Goal: Task Accomplishment & Management: Manage account settings

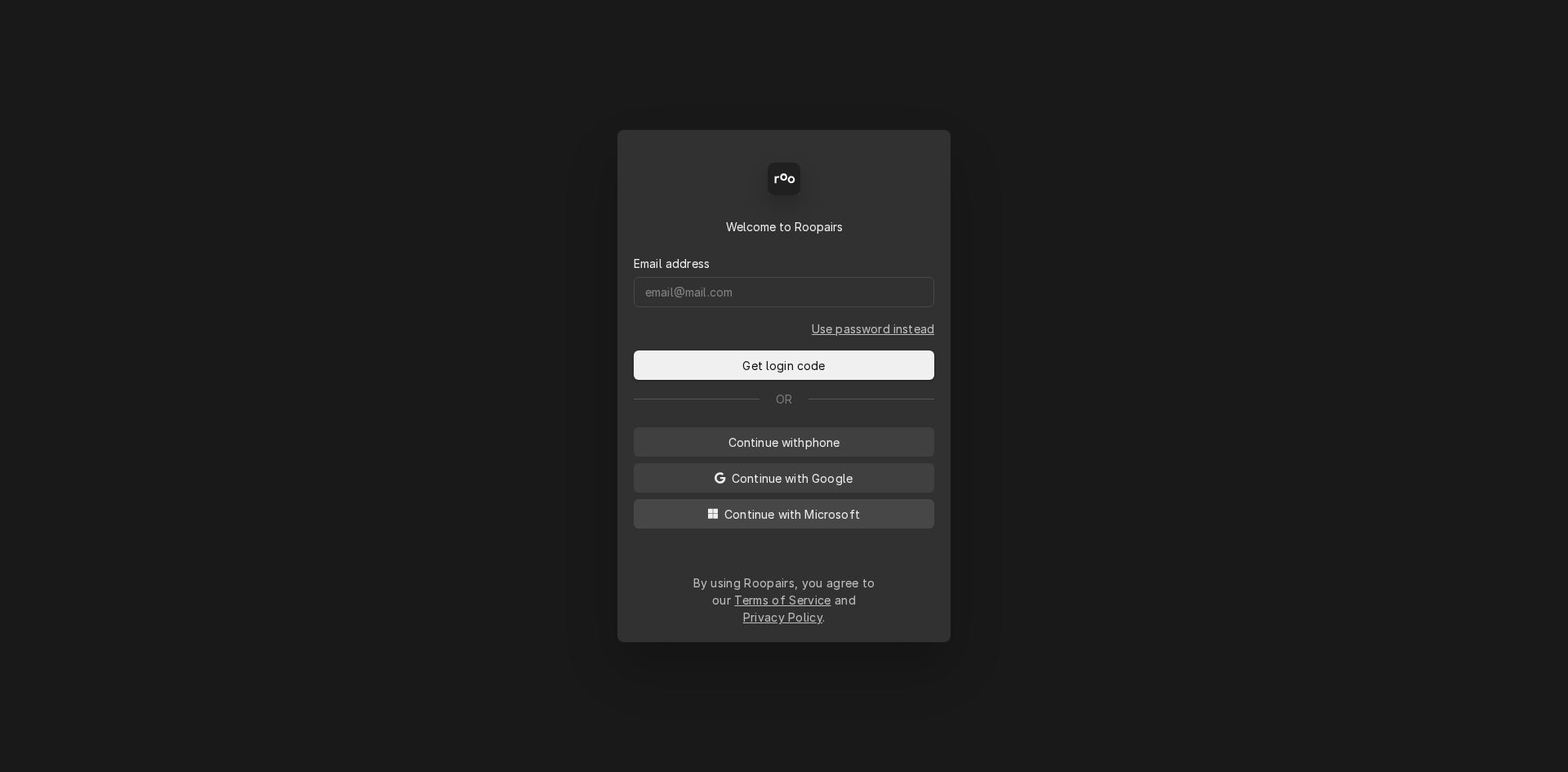
click at [826, 520] on button "Continue with Microsoft" at bounding box center [783, 513] width 301 height 29
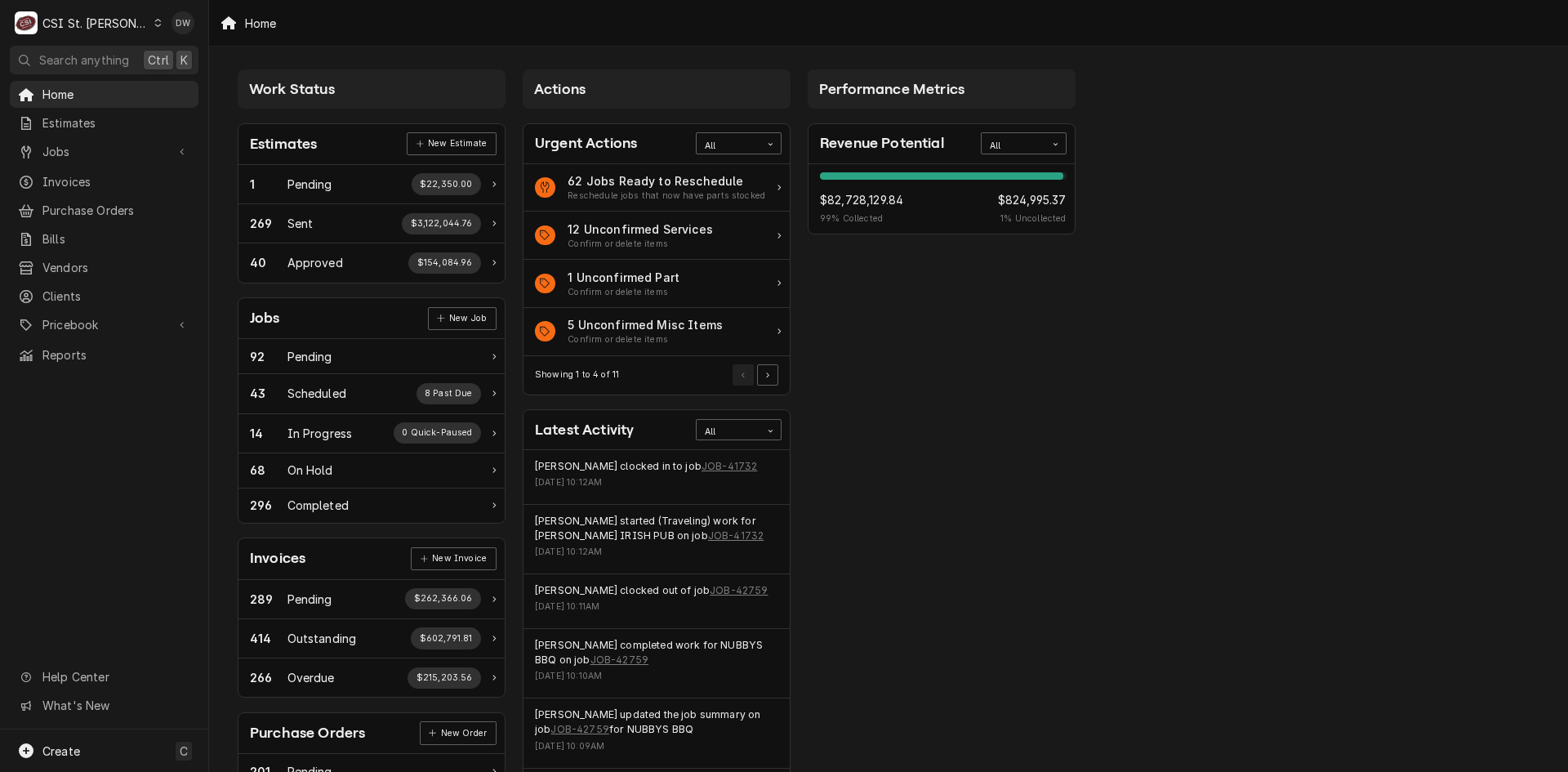
click at [154, 22] on icon "Dynamic Content Wrapper" at bounding box center [158, 22] width 7 height 8
click at [155, 36] on div "CSI [US_STATE][GEOGRAPHIC_DATA]" at bounding box center [250, 32] width 216 height 17
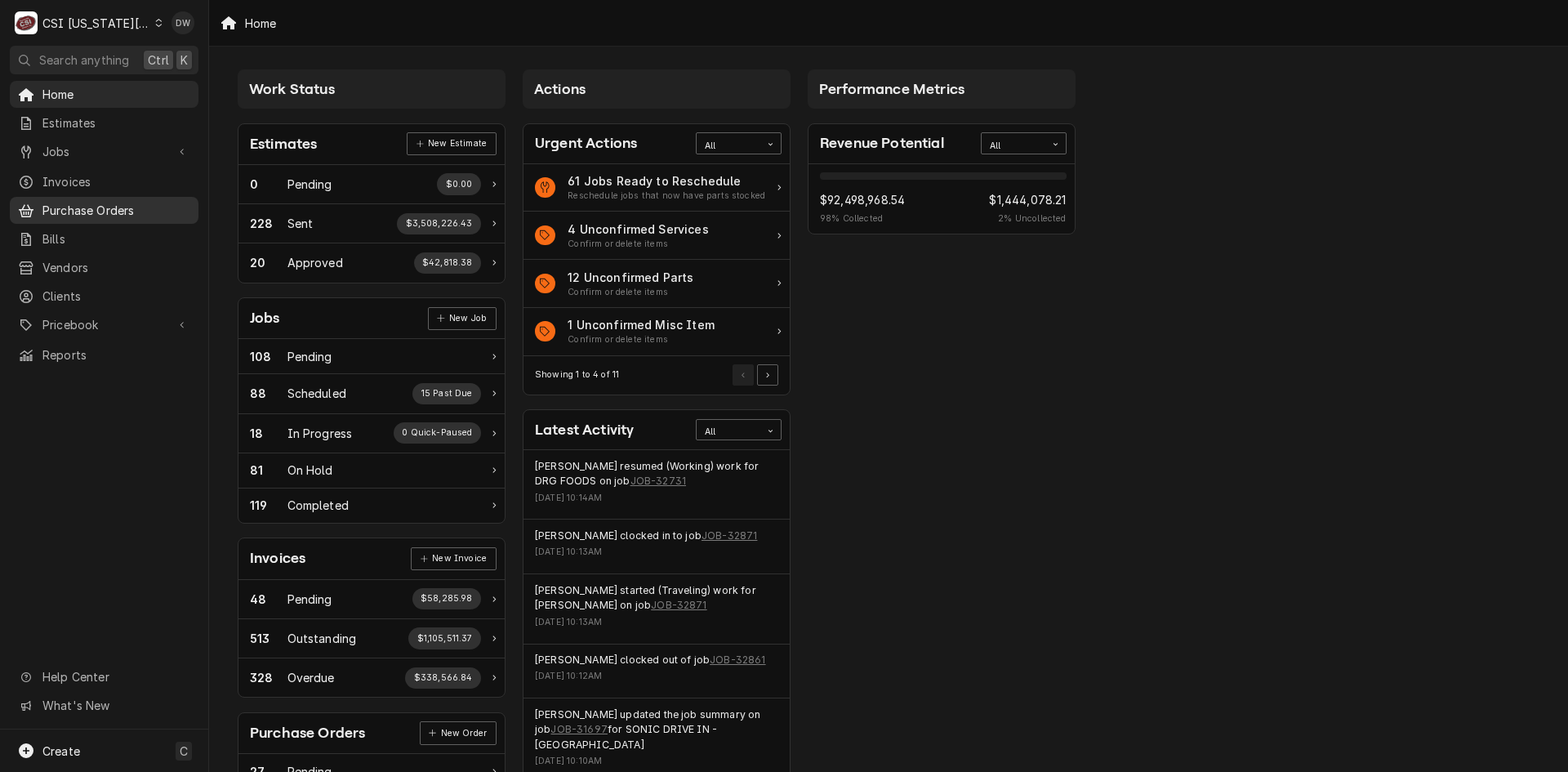
click at [102, 208] on span "Purchase Orders" at bounding box center [116, 209] width 148 height 17
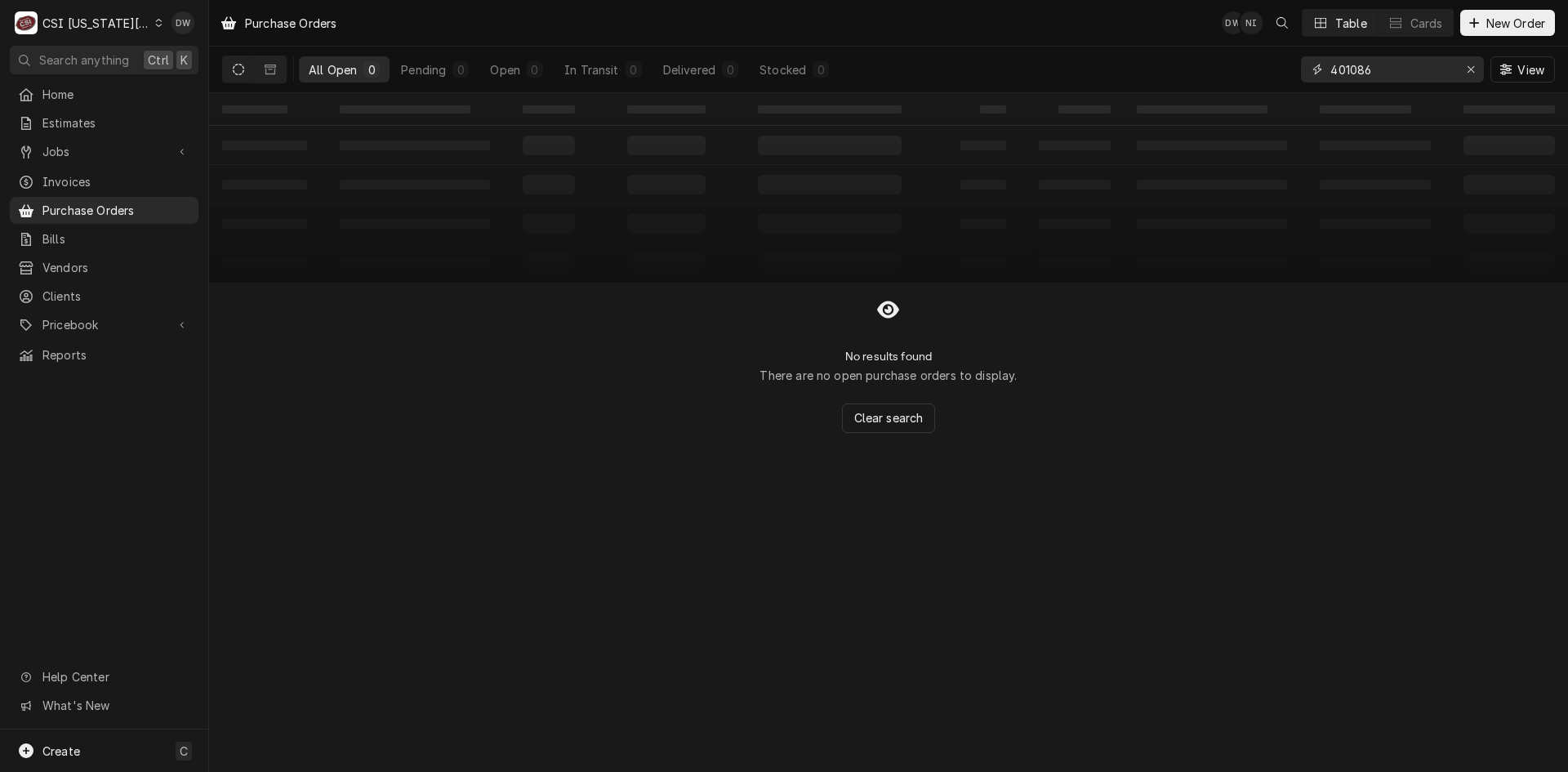
drag, startPoint x: 1385, startPoint y: 60, endPoint x: 1277, endPoint y: 74, distance: 108.9
click at [1279, 74] on div "All Open 0 Pending 0 Open 0 In Transit 0 Delivered 0 Stocked 0 401086 View" at bounding box center [888, 69] width 1332 height 46
paste input "300830"
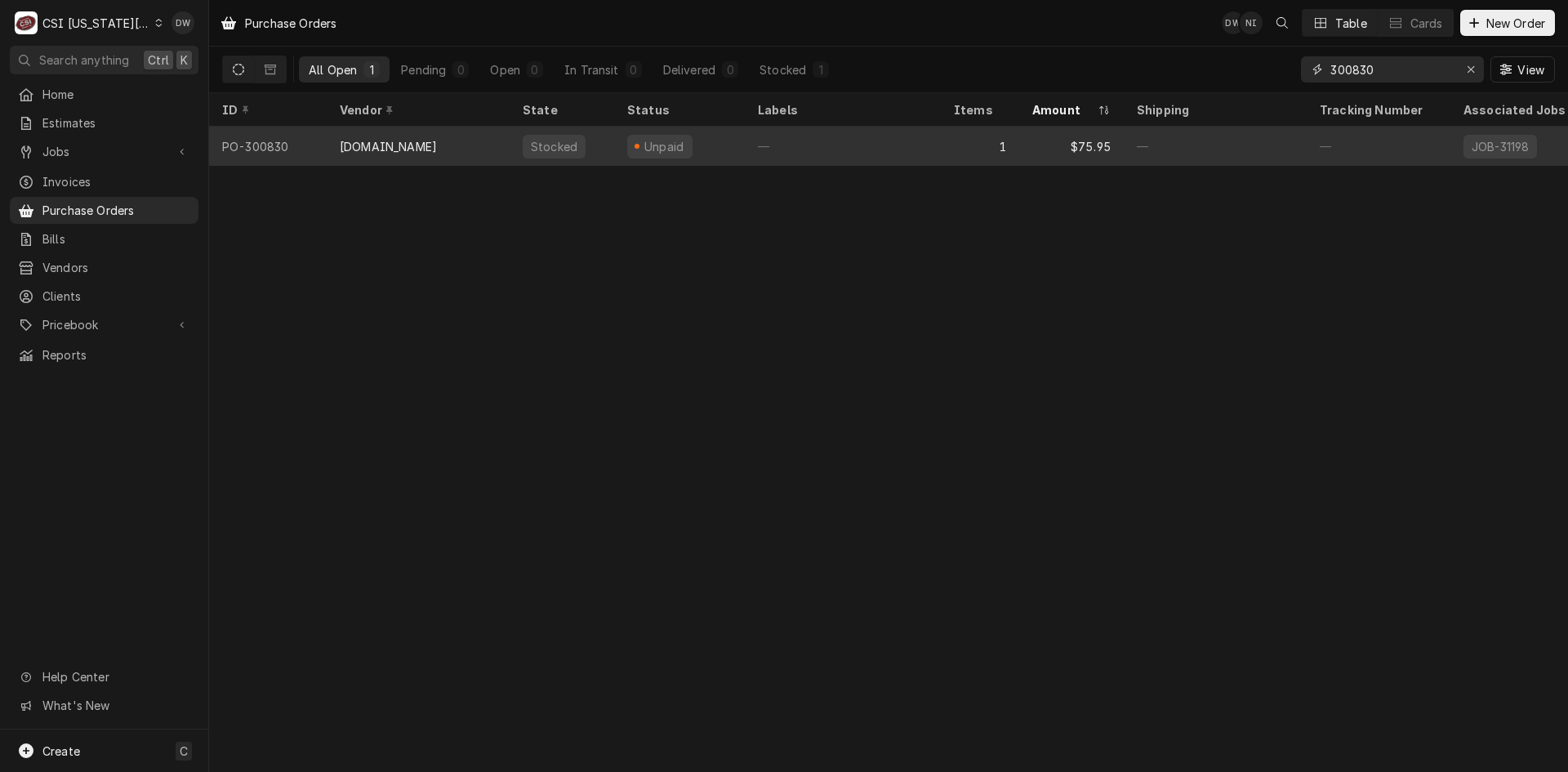
type input "300830"
click at [406, 138] on div "MIDEA.ENCOMPASS.COM" at bounding box center [388, 146] width 98 height 17
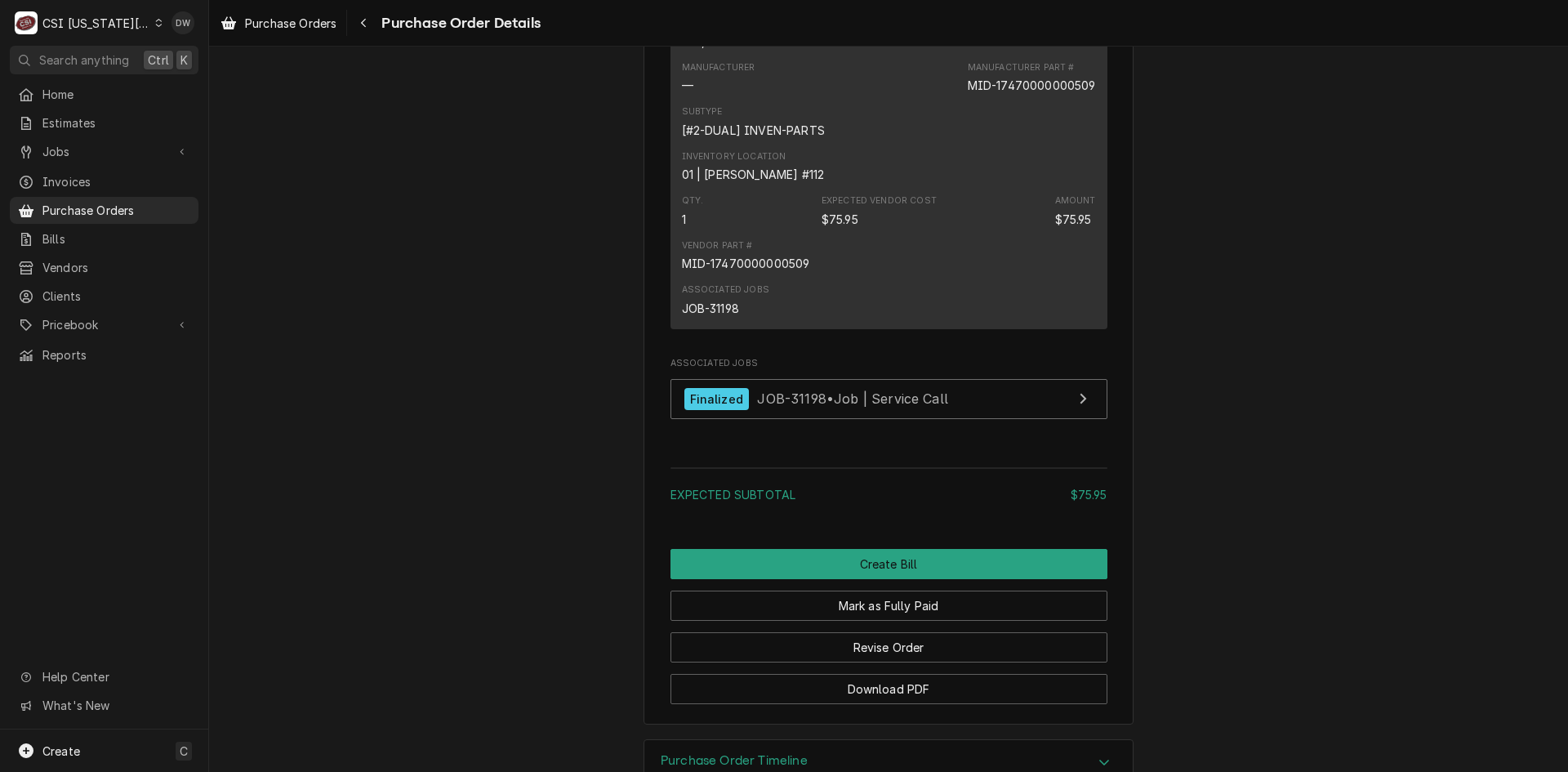
scroll to position [1209, 0]
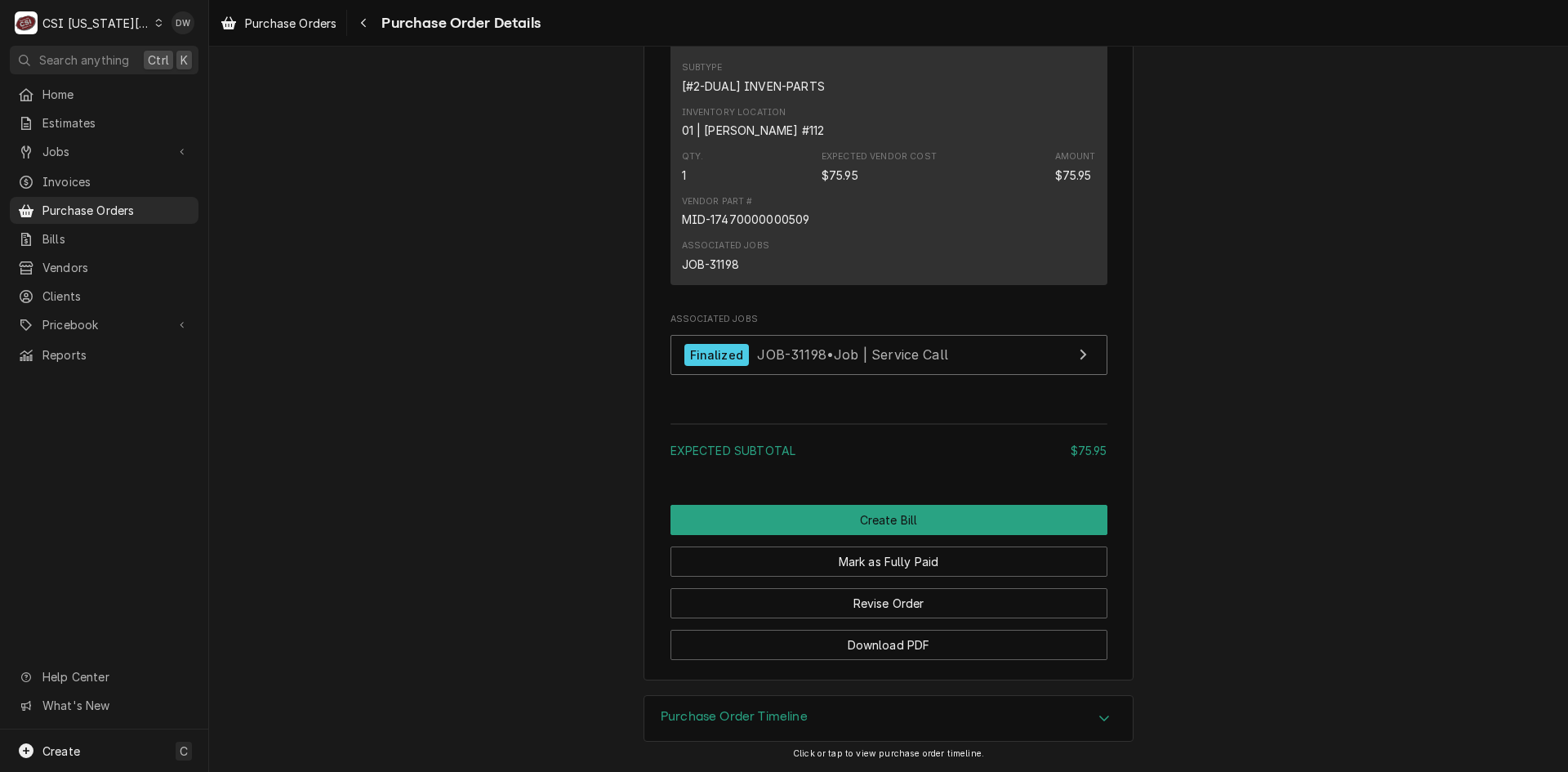
click at [1102, 710] on div "Accordion Header" at bounding box center [1104, 719] width 25 height 20
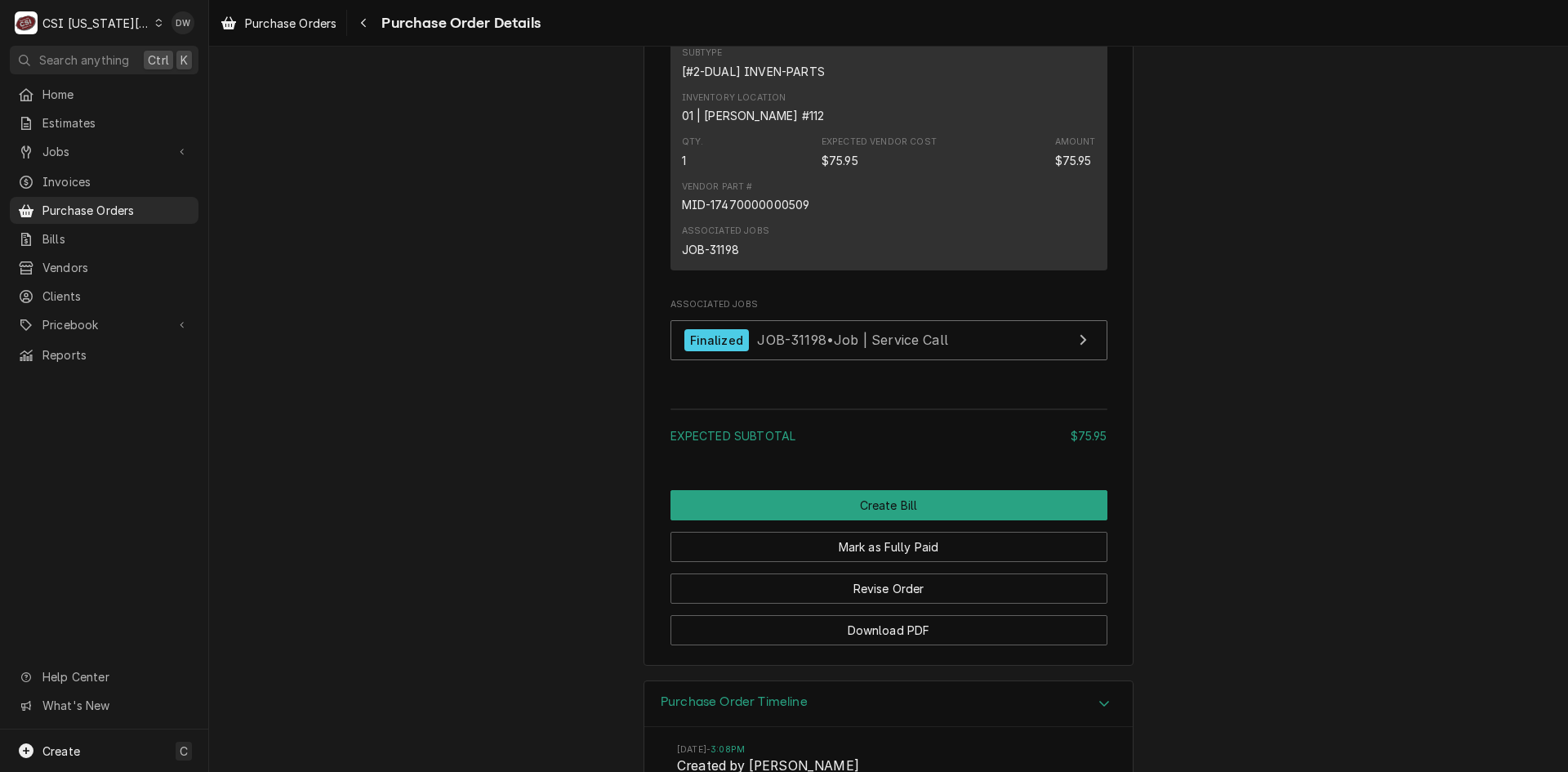
scroll to position [990, 0]
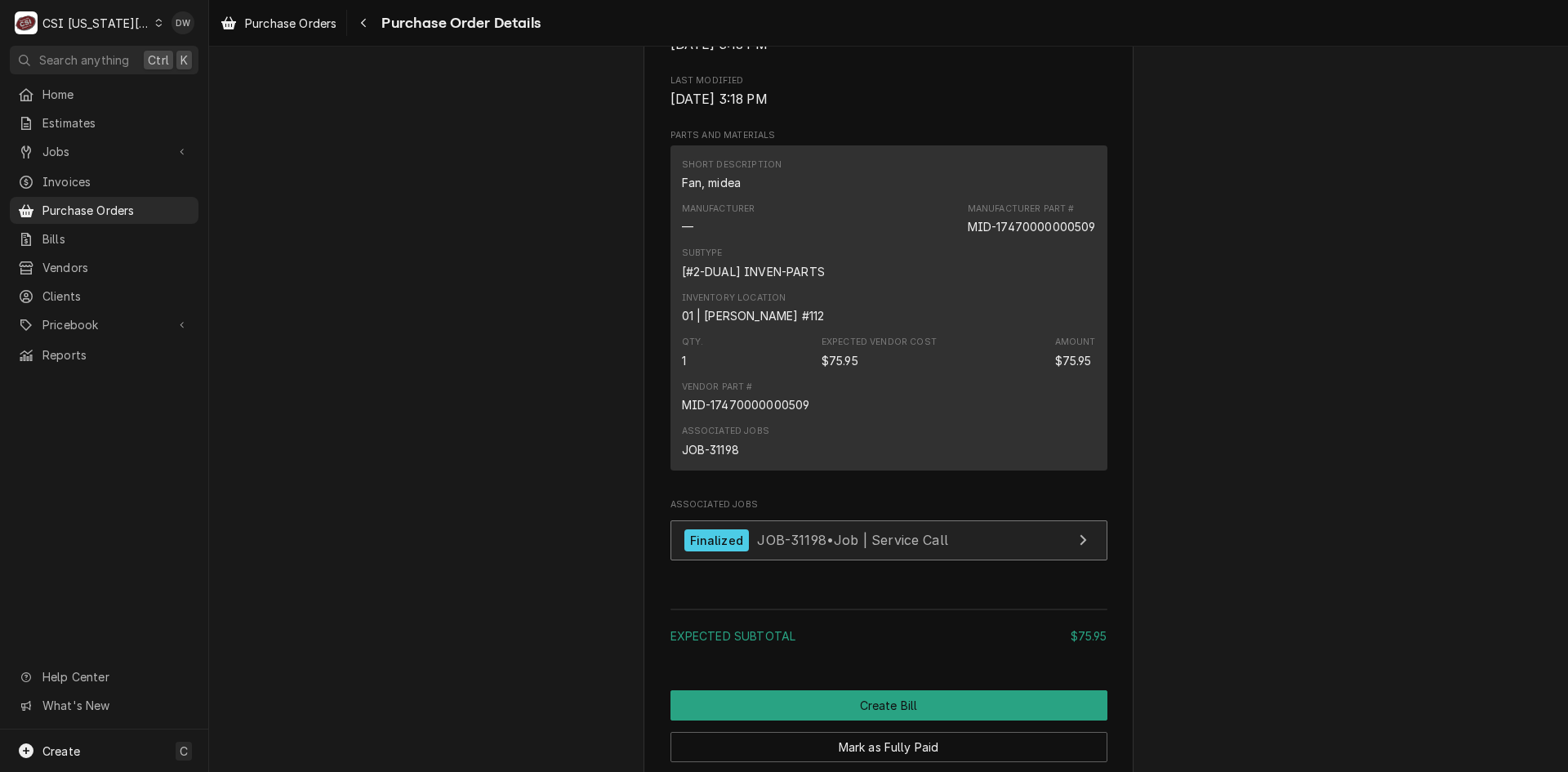
click at [767, 548] on span "JOB-31198 • Job | Service Call" at bounding box center [851, 540] width 191 height 16
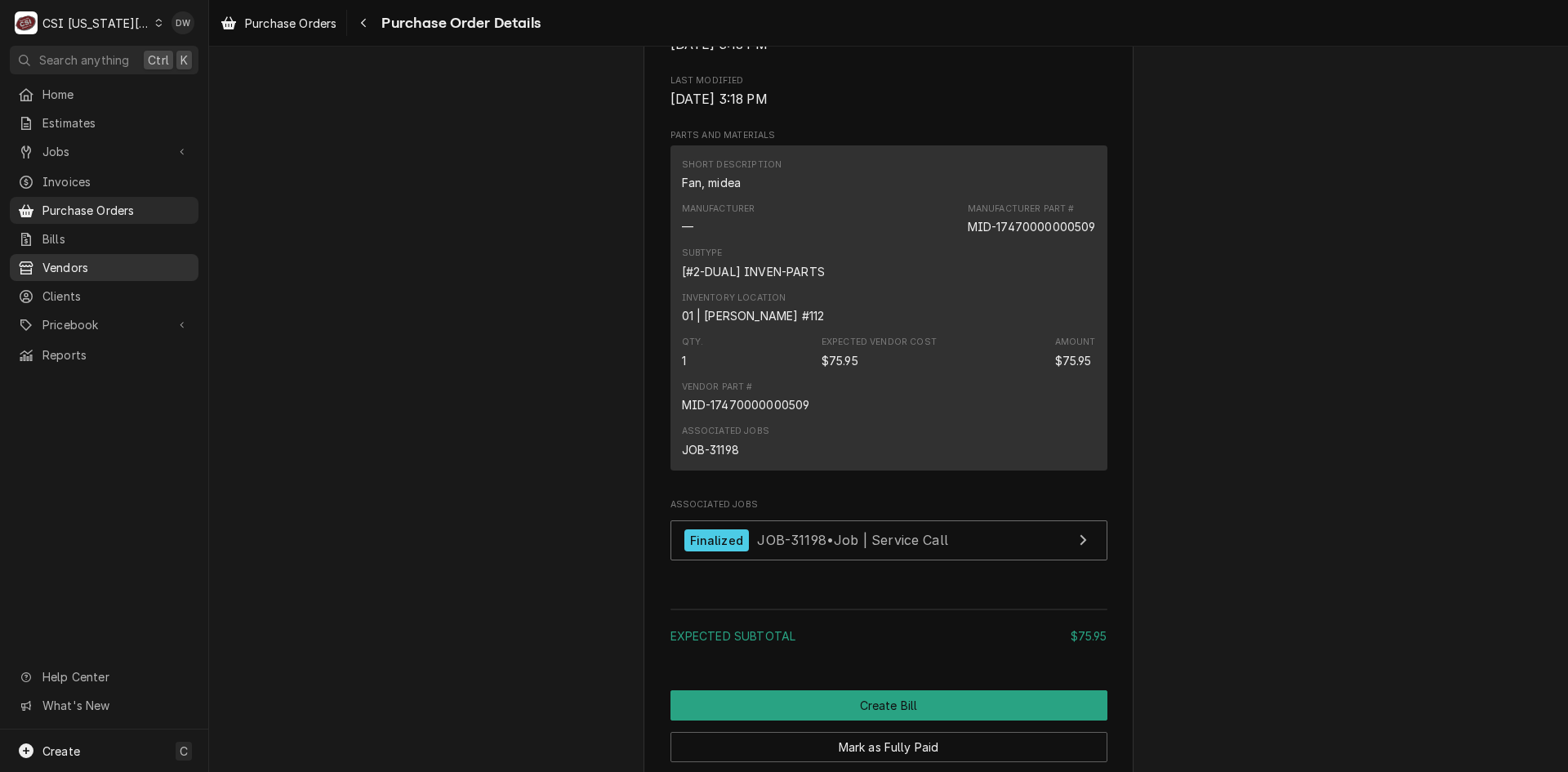
click at [60, 259] on span "Vendors" at bounding box center [116, 267] width 148 height 17
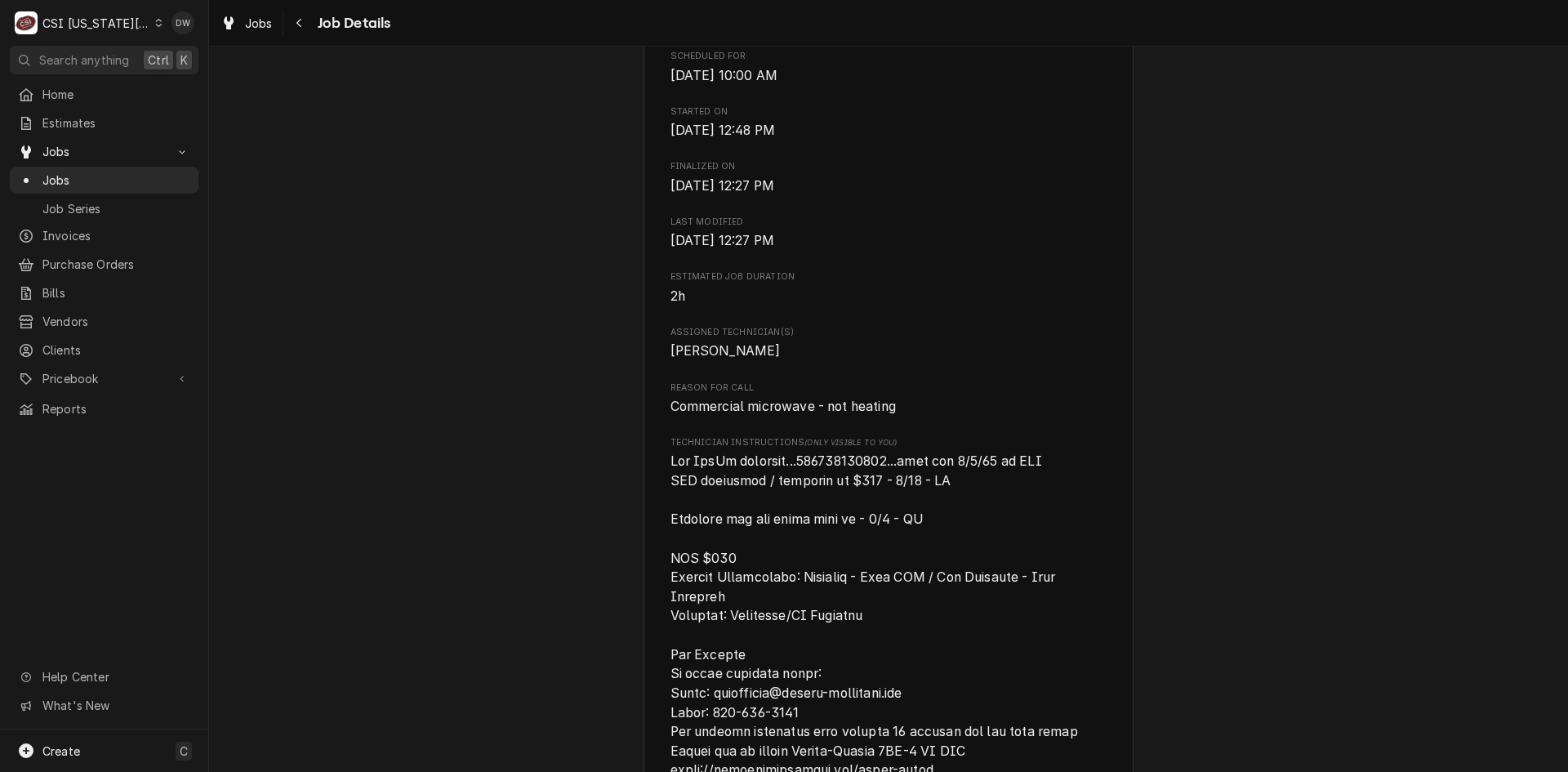
scroll to position [1062, 0]
drag, startPoint x: 483, startPoint y: 524, endPoint x: 497, endPoint y: 571, distance: 49.0
click at [497, 571] on div "Completed and Invoiced NATIONAL SERVICE COOPERATIVE Smokehouse Barbecue / 6304 …" at bounding box center [889, 619] width 1359 height 3236
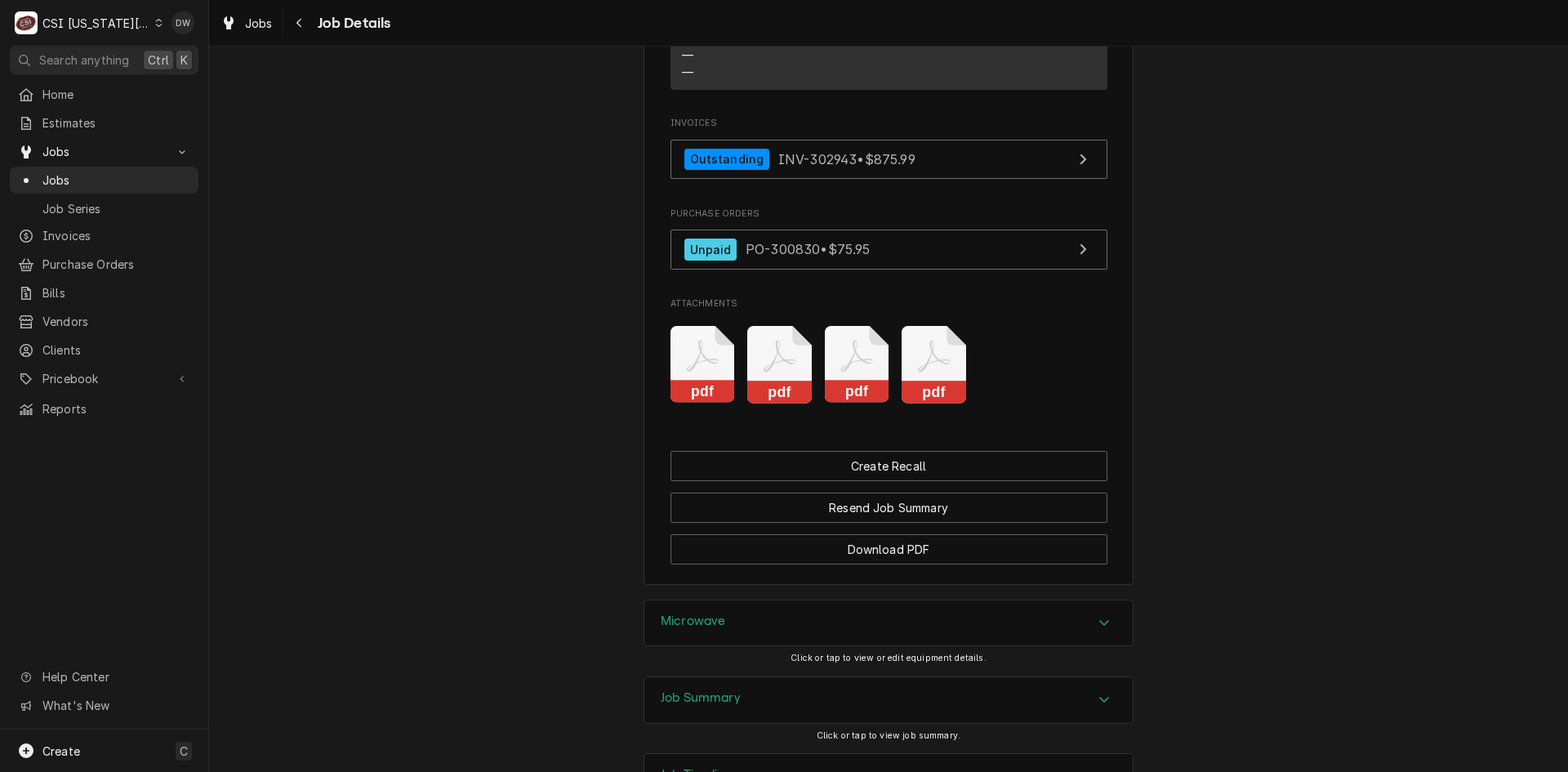
scroll to position [2777, 0]
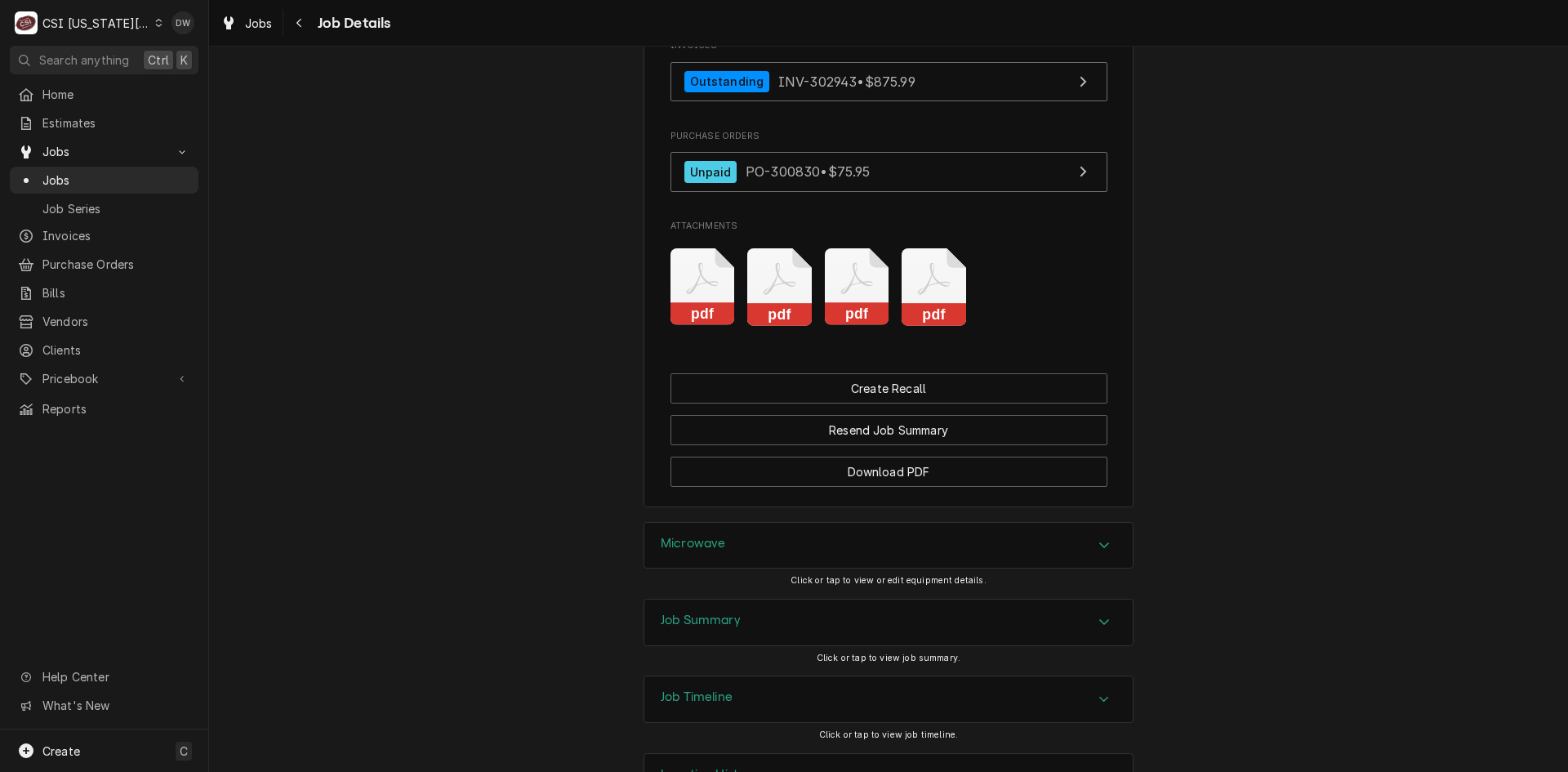
click at [1103, 633] on div "Accordion Header" at bounding box center [1104, 622] width 25 height 20
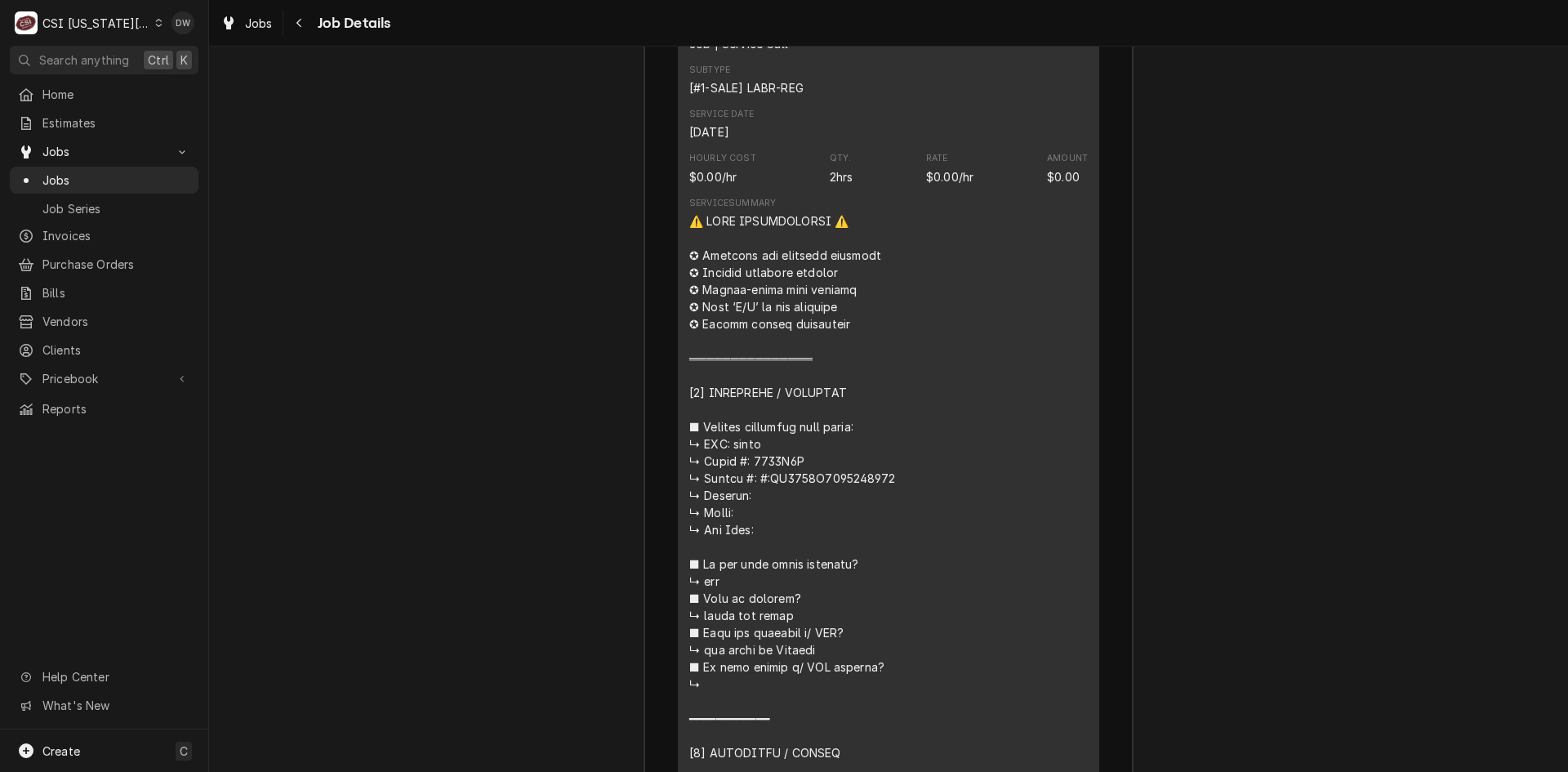
scroll to position [4411, 0]
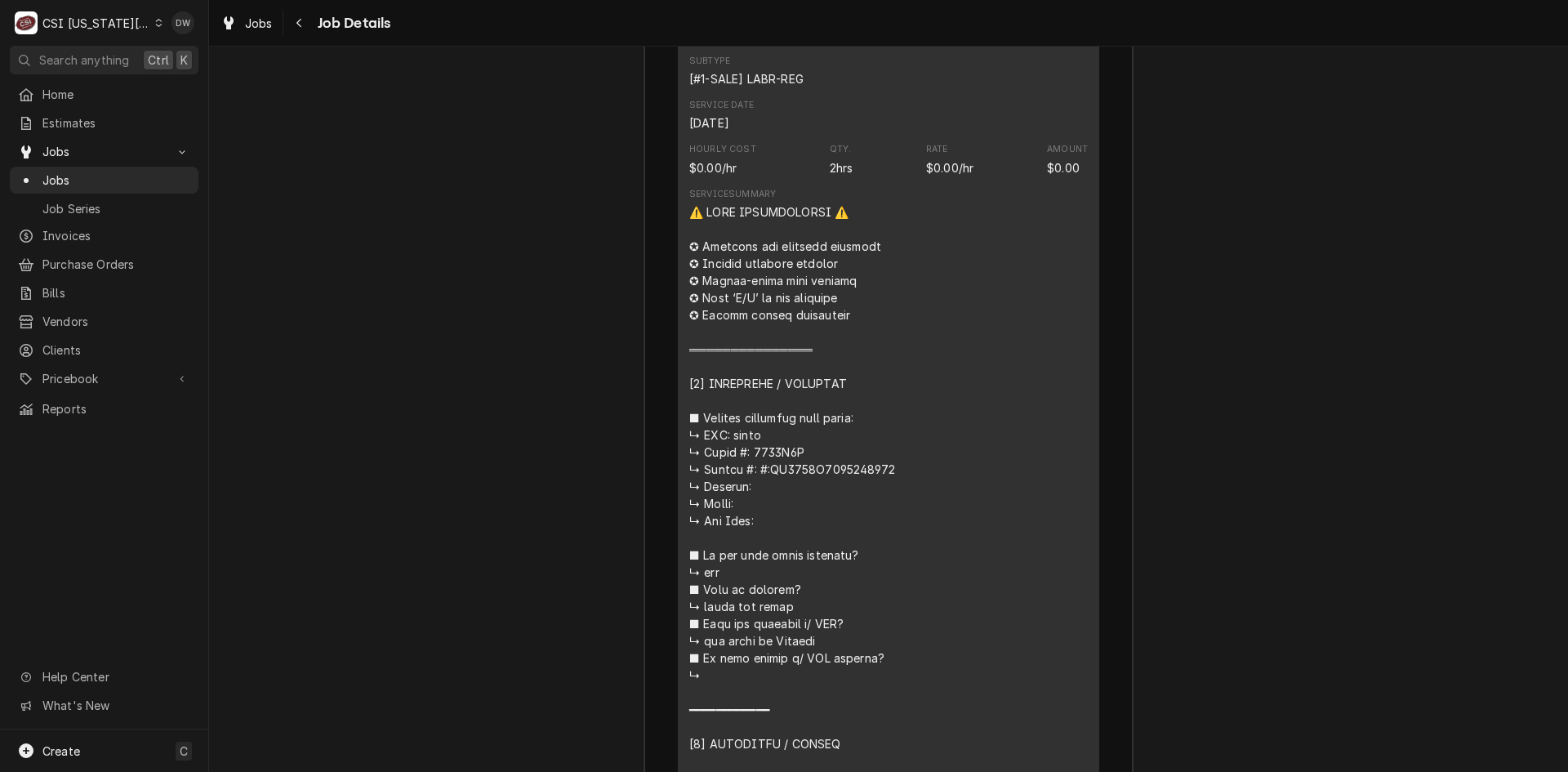
drag, startPoint x: 1165, startPoint y: 589, endPoint x: 400, endPoint y: 618, distance: 765.5
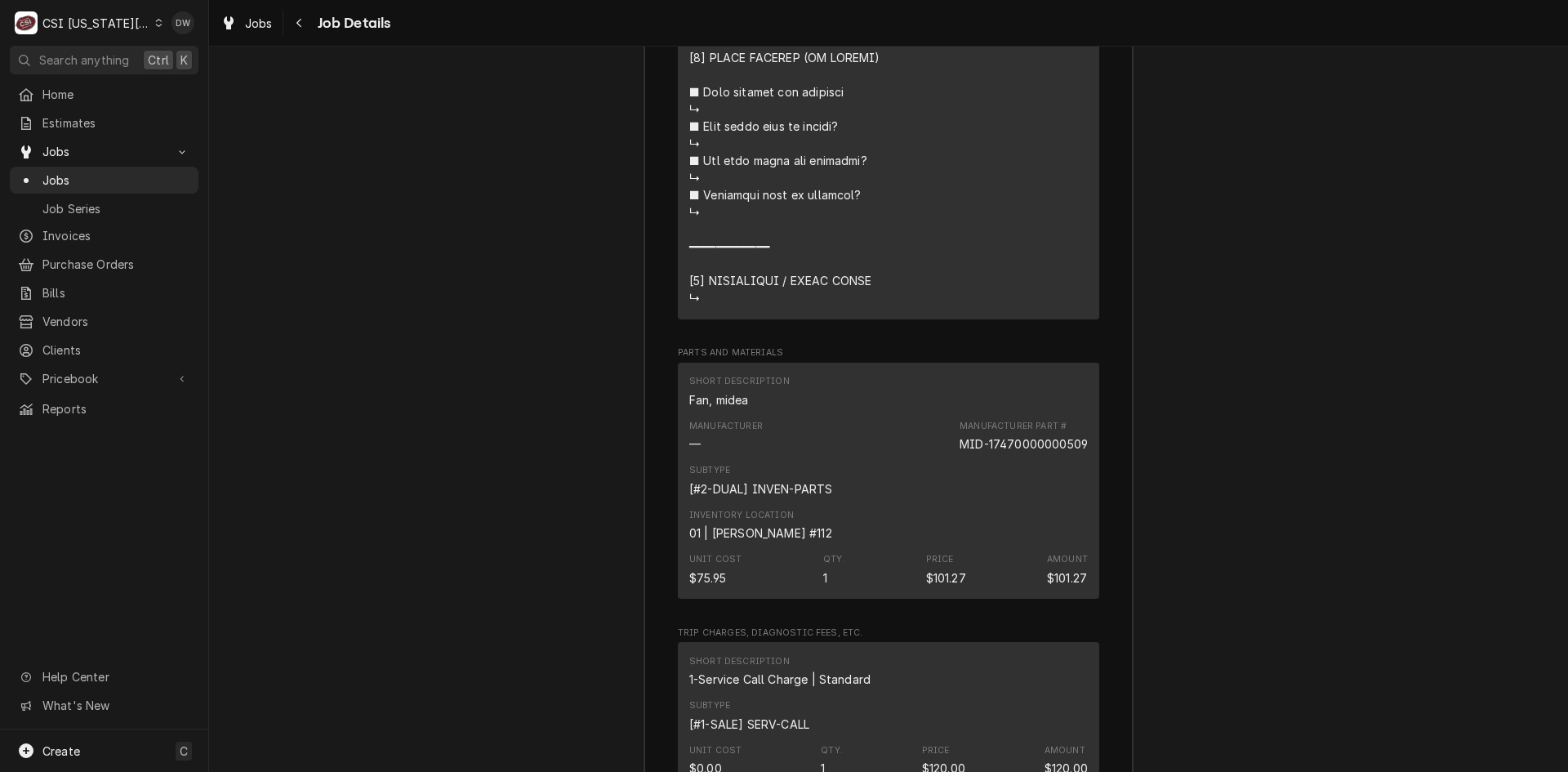
scroll to position [5583, 0]
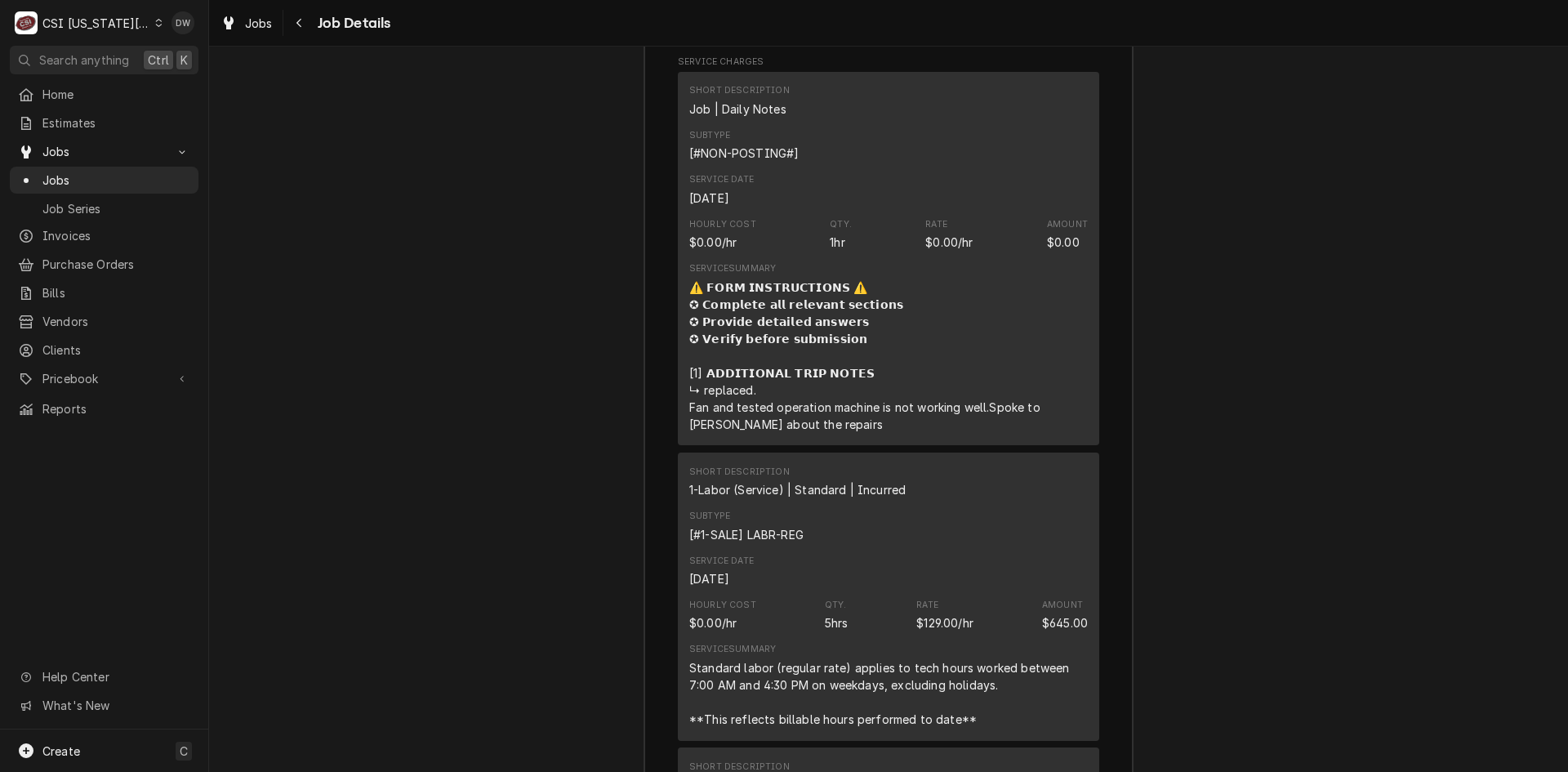
scroll to position [3623, 0]
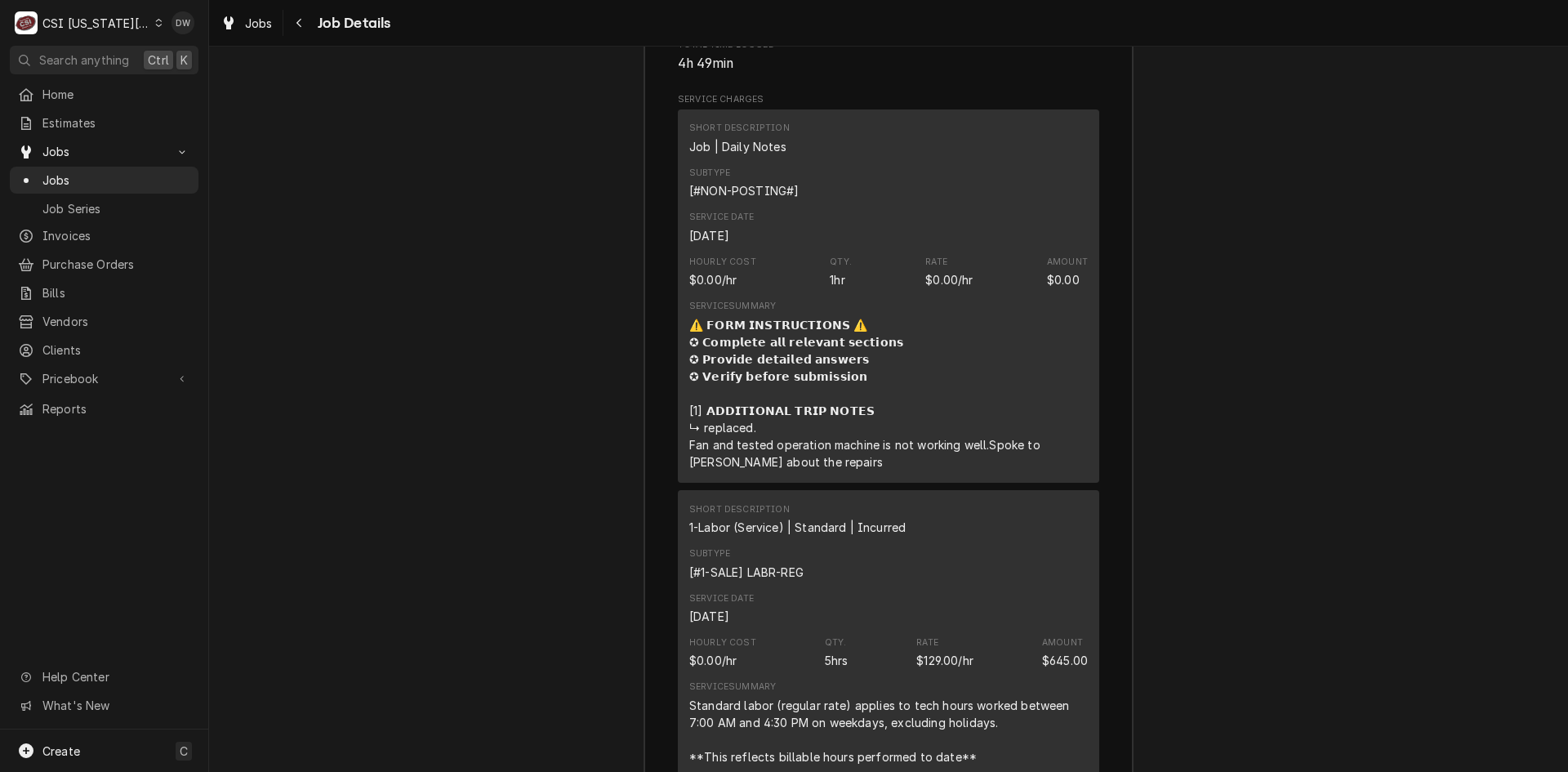
click at [689, 461] on div "⚠️ 𝗙𝗢𝗥𝗠 𝗜𝗡𝗦𝗧𝗥𝗨𝗖𝗧𝗜𝗢𝗡𝗦 ⚠️ ✪ 𝗖𝗼𝗺𝗽𝗹𝗲𝘁𝗲 𝗮𝗹𝗹 𝗿𝗲𝗹𝗲𝘃𝗮𝗻𝘁 𝘀𝗲𝗰𝘁𝗶𝗼𝗻𝘀 ✪ 𝗣𝗿𝗼𝘃𝗶𝗱𝗲 𝗱𝗲𝘁𝗮𝗶𝗹𝗲𝗱 𝗮𝗻𝘀…" at bounding box center [888, 393] width 398 height 154
click at [739, 470] on div "⚠️ 𝗙𝗢𝗥𝗠 𝗜𝗡𝗦𝗧𝗥𝗨𝗖𝗧𝗜𝗢𝗡𝗦 ⚠️ ✪ 𝗖𝗼𝗺𝗽𝗹𝗲𝘁𝗲 𝗮𝗹𝗹 𝗿𝗲𝗹𝗲𝘃𝗮𝗻𝘁 𝘀𝗲𝗰𝘁𝗶𝗼𝗻𝘀 ✪ 𝗣𝗿𝗼𝘃𝗶𝗱𝗲 𝗱𝗲𝘁𝗮𝗶𝗹𝗲𝗱 𝗮𝗻𝘀…" at bounding box center [888, 393] width 398 height 154
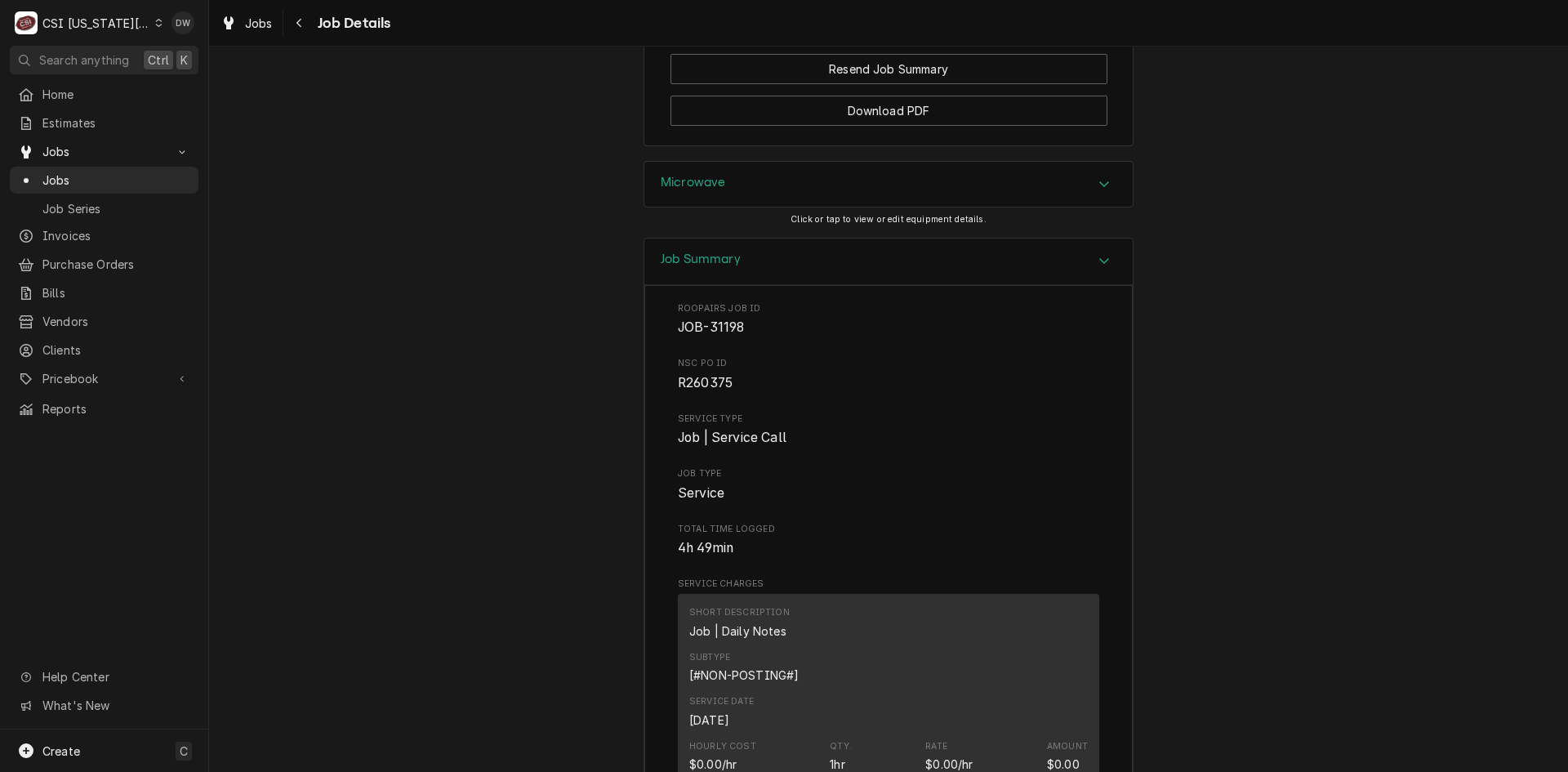
scroll to position [3133, 0]
click at [1098, 272] on icon "Accordion Header" at bounding box center [1103, 266] width 12 height 13
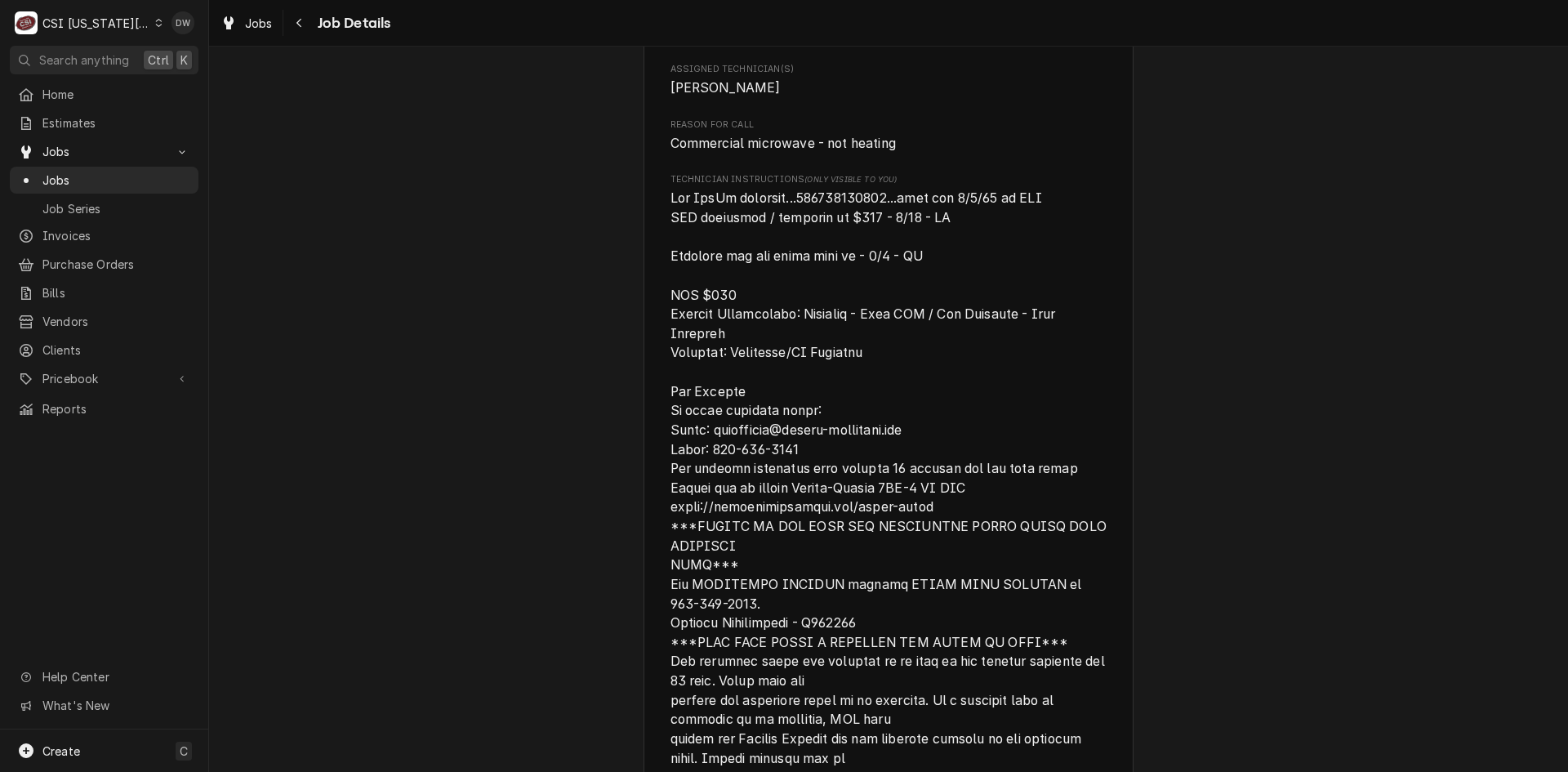
scroll to position [1076, 0]
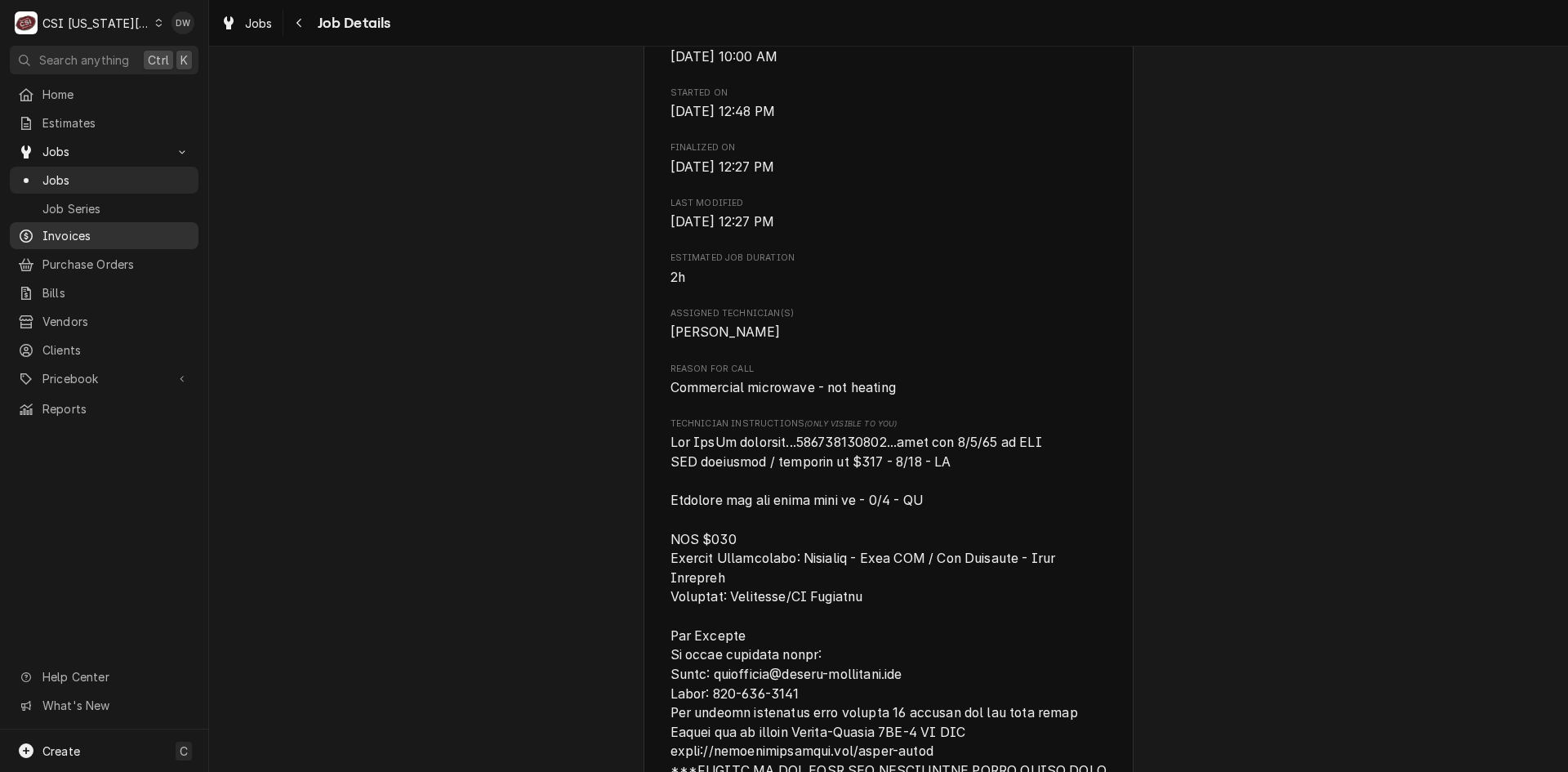
click at [61, 240] on div "Invoices" at bounding box center [104, 235] width 182 height 20
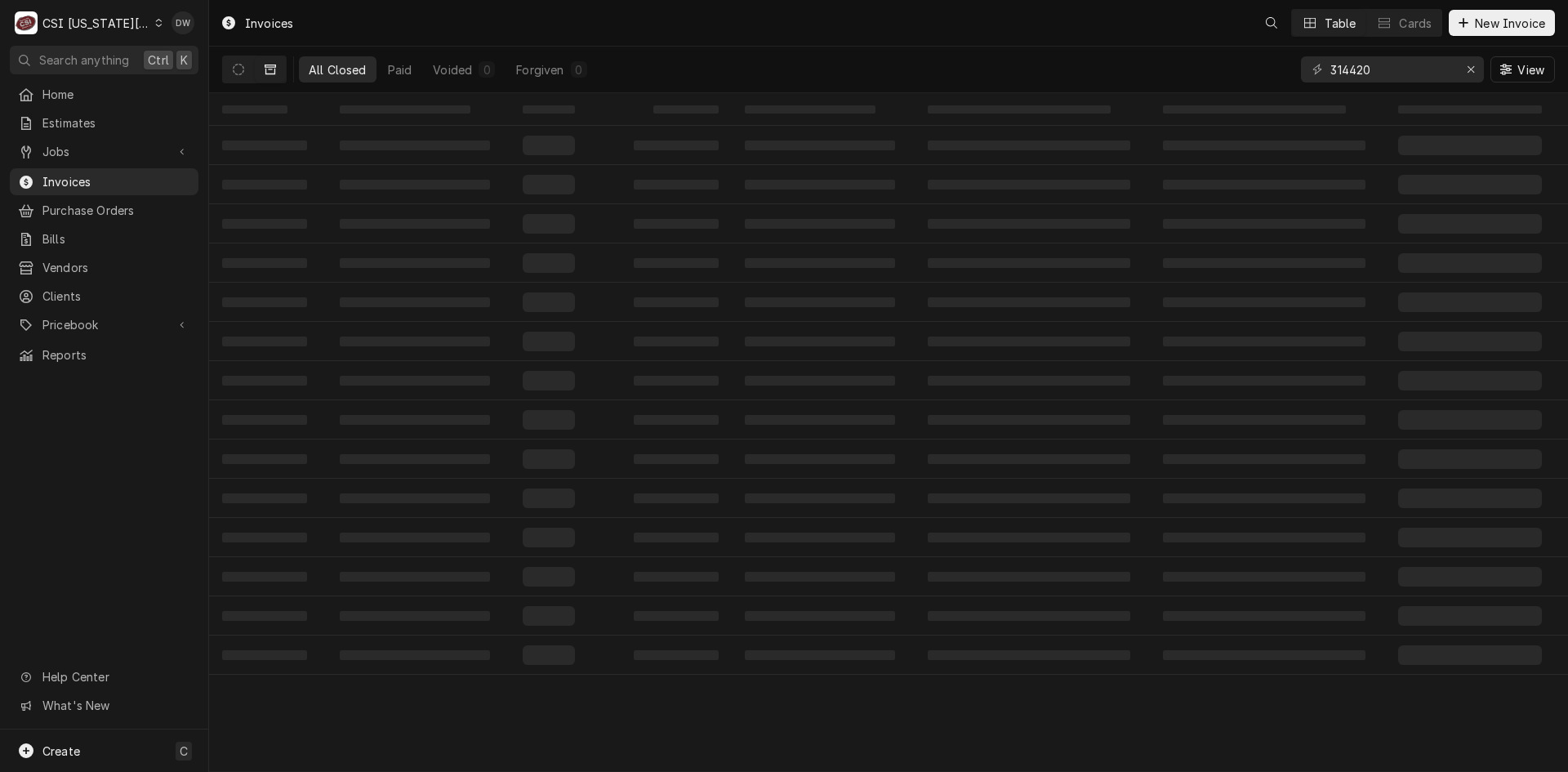
click at [64, 259] on span "Vendors" at bounding box center [116, 267] width 148 height 17
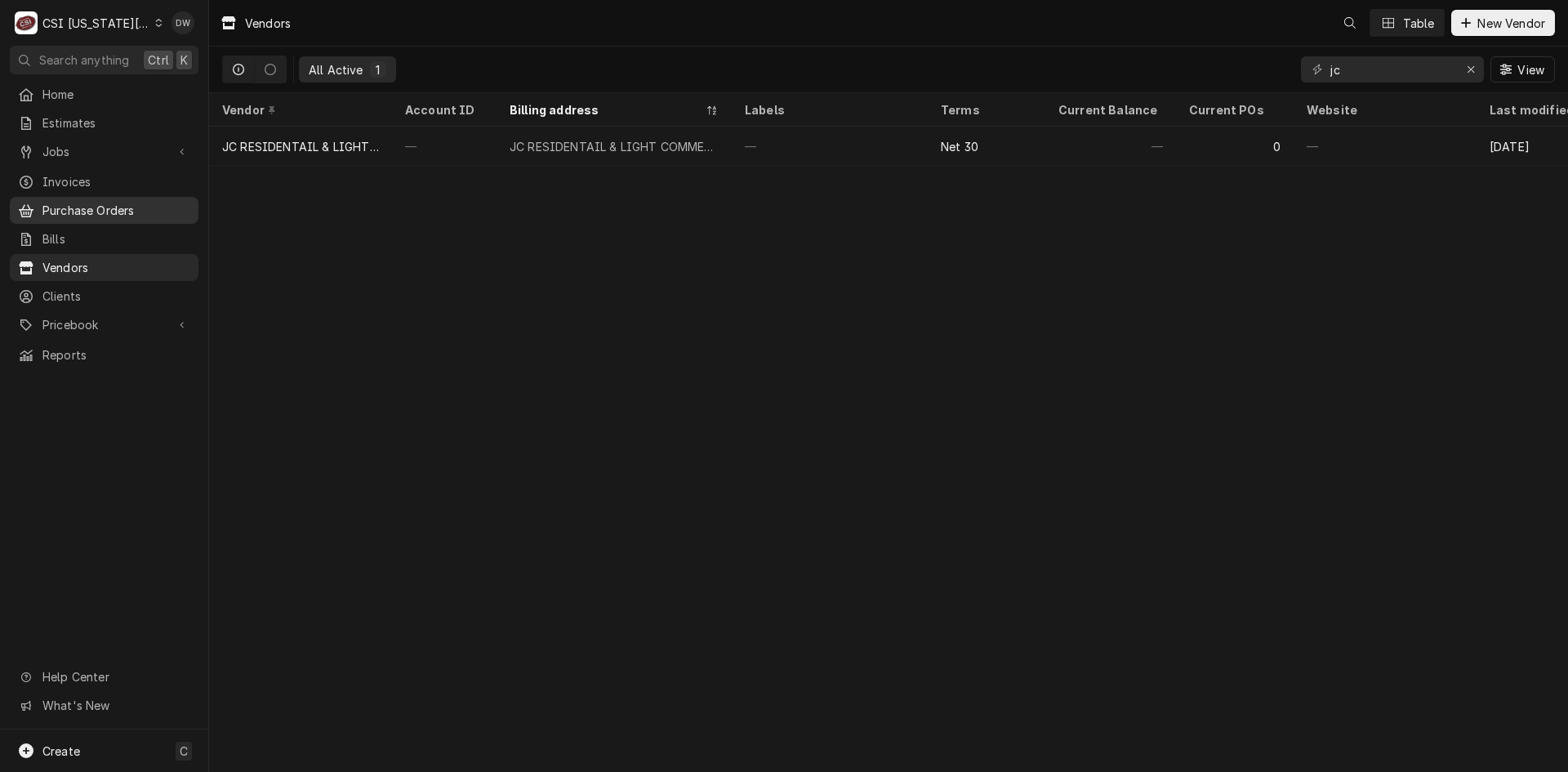
click at [57, 209] on span "Purchase Orders" at bounding box center [116, 209] width 148 height 17
click at [77, 288] on span "Clients" at bounding box center [116, 295] width 148 height 17
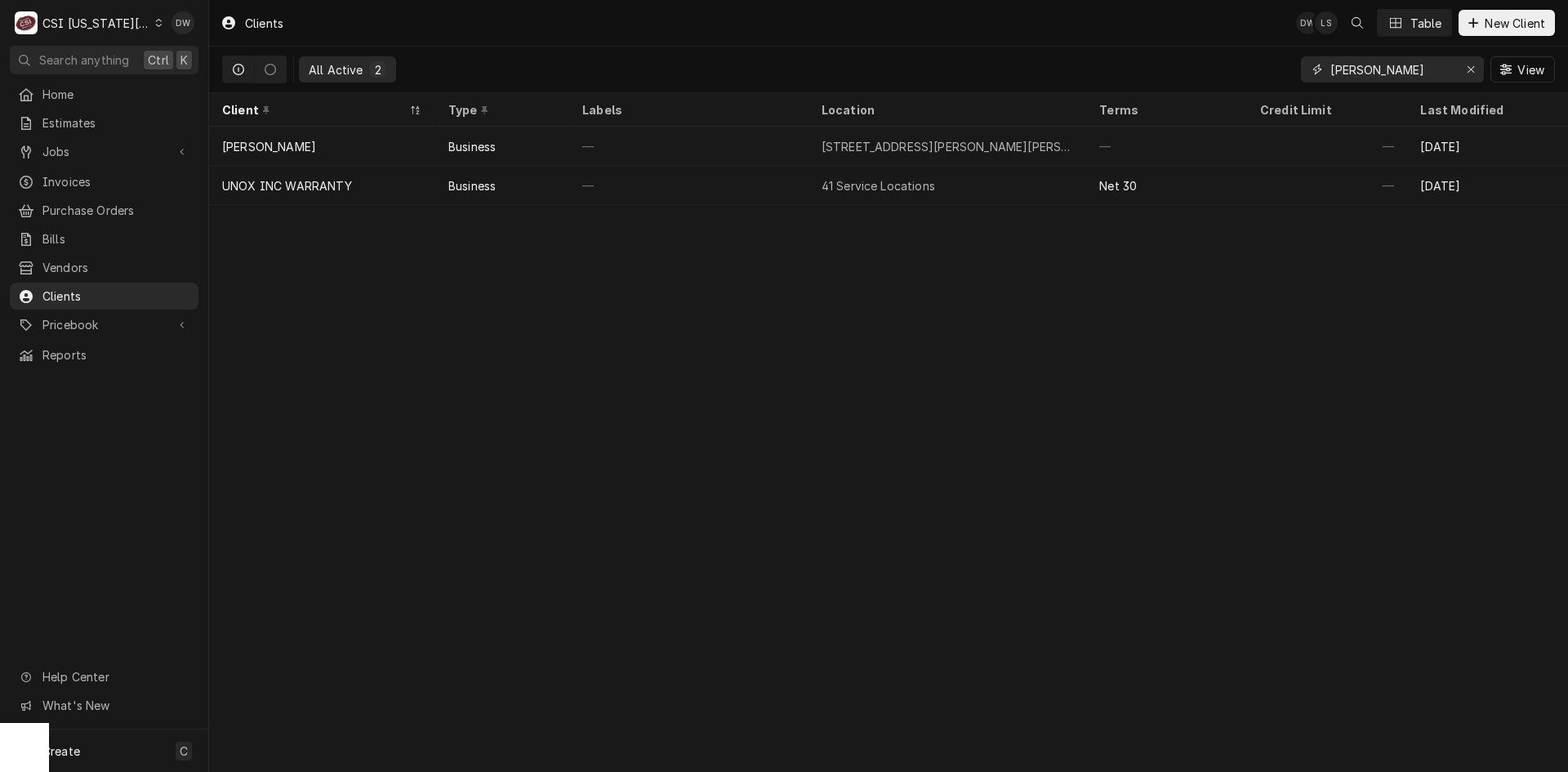
drag, startPoint x: 1419, startPoint y: 75, endPoint x: 1236, endPoint y: 86, distance: 183.3
click at [1236, 86] on div "All Active 2 [PERSON_NAME] View" at bounding box center [888, 69] width 1332 height 46
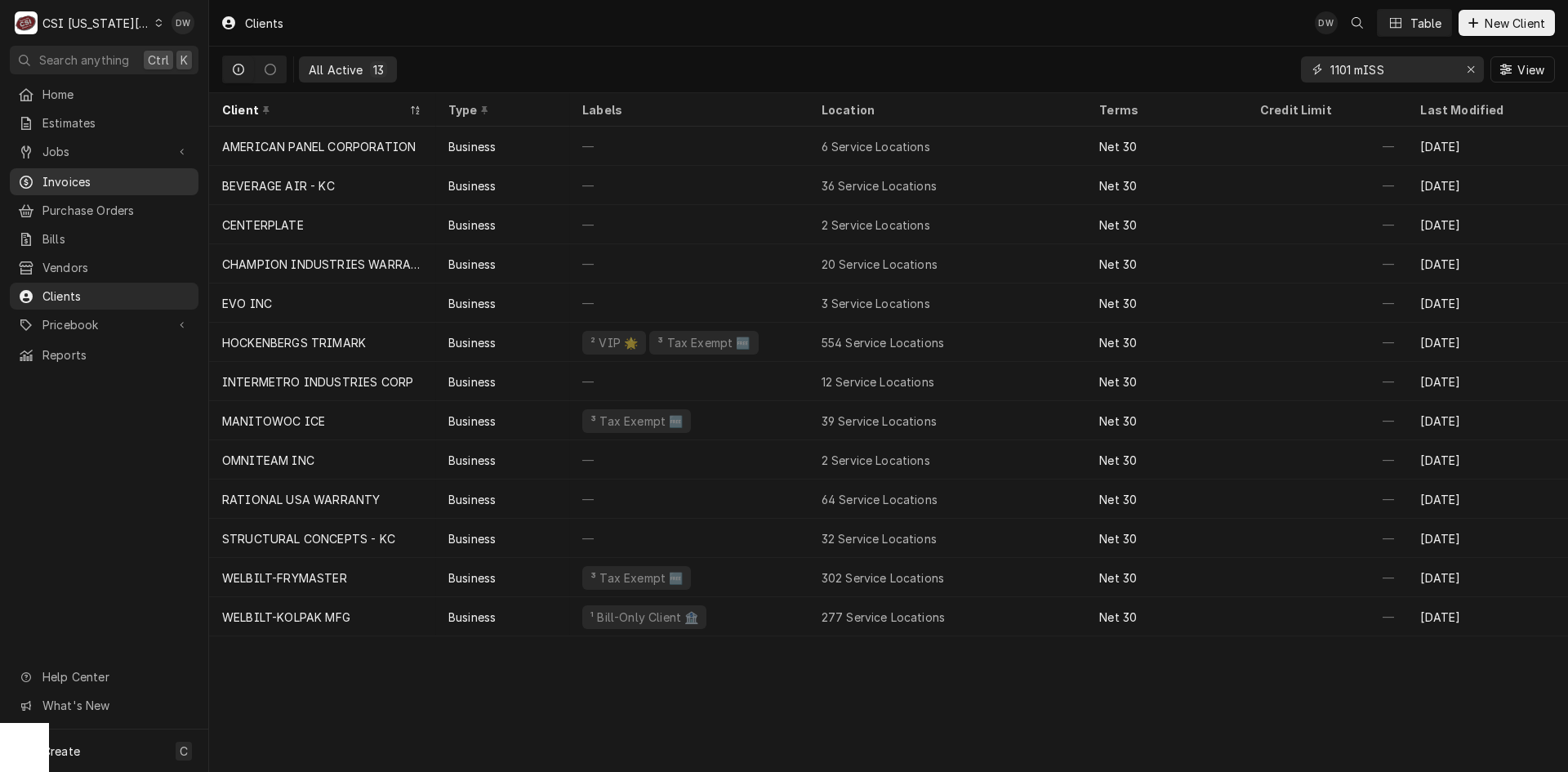
type input "1101 mISS"
click at [56, 173] on span "Invoices" at bounding box center [116, 181] width 148 height 17
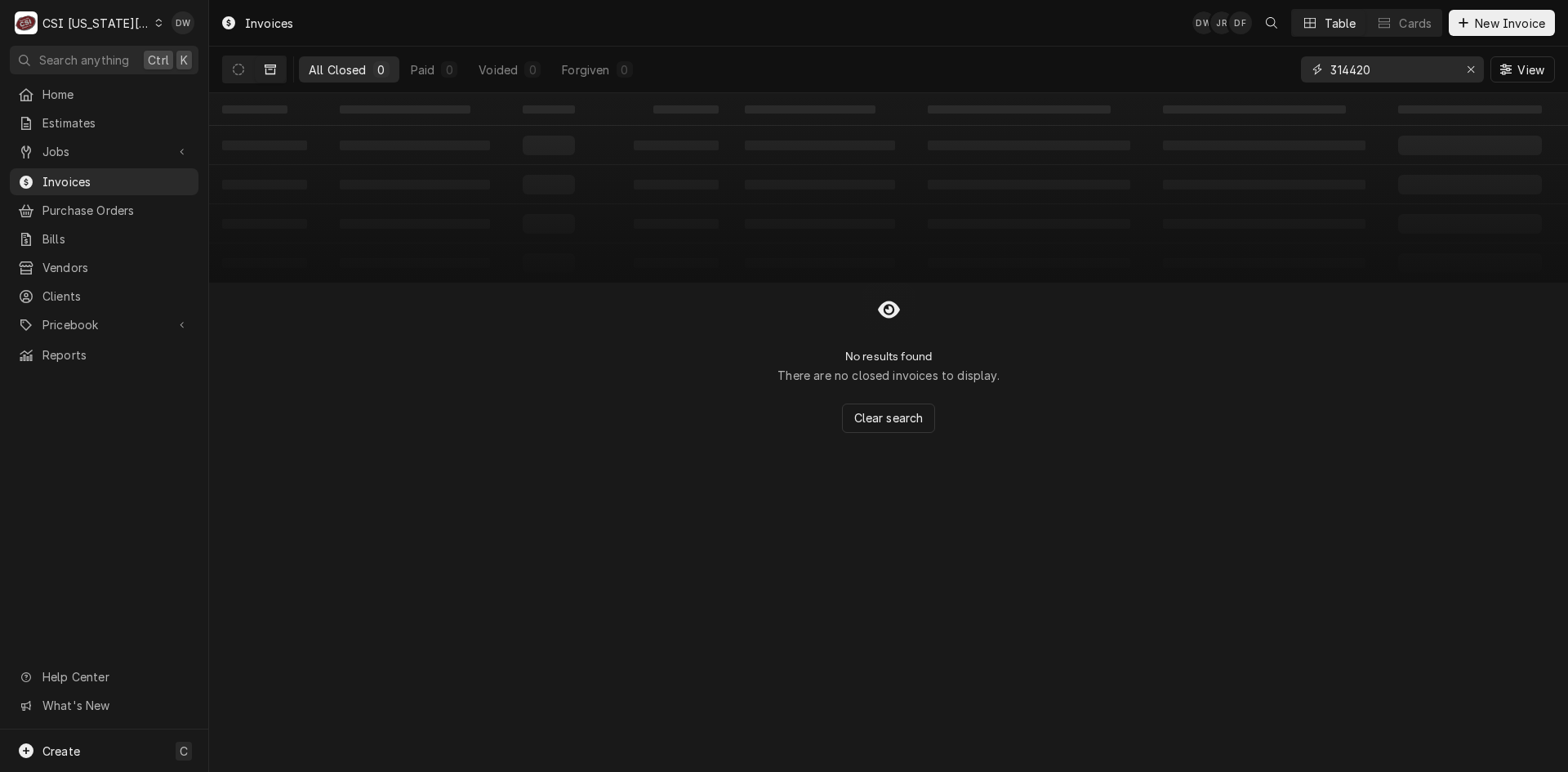
drag, startPoint x: 1390, startPoint y: 70, endPoint x: 1290, endPoint y: 82, distance: 100.7
click at [1290, 82] on div "All Closed 0 Paid 0 Voided 0 Forgiven 0 314420 View" at bounding box center [888, 69] width 1332 height 46
type input "1101"
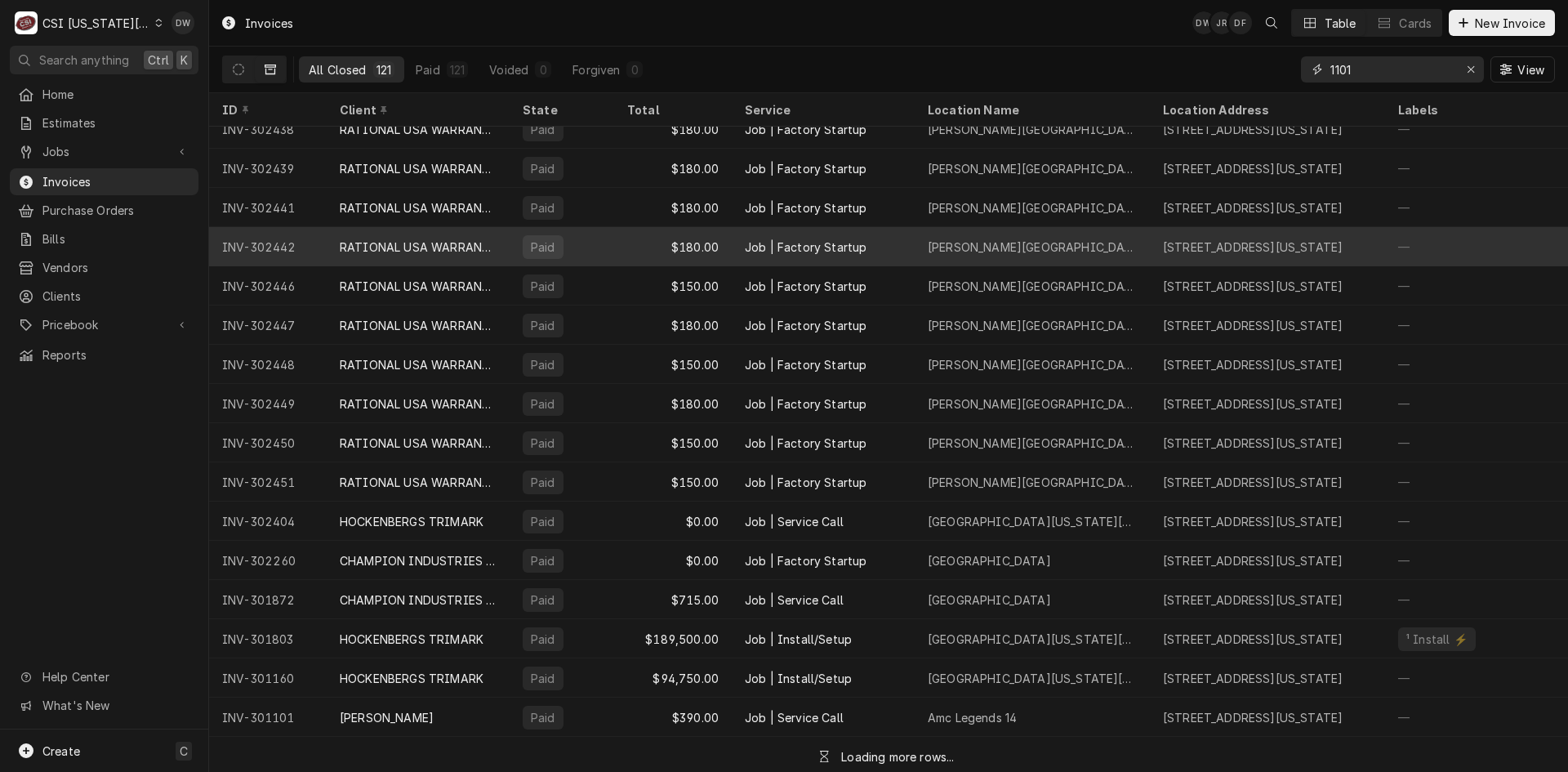
scroll to position [1756, 0]
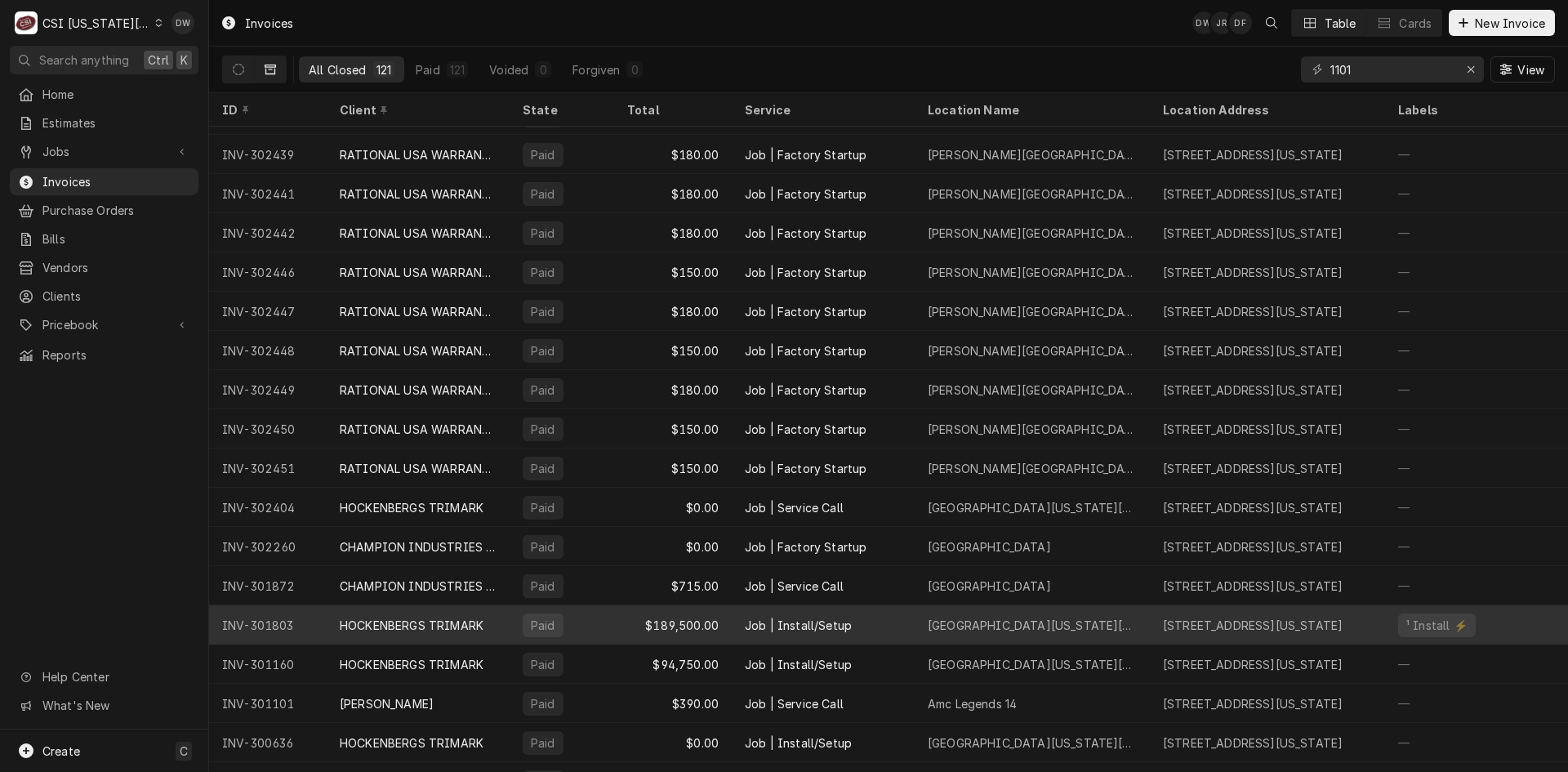
click at [1234, 622] on div "1101 Mississippi St, Lawrence, KS 66044" at bounding box center [1252, 625] width 180 height 17
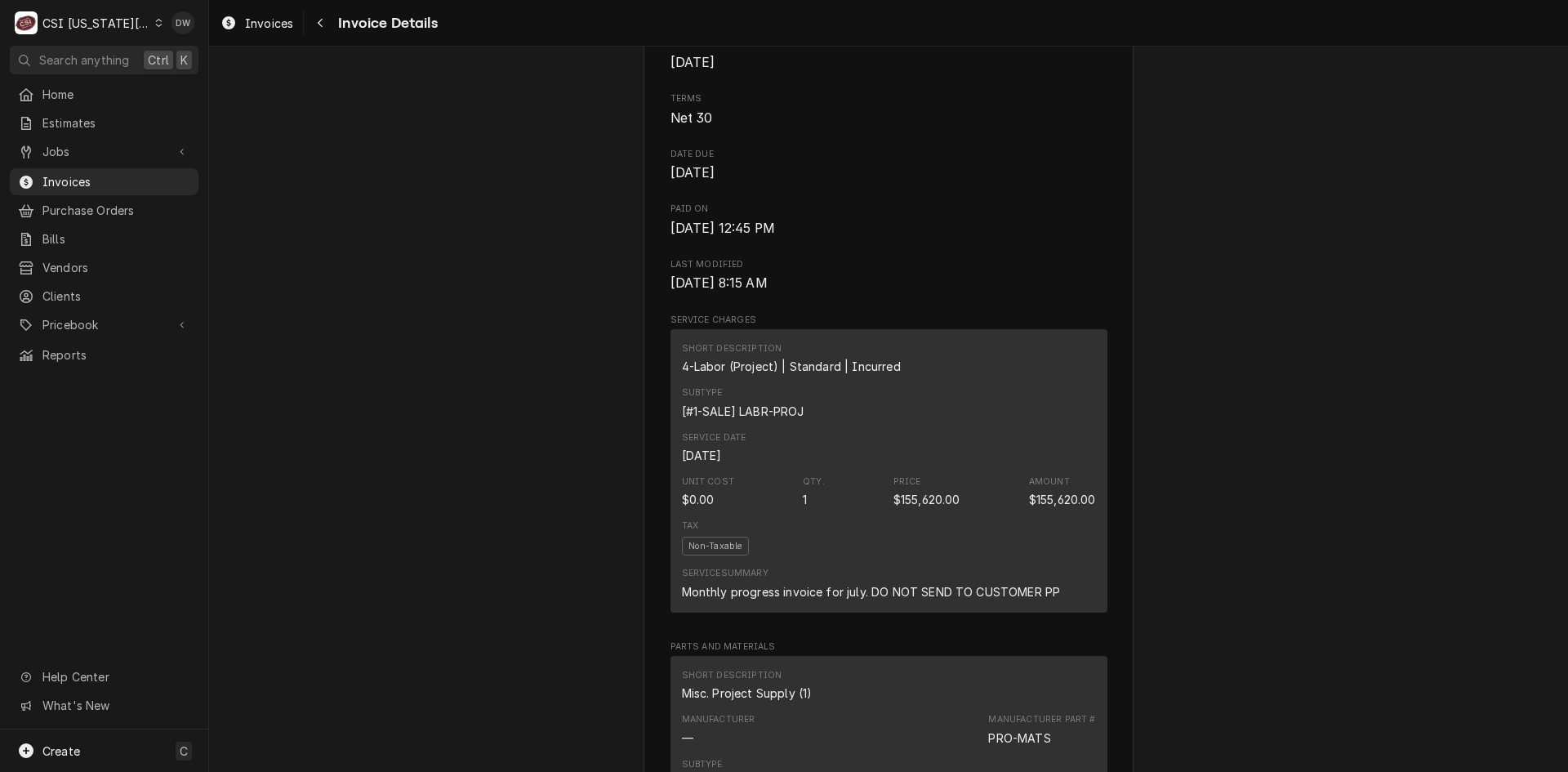
scroll to position [408, 0]
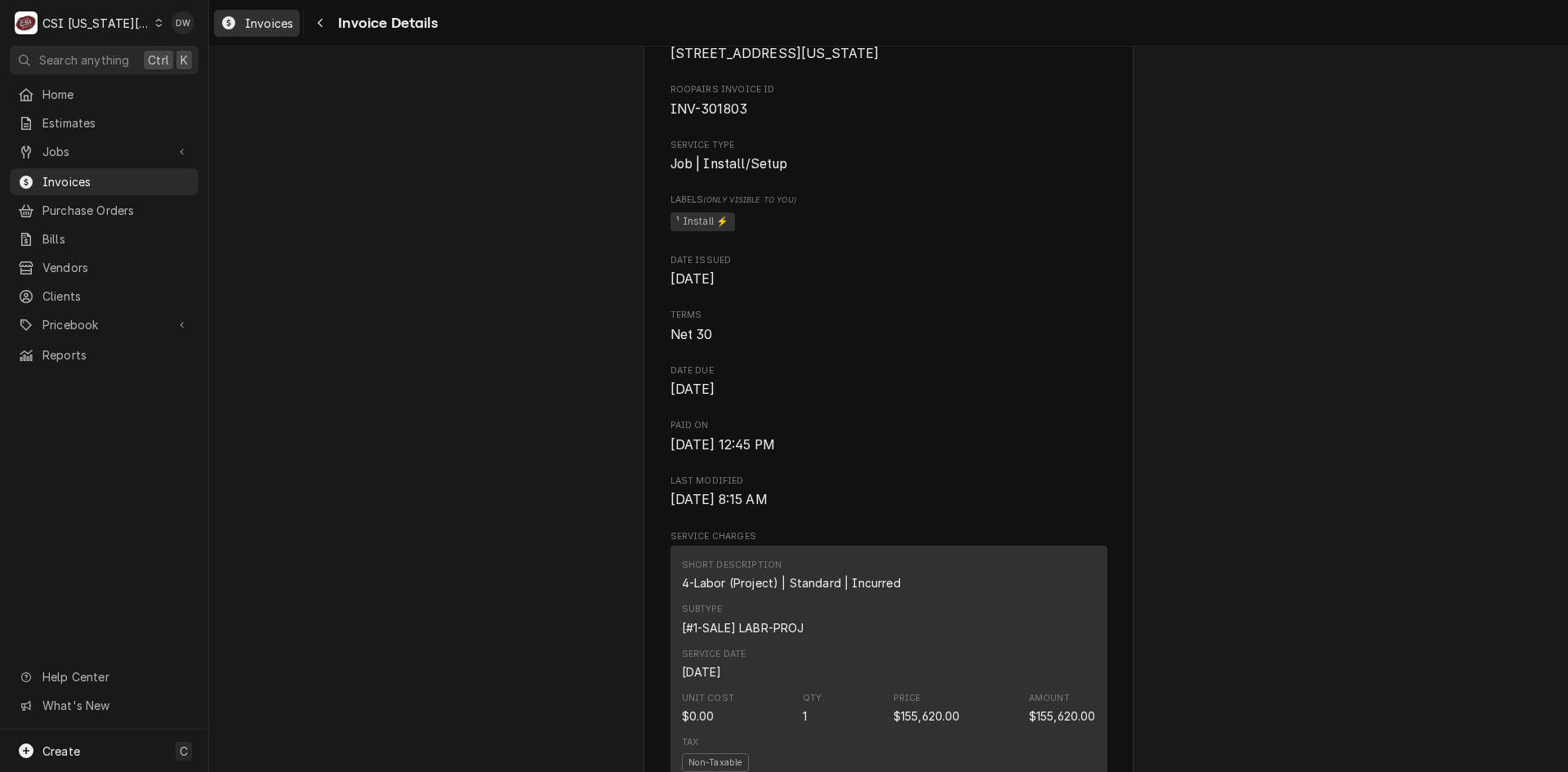
click at [269, 25] on span "Invoices" at bounding box center [269, 23] width 48 height 17
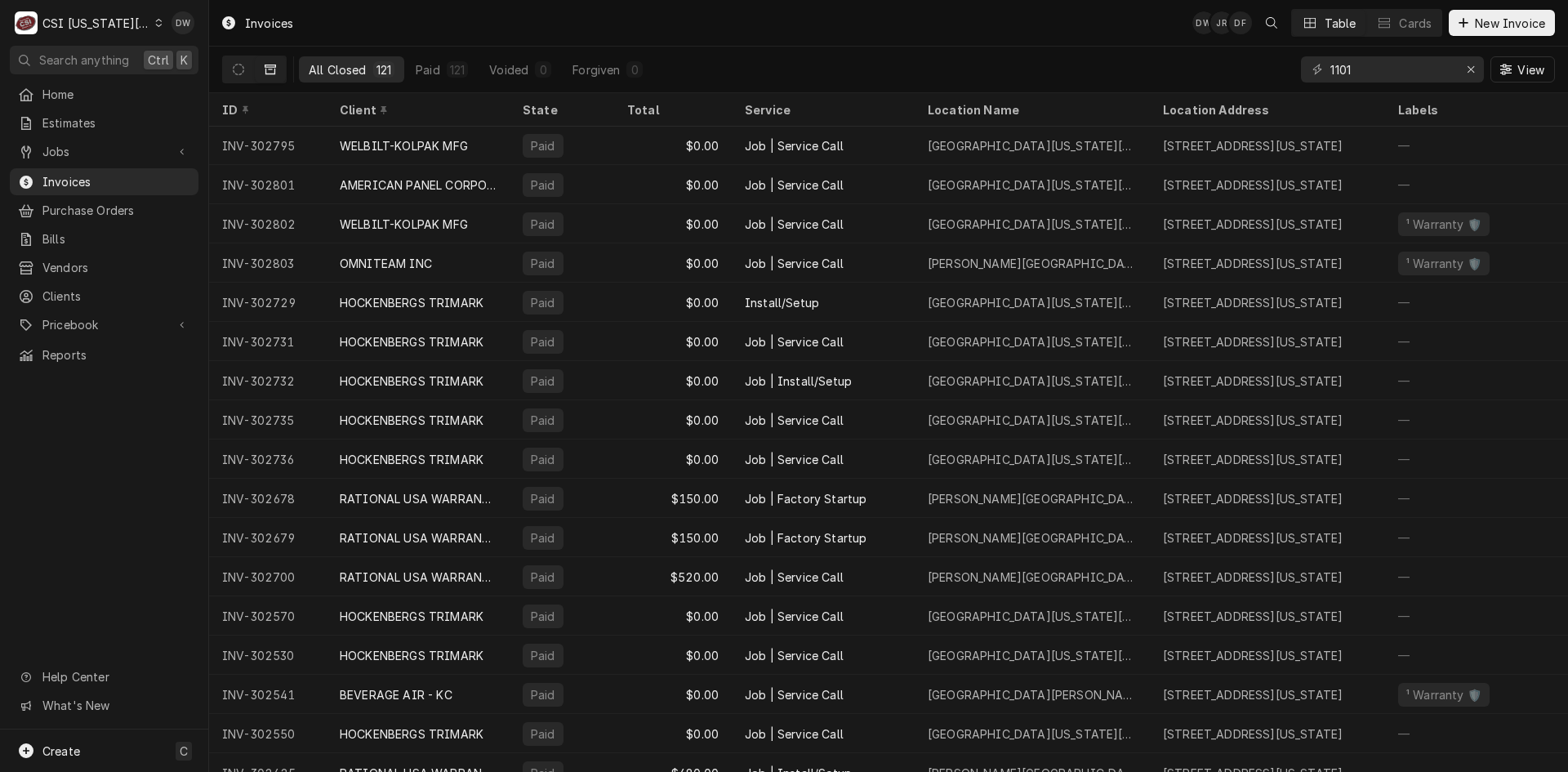
scroll to position [973, 0]
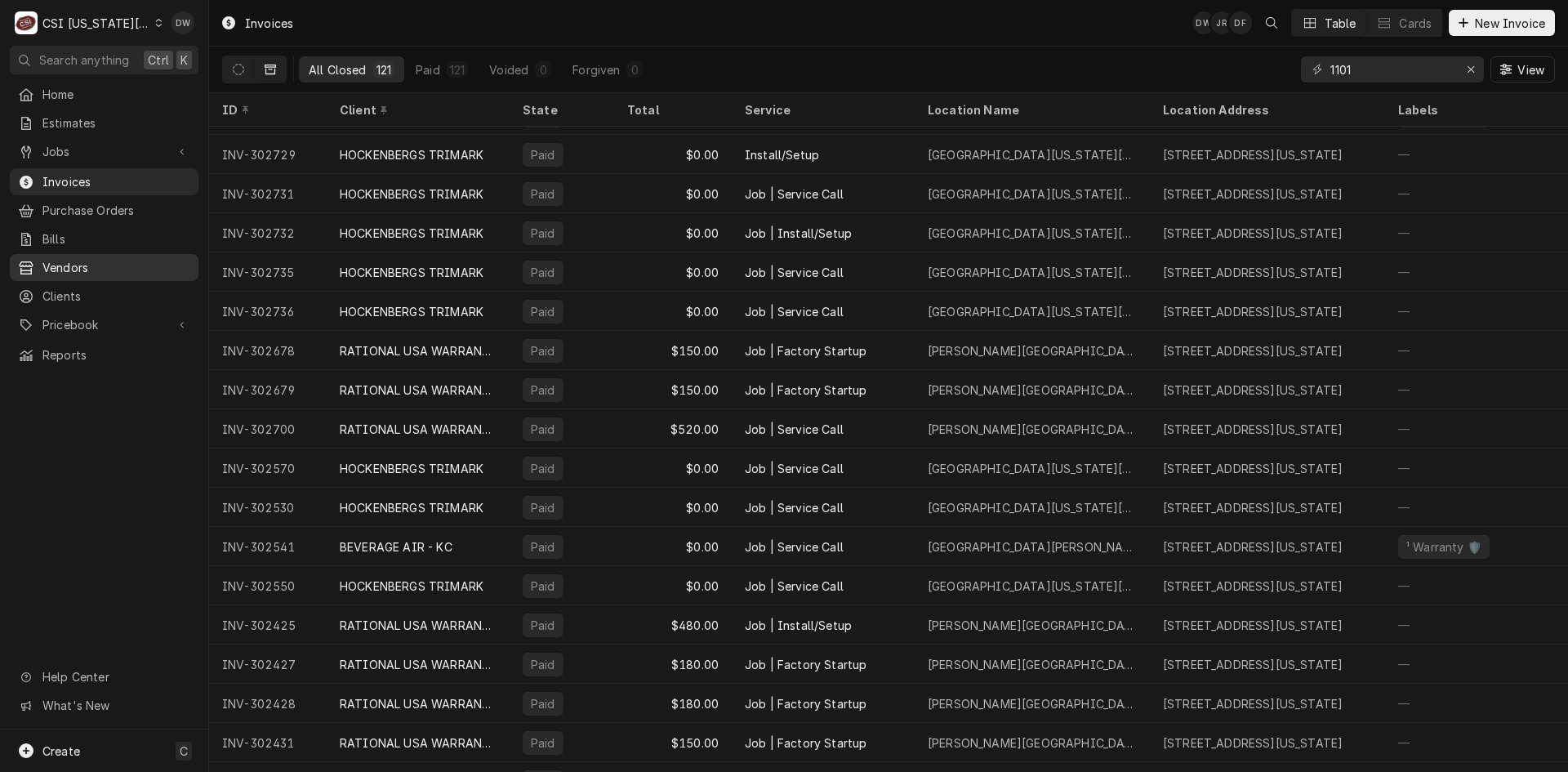
click at [52, 259] on span "Vendors" at bounding box center [116, 267] width 148 height 17
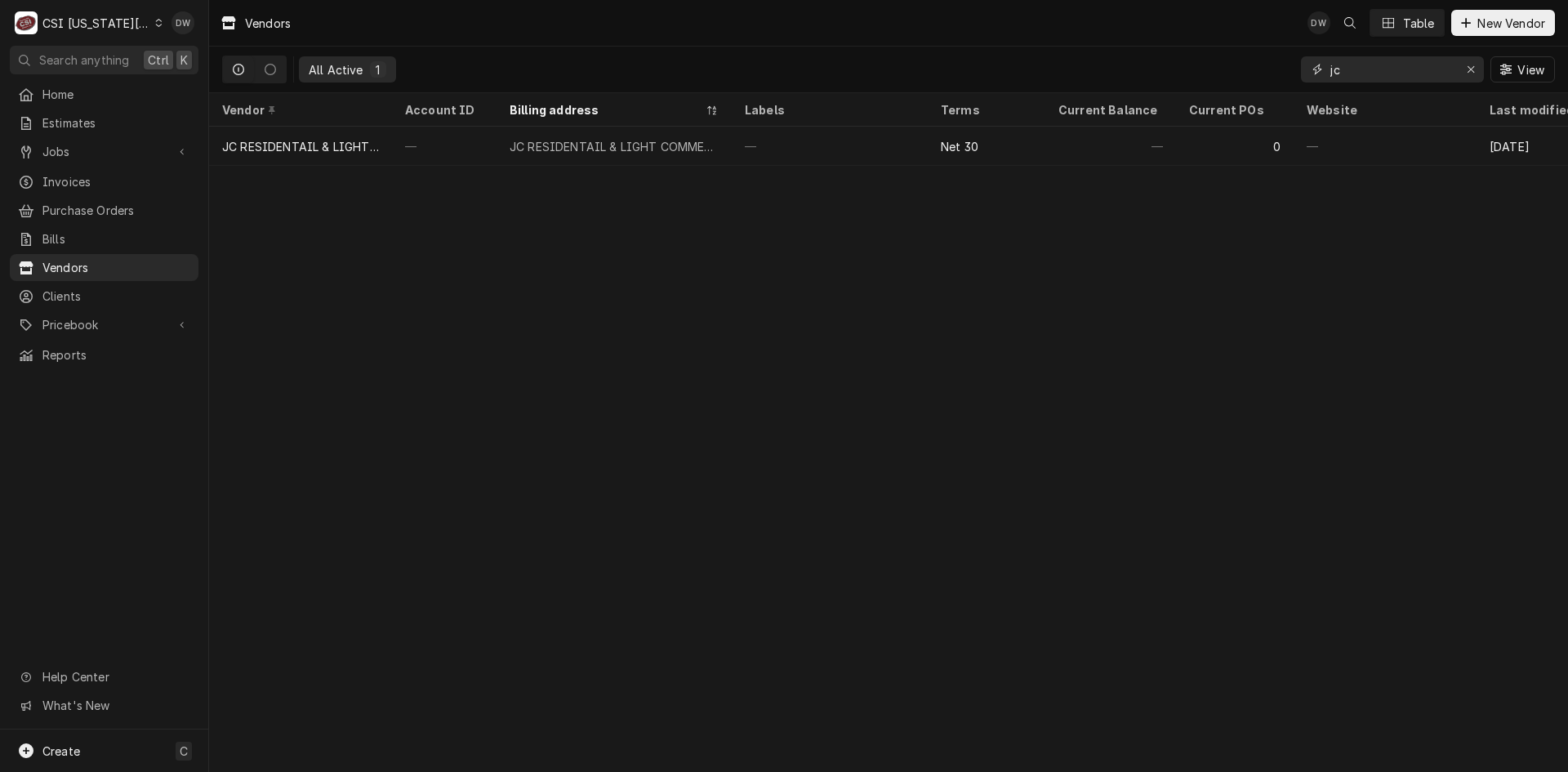
drag, startPoint x: 1376, startPoint y: 74, endPoint x: 1302, endPoint y: 65, distance: 74.5
click at [1302, 65] on div "jc" at bounding box center [1392, 69] width 183 height 26
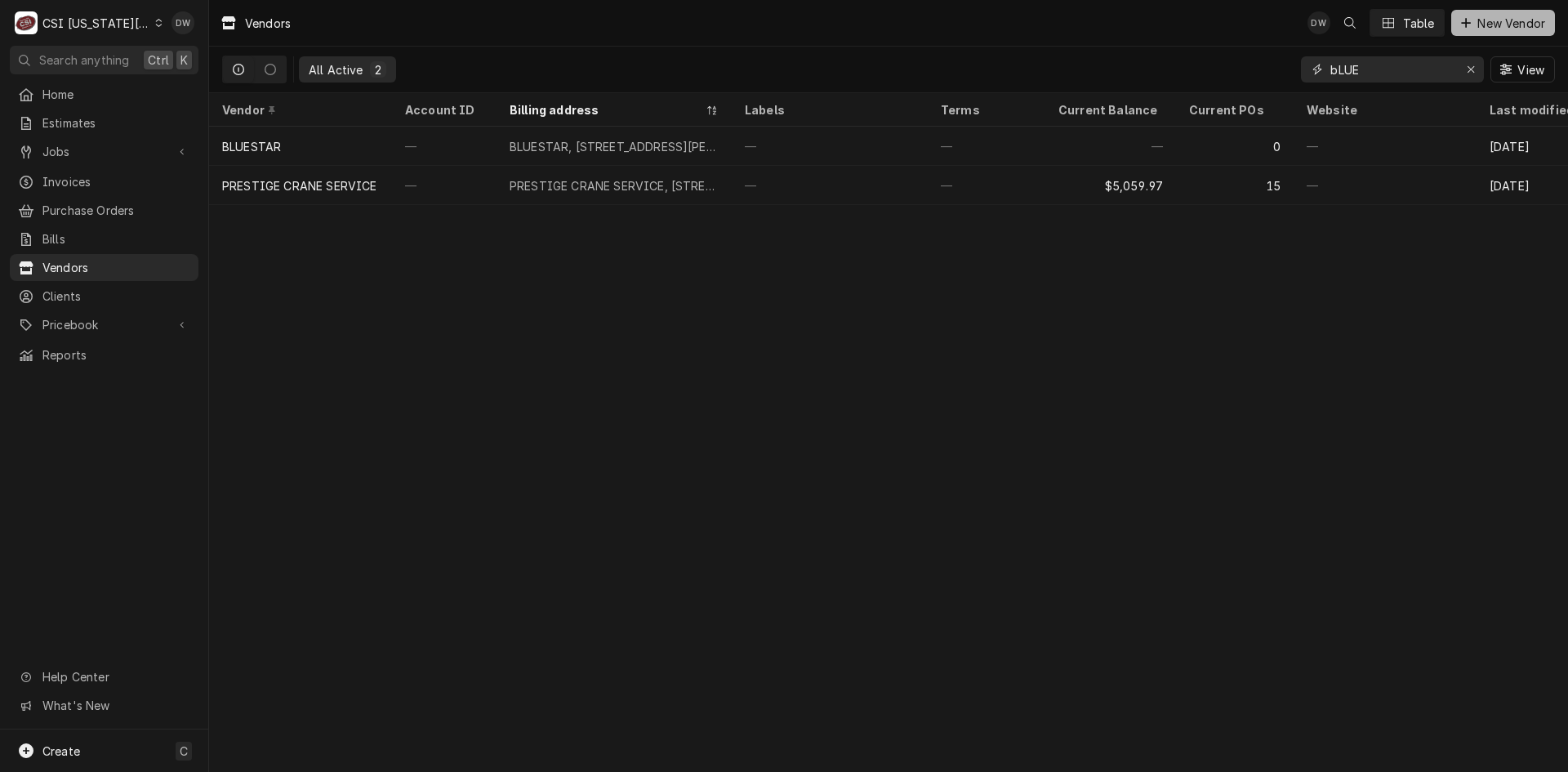
type input "bLUE"
click at [1501, 22] on span "New Vendor" at bounding box center [1511, 23] width 74 height 17
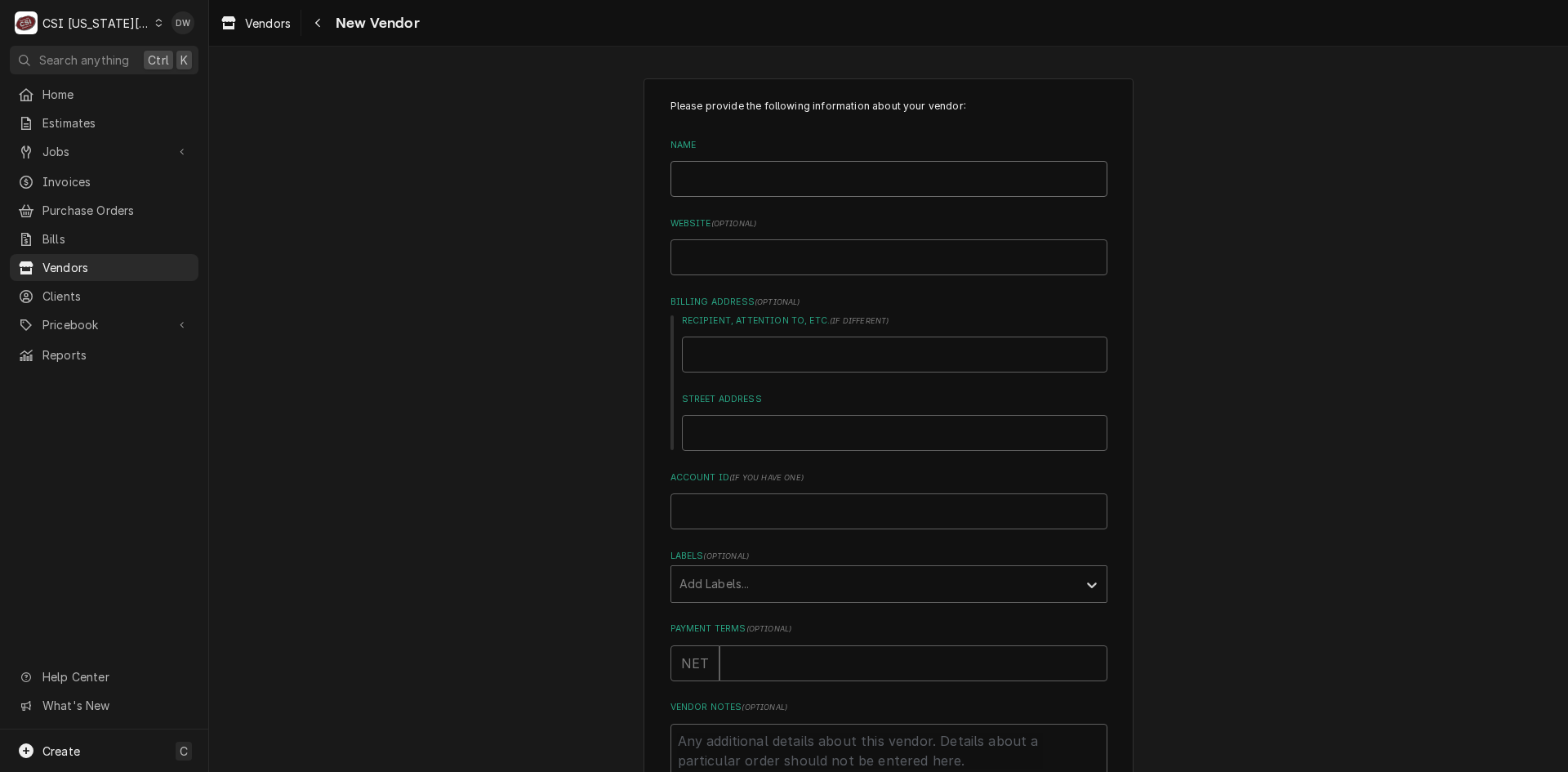
click at [690, 179] on input "Name" at bounding box center [889, 178] width 437 height 36
type textarea "x"
type input "b"
type textarea "x"
type input "bu"
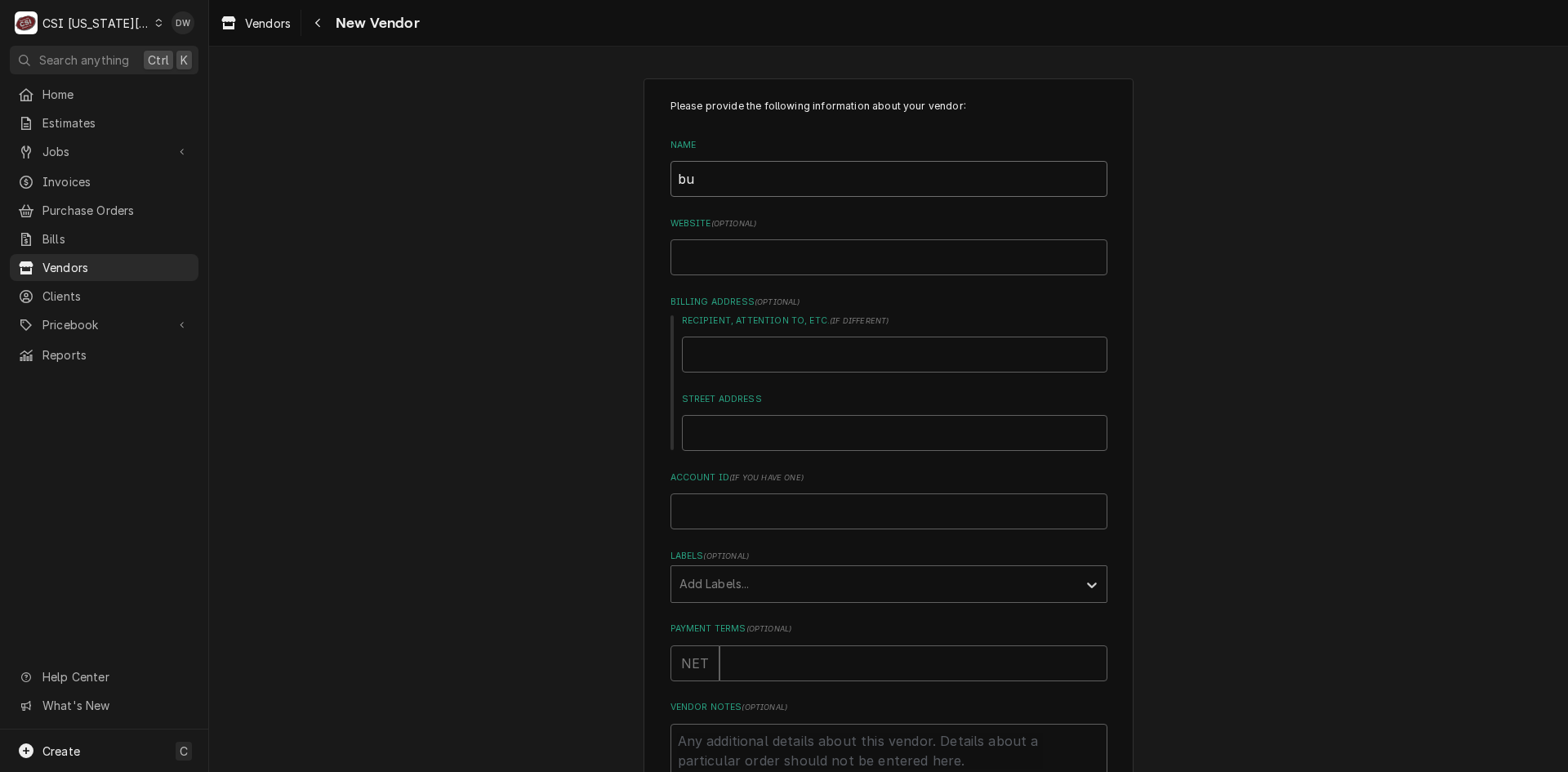
type textarea "x"
type input "b"
type textarea "x"
type input "bl"
type textarea "x"
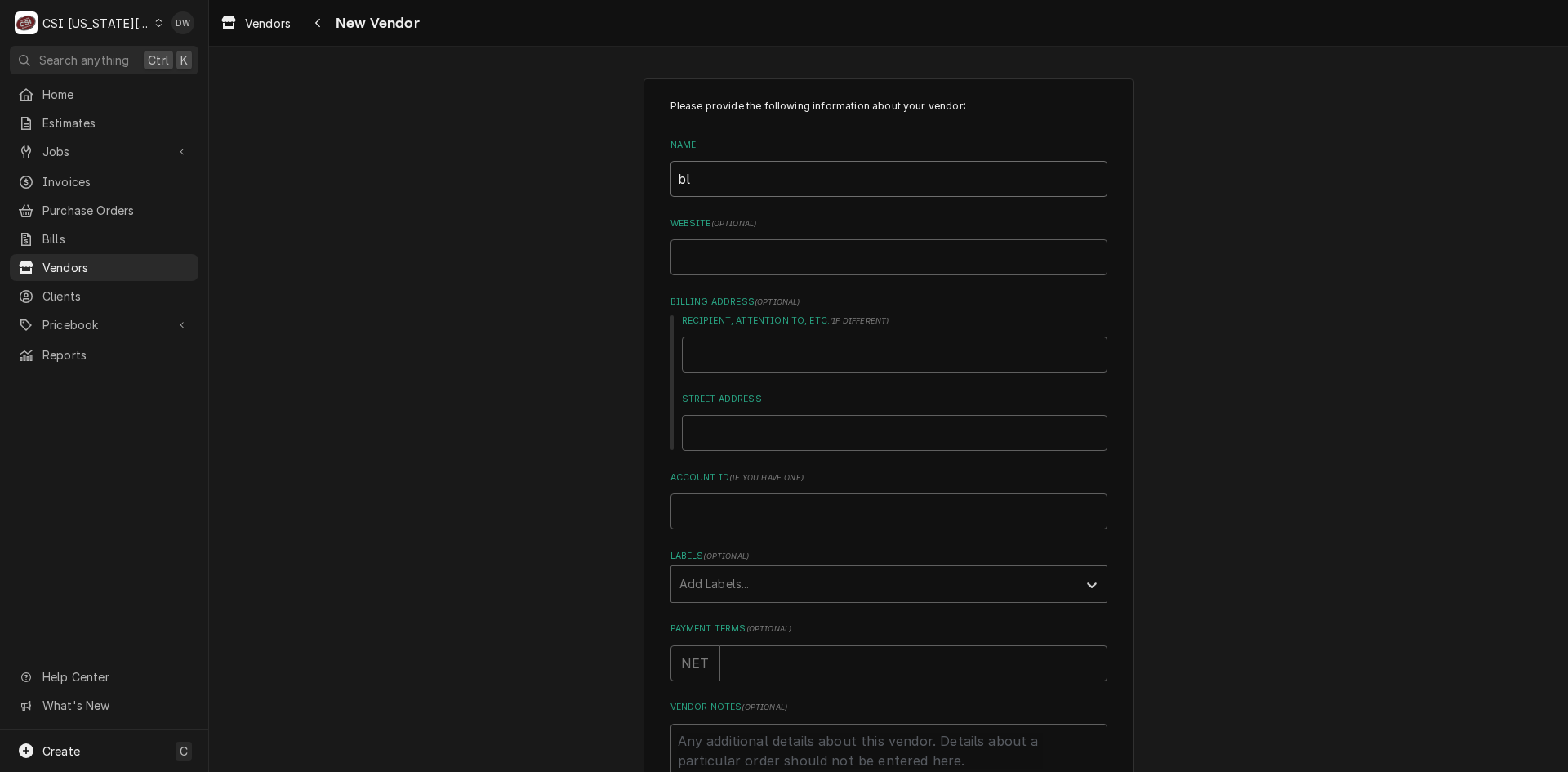
type input "blu"
type textarea "x"
type input "blue"
type textarea "x"
type input "blu"
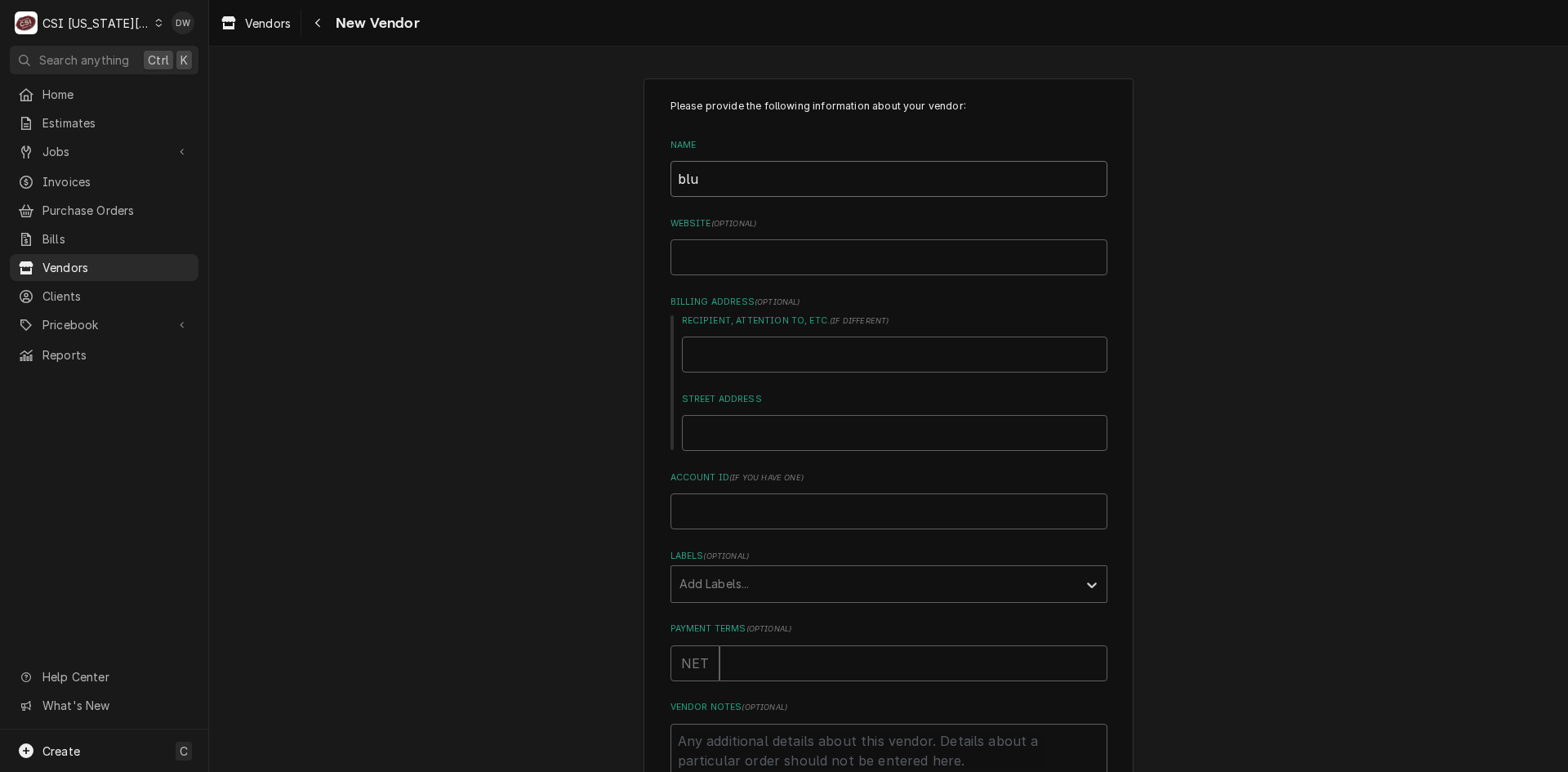
type textarea "x"
type input "bl"
type textarea "x"
type input "b"
type textarea "x"
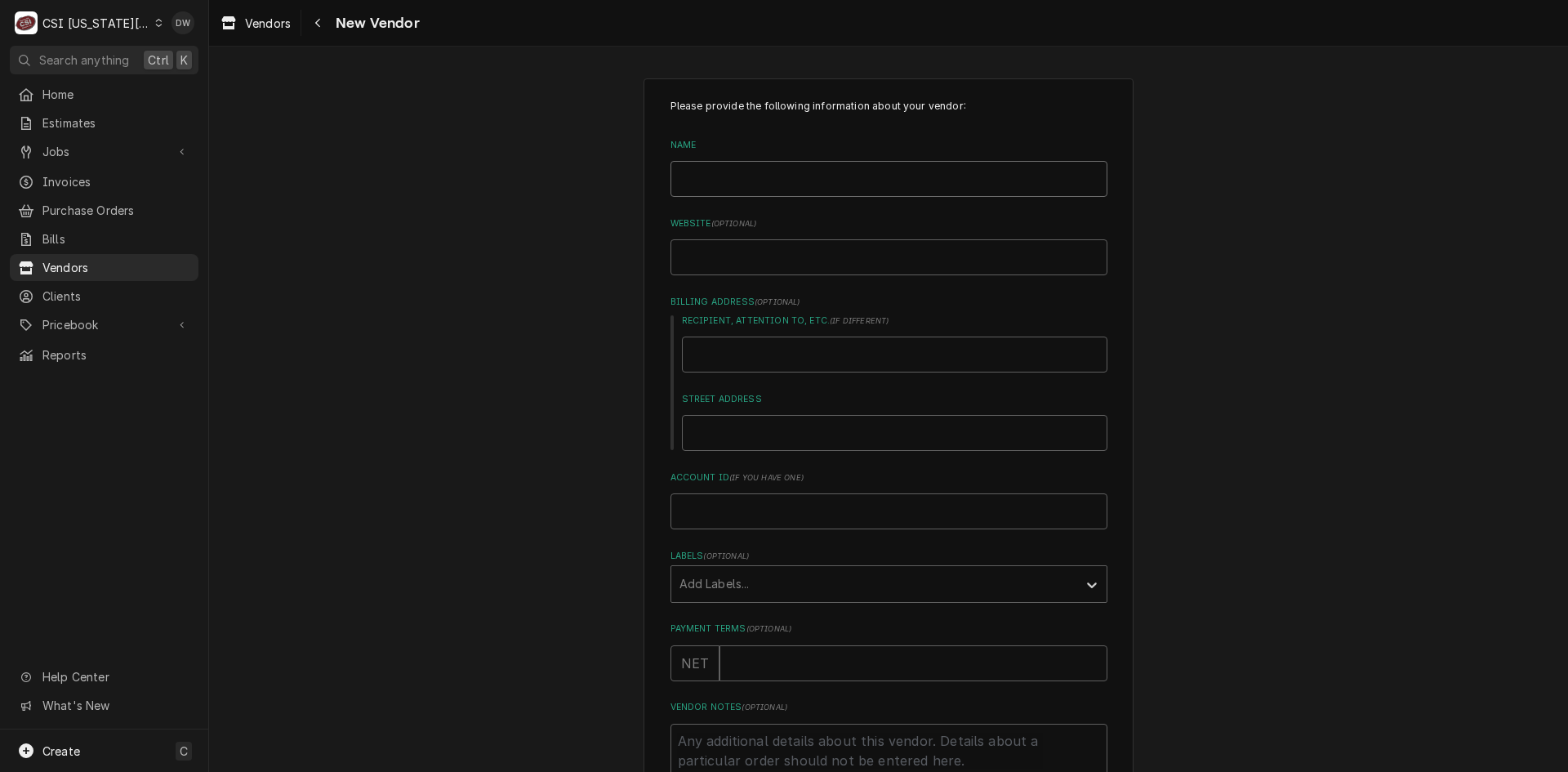
type textarea "x"
type input "B"
type textarea "x"
type input "BL"
type textarea "x"
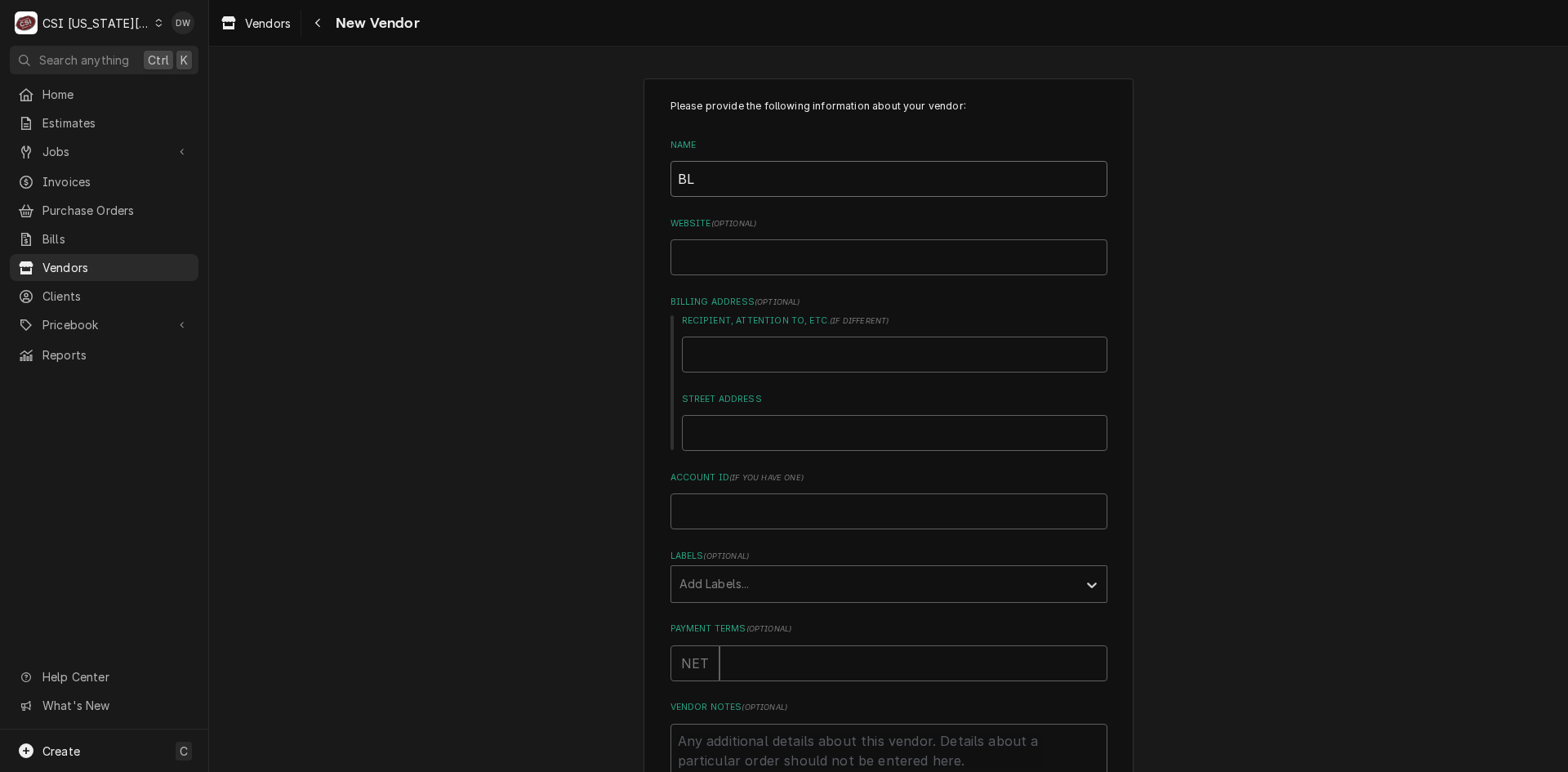
type input "BLU"
type textarea "x"
type input "BLUE"
type textarea "x"
type input "BLUE"
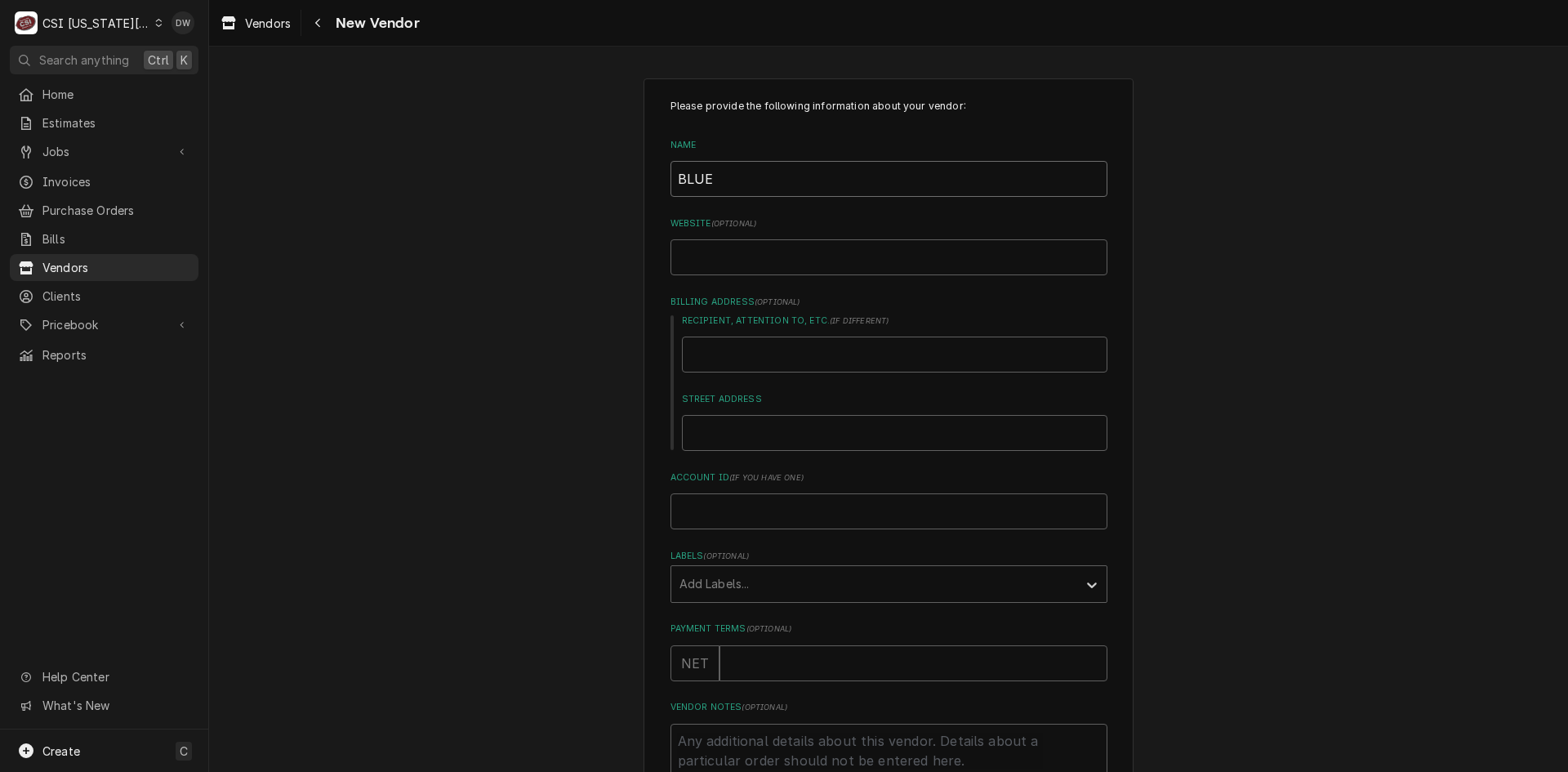
type textarea "x"
type input "BLUE H"
type textarea "x"
type input "BLUE HA"
type textarea "x"
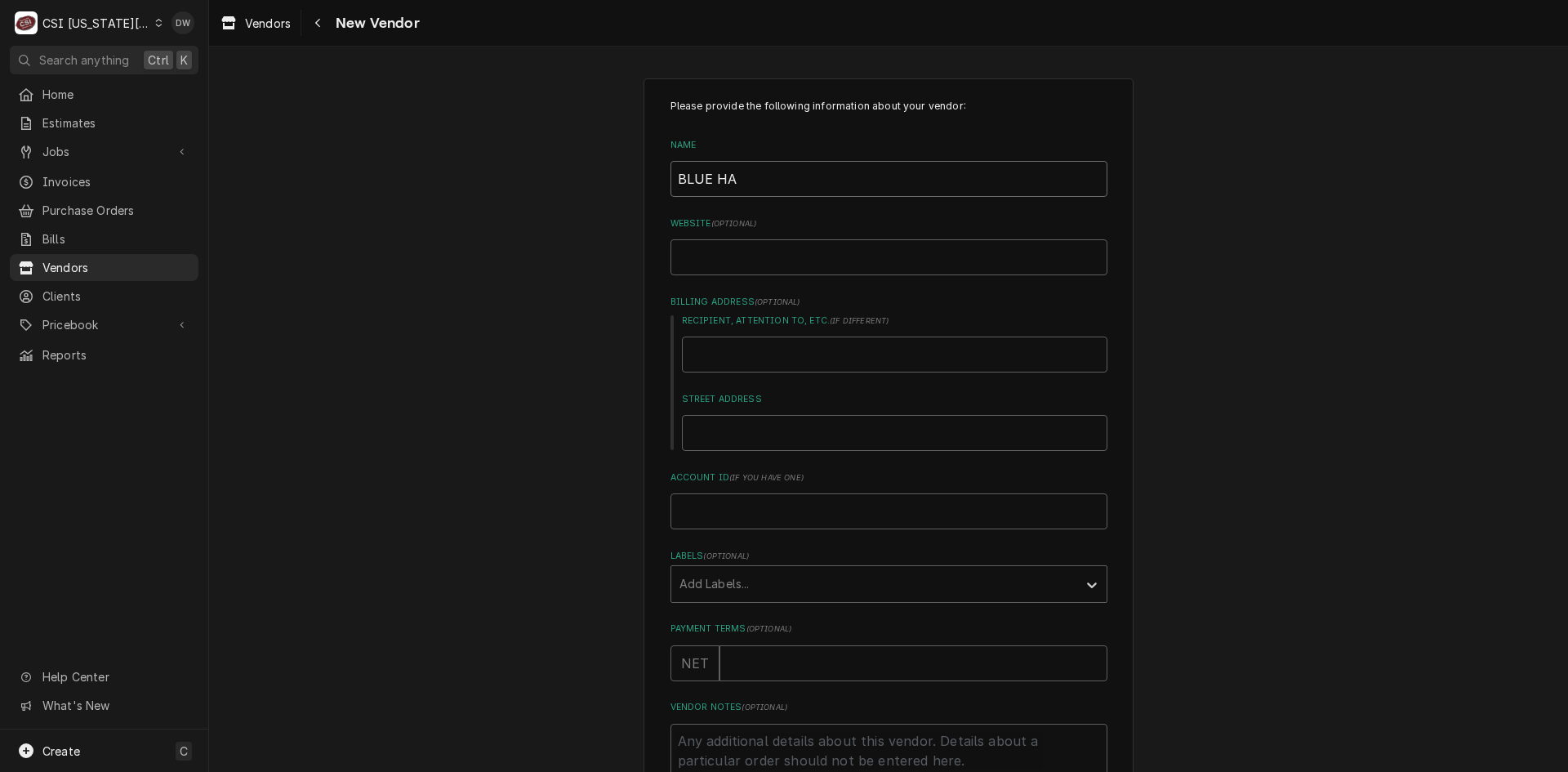
type input "BLUE HAT"
type textarea "x"
type input "BLUE HAT"
type textarea "x"
type input "BLUE HAT C"
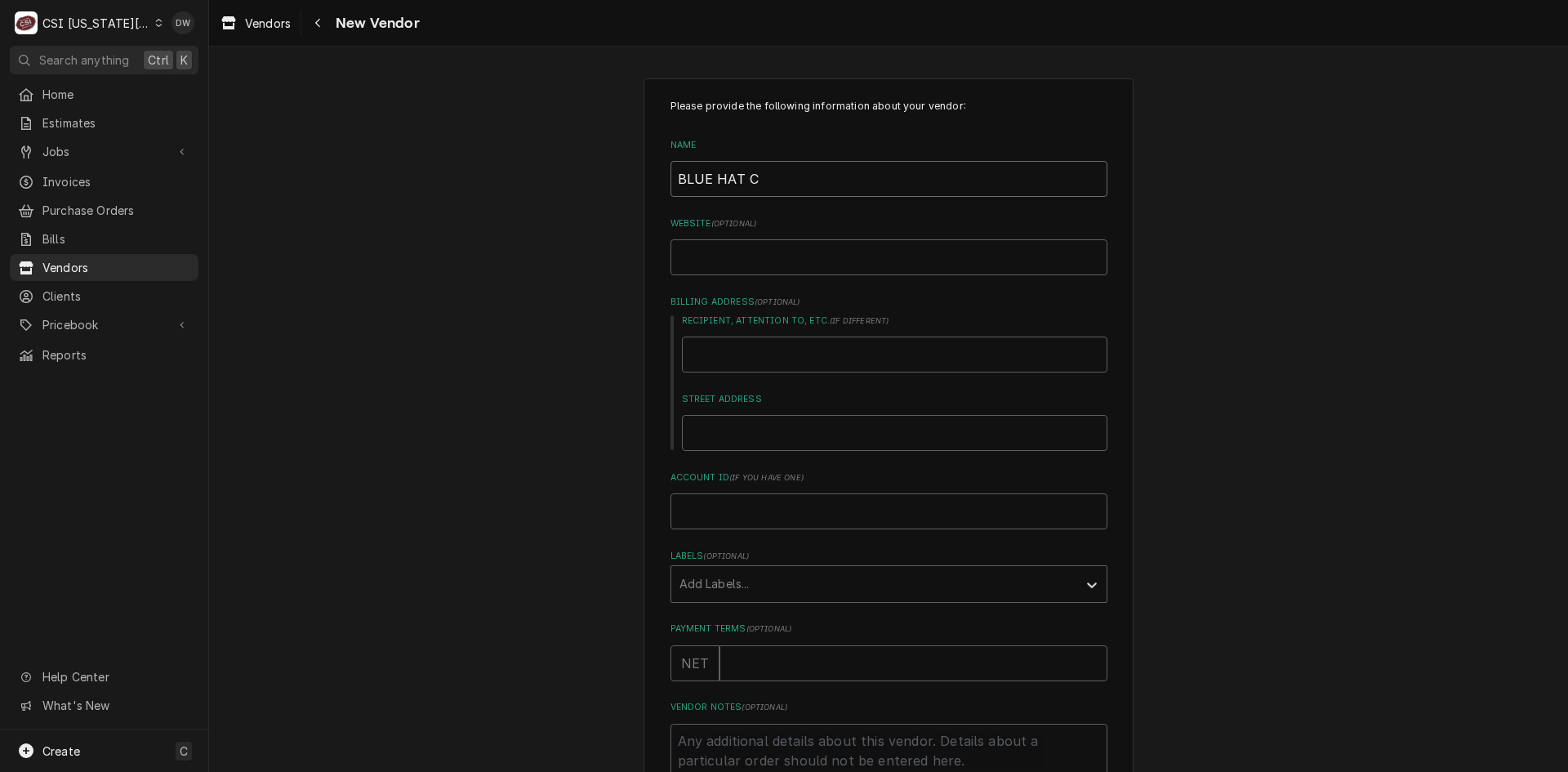
type textarea "x"
type input "BLUE HAT CR"
type textarea "x"
type input "BLUE HAT CRA"
type textarea "x"
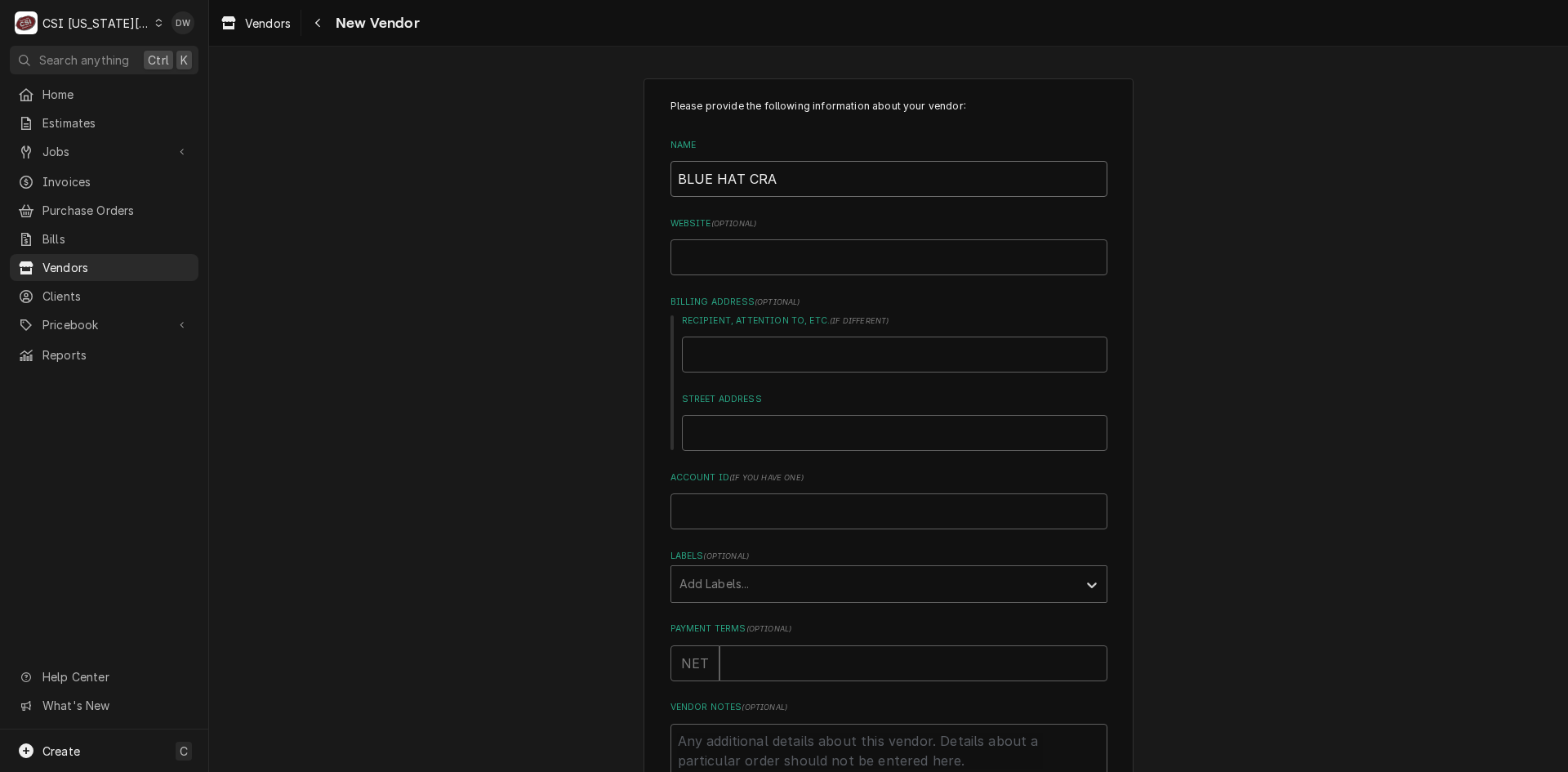
type input "BLUE HAT CRAN"
type textarea "x"
type input "BLUE HAT CRANE"
type textarea "x"
type input "BLUE HAT CRANE"
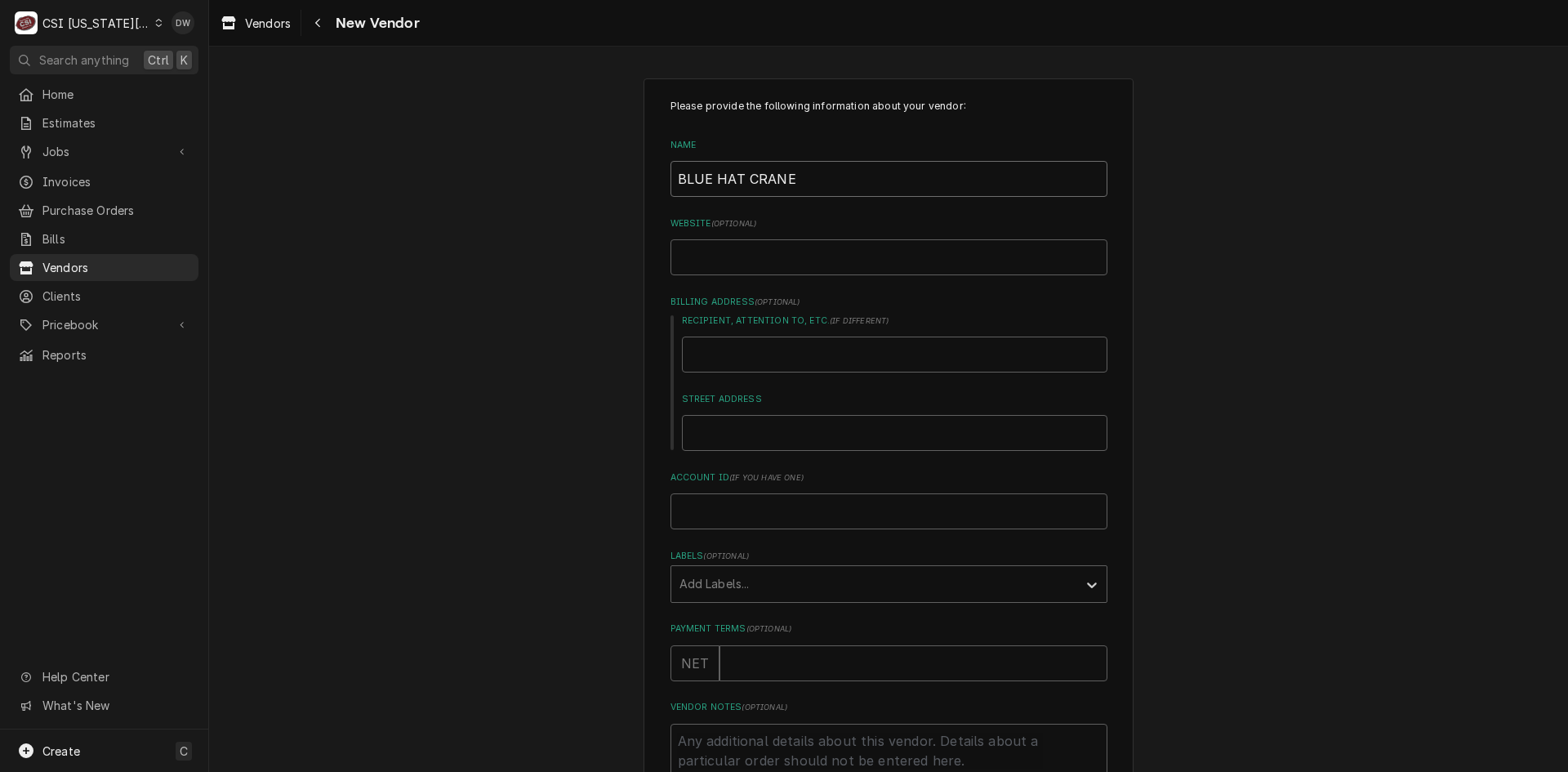
type textarea "x"
type input "BLUE HAT CRANE &"
type textarea "x"
type input "BLUE HAT CRANE &"
type textarea "x"
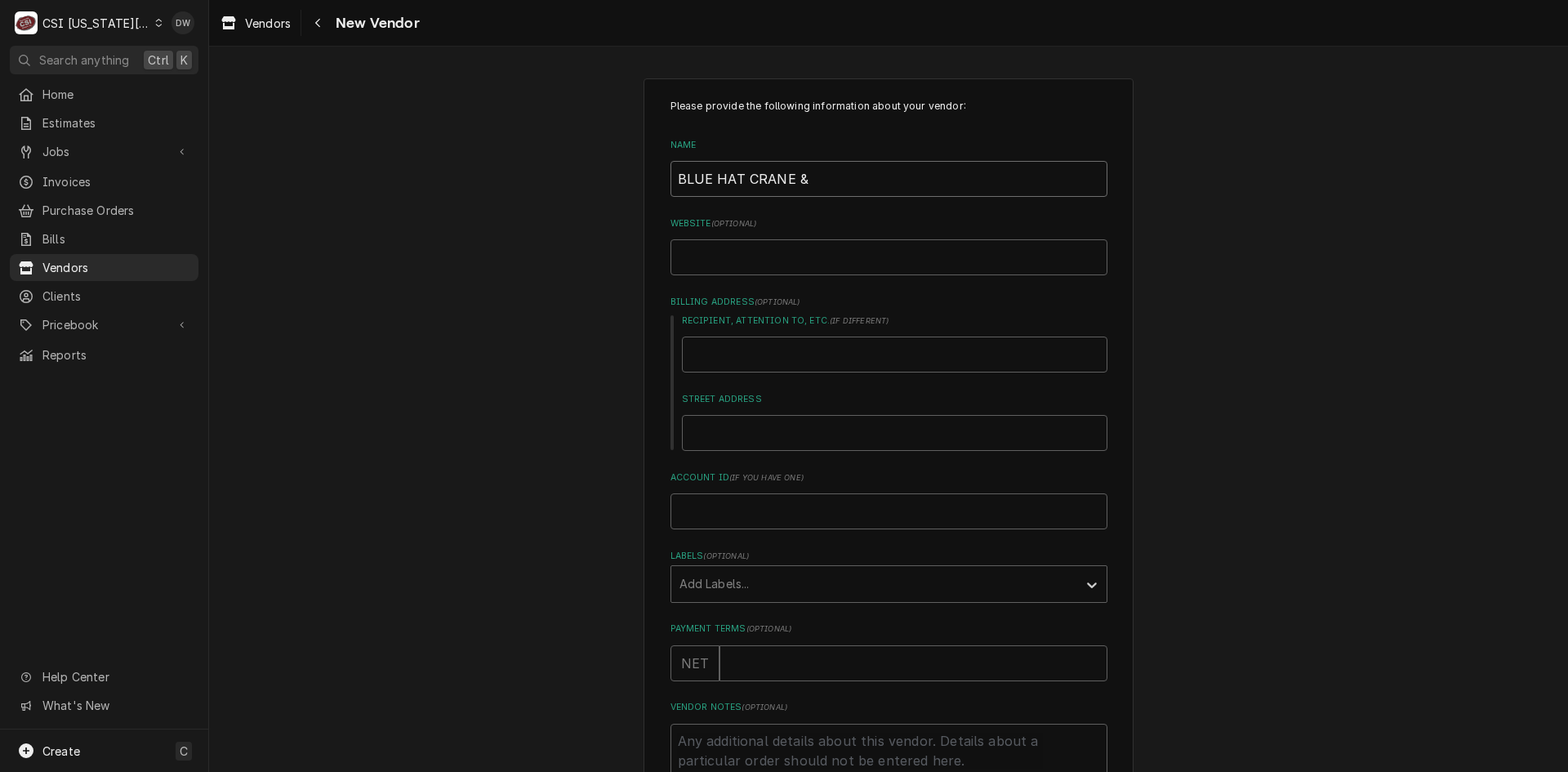
type input "BLUE HAT CRANE & e"
type textarea "x"
type input "BLUE HAT CRANE & eQ"
type textarea "x"
type input "BLUE HAT CRANE & eQU"
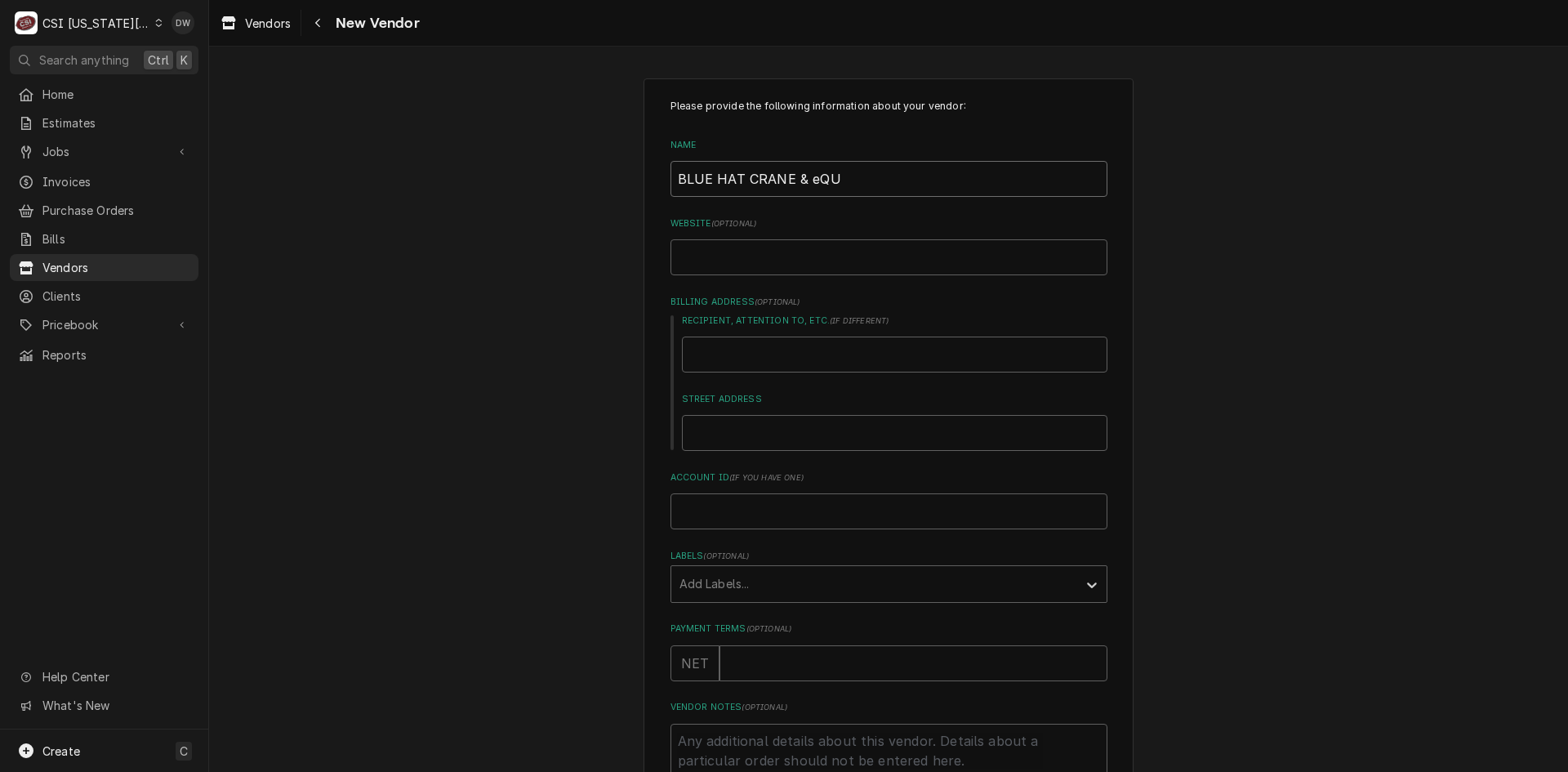
type textarea "x"
type input "BLUE HAT CRANE & eQUI"
type textarea "x"
type input "BLUE HAT CRANE & eQUIP"
type textarea "x"
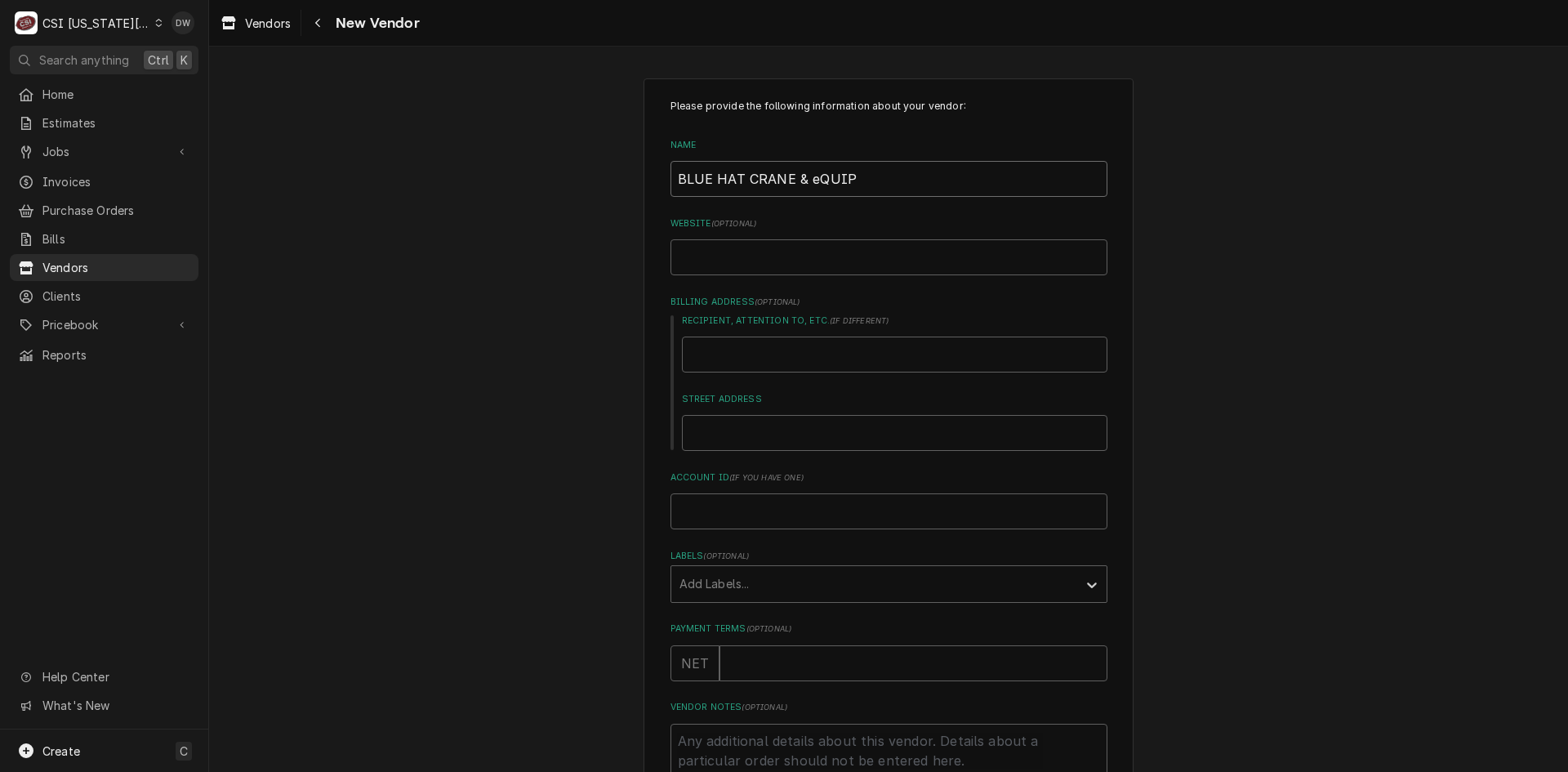
type input "BLUE HAT CRANE & eQUI"
type textarea "x"
type input "BLUE HAT CRANE & eQU"
type textarea "x"
type input "BLUE HAT CRANE & eQ"
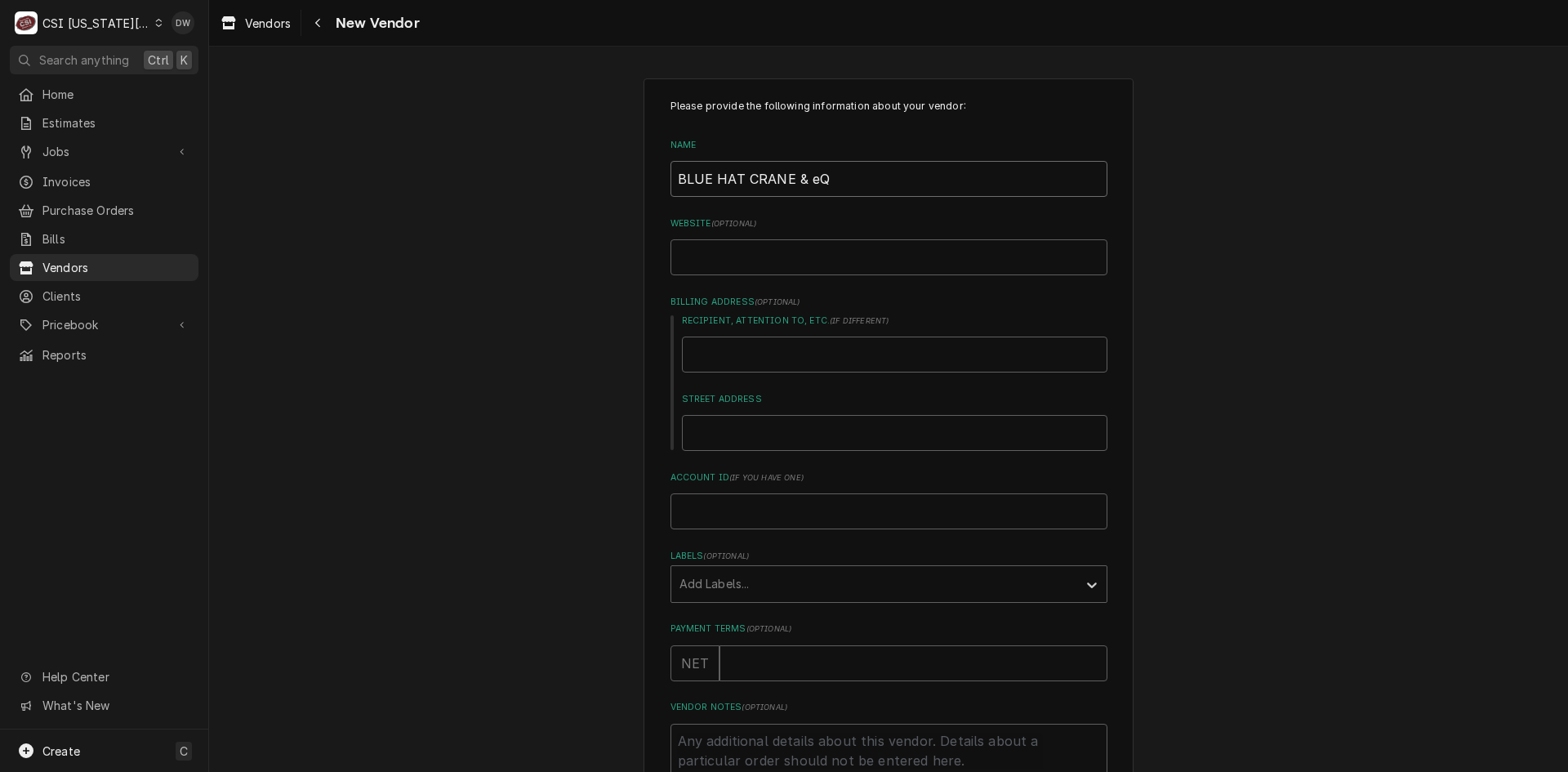
type textarea "x"
type input "BLUE HAT CRANE & e"
type textarea "x"
type input "BLUE HAT CRANE &"
type textarea "x"
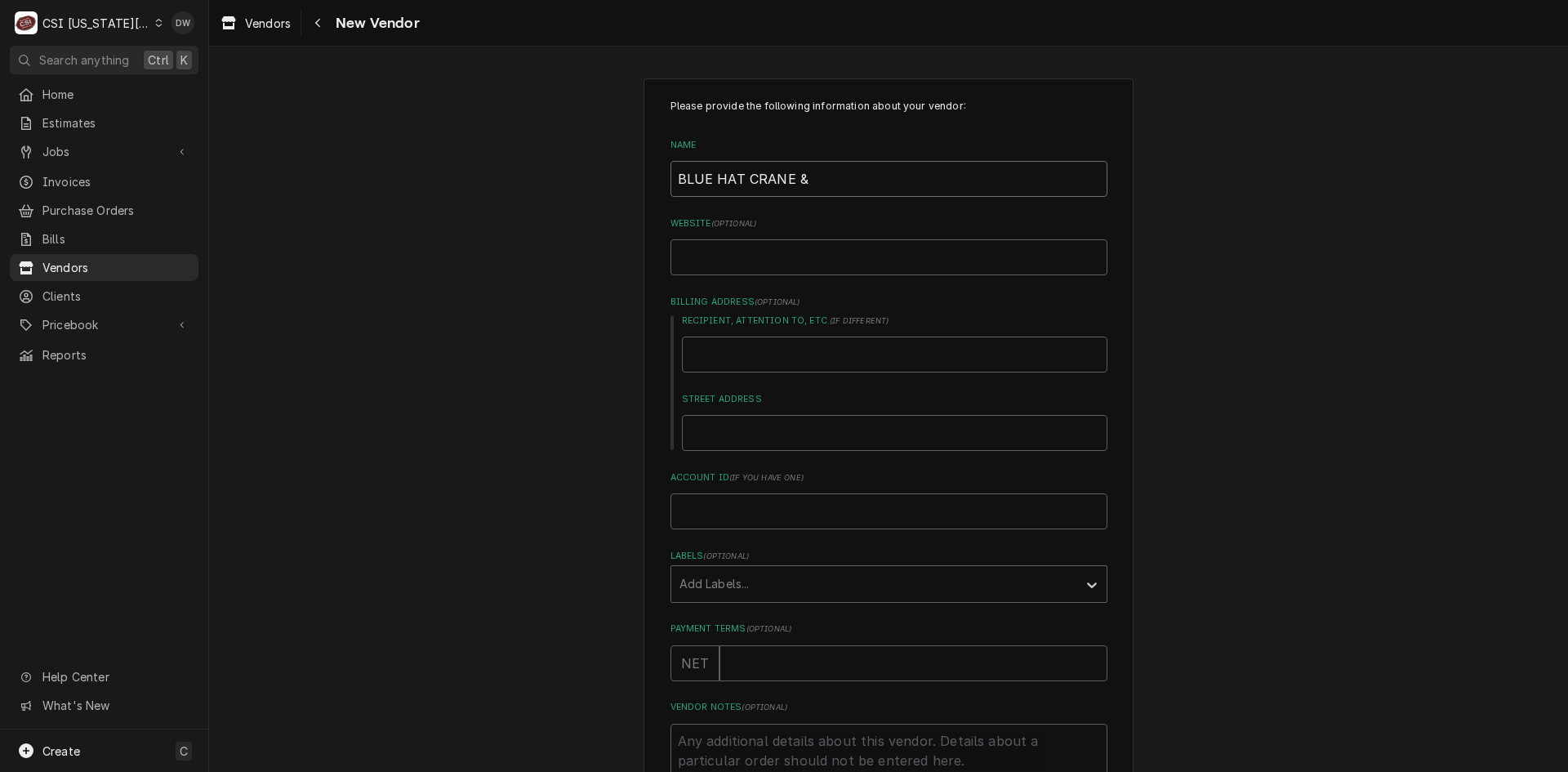
type input "BLUE HAT CRANE & E"
type textarea "x"
type input "BLUE HAT CRANE & EQ"
type textarea "x"
type input "BLUE HAT CRANE & EQU"
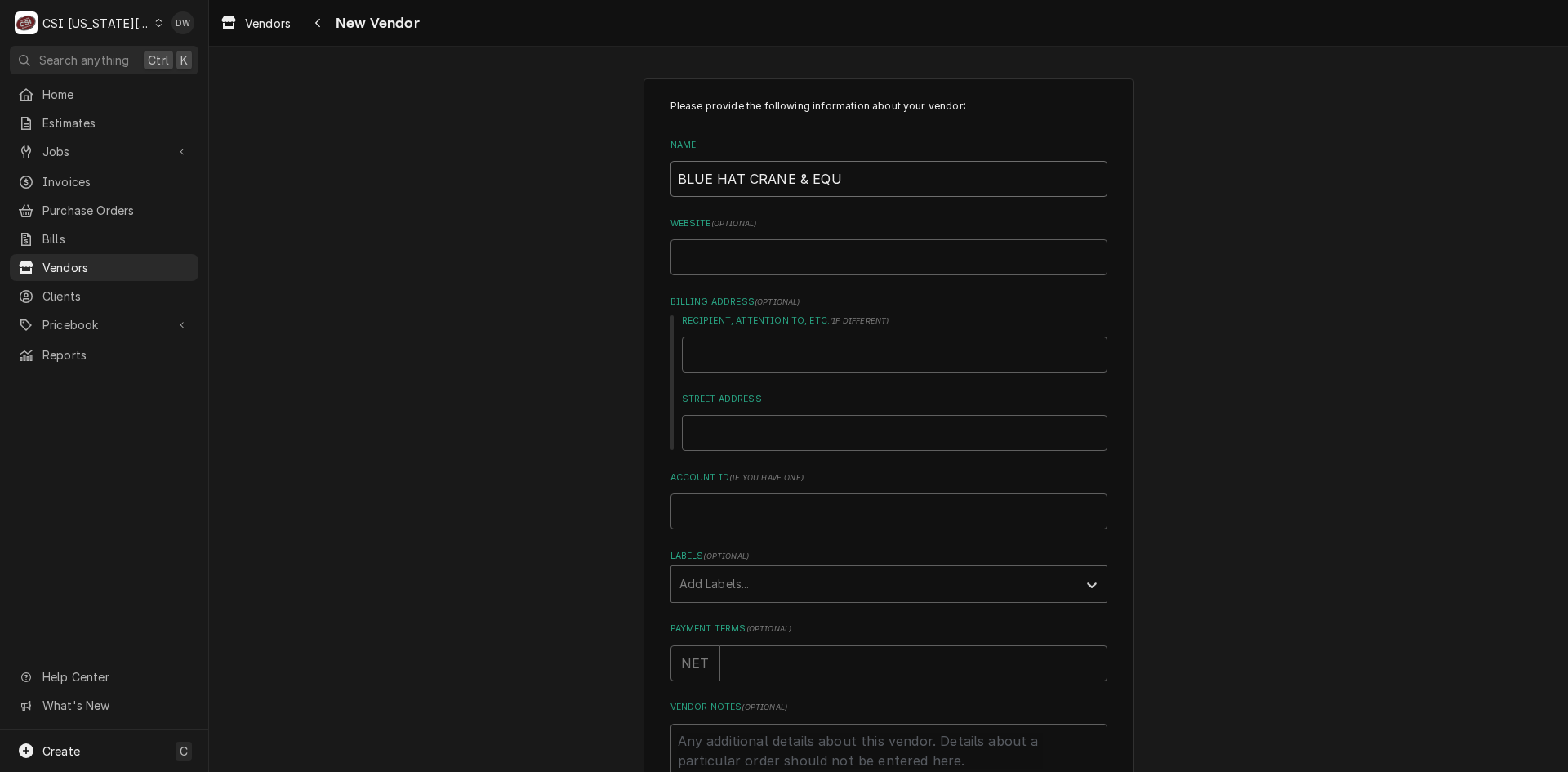
type textarea "x"
type input "BLUE HAT CRANE & EQUI"
type textarea "x"
type input "BLUE HAT CRANE & EQUIP"
type textarea "x"
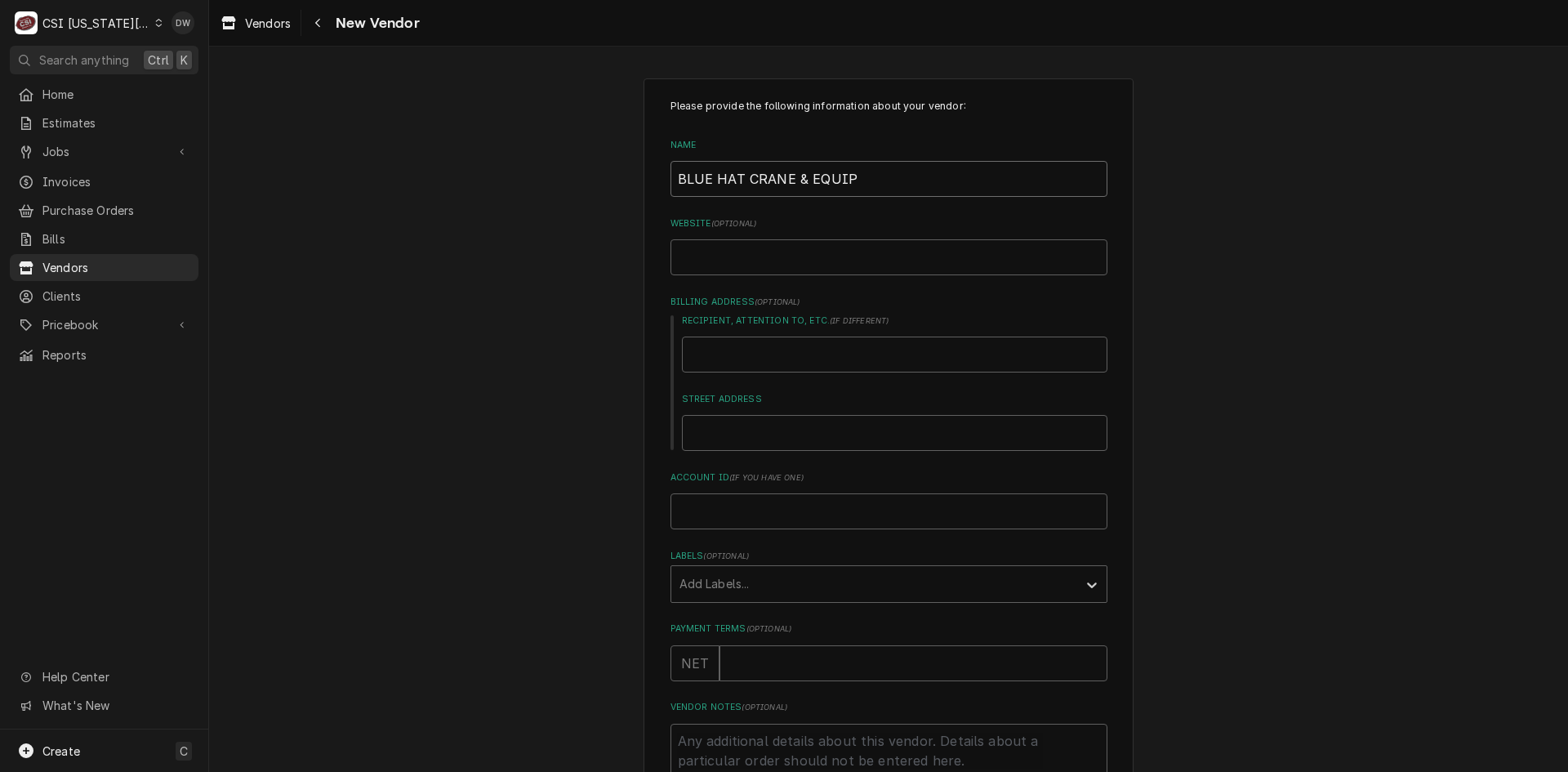
type input "BLUE HAT CRANE & EQUIPM"
type textarea "x"
type input "BLUE HAT CRANE & EQUIPME"
type textarea "x"
type input "BLUE HAT CRANE & EQUIPMEN"
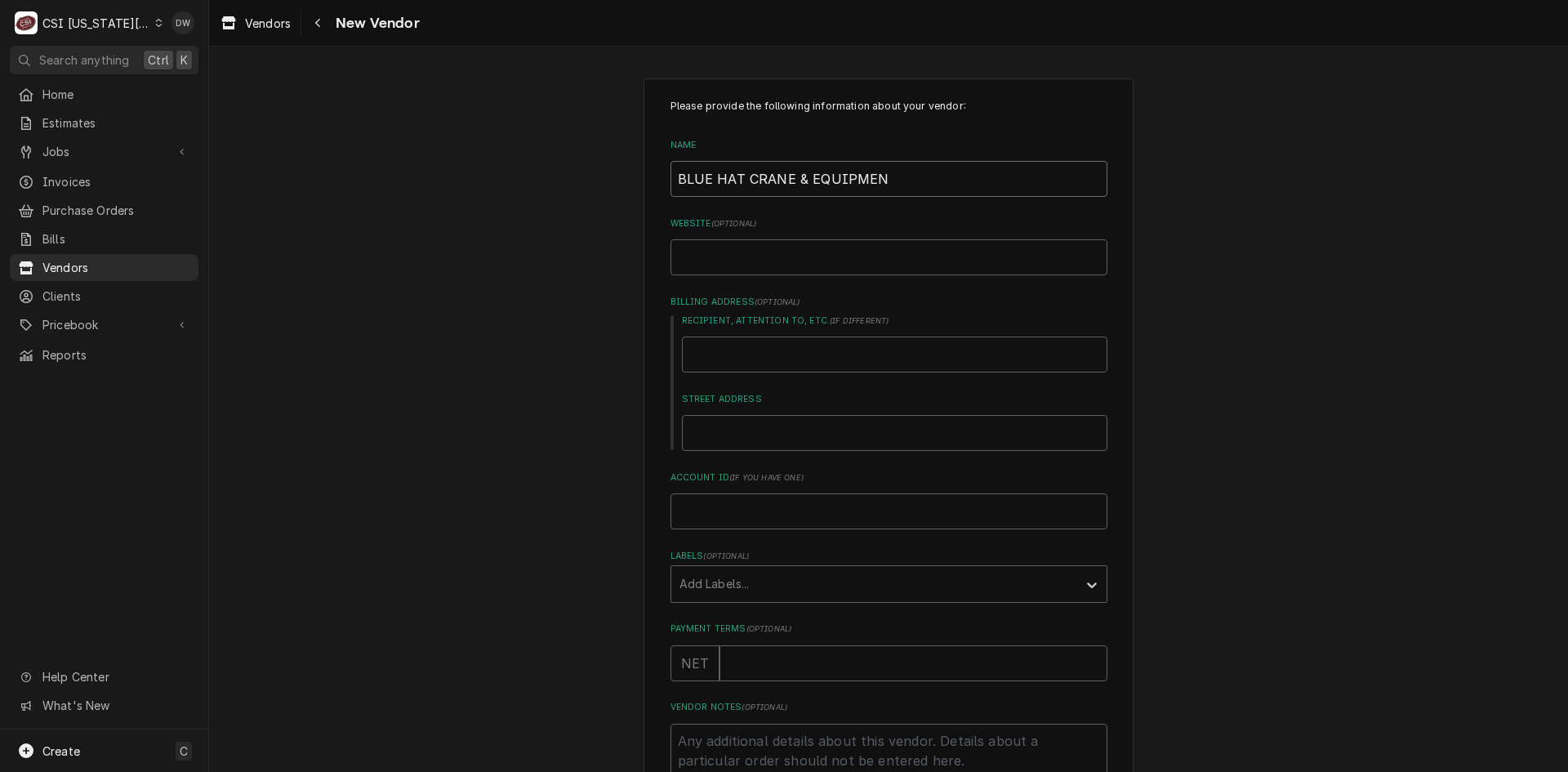
type textarea "x"
type input "BLUE HAT CRANE & EQUIPMENT"
type textarea "x"
type input "BLUE HAT CRANE & EQUIPMENT"
type textarea "x"
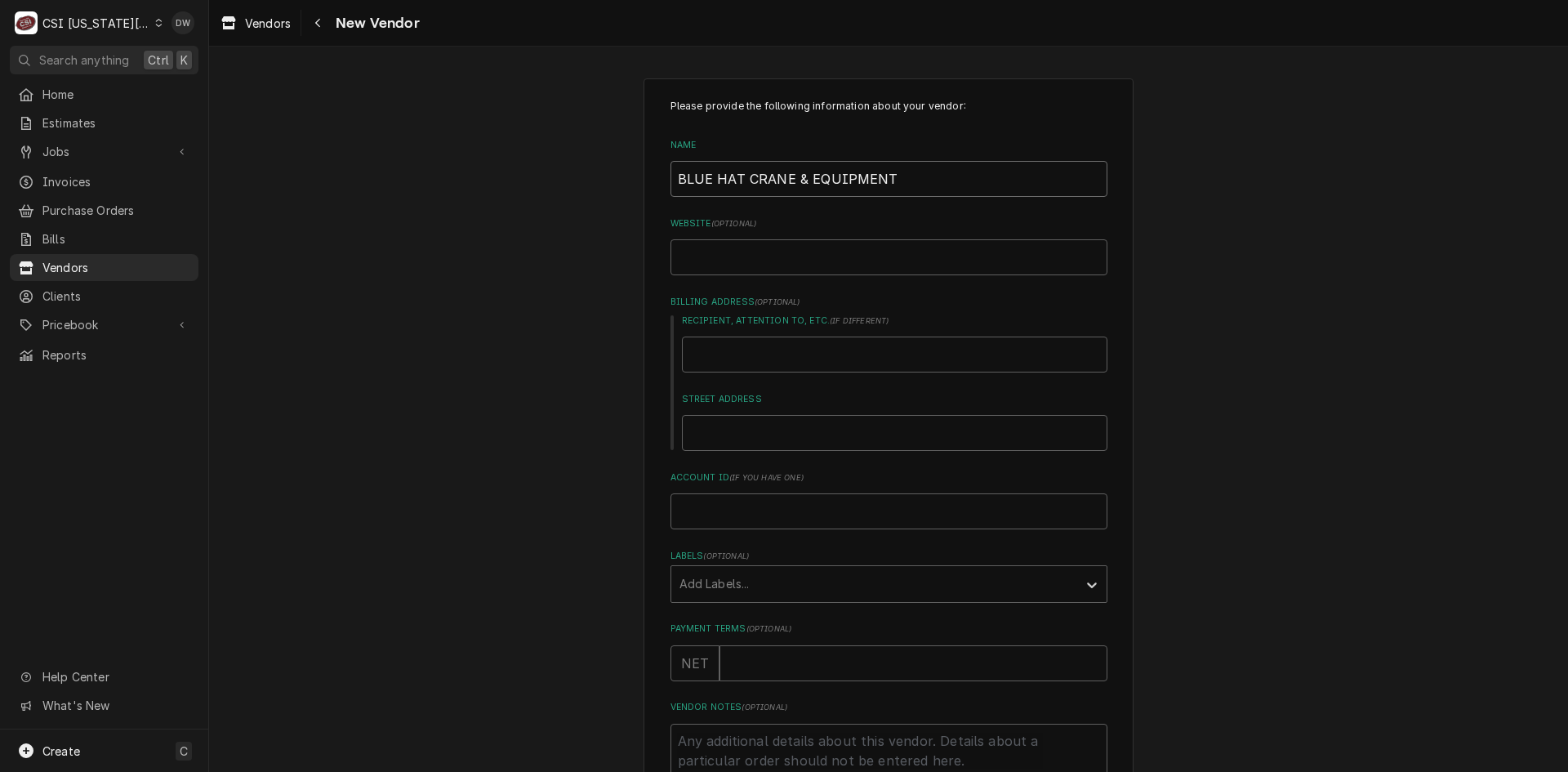
type input "BLUE HAT CRANE & EQUIPMENT R"
type textarea "x"
type input "BLUE HAT CRANE & EQUIPMENT RE"
type textarea "x"
type input "BLUE HAT CRANE & EQUIPMENT REN"
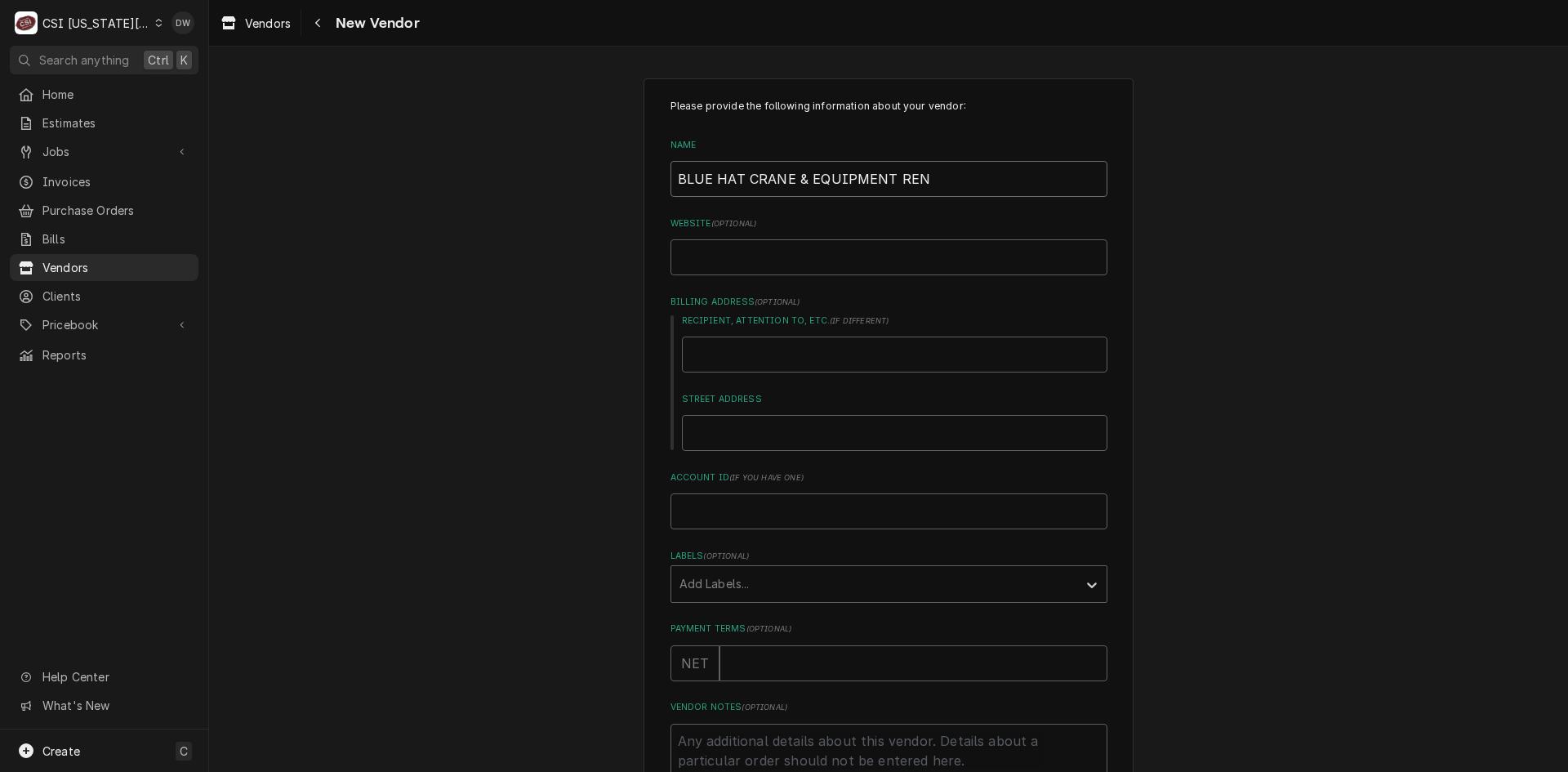
type textarea "x"
type input "BLUE HAT CRANE & EQUIPMENT RENT"
type textarea "x"
type input "BLUE HAT CRANE & EQUIPMENT RENTA"
type textarea "x"
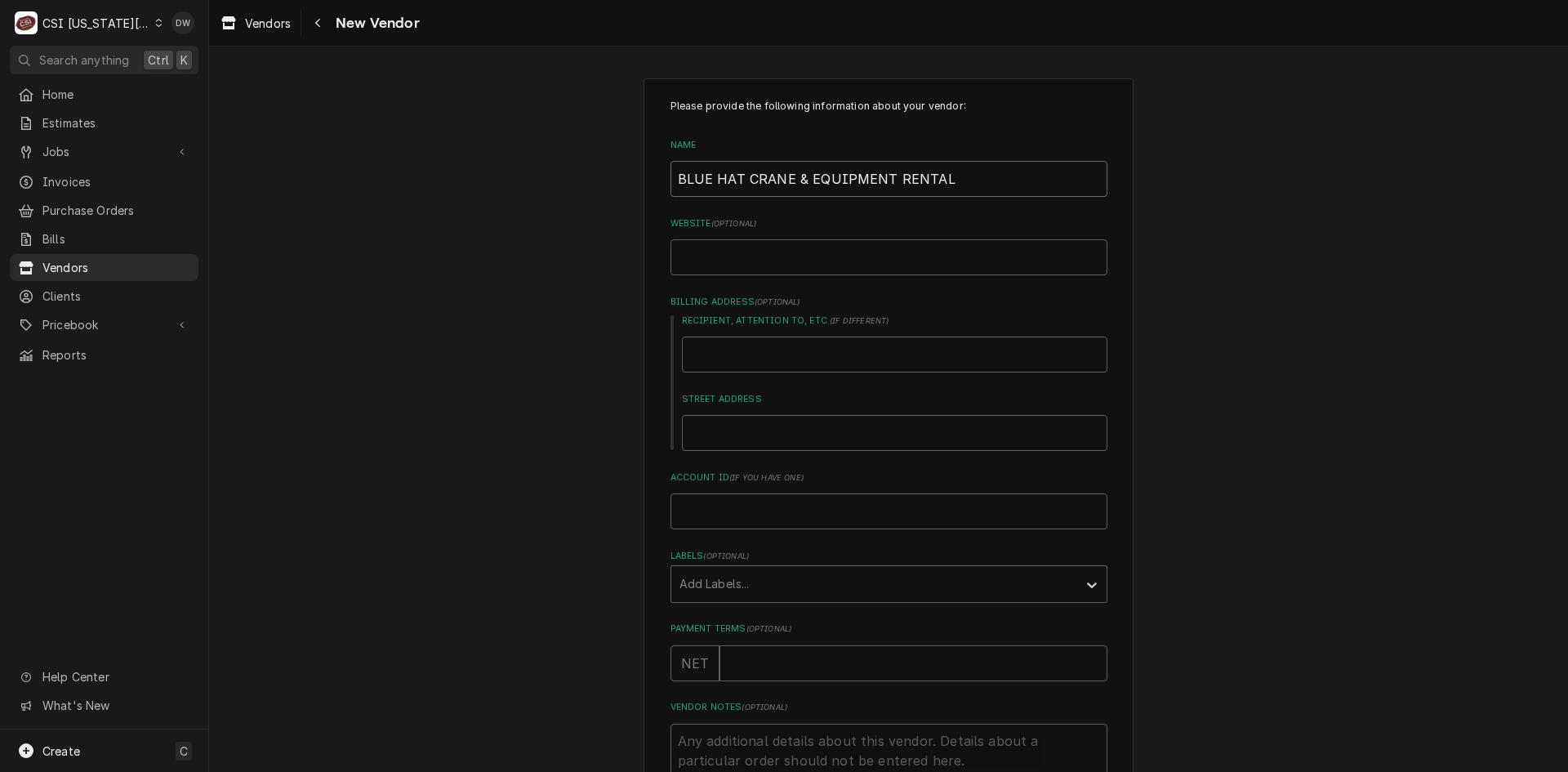
type input "BLUE HAT CRANE & EQUIPMENT RENTAL"
type textarea "x"
type input "W"
type textarea "x"
type input "WW"
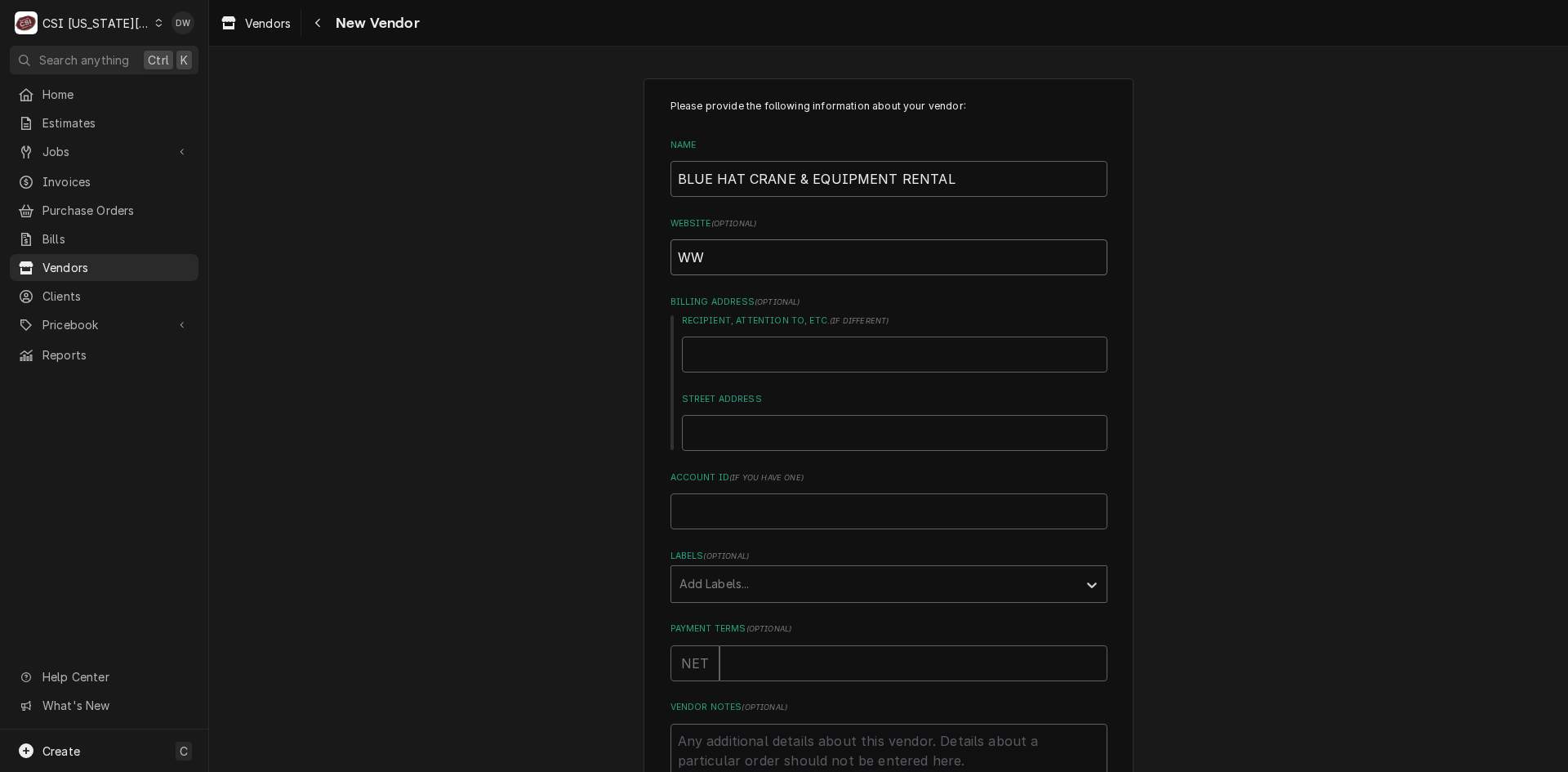
type textarea "x"
type input "WWW"
type textarea "x"
type input "WWW."
type textarea "x"
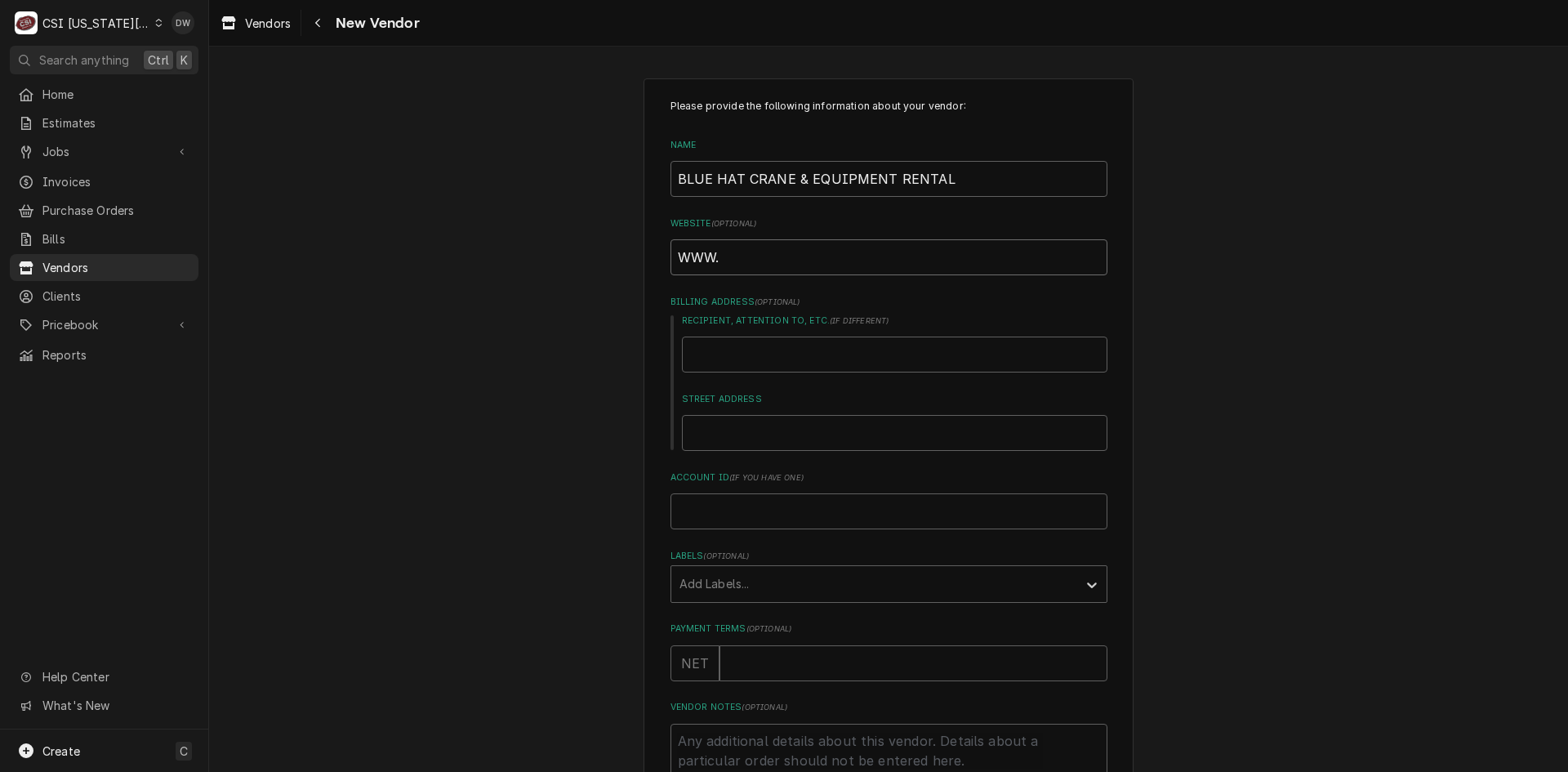
type input "WWW.B"
type textarea "x"
type input "WWW.BL"
type textarea "x"
type input "WWW.BLU"
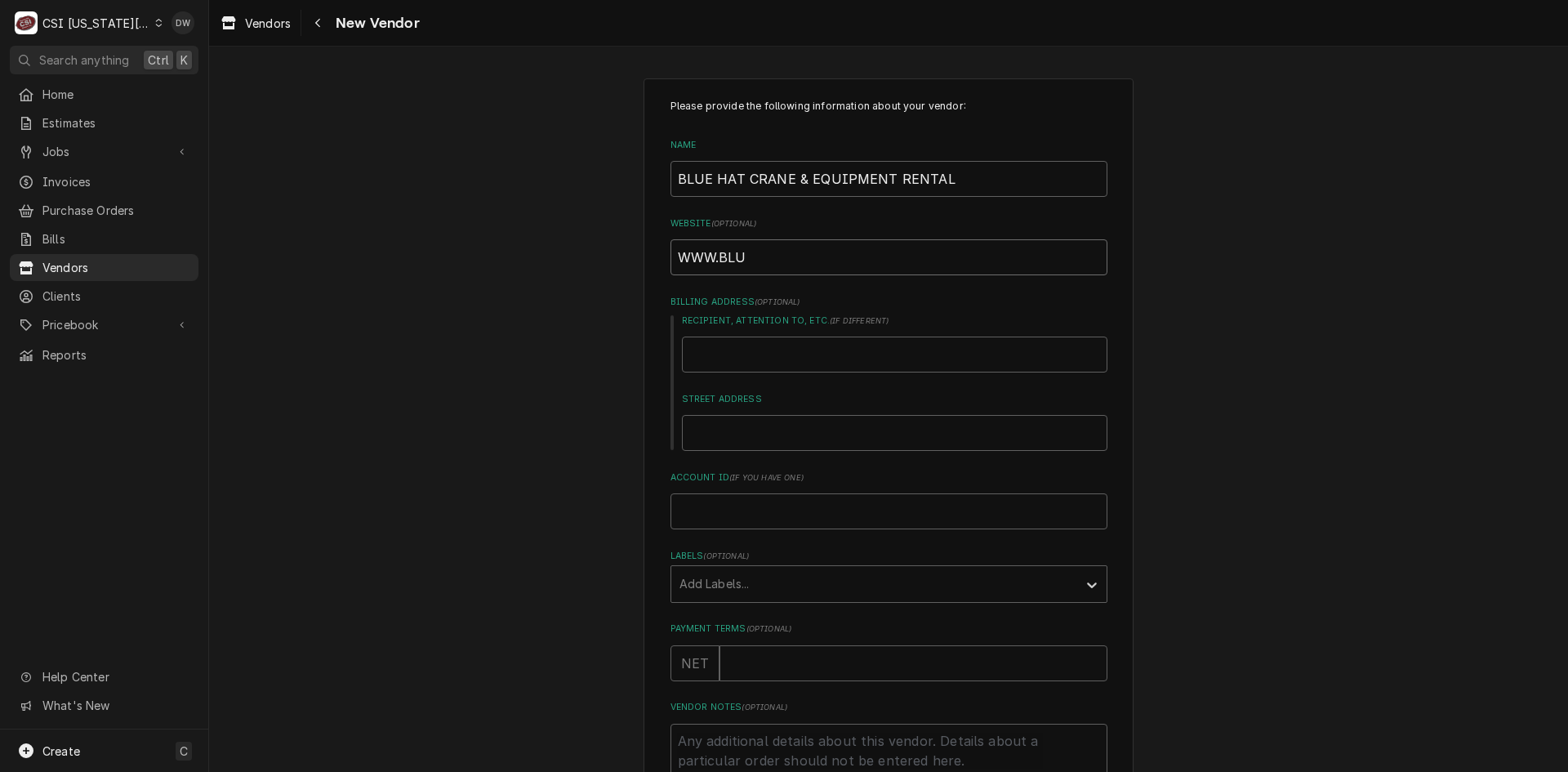
type textarea "x"
type input "[DOMAIN_NAME]"
type textarea "x"
type input "WWW.BLUEH"
type textarea "x"
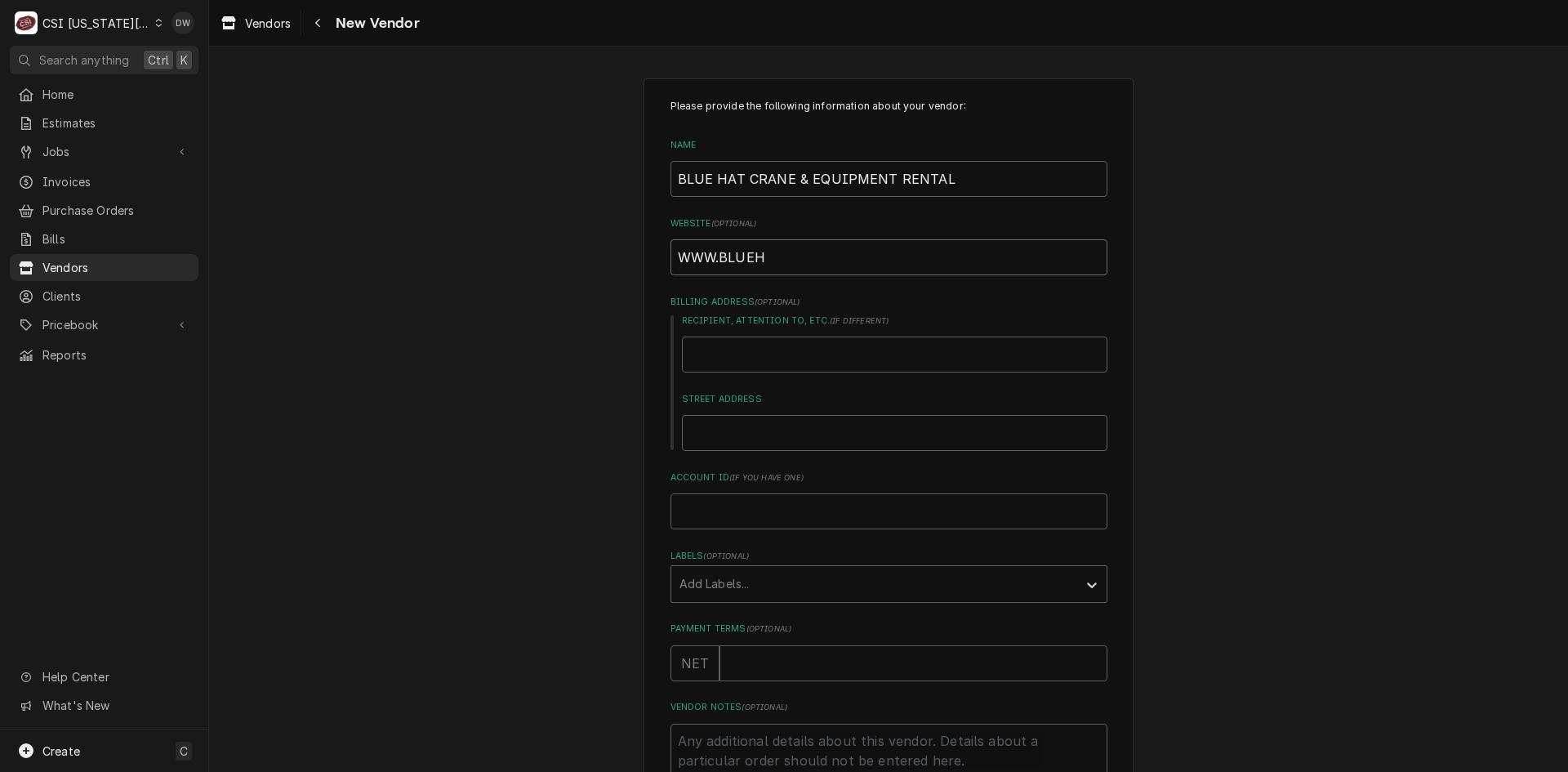
type input "WWW.BLUEHA"
type textarea "x"
type input "WWW.BLUEHAT"
type textarea "x"
type input "WWW.BLUEHATC"
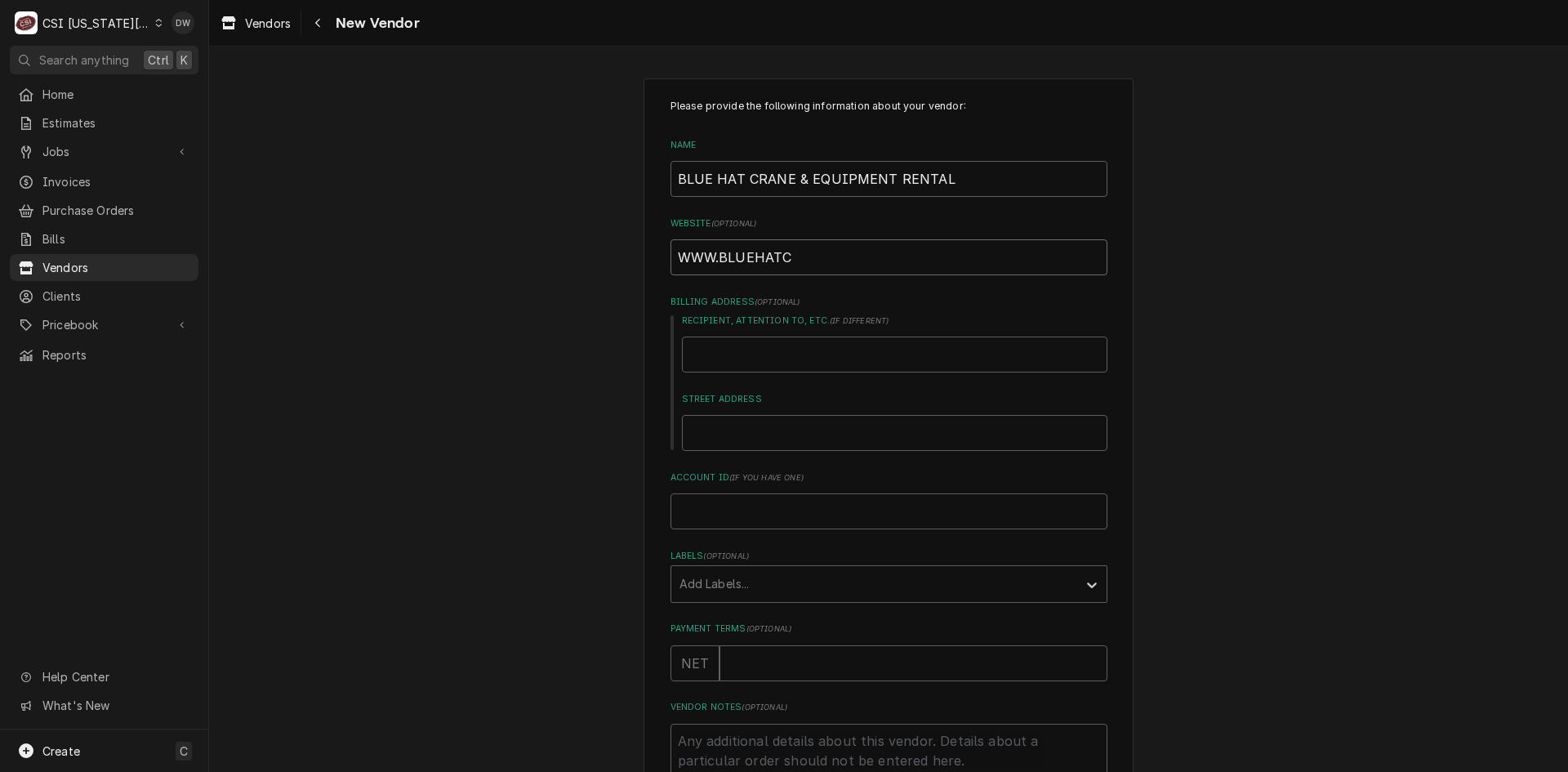
type textarea "x"
type input "WWW.BLUEHATCR"
type textarea "x"
type input "WWW.BLUEHATCRA"
type textarea "x"
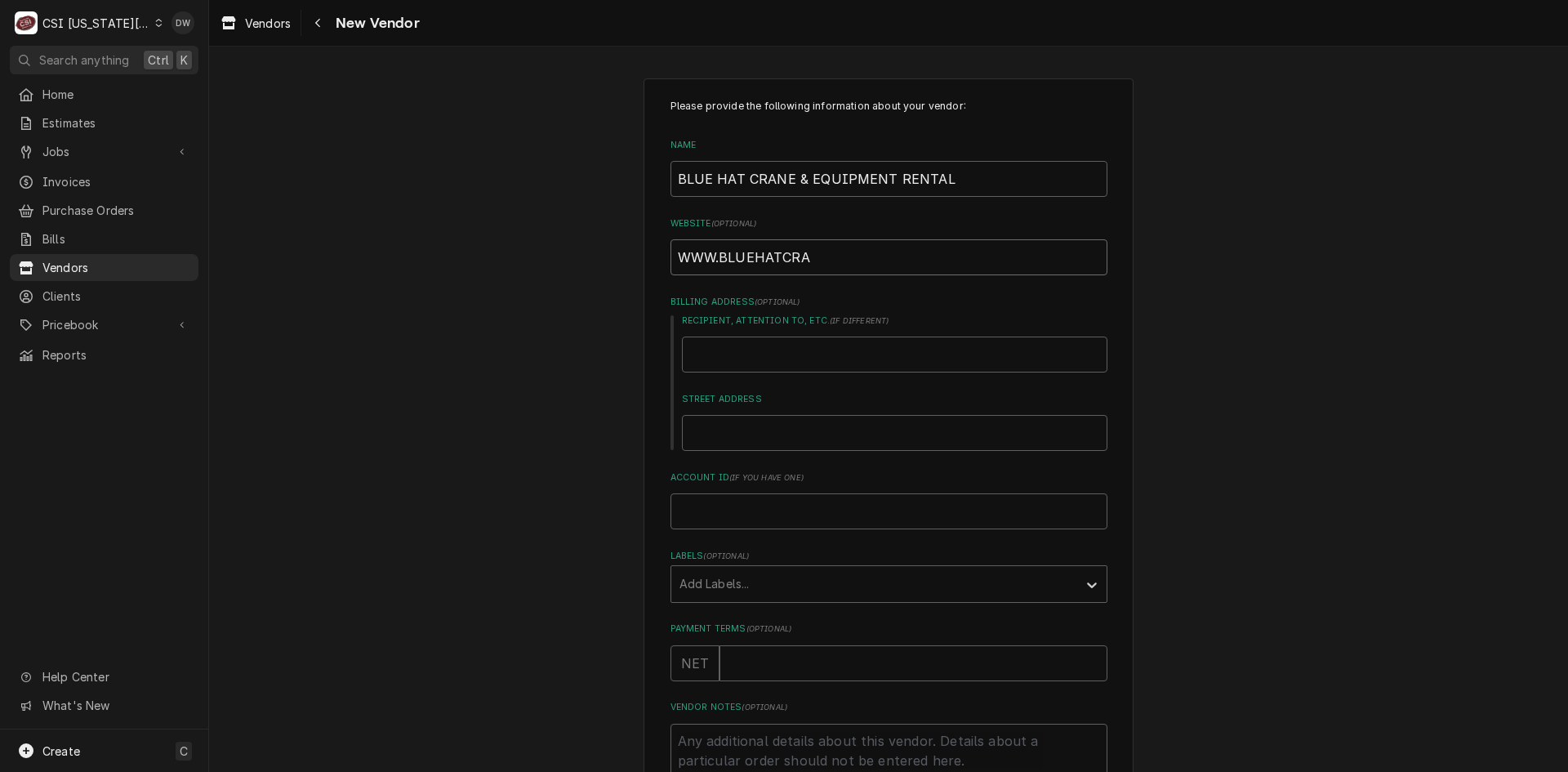
type input "WWW.BLUEHATCRAN"
type textarea "x"
type input "WWW.BLUEHATCRANE"
type textarea "x"
type input "1"
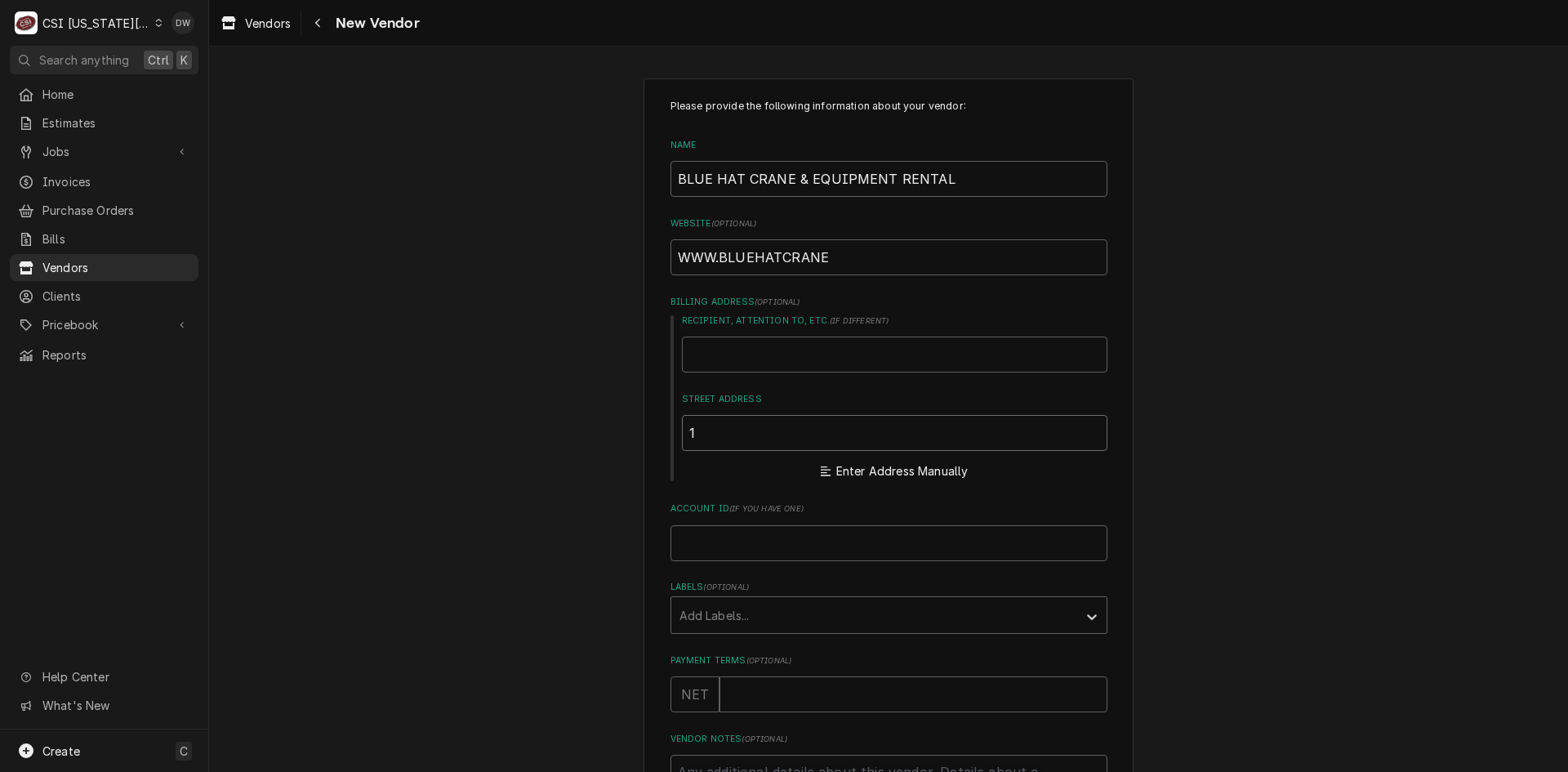
type textarea "x"
type input "10"
type textarea "x"
type input "100"
type textarea "x"
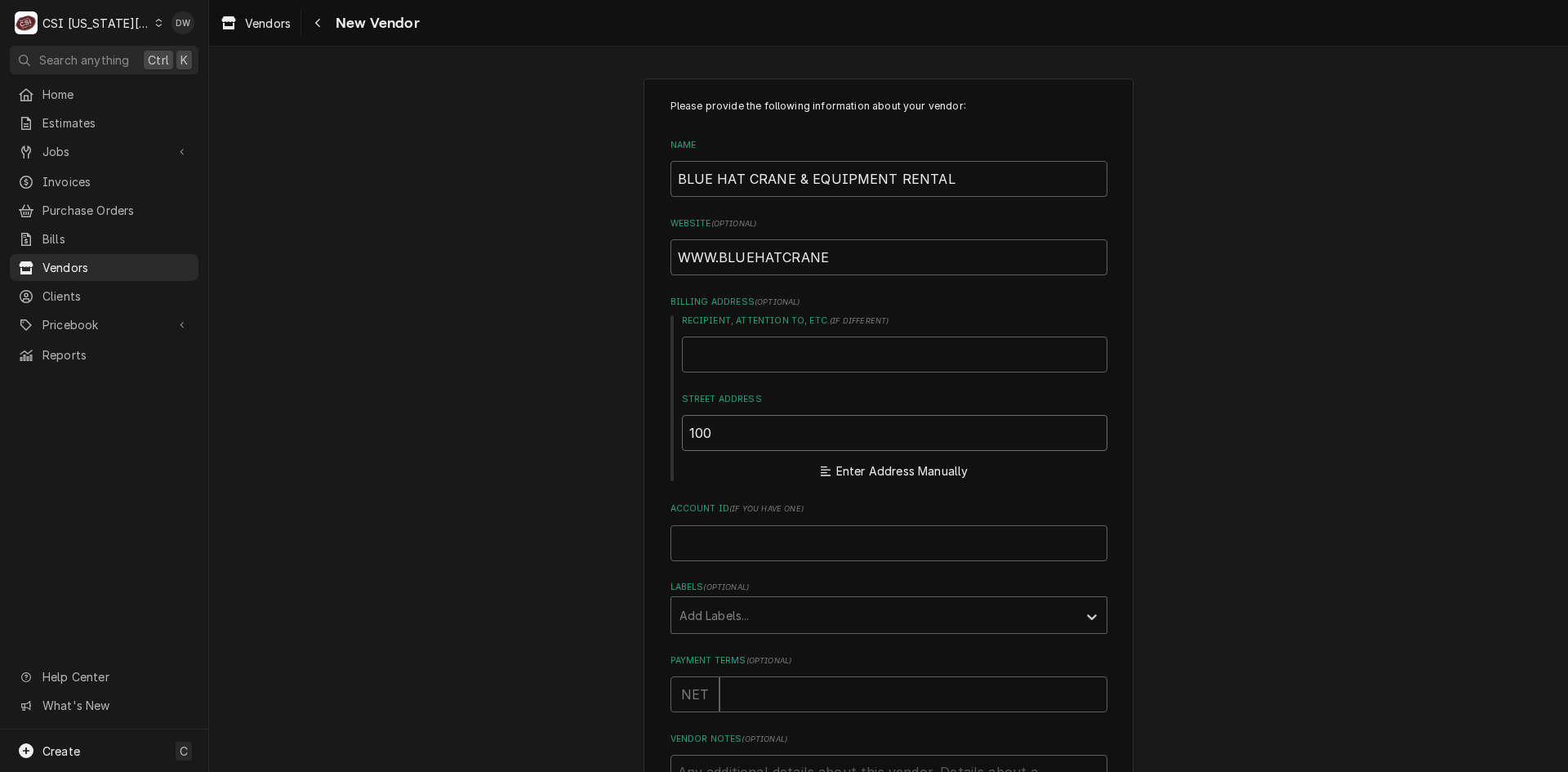
type input "1001"
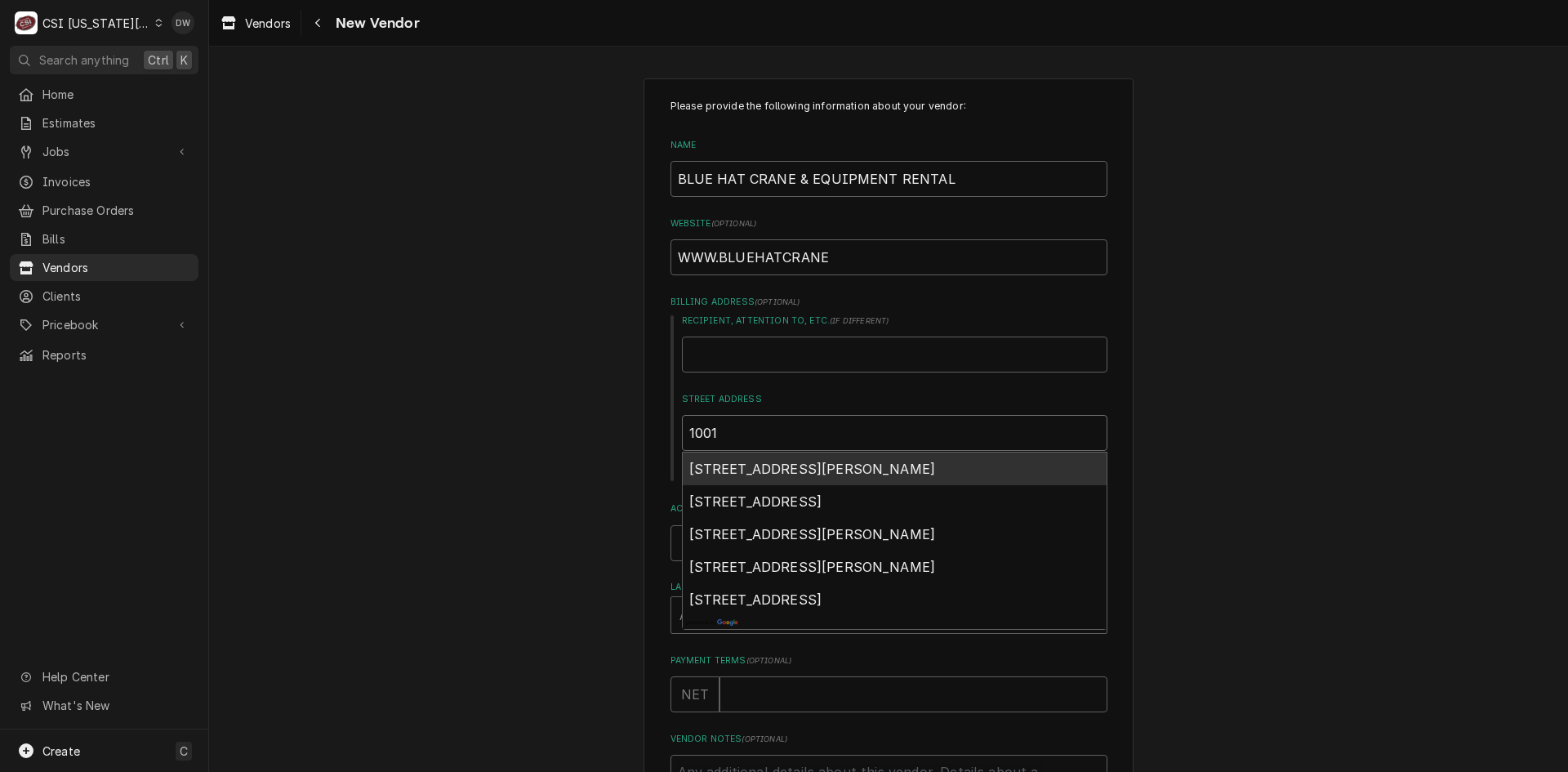
type textarea "x"
type input "1001"
type textarea "x"
type input "1001 L"
type textarea "x"
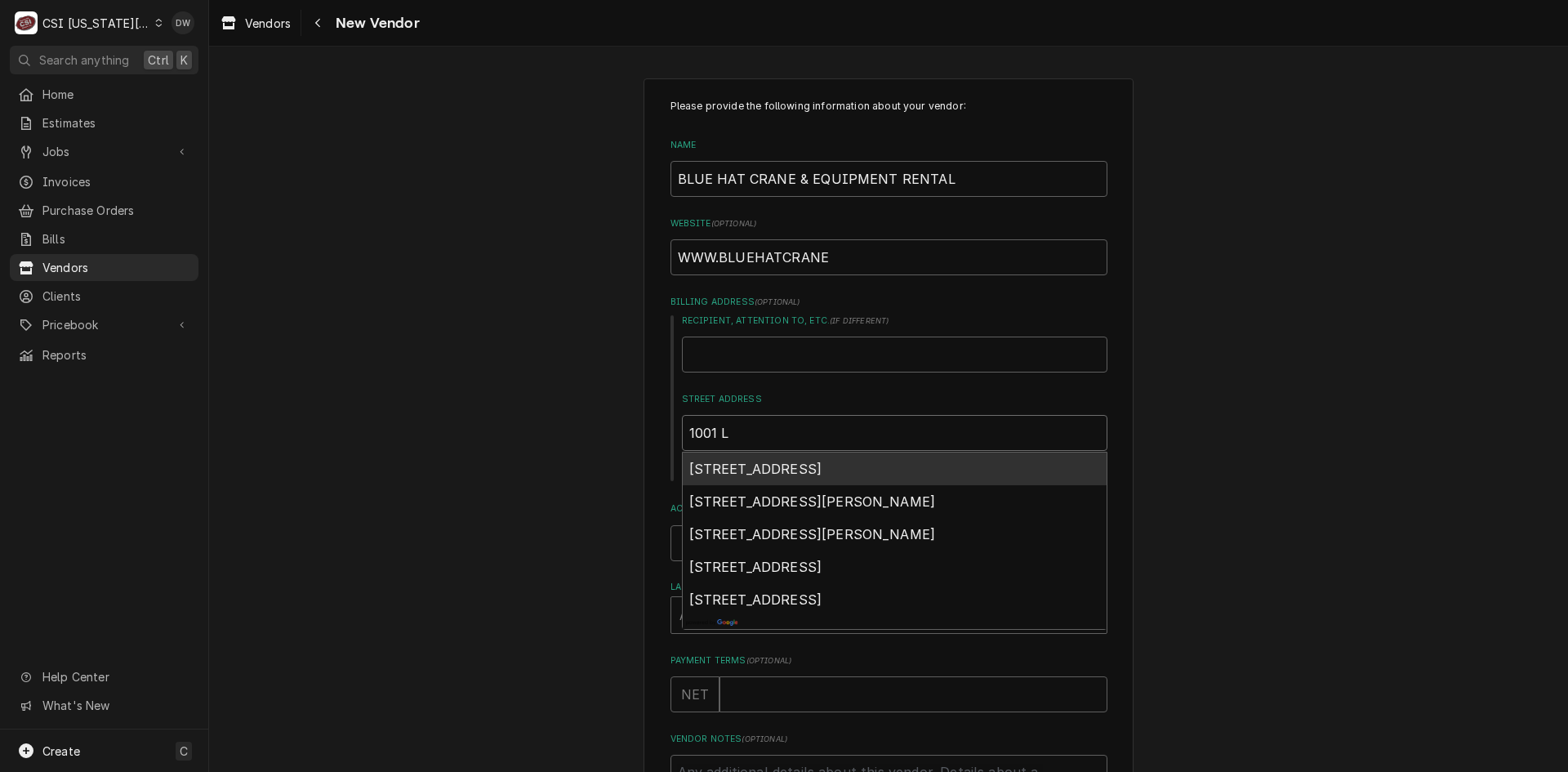
type input "1001 LO"
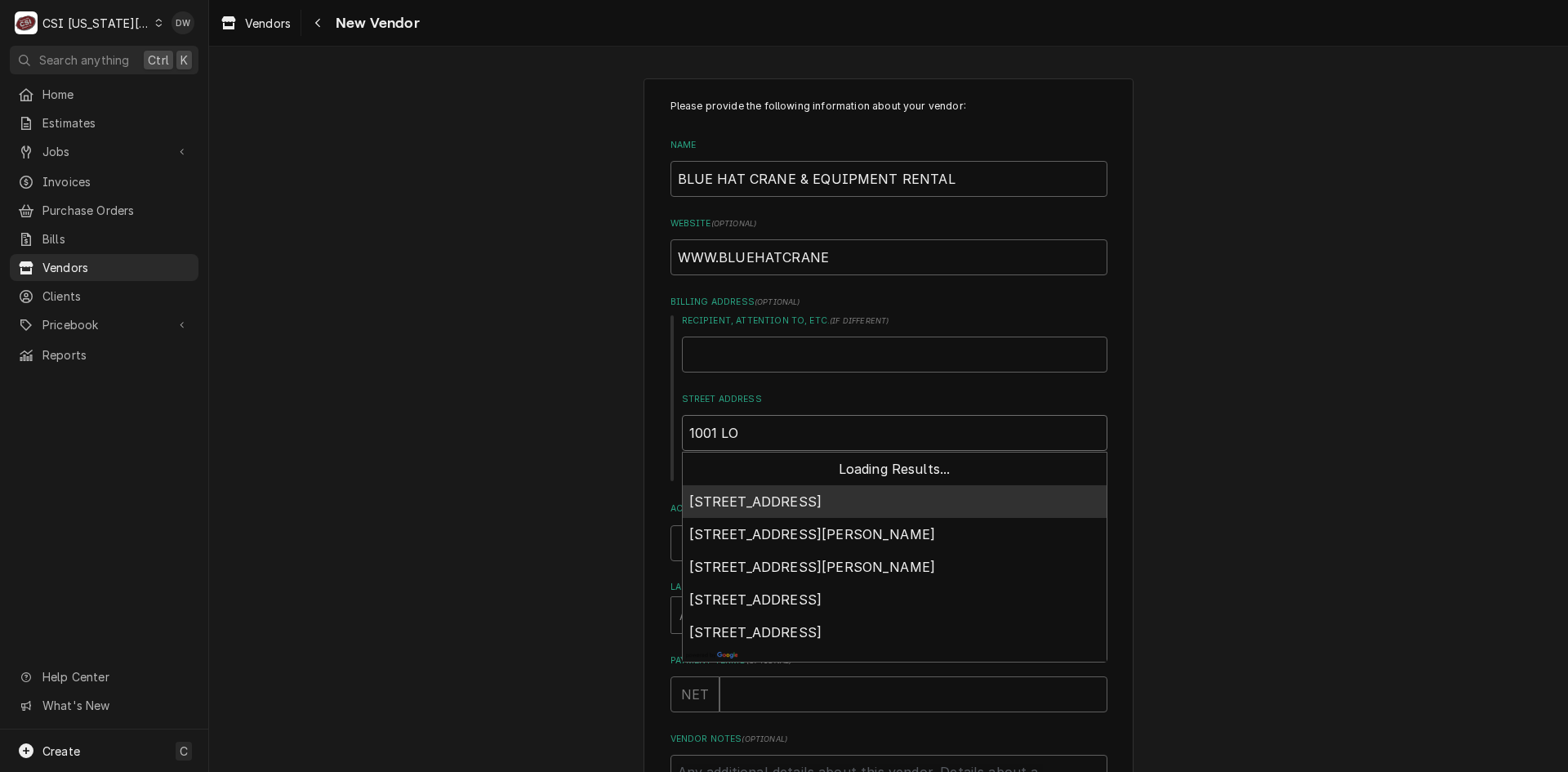
type textarea "x"
type input "1001 LOC"
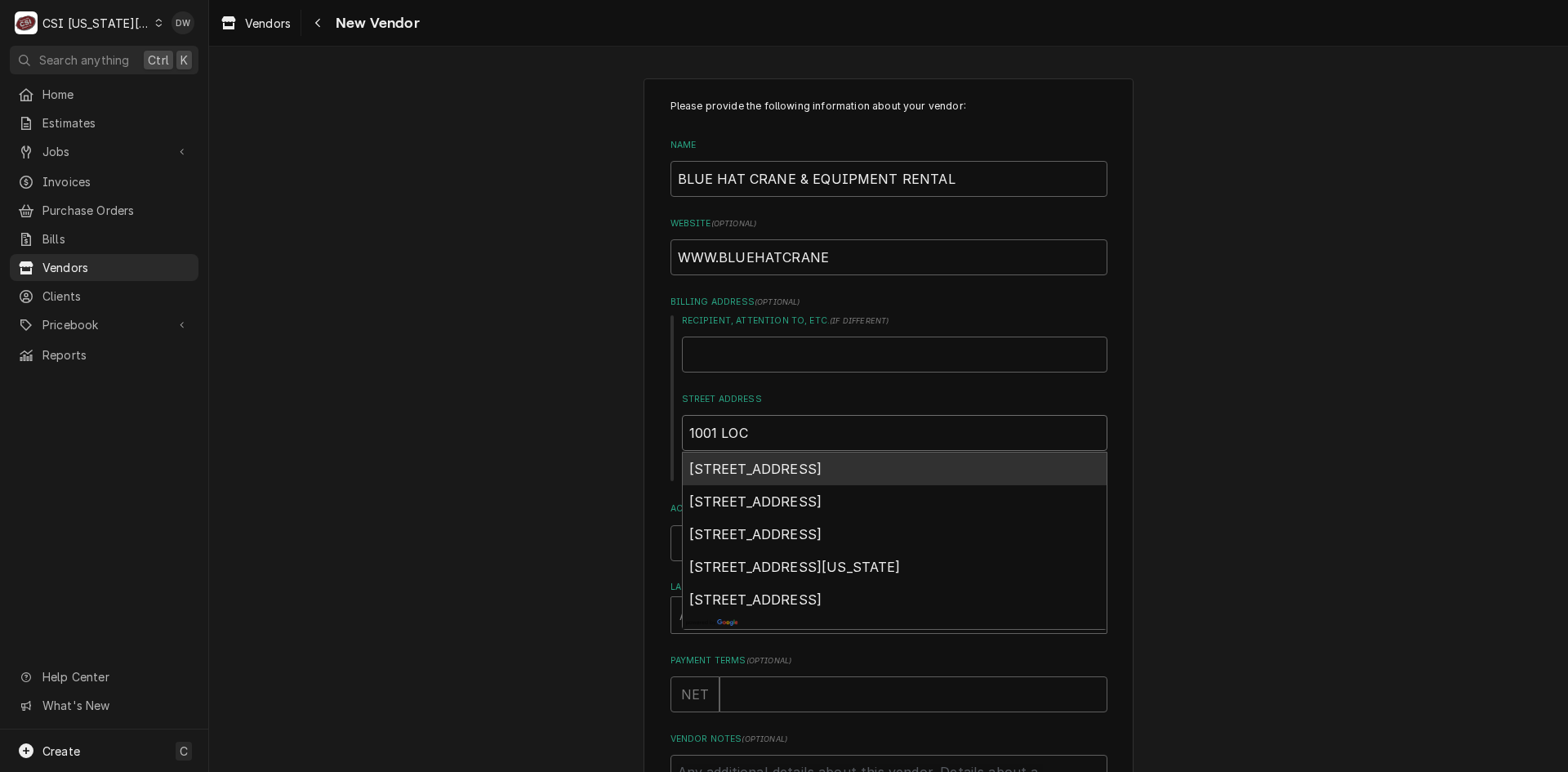
type textarea "x"
type input "1001 LOCA"
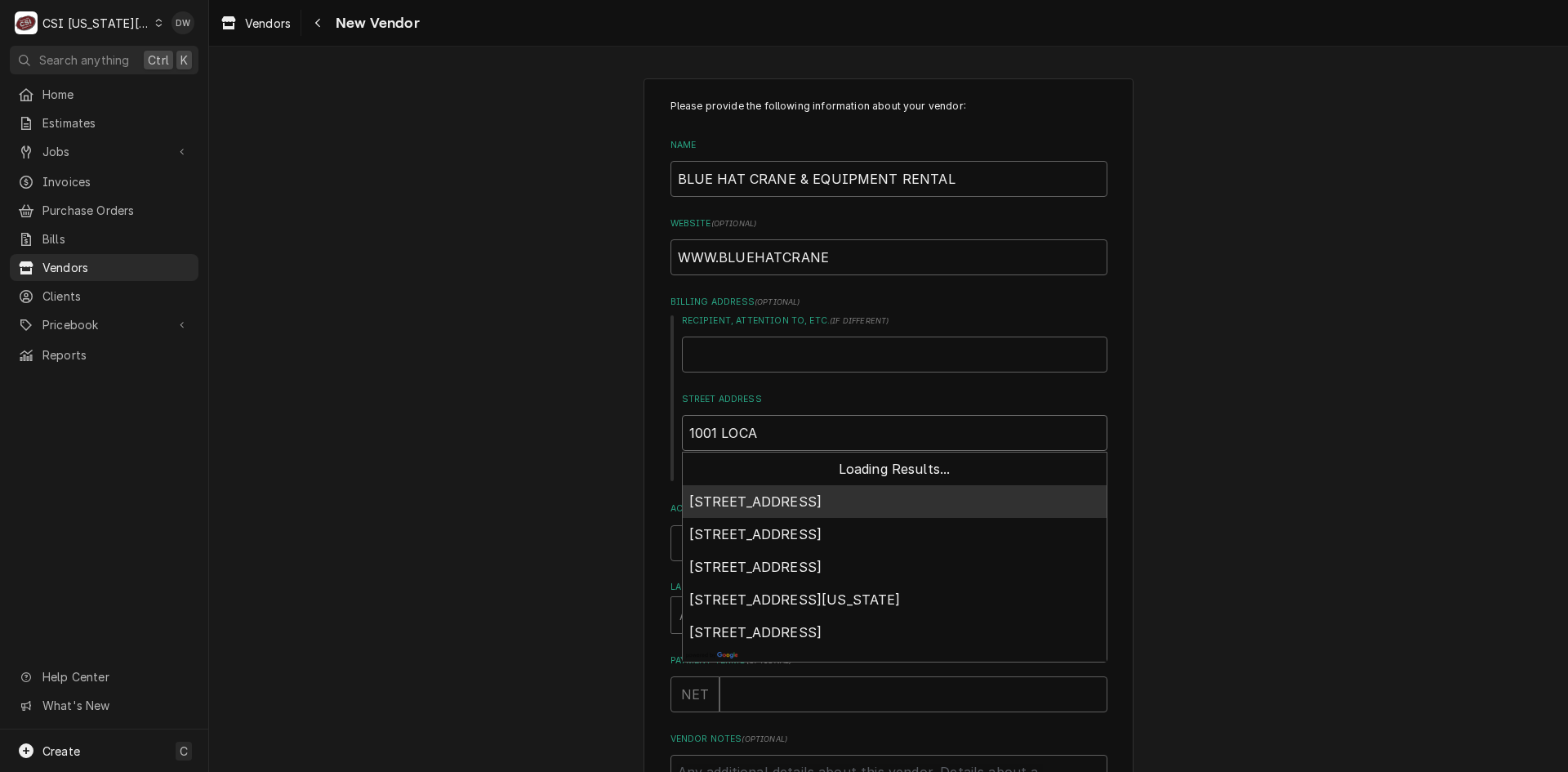
type textarea "x"
type input "1001 LOC"
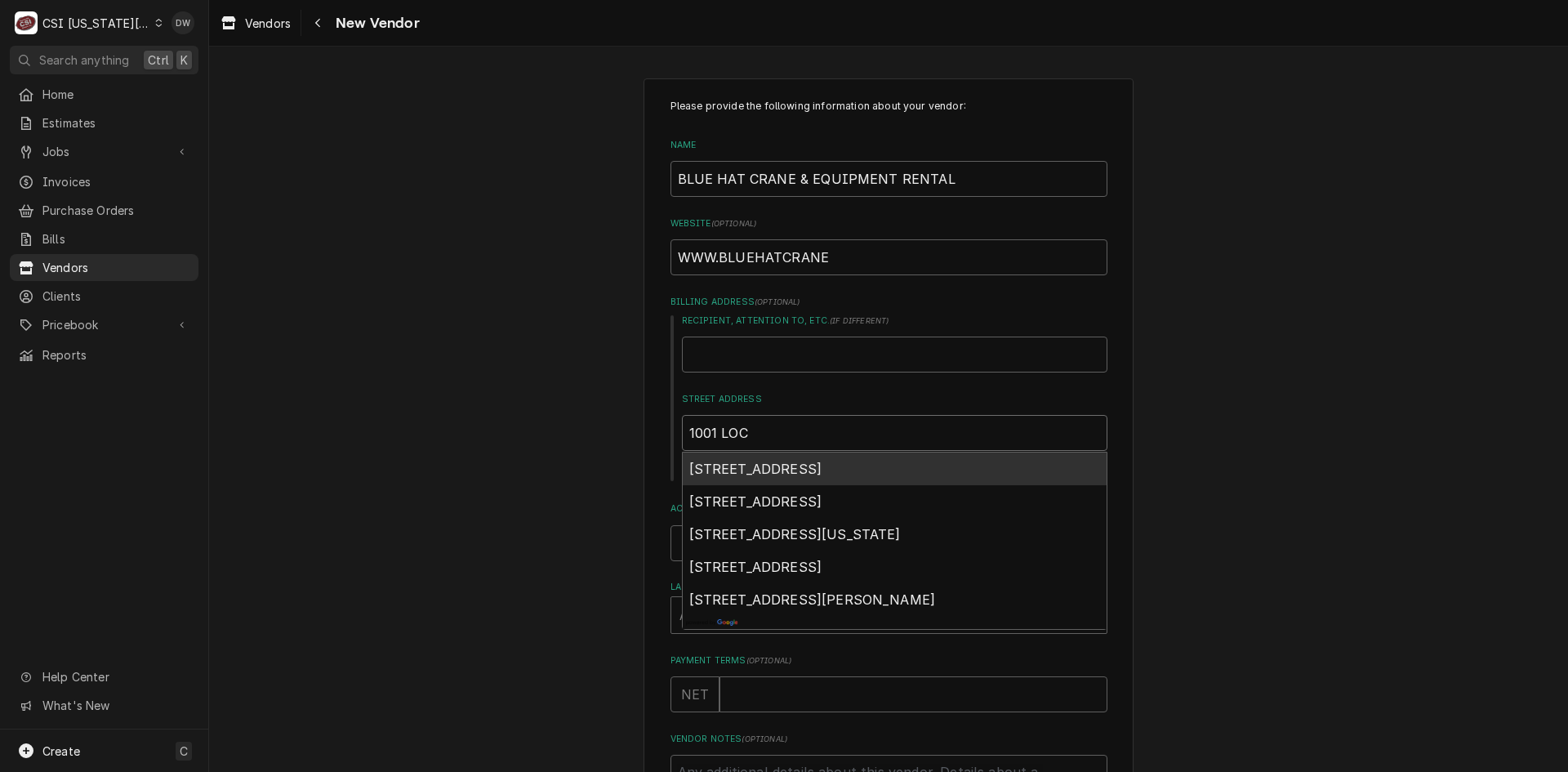
type textarea "x"
type input "1001 LOCU"
type textarea "x"
type input "1001 LOCUS"
type textarea "x"
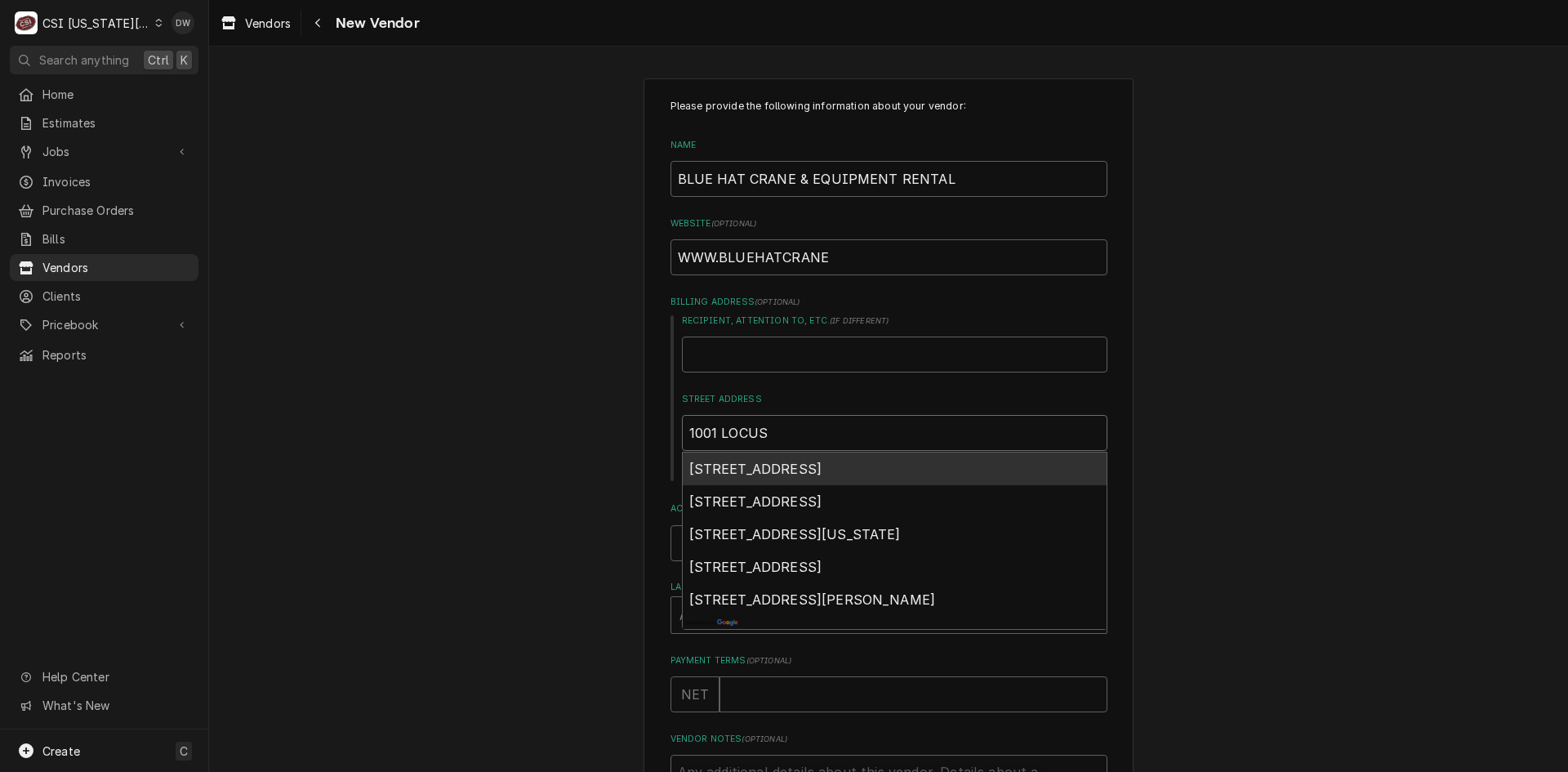
type input "1001 LOCUST"
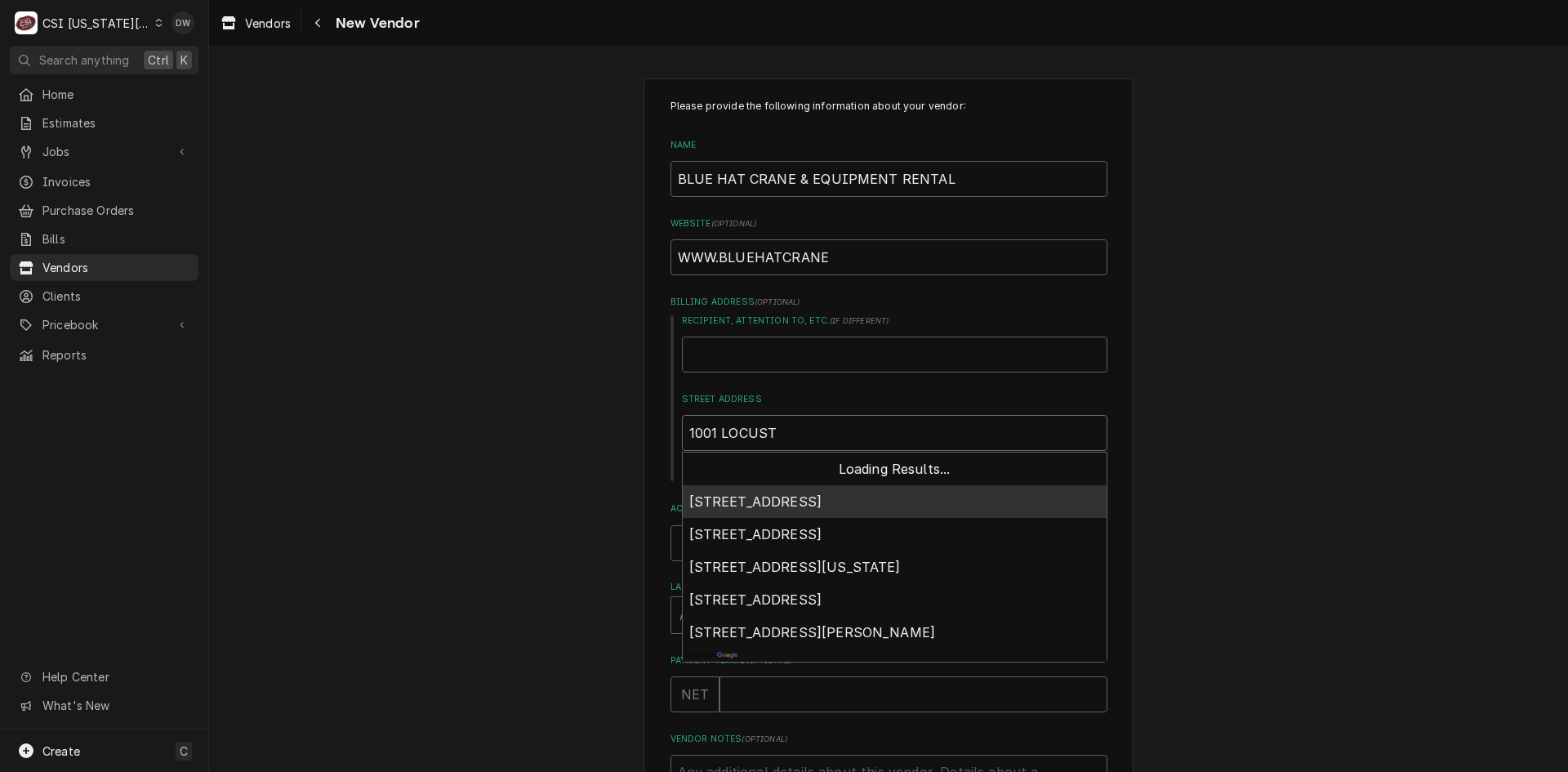
type textarea "x"
type input "1001 LOCUST"
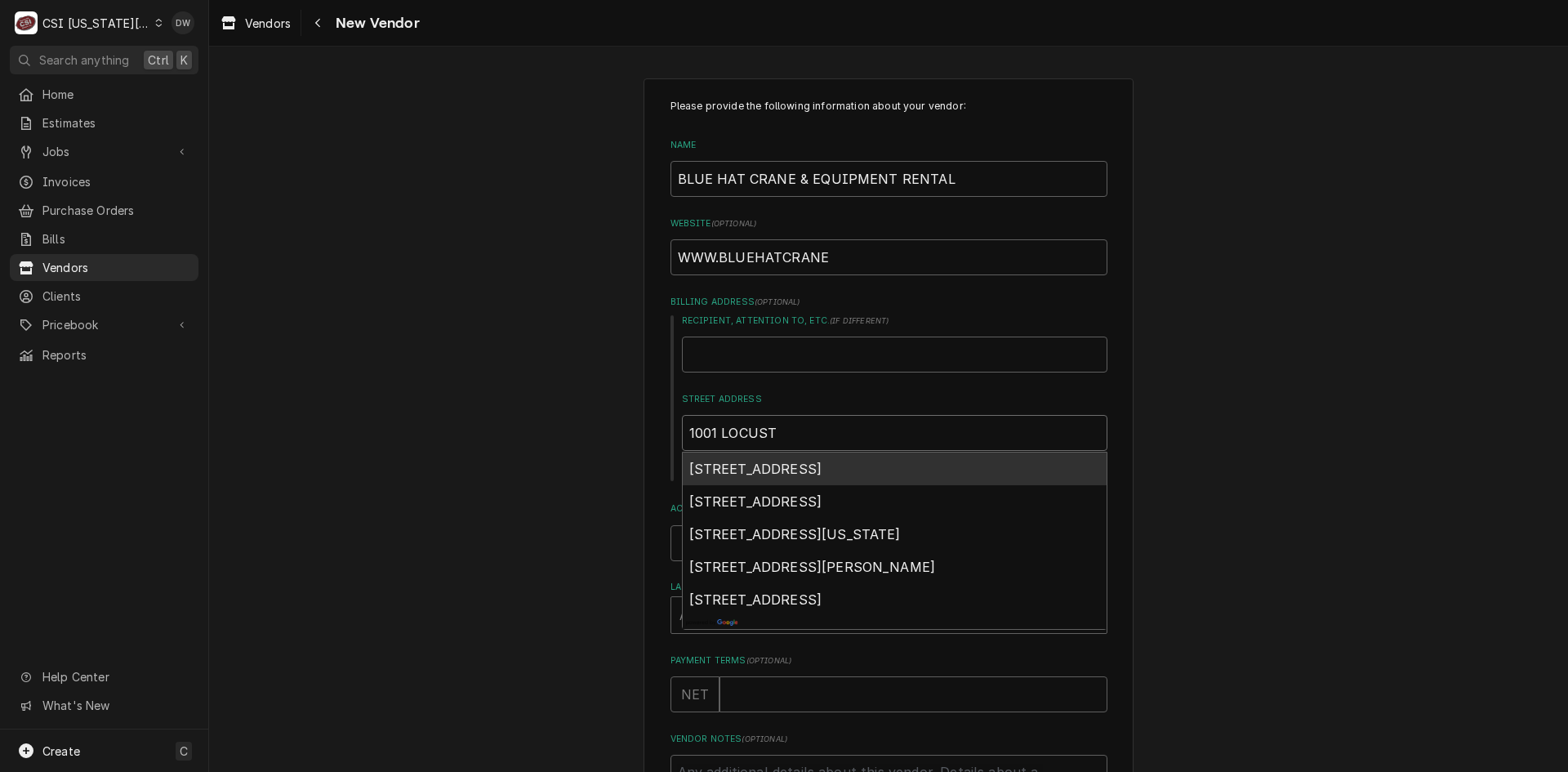
type textarea "x"
type input "1001 LOCUST S"
type textarea "x"
type input "1001 LOCUST ST"
type textarea "x"
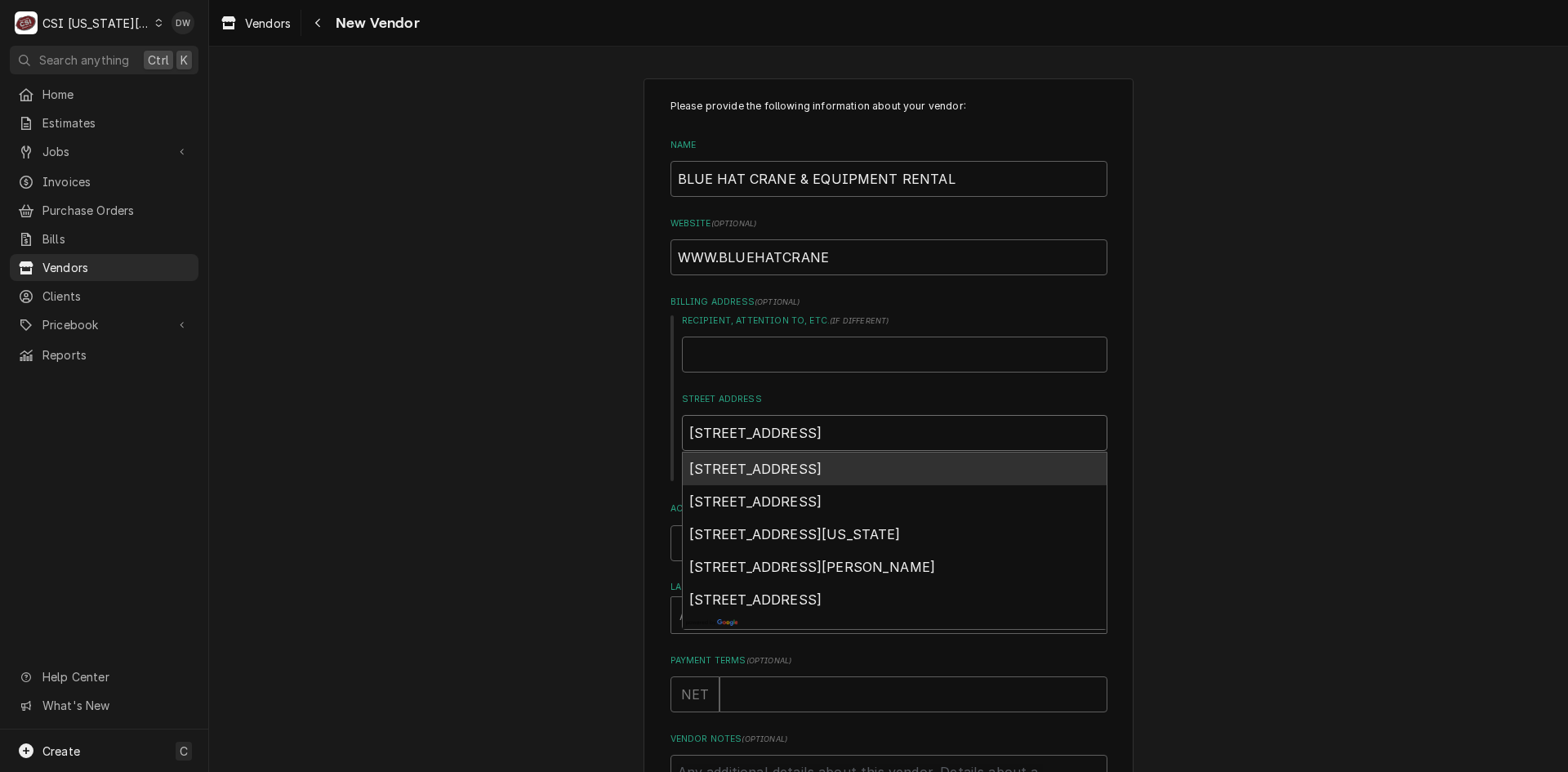
type input "1001 LOCUST STE"
type textarea "x"
type input "1001 LOCUST STEE"
type textarea "x"
type input "1001 LOCUST STEET"
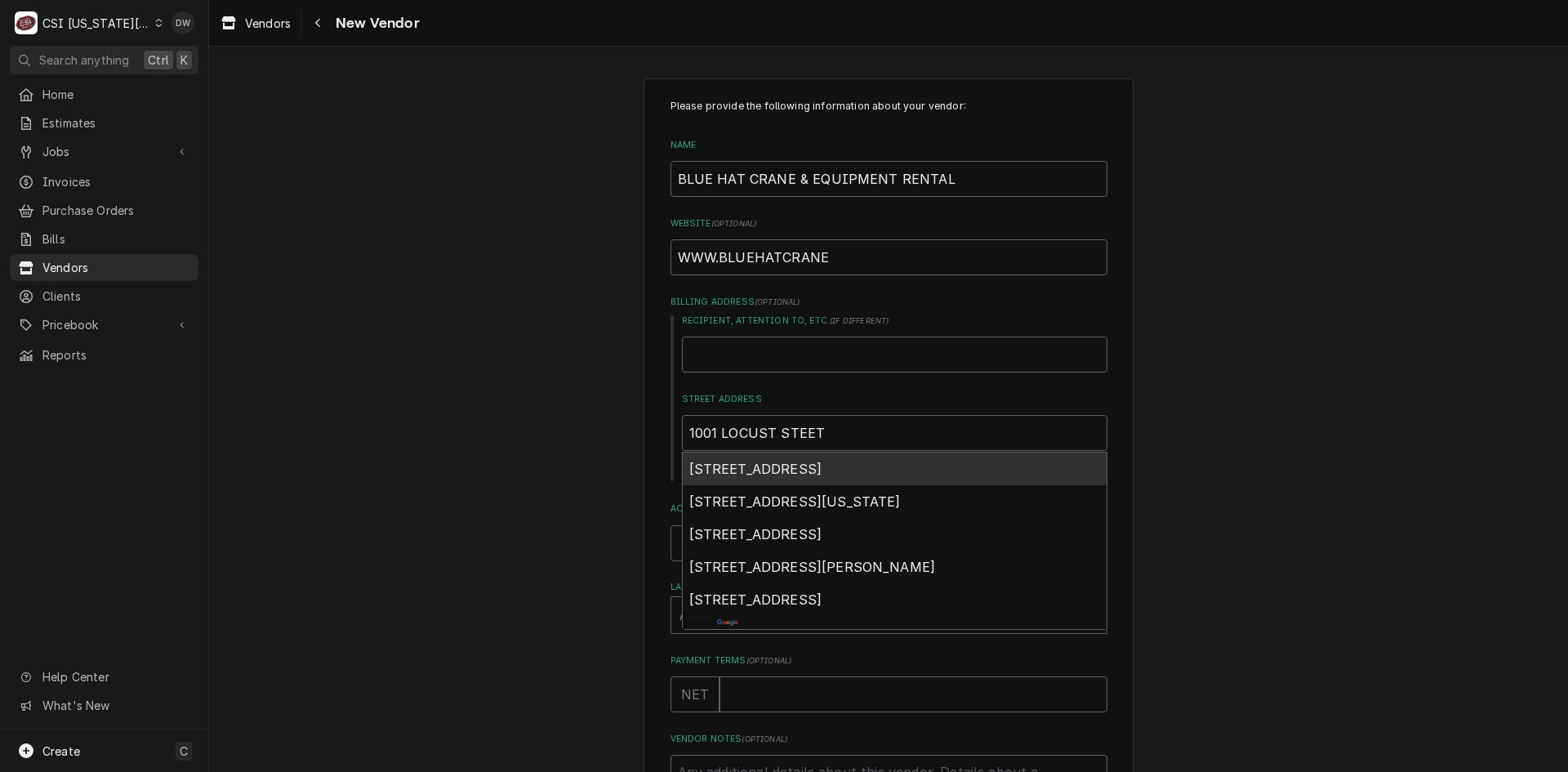
click at [1428, 477] on div "Please provide the following information about your vendor: Name BLUE HAT CRANE…" at bounding box center [889, 533] width 1359 height 939
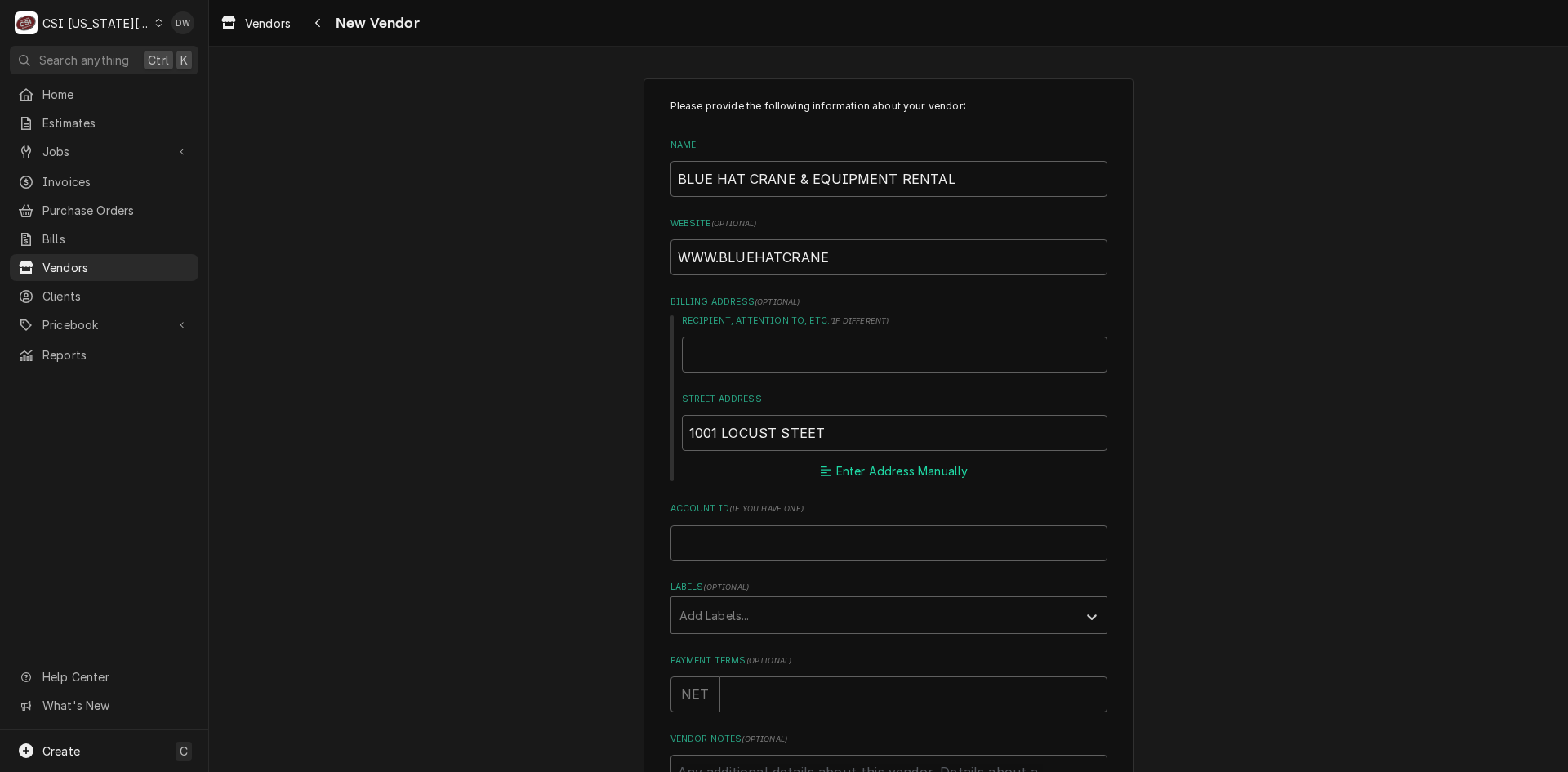
click at [855, 469] on button "Enter Address Manually" at bounding box center [894, 471] width 153 height 23
click at [720, 592] on input "City" at bounding box center [895, 589] width 426 height 36
type textarea "x"
type input "K"
type textarea "x"
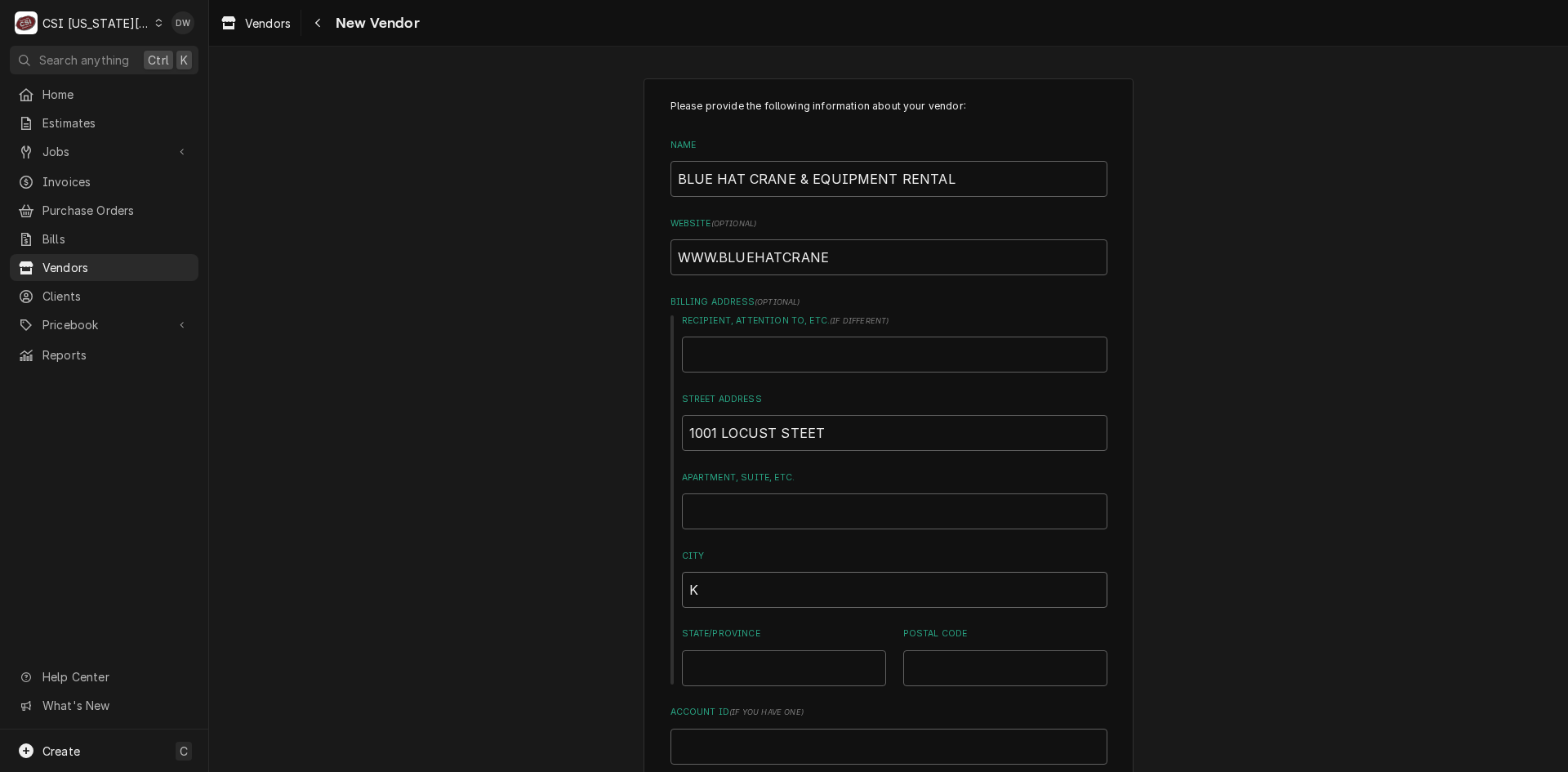
type input "KA"
type textarea "x"
type input "KAN"
type textarea "x"
type input "KANS"
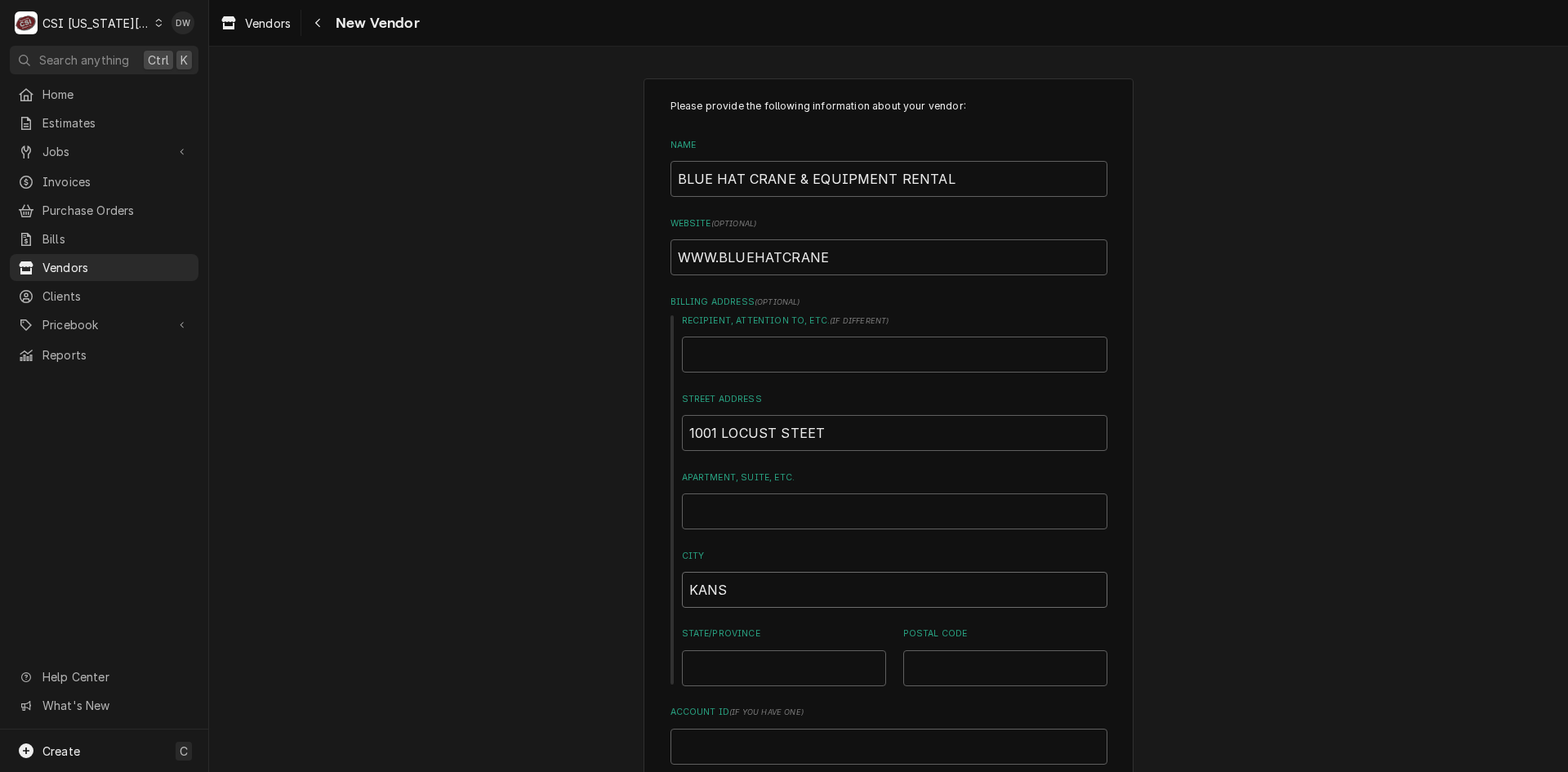
type textarea "x"
type input "KANSA"
type textarea "x"
type input "KANSAS"
type textarea "x"
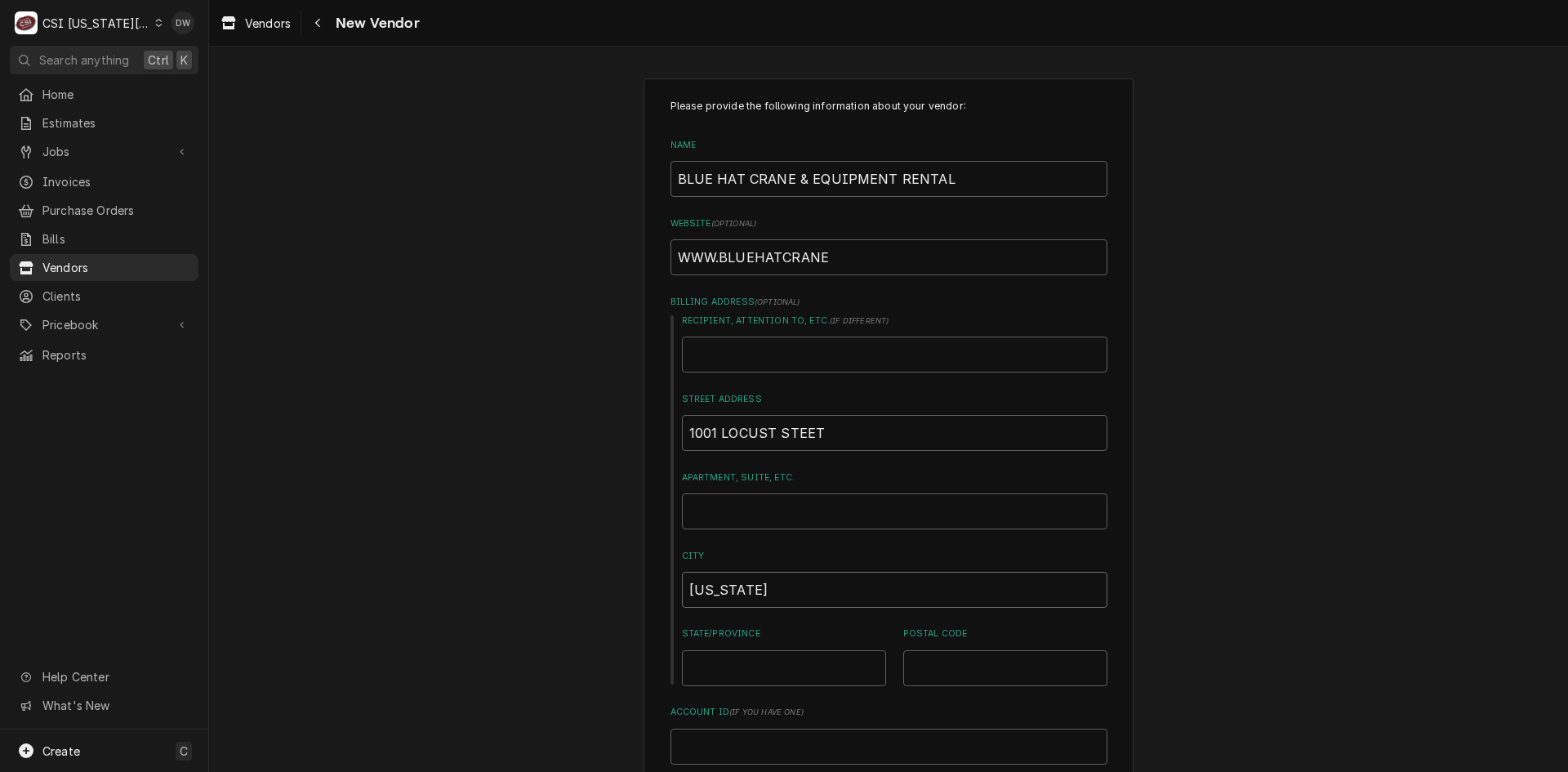
type input "KANSAS"
type textarea "x"
type input "KANSAS C"
type textarea "x"
type input "KANSAS CI"
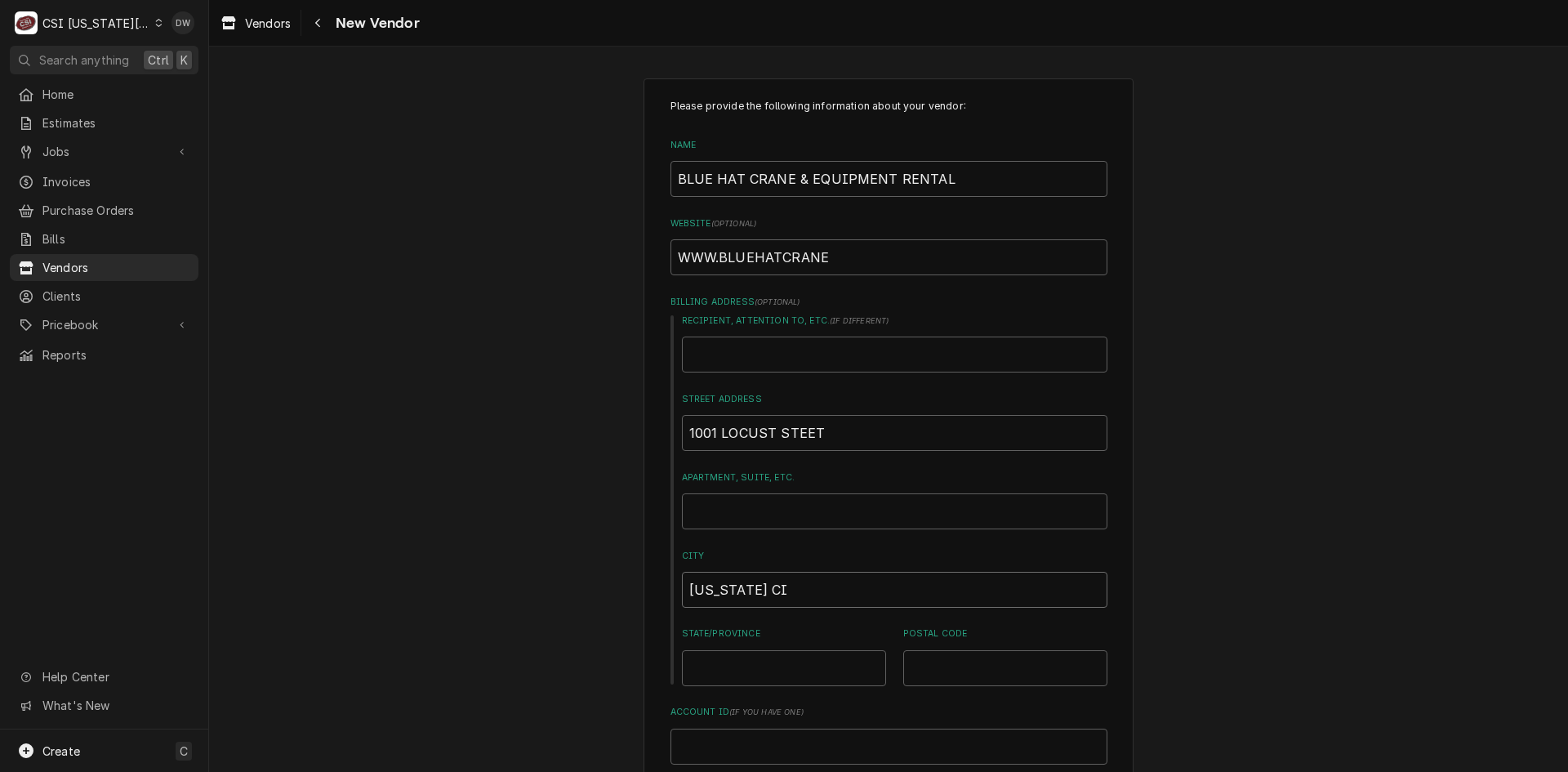
type textarea "x"
type input "KANSAS CIT"
type textarea "x"
type input "KANSAS CITY"
click at [782, 674] on input "State/Province" at bounding box center [784, 668] width 204 height 36
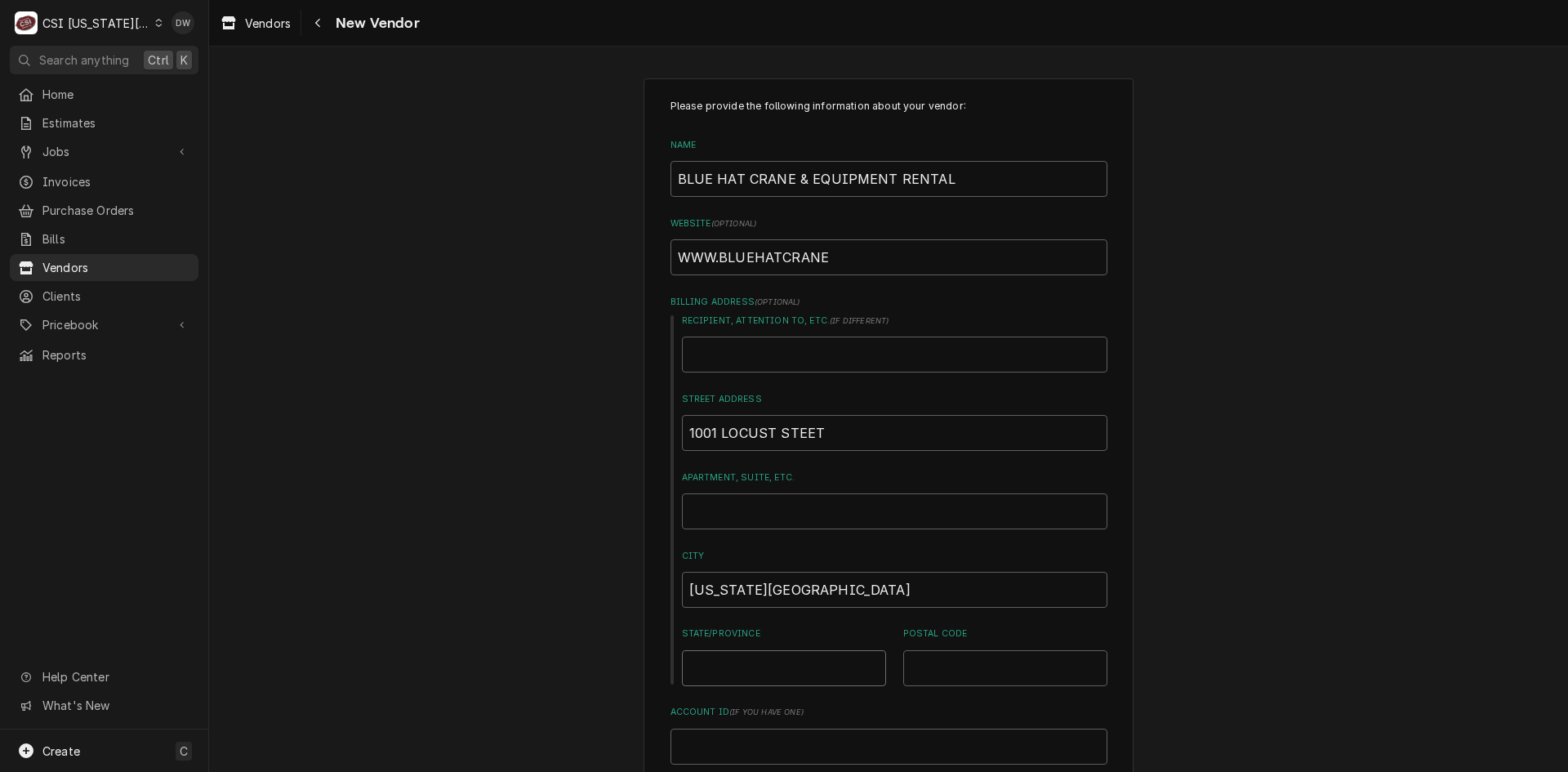
type textarea "x"
type input "M"
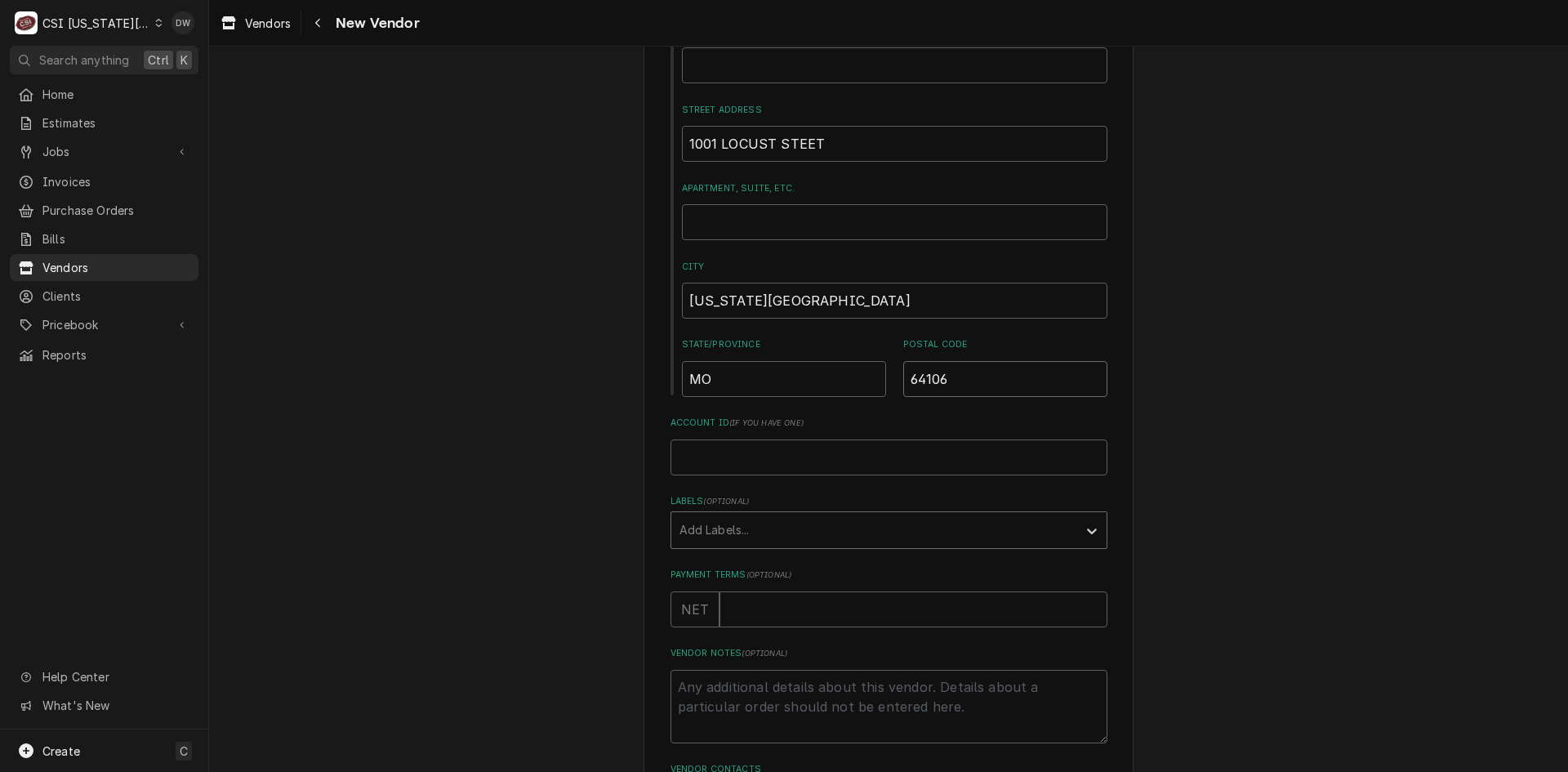
scroll to position [327, 0]
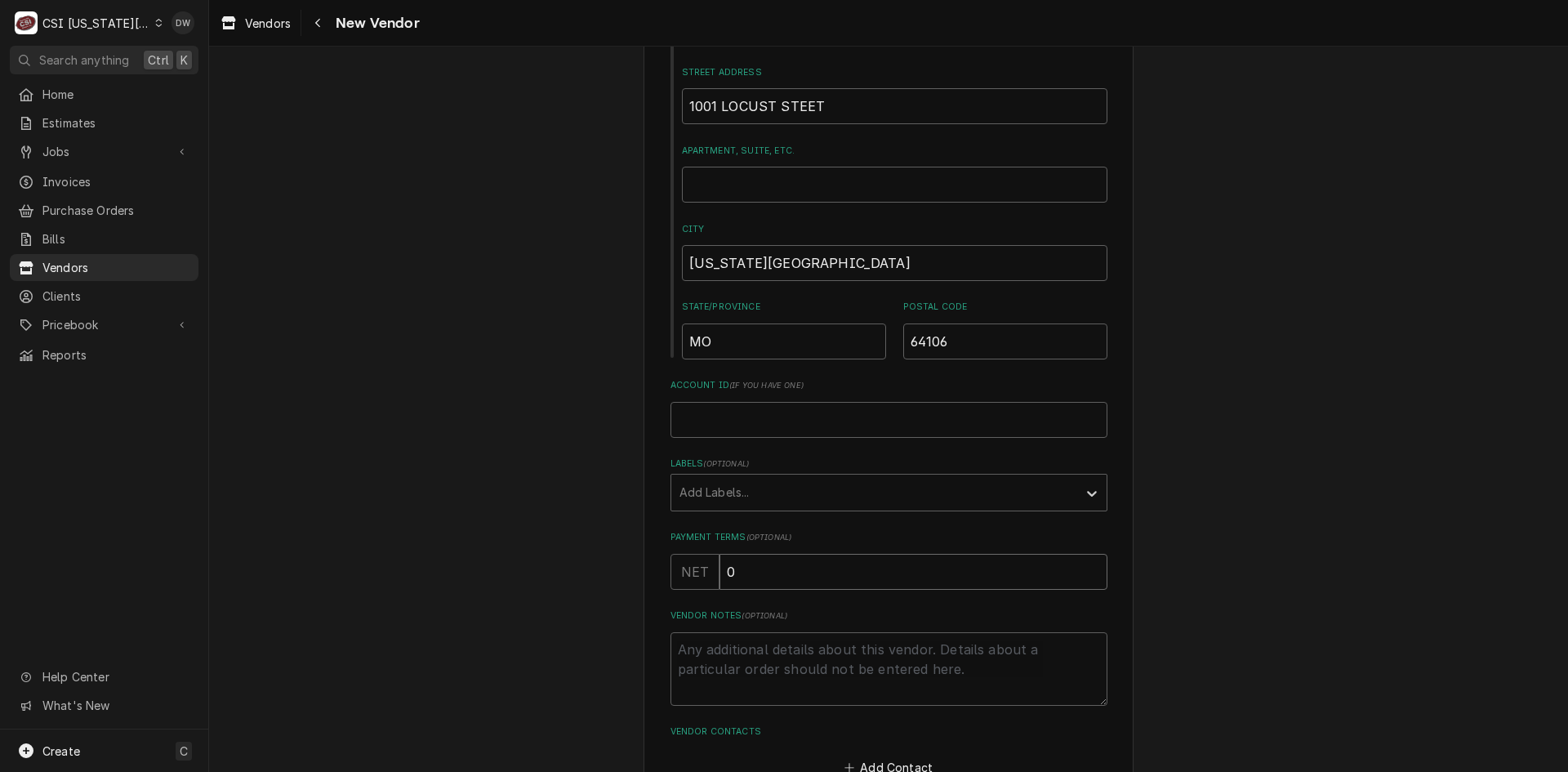
click at [1088, 572] on input "0" at bounding box center [913, 571] width 388 height 36
click at [1084, 561] on input "0" at bounding box center [913, 571] width 388 height 36
click at [1086, 569] on input "1" at bounding box center [913, 571] width 388 height 36
click at [1086, 566] on input "2" at bounding box center [913, 571] width 388 height 36
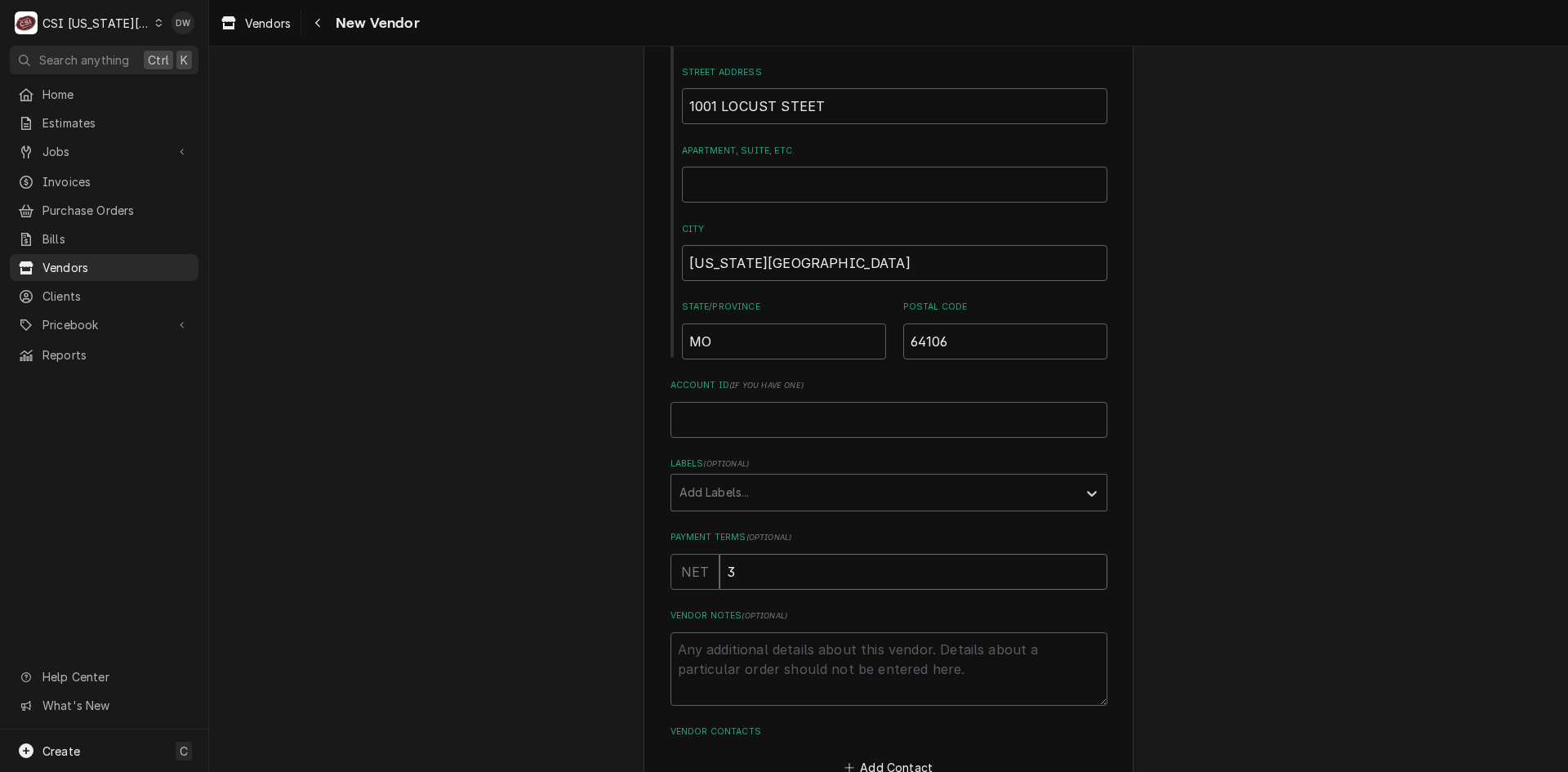
click at [1086, 566] on input "3" at bounding box center [913, 571] width 388 height 36
click at [1086, 566] on input "4" at bounding box center [913, 571] width 388 height 36
click at [1086, 566] on input "5" at bounding box center [913, 571] width 388 height 36
drag, startPoint x: 765, startPoint y: 578, endPoint x: 660, endPoint y: 581, distance: 105.0
click at [660, 581] on div "Please provide the following information about your vendor: Name BLUE HAT CRANE…" at bounding box center [888, 308] width 490 height 1114
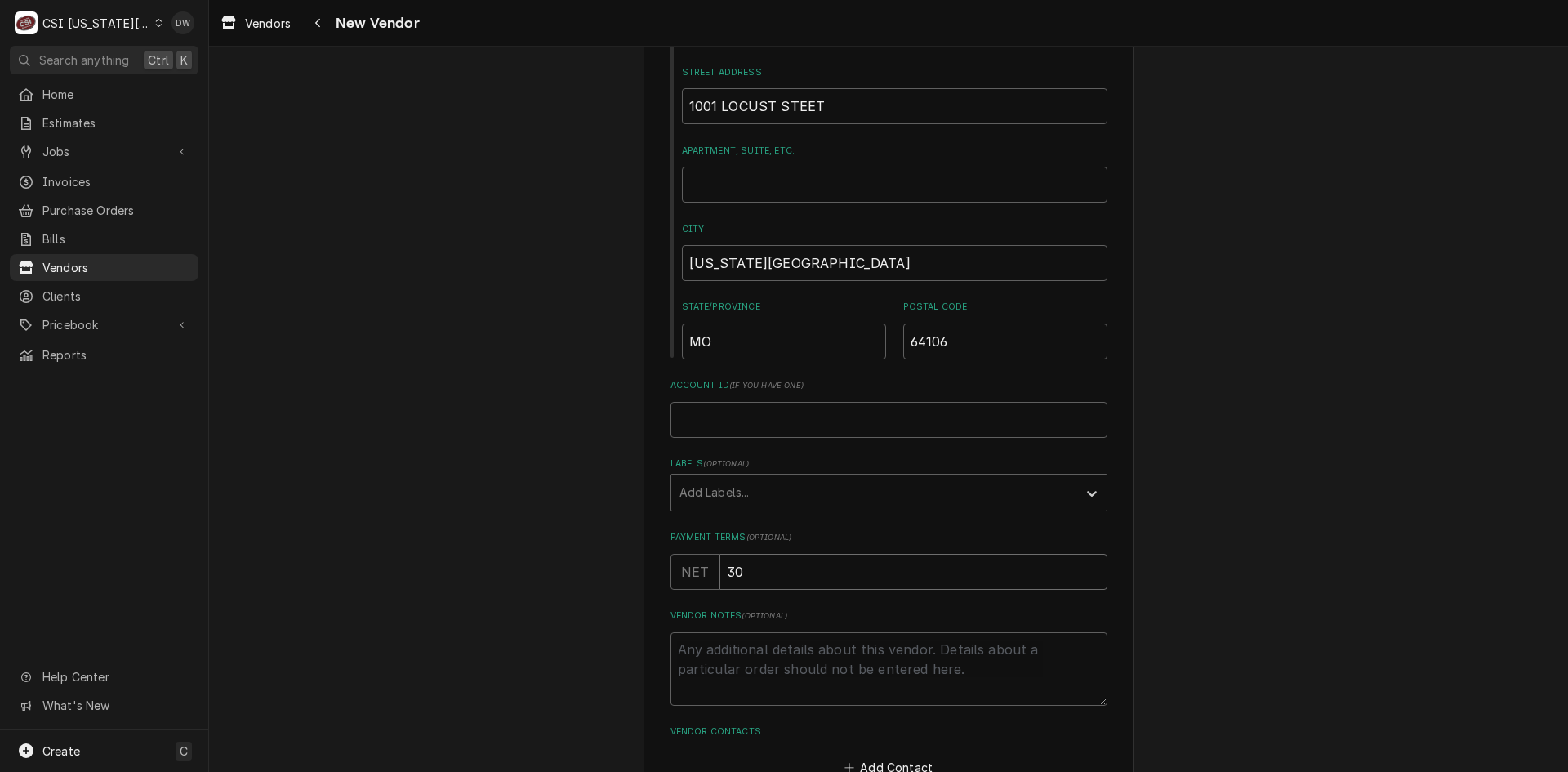
click at [1214, 579] on div "Please provide the following information about your vendor: Name BLUE HAT CRANE…" at bounding box center [889, 308] width 1359 height 1142
click at [847, 580] on input "30" at bounding box center [913, 571] width 388 height 36
click at [827, 658] on textarea "Vendor Notes ( optional )" at bounding box center [889, 669] width 437 height 74
click at [785, 651] on textarea "Pay by check or" at bounding box center [889, 669] width 437 height 74
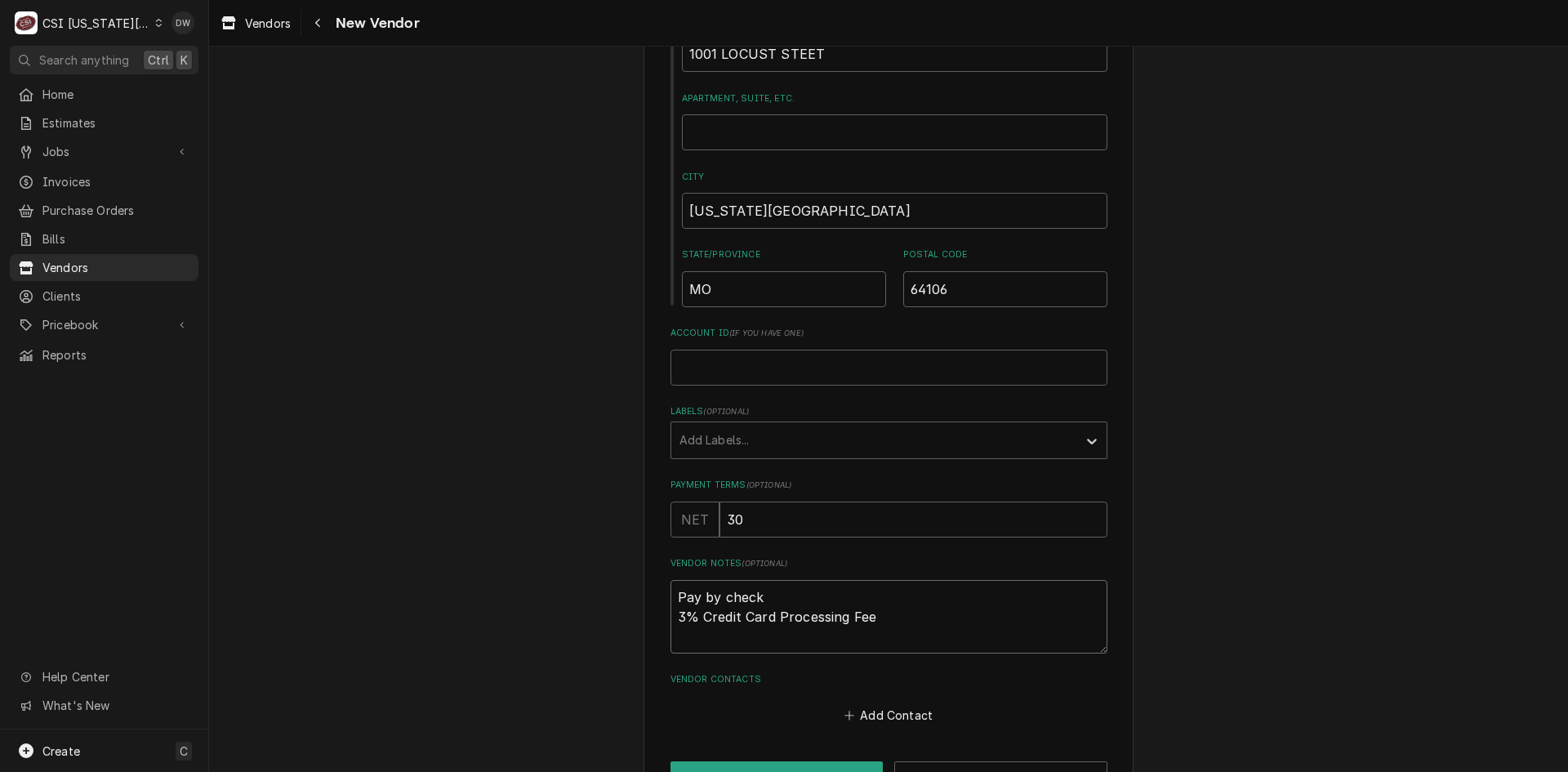
scroll to position [434, 0]
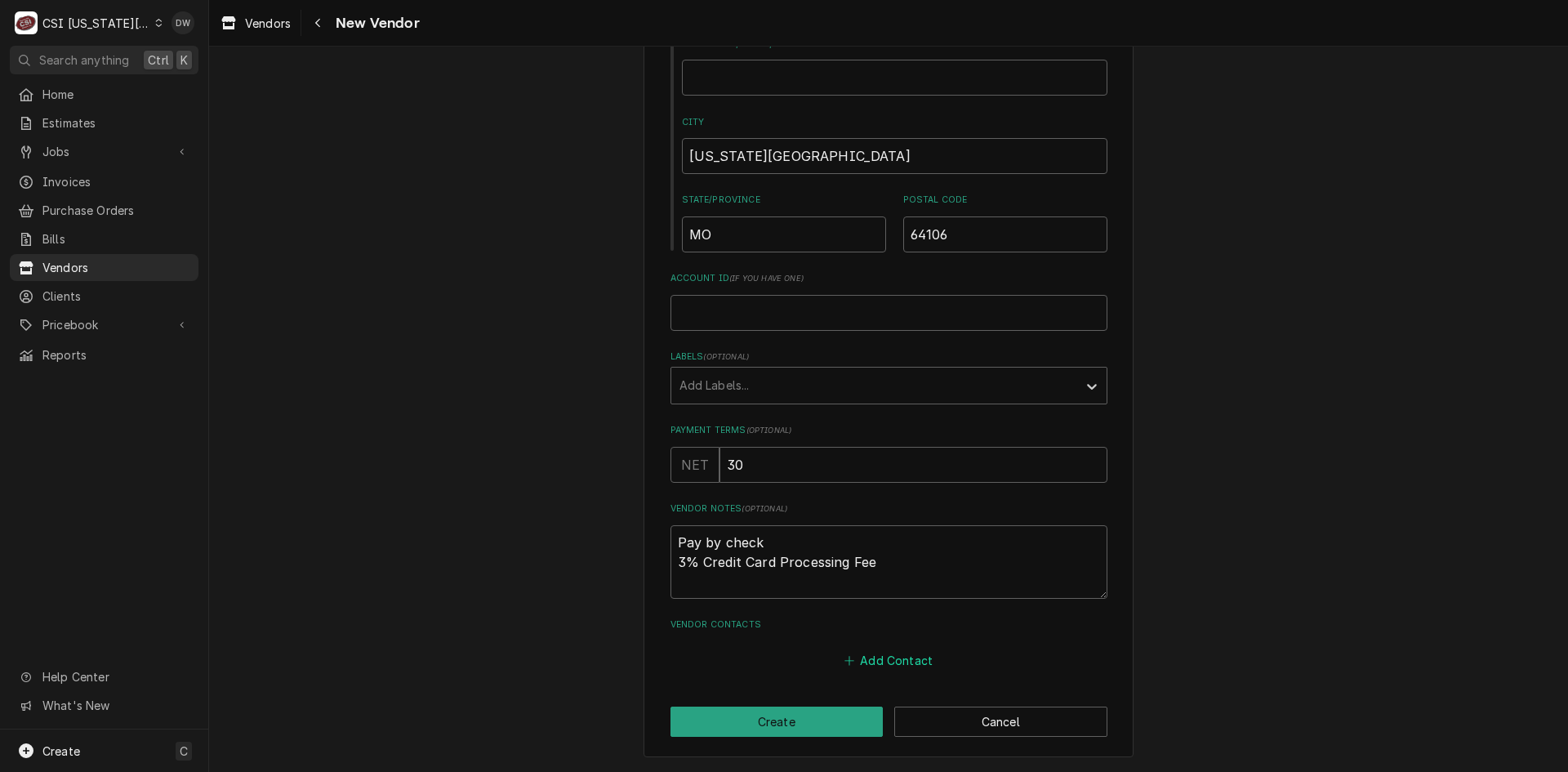
click at [896, 658] on button "Add Contact" at bounding box center [888, 661] width 94 height 23
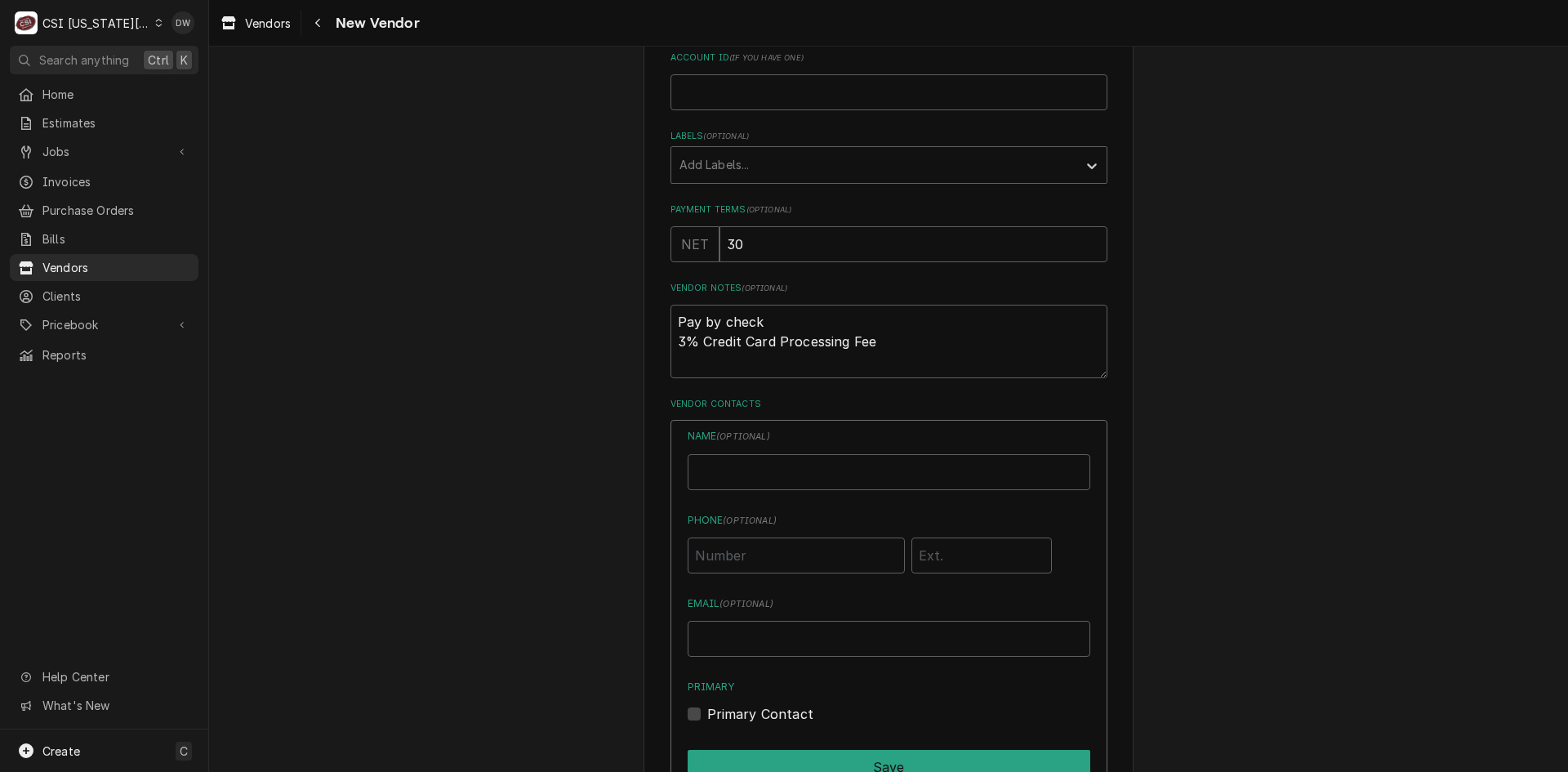
scroll to position [679, 0]
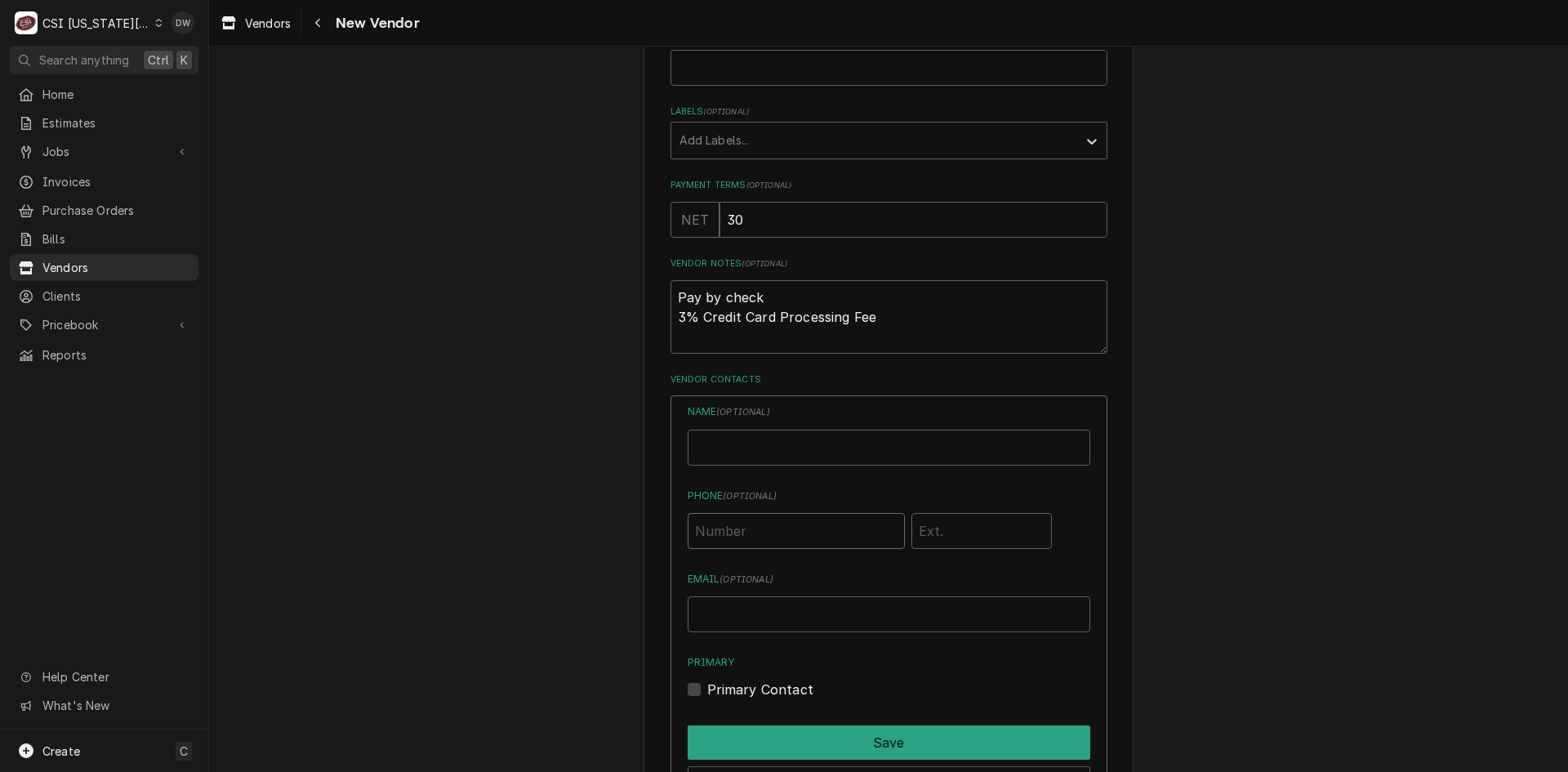
click at [772, 525] on input "Phone ( optional )" at bounding box center [796, 531] width 217 height 36
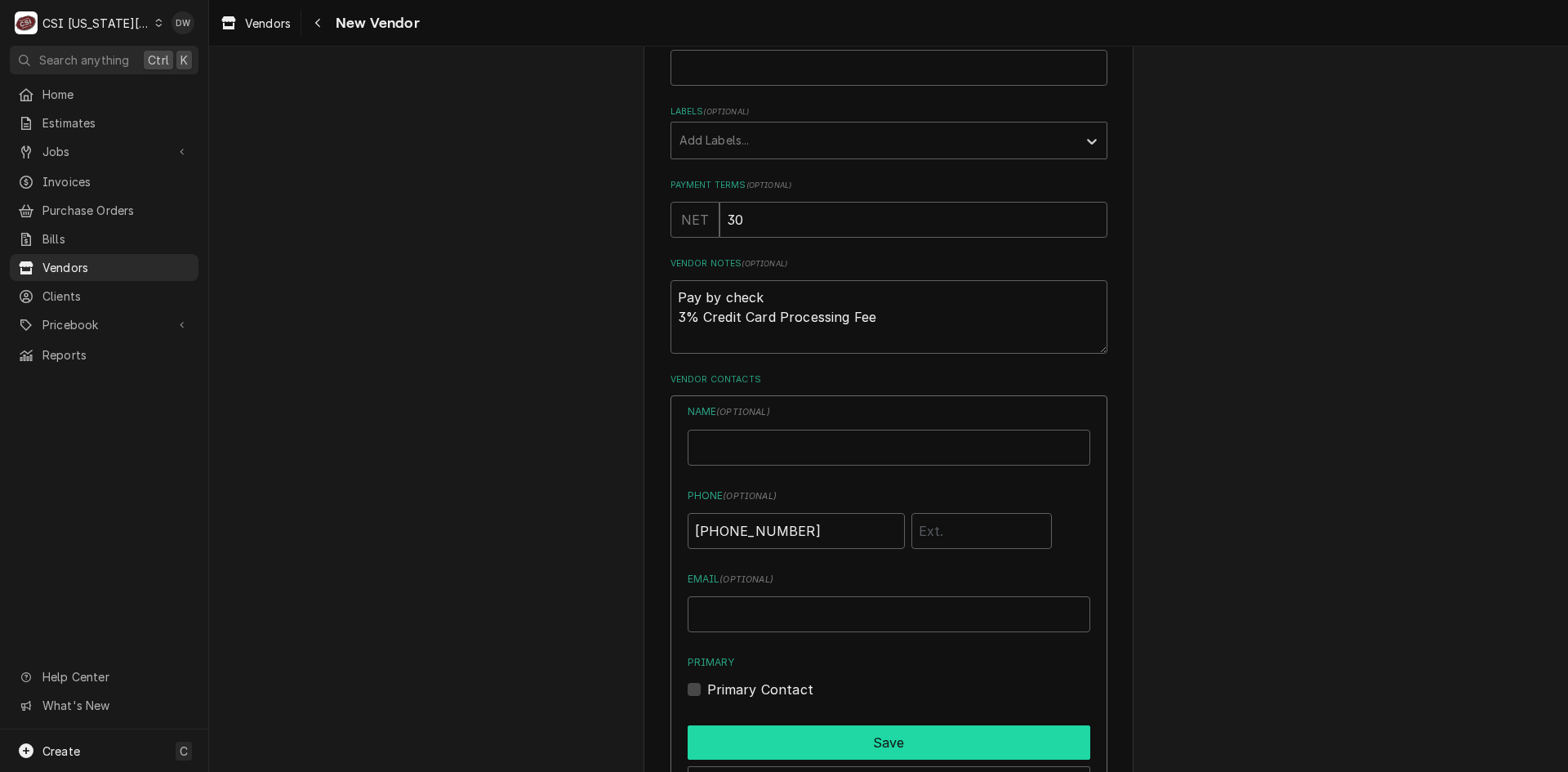
click at [911, 744] on button "Save" at bounding box center [889, 742] width 403 height 35
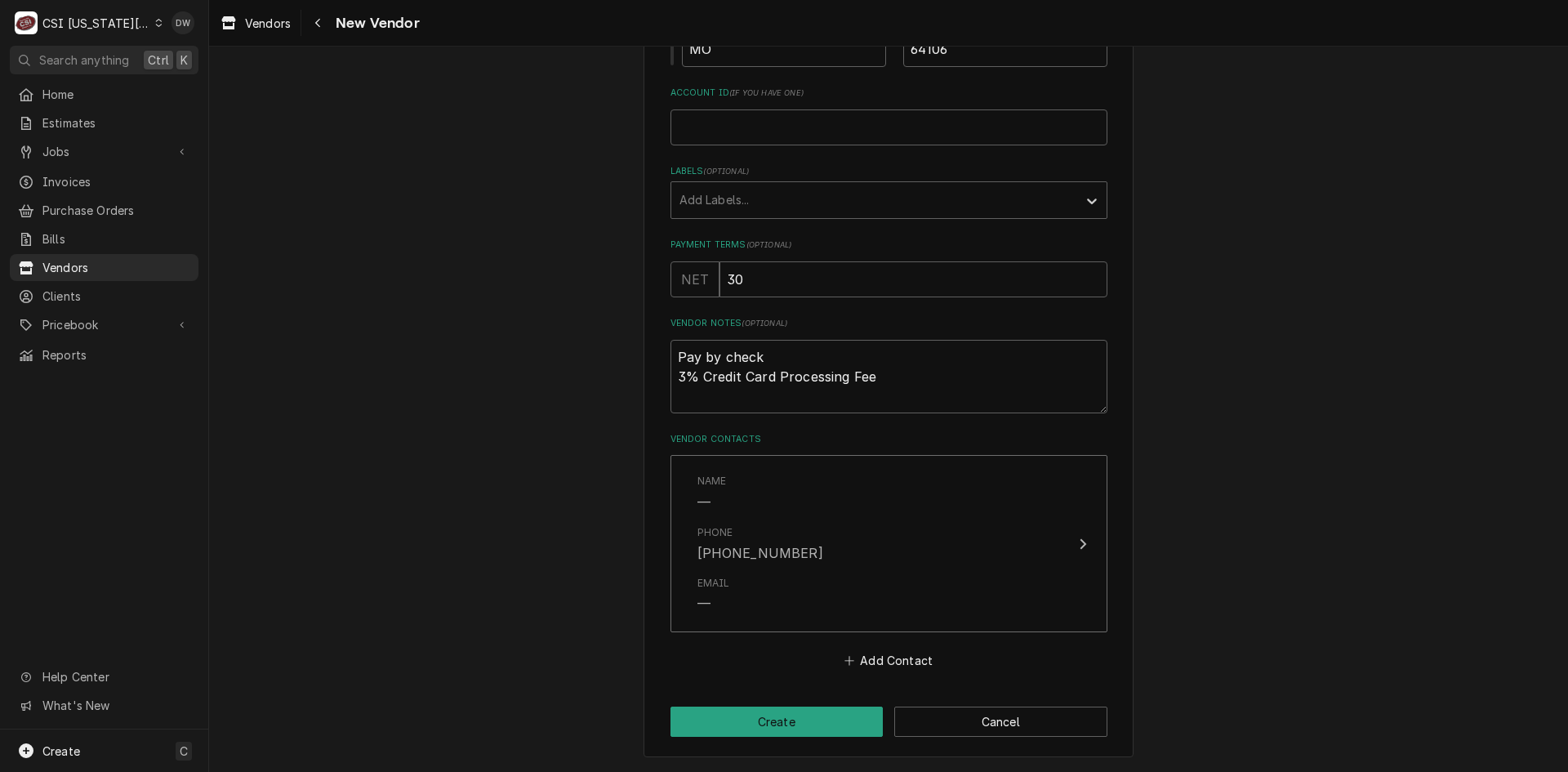
scroll to position [619, 0]
click at [872, 660] on button "Add Contact" at bounding box center [888, 661] width 94 height 23
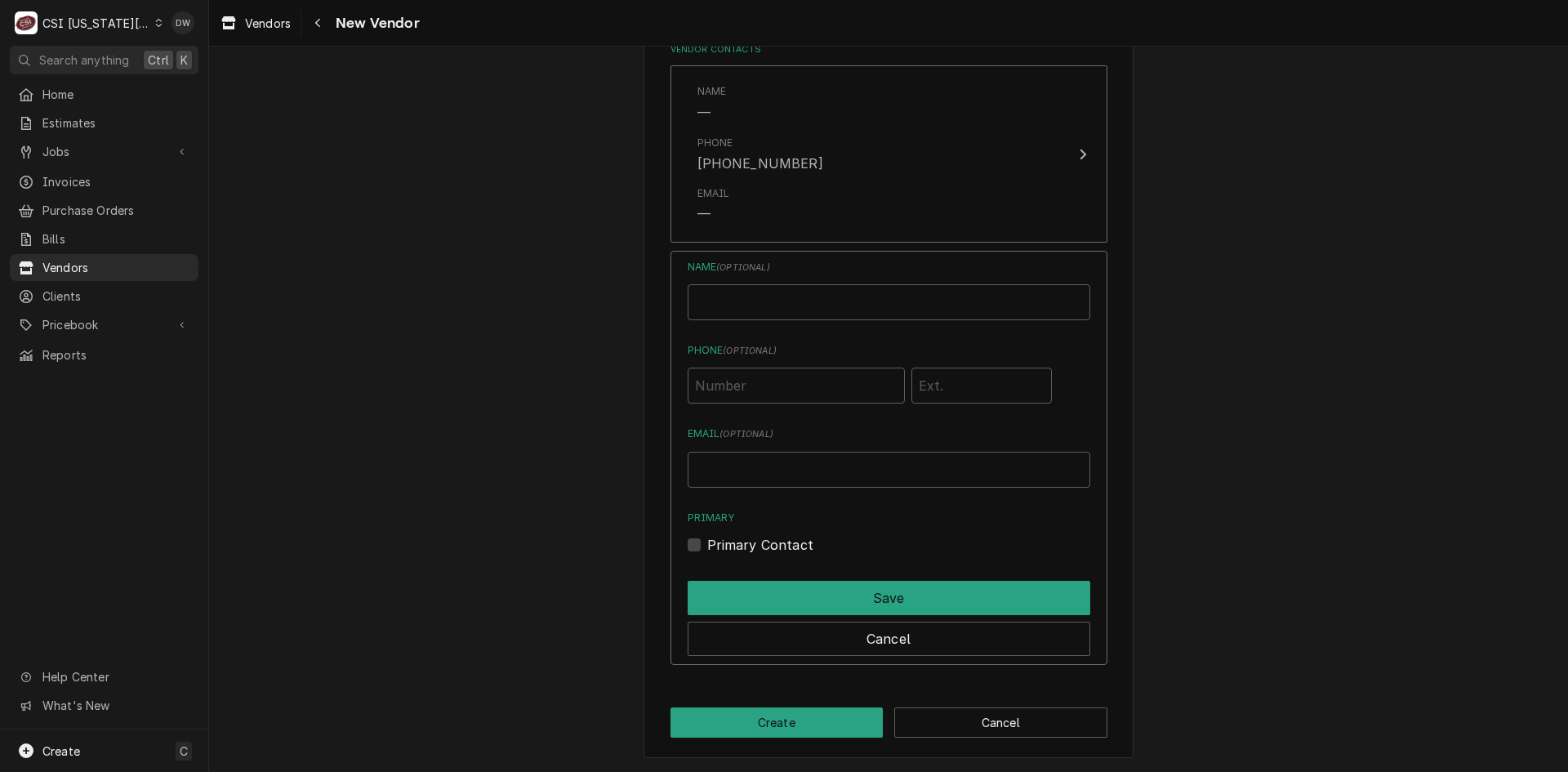
scroll to position [1010, 0]
click at [717, 303] on input "Name" at bounding box center [889, 301] width 403 height 36
click at [753, 481] on input "Email ( optional )" at bounding box center [889, 469] width 403 height 36
paste input "Laura.Gray@bluehatrentals.com"
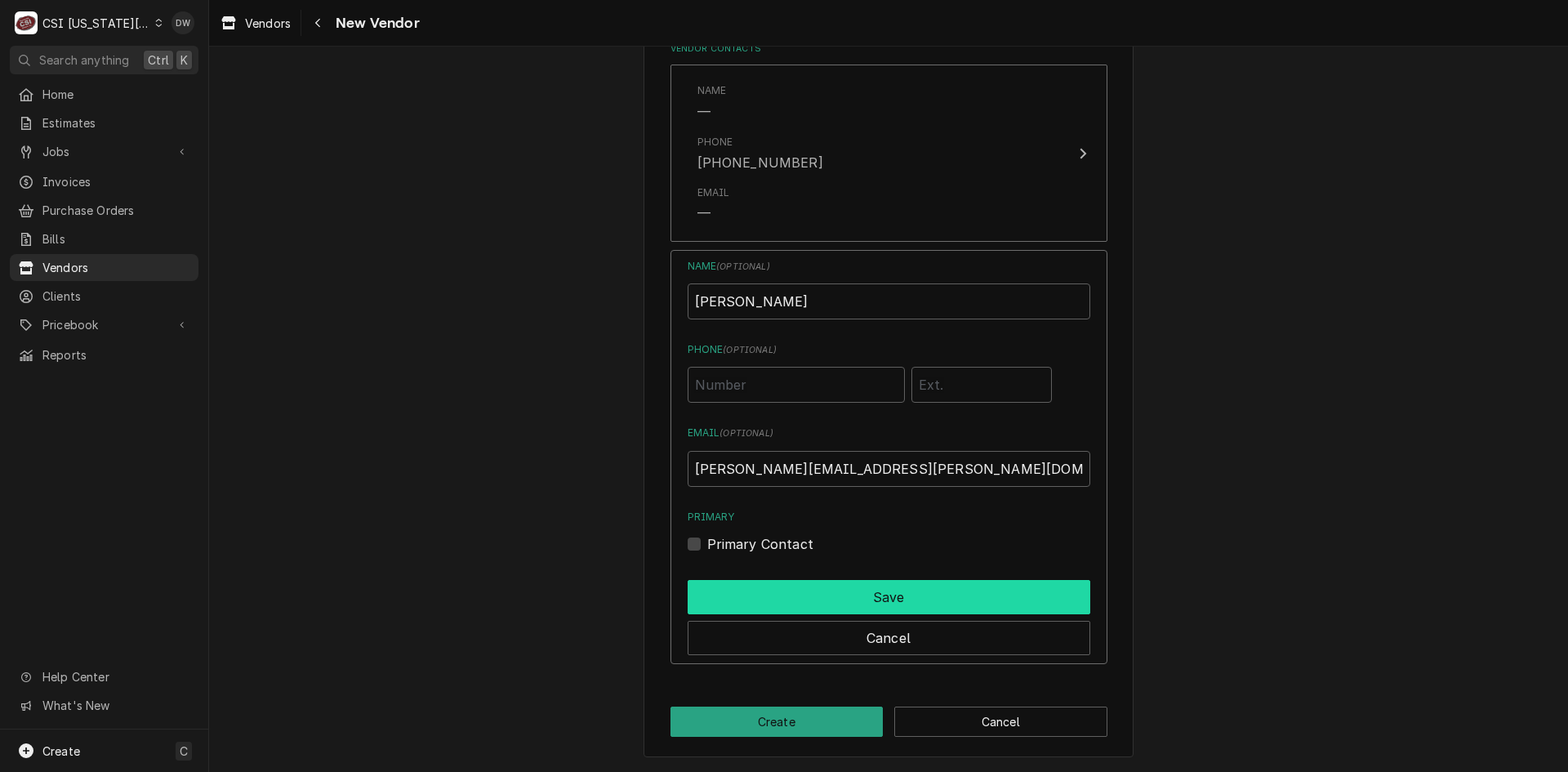
click at [816, 589] on button "Save" at bounding box center [889, 597] width 403 height 35
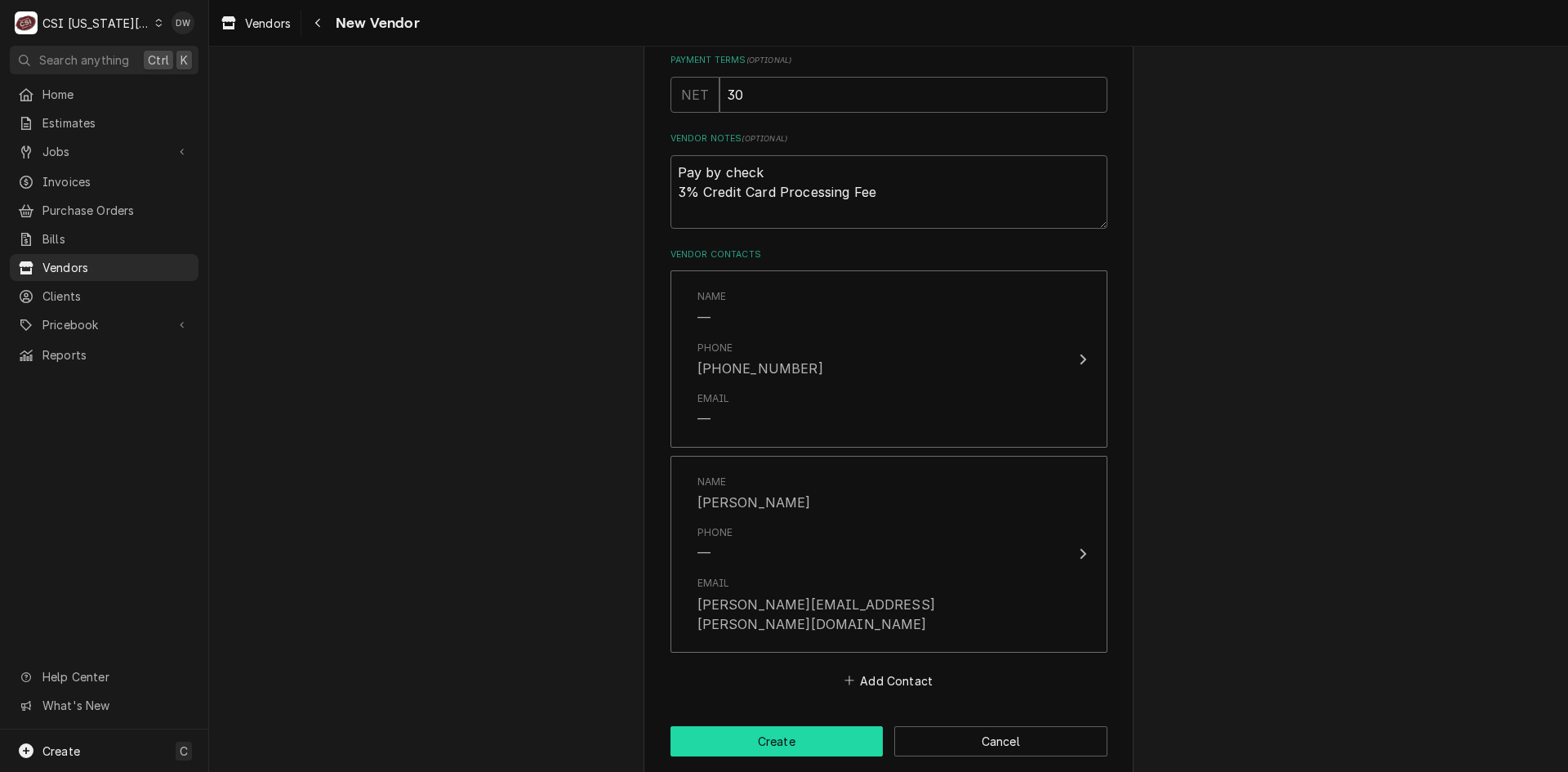
click at [739, 726] on button "Create" at bounding box center [777, 741] width 213 height 30
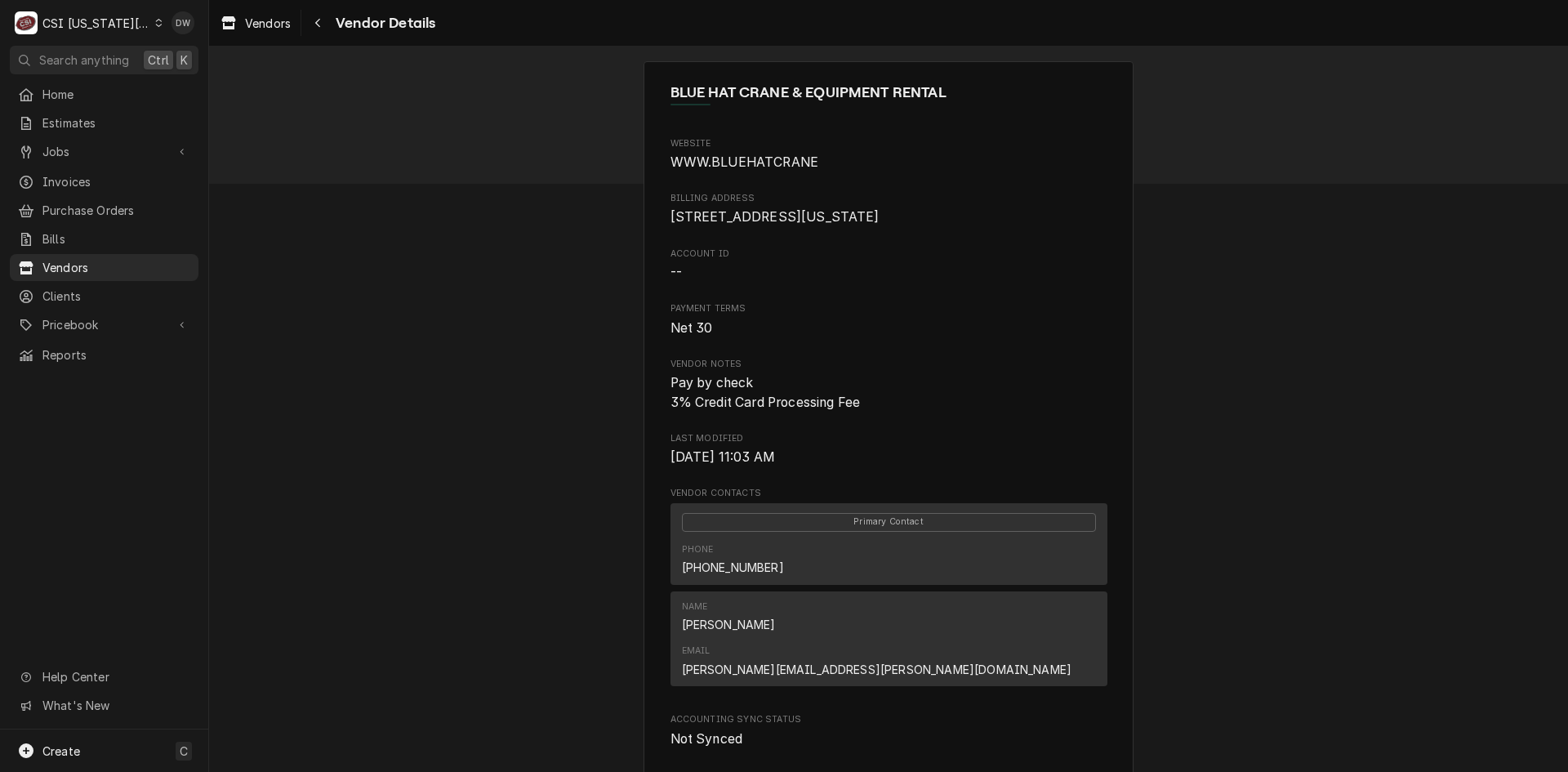
click at [133, 18] on div "C CSI Kansas City" at bounding box center [89, 22] width 158 height 33
click at [172, 81] on div "CSI St. [PERSON_NAME]" at bounding box center [279, 89] width 239 height 17
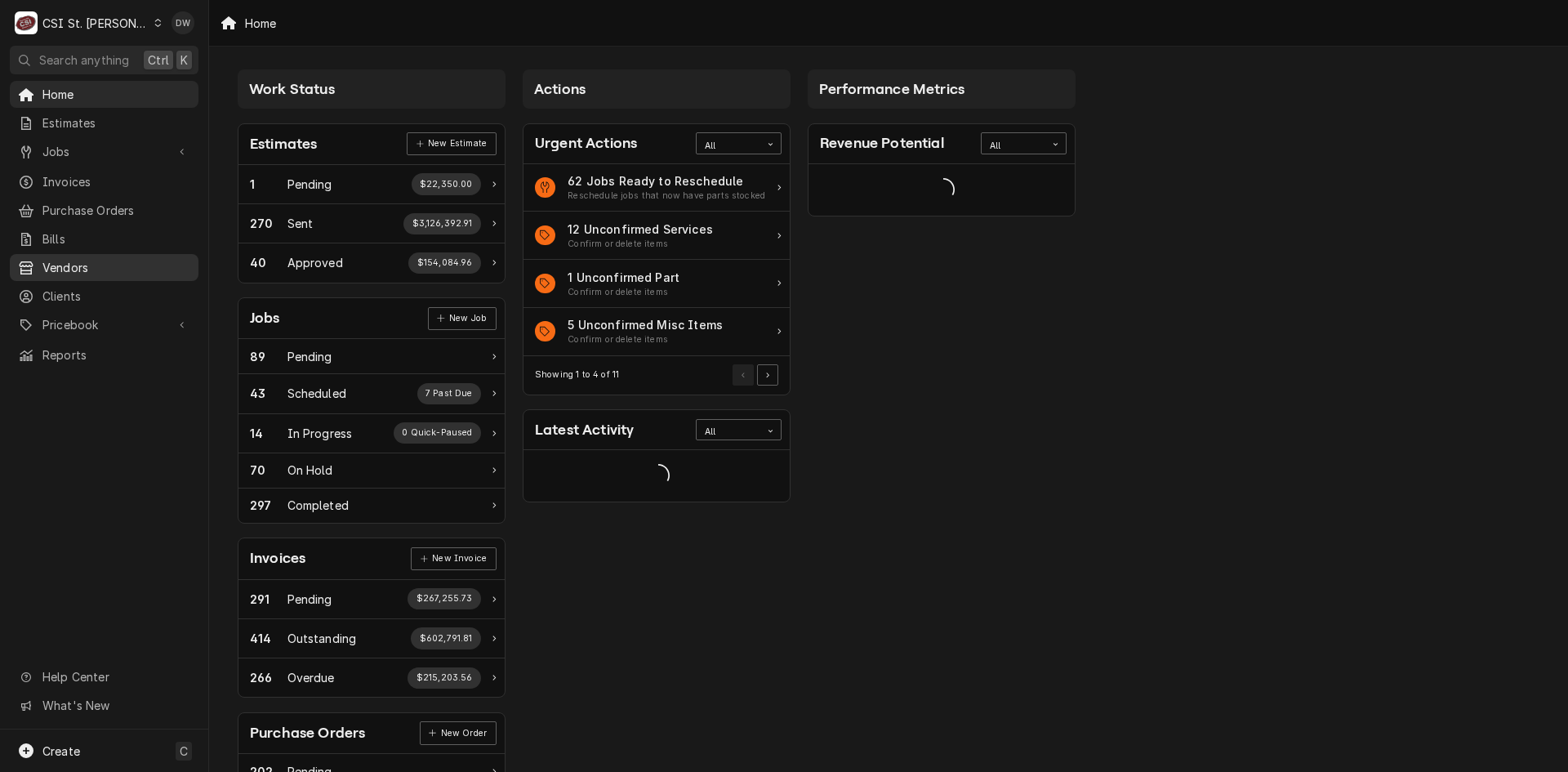
click at [86, 259] on span "Vendors" at bounding box center [116, 267] width 148 height 17
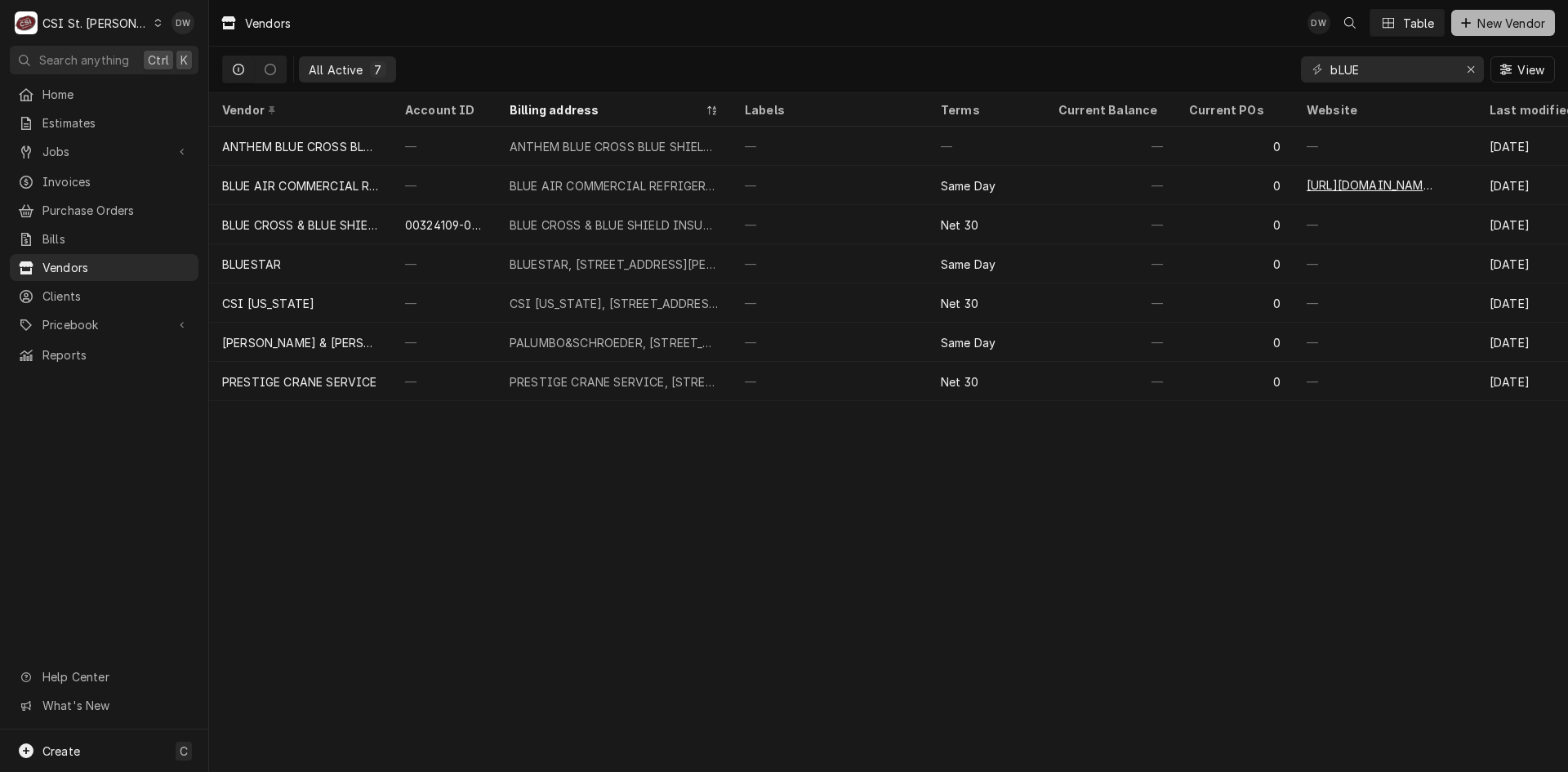
click at [1477, 14] on button "New Vendor" at bounding box center [1502, 22] width 104 height 26
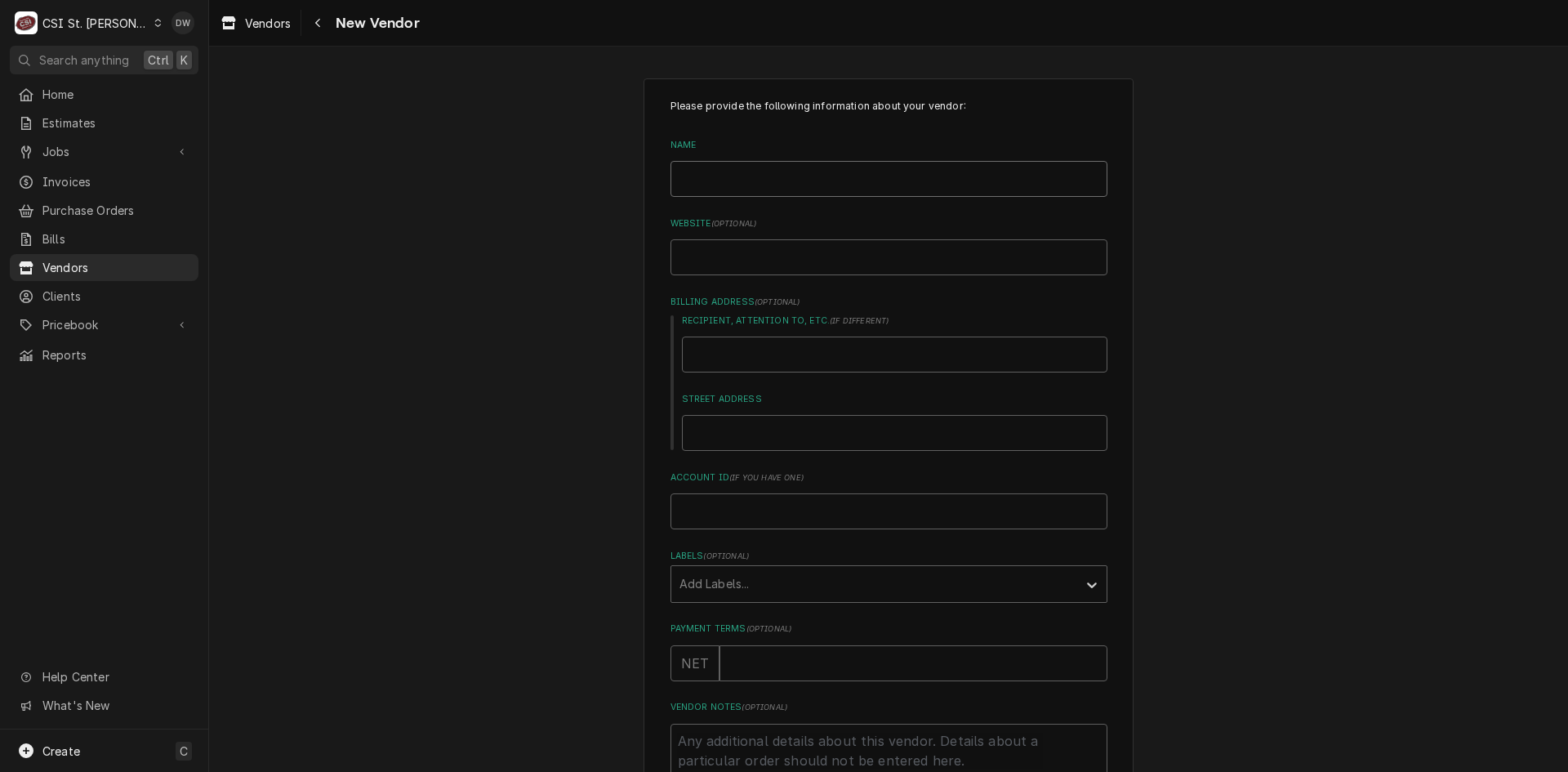
click at [725, 174] on input "Name" at bounding box center [889, 178] width 437 height 36
type textarea "x"
type input "B"
type textarea "x"
type input "BL"
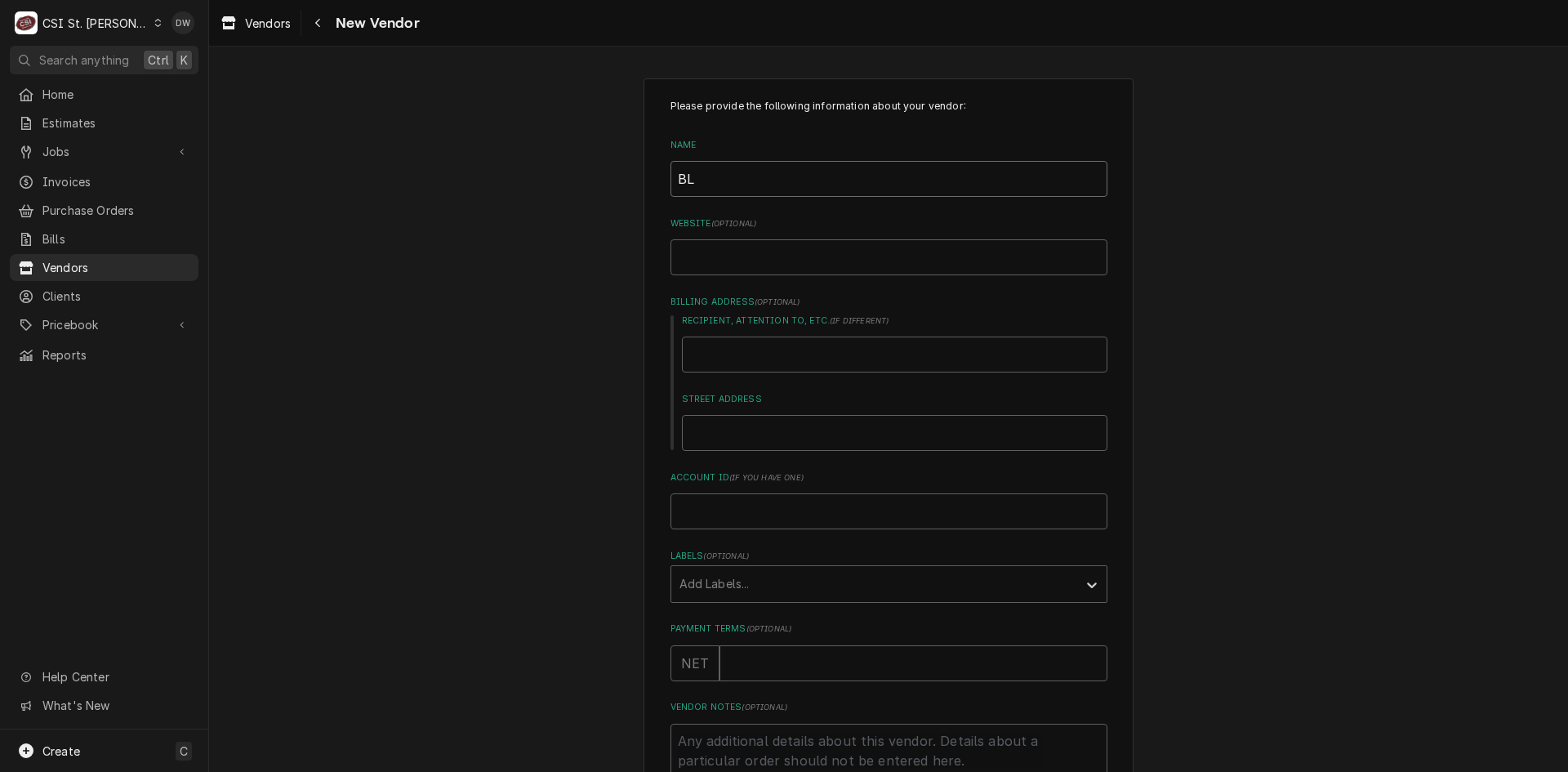
type textarea "x"
type input "BLU"
type textarea "x"
type input "BLUE"
type textarea "x"
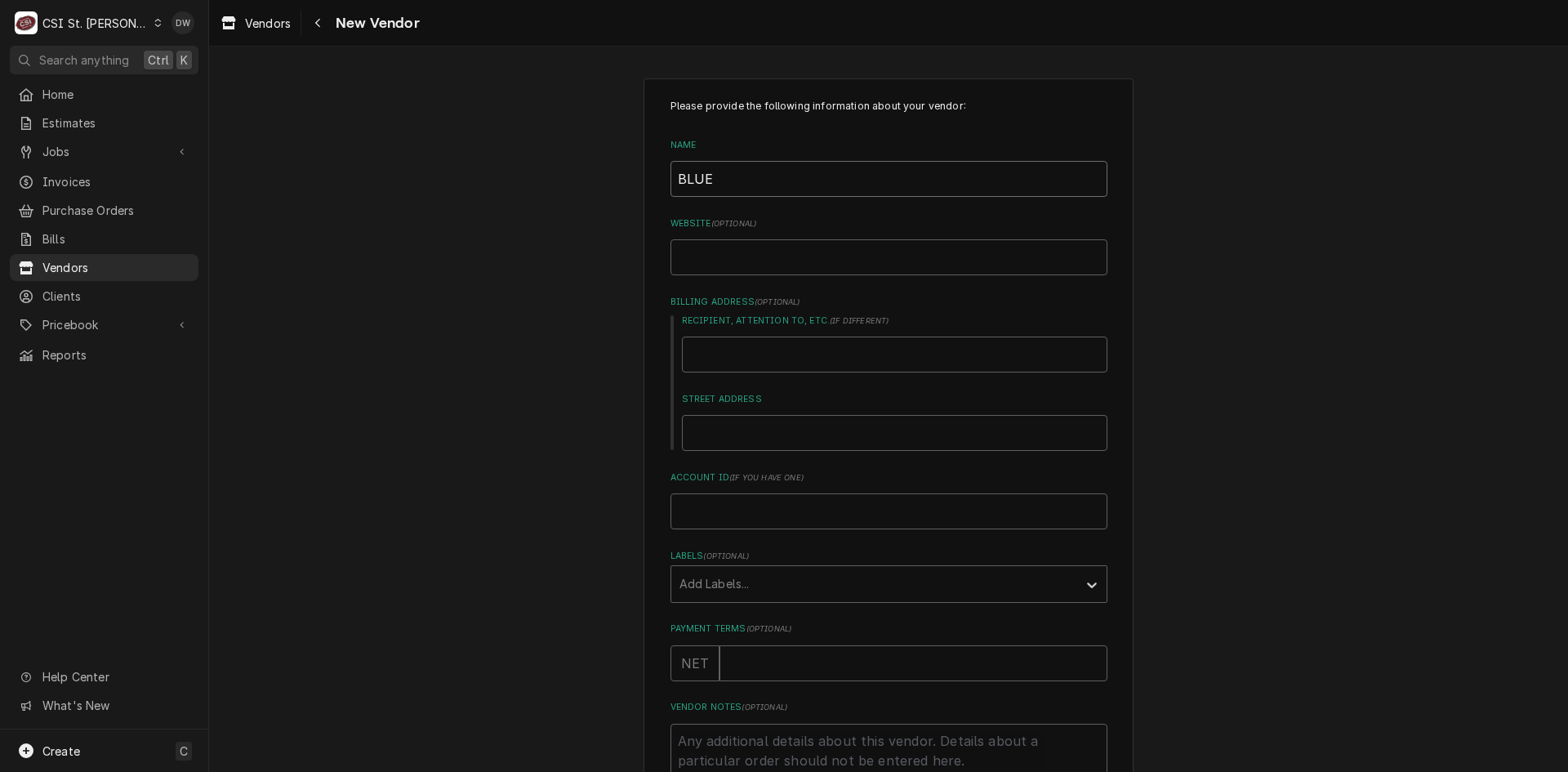
type input "BLUE"
type textarea "x"
type input "BLUE C"
type textarea "x"
type input "BLUE CR"
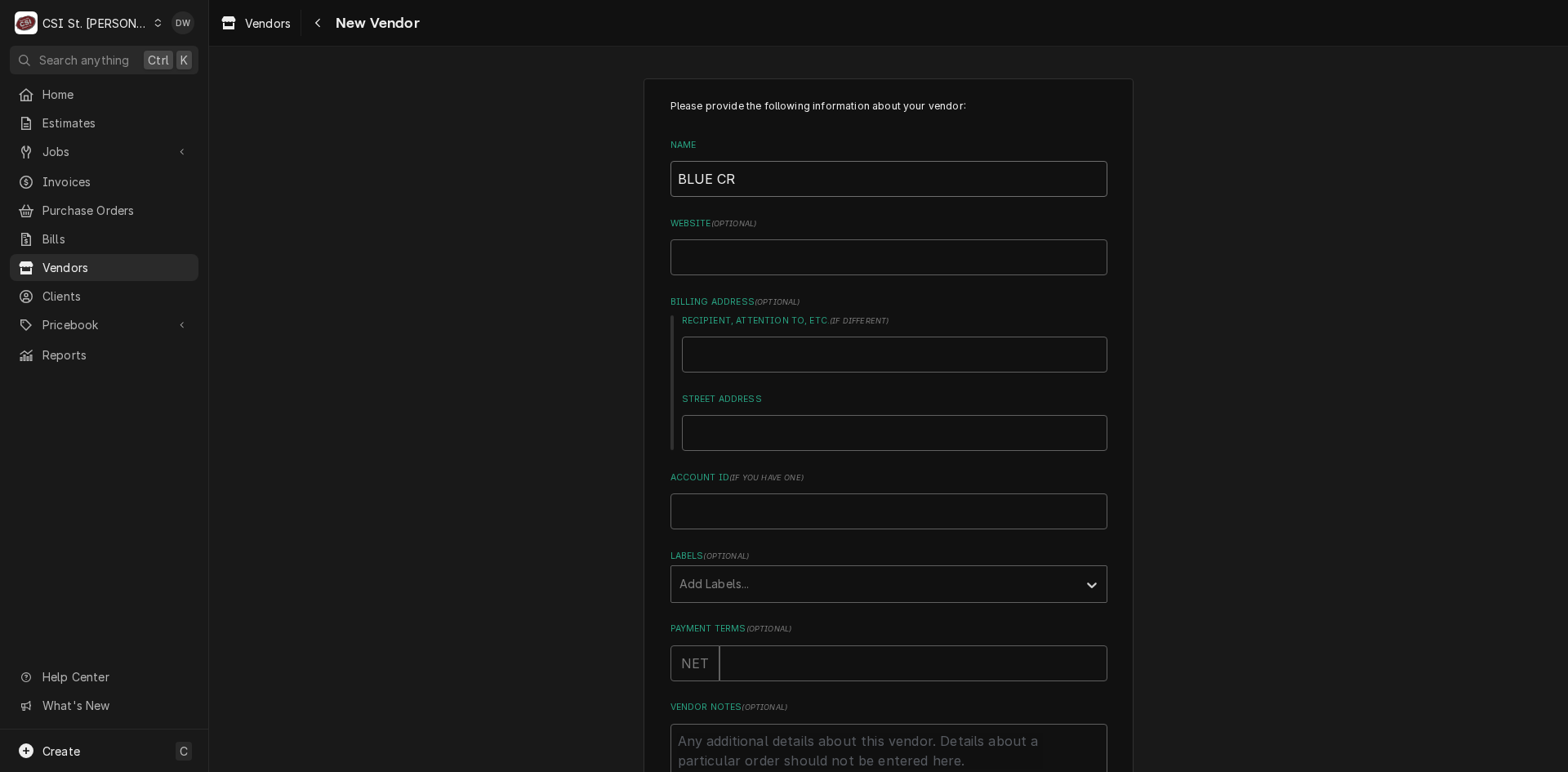
type textarea "x"
type input "BLUE CRA"
type textarea "x"
type input "BLUE CR"
type textarea "x"
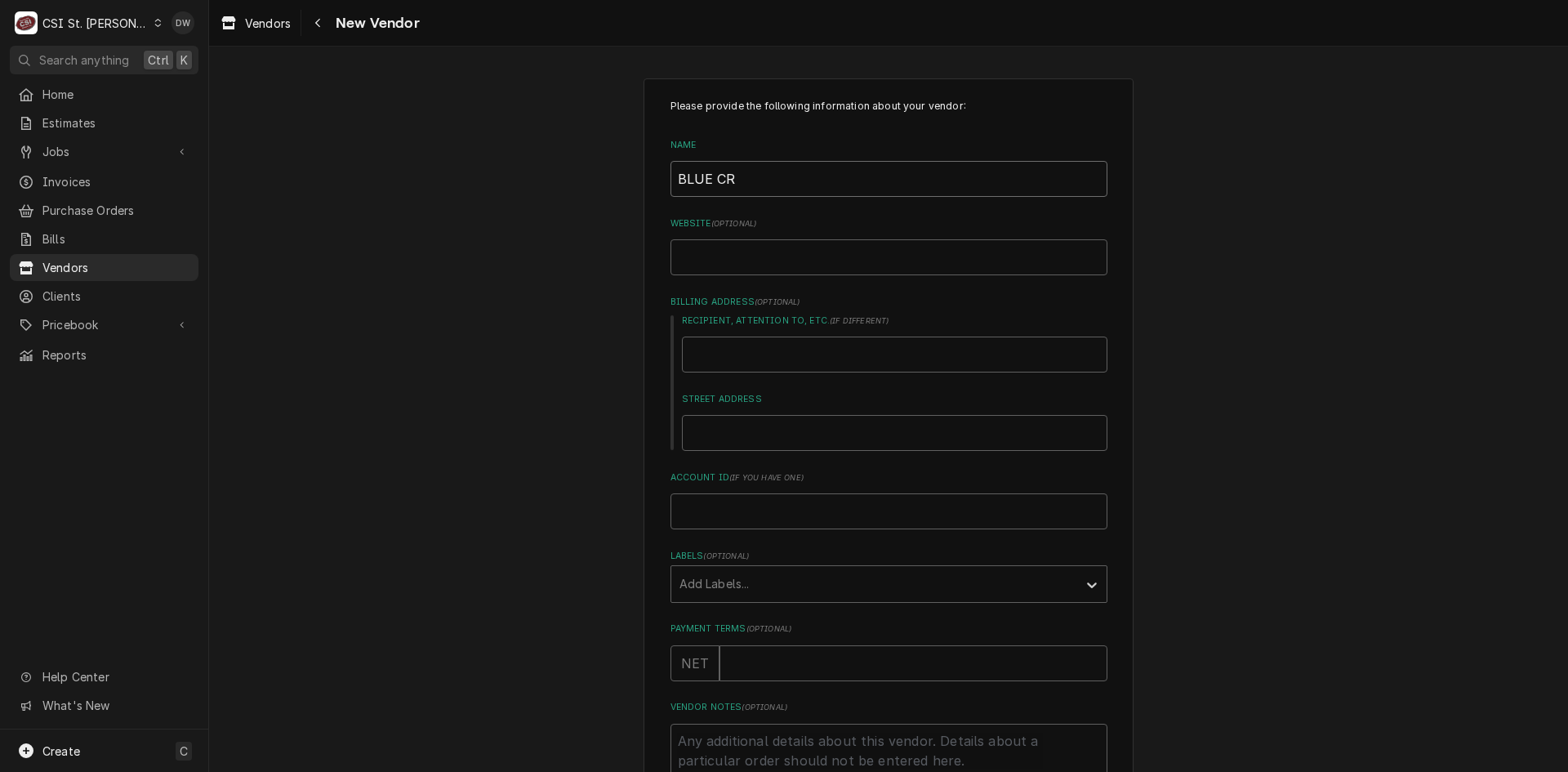
type input "BLUE C"
type textarea "x"
type input "BLUE"
type textarea "x"
type input "BLUE H"
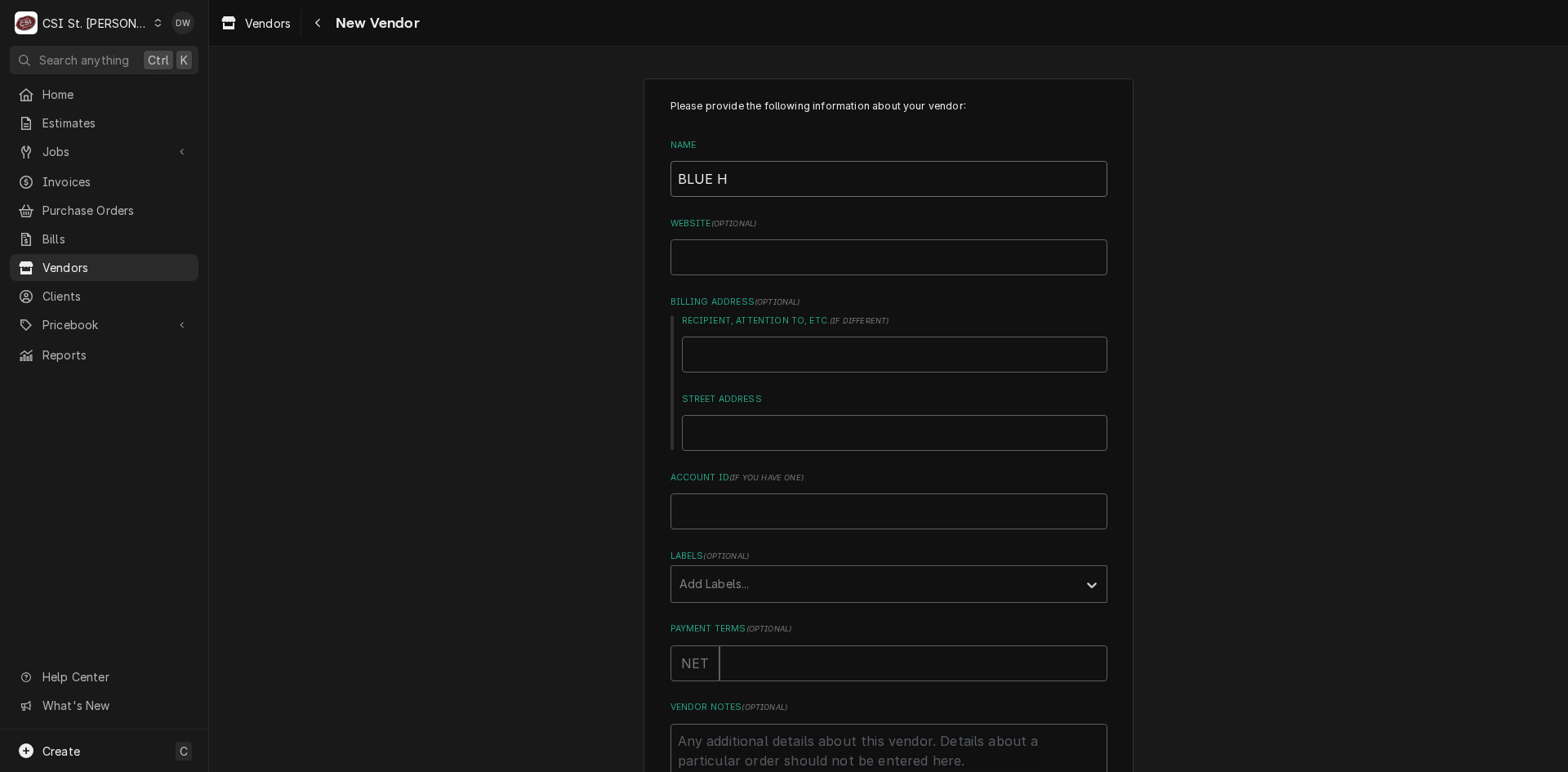
type textarea "x"
type input "BLUE HA"
type textarea "x"
type input "BLUE HAT"
type textarea "x"
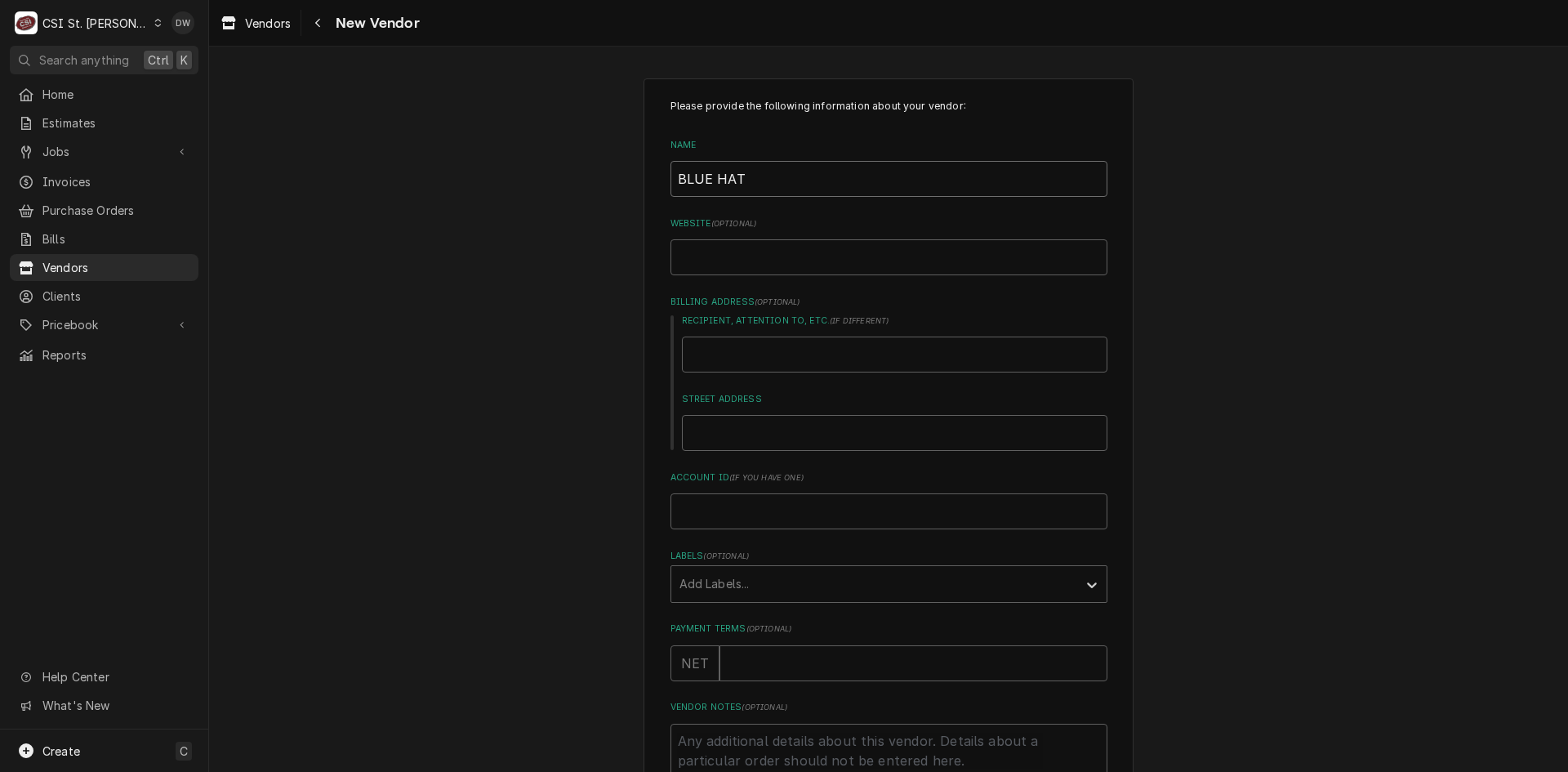
type input "BLUE HAT"
type textarea "x"
type input "BLUE HAT C"
type textarea "x"
type input "BLUE HAT CR"
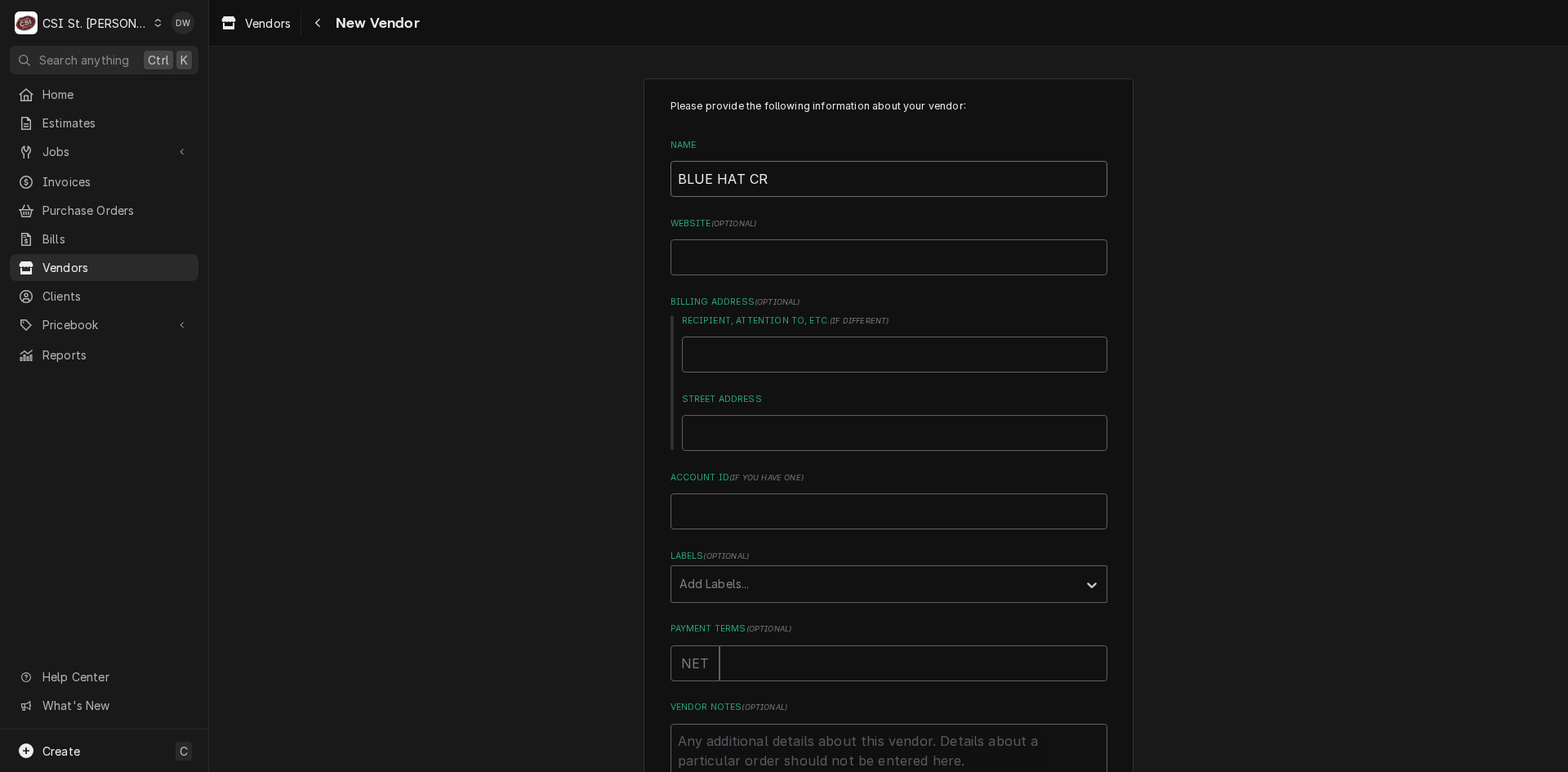
type textarea "x"
type input "BLUE HAT CRA"
type textarea "x"
type input "BLUE HAT CRAN"
type textarea "x"
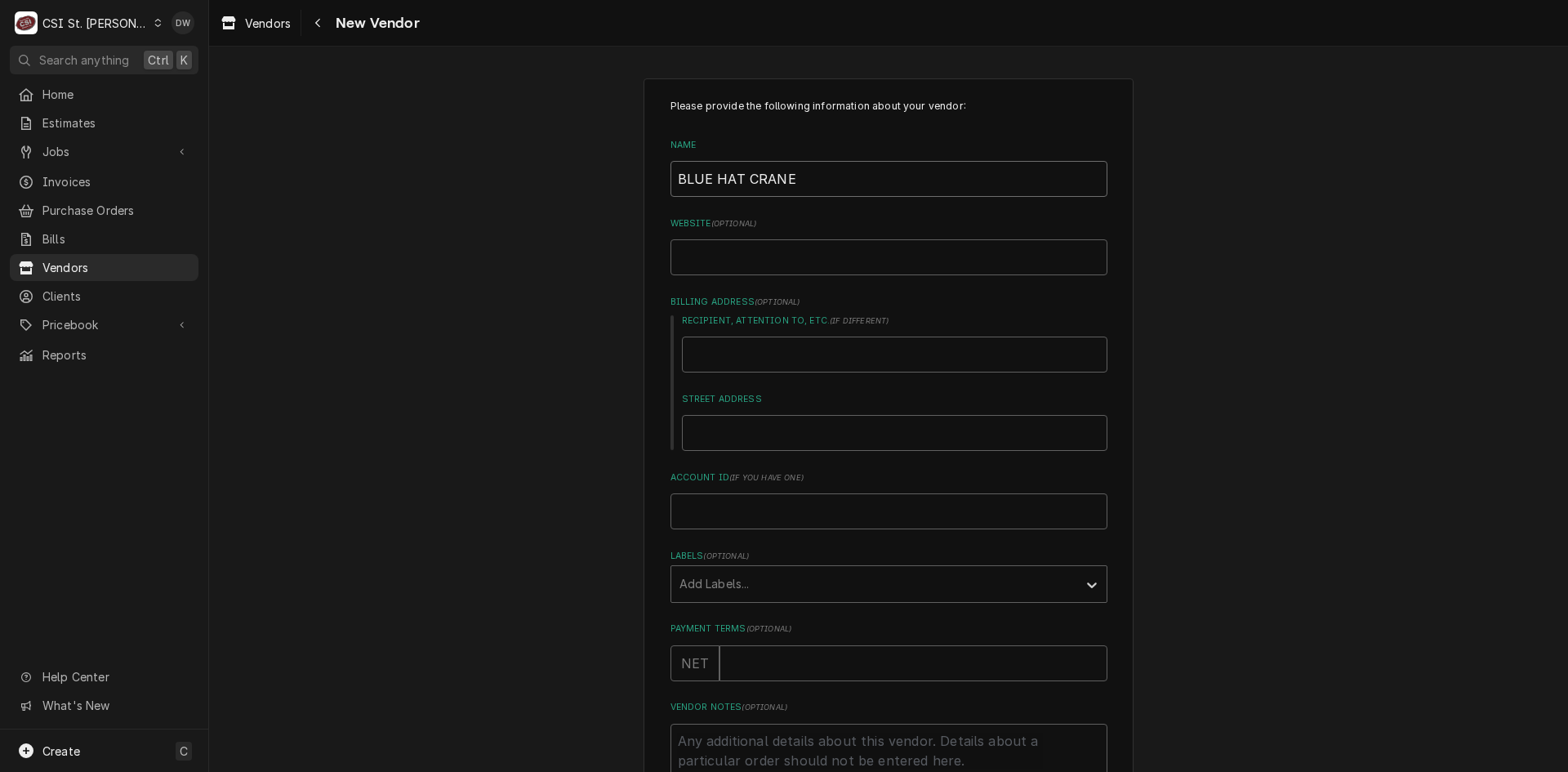
type input "BLUE HAT CRANE"
type textarea "x"
type input "W"
type textarea "x"
type input "WW"
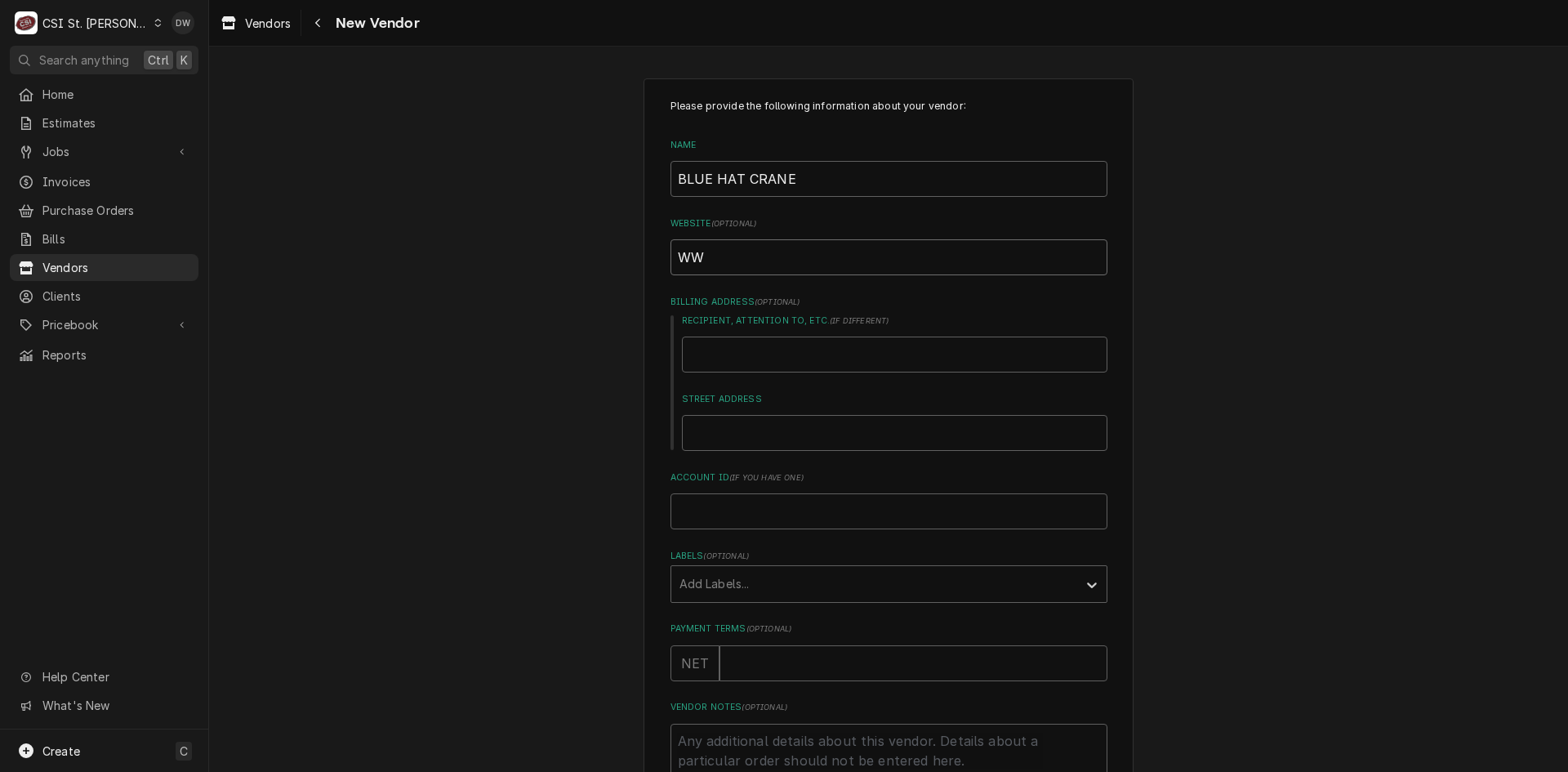
type textarea "x"
type input "WWW"
type textarea "x"
type input "WWW."
type textarea "x"
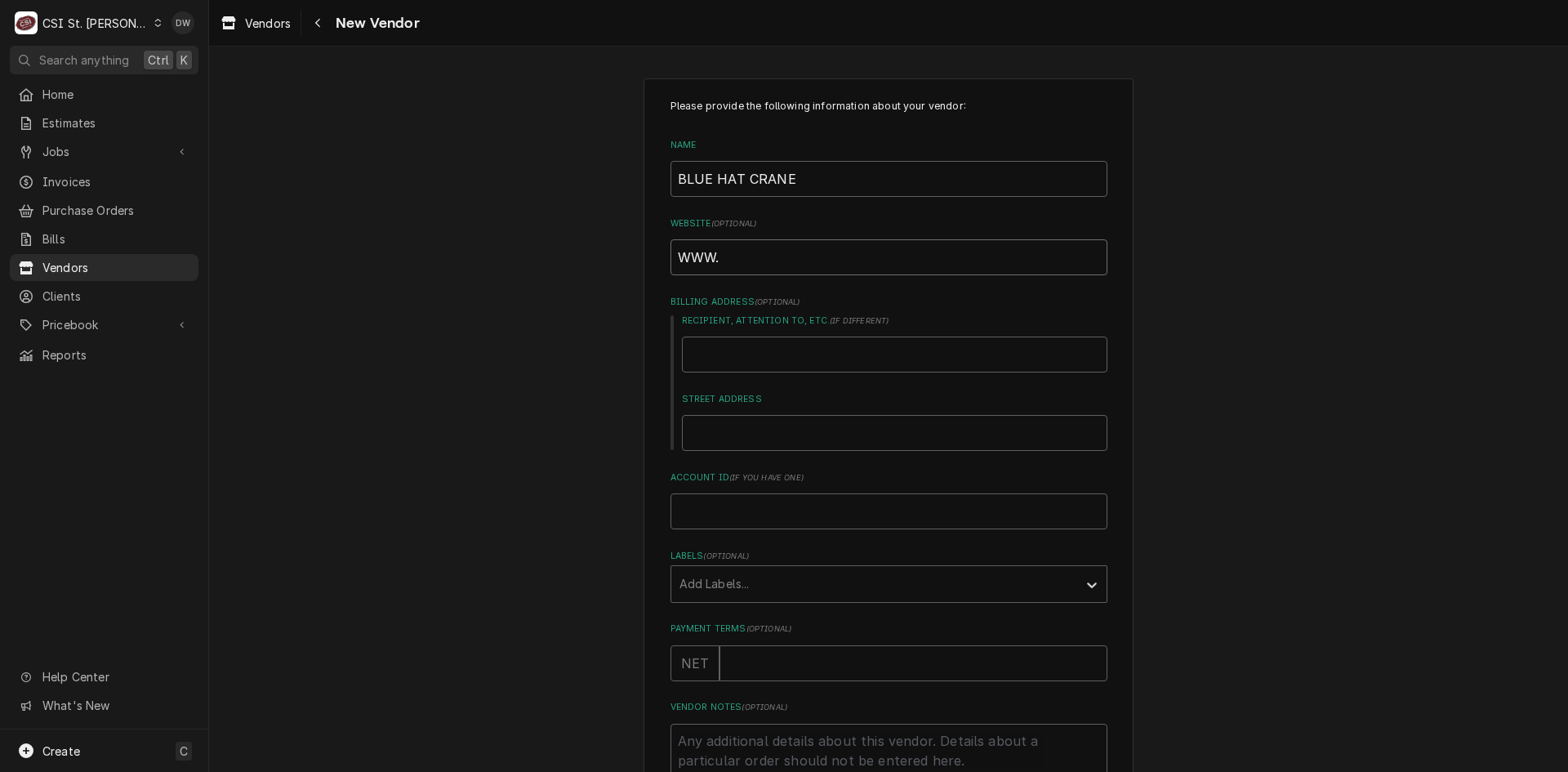
type input "WWW.B"
type textarea "x"
type input "WWW.BL"
type textarea "x"
type input "WWW.BLU"
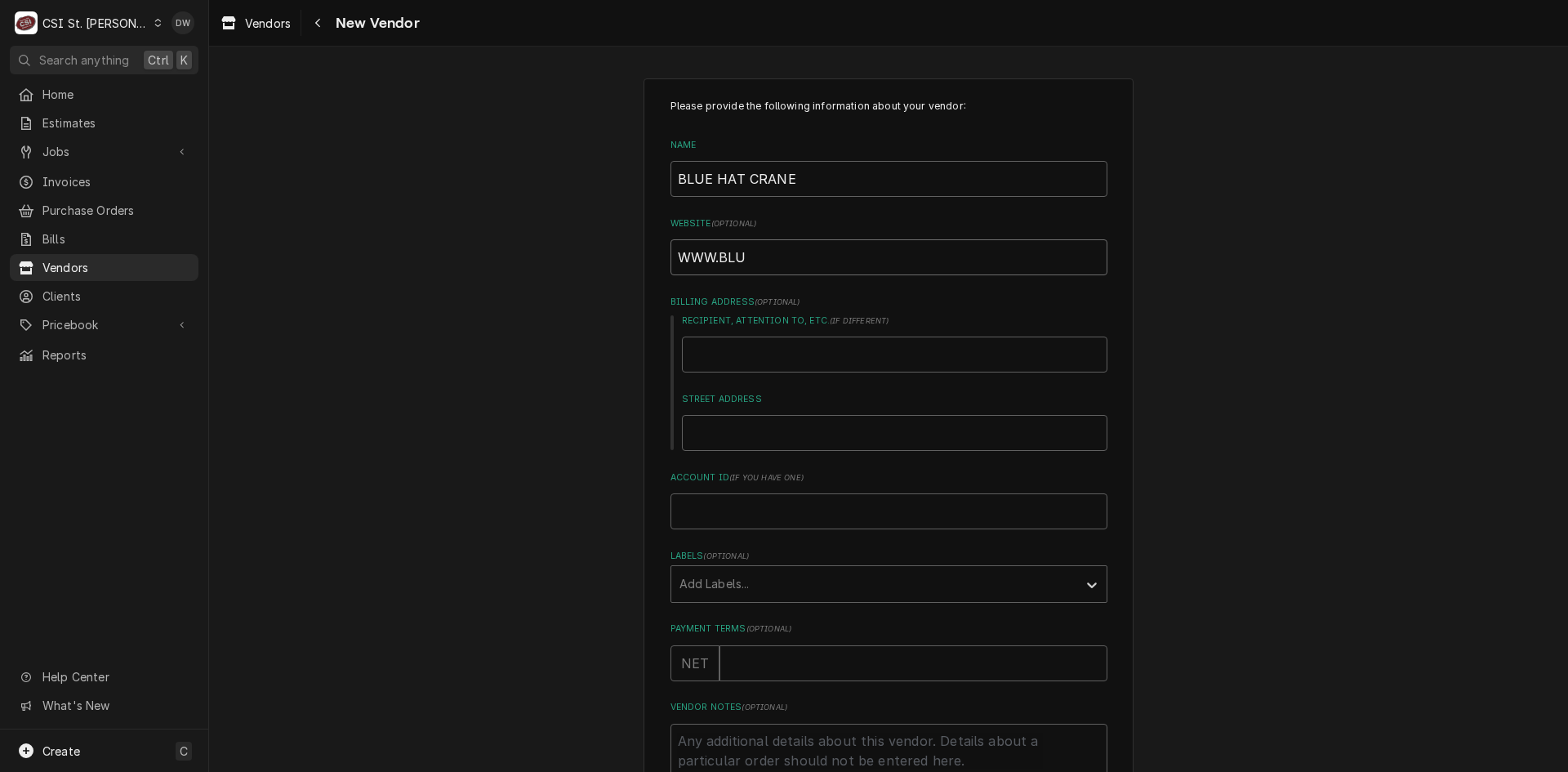
type textarea "x"
type input "WWW.BLUE"
type textarea "x"
type input "WWW.BLUEH"
type textarea "x"
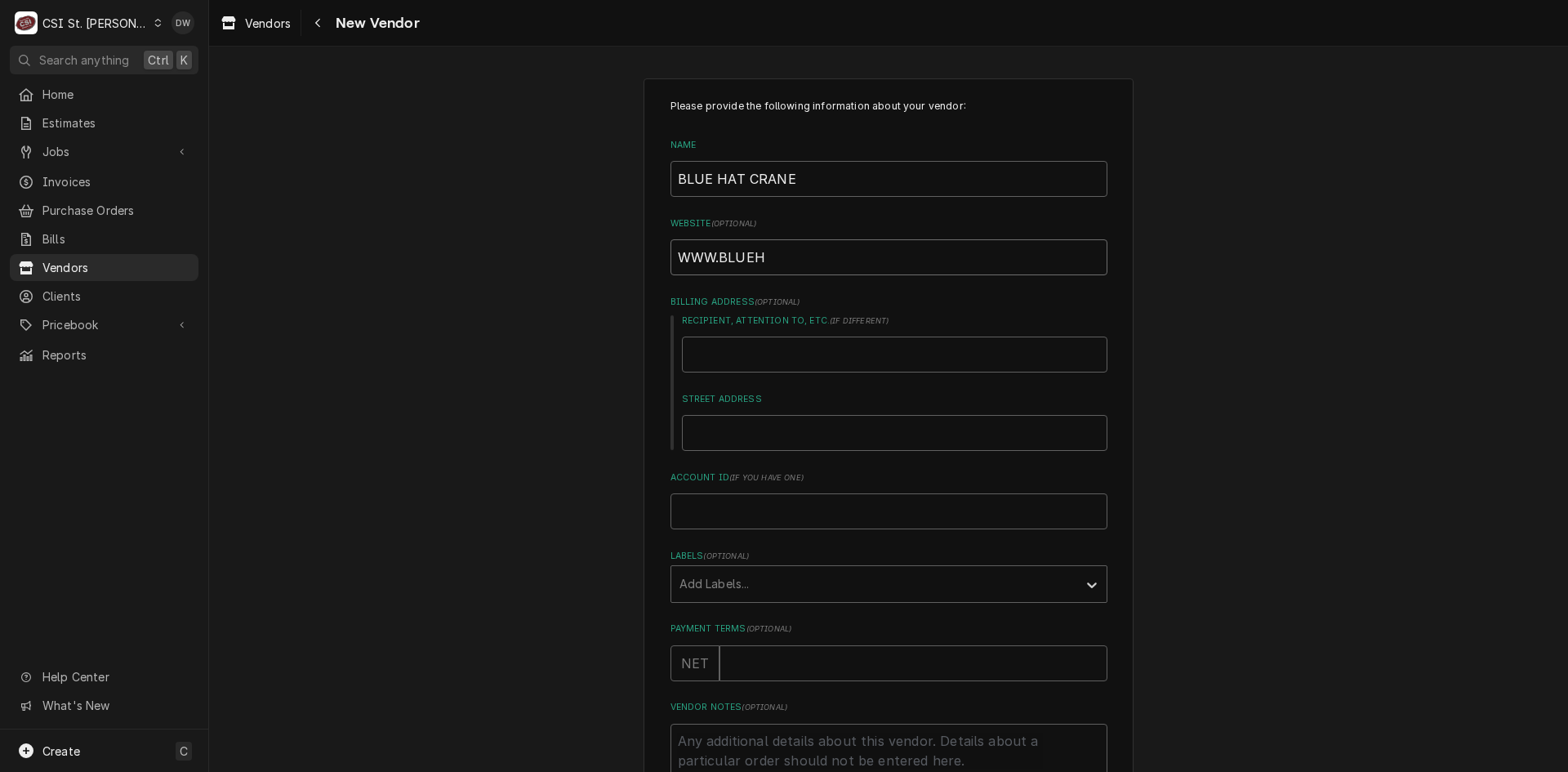
type input "WWW.BLUEHA"
type textarea "x"
type input "WWW.BLUEHAT"
type textarea "x"
type input "WWW.BLUEHATC"
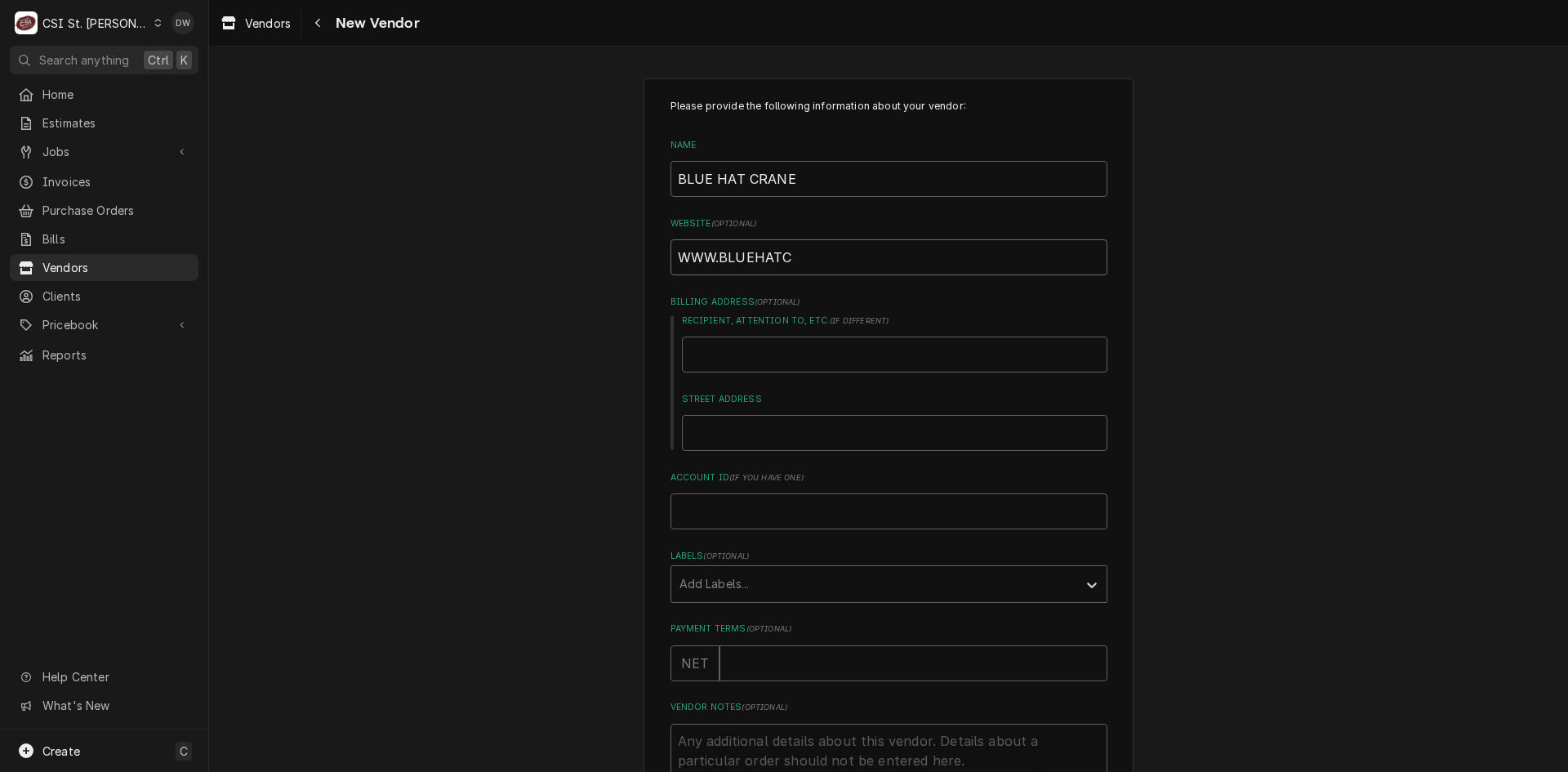
type textarea "x"
type input "WWW.BLUEHATCR"
type textarea "x"
type input "WWW.BLUEHATCRA"
type textarea "x"
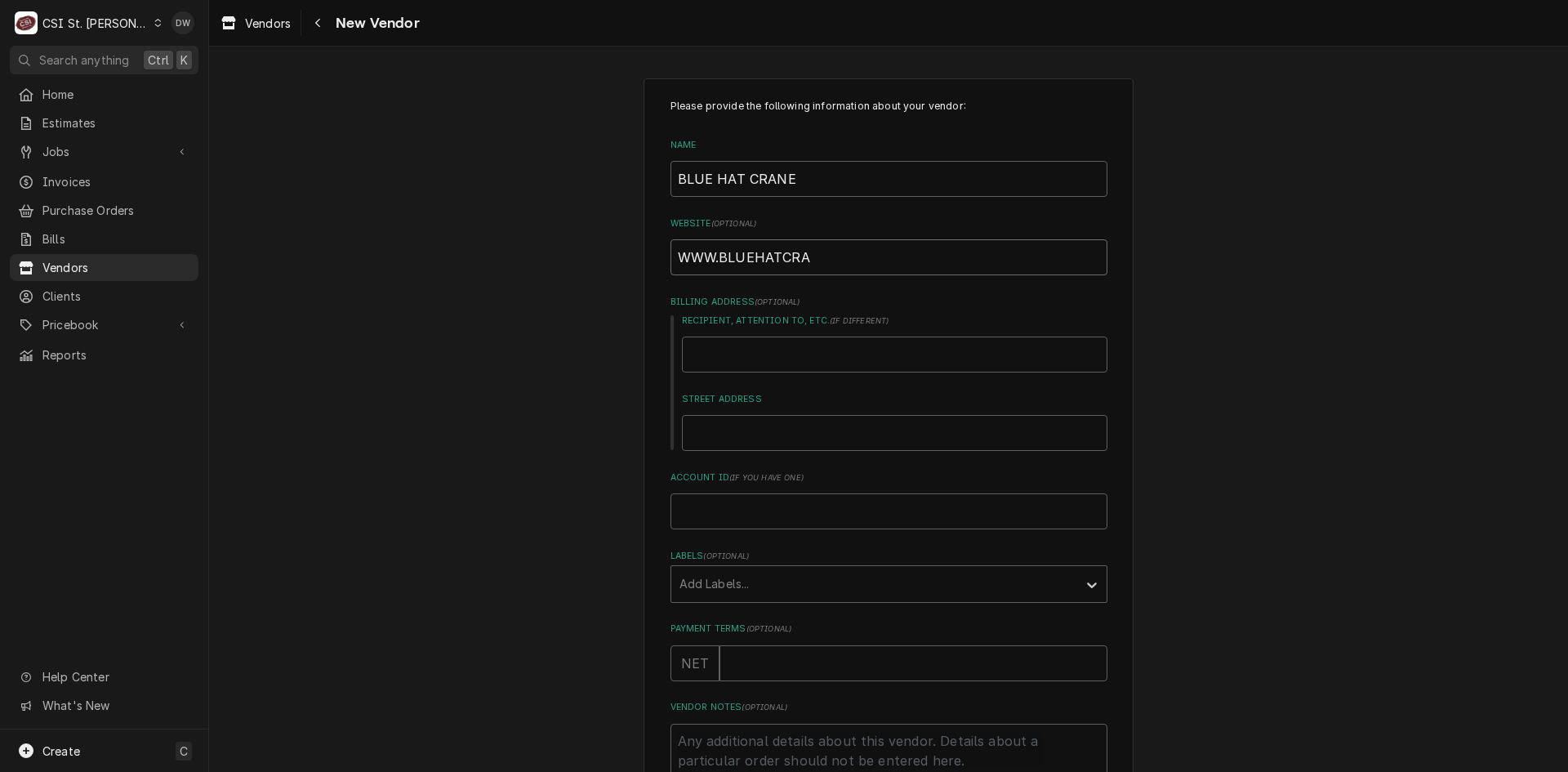
type input "WWW.BLUEHATCRAN"
type textarea "x"
type input "WWW.BLUEHATCRANC"
type textarea "x"
type input "WWW.BLUEHATCRANCE"
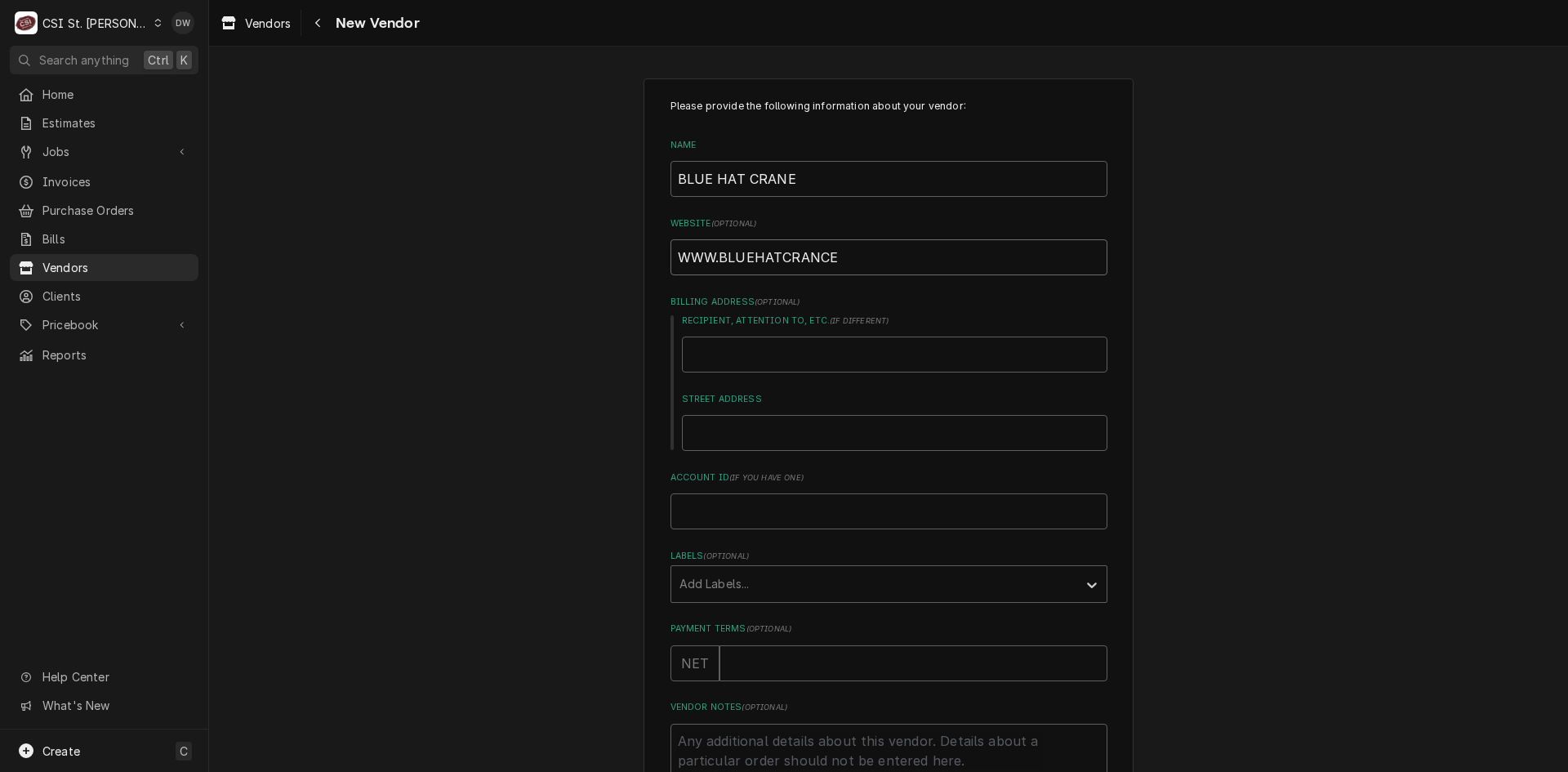
type textarea "x"
type input "WWW.BLUEHATCRANC"
type textarea "x"
type input "WWW.BLUEHATCRAN"
type textarea "x"
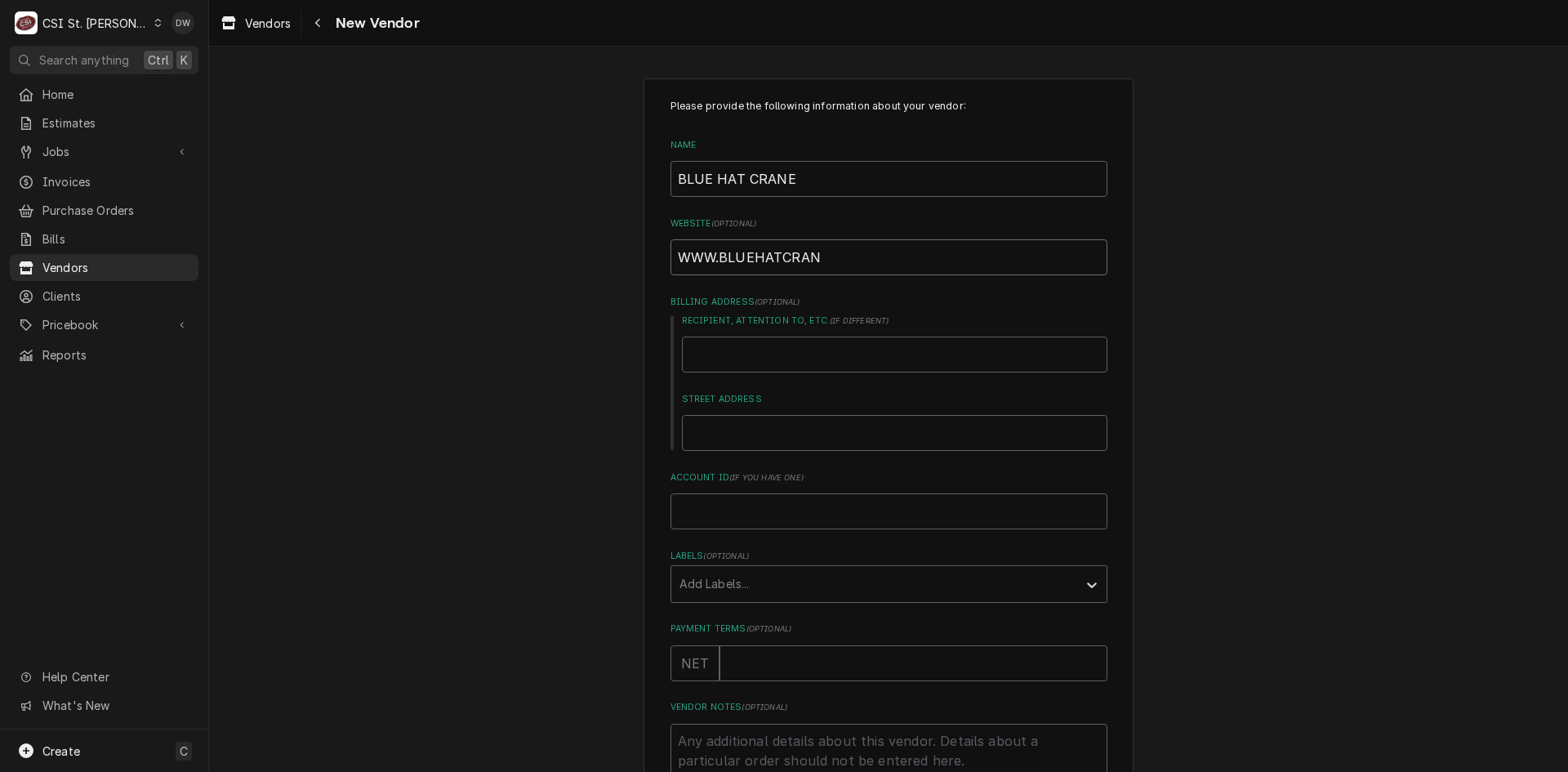
type input "WWW.BLUEHATCRA"
type textarea "x"
type input "WWW.BLUEHATCRAN"
type textarea "x"
type input "WWW.BLUEHATCRANE"
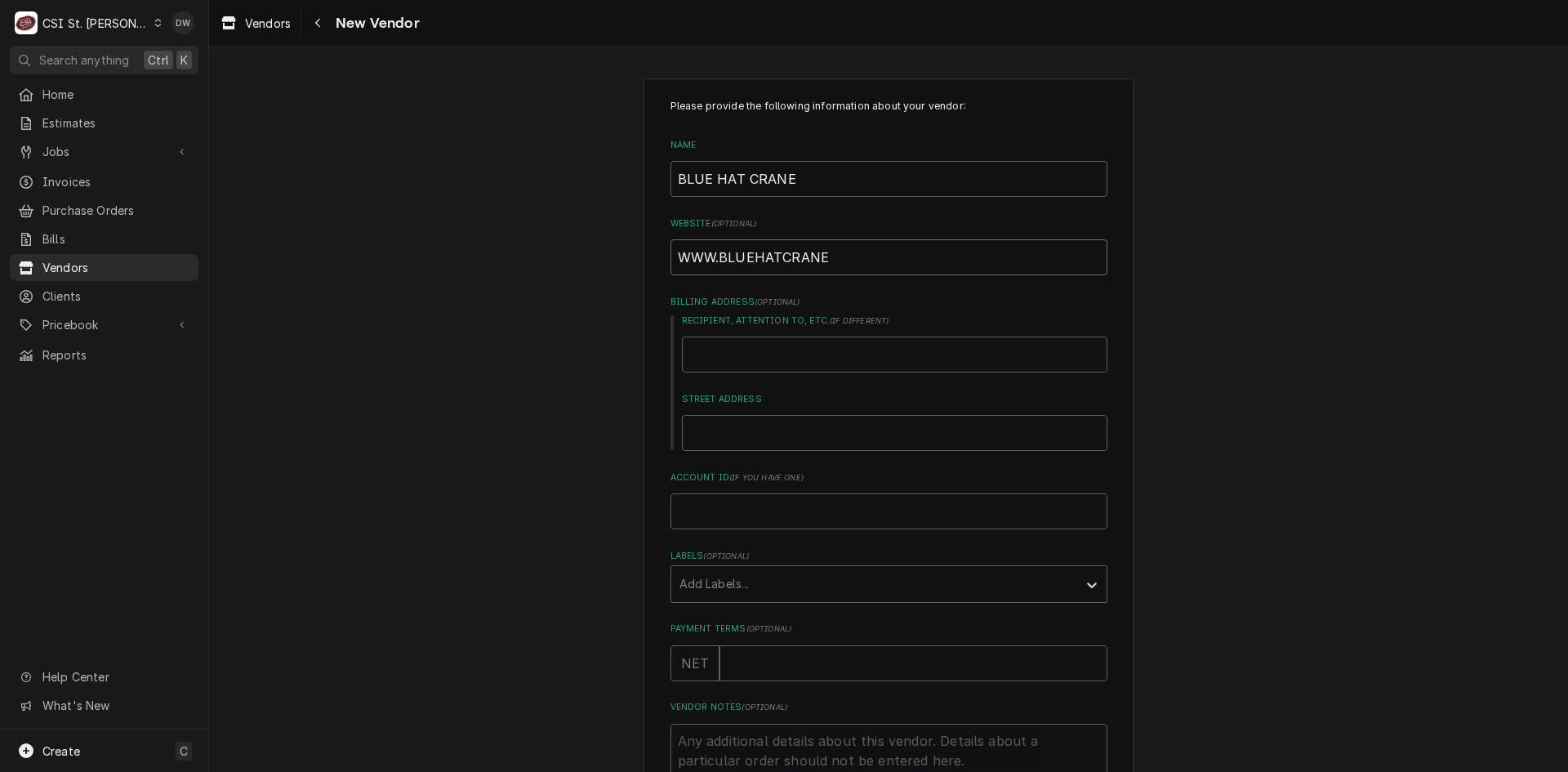
type textarea "x"
type input "WWW.BLUEHATCRANE."
type textarea "x"
type input "WWW.BLUEHATCRANE.C"
type textarea "x"
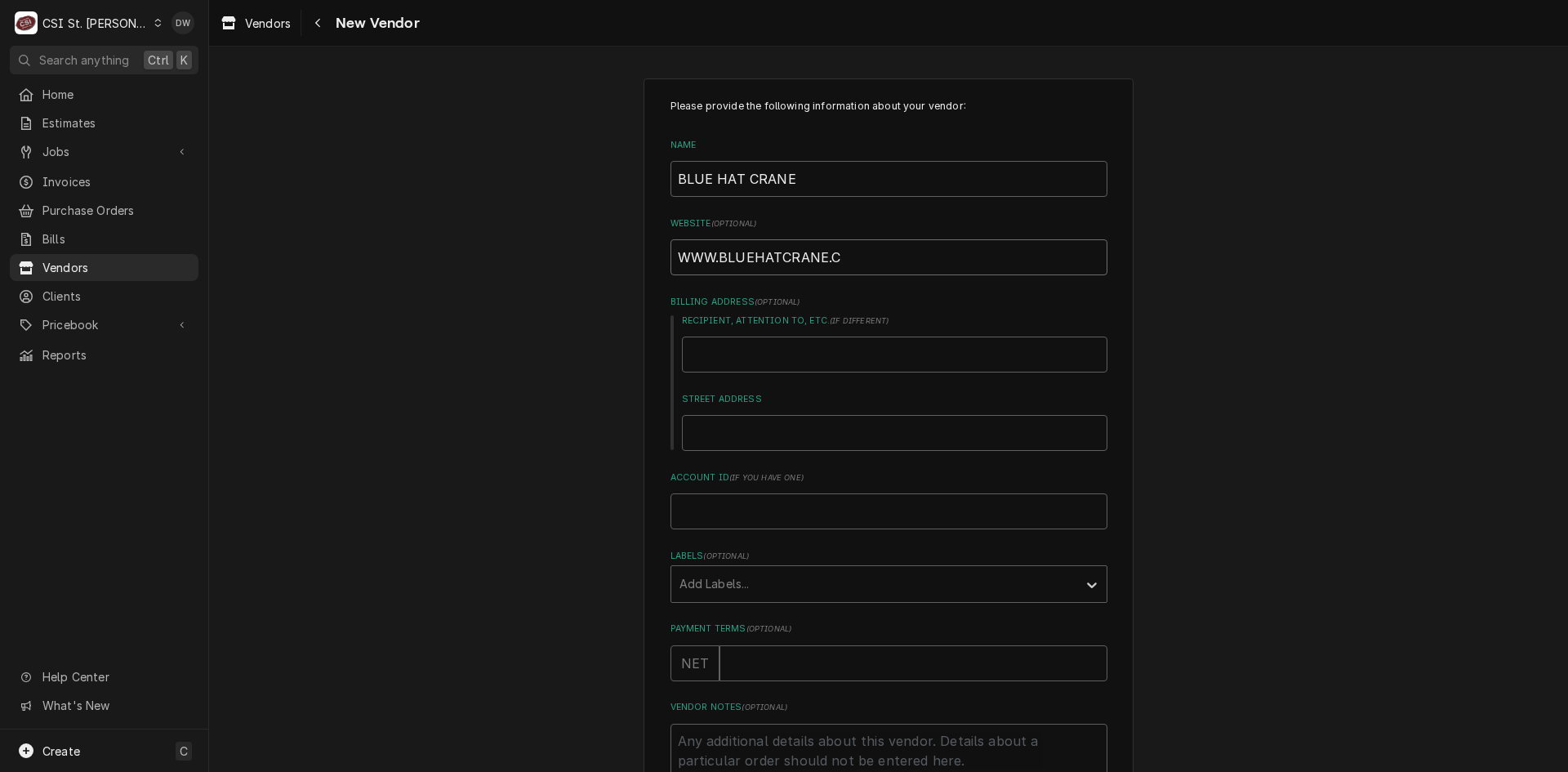
type input "WWW.BLUEHATCRANE.CO"
type textarea "x"
type input "WWW.BLUEHATCRANE.COM"
type textarea "x"
type input "1"
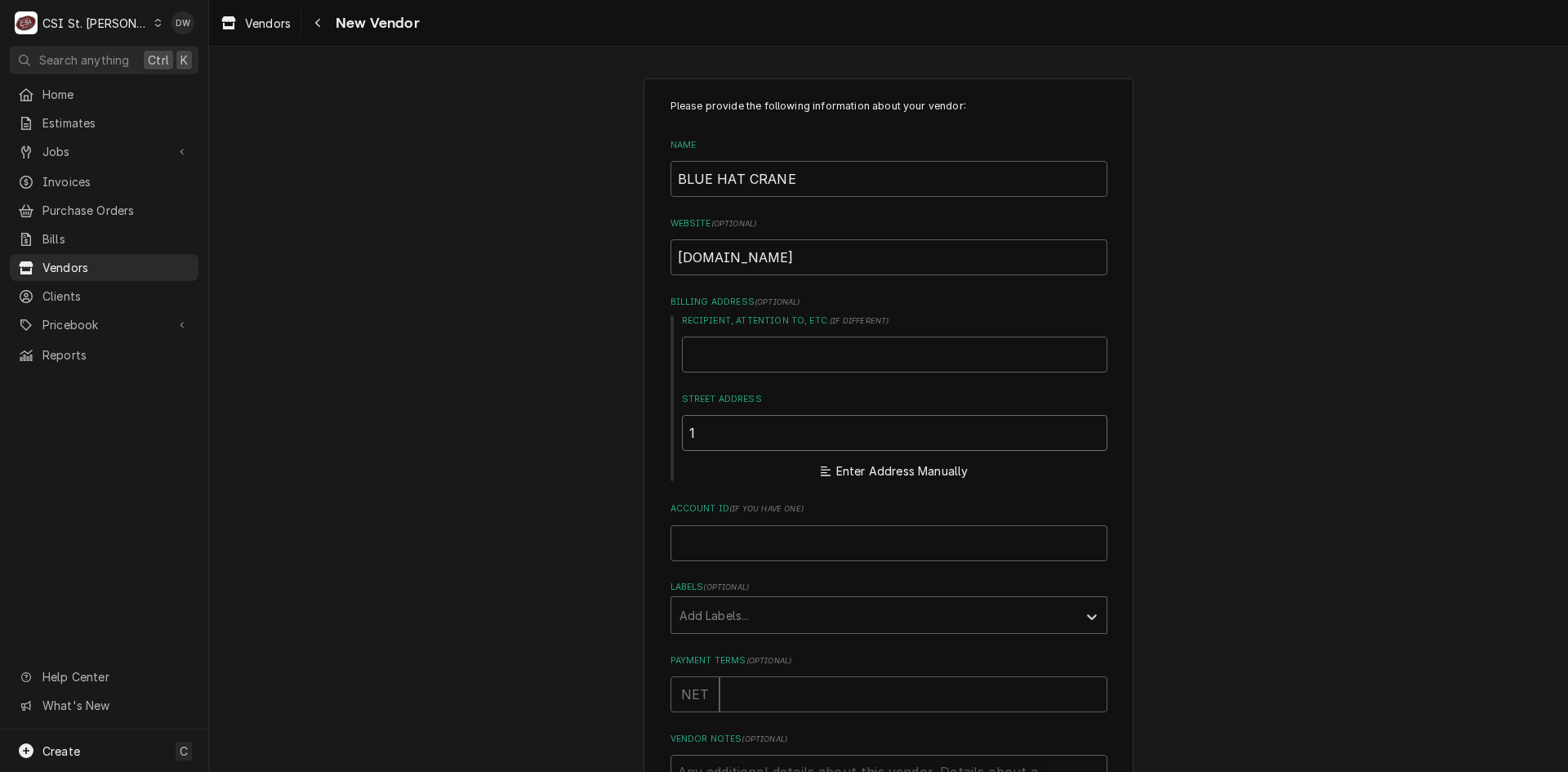
type textarea "x"
type input "10"
type textarea "x"
type input "100"
type textarea "x"
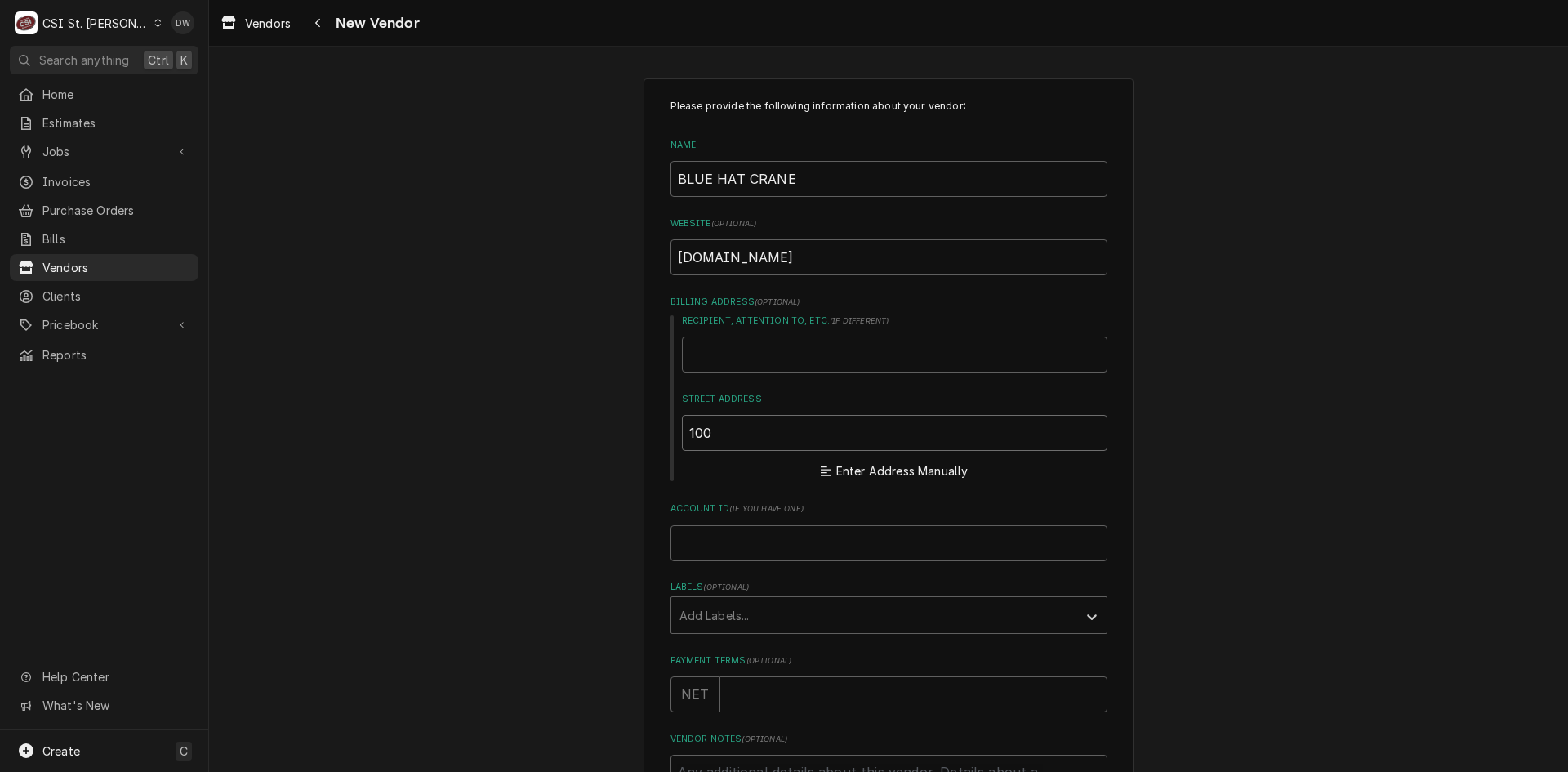
type input "1001"
type textarea "x"
type input "1001"
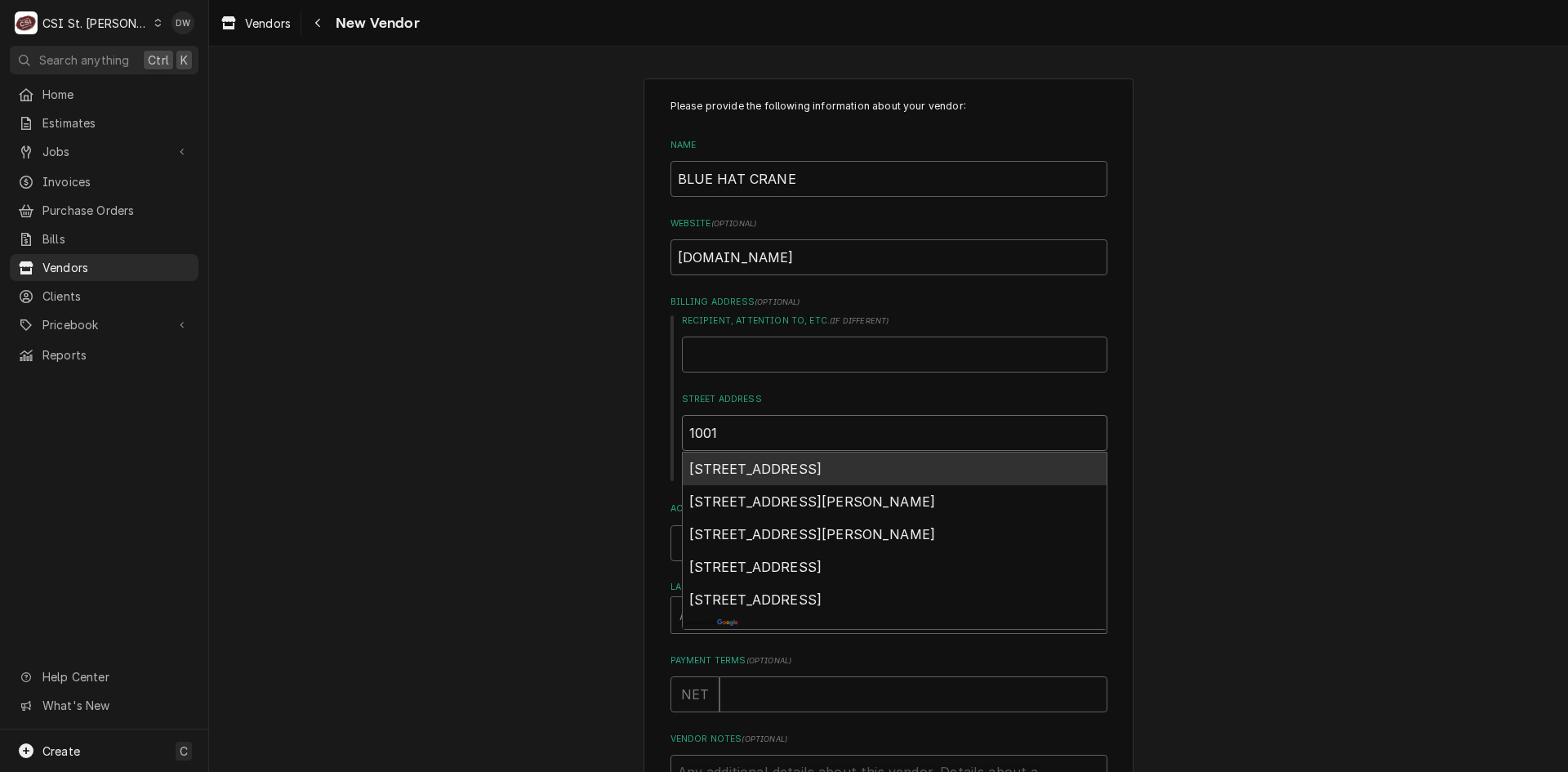
type textarea "x"
type input "1001 l"
type textarea "x"
type input "1001 lO"
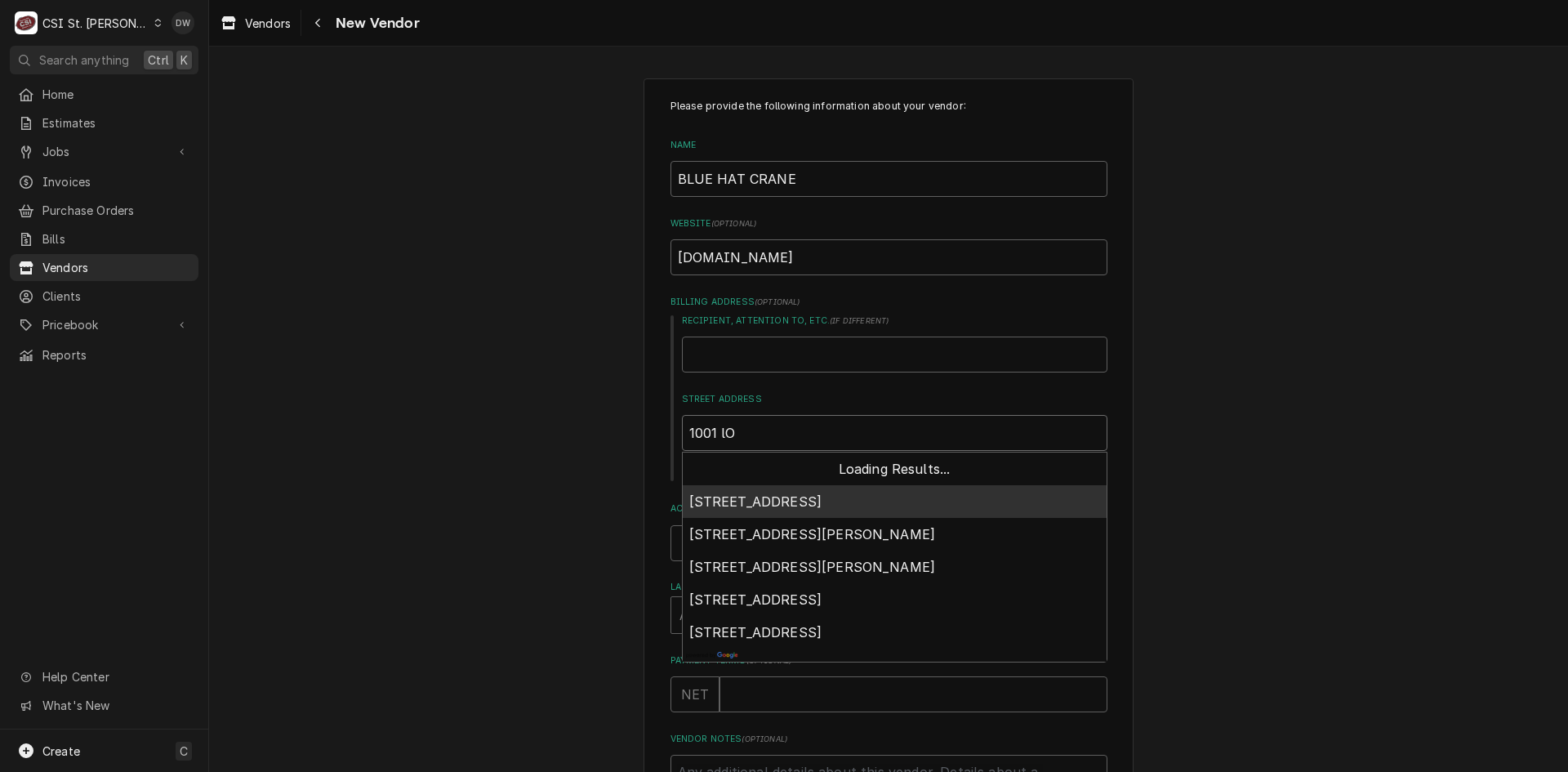
type textarea "x"
type input "1001 lOC"
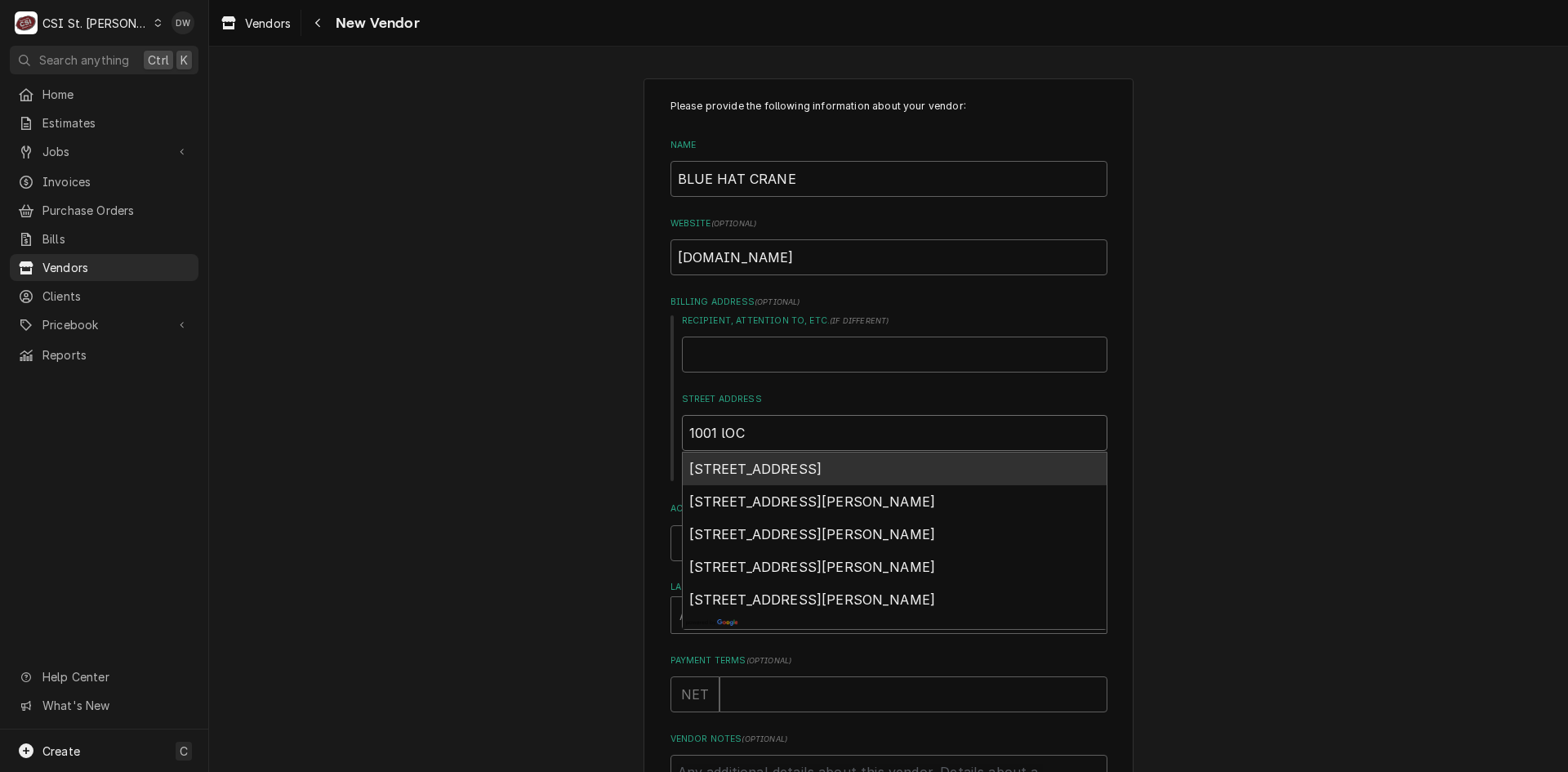
type textarea "x"
type input "1001 lOCA"
type textarea "x"
type input "1001 lOC"
type textarea "x"
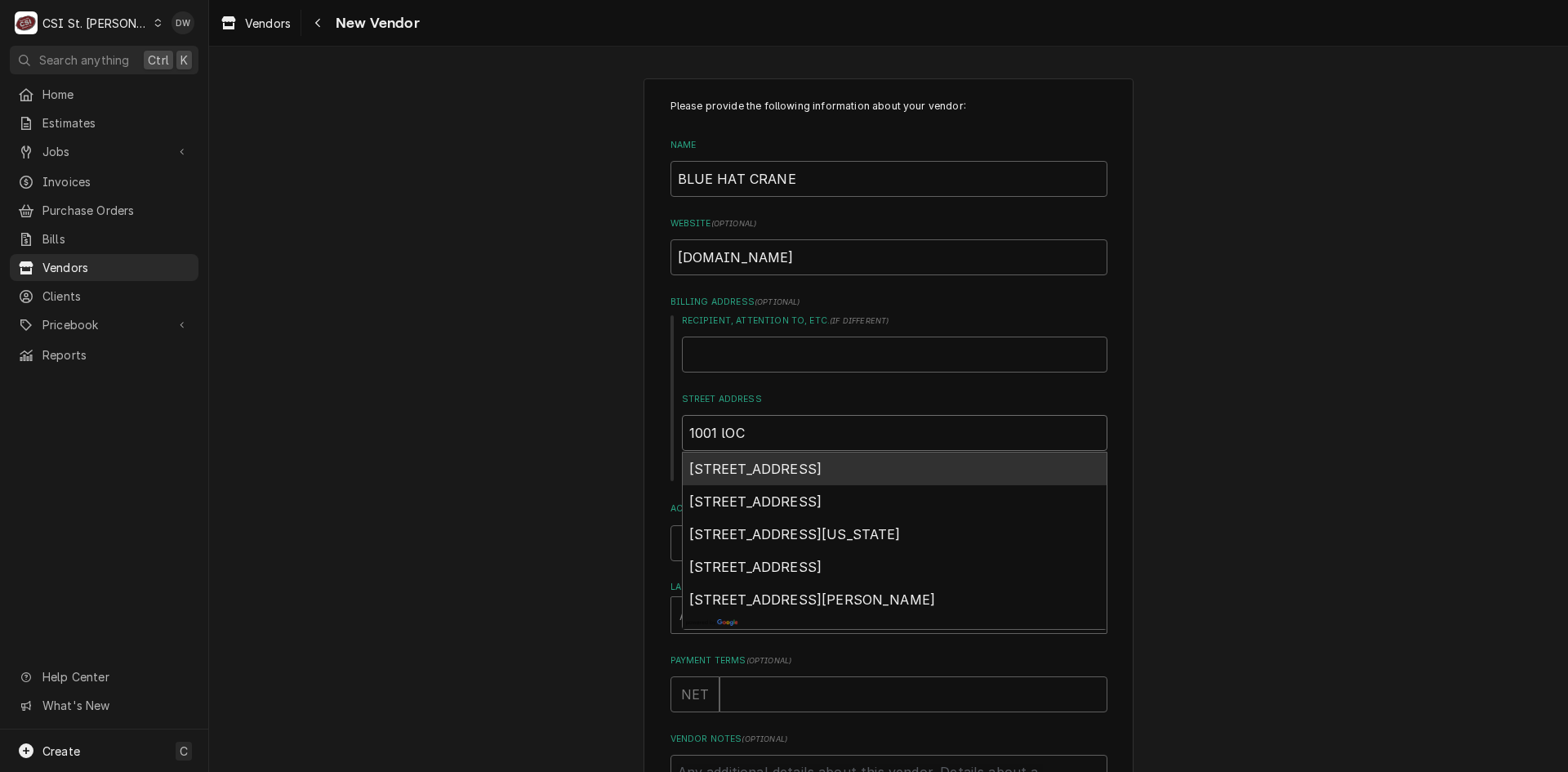
type input "1001 lOCU"
type textarea "x"
type input "1001 lOC"
type textarea "x"
type input "1001 lO"
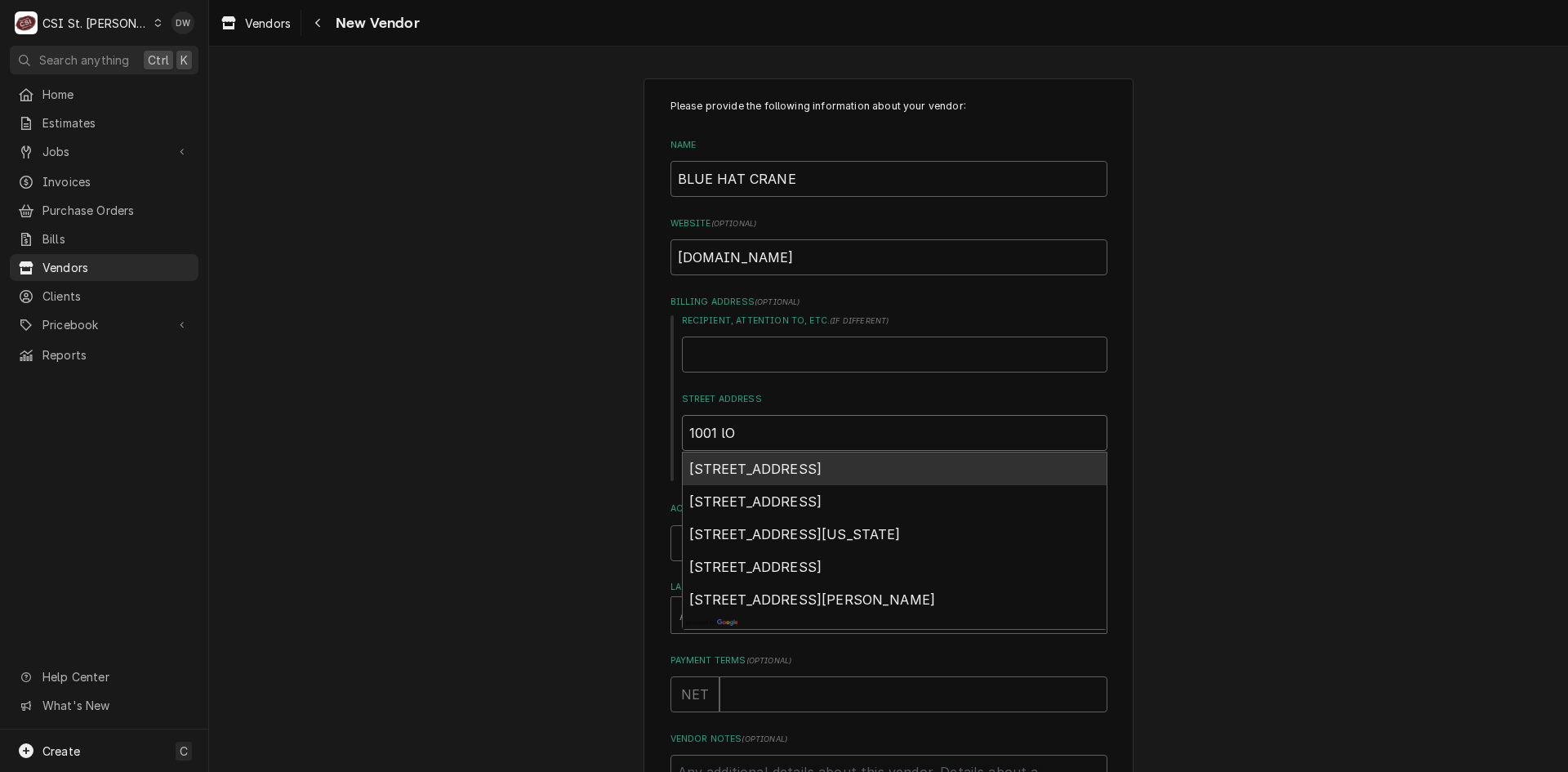
type textarea "x"
type input "1001 l"
type textarea "x"
type input "1001"
type textarea "x"
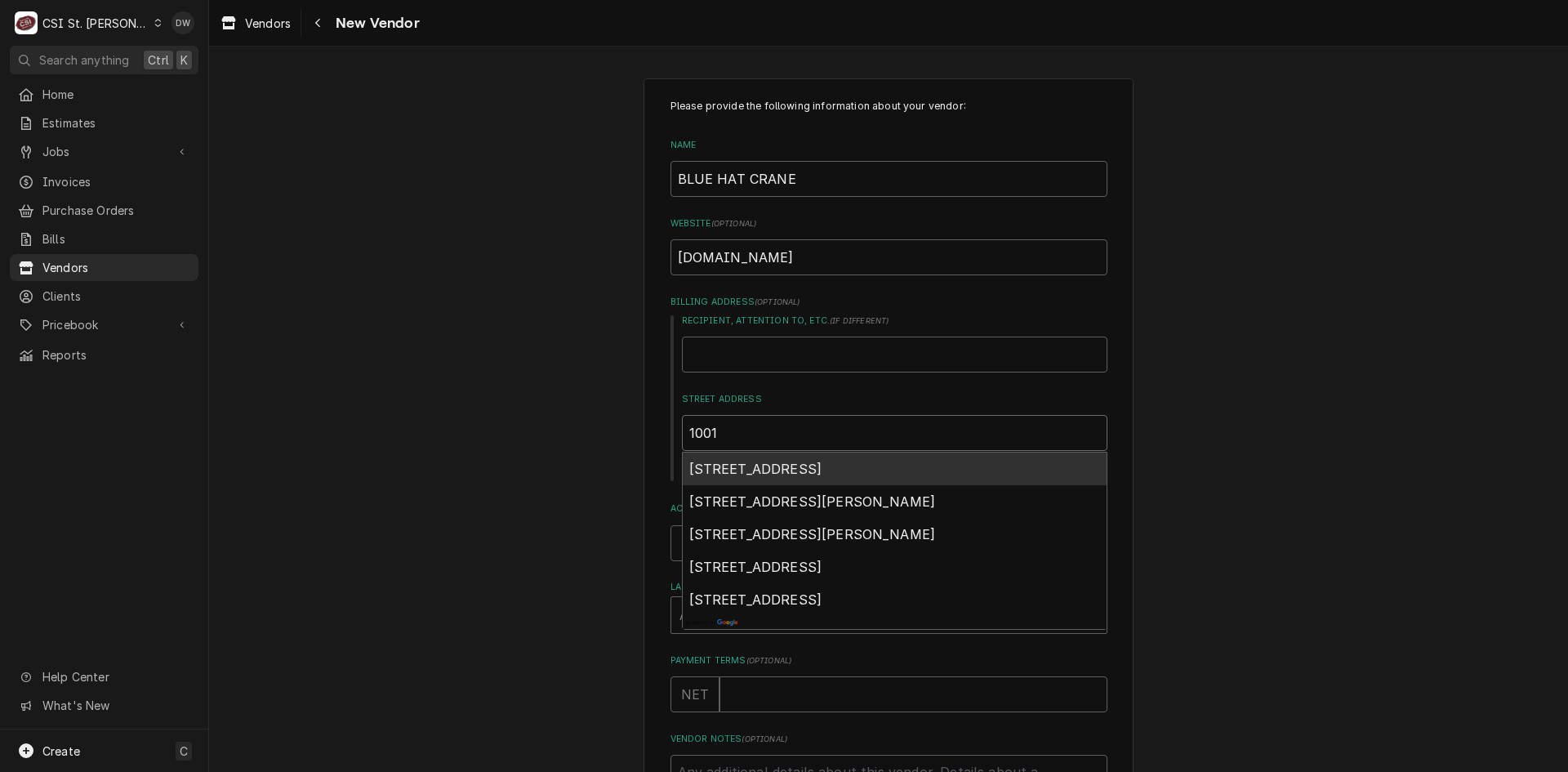
type input "1001 L"
type textarea "x"
type input "1001 LO"
type textarea "x"
type input "1001 LOC"
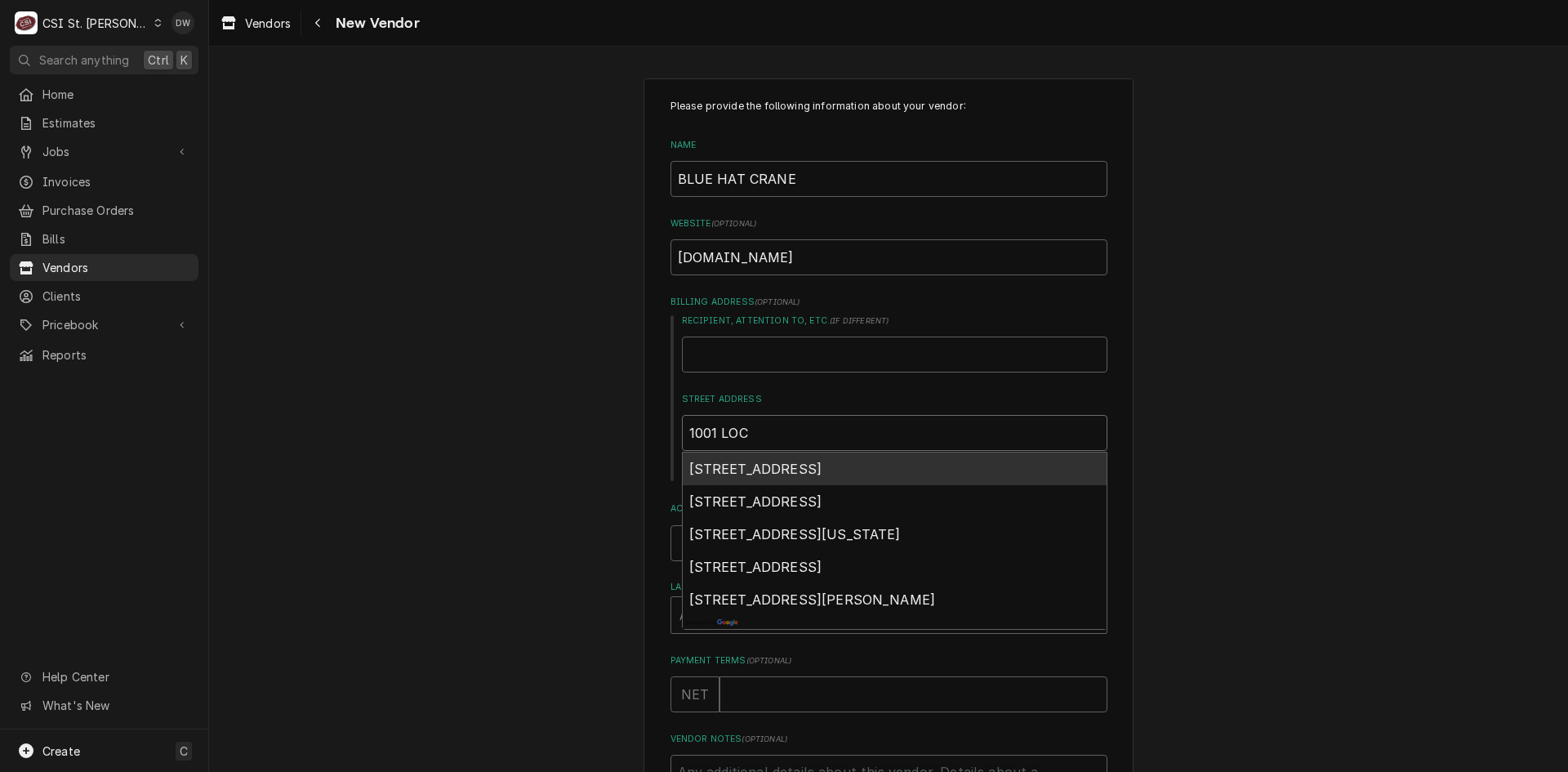
type textarea "x"
type input "1001 LOCU"
type textarea "x"
type input "1001 LOCUS"
type textarea "x"
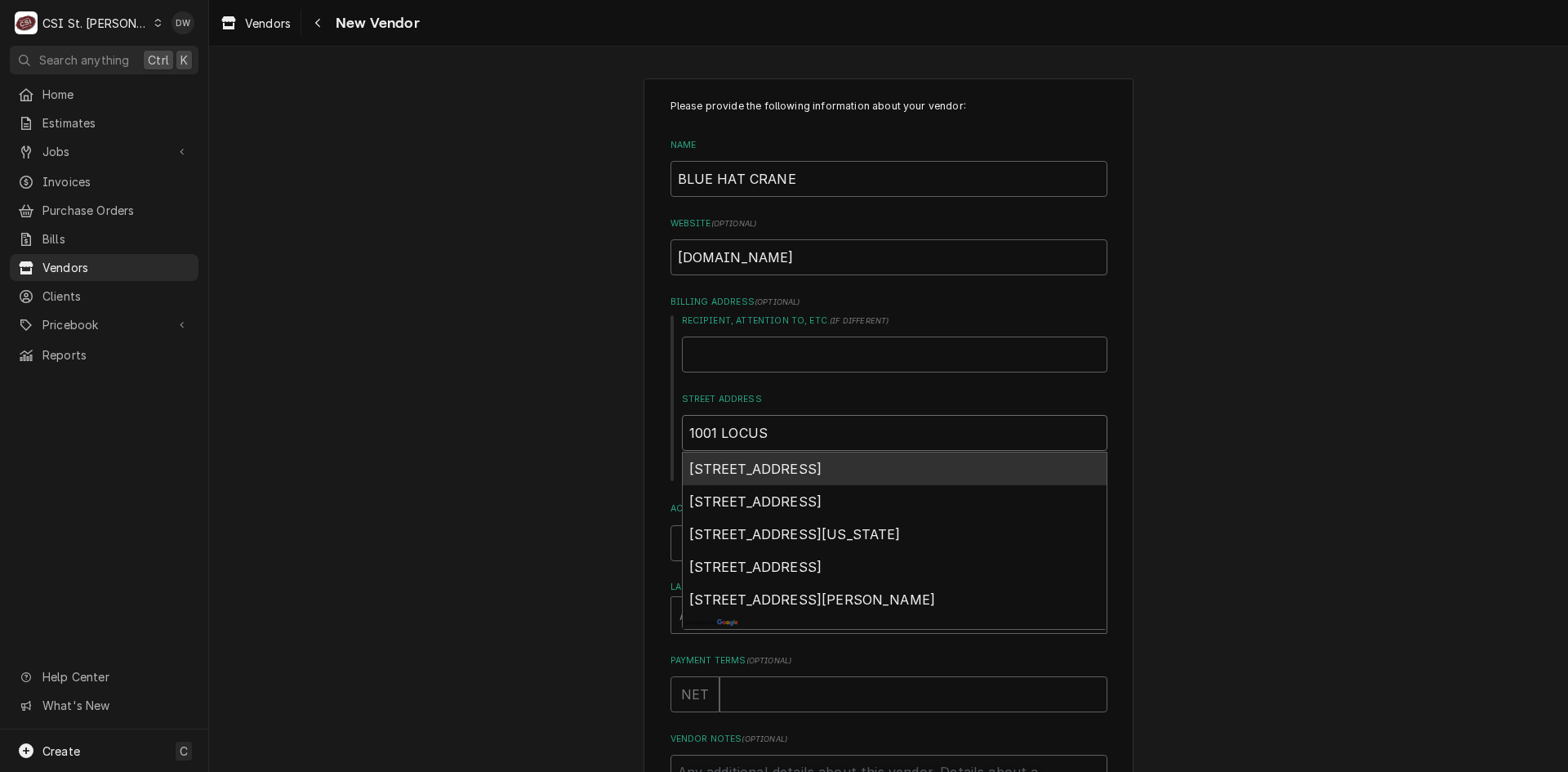
type input "1001 LOCUST"
type textarea "x"
type input "1001 LOCUST"
type textarea "x"
type input "1001 LOCUST S"
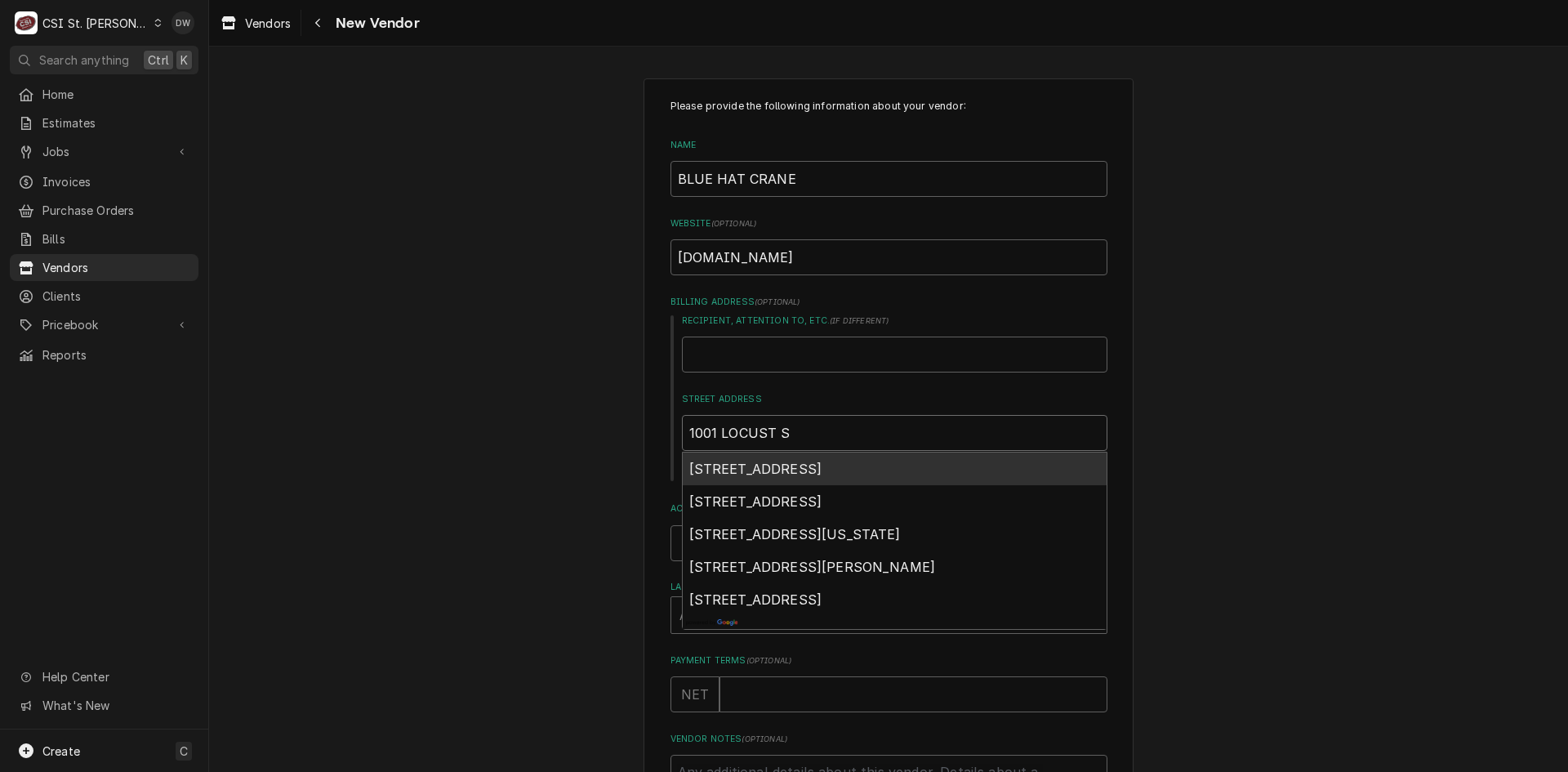
type textarea "x"
type input "1001 LOCUST ST"
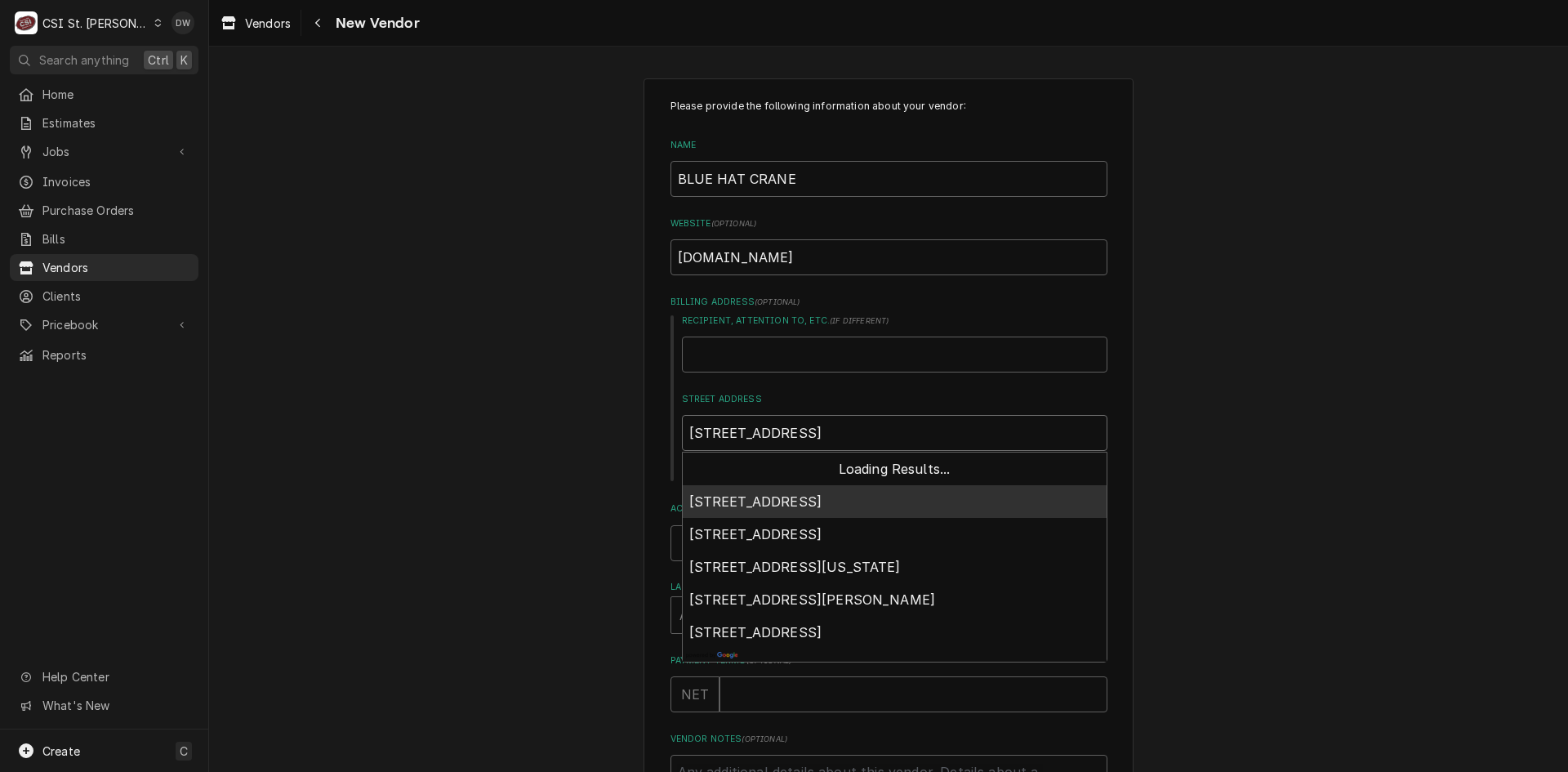
type textarea "x"
type input "1001 LOCUST STR"
type textarea "x"
type input "1001 LOCUST STRE"
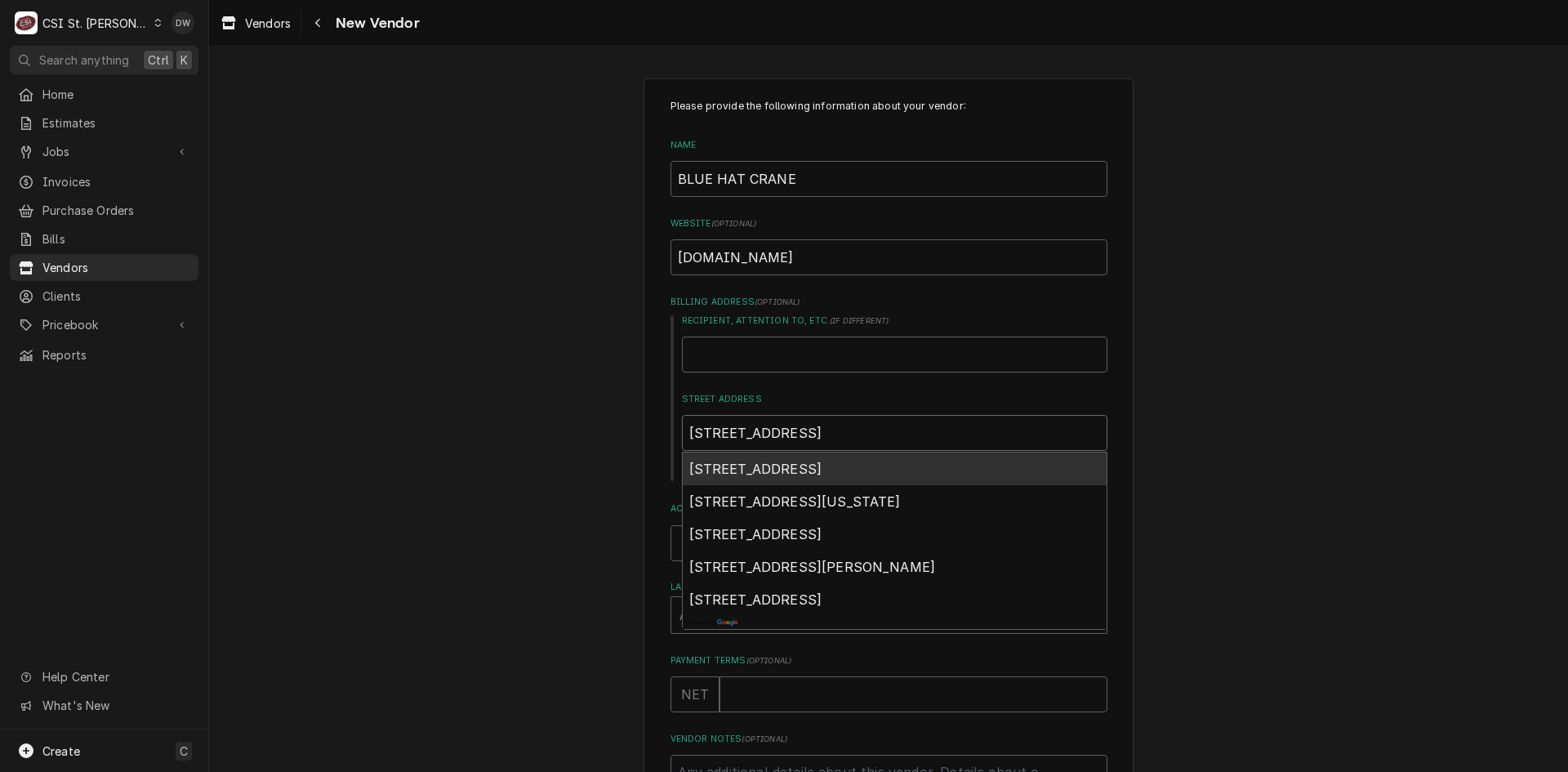
type textarea "x"
type input "1001 LOCUST STREE"
type textarea "x"
type input "1001 LOCUST STREET"
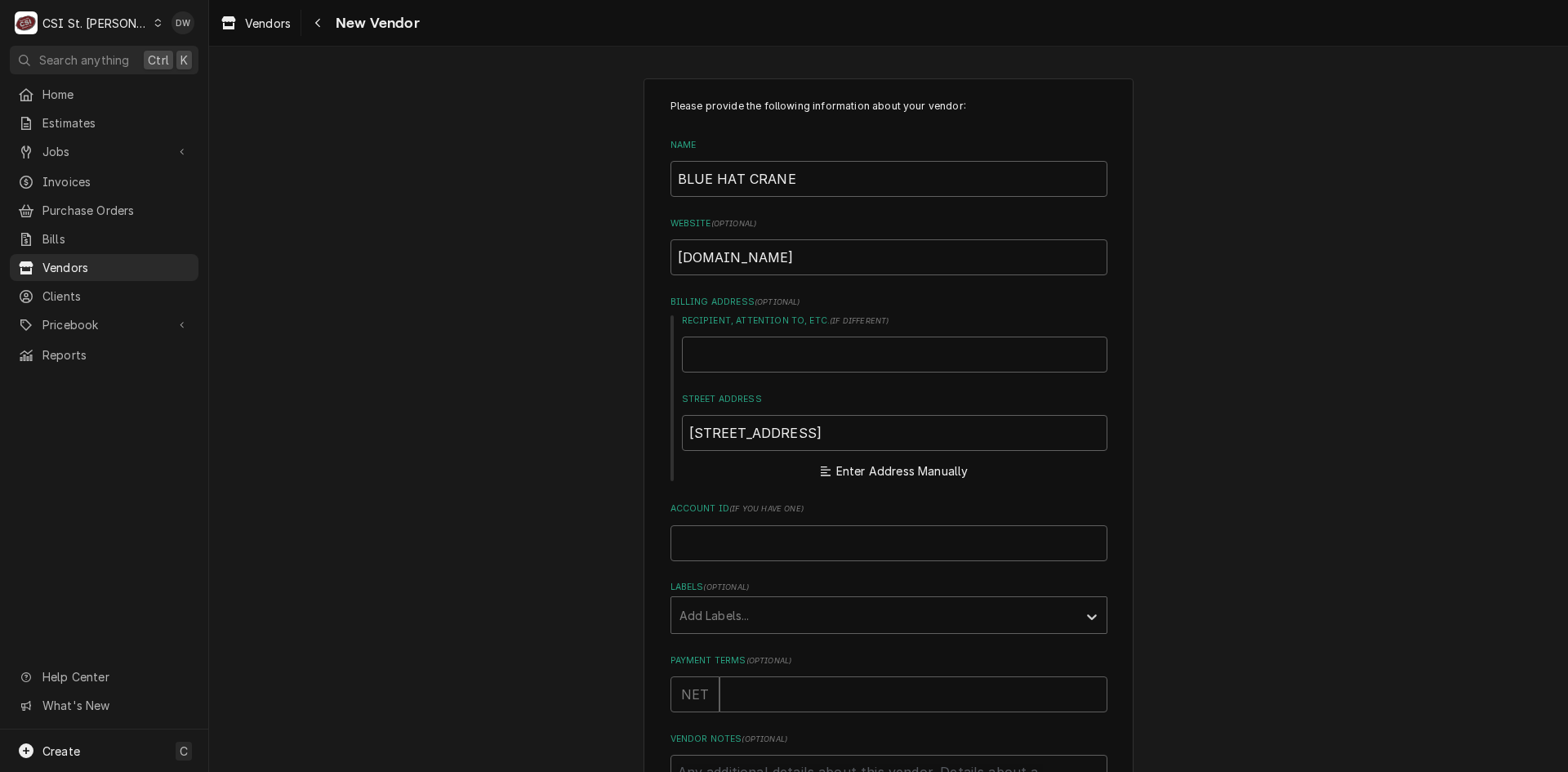
click at [1266, 621] on div "Please provide the following information about your vendor: Name BLUE HAT CRANE…" at bounding box center [889, 533] width 1359 height 939
click at [866, 472] on button "Enter Address Manually" at bounding box center [894, 471] width 153 height 23
click at [709, 594] on input "City" at bounding box center [895, 589] width 426 height 36
type textarea "x"
type input "k"
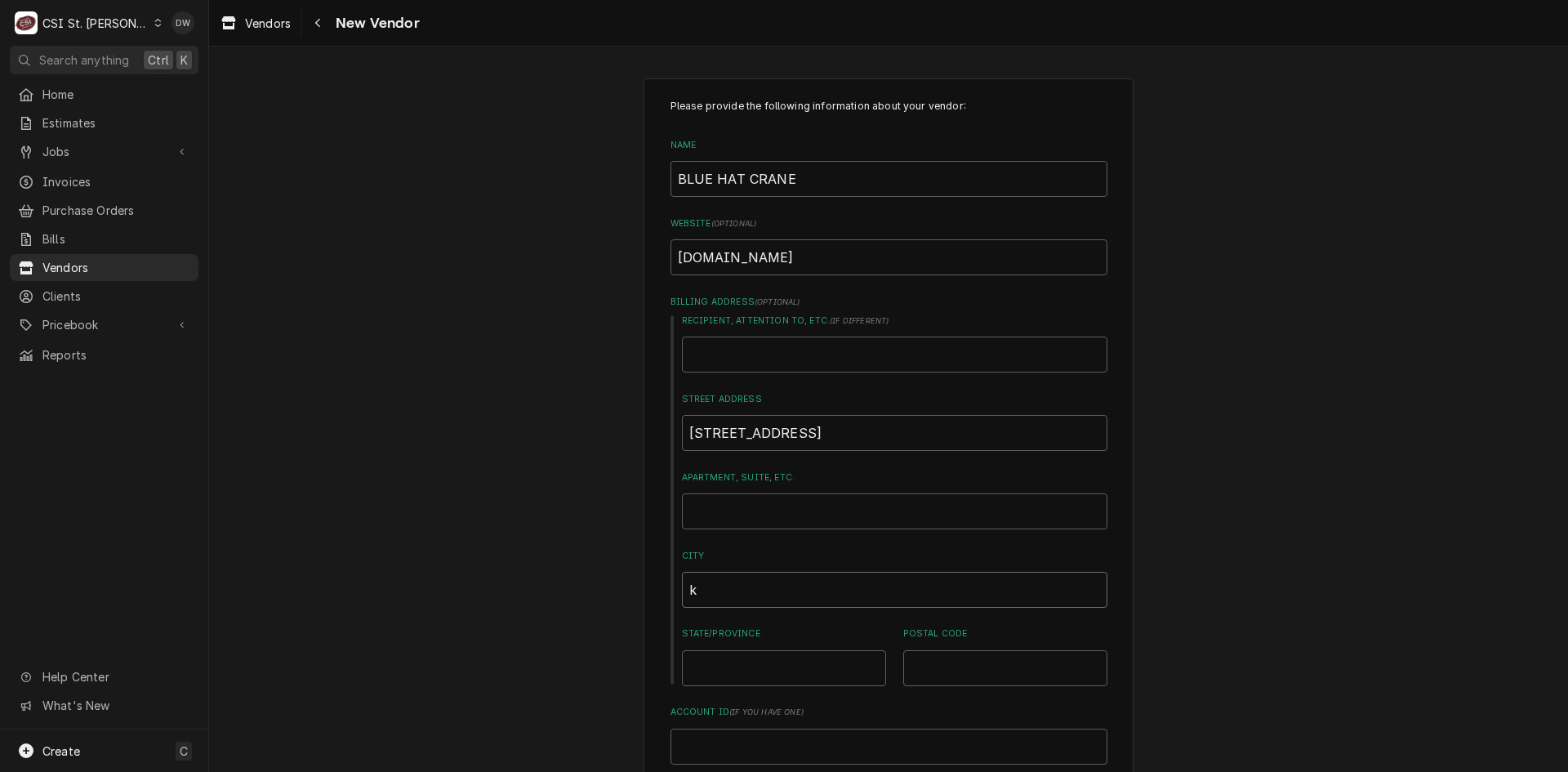
type textarea "x"
type input "kA"
type textarea "x"
type input "kAN"
type textarea "x"
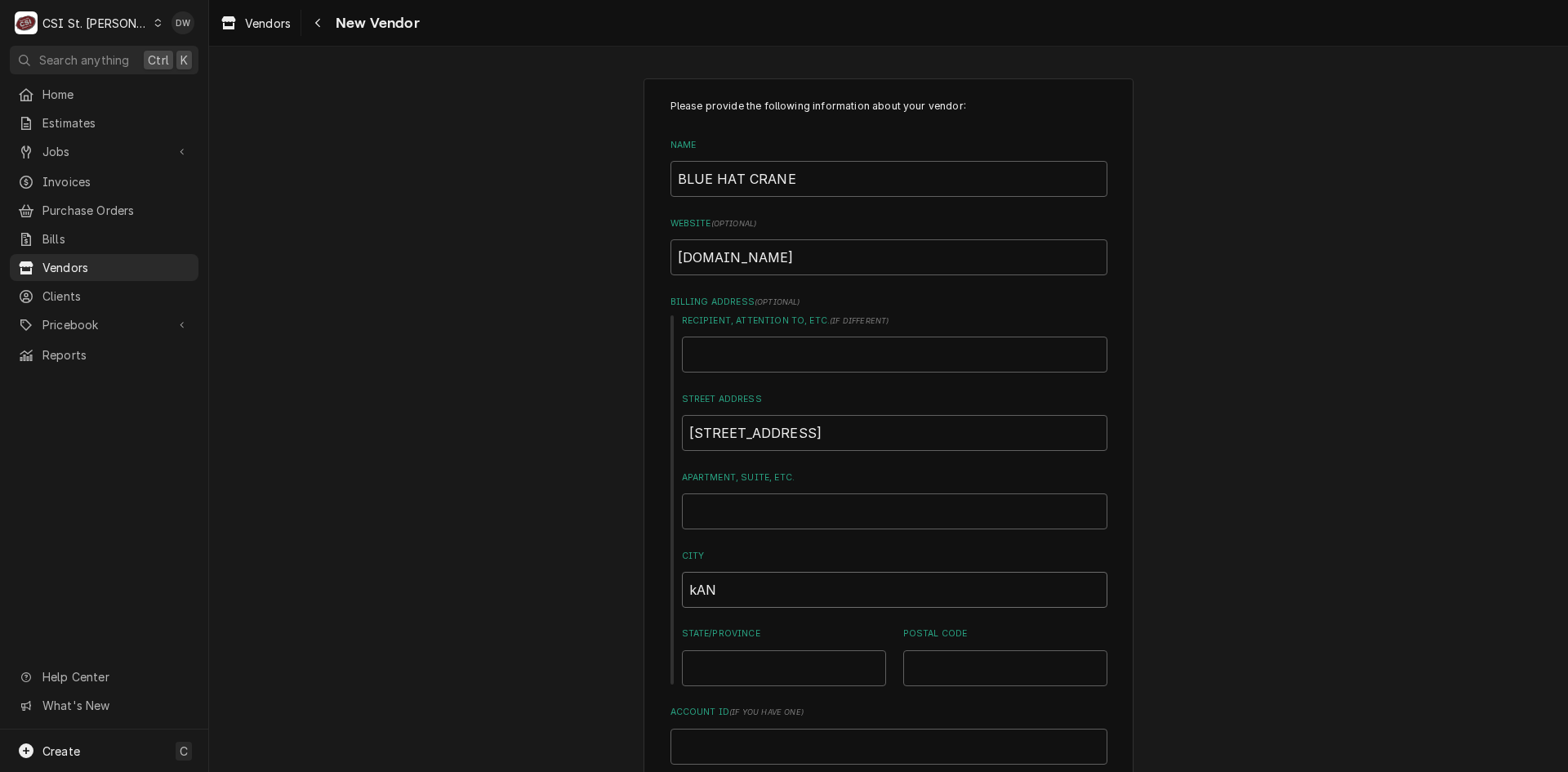
type input "kA"
type textarea "x"
type input "k"
type textarea "x"
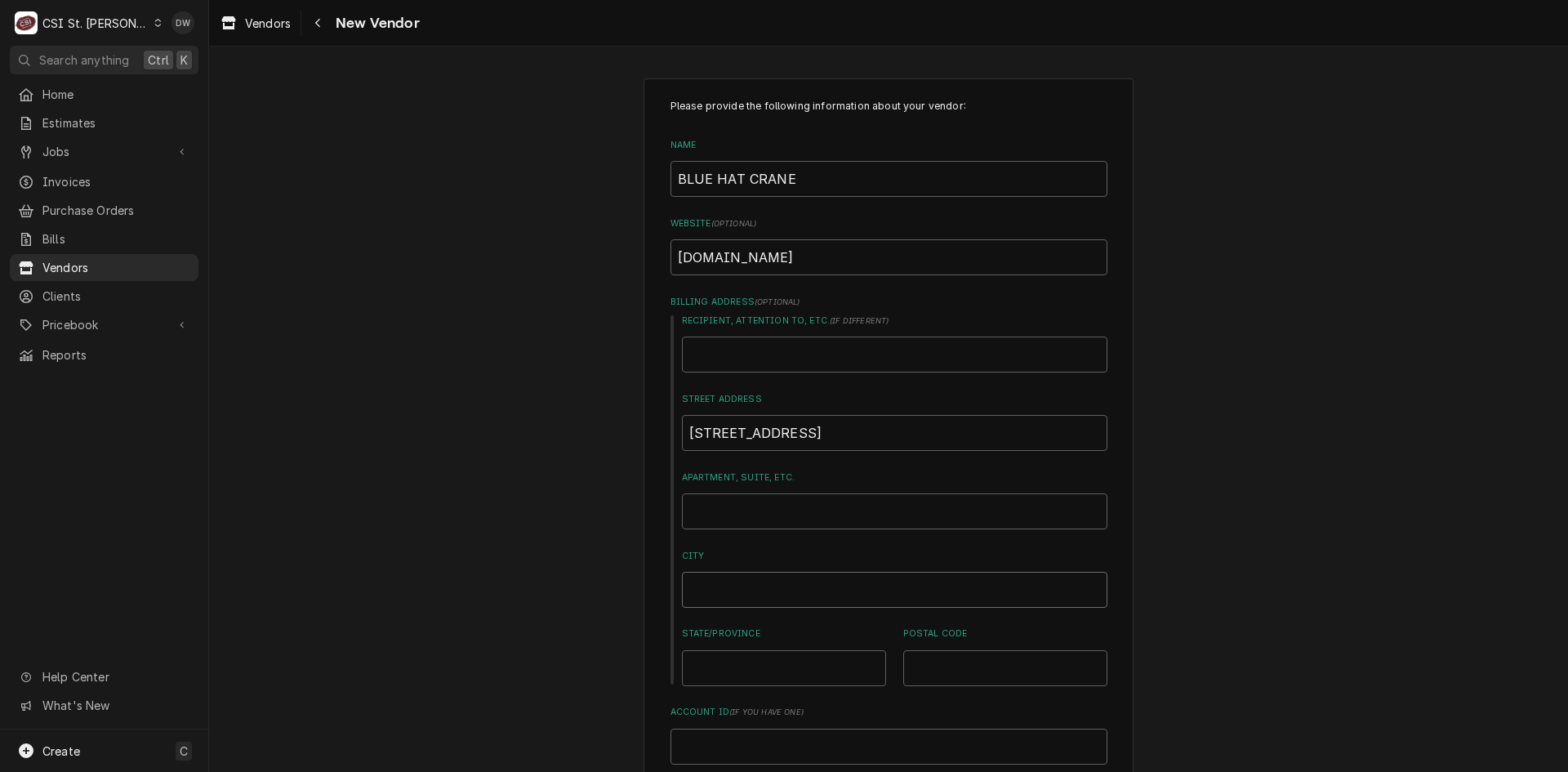
type input "K"
type textarea "x"
type input "KA"
type textarea "x"
type input "KAN"
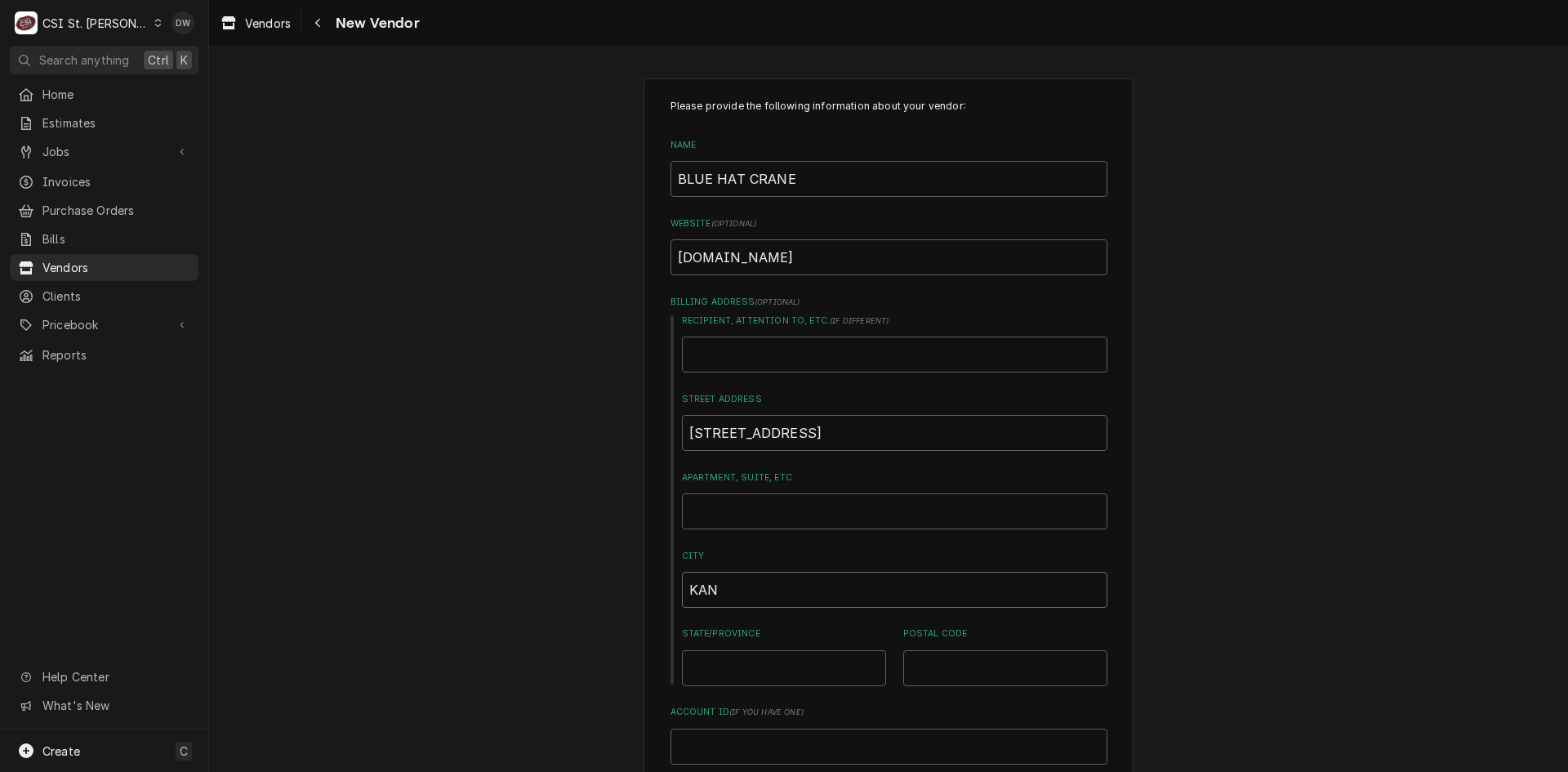
type textarea "x"
type input "KANS"
type textarea "x"
type input "KANSA"
type textarea "x"
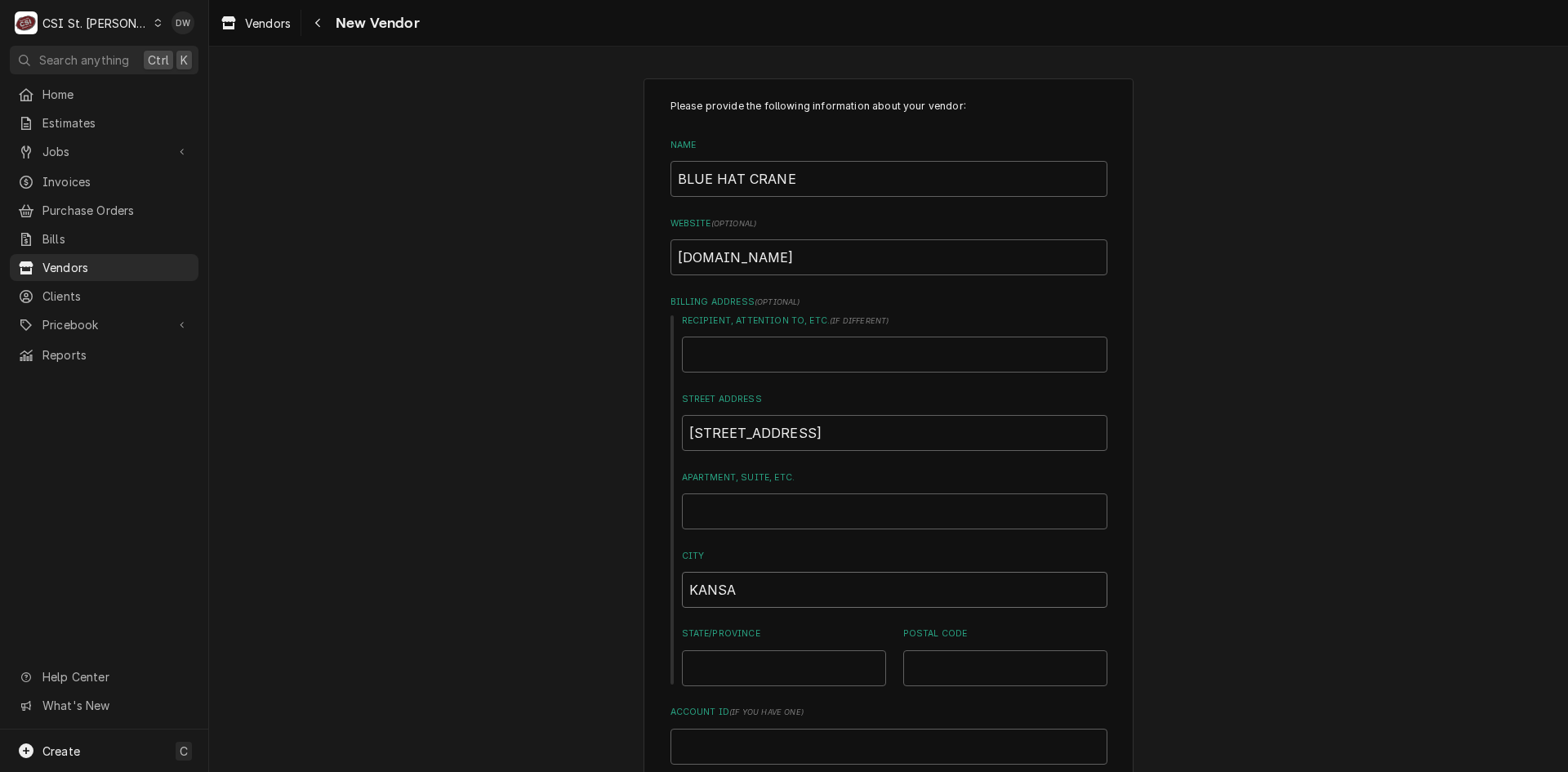
type input "KANSAS"
type textarea "x"
type input "KANSAS"
type textarea "x"
type input "KANSAS C"
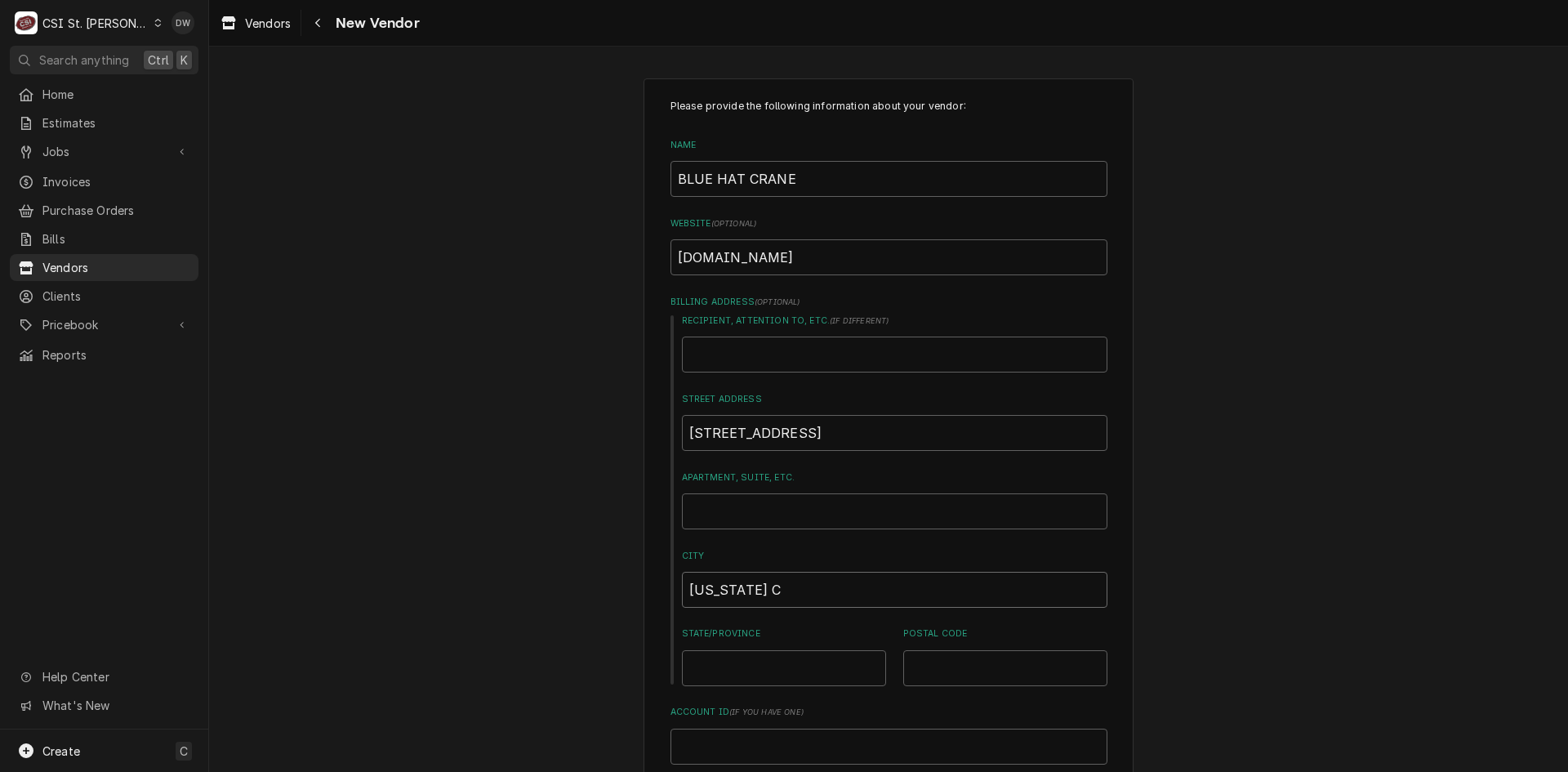
type textarea "x"
type input "KANSAS CI"
type textarea "x"
type input "KANSAS CIT"
type textarea "x"
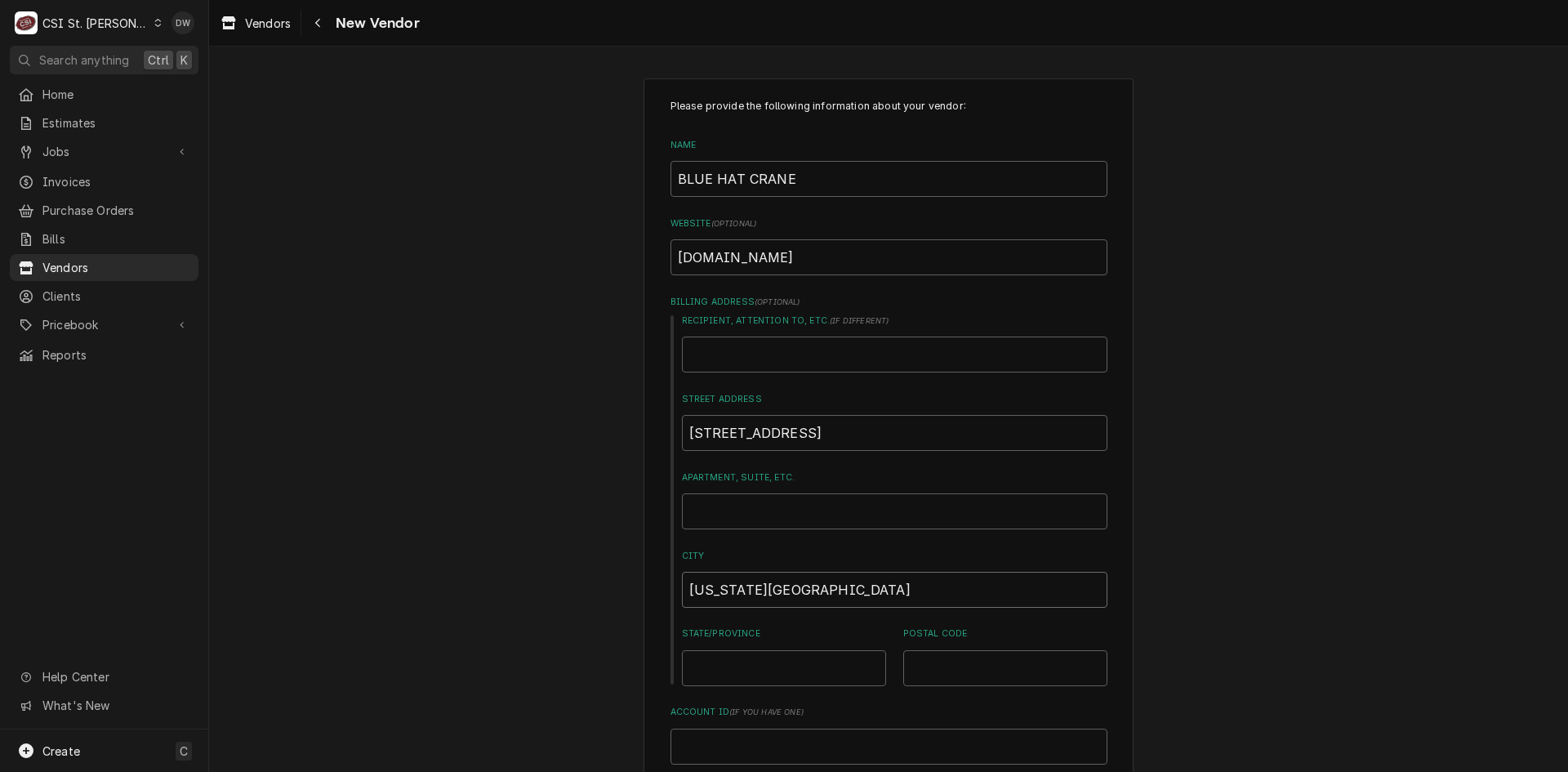
type input "KANSAS CITY"
type textarea "x"
type input "M"
type textarea "x"
type input "MO"
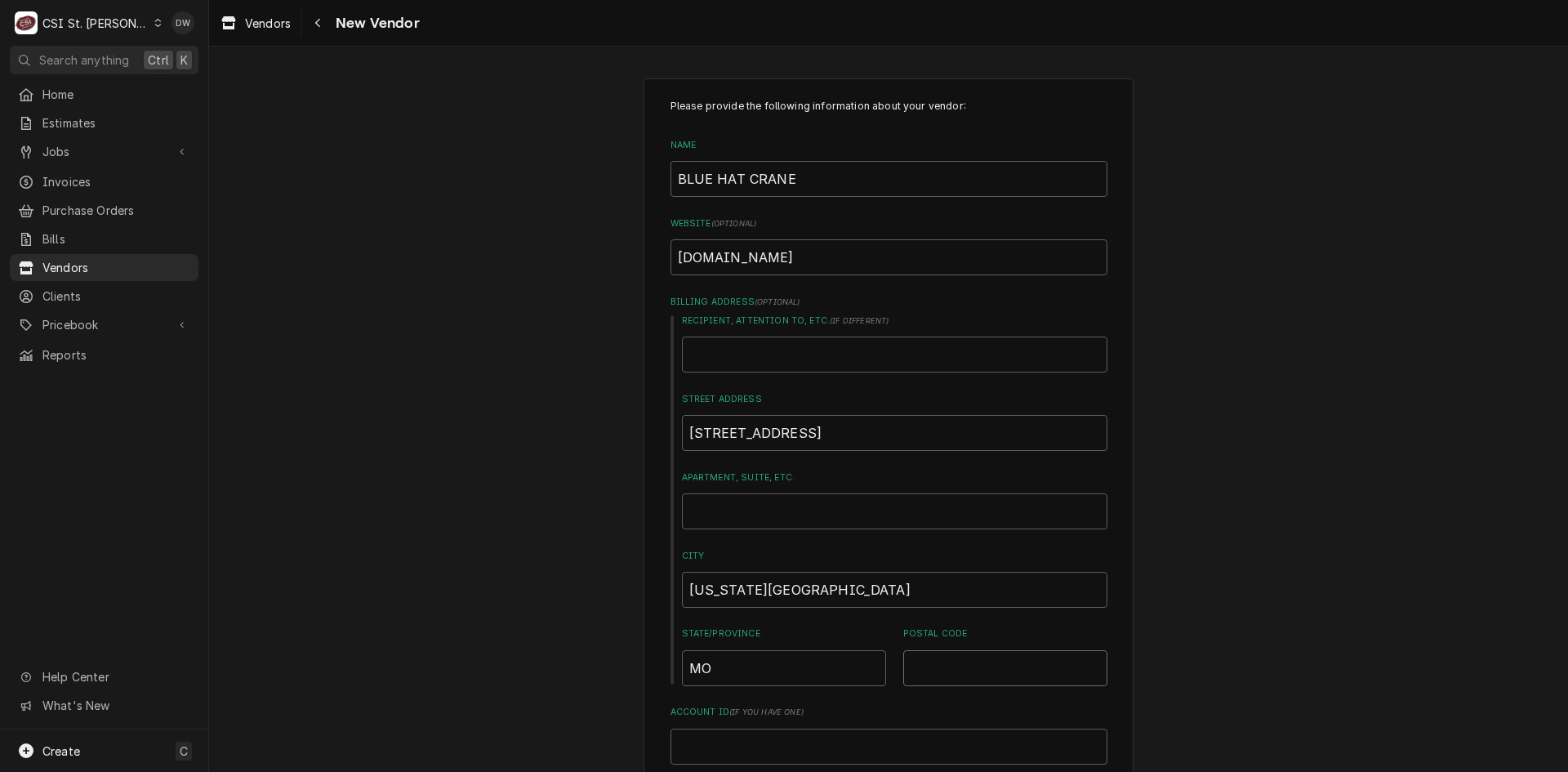
type textarea "x"
type input "6"
type textarea "x"
type input "64"
type textarea "x"
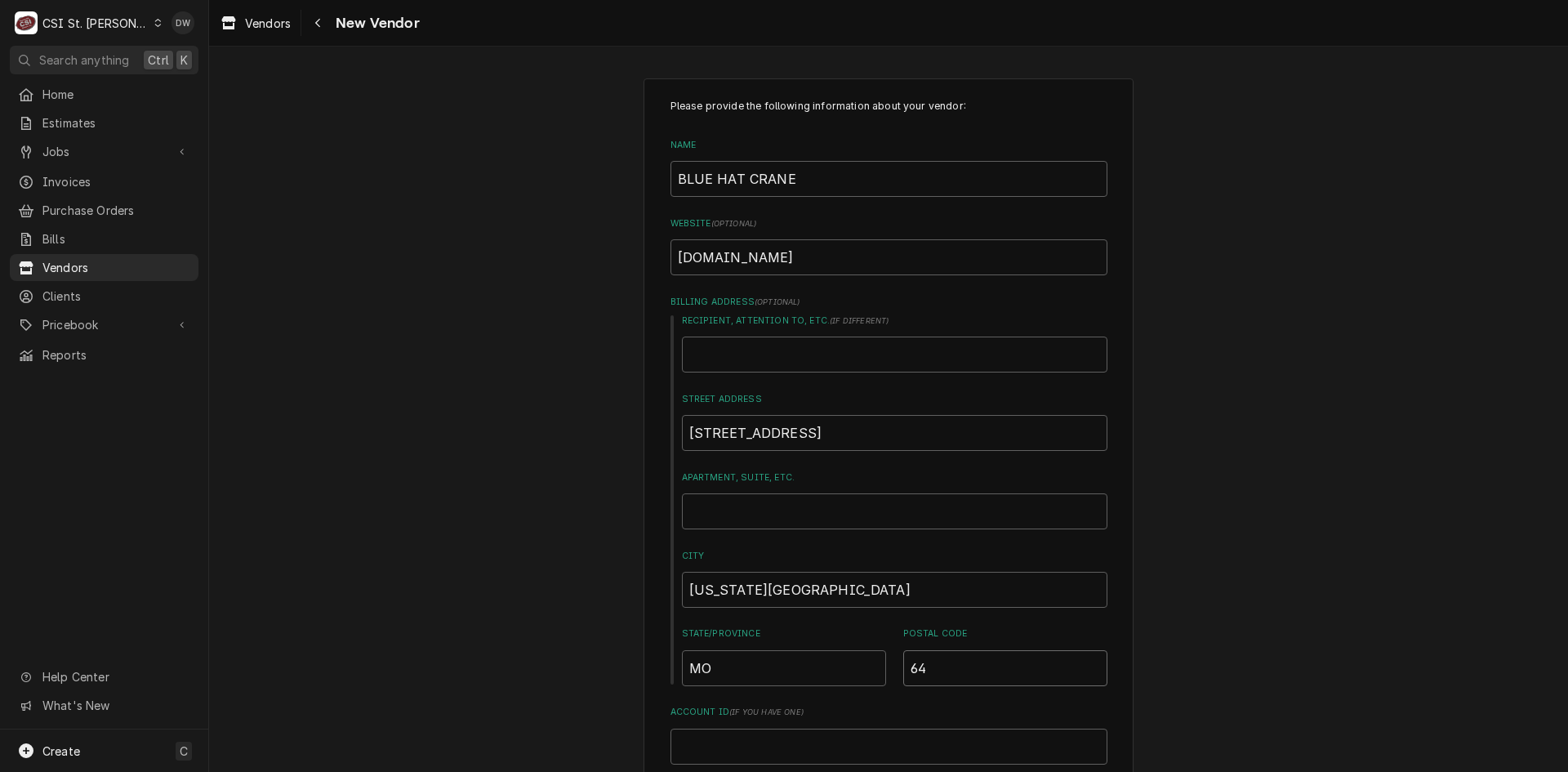
type input "641"
type textarea "x"
type input "6410"
type textarea "x"
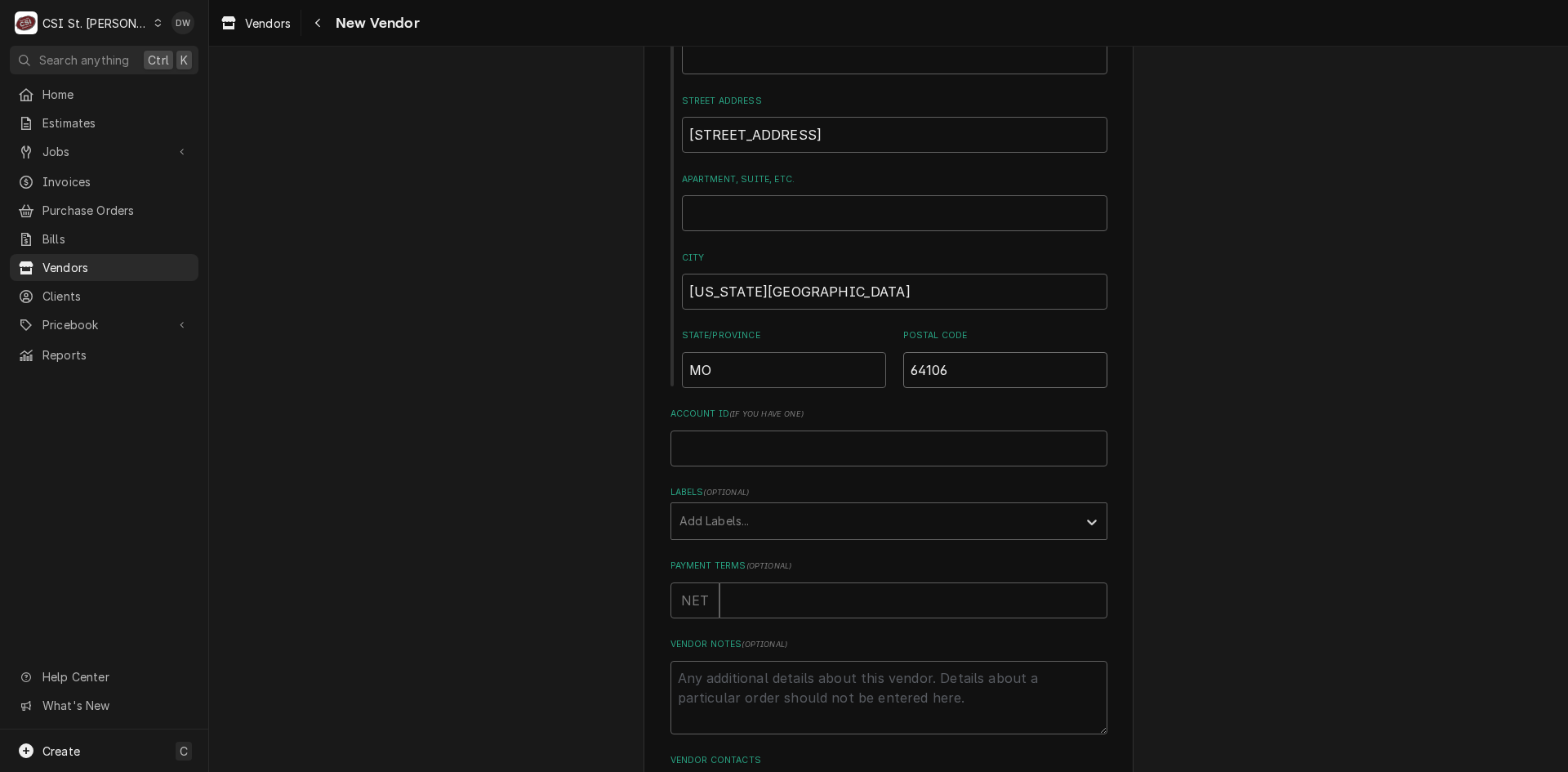
scroll to position [327, 0]
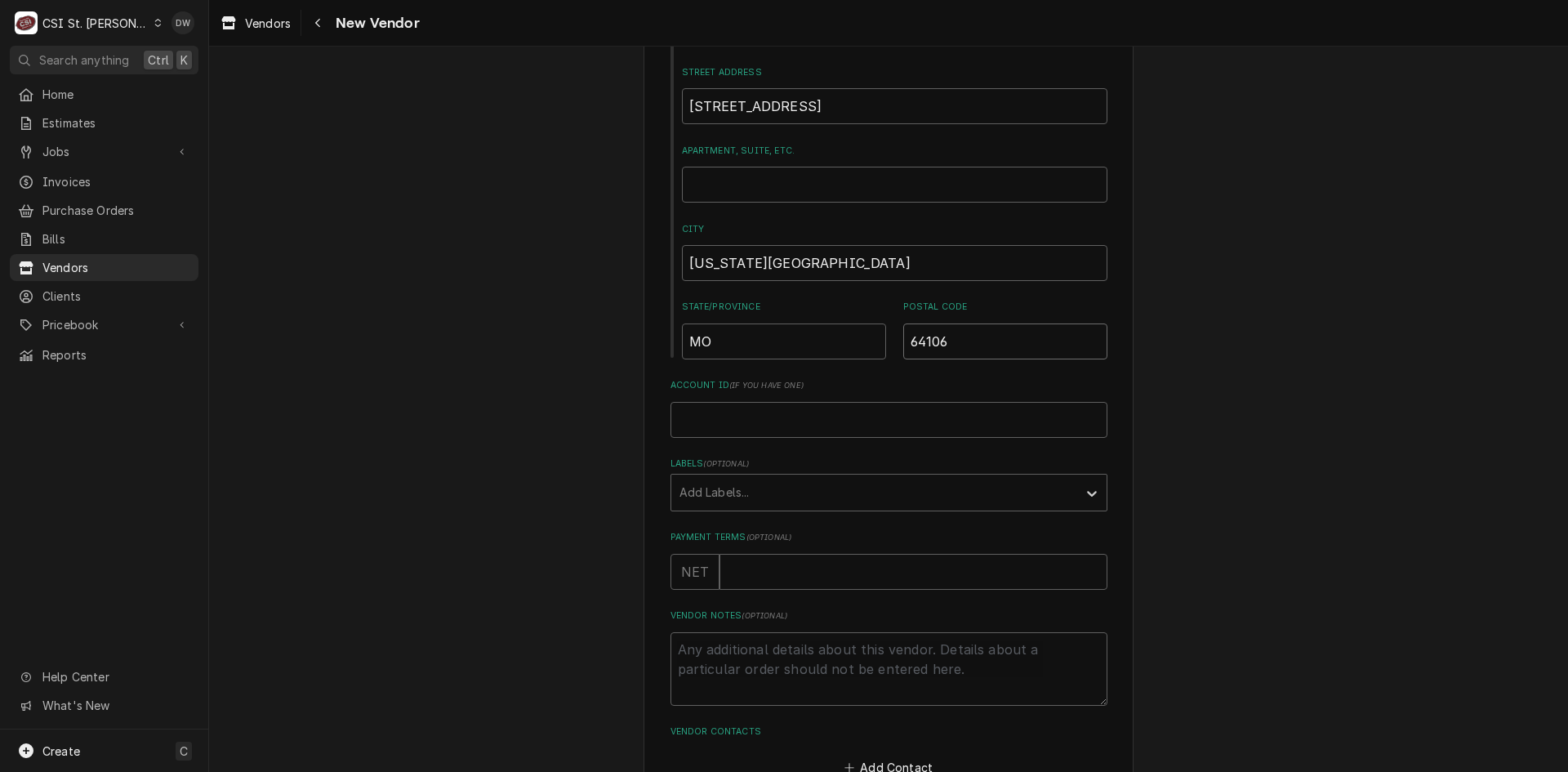
type input "64106"
click at [772, 576] on input "Payment Terms ( optional )" at bounding box center [913, 571] width 388 height 36
type textarea "x"
type input "3"
type textarea "x"
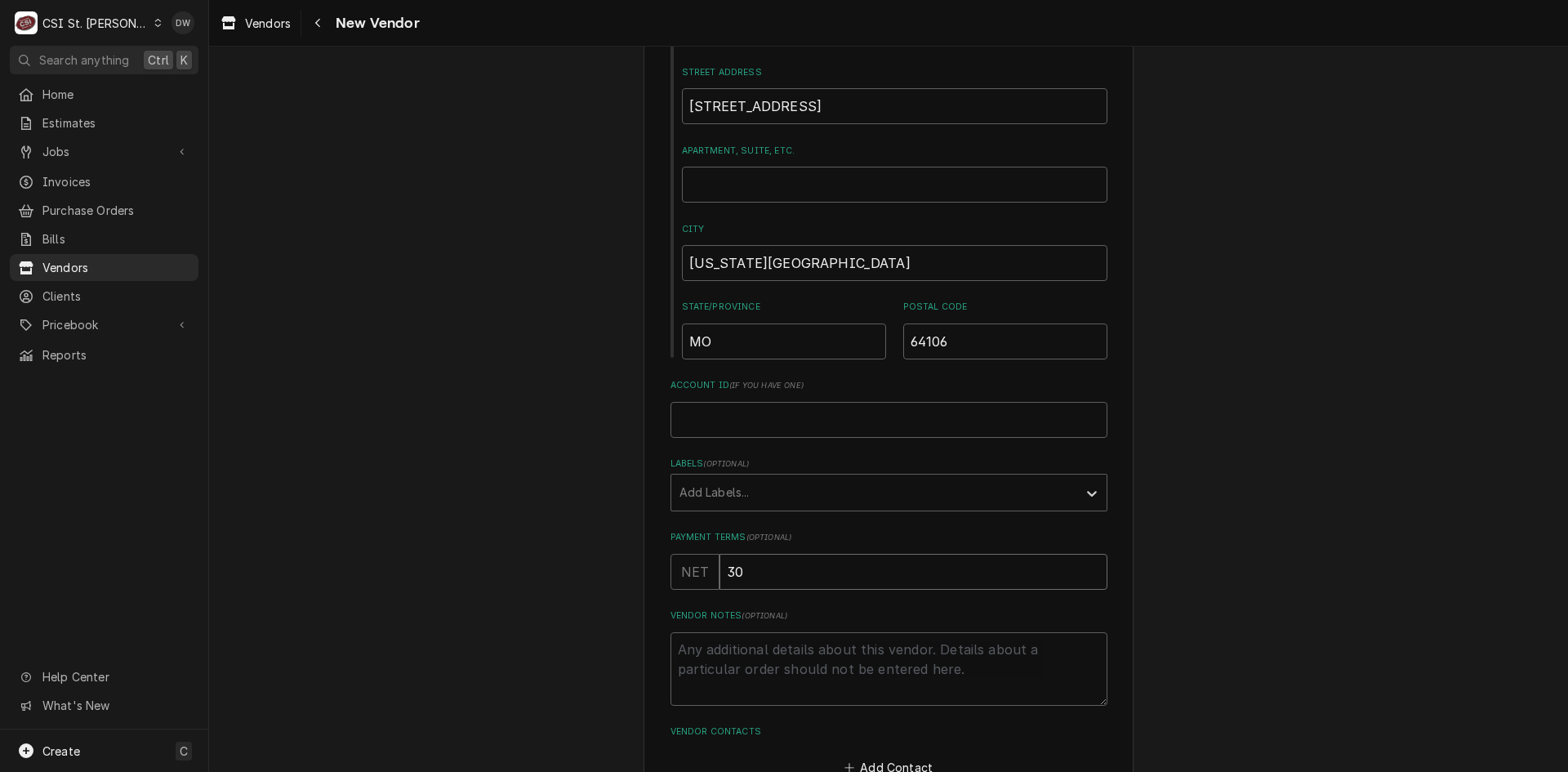
type input "30"
click at [1156, 505] on div "Please provide the following information about your vendor: Name BLUE HAT CRANE…" at bounding box center [889, 308] width 1359 height 1142
click at [674, 651] on textarea "Vendor Notes ( optional )" at bounding box center [889, 669] width 437 height 74
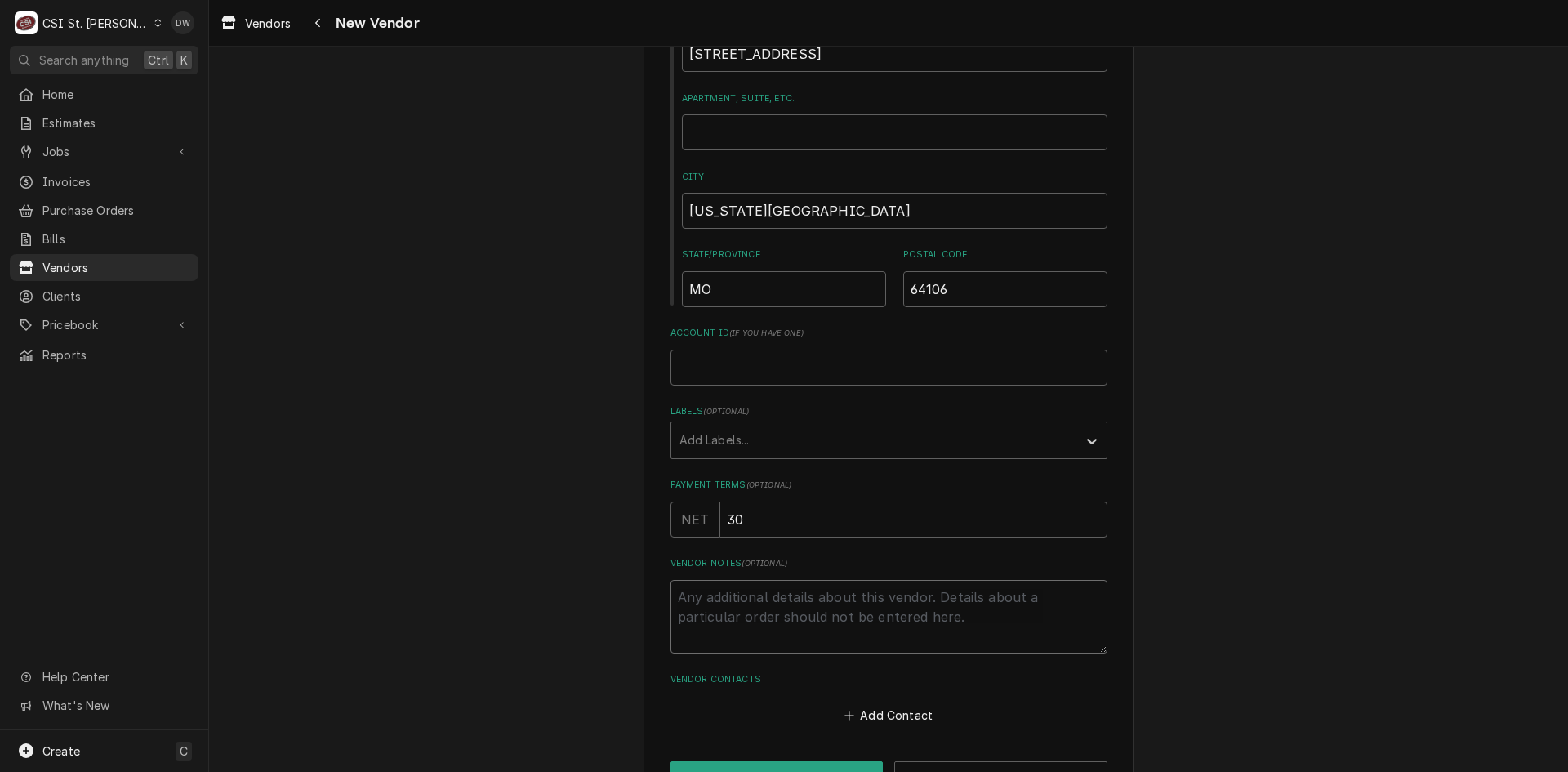
scroll to position [434, 0]
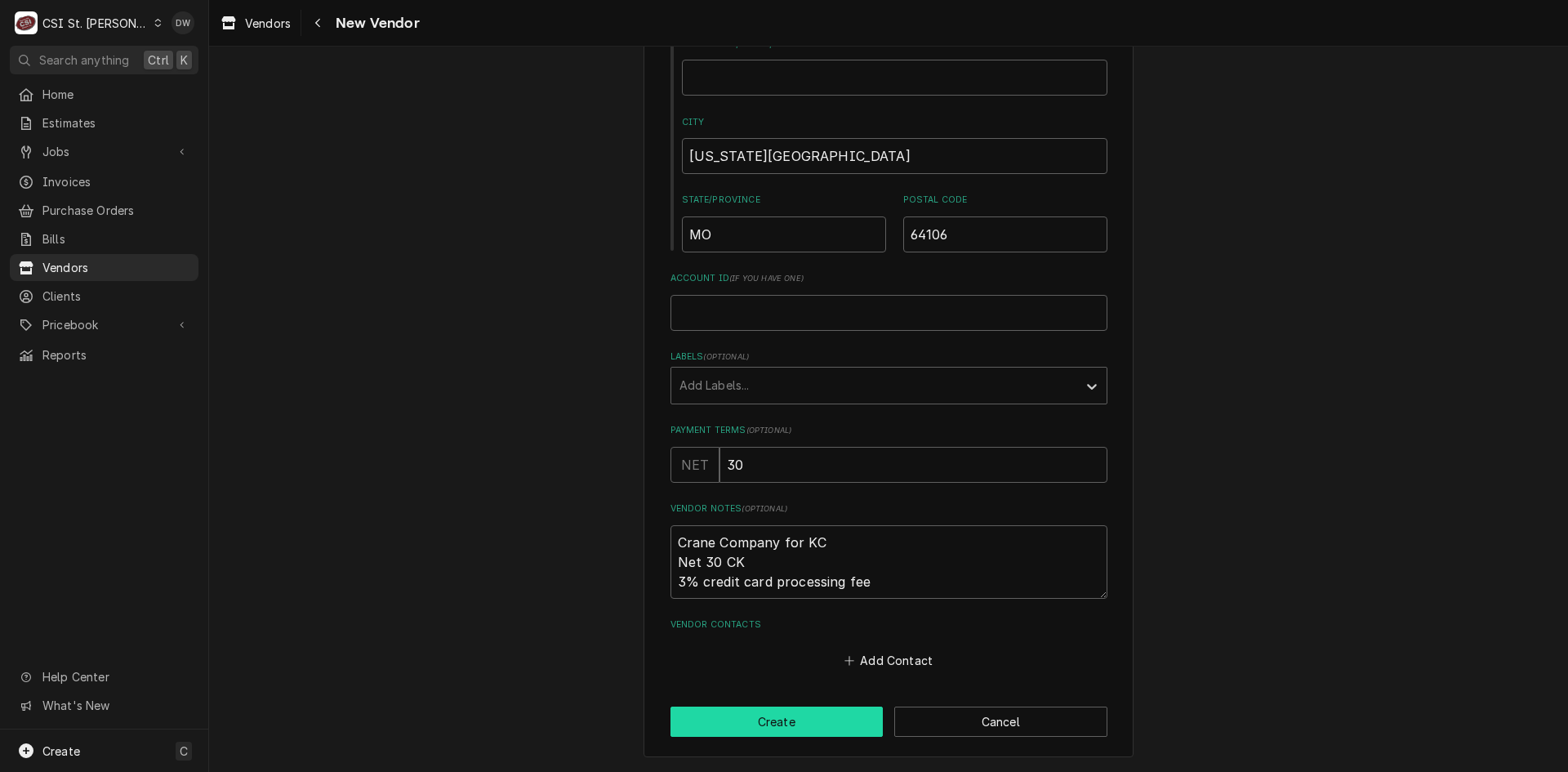
click at [764, 716] on button "Create" at bounding box center [777, 721] width 213 height 30
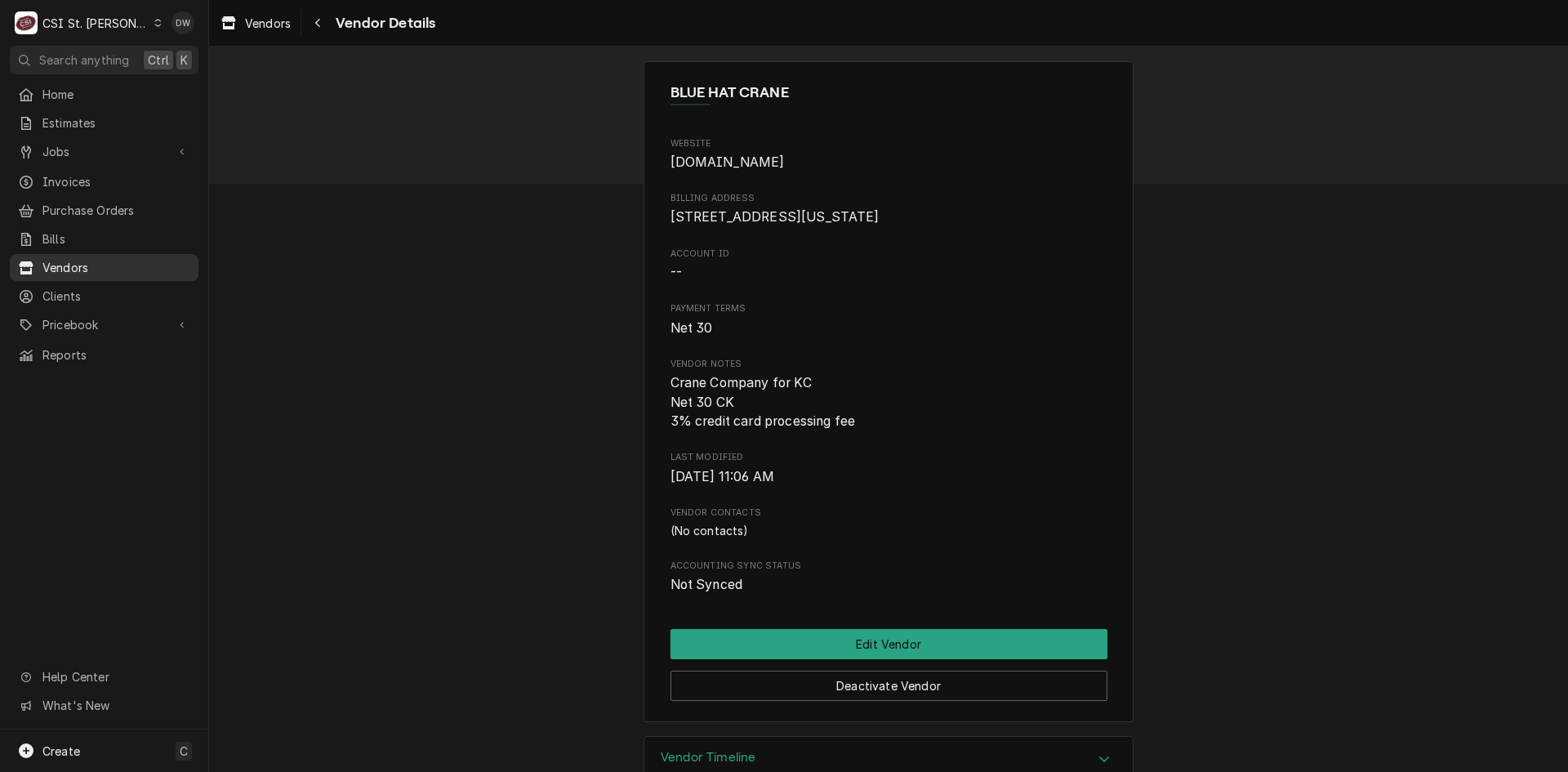
click at [54, 263] on span "Vendors" at bounding box center [116, 267] width 148 height 17
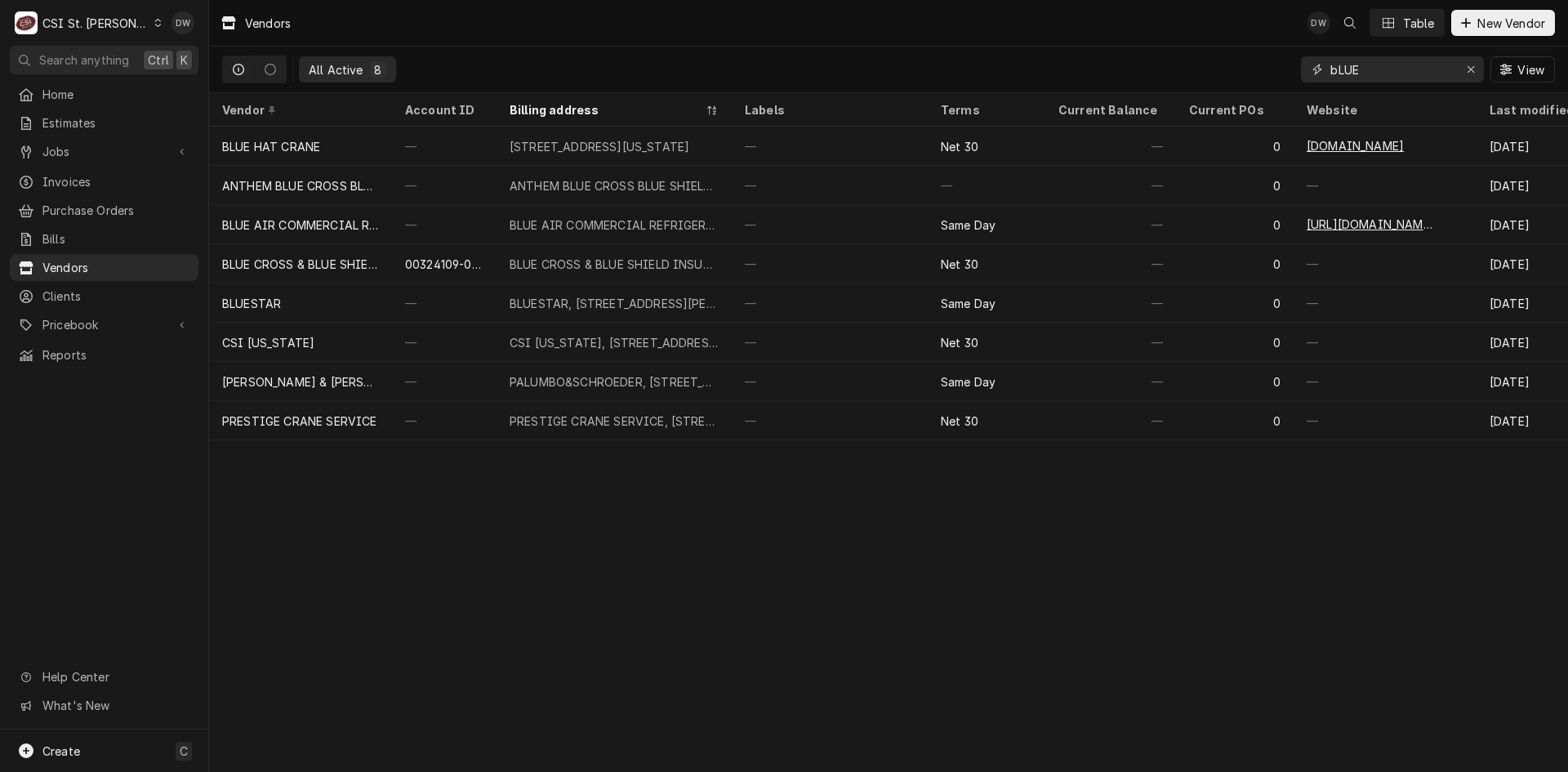
drag, startPoint x: 1376, startPoint y: 67, endPoint x: 1224, endPoint y: 77, distance: 152.3
click at [1223, 77] on div "All Active 8 bLUE View" at bounding box center [888, 69] width 1332 height 46
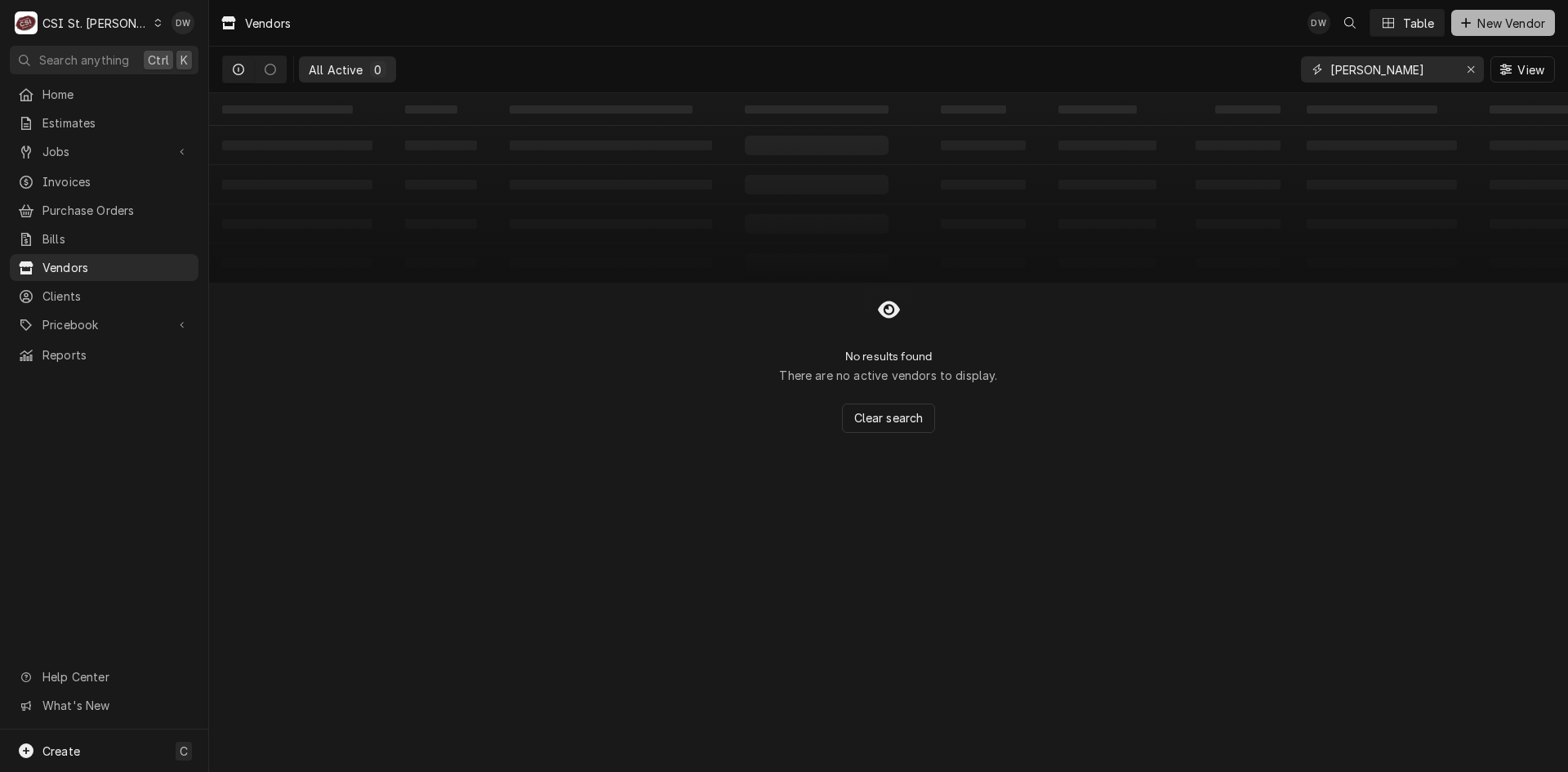
type input "Bryant"
click at [1514, 26] on span "New Vendor" at bounding box center [1511, 23] width 74 height 17
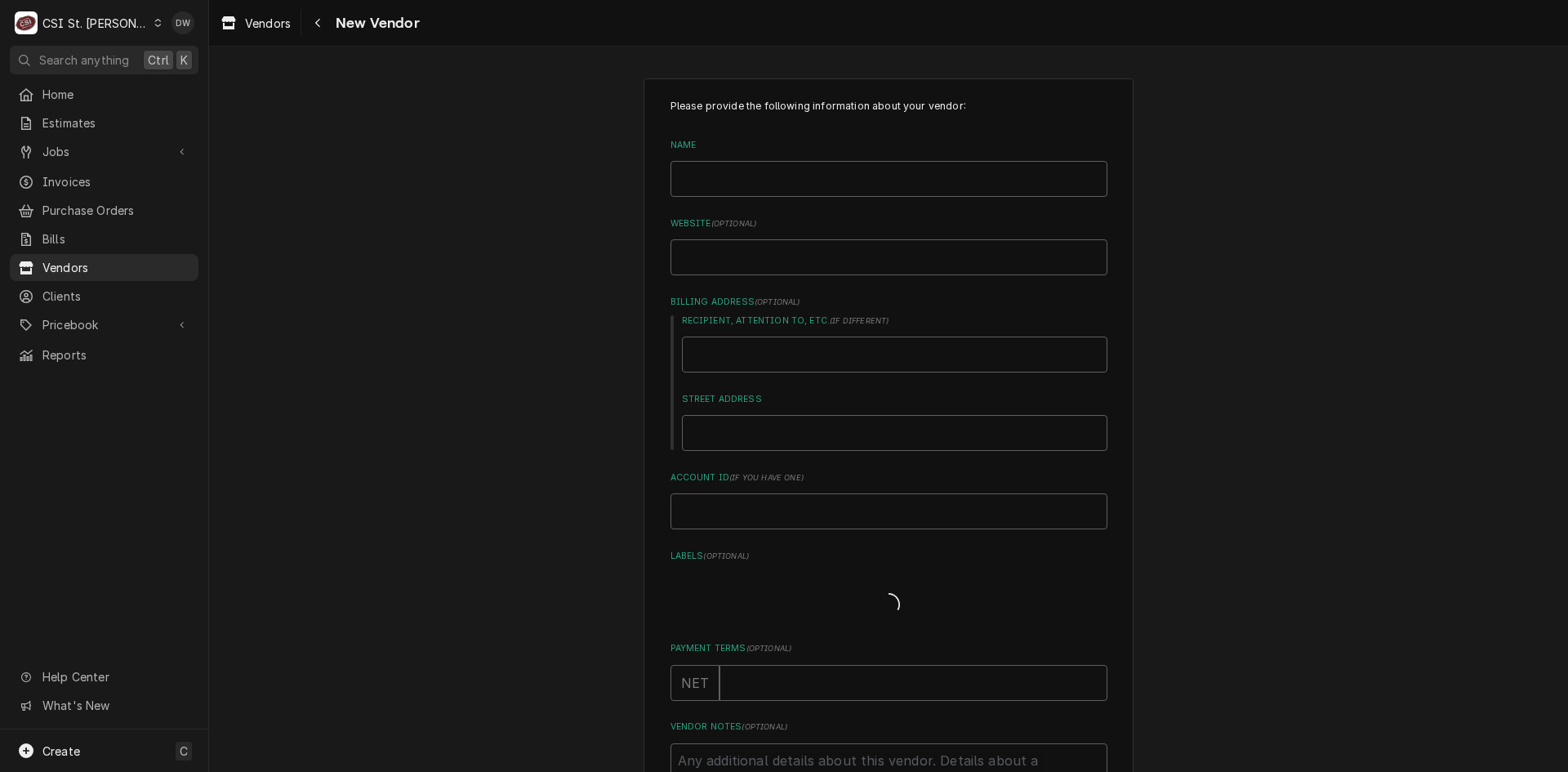
type textarea "x"
click at [706, 182] on input "Name" at bounding box center [889, 178] width 437 height 36
type input "B"
type textarea "x"
type input "BR"
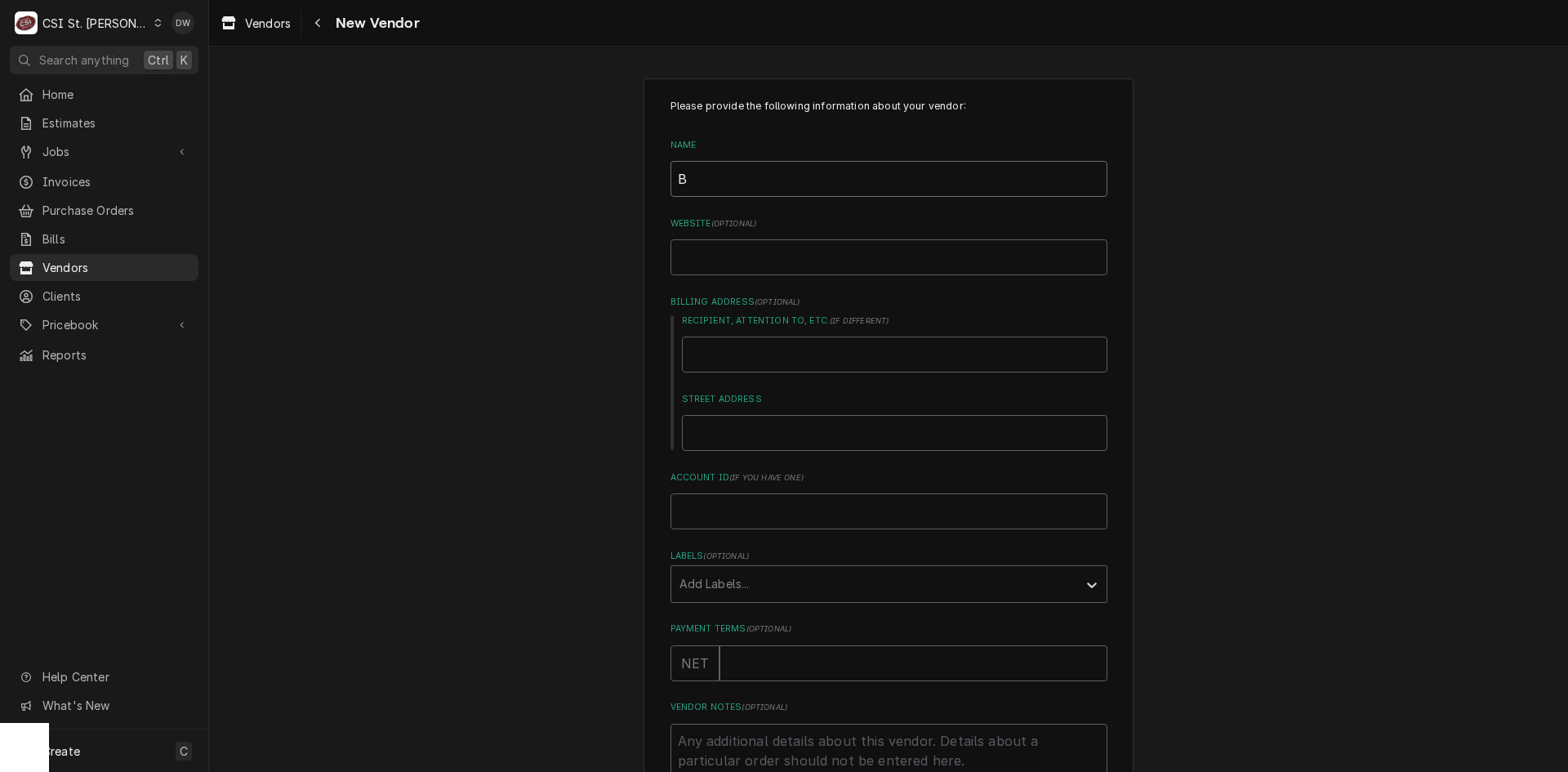
type textarea "x"
type input "BRY"
type textarea "x"
type input "BRYA"
type textarea "x"
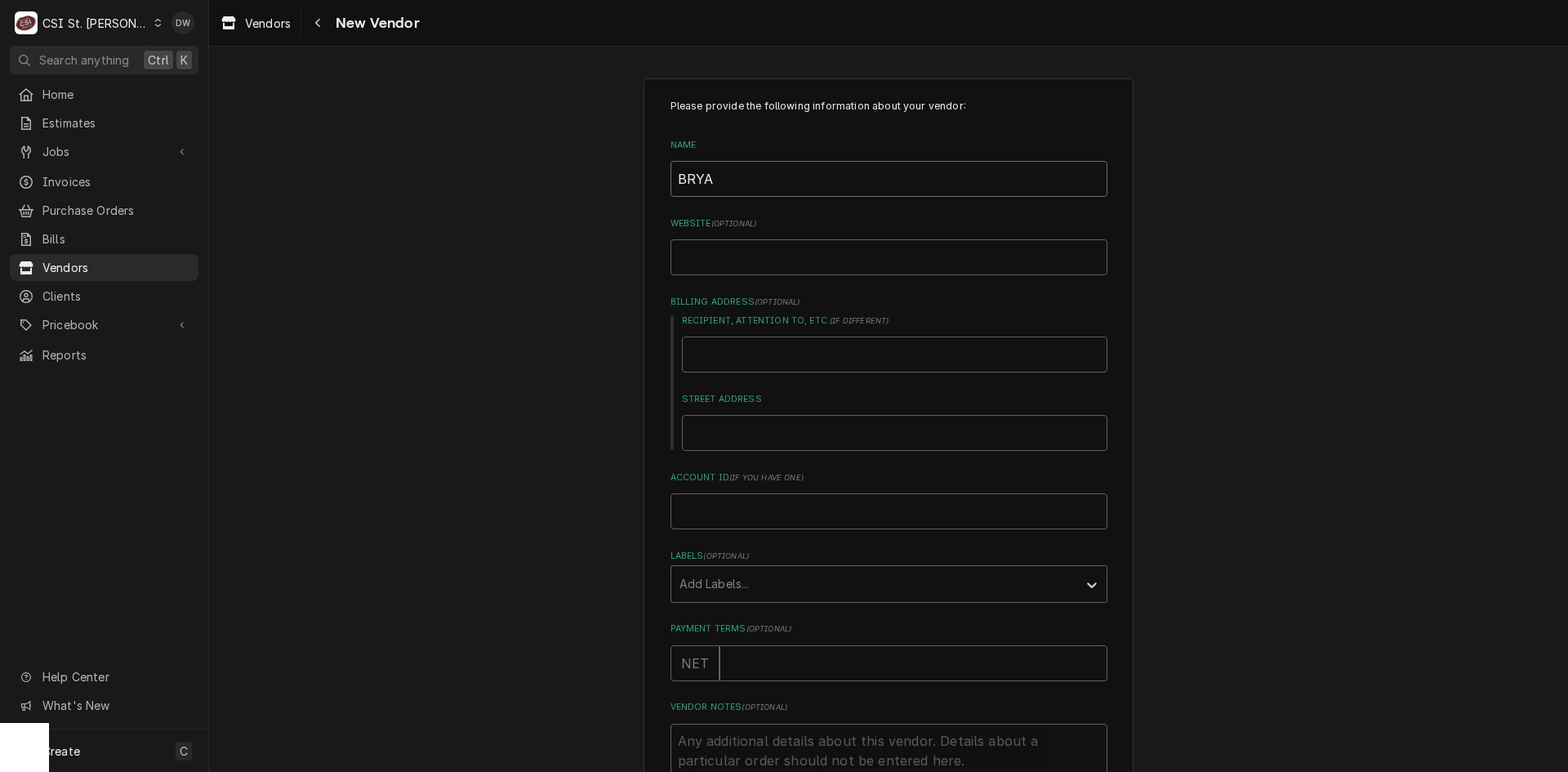
type input "[PERSON_NAME]"
type textarea "x"
type input "[PERSON_NAME]"
type textarea "x"
type input "[PERSON_NAME]'"
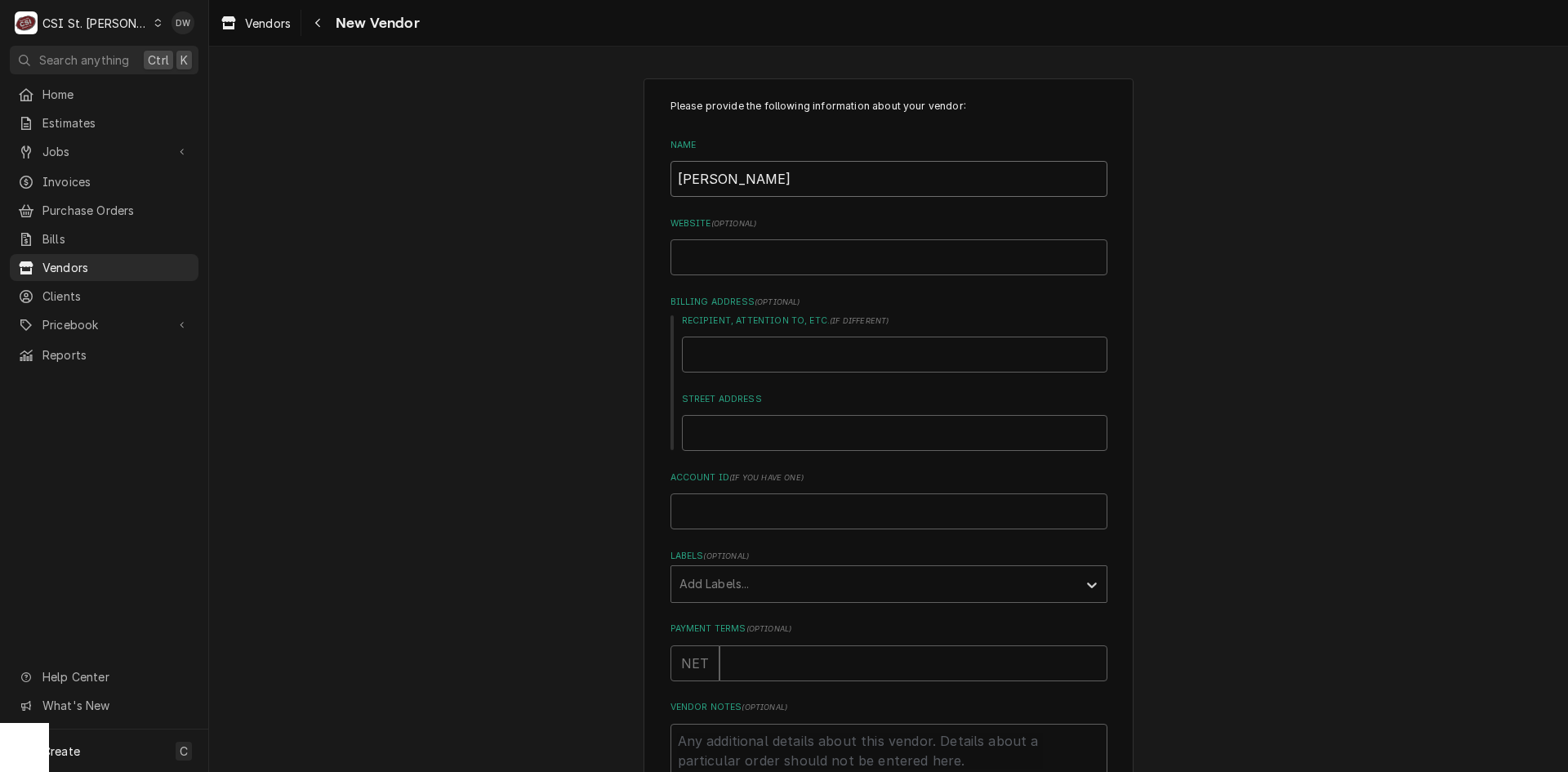
type textarea "x"
type input "[PERSON_NAME]"
type textarea "x"
type input "[PERSON_NAME]"
type textarea "x"
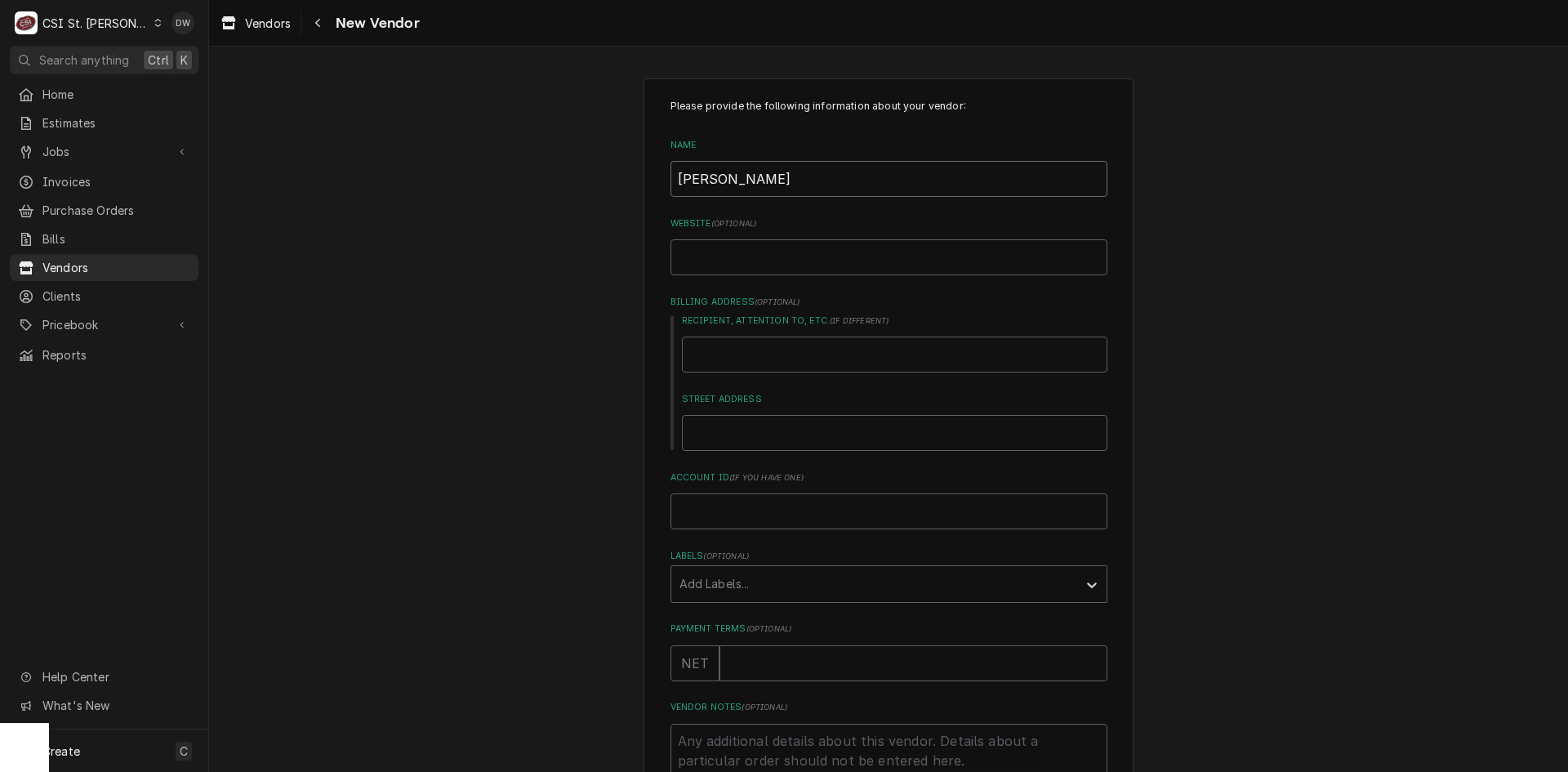
type input "[PERSON_NAME] S"
type textarea "x"
type input "[PERSON_NAME]"
type textarea "x"
type input "[PERSON_NAME] SHE"
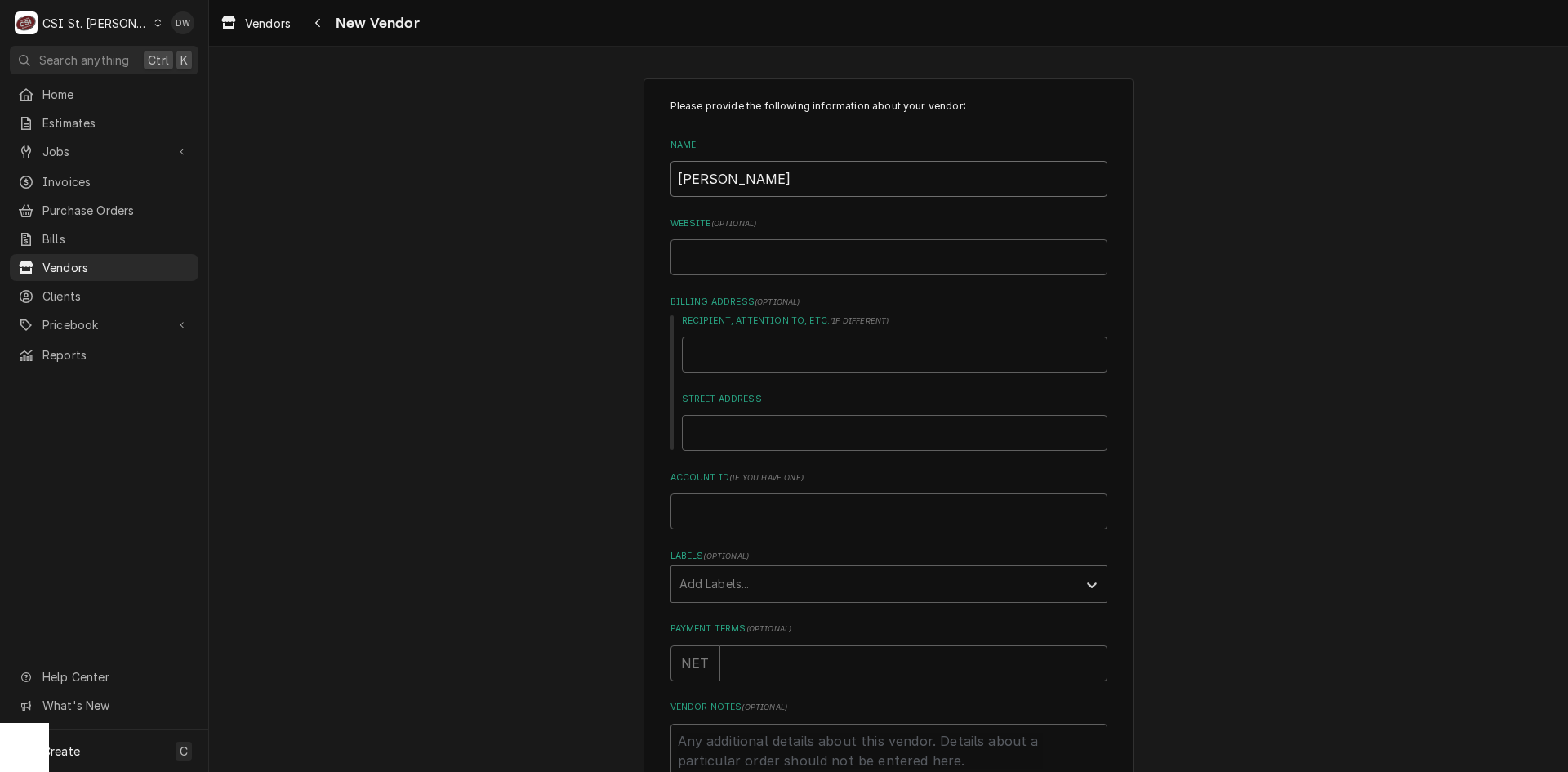
type textarea "x"
type input "[PERSON_NAME]"
type textarea "x"
type input "[PERSON_NAME] SHEET"
type textarea "x"
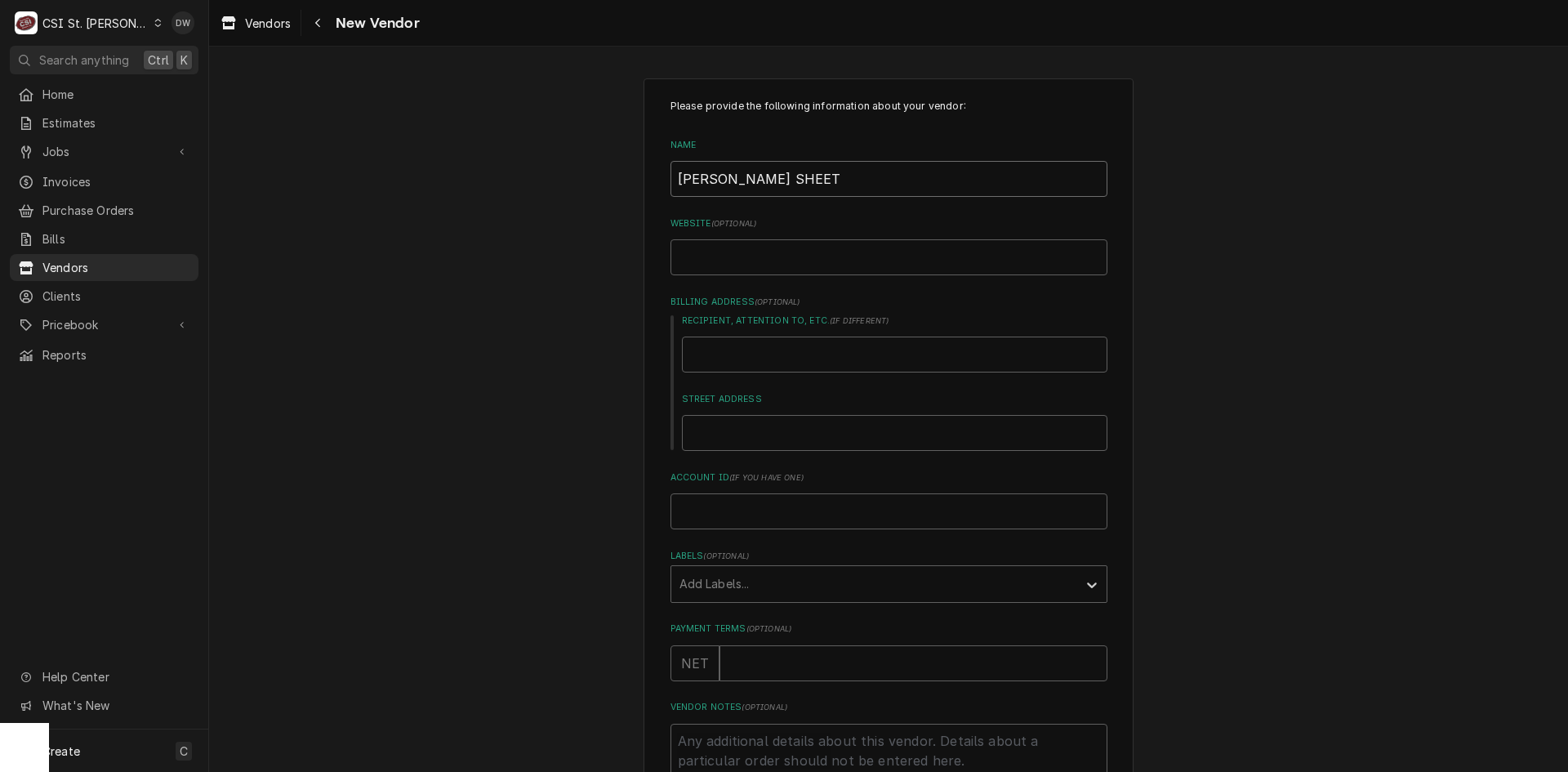
type input "[PERSON_NAME] SHEET"
type textarea "x"
type input "[PERSON_NAME] SHEET M"
type textarea "x"
type input "[PERSON_NAME] SHEET ME"
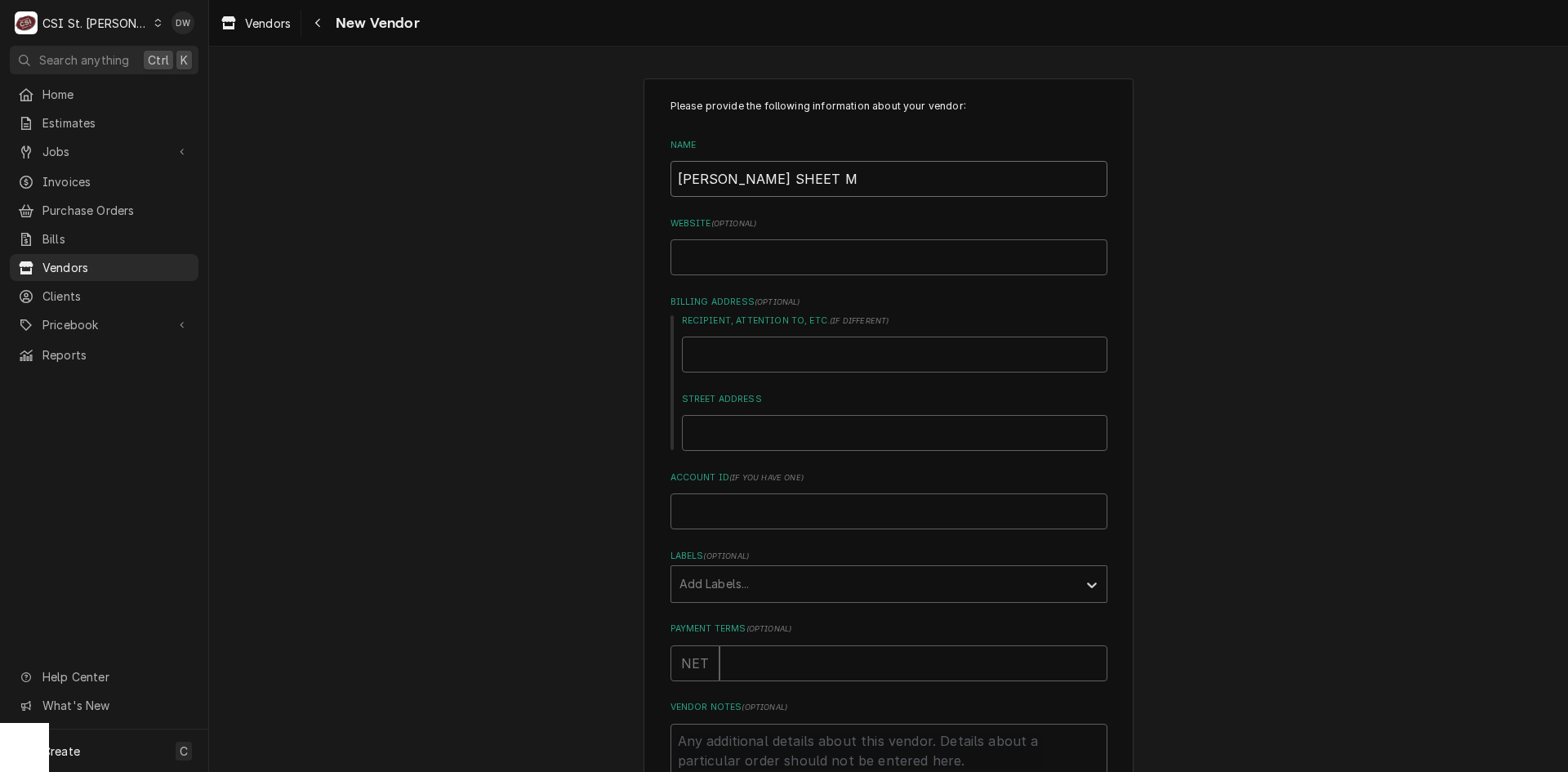
type textarea "x"
type input "[PERSON_NAME] SHEET MET"
type textarea "x"
type input "[PERSON_NAME] SHEET META"
type textarea "x"
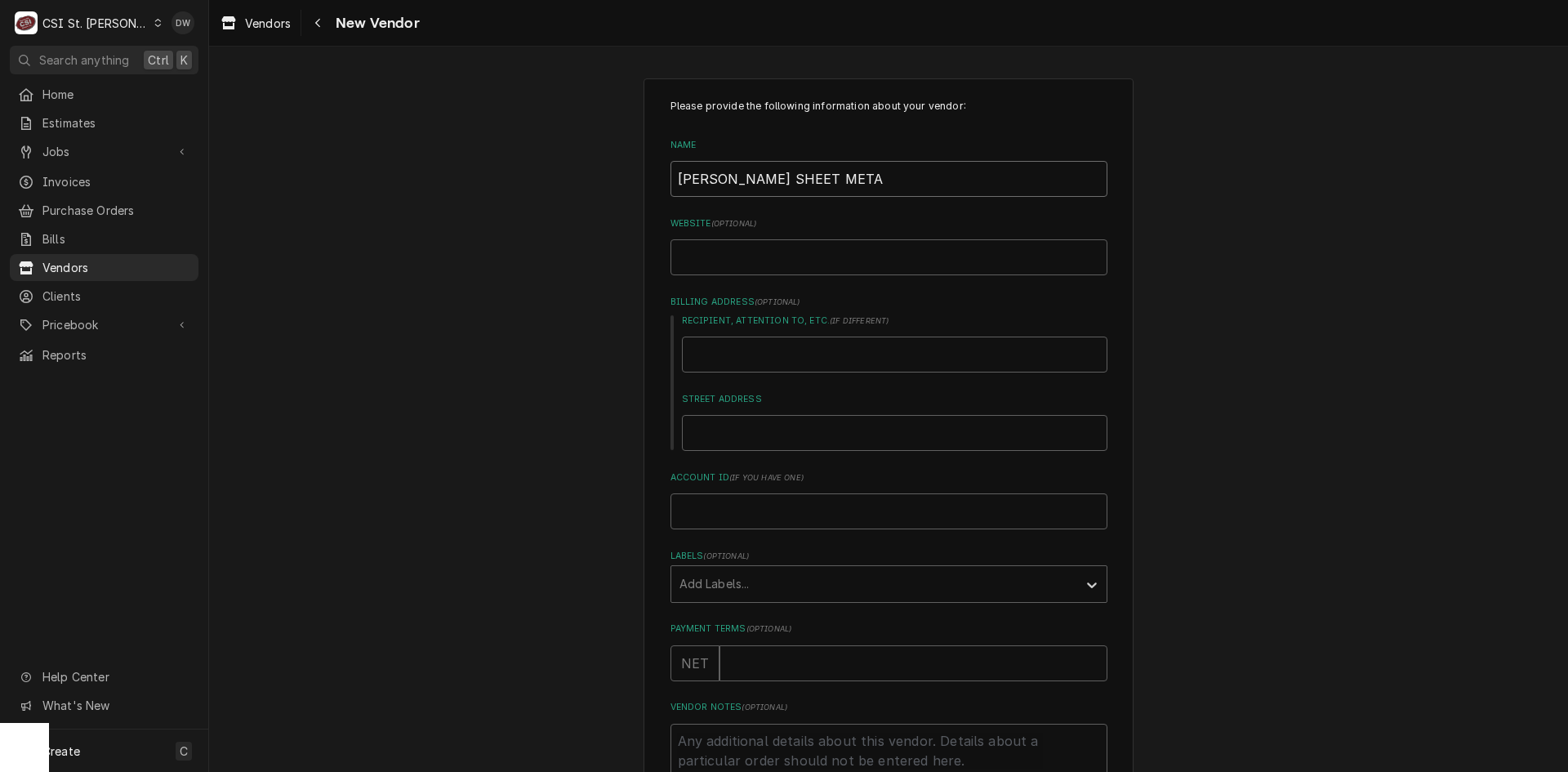
type input "[PERSON_NAME] SHEET METAL"
type textarea "x"
type input "[PERSON_NAME] SHEET METAL"
type textarea "x"
type input "[PERSON_NAME] SHEET METAL"
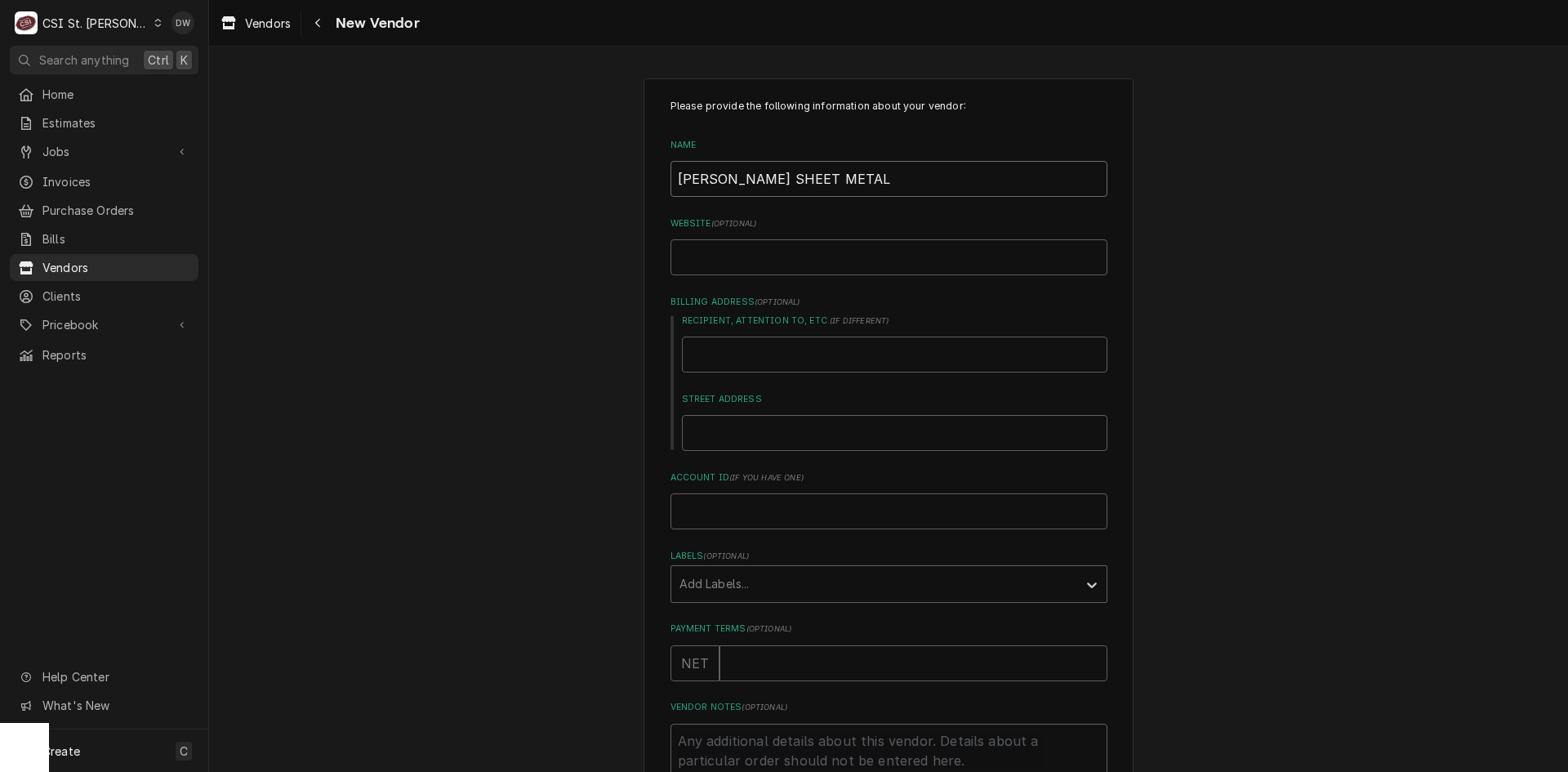
type textarea "x"
type input "[PERSON_NAME] SHEET METAL,"
type textarea "x"
type input "[PERSON_NAME] SHEET METAL,"
type textarea "x"
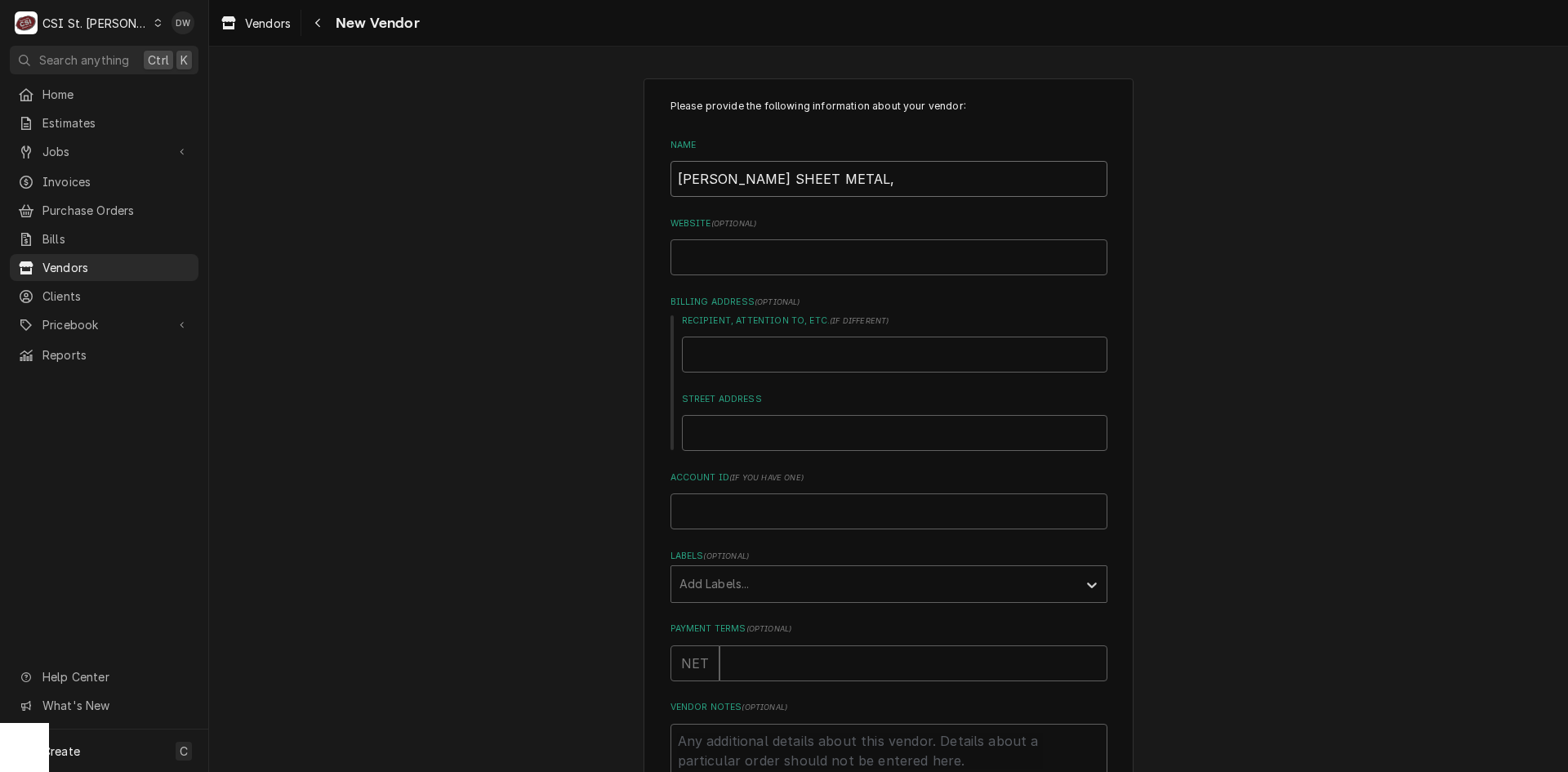
type input "[PERSON_NAME] SHEET METAL, i"
type textarea "x"
type input "[PERSON_NAME] SHEET METAL, iN"
type textarea "x"
type input "[PERSON_NAME] SHEET METAL, iNC"
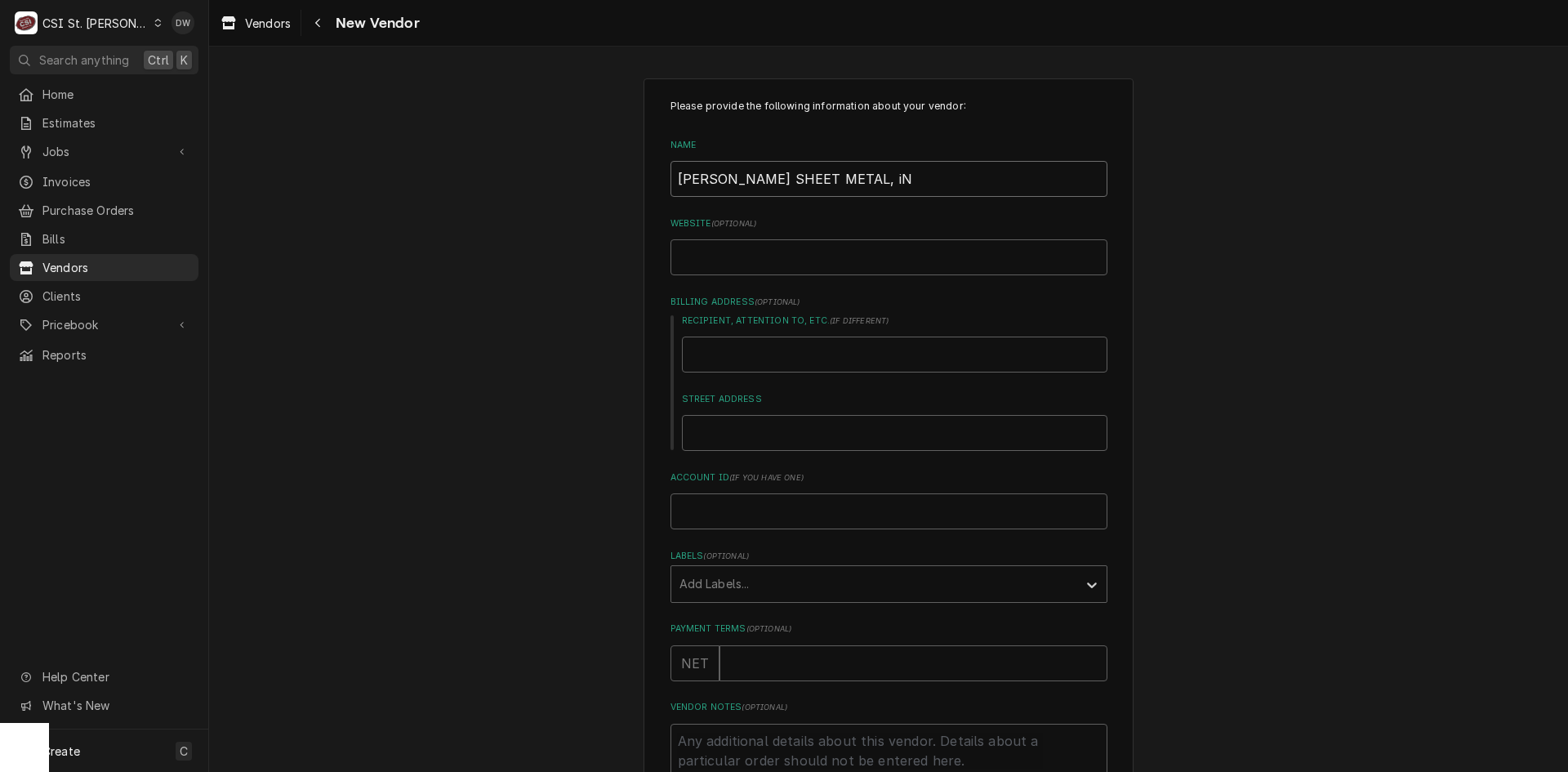
type textarea "x"
type input "[PERSON_NAME] SHEET METAL, iN"
type textarea "x"
type input "[PERSON_NAME] SHEET METAL, i"
type textarea "x"
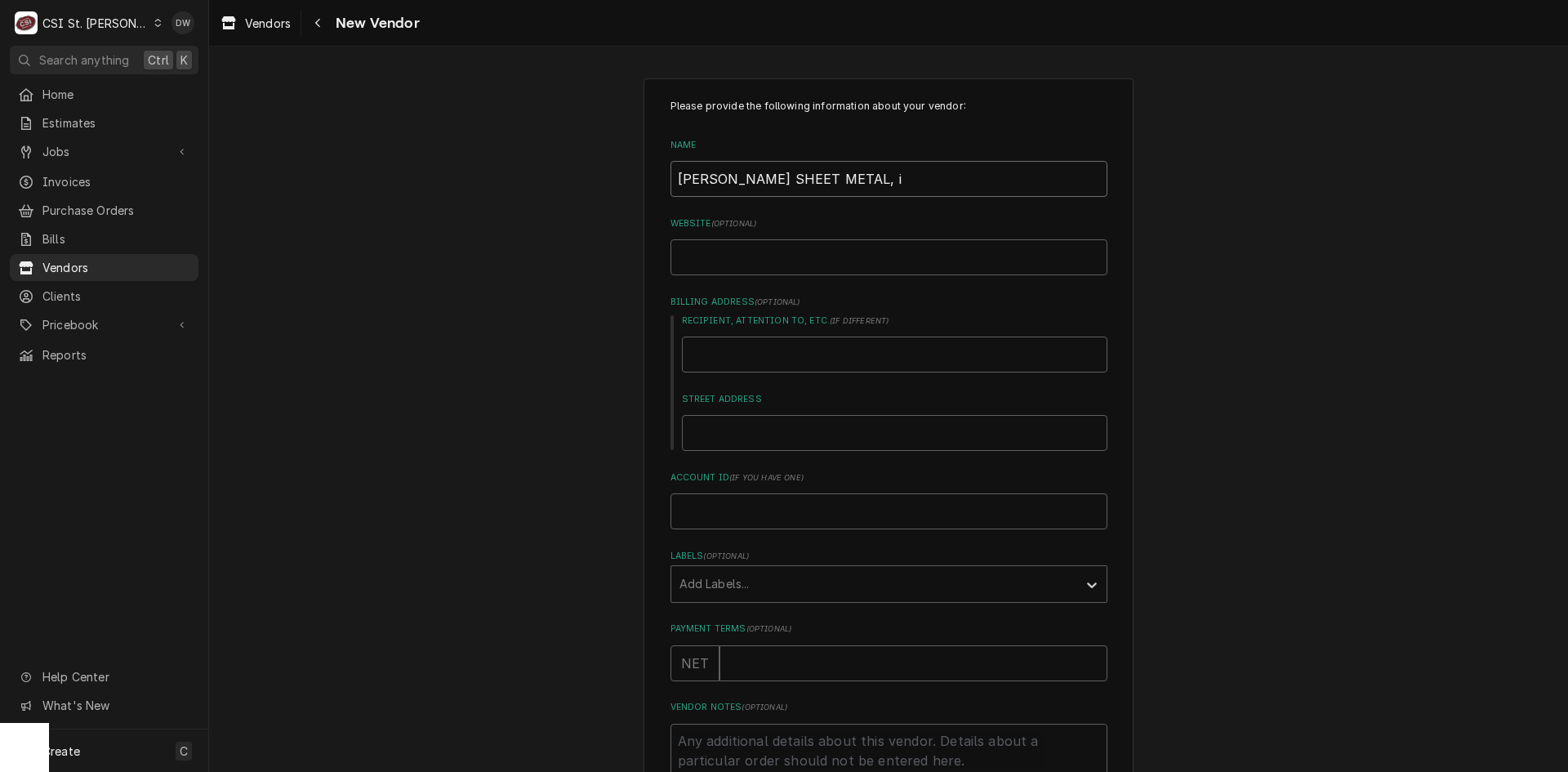
type input "[PERSON_NAME] SHEET METAL,"
type textarea "x"
type input "[PERSON_NAME] SHEET METAL, I"
type textarea "x"
type input "[PERSON_NAME] SHEET METAL, IN"
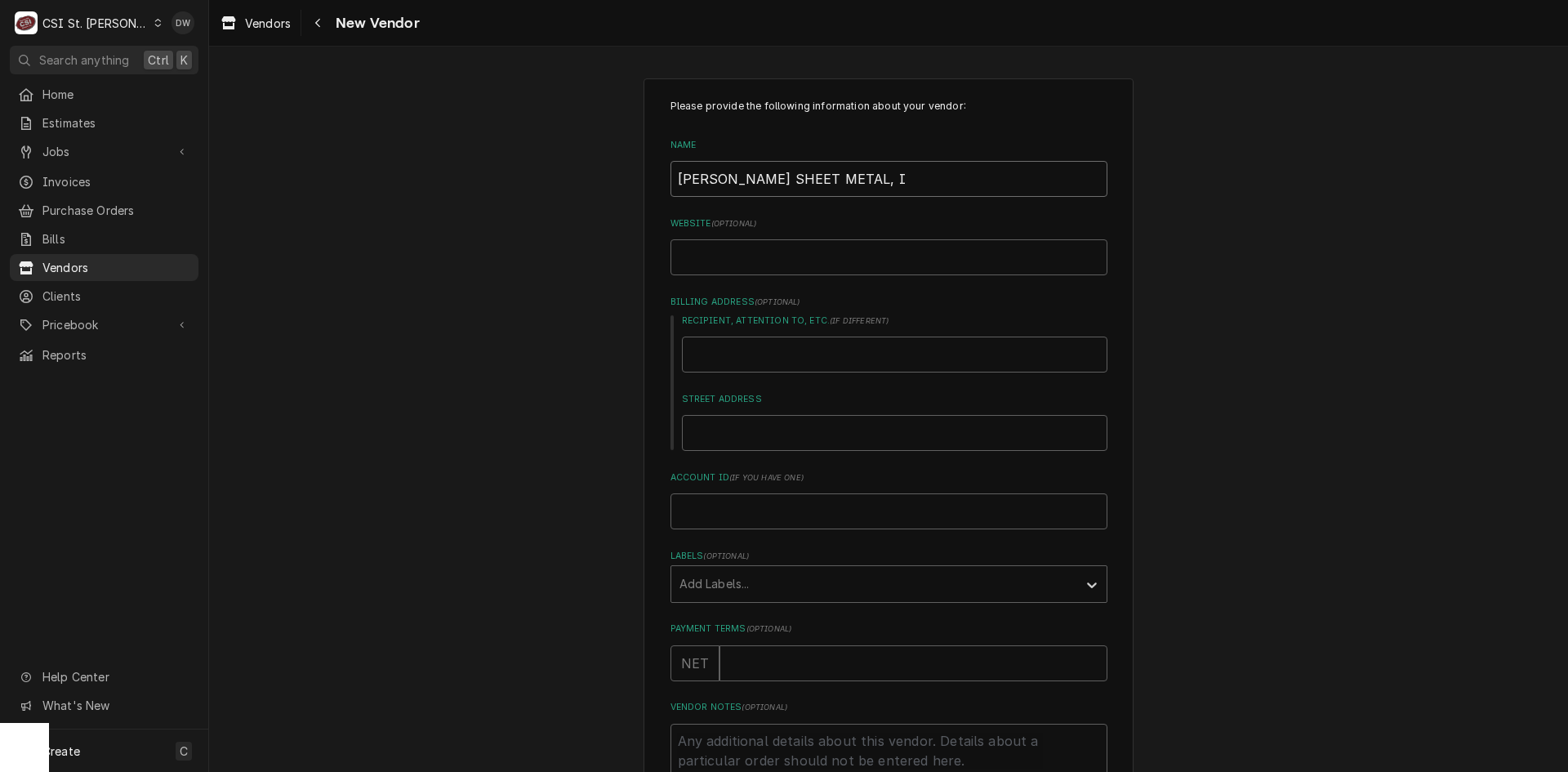
type textarea "x"
type input "[PERSON_NAME] SHEET METAL, INC"
type textarea "x"
type input "[PERSON_NAME] SHEET METAL, INC."
type textarea "x"
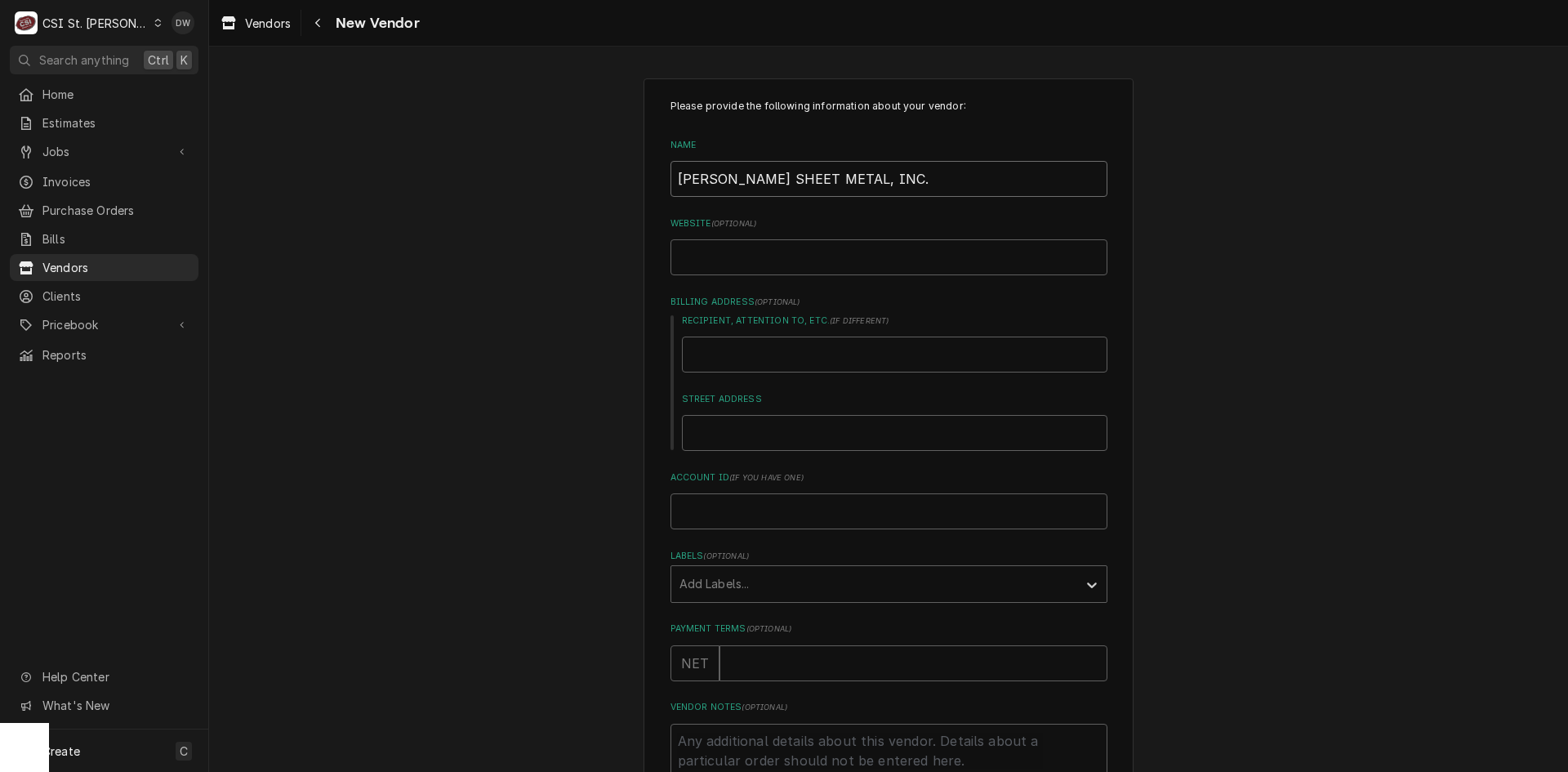
type input "[PERSON_NAME] SHEET METAL, INC."
click at [712, 429] on input "Street Address" at bounding box center [895, 433] width 426 height 36
type input "9"
type textarea "x"
type input "93"
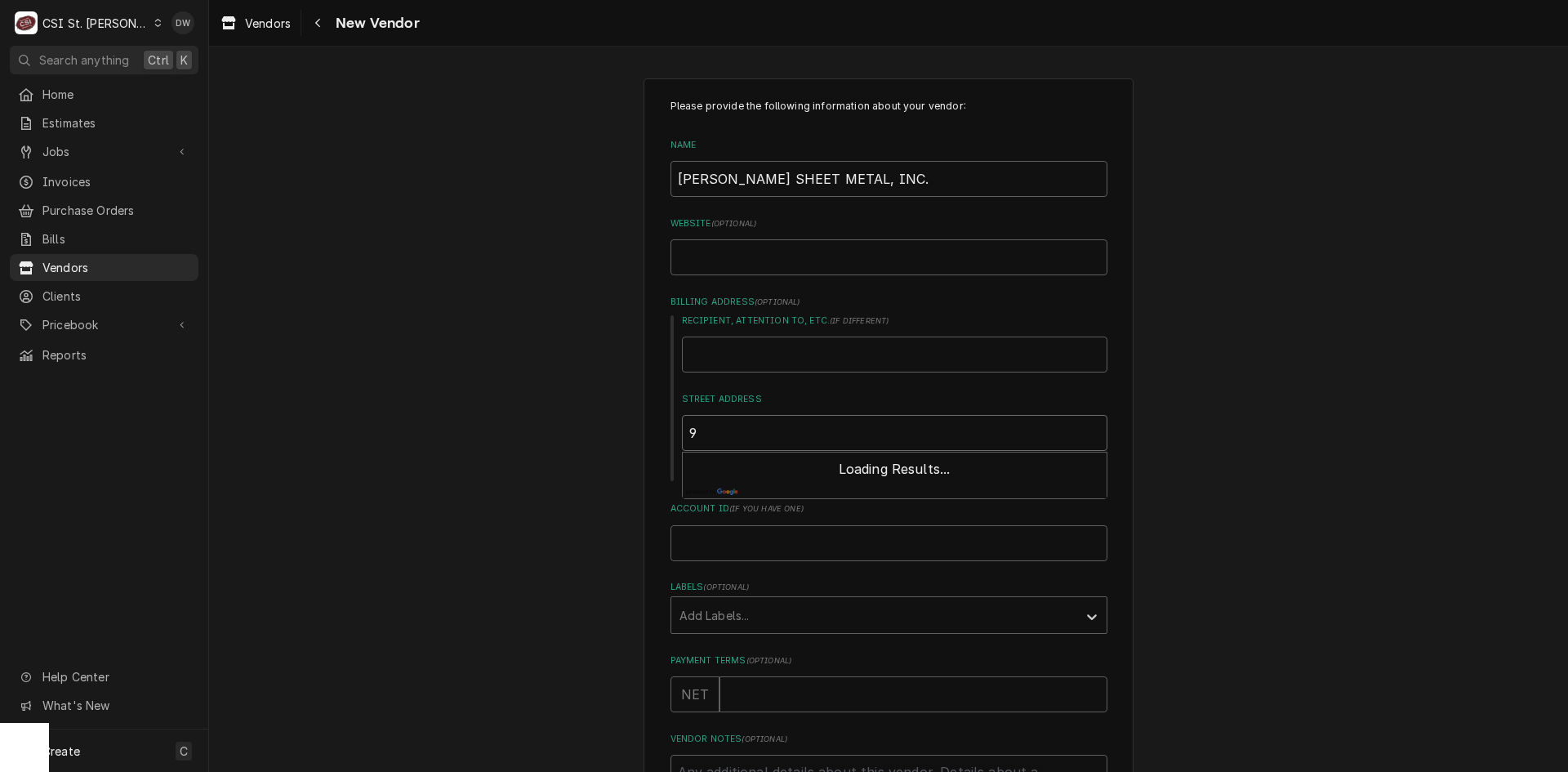
type textarea "x"
type input "933"
type textarea "x"
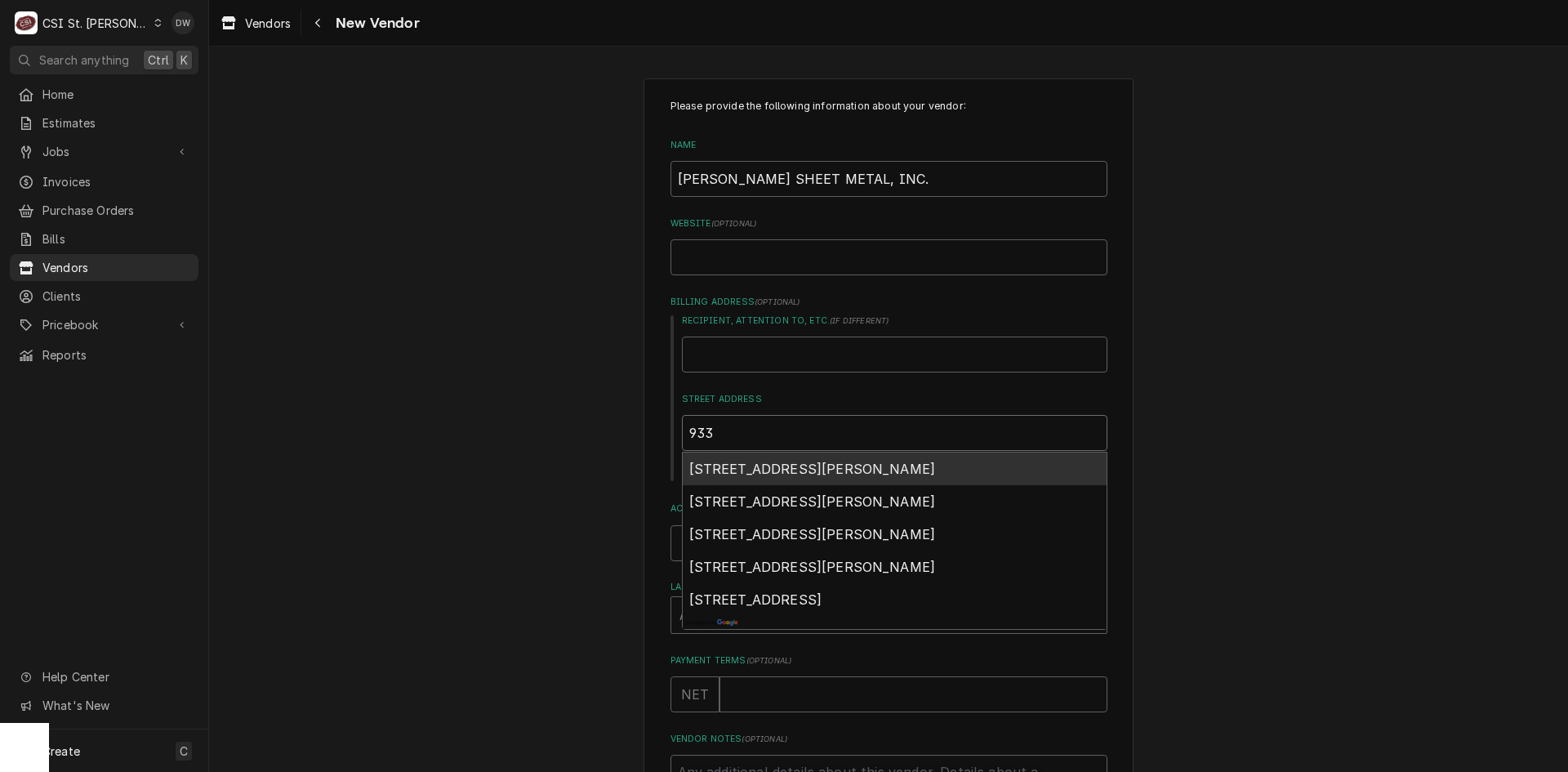
type input "933"
type textarea "x"
type input "933 C"
type textarea "x"
type input "933 CO"
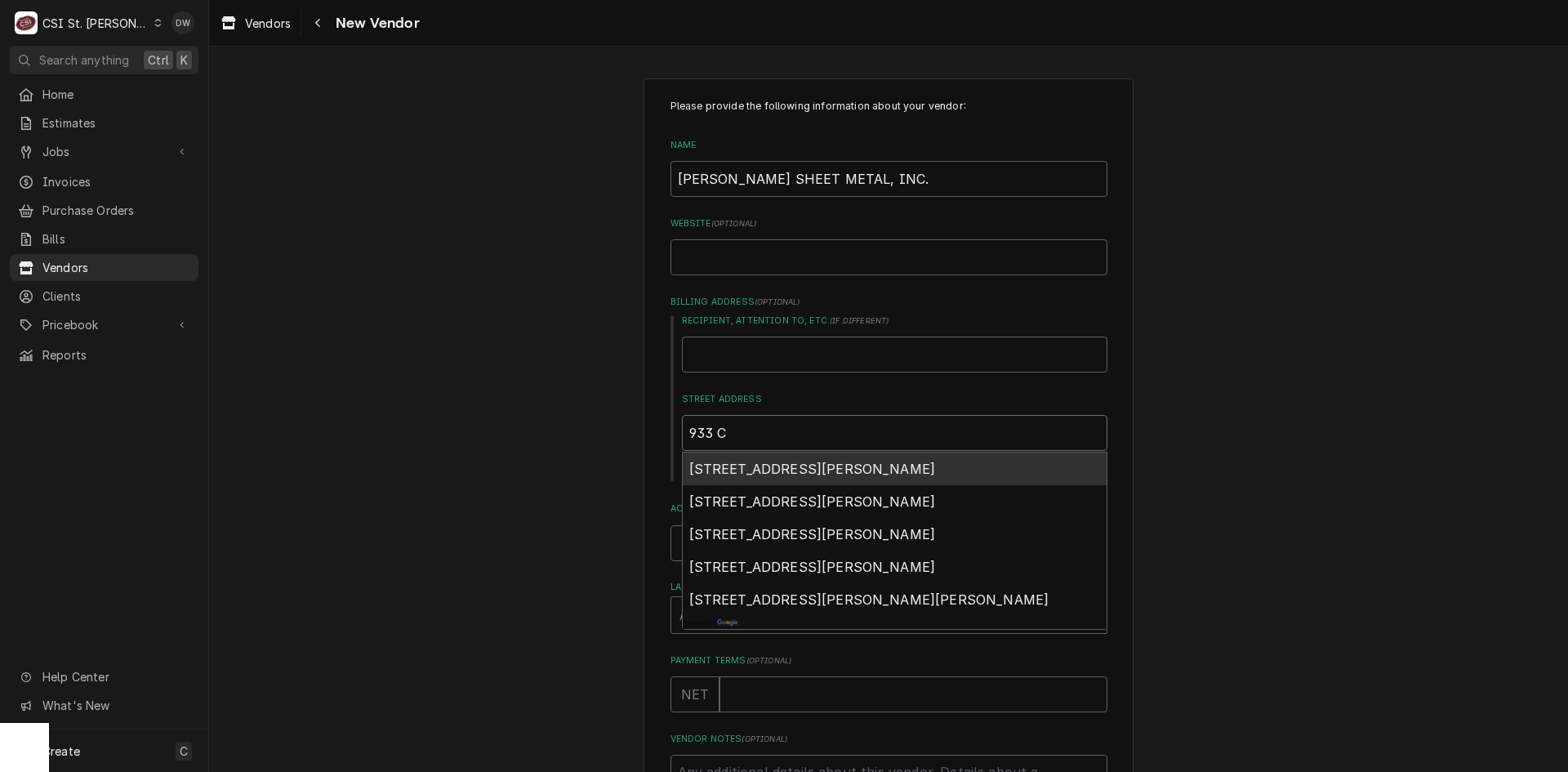
type textarea "x"
type input "933 CON"
type textarea "x"
type input "933 CONT"
type textarea "x"
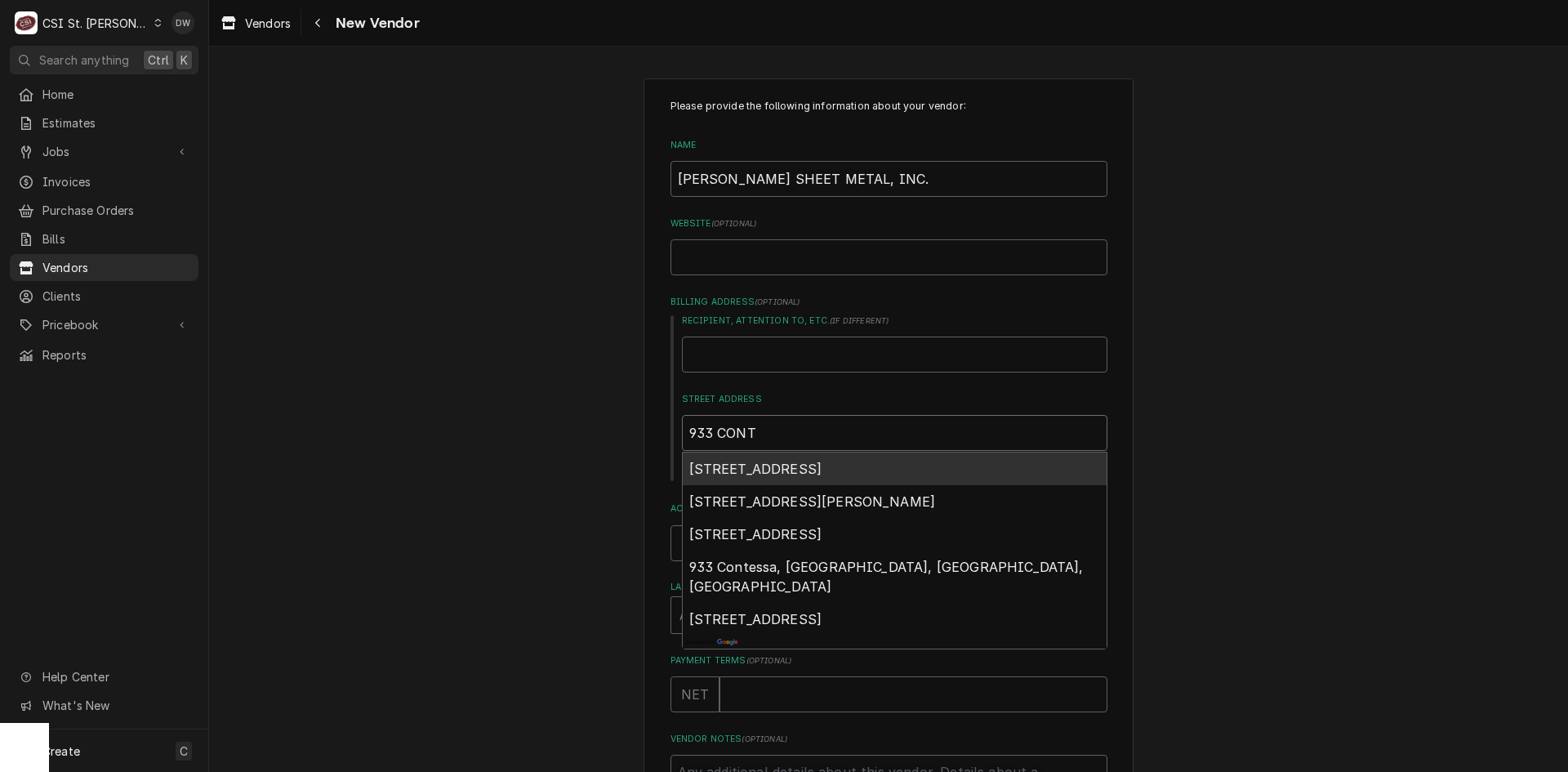
type input "933 CONTA"
type textarea "x"
type input "933 CONTAC"
type textarea "x"
type input "933 CONTACT"
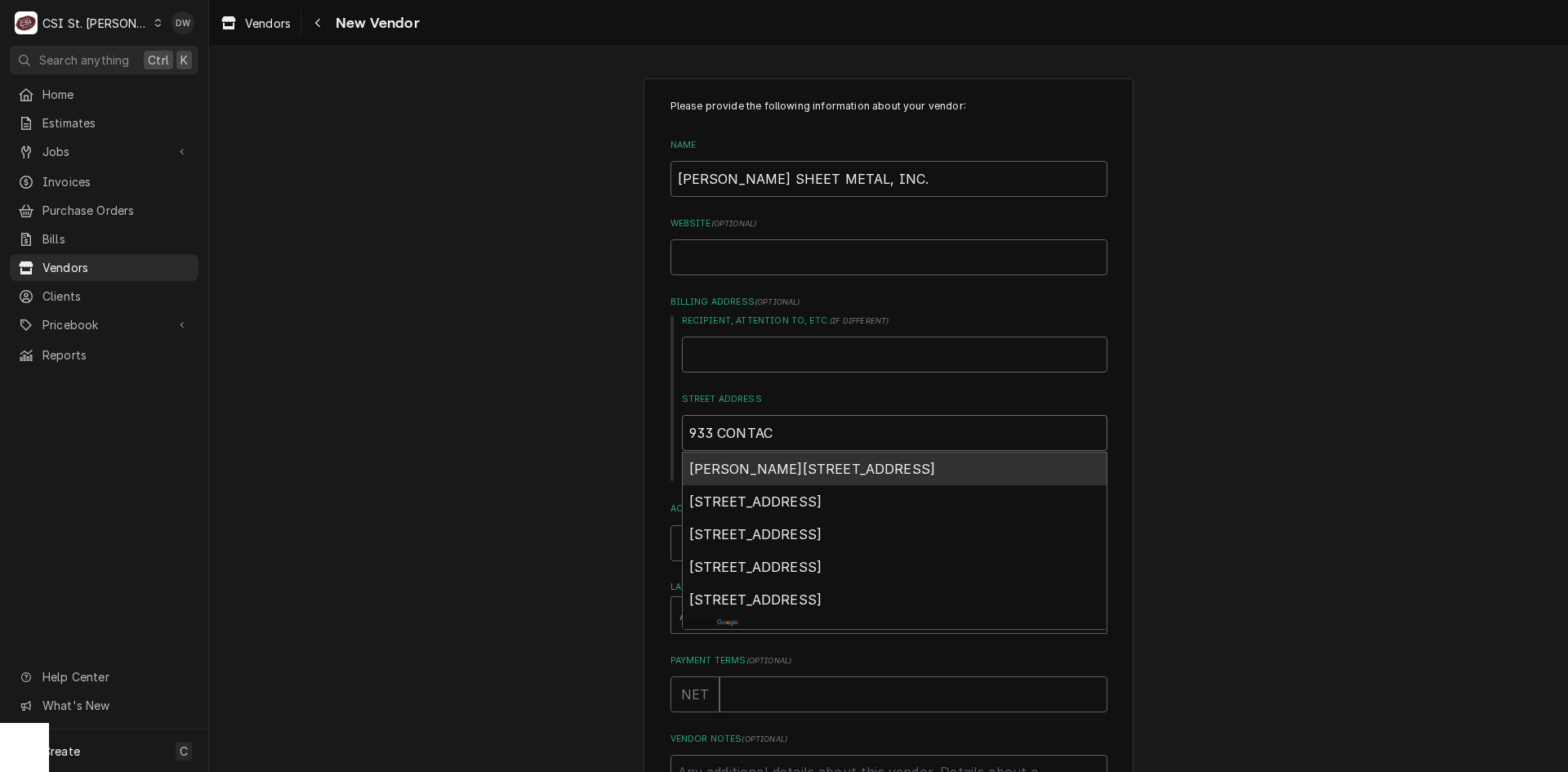
type textarea "x"
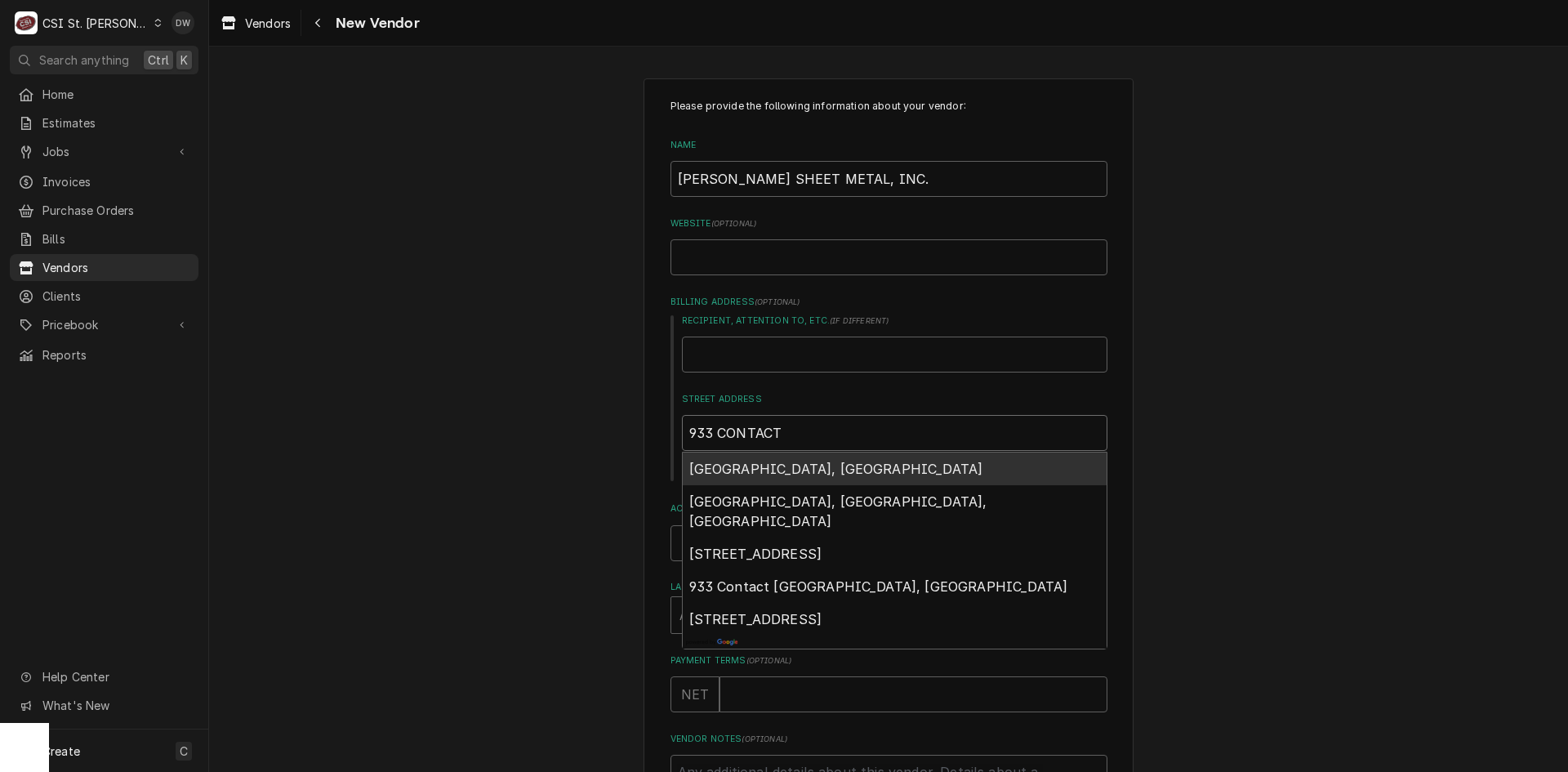
type input "933 CONTACT"
type textarea "x"
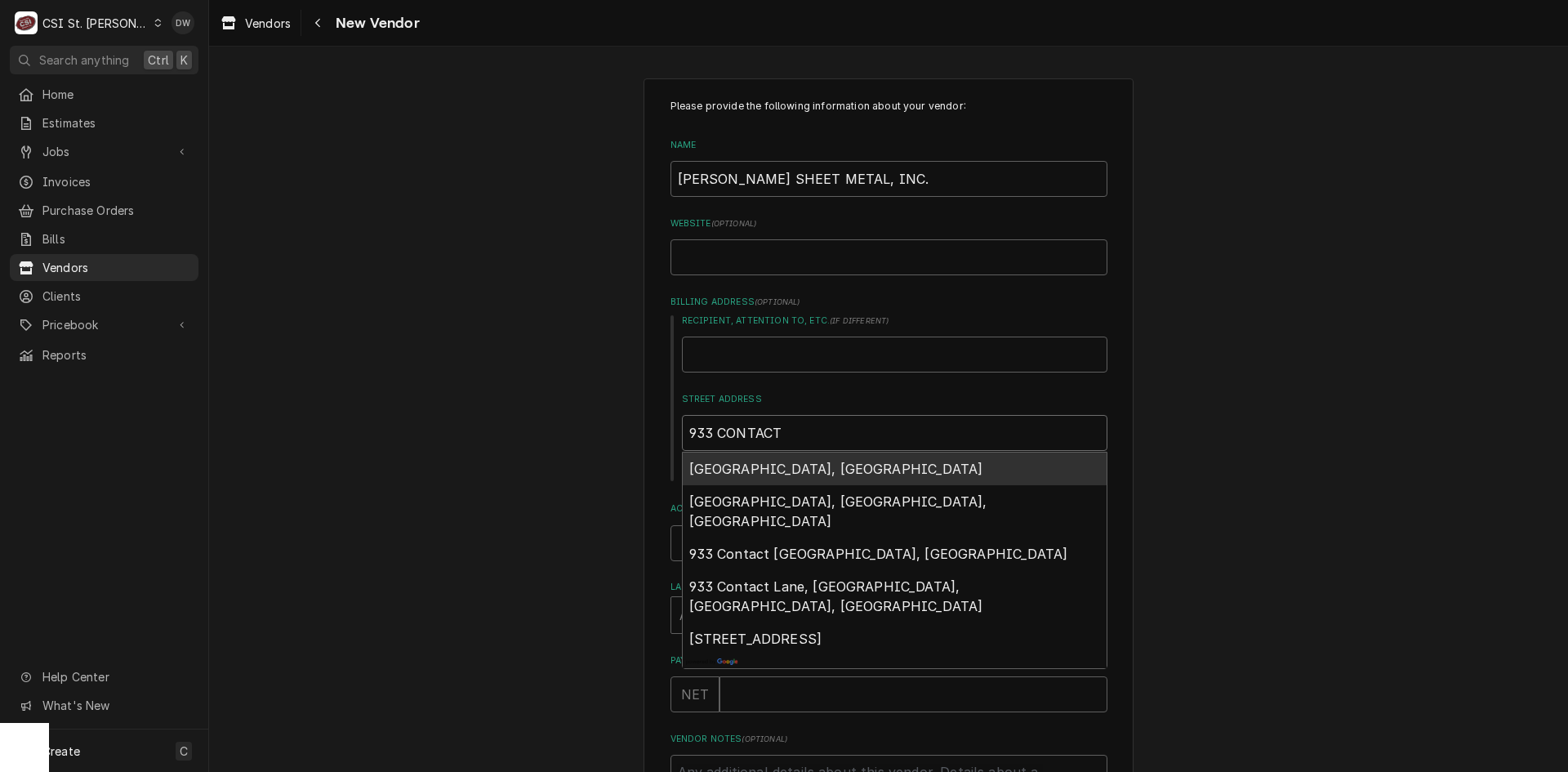
type input "933 CONTACT S"
type textarea "x"
type input "933 CONTACT ST"
type textarea "x"
type input "933 CONTACT STR"
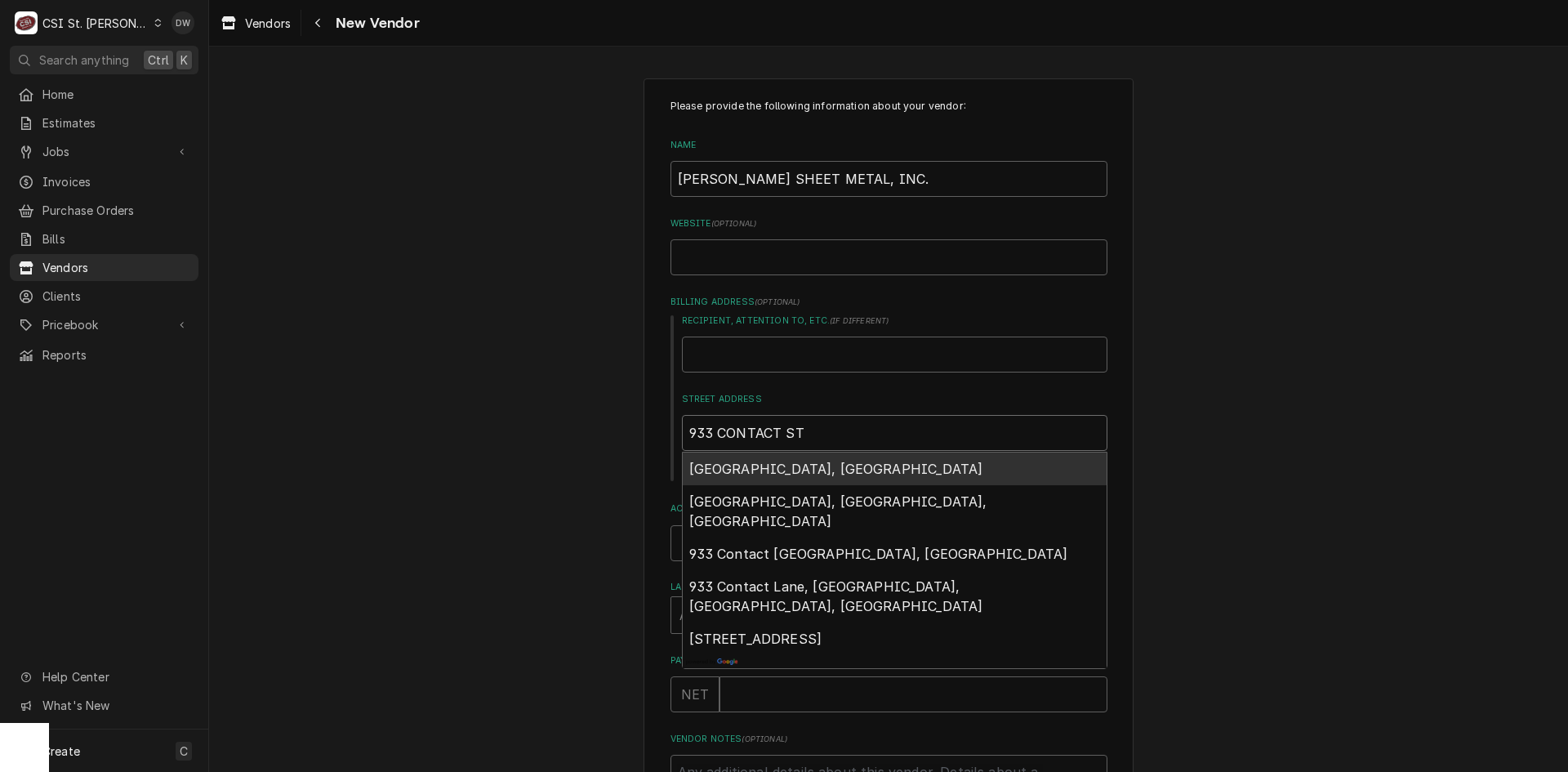
type textarea "x"
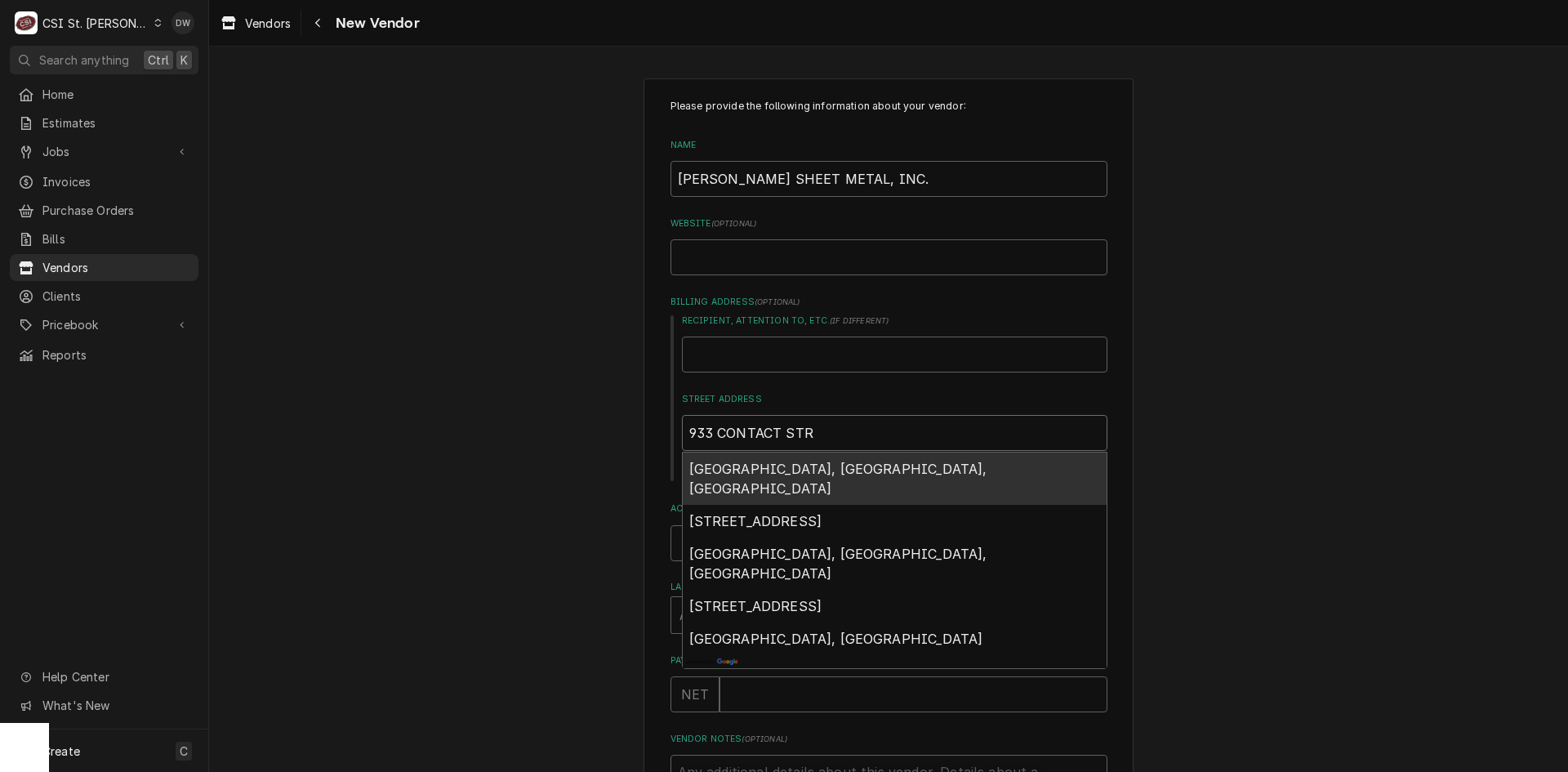
type input "933 CONTACT STRE"
type textarea "x"
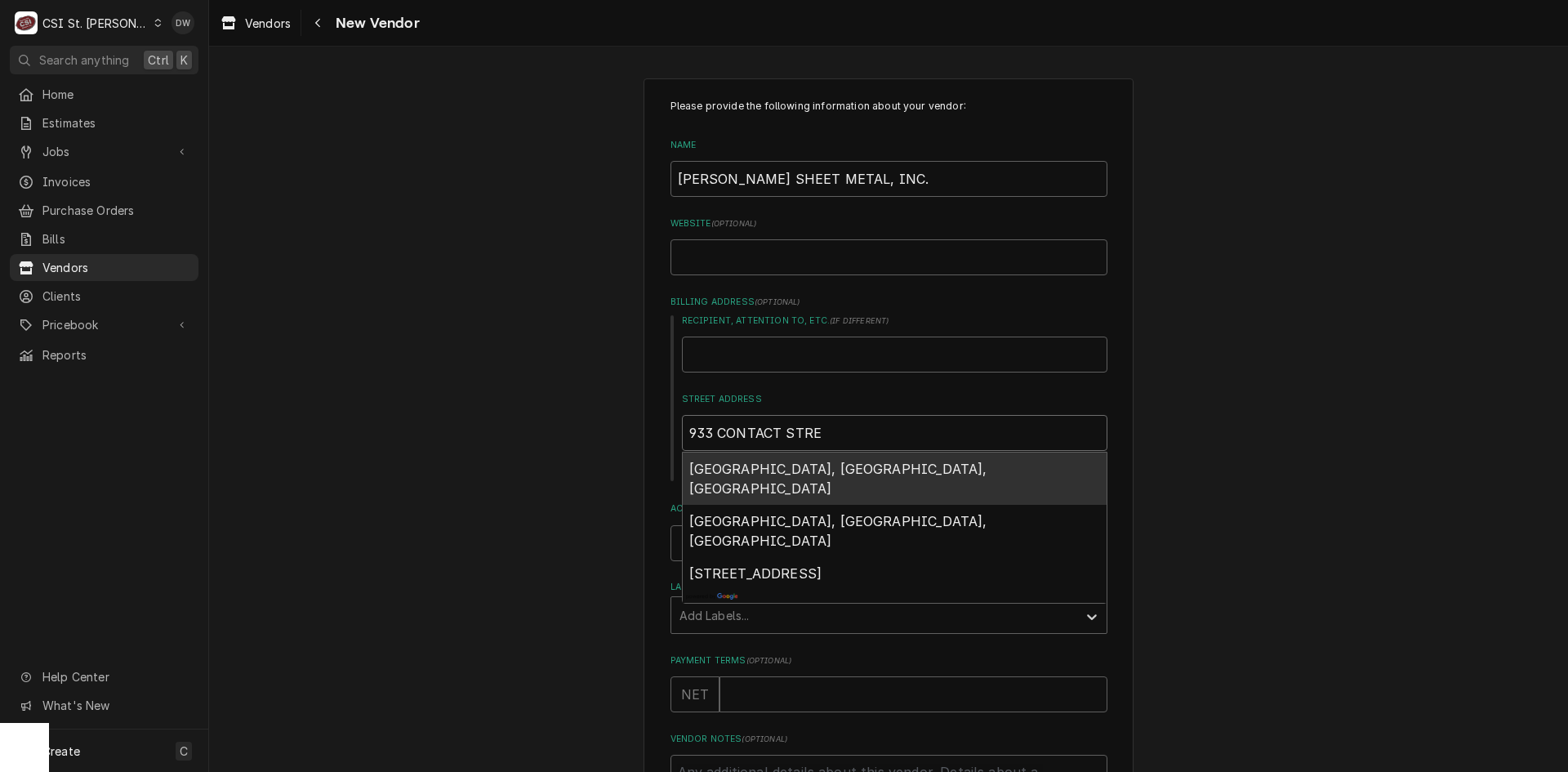
type input "933 CONTACT STREE"
type textarea "x"
type input "933 CONTACT STREET"
type textarea "x"
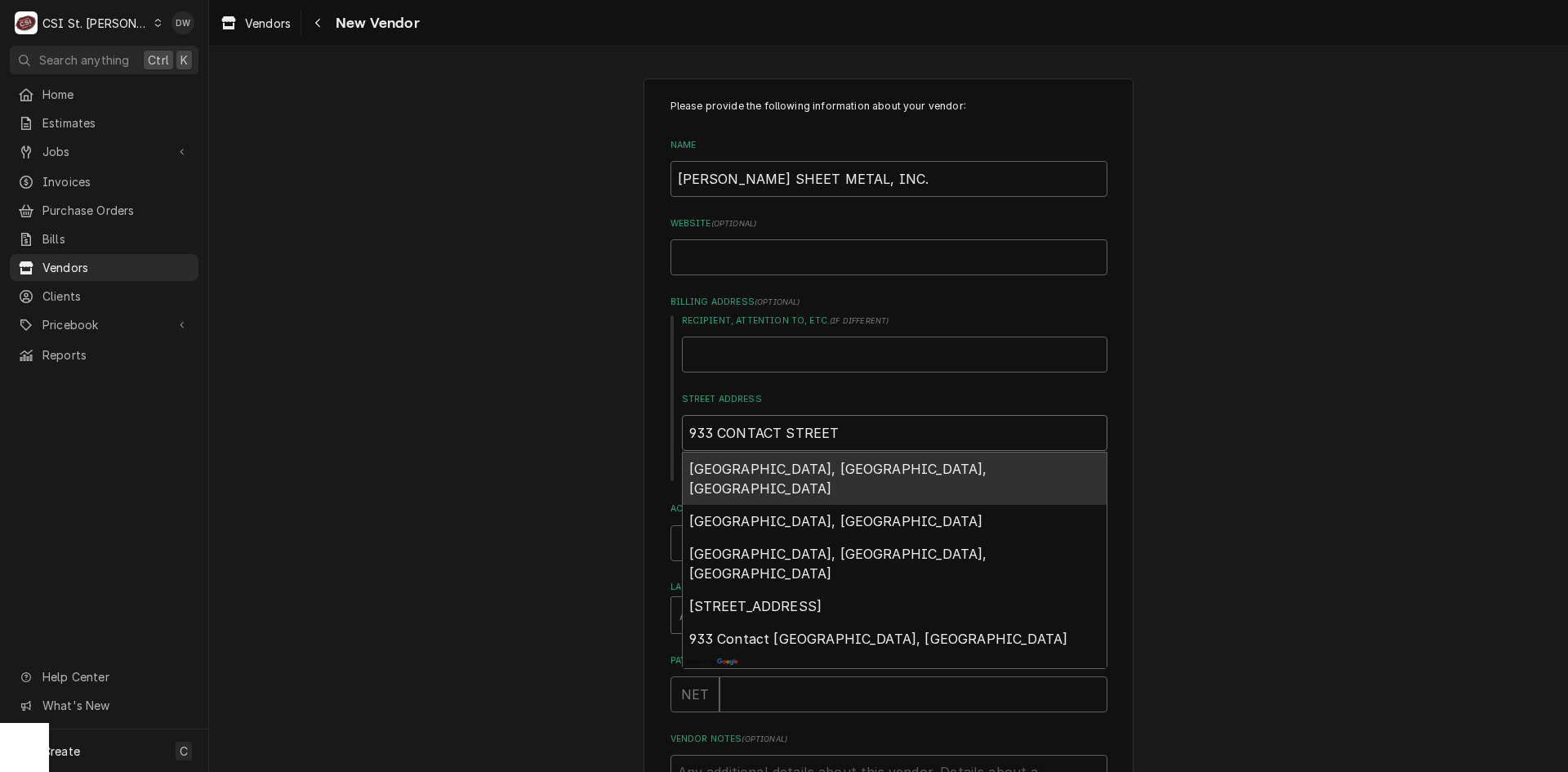
type input "933 CONTACT STREET"
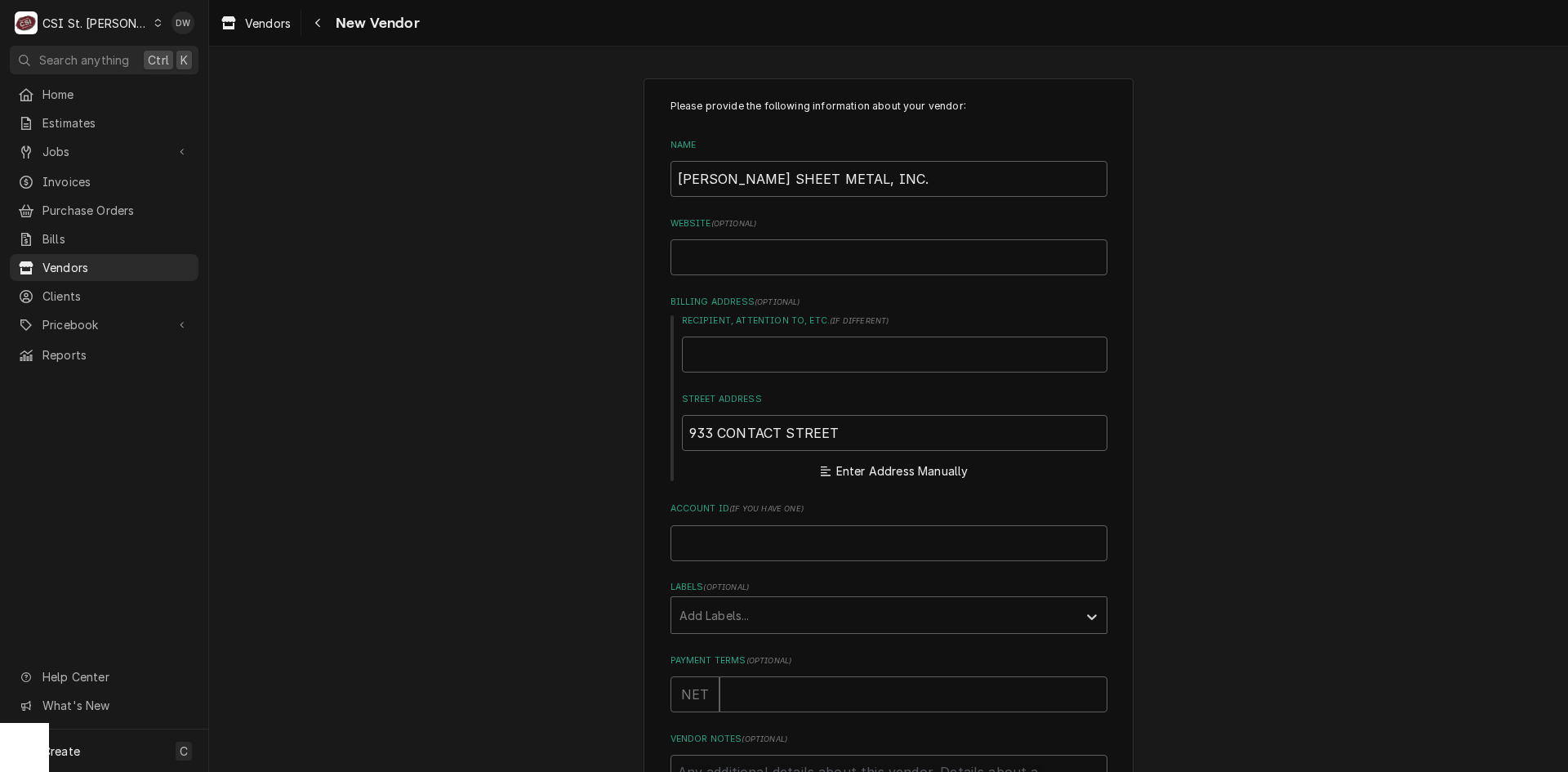
click at [561, 477] on div "Please provide the following information about your vendor: Name BRYANT'S SHEET…" at bounding box center [889, 533] width 1359 height 939
click at [852, 463] on button "Enter Address Manually" at bounding box center [894, 471] width 153 height 23
click at [703, 591] on input "City" at bounding box center [895, 589] width 426 height 36
type textarea "x"
type input "L"
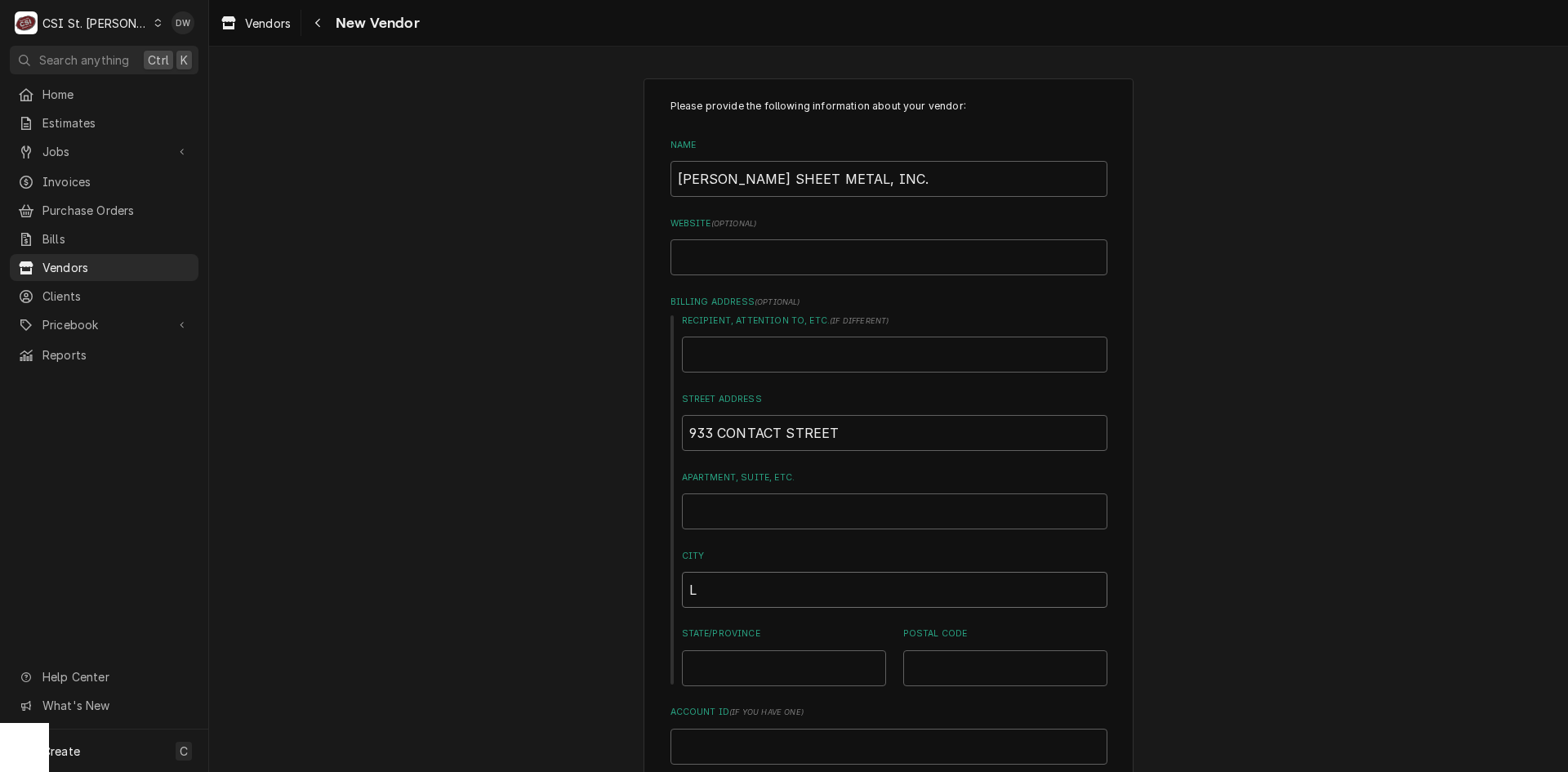
type textarea "x"
type input "LE"
type textarea "x"
type input "LEX"
type textarea "x"
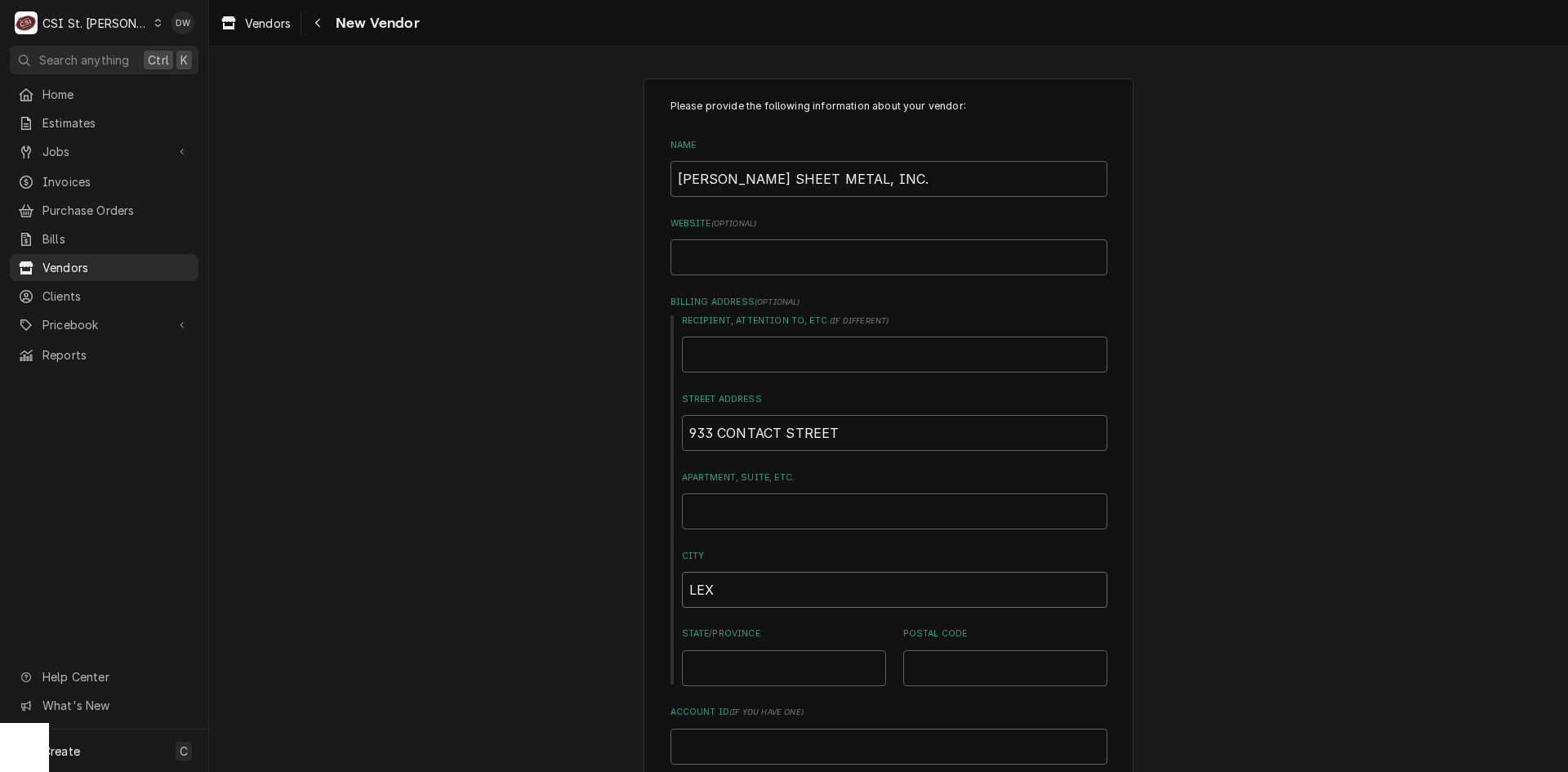
type input "LEXI"
type textarea "x"
type input "LEXIN"
type textarea "x"
type input "LEXING"
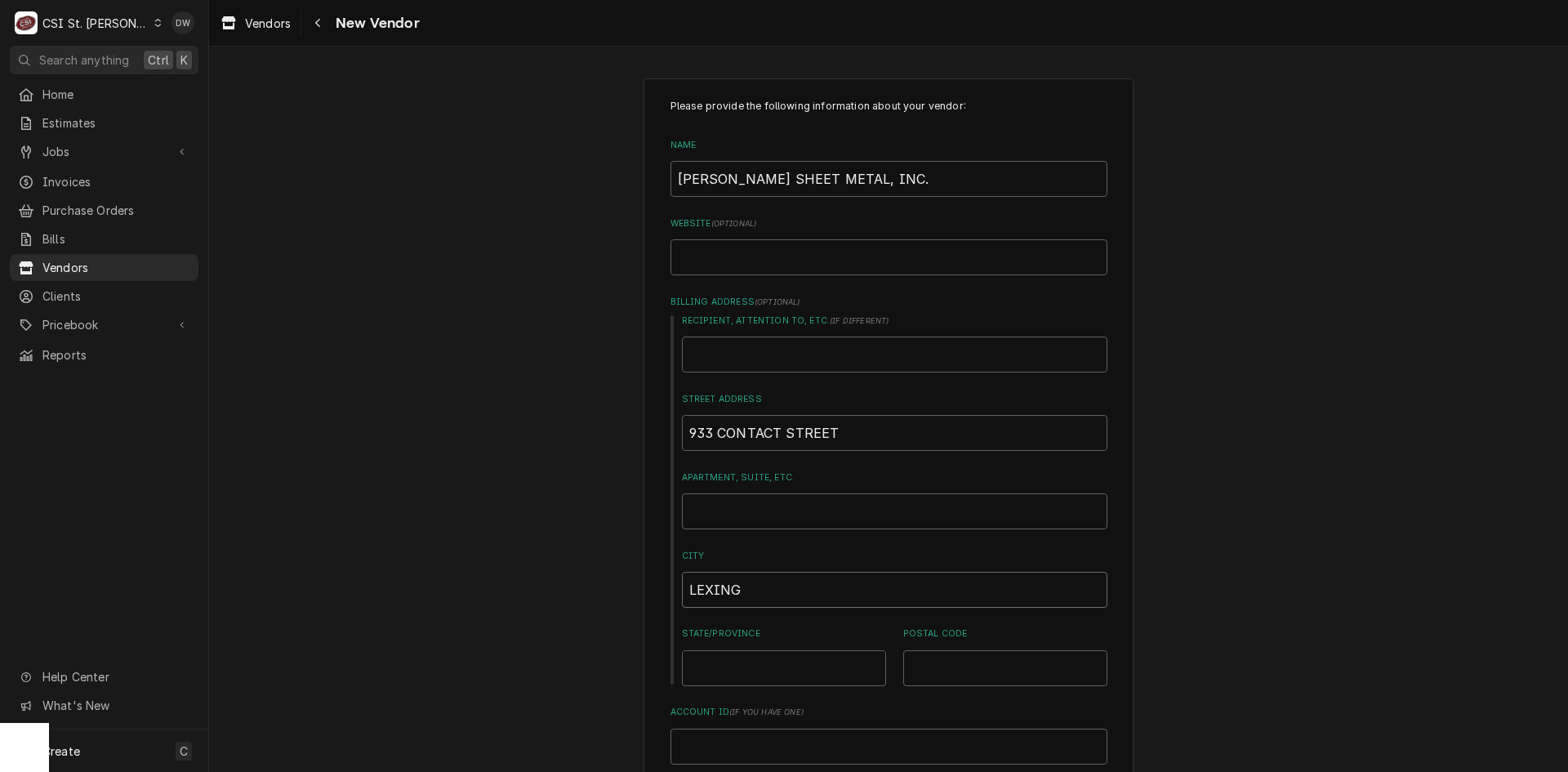
type textarea "x"
type input "LEXINGT"
type textarea "x"
type input "LEXINGTO"
type textarea "x"
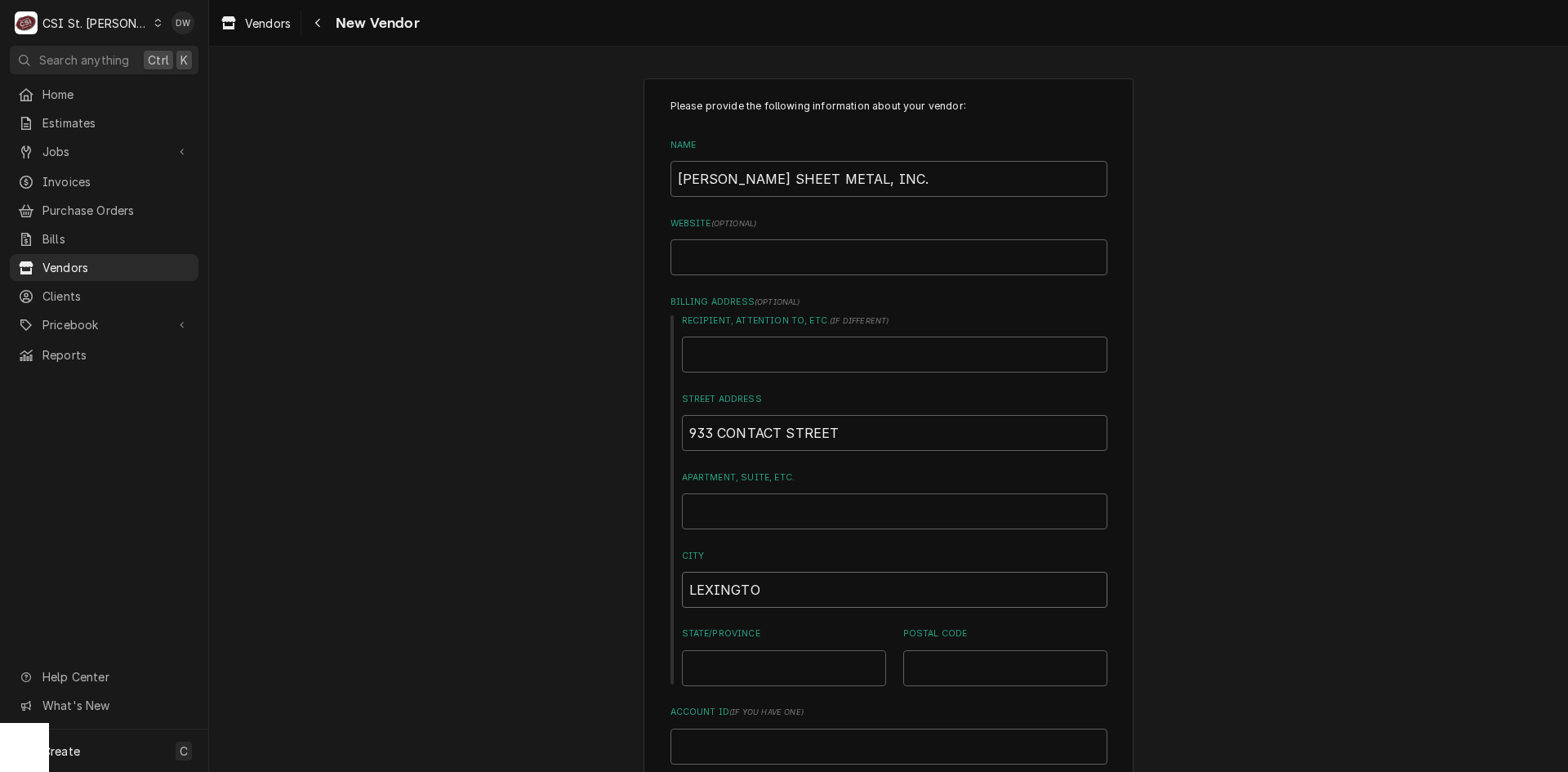
type input "LEXINGTON"
type textarea "x"
type input "LEXINGTON"
click at [772, 665] on input "State/Province" at bounding box center [784, 668] width 204 height 36
type textarea "x"
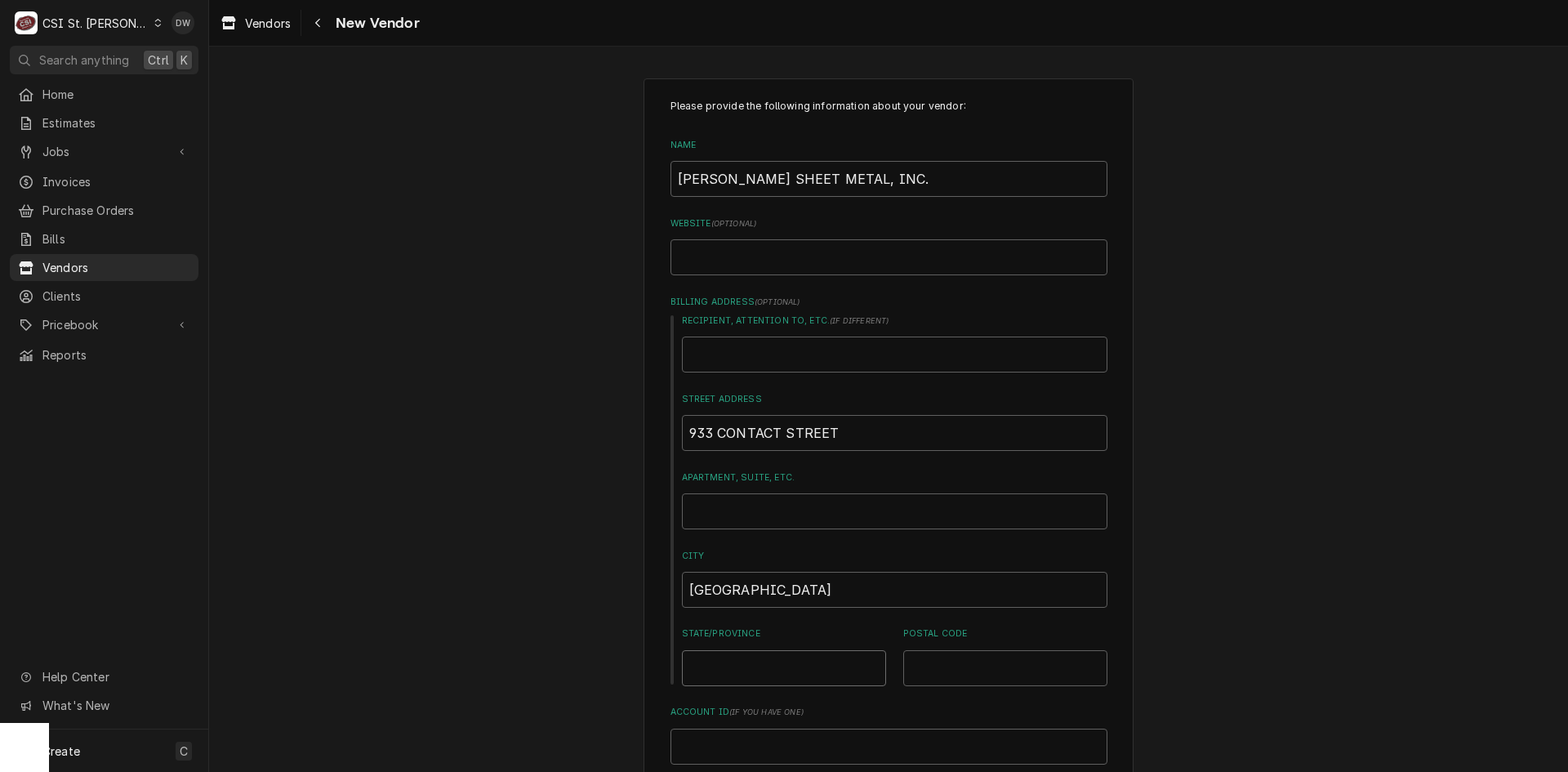
type input "K"
type textarea "x"
type input "KY"
click at [932, 658] on input "Postal Code" at bounding box center [1005, 668] width 204 height 36
type textarea "x"
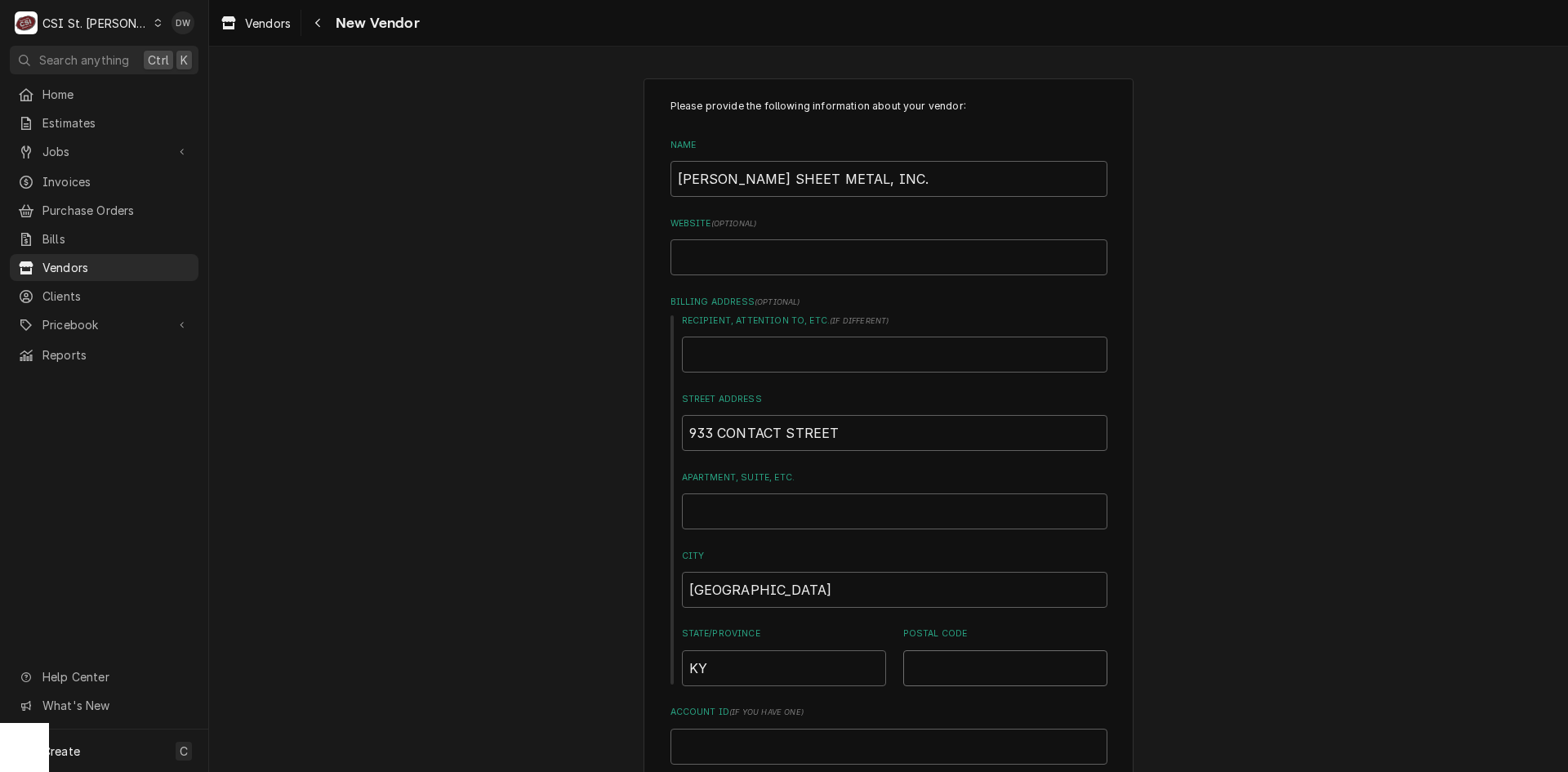
type input "4"
type textarea "x"
type input "40"
type textarea "x"
type input "405"
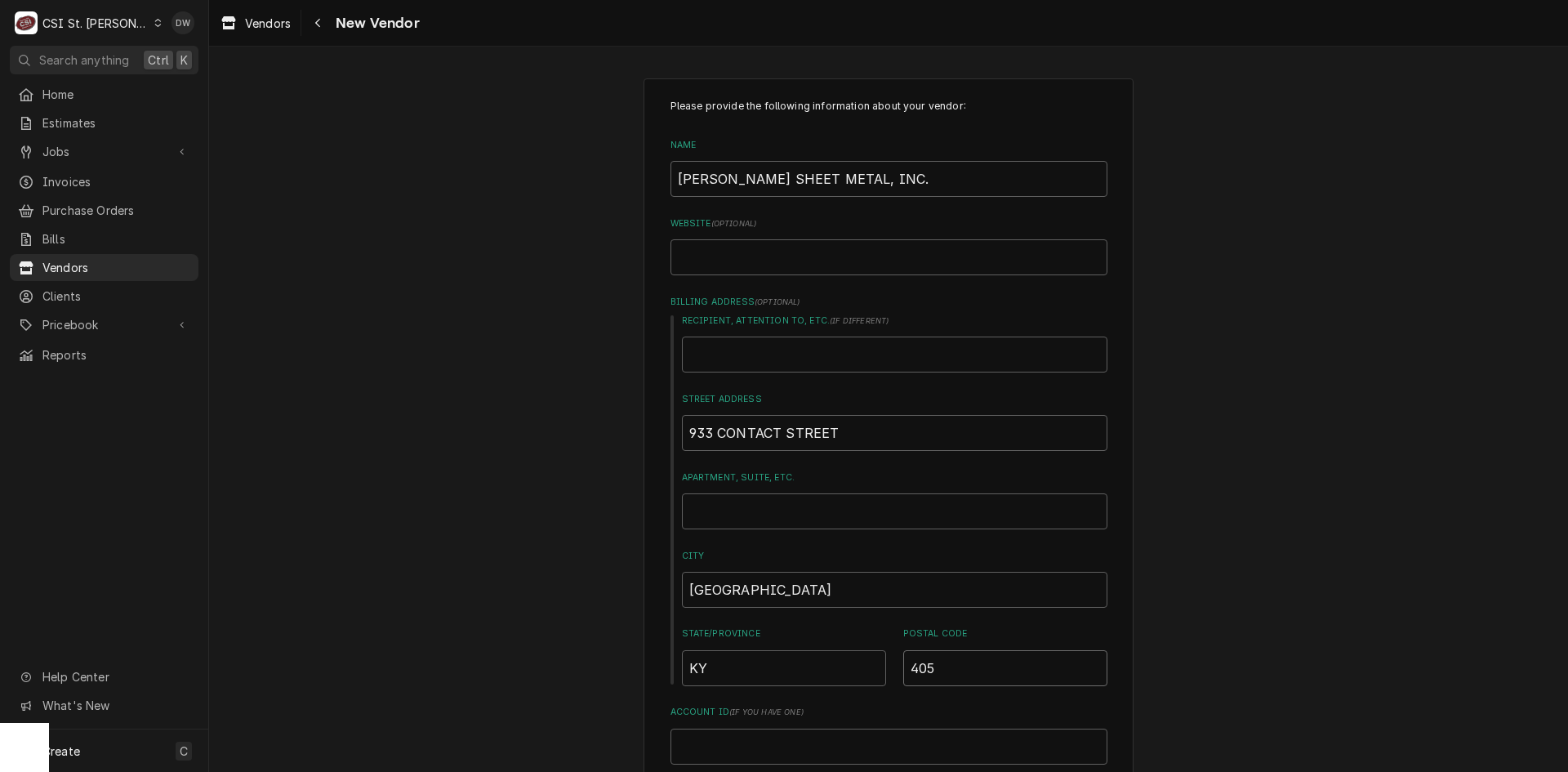
type textarea "x"
type input "4050"
type textarea "x"
type input "40505"
click at [1200, 624] on div "Please provide the following information about your vendor: Name BRYANT'S SHEET…" at bounding box center [889, 634] width 1359 height 1142
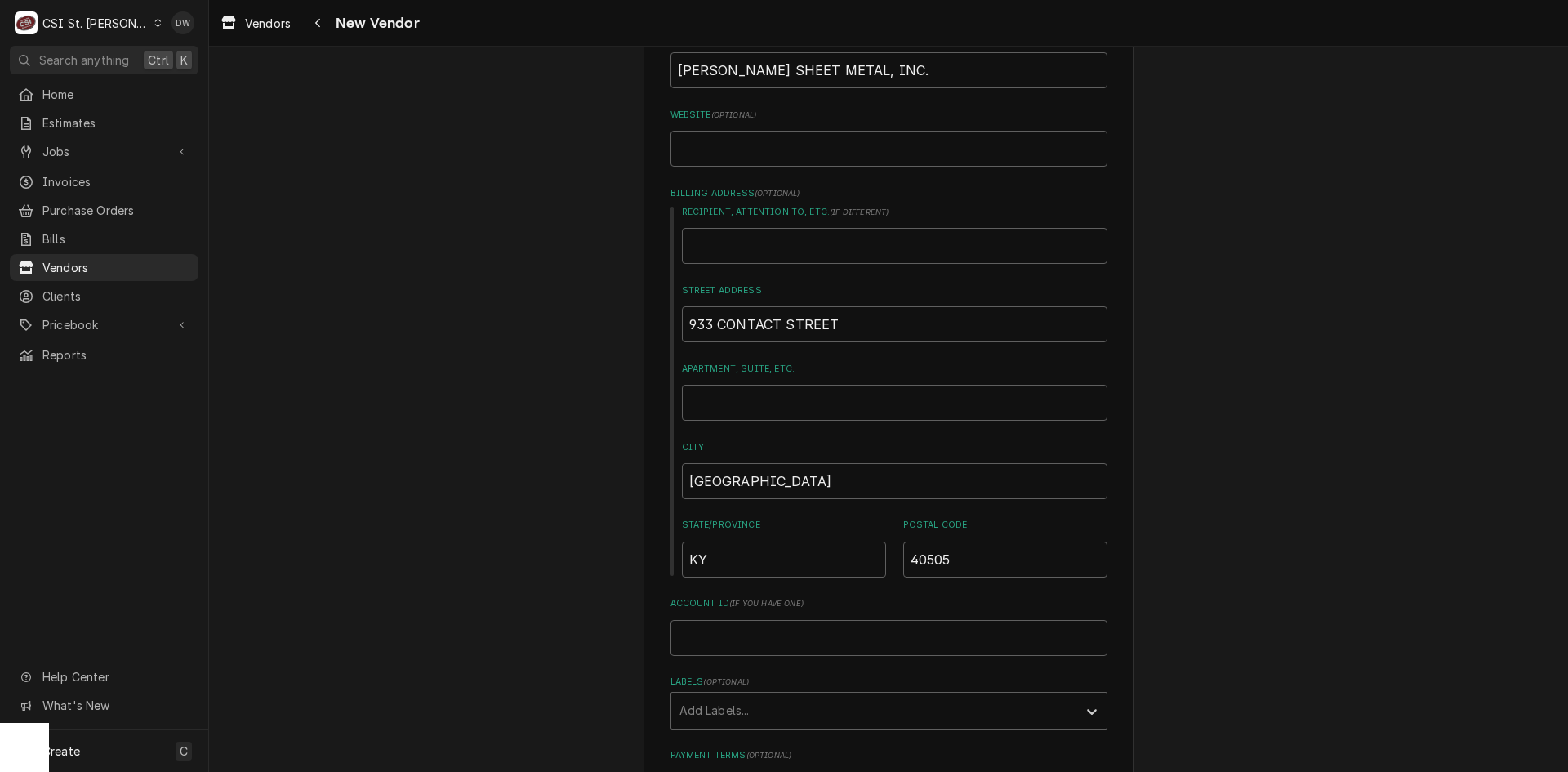
scroll to position [245, 0]
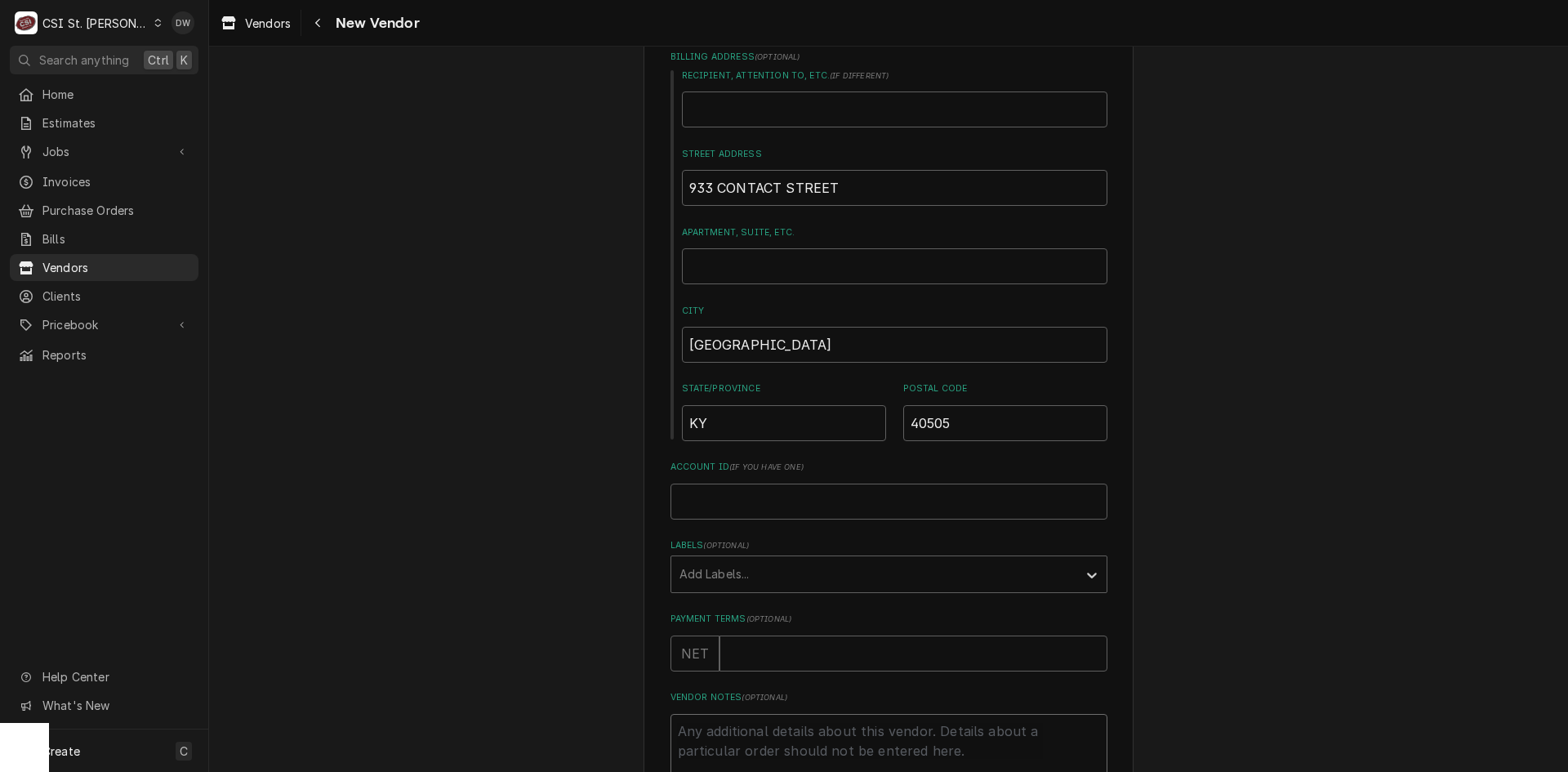
click at [749, 733] on textarea "Vendor Notes ( optional )" at bounding box center [889, 751] width 437 height 74
type textarea "c"
type textarea "x"
type textarea "cH"
type textarea "x"
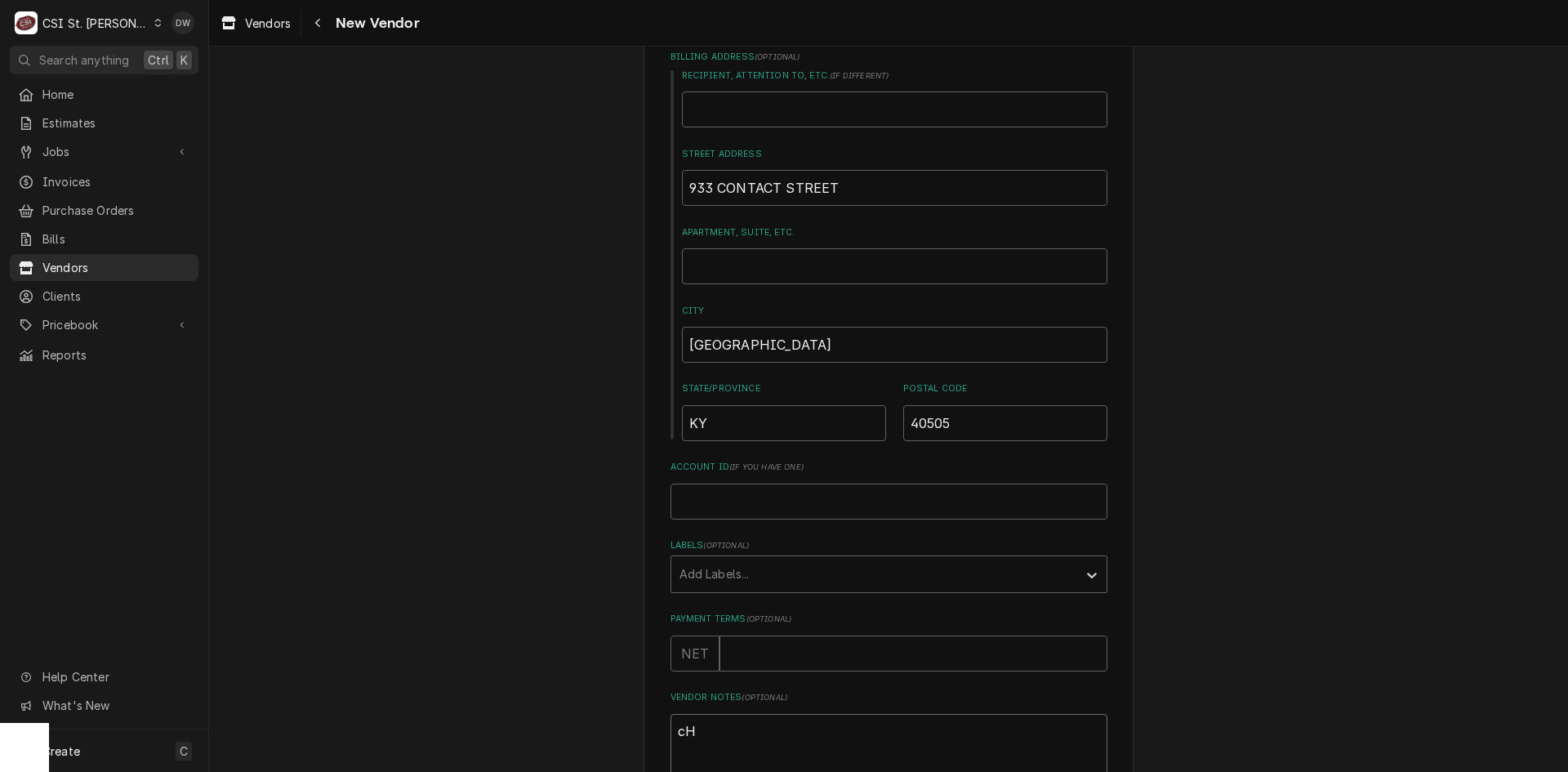
type textarea "cHE"
type textarea "x"
type textarea "cHEC"
type textarea "x"
type textarea "cHECK"
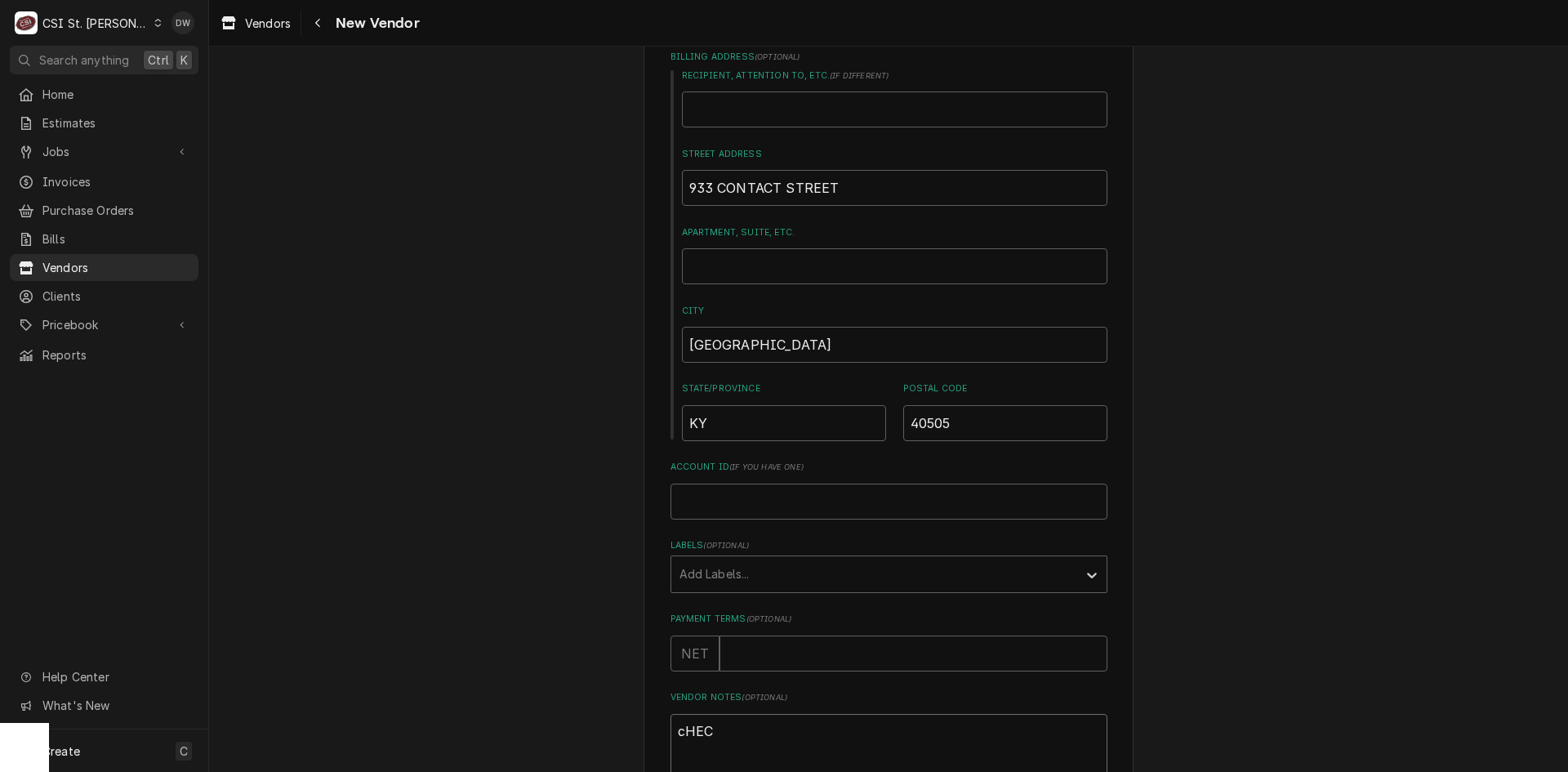
type textarea "x"
type textarea "cHECK"
type textarea "x"
type textarea "cHECK"
type textarea "x"
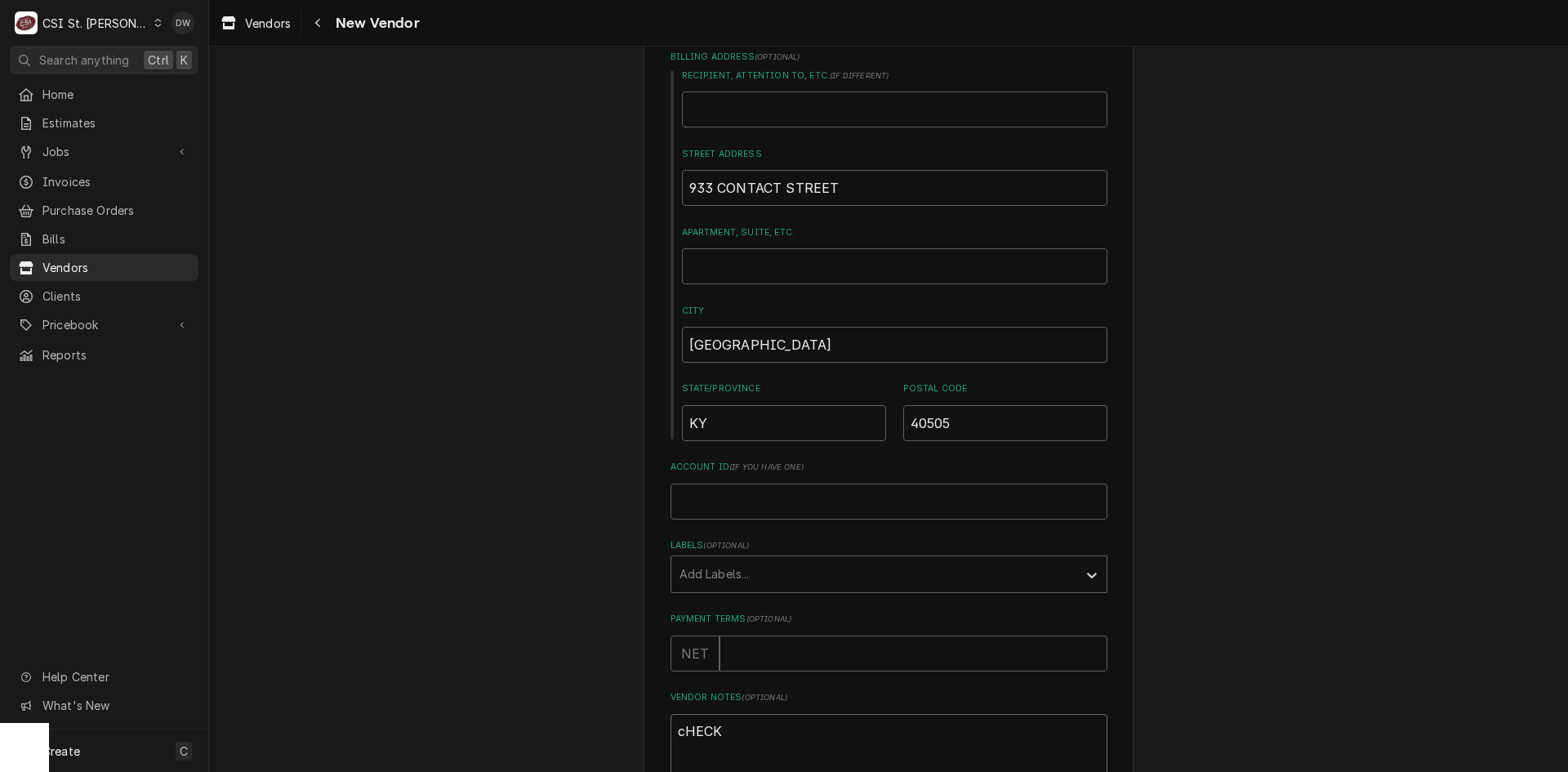
type textarea "cHEC"
type textarea "x"
type textarea "cHE"
type textarea "x"
type textarea "cH"
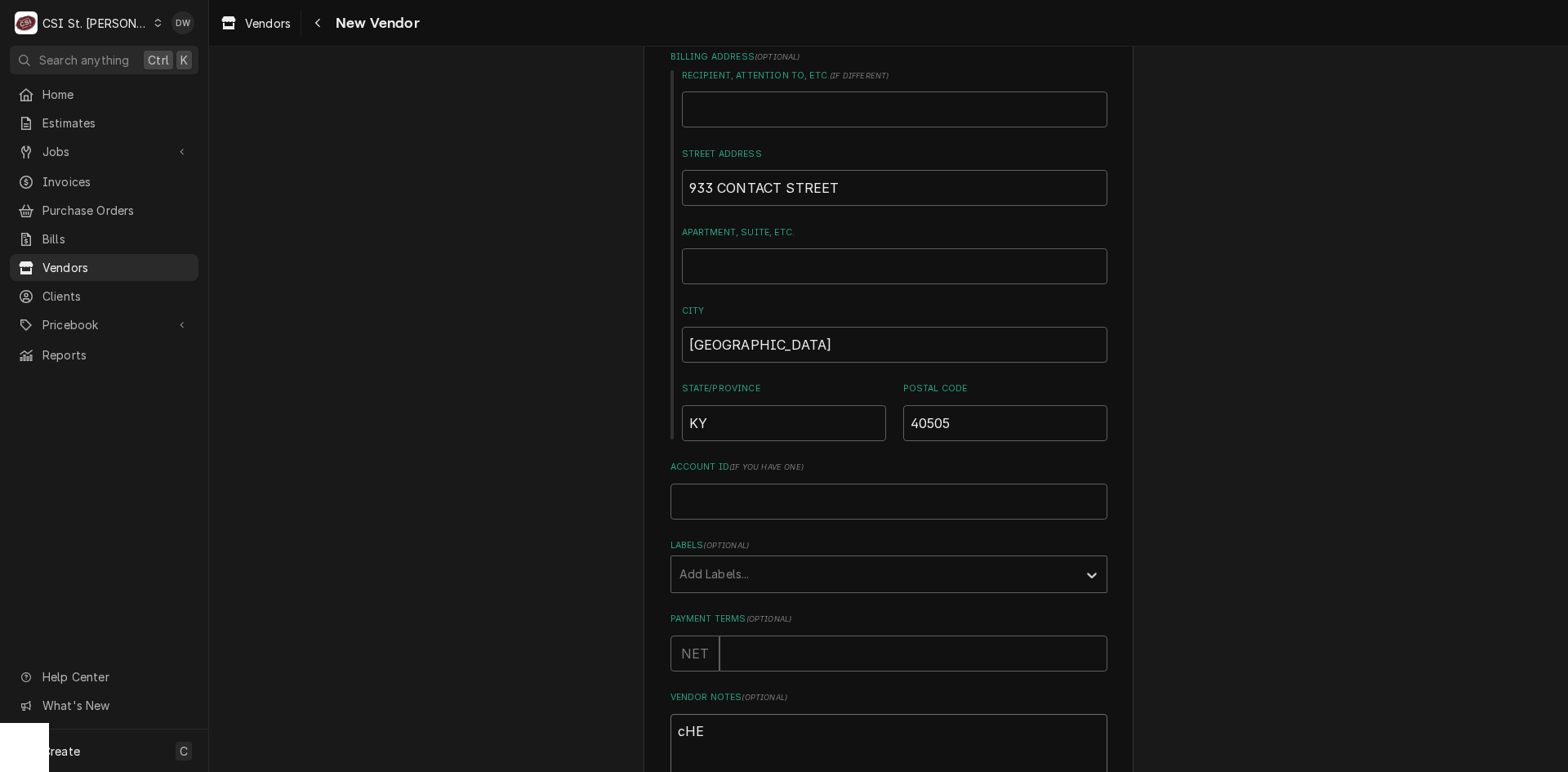
type textarea "x"
type textarea "c"
type textarea "x"
type textarea "c"
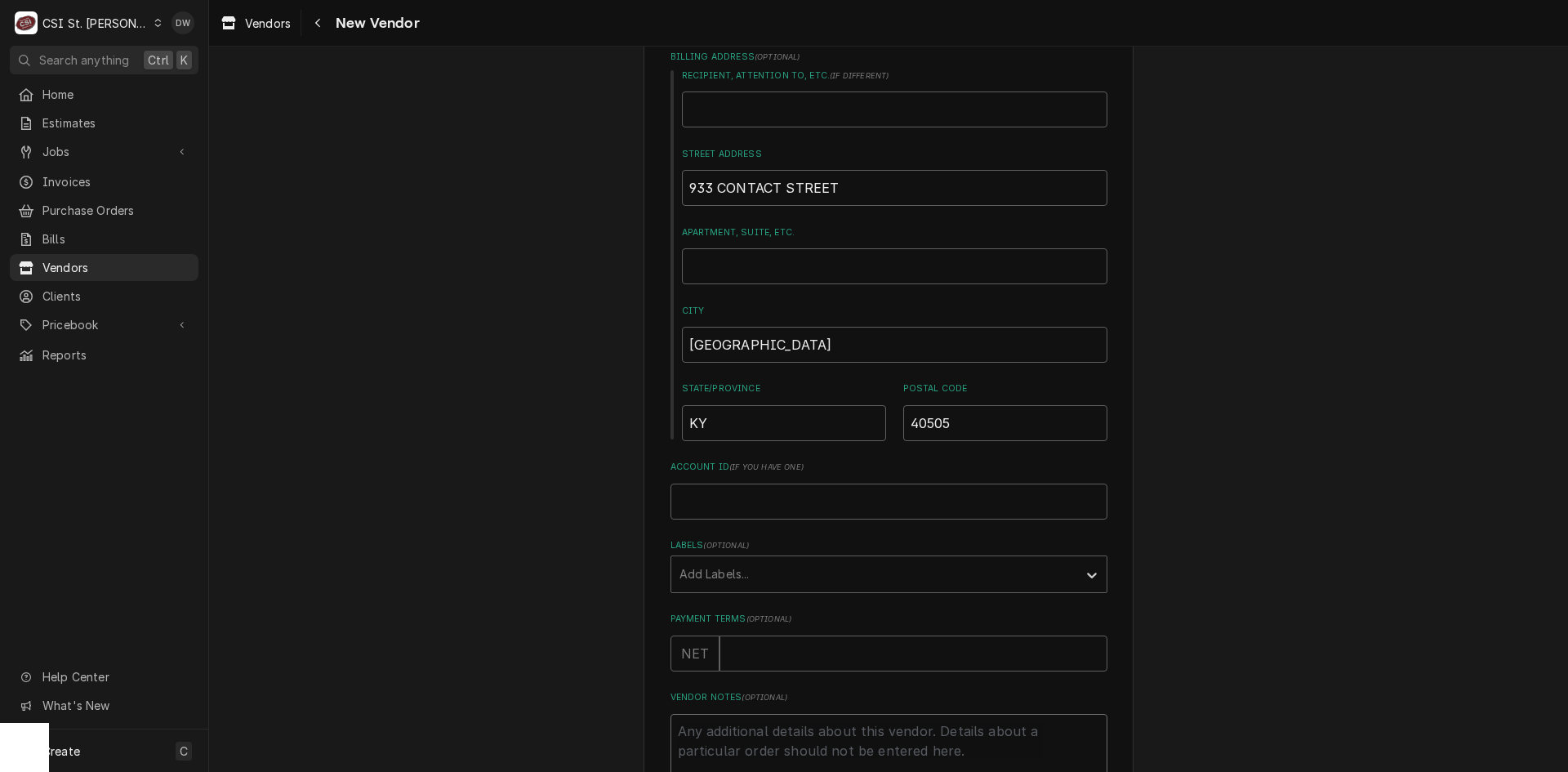
type textarea "x"
type textarea "c"
type textarea "x"
type textarea "ch"
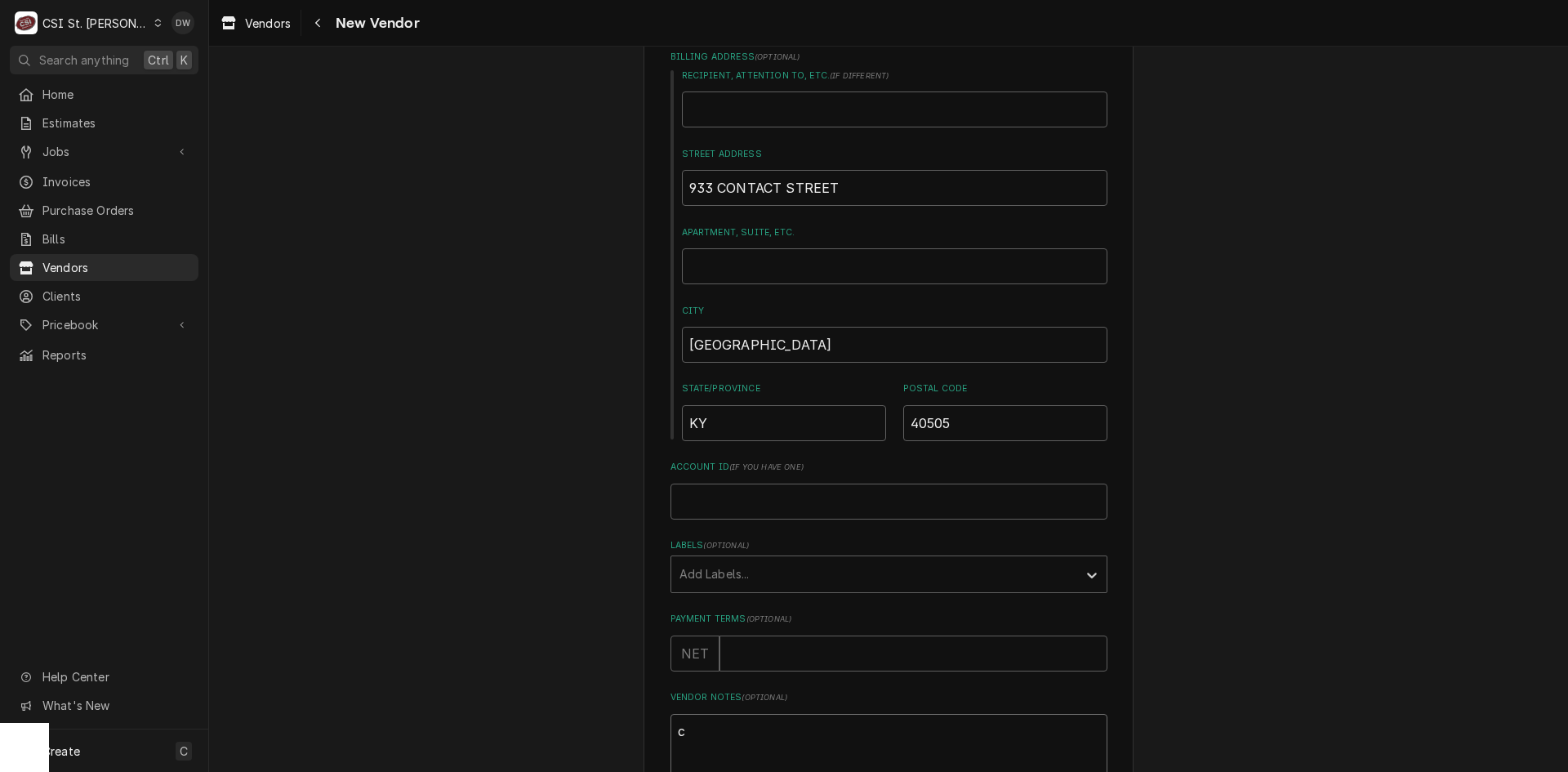
type textarea "x"
type textarea "che"
type textarea "x"
type textarea "chec"
type textarea "x"
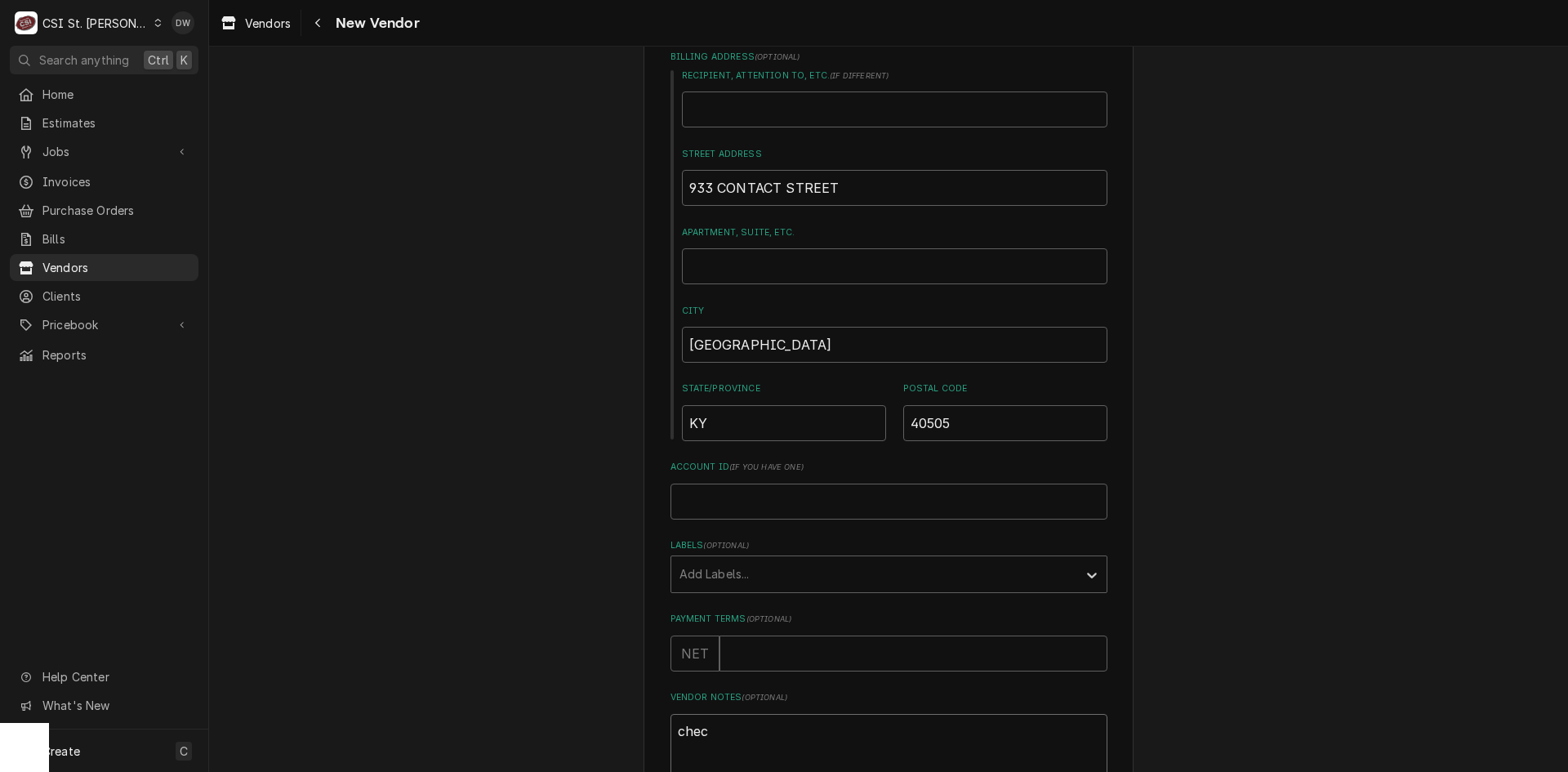
type textarea "che"
type textarea "x"
type textarea "ch"
type textarea "x"
type textarea "c"
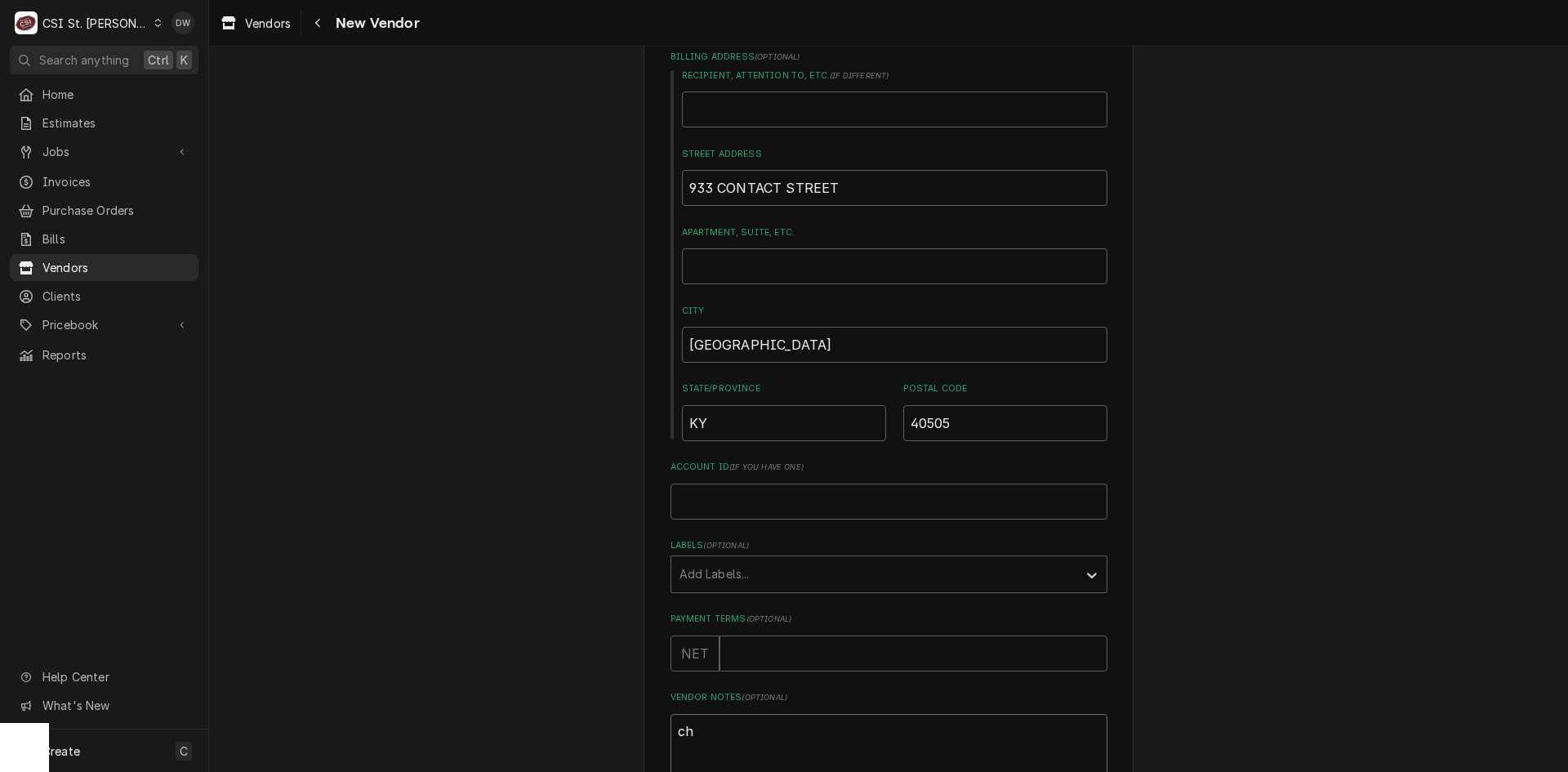
type textarea "x"
type textarea "C"
type textarea "x"
type textarea "CH"
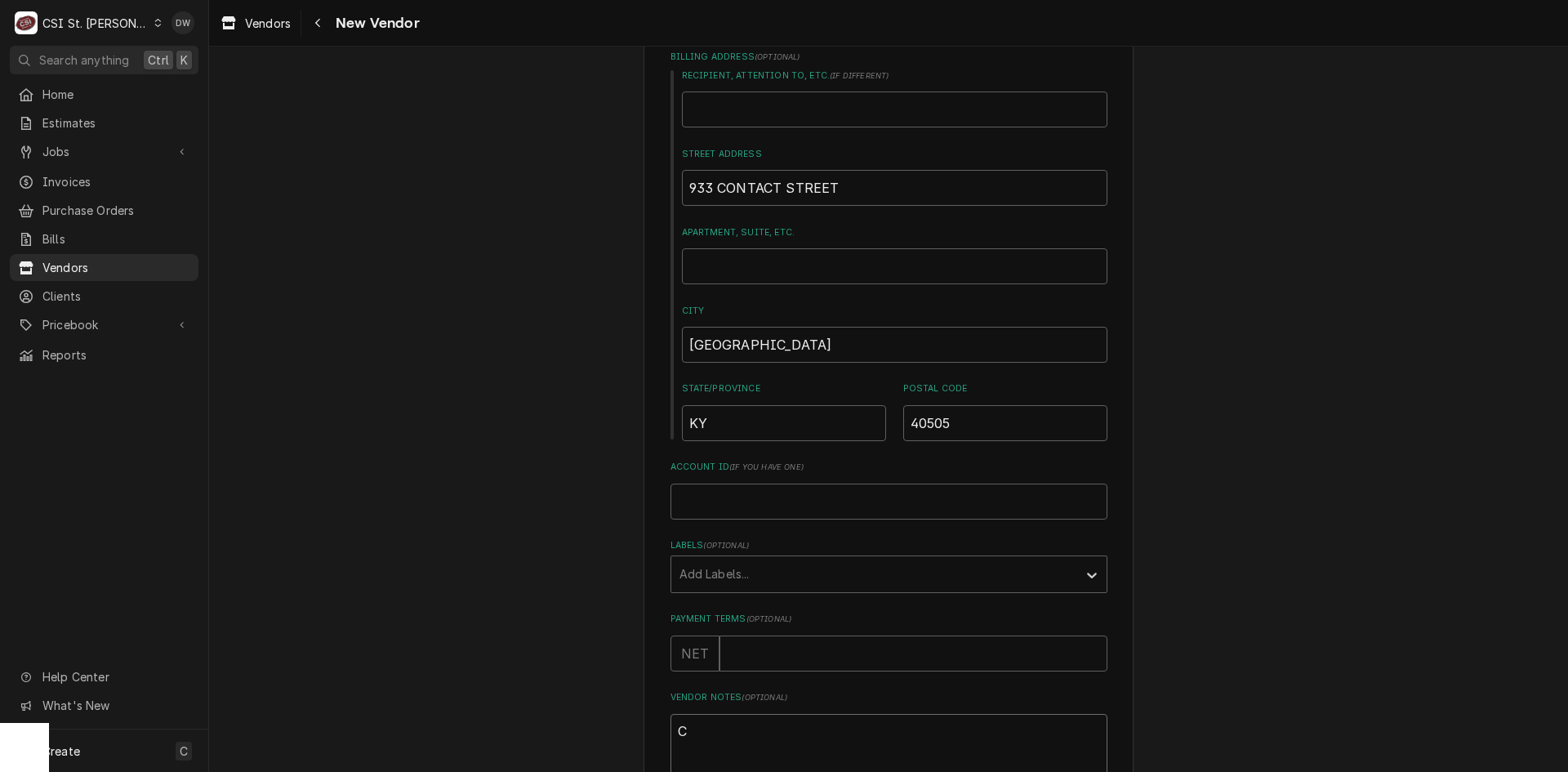
type textarea "x"
type textarea "CHE"
type textarea "x"
type textarea "CHEC"
type textarea "x"
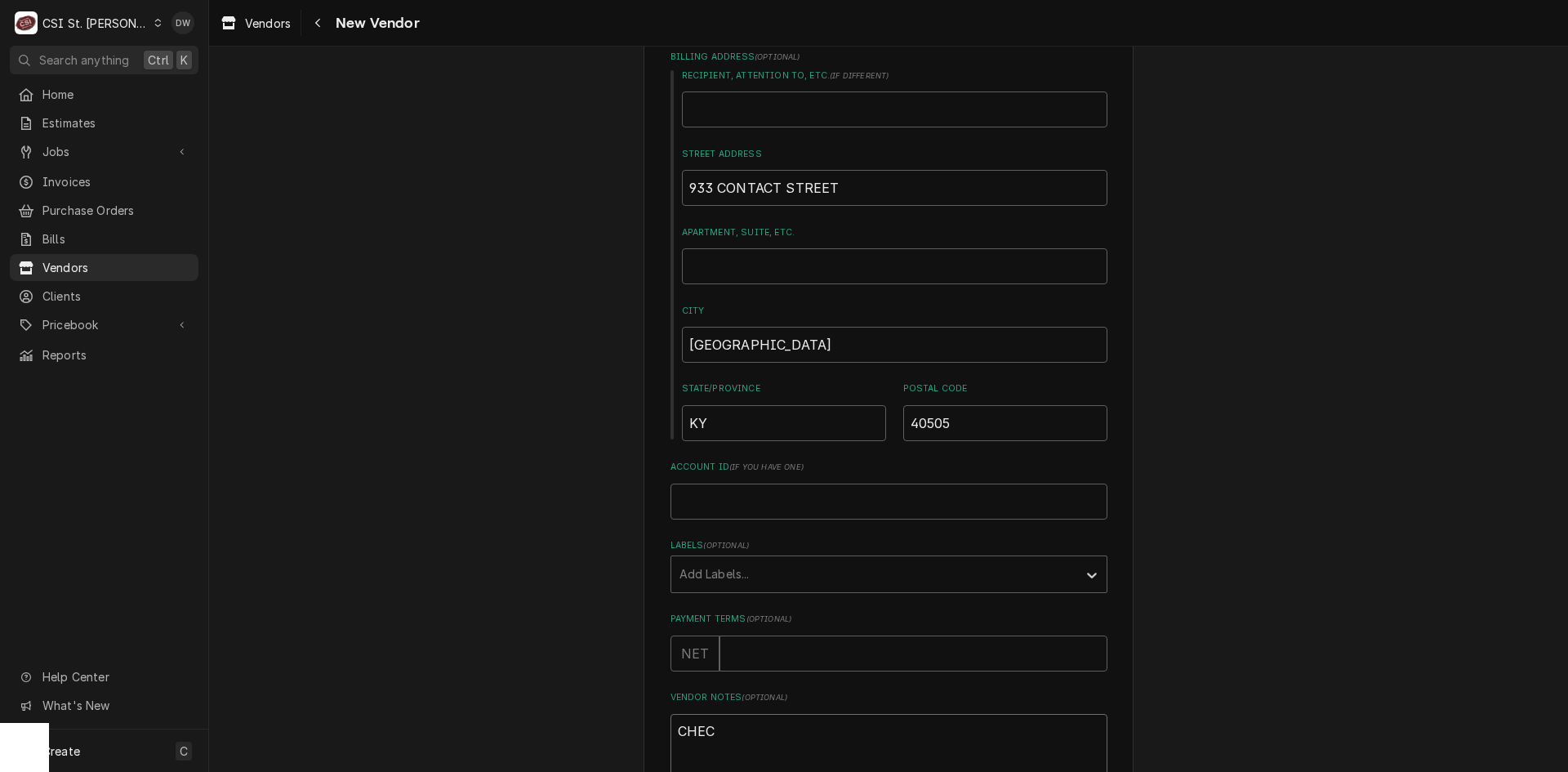
type textarea "CHECK"
type textarea "x"
type textarea "CHECK"
type textarea "x"
type textarea "CHECK O"
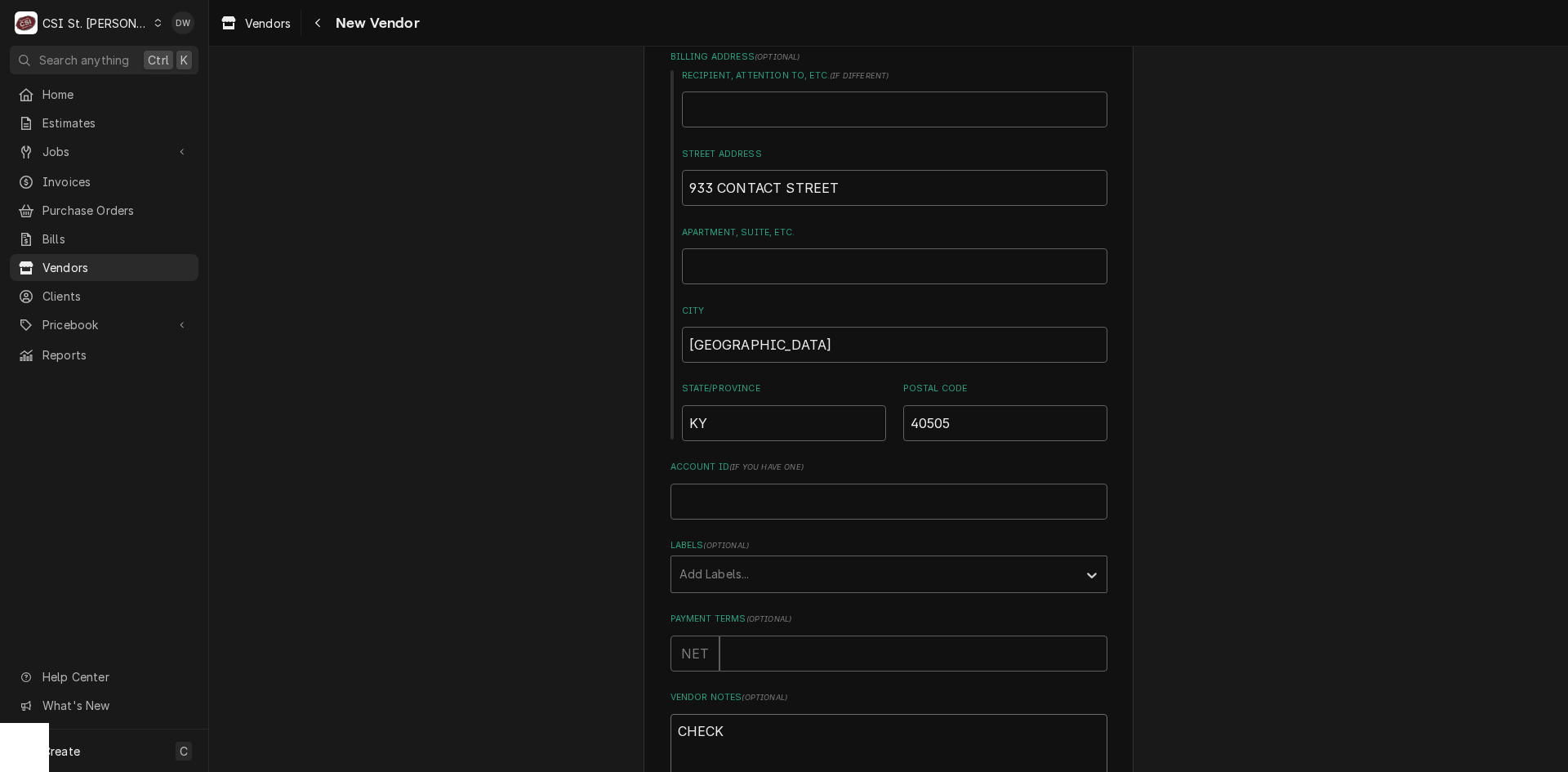
type textarea "x"
type textarea "CHECK ON"
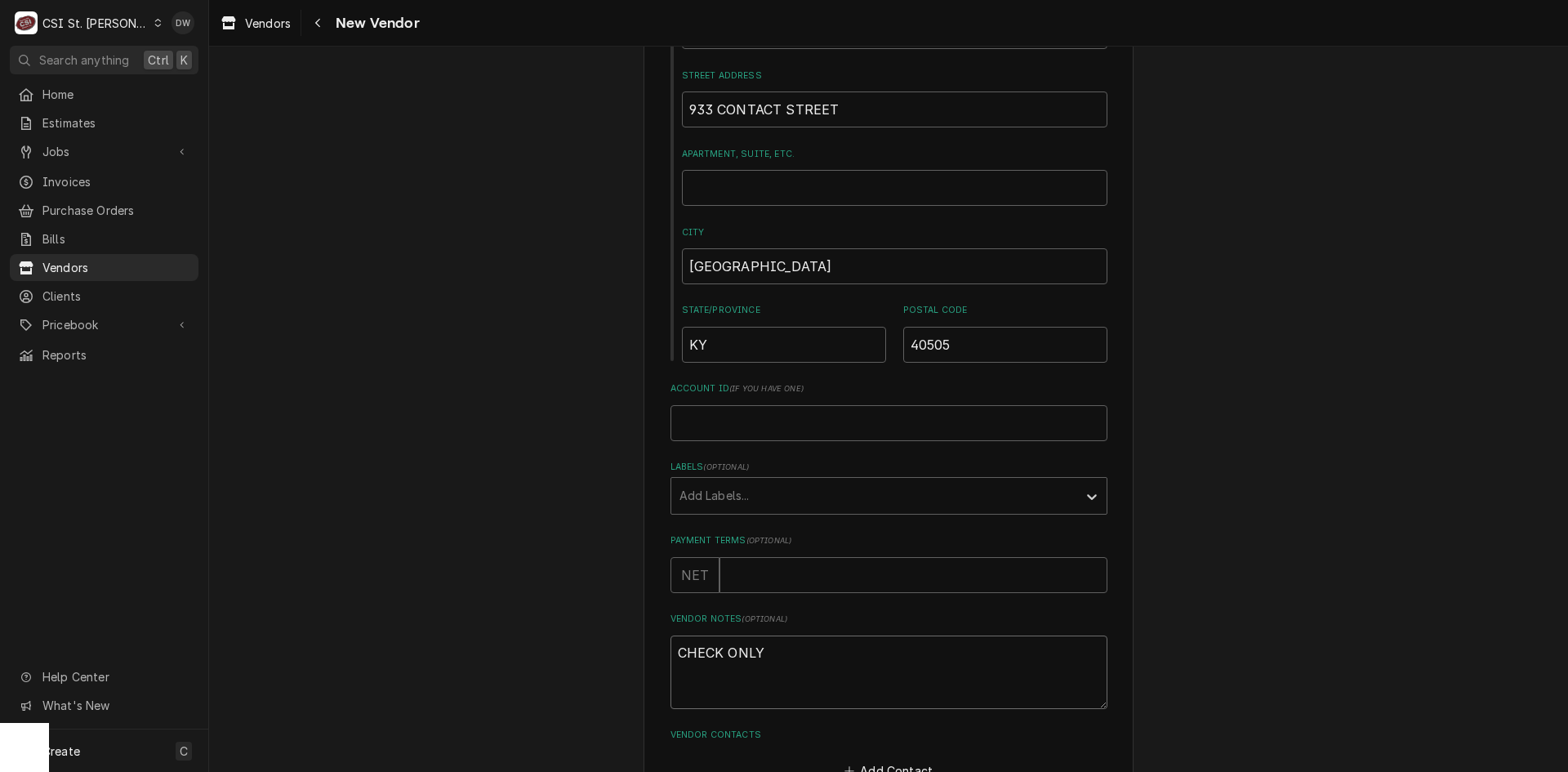
scroll to position [434, 0]
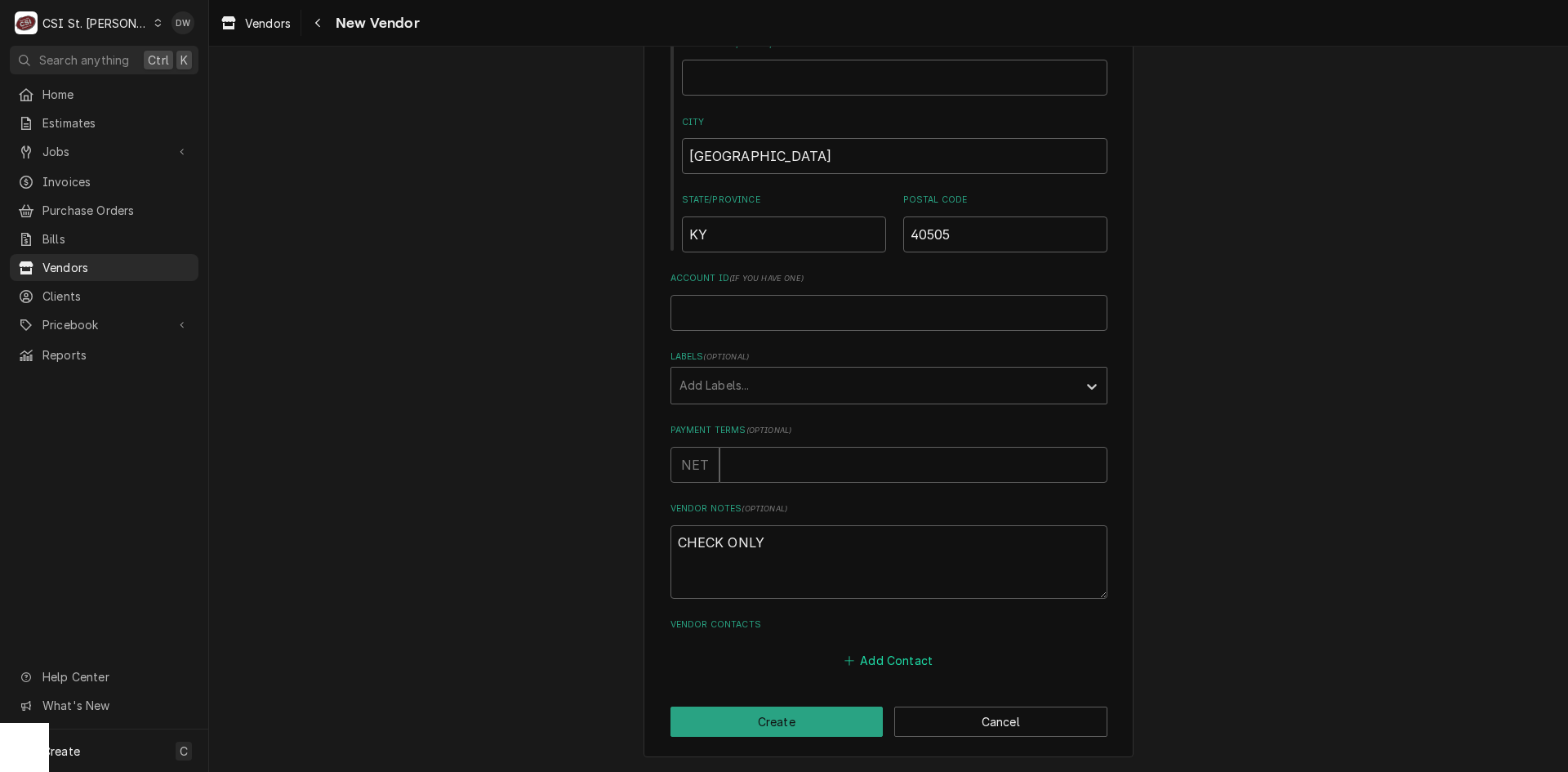
click at [874, 655] on button "Add Contact" at bounding box center [888, 661] width 94 height 23
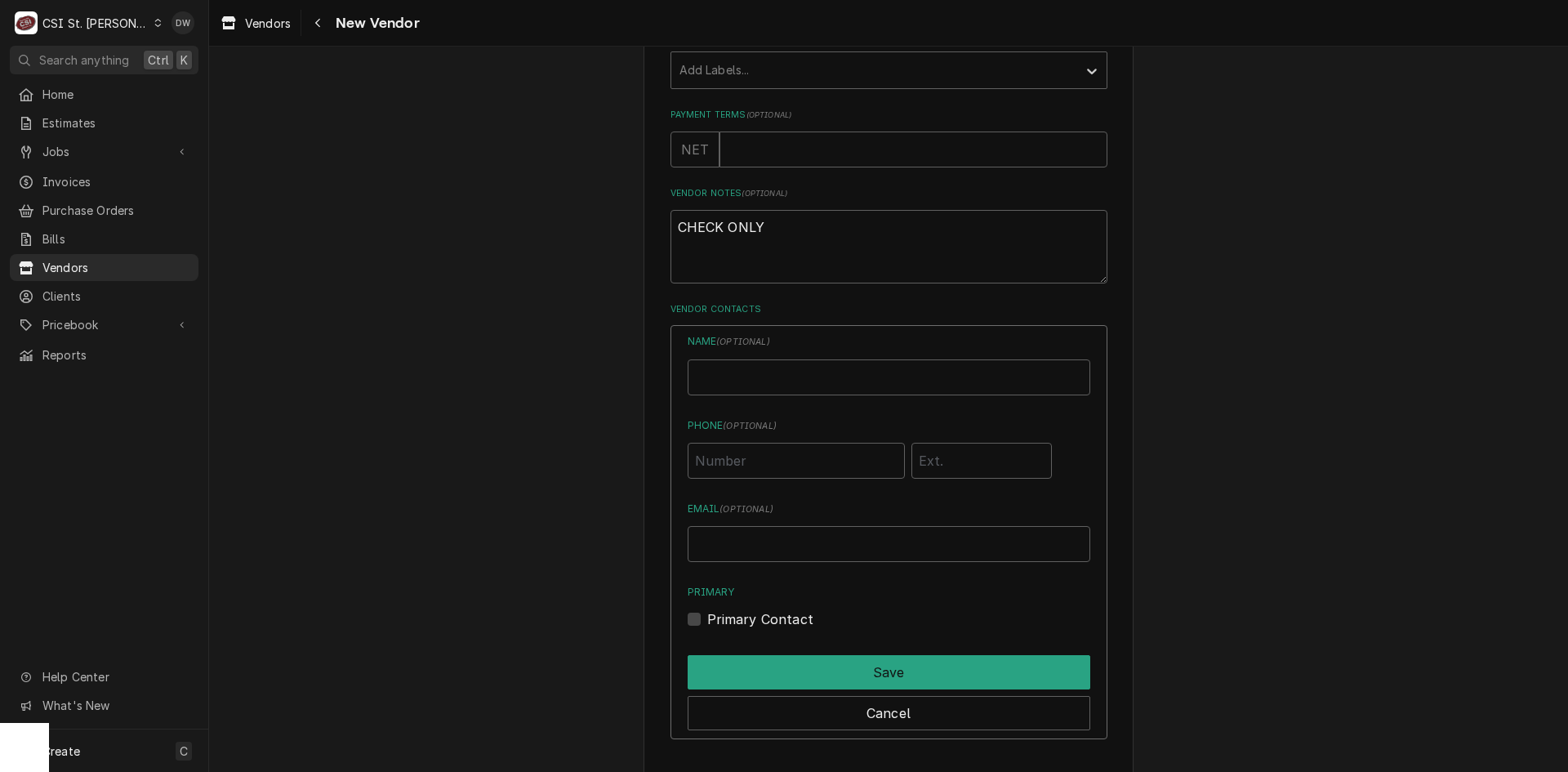
scroll to position [760, 0]
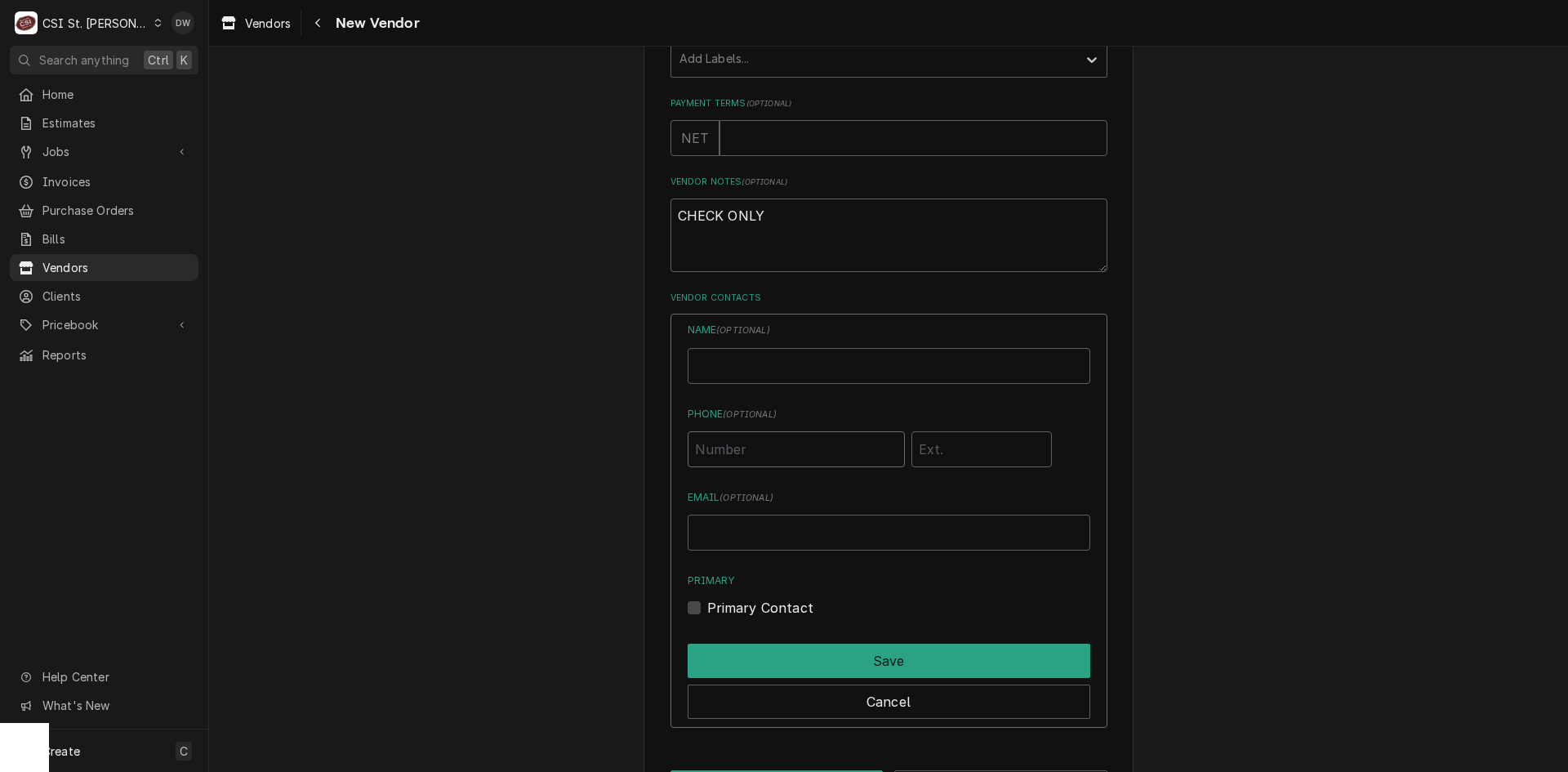
click at [719, 453] on input "Phone ( optional )" at bounding box center [796, 449] width 217 height 36
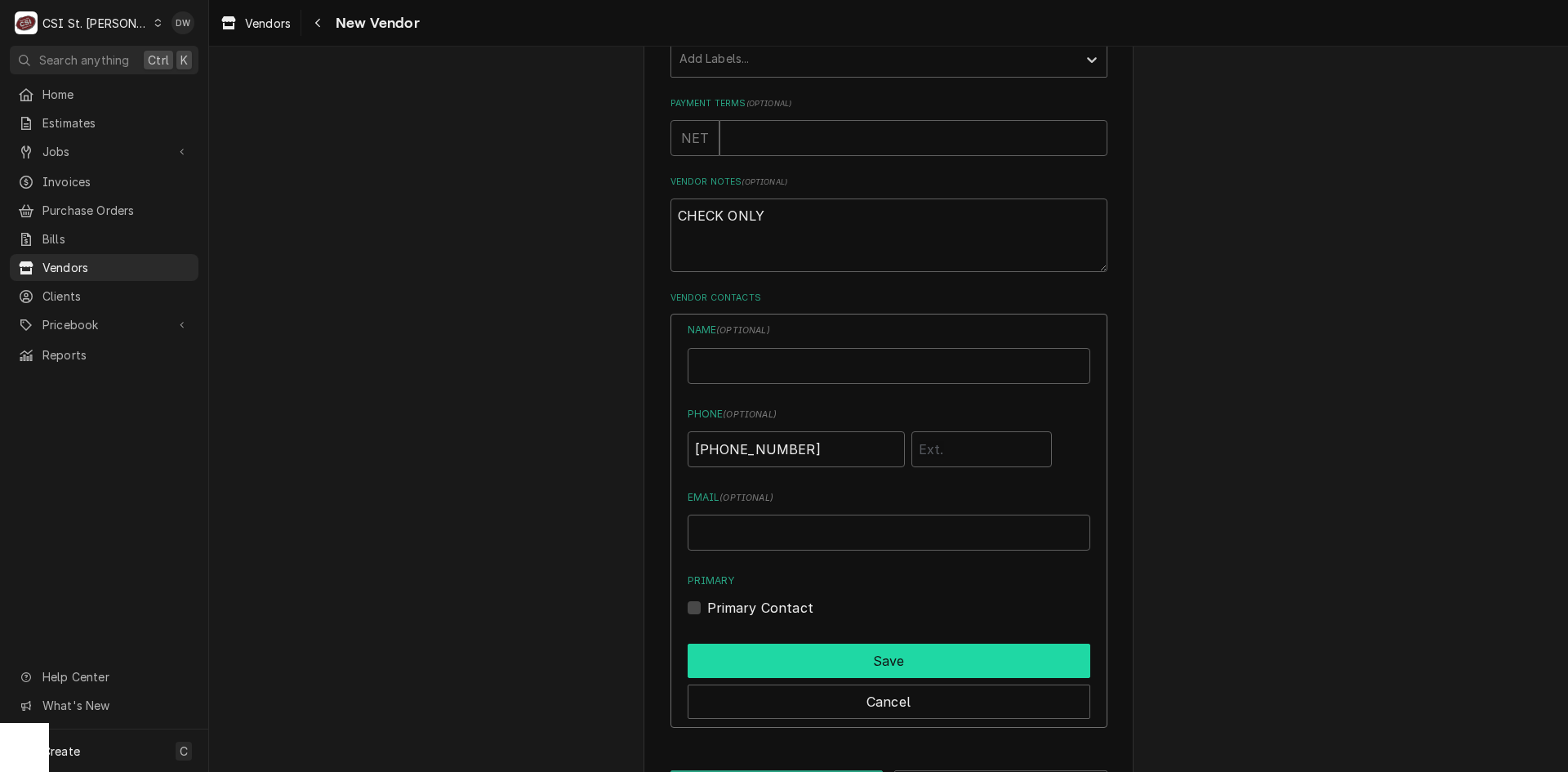
click at [863, 658] on button "Save" at bounding box center [889, 660] width 403 height 35
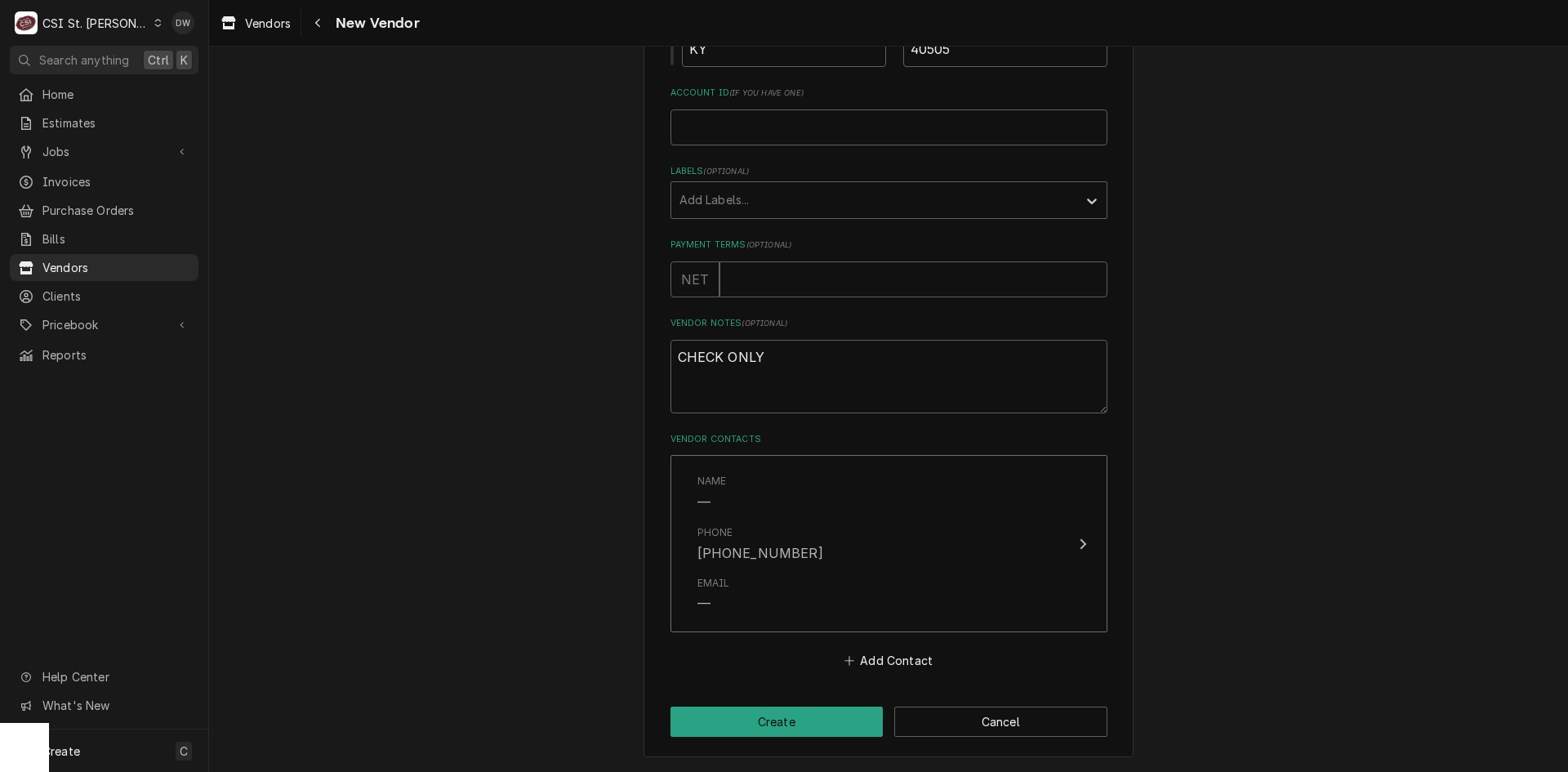
scroll to position [619, 0]
click at [863, 658] on button "Add Contact" at bounding box center [888, 661] width 94 height 23
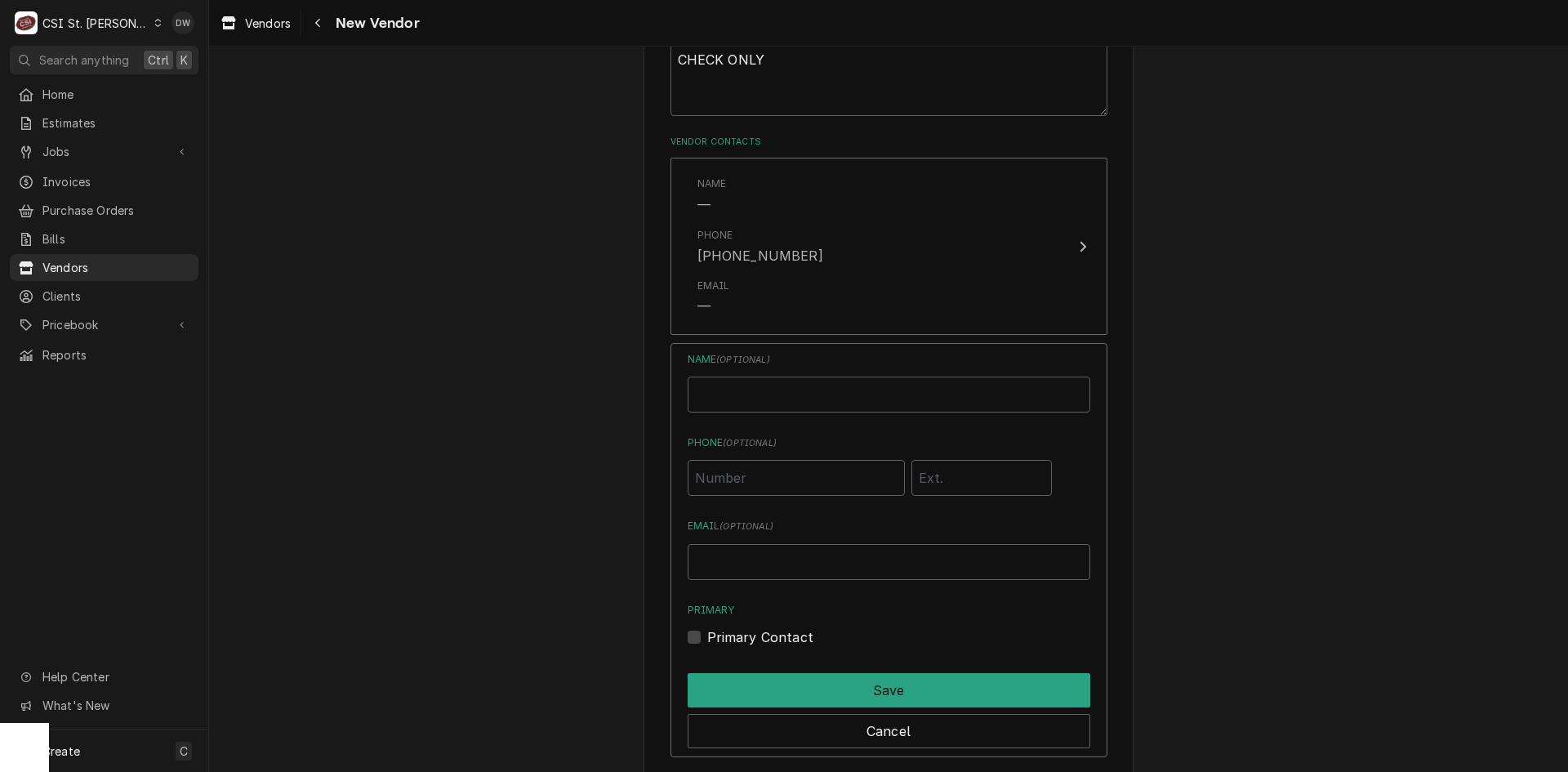
scroll to position [946, 0]
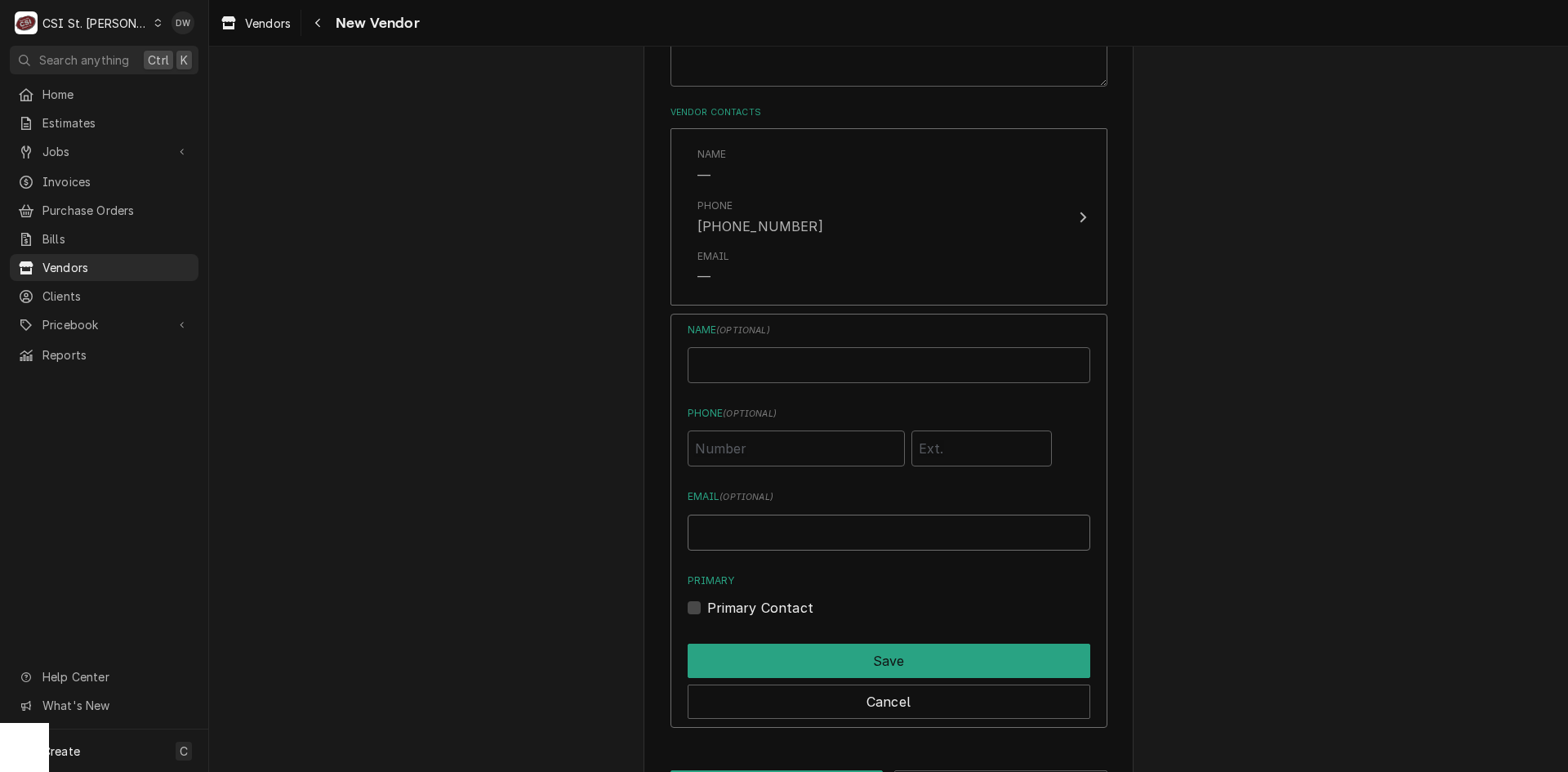
click at [738, 541] on input "Email ( optional )" at bounding box center [889, 532] width 403 height 36
paste input "bryantsheetmetal@windstream.net"
drag, startPoint x: 933, startPoint y: 540, endPoint x: 608, endPoint y: 552, distance: 325.2
click at [862, 690] on button "Cancel" at bounding box center [889, 701] width 403 height 35
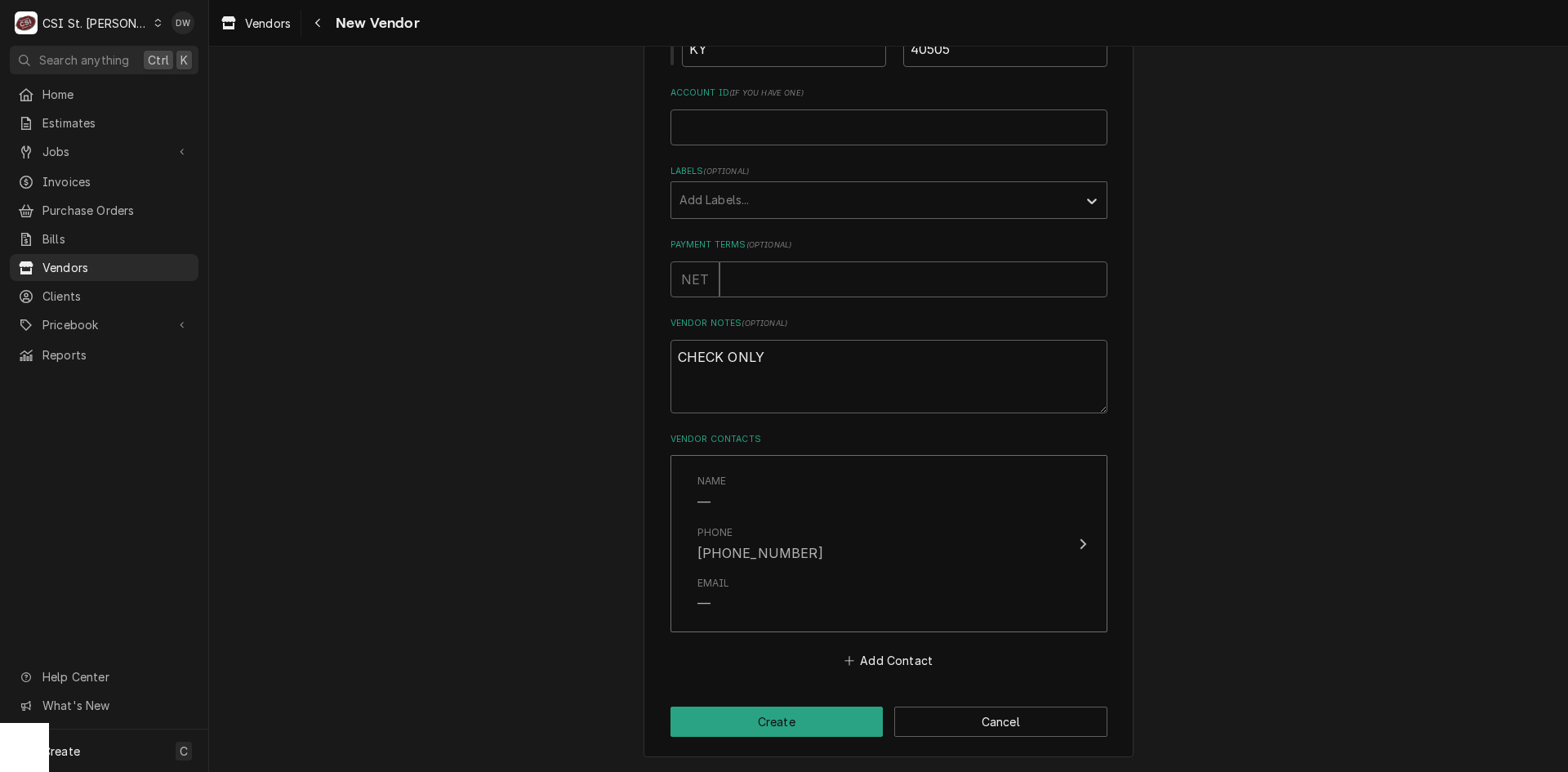
scroll to position [619, 0]
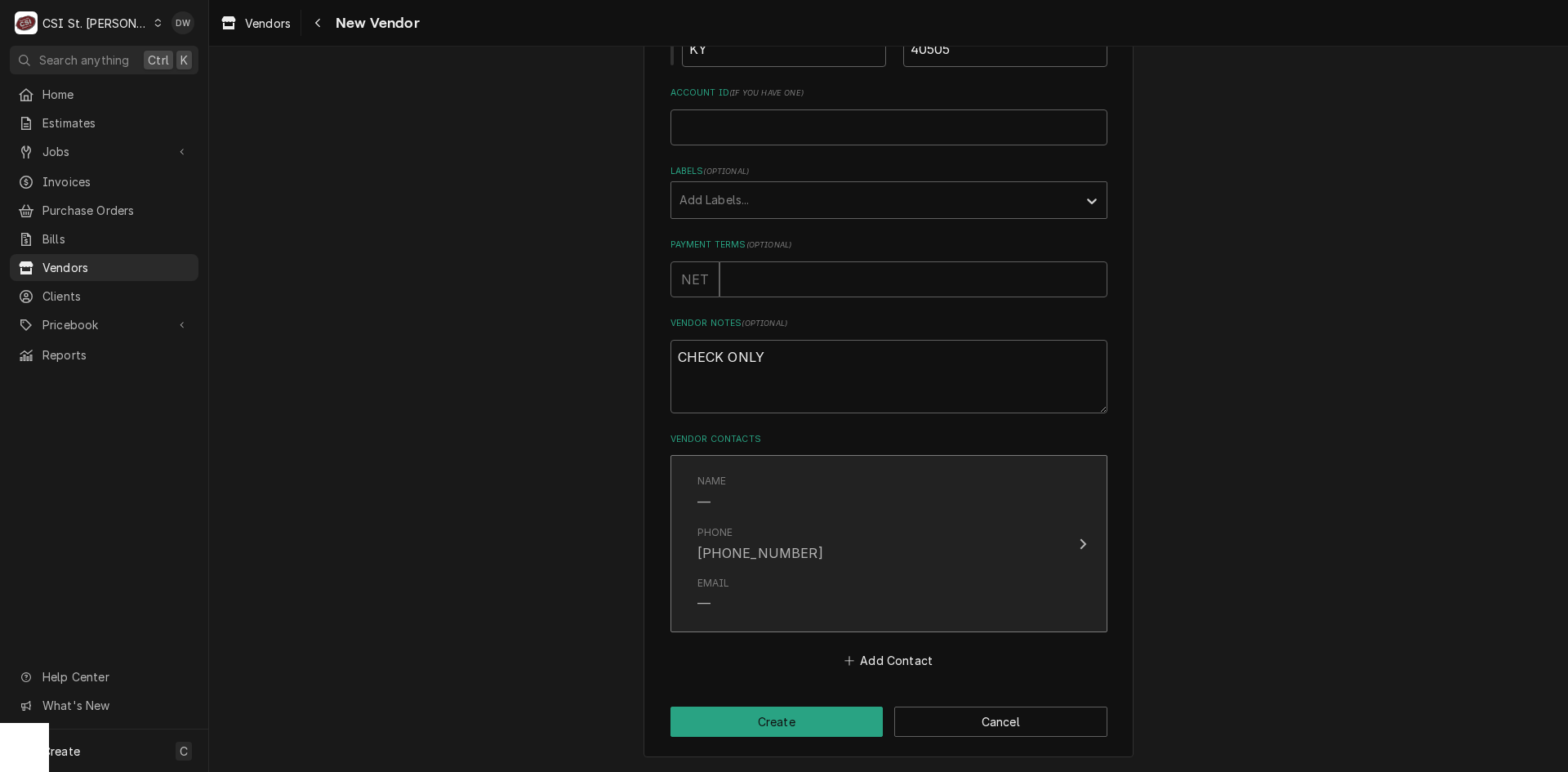
click at [1084, 537] on div "Update Contact" at bounding box center [1083, 544] width 21 height 20
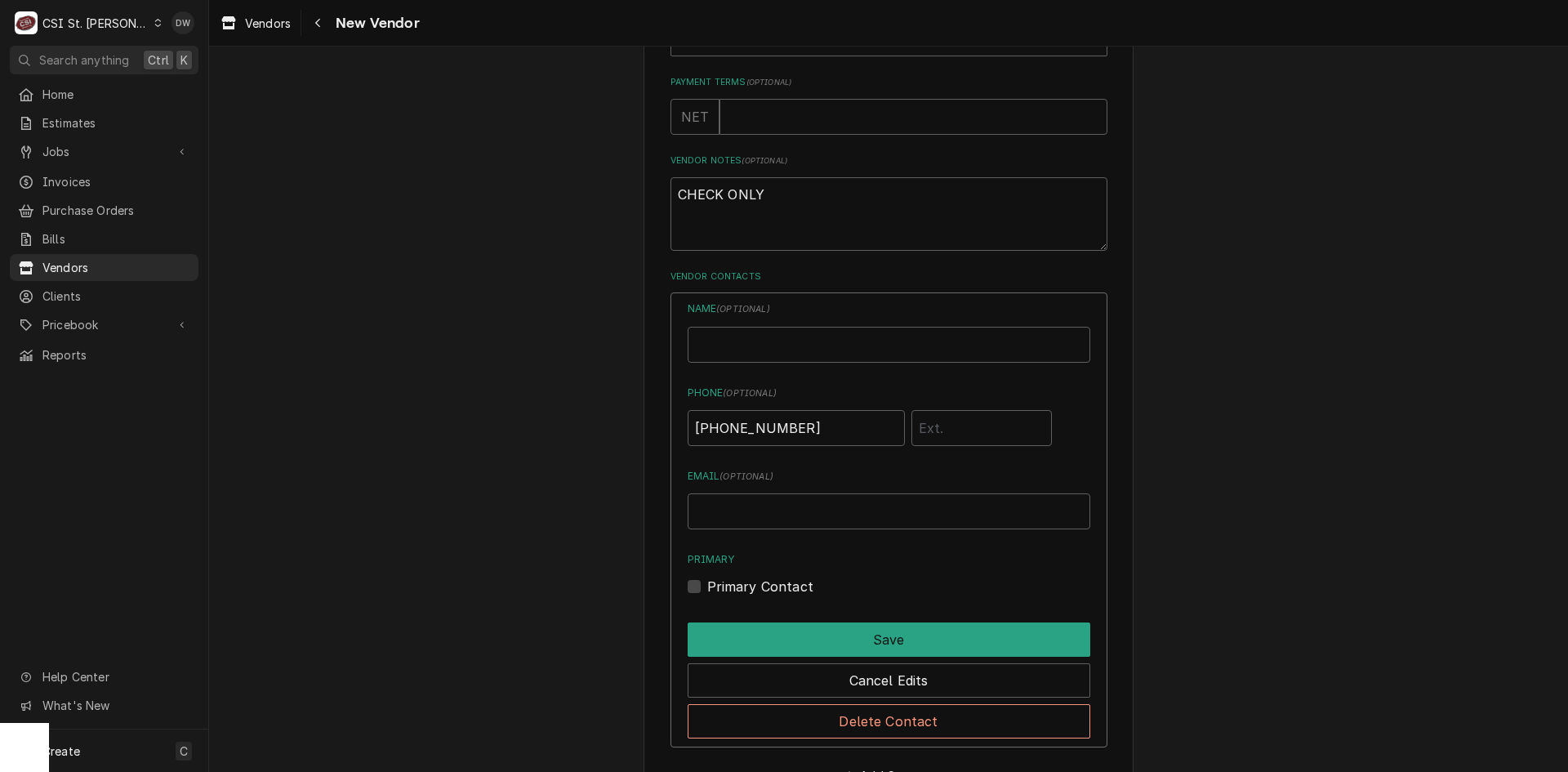
scroll to position [783, 0]
click at [746, 510] on input "Email ( optional )" at bounding box center [889, 510] width 403 height 36
paste input "bryantsheetmetal@windstream.net"
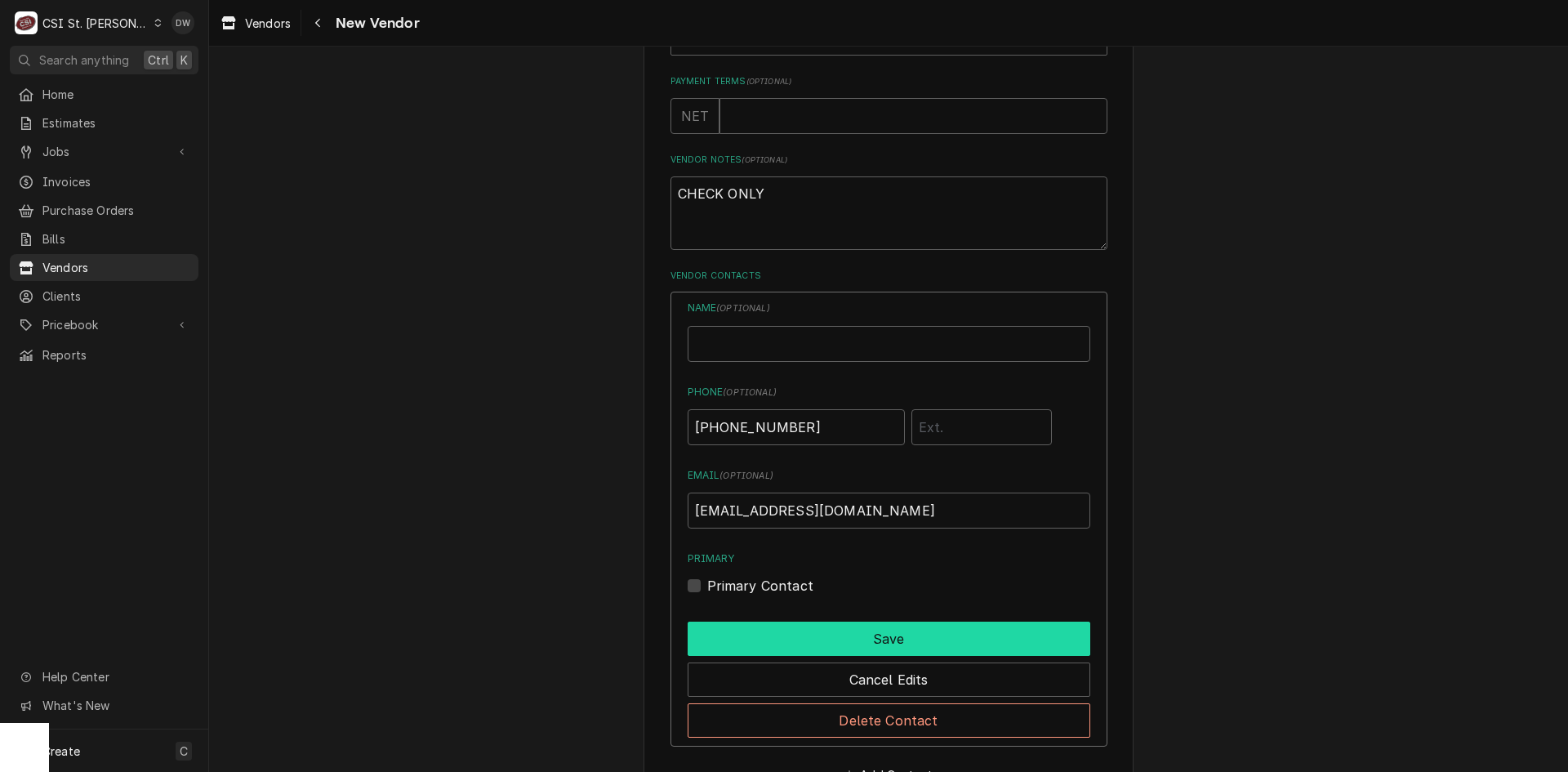
click at [865, 641] on button "Save" at bounding box center [889, 639] width 403 height 35
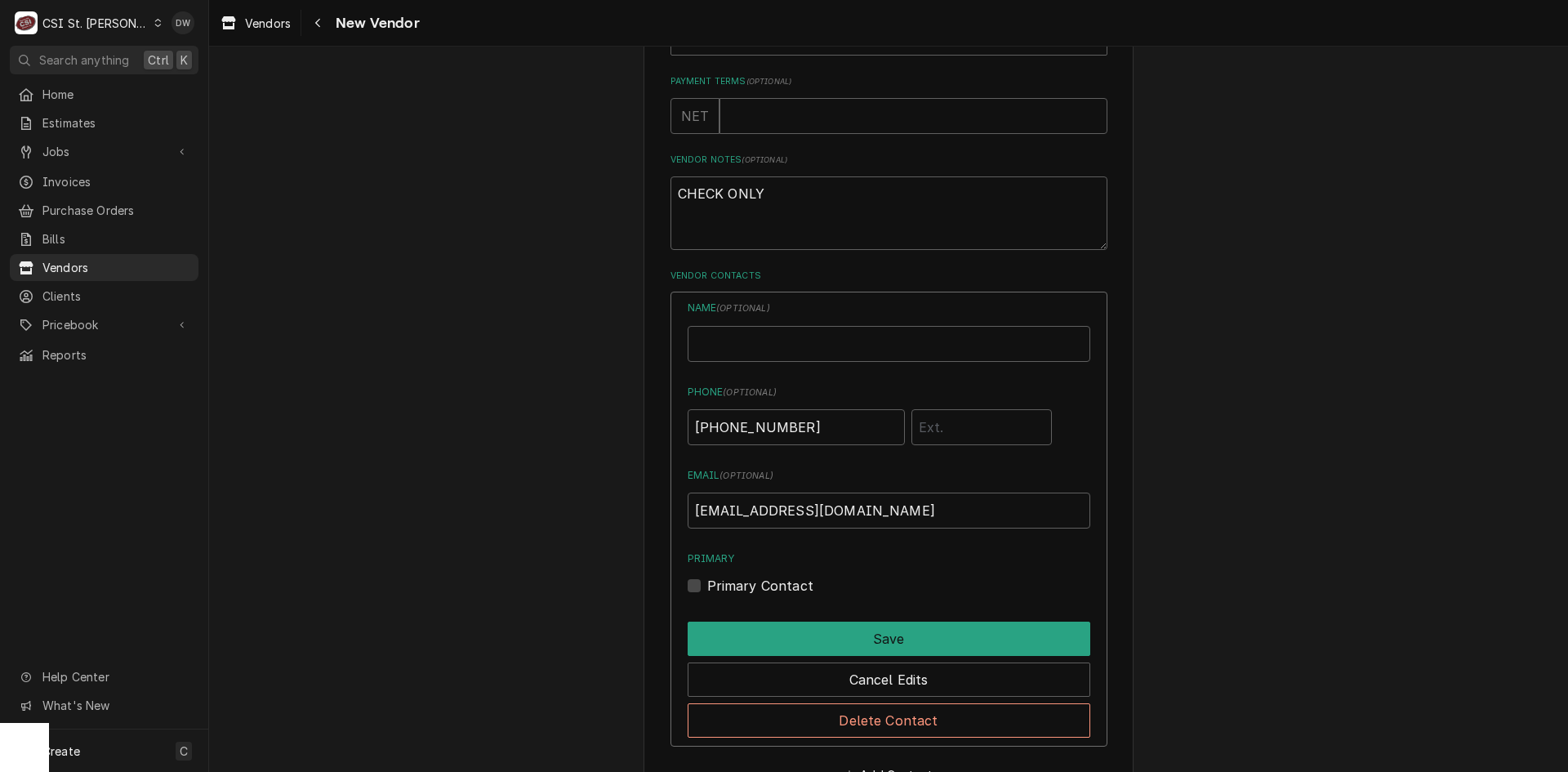
scroll to position [619, 0]
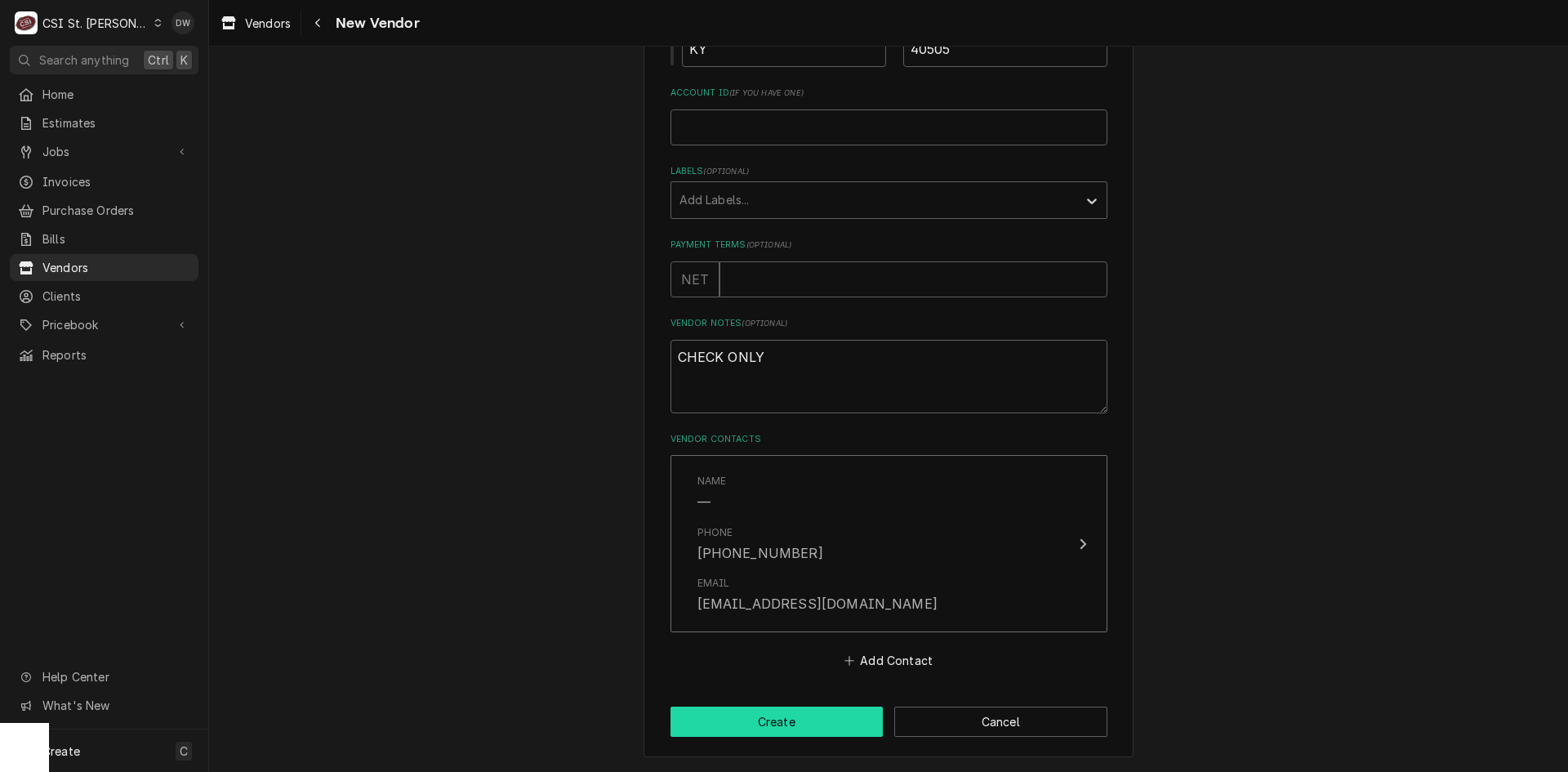
click at [830, 719] on button "Create" at bounding box center [777, 721] width 213 height 30
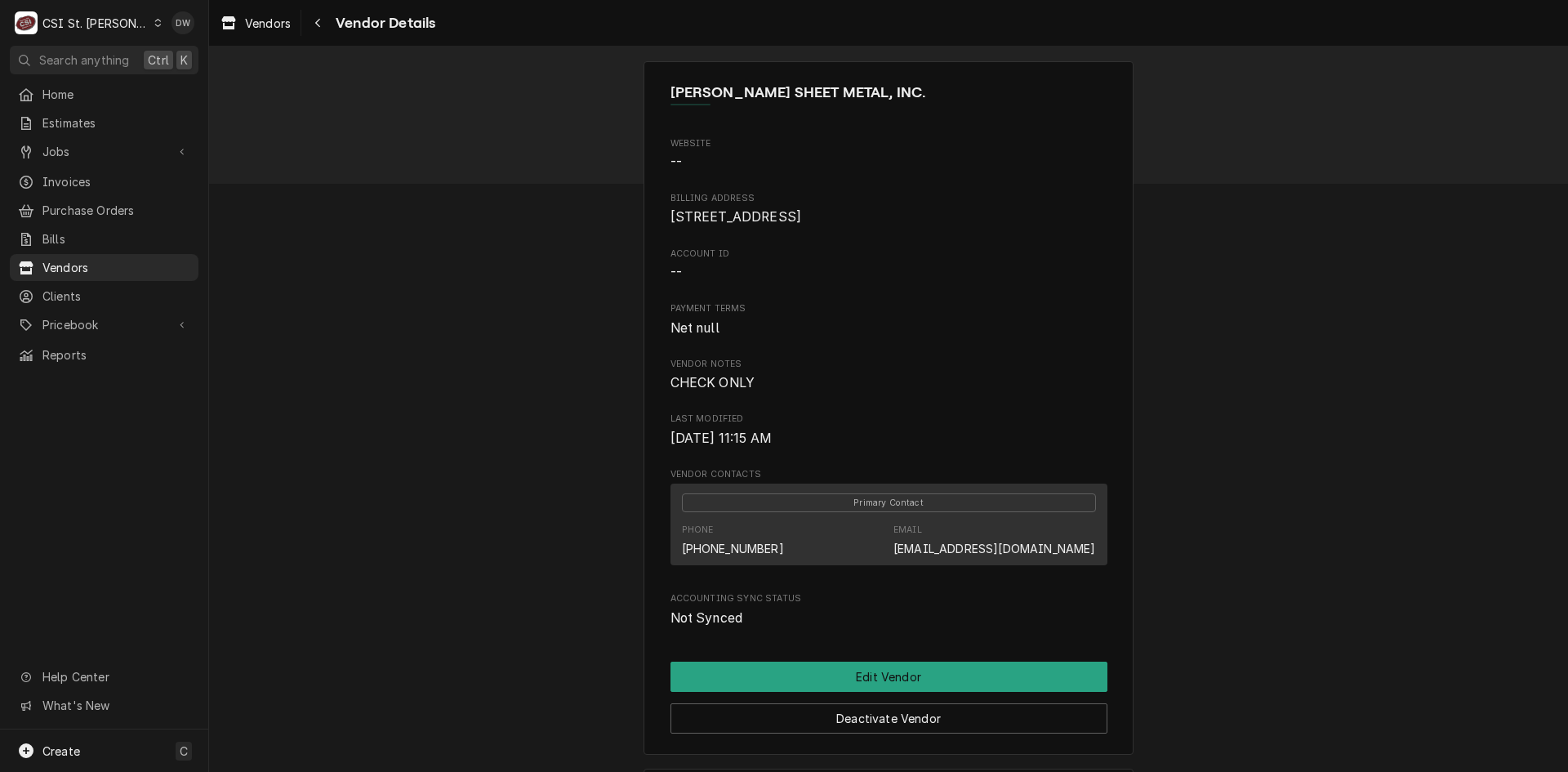
click at [122, 15] on div "C CSI St. Louis" at bounding box center [89, 22] width 158 height 33
click at [175, 55] on div "CSI Kentucky" at bounding box center [250, 60] width 216 height 17
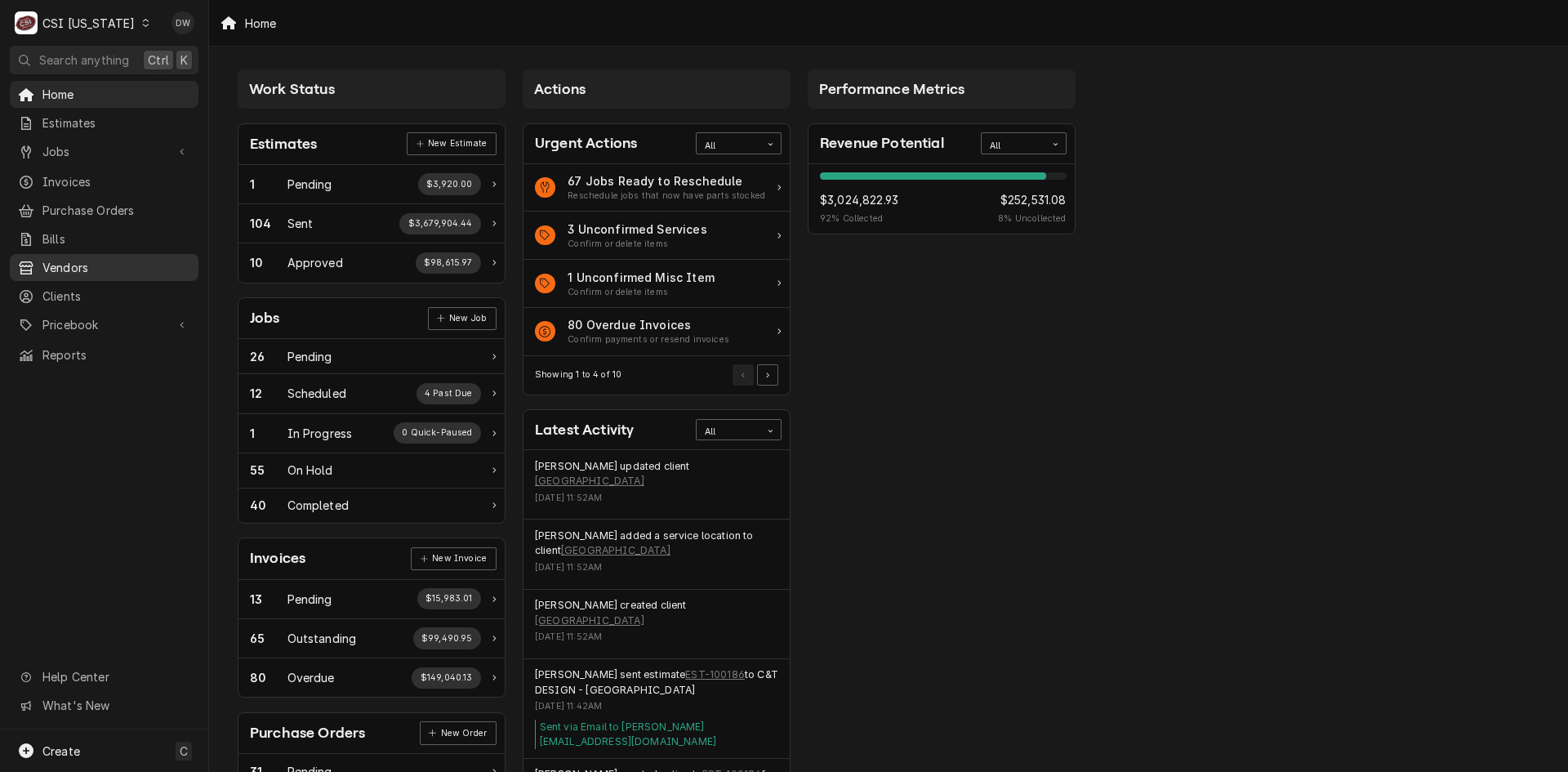
click at [67, 259] on span "Vendors" at bounding box center [116, 267] width 148 height 17
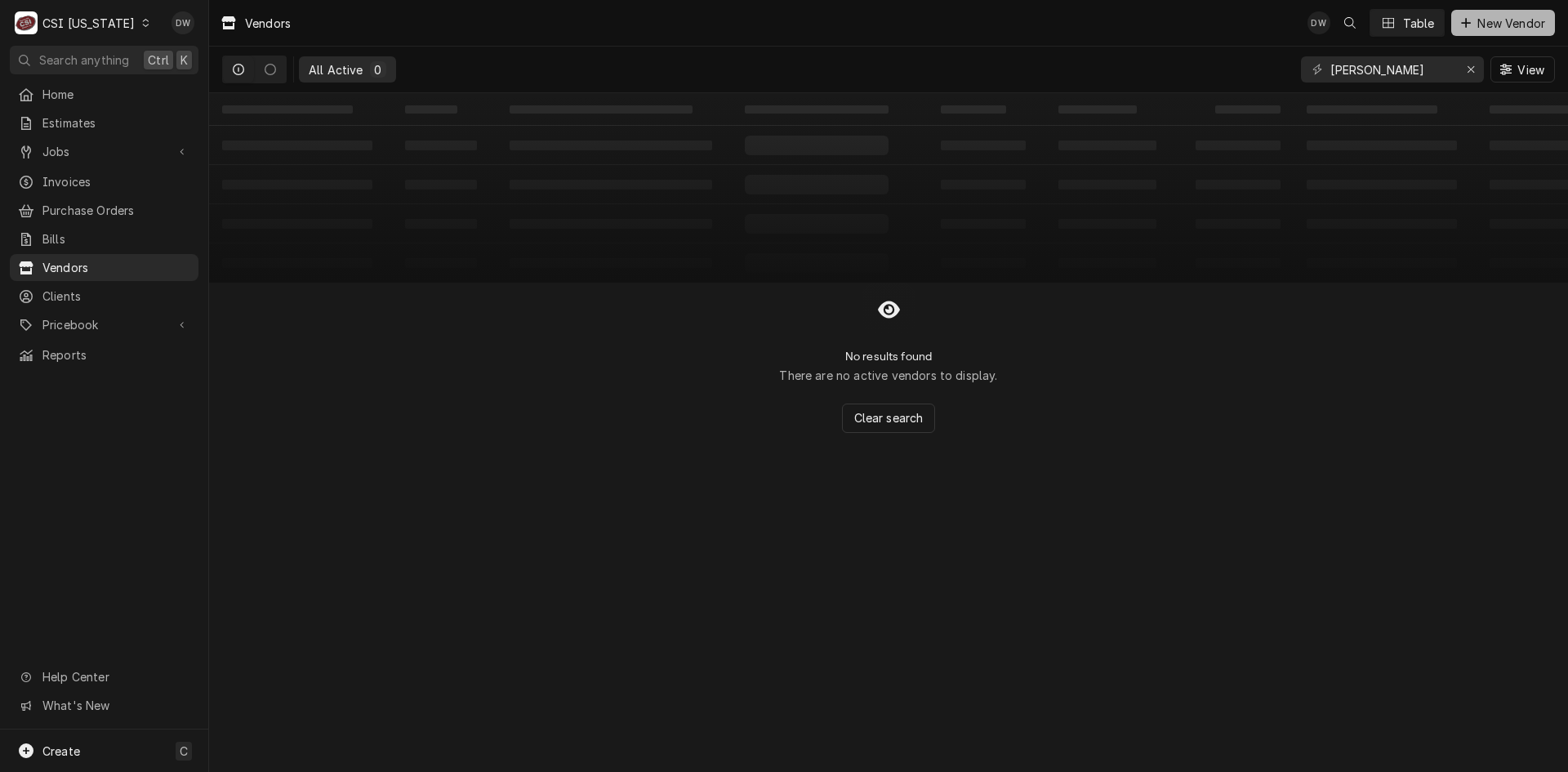
click at [1507, 16] on span "New Vendor" at bounding box center [1511, 23] width 74 height 17
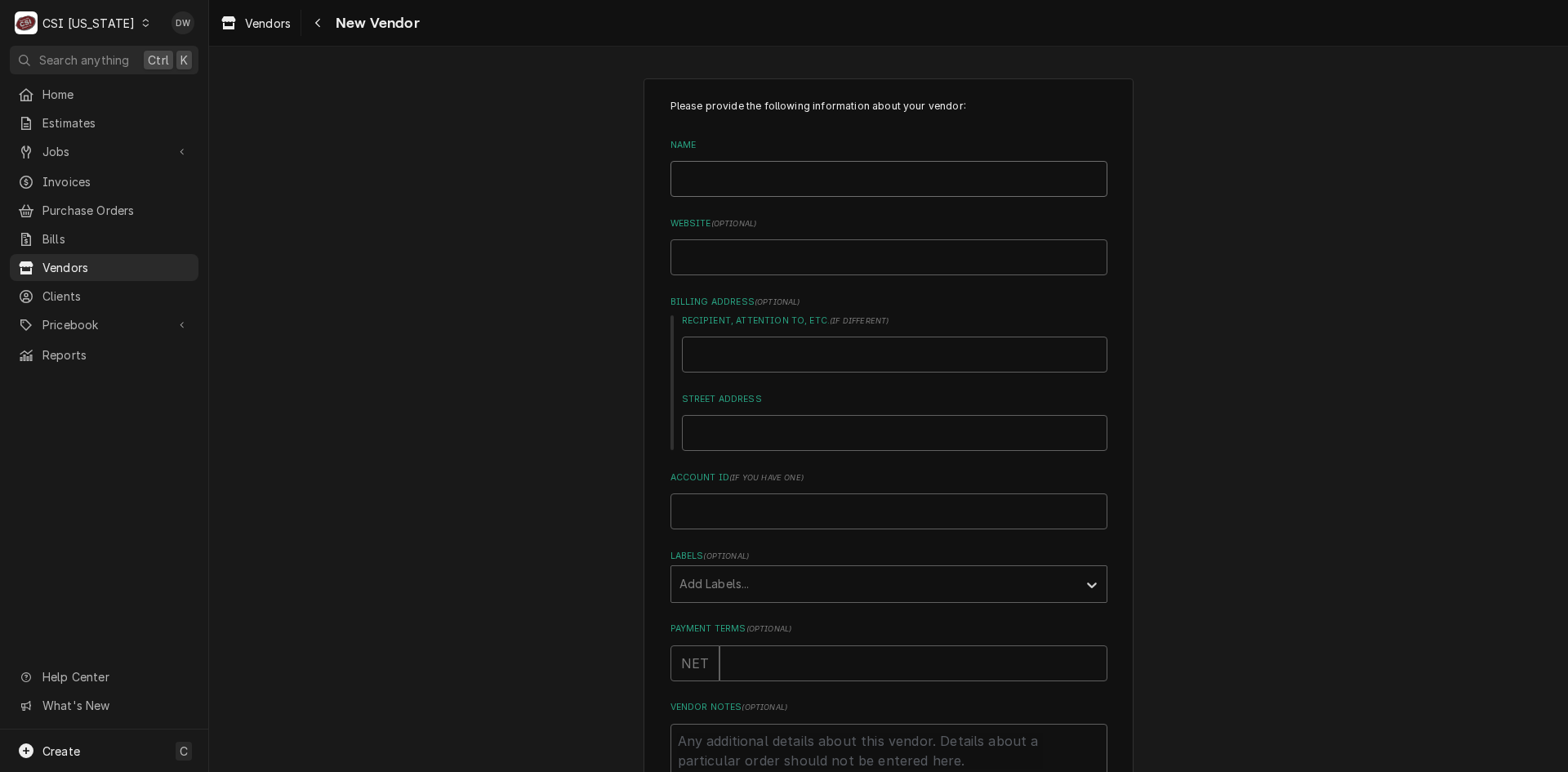
click at [722, 177] on input "Name" at bounding box center [889, 178] width 437 height 36
type textarea "x"
type input "b"
type textarea "x"
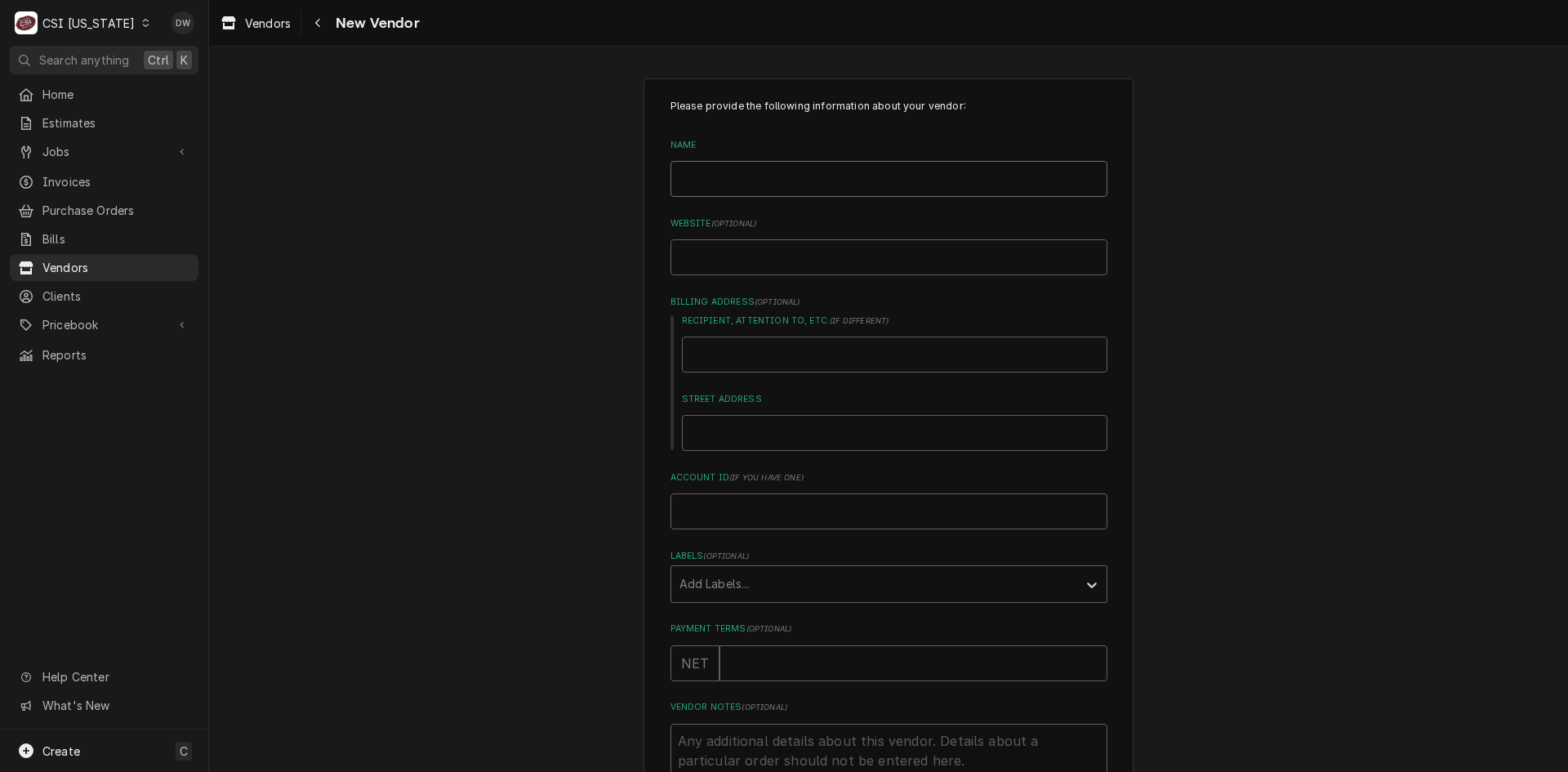
type input "B"
type textarea "x"
type input "BR"
type textarea "x"
type input "BRY"
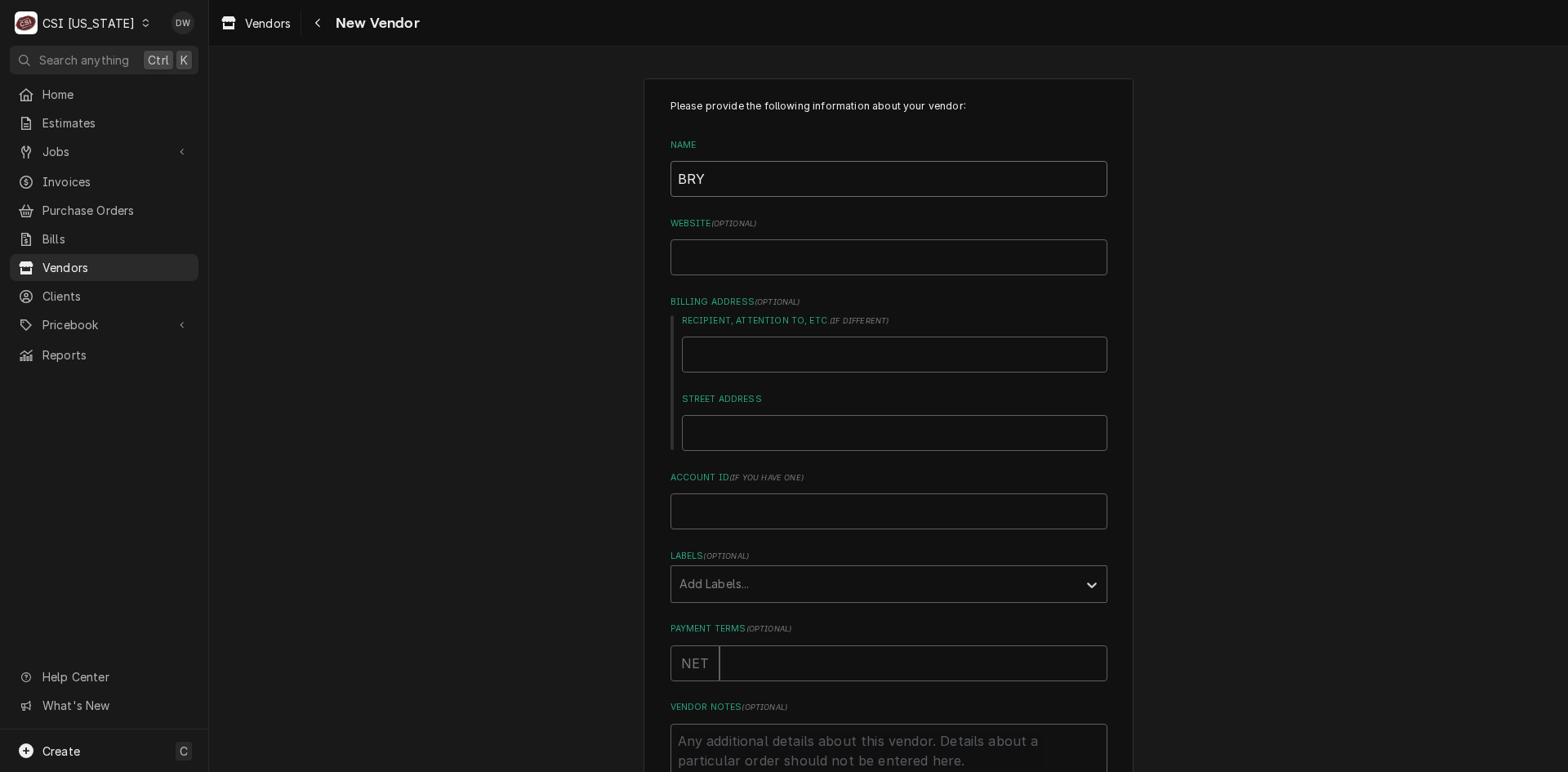
type textarea "x"
type input "BRYA"
type textarea "x"
type input "BRYAN"
type textarea "x"
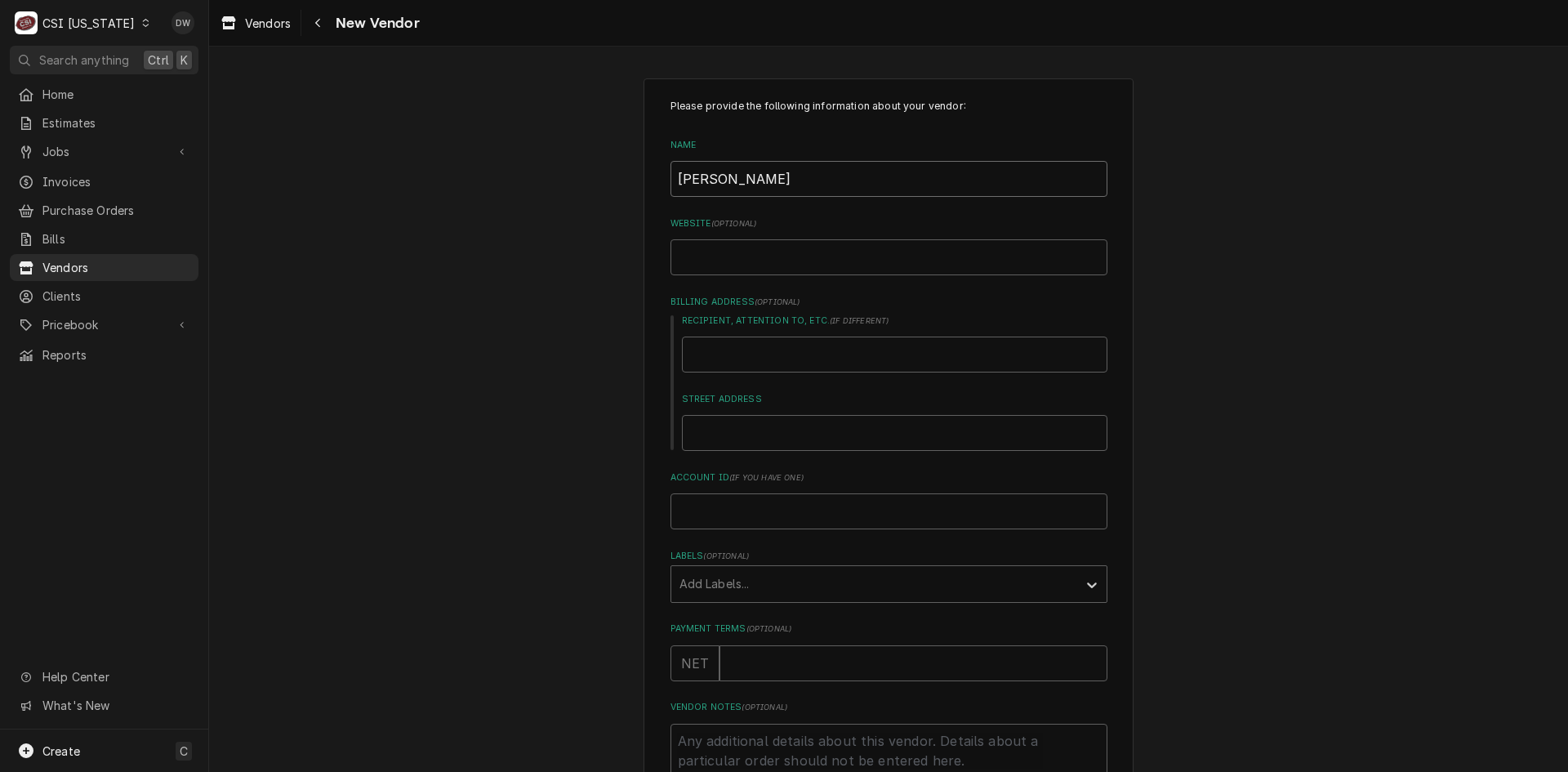
type input "BRYANT"
type textarea "x"
type input "BRYANT'"
type textarea "x"
type input "BRYANT'S"
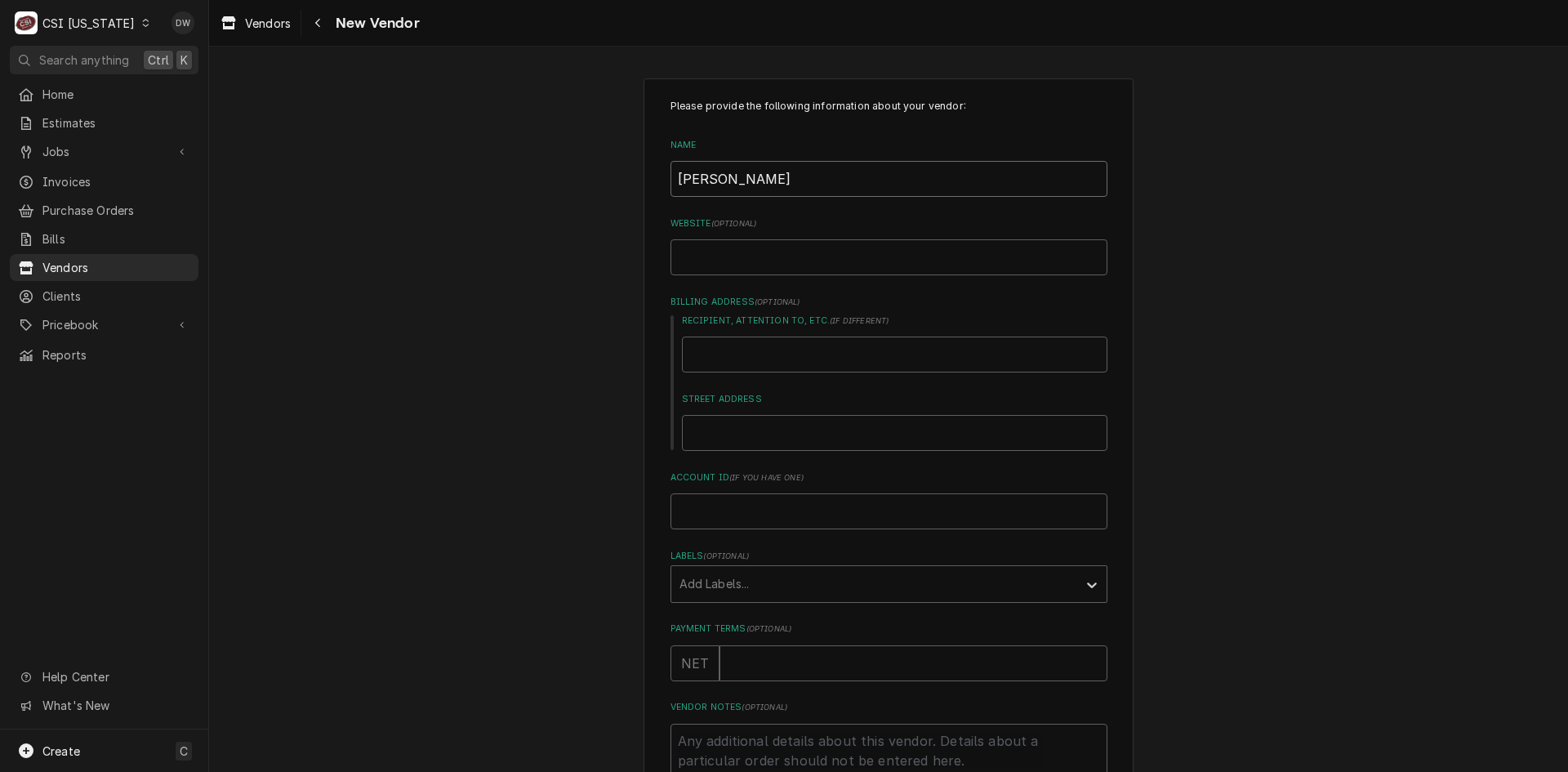
type textarea "x"
type input "BRYANT'S"
type textarea "x"
type input "BRYANT'S S"
type textarea "x"
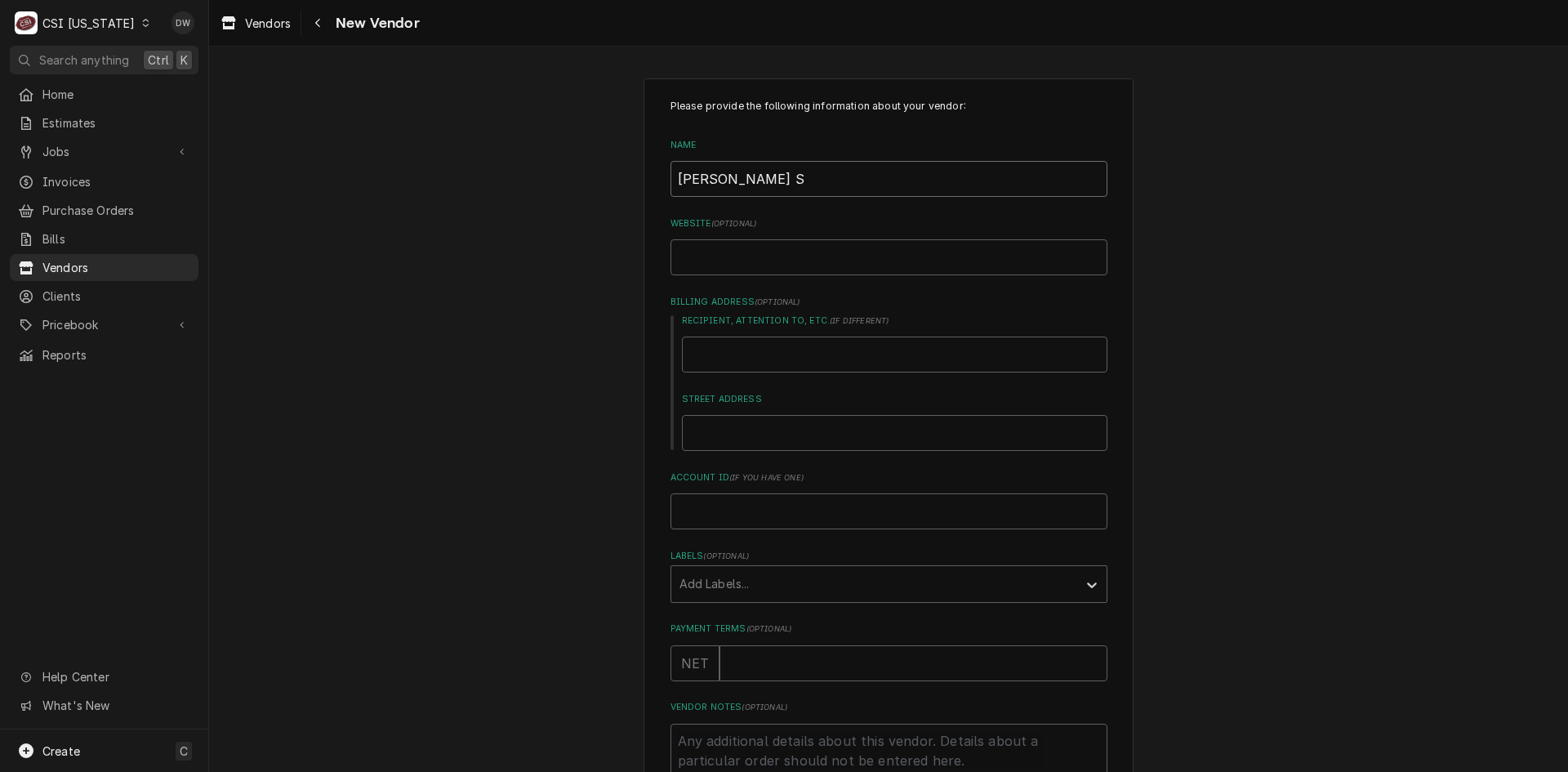
type input "BRYANT'S SH"
type textarea "x"
type input "BRYANT'S SHE"
type textarea "x"
type input "BRYANT'S SHEE"
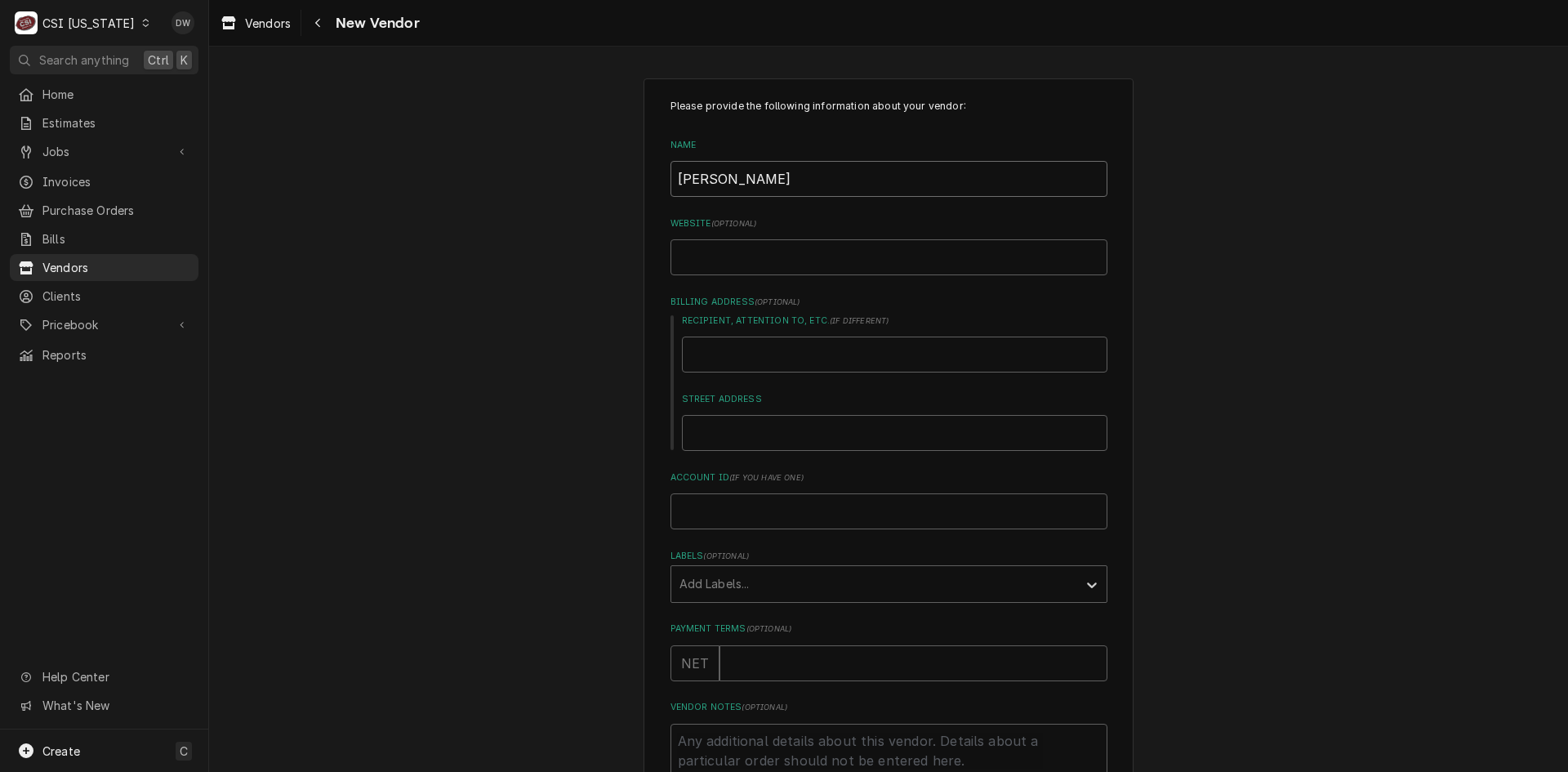
type textarea "x"
type input "BRYANT'S SHEET"
type textarea "x"
type input "BRYANT'S SHEET"
type textarea "x"
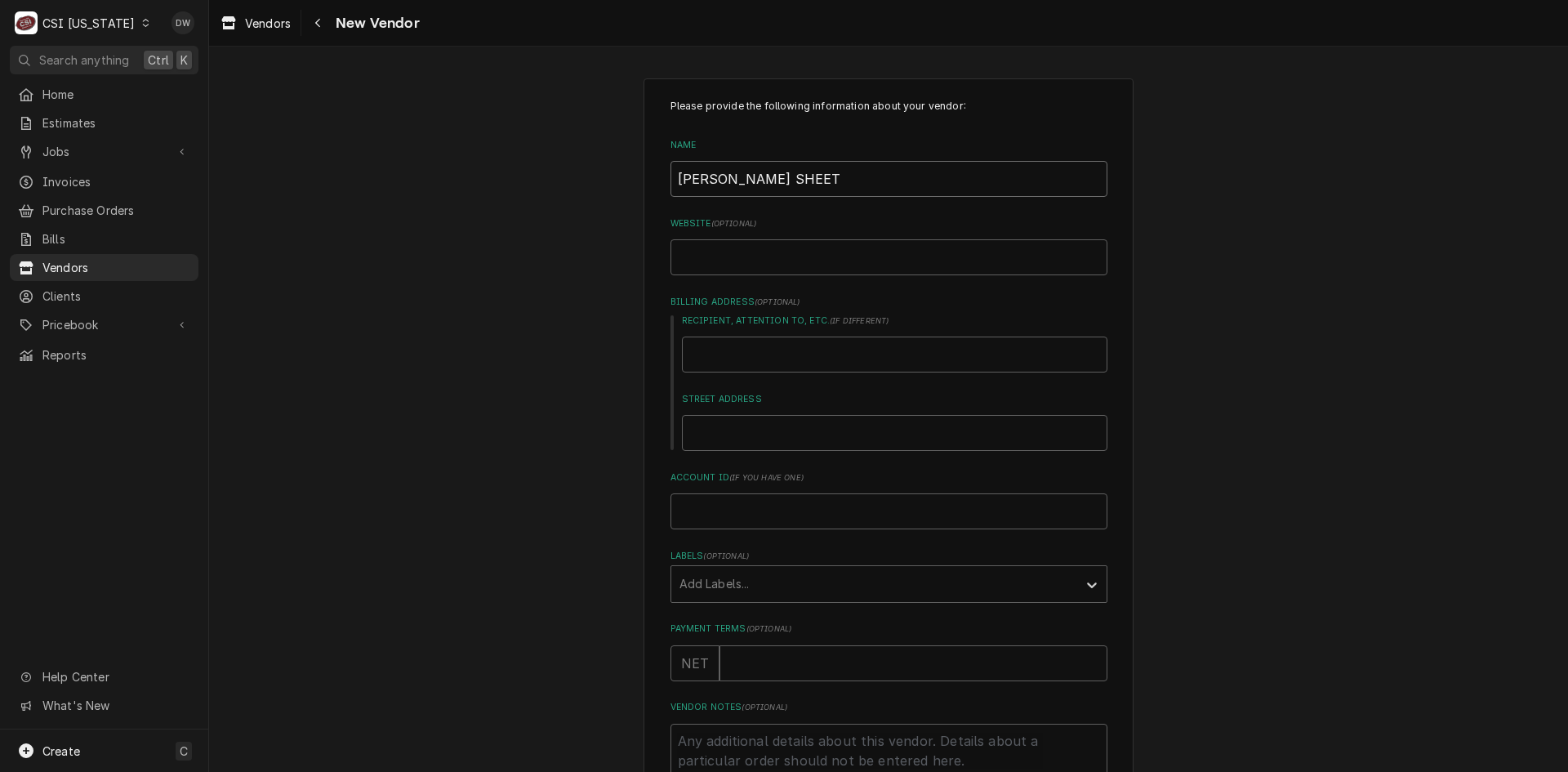
type input "BRYANT'S SHEET M"
type textarea "x"
type input "BRYANT'S SHEET ME"
type textarea "x"
type input "BRYANT'S SHEET MET"
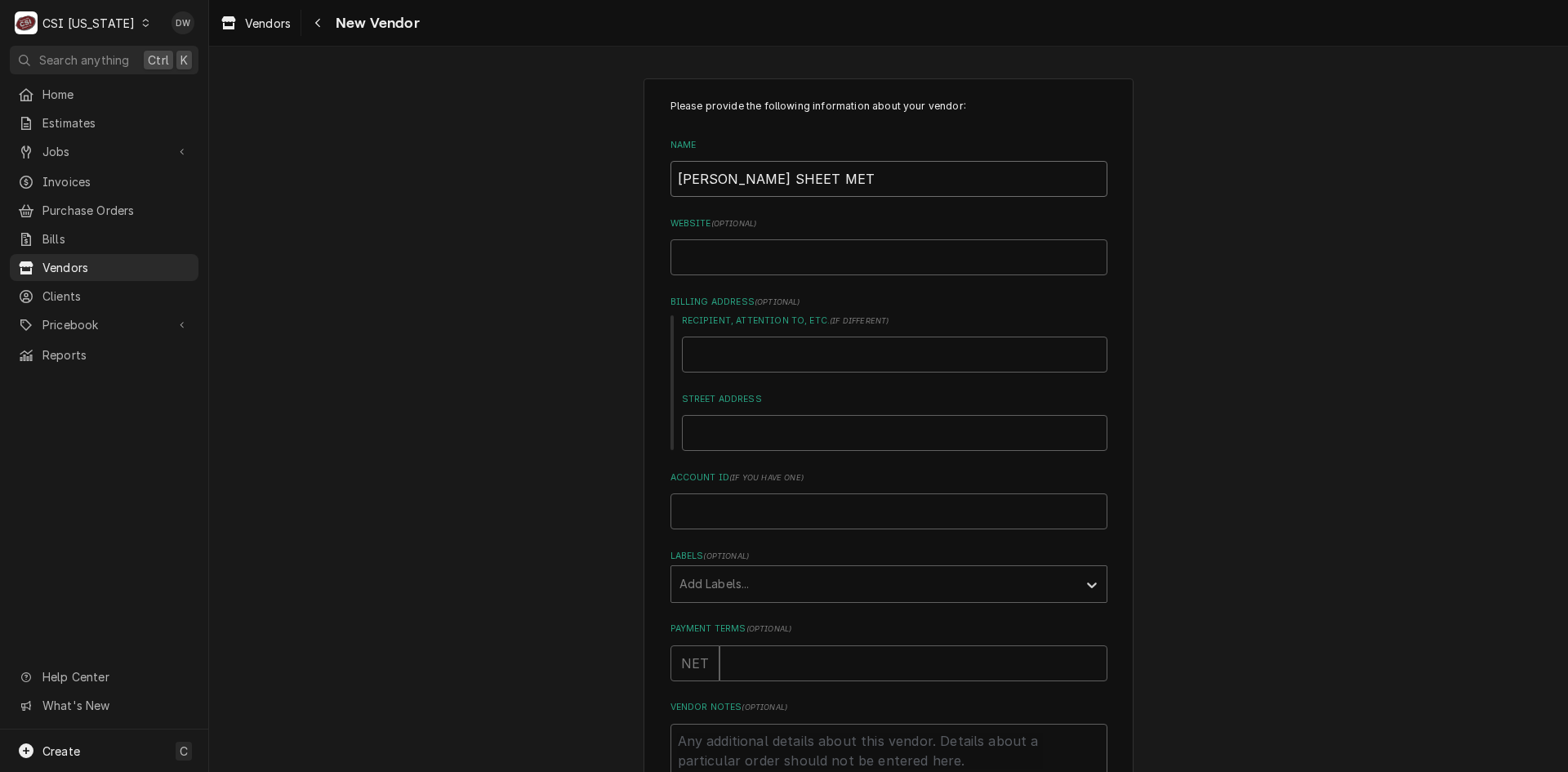
type textarea "x"
type input "BRYANT'S SHEET META"
type textarea "x"
type input "BRYANT'S SHEET METAL"
type textarea "x"
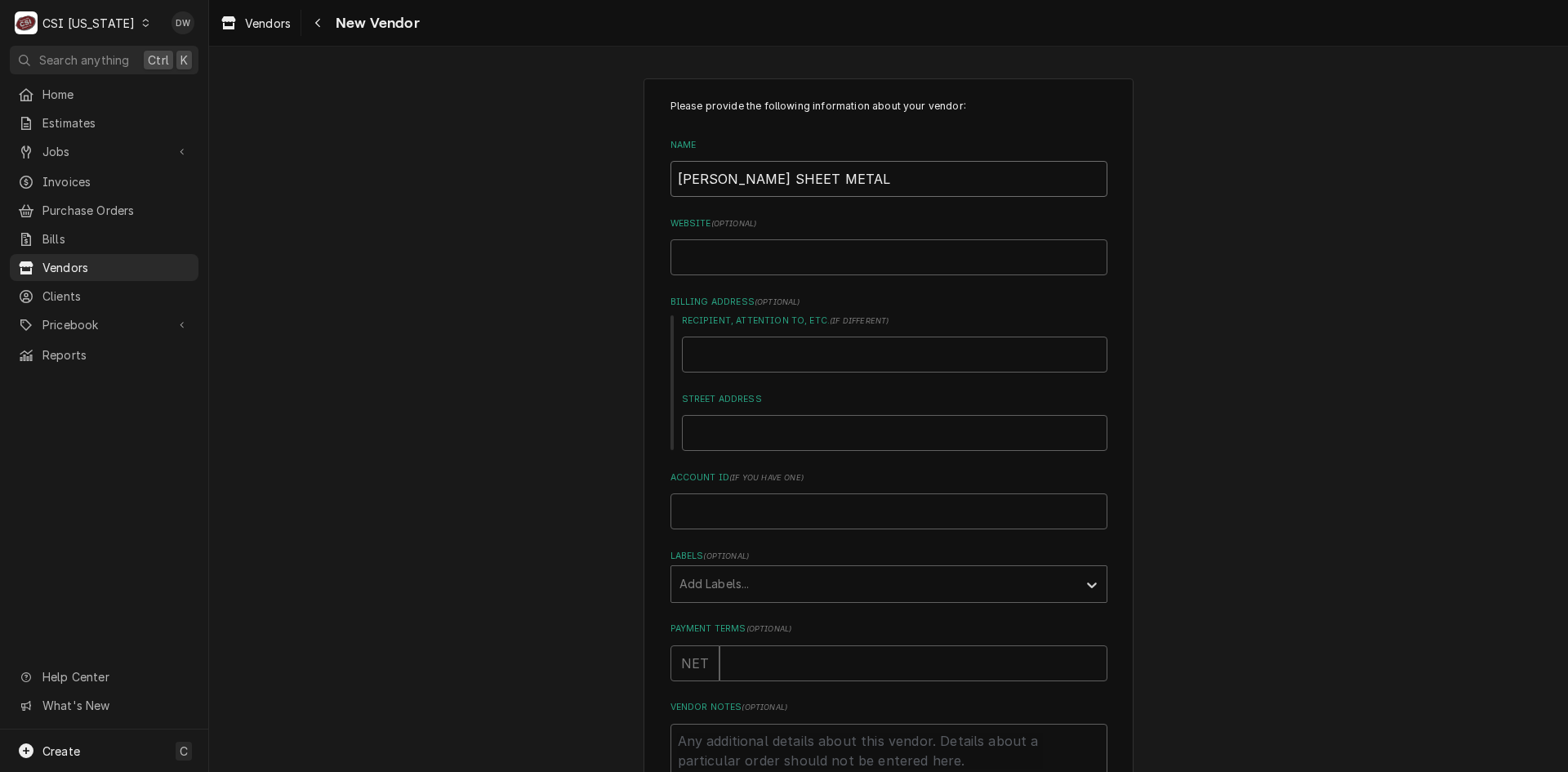
type input "BRYANT'S SHEET METAL"
type textarea "x"
type input "BRYANT'S SHEET METAL"
type textarea "x"
type input "BRYANT'S SHEET METAL,"
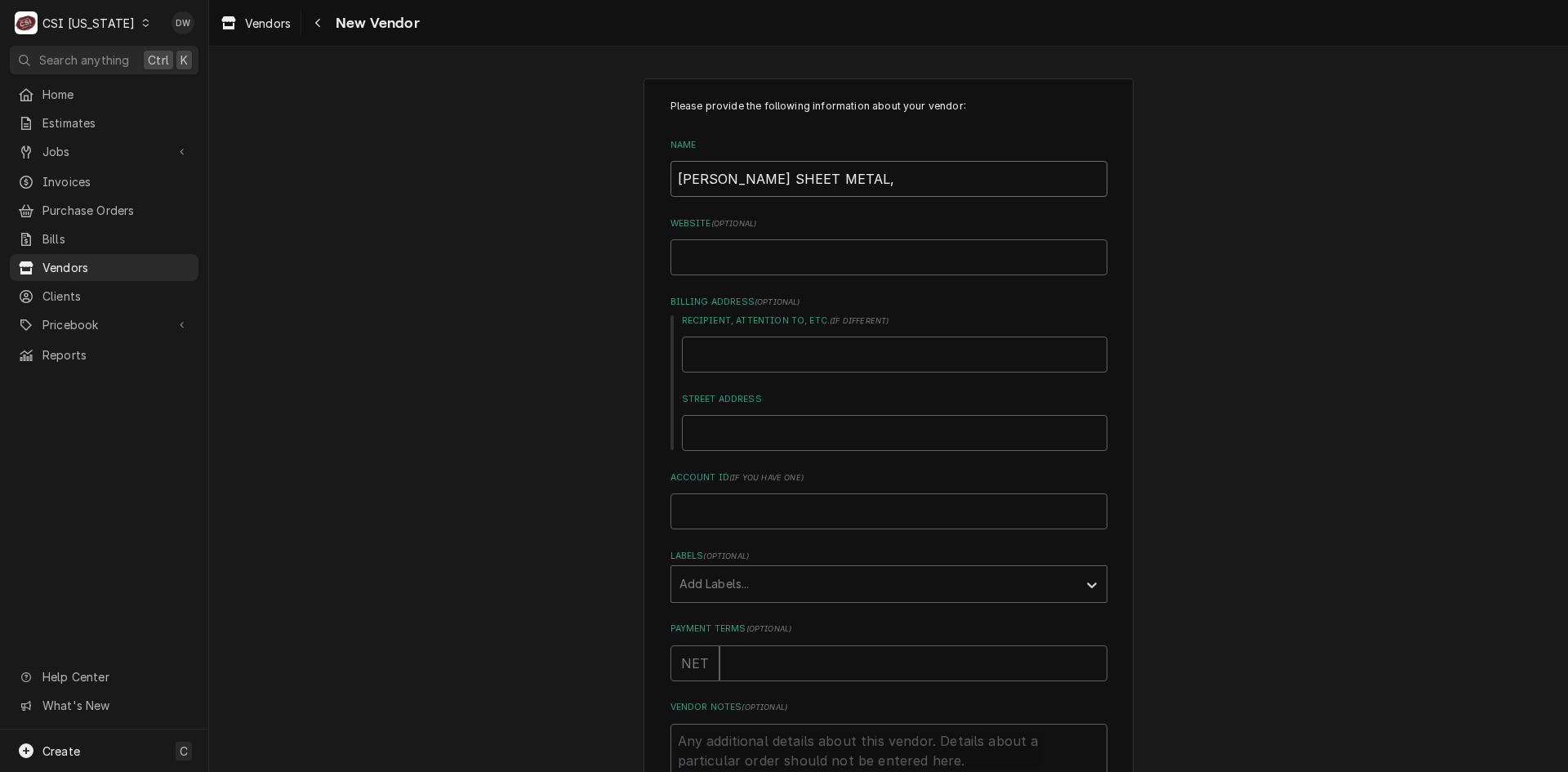
type textarea "x"
type input "BRYANT'S SHEET METAL,"
type textarea "x"
type input "BRYANT'S SHEET METAL, I"
type textarea "x"
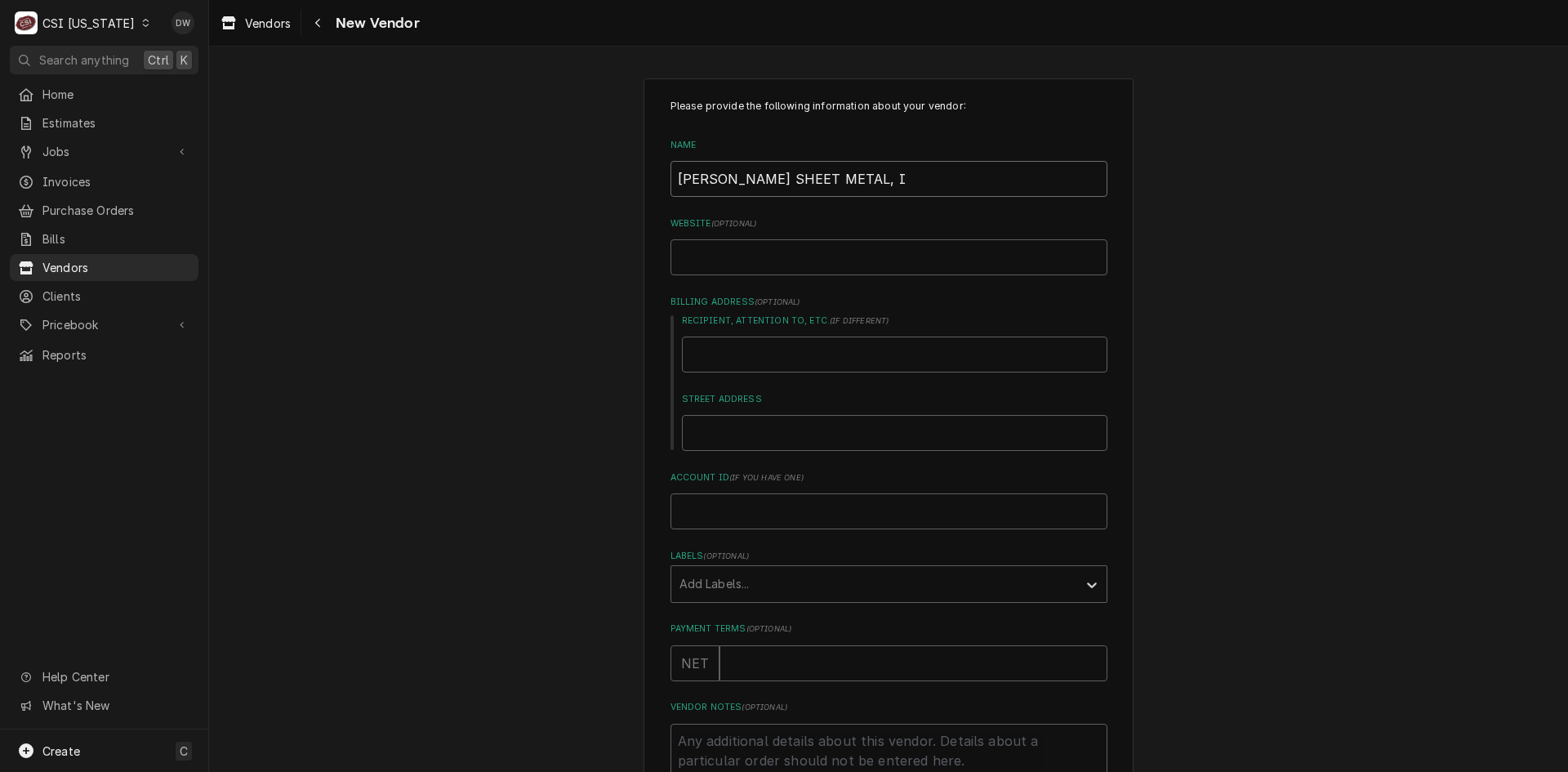
type input "BRYANT'S SHEET METAL, IN"
type textarea "x"
type input "BRYANT'S SHEET METAL, INC"
click at [731, 433] on input "Street Address" at bounding box center [895, 433] width 426 height 36
type textarea "x"
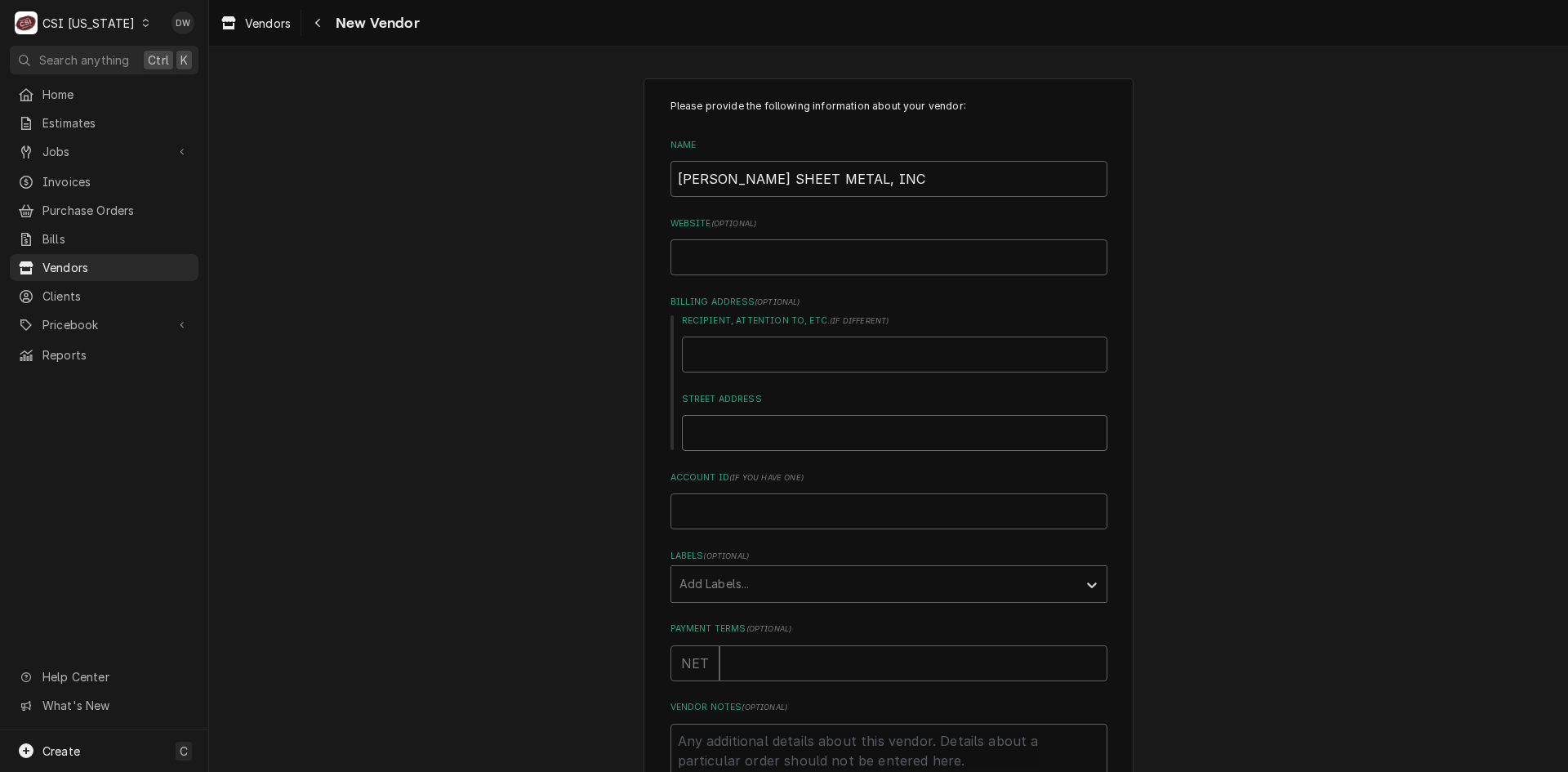
type input "9"
type textarea "x"
type input "93"
type textarea "x"
type input "933"
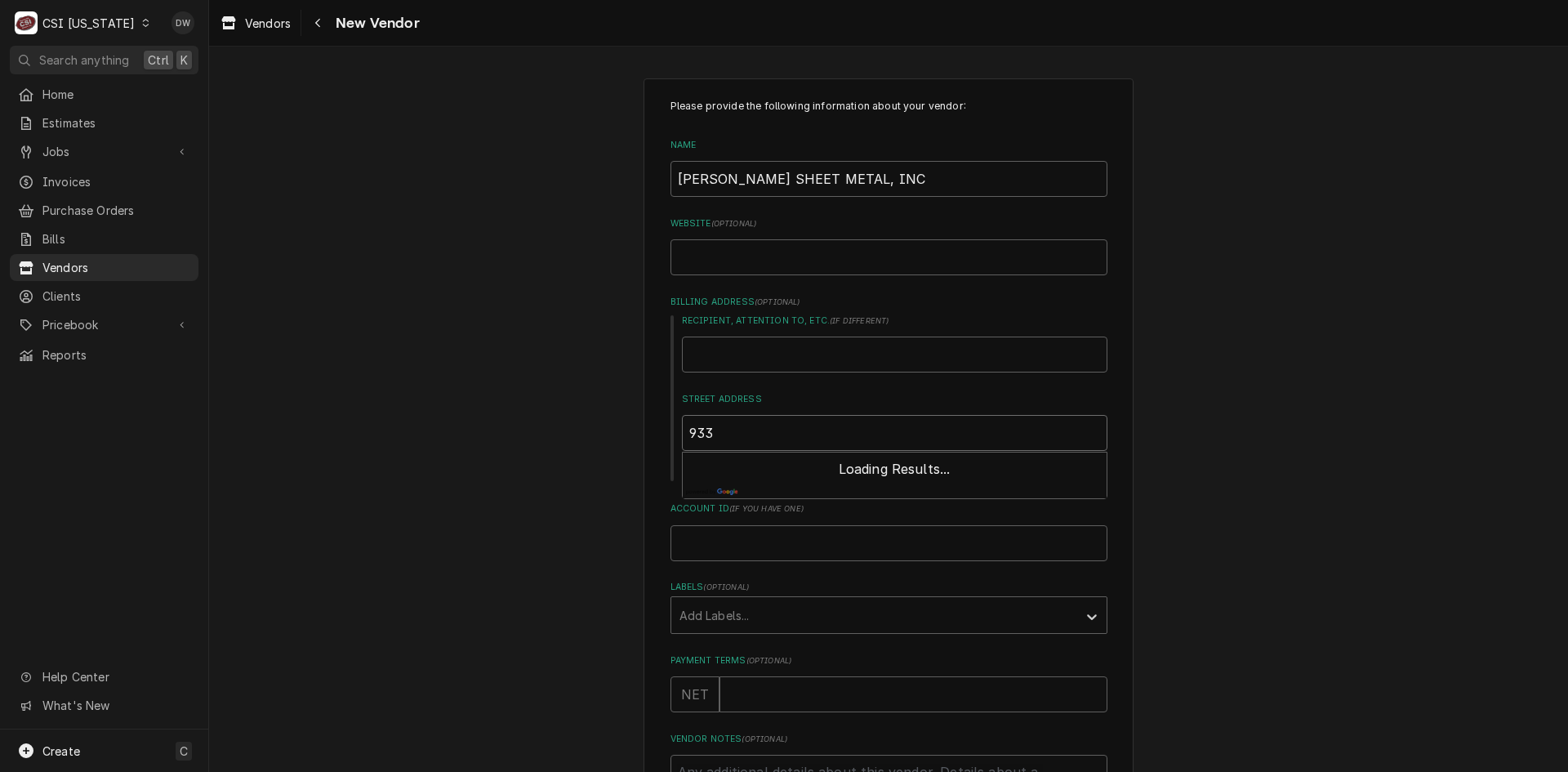
type textarea "x"
type input "933"
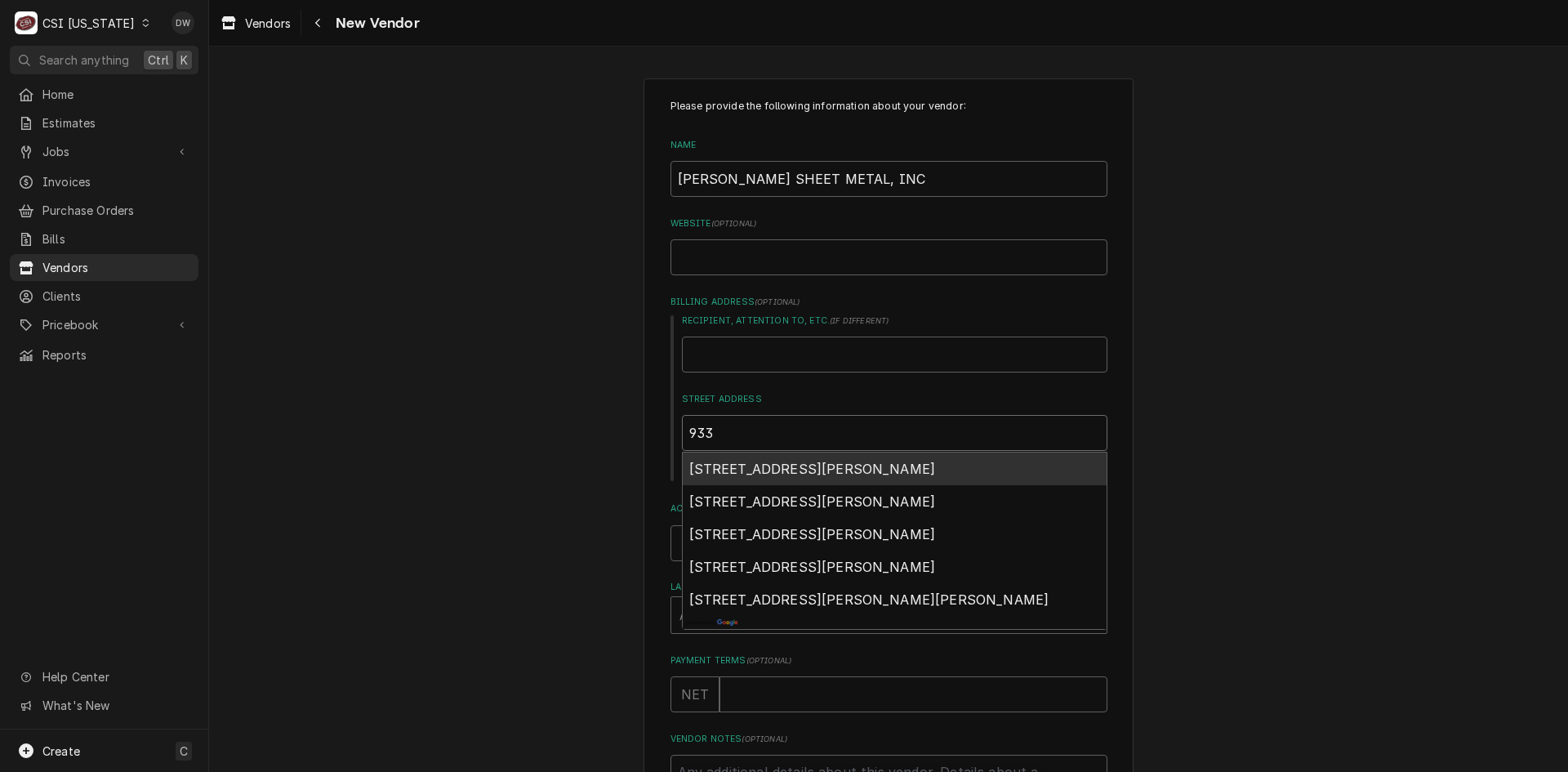
type textarea "x"
type input "933 C"
type textarea "x"
type input "933 CO"
type textarea "x"
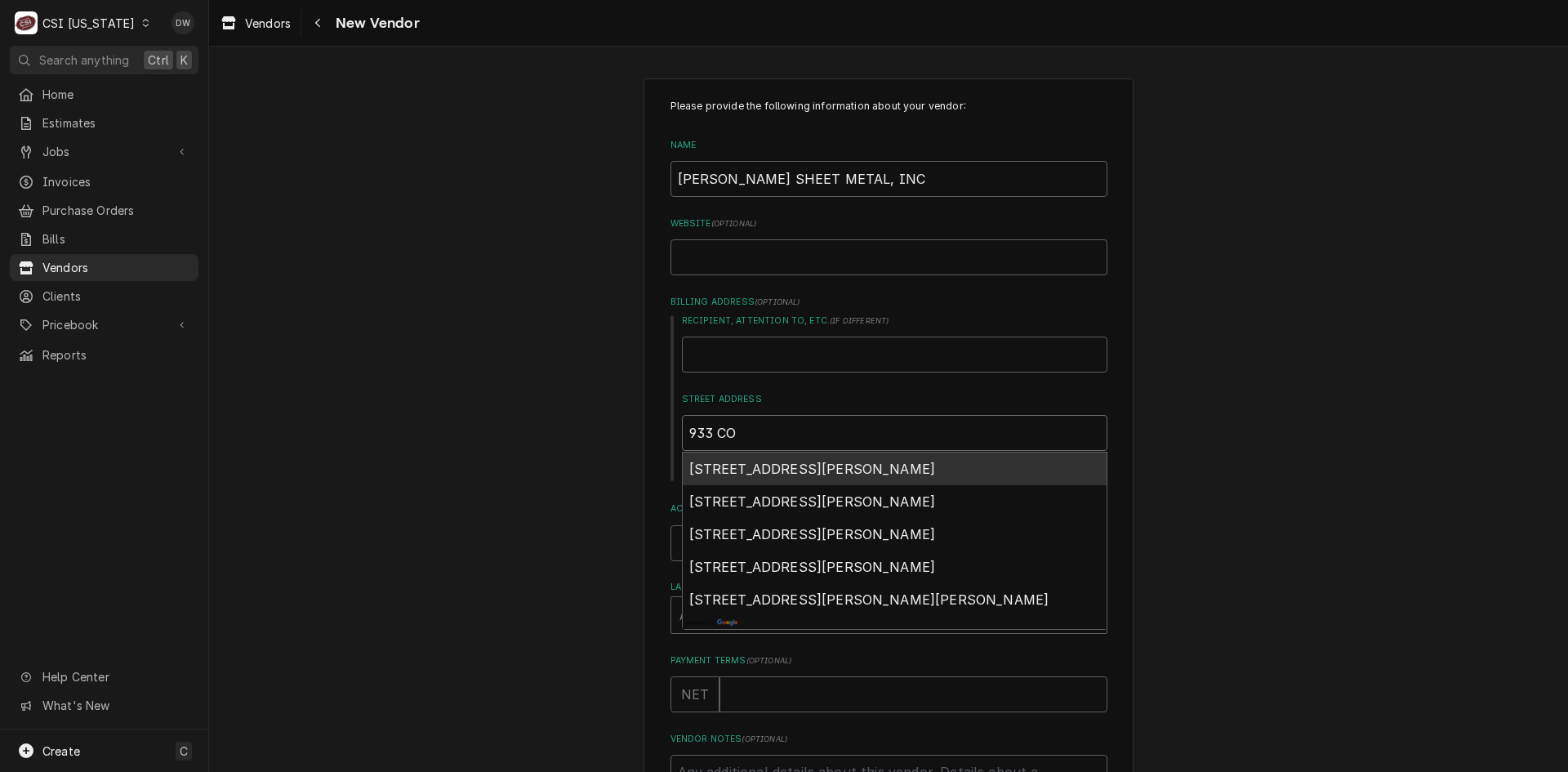
type input "933 CON"
type textarea "x"
type input "933 CONT"
type textarea "x"
type input "933 CONTA"
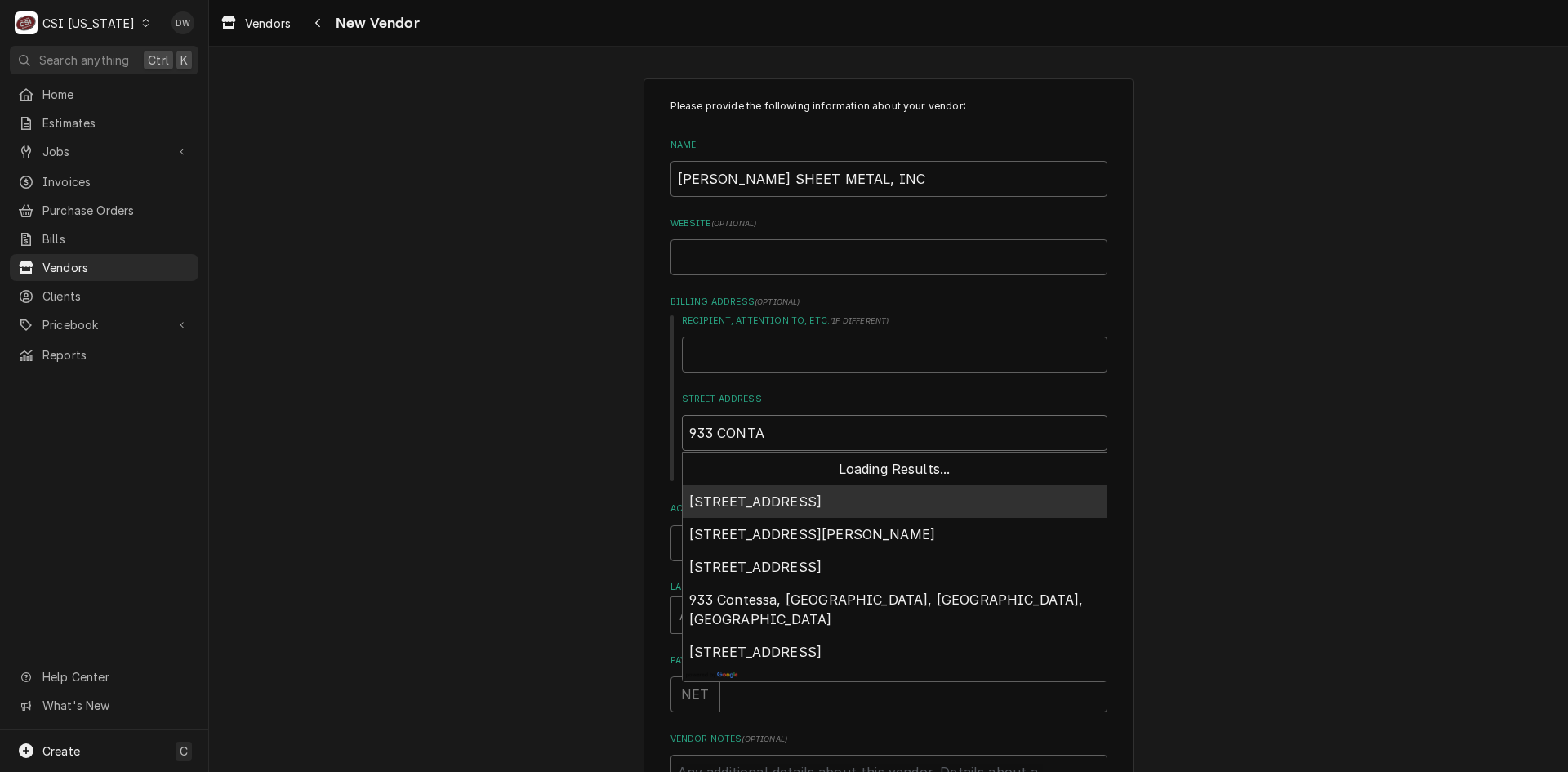
type textarea "x"
type input "933 CONTAC"
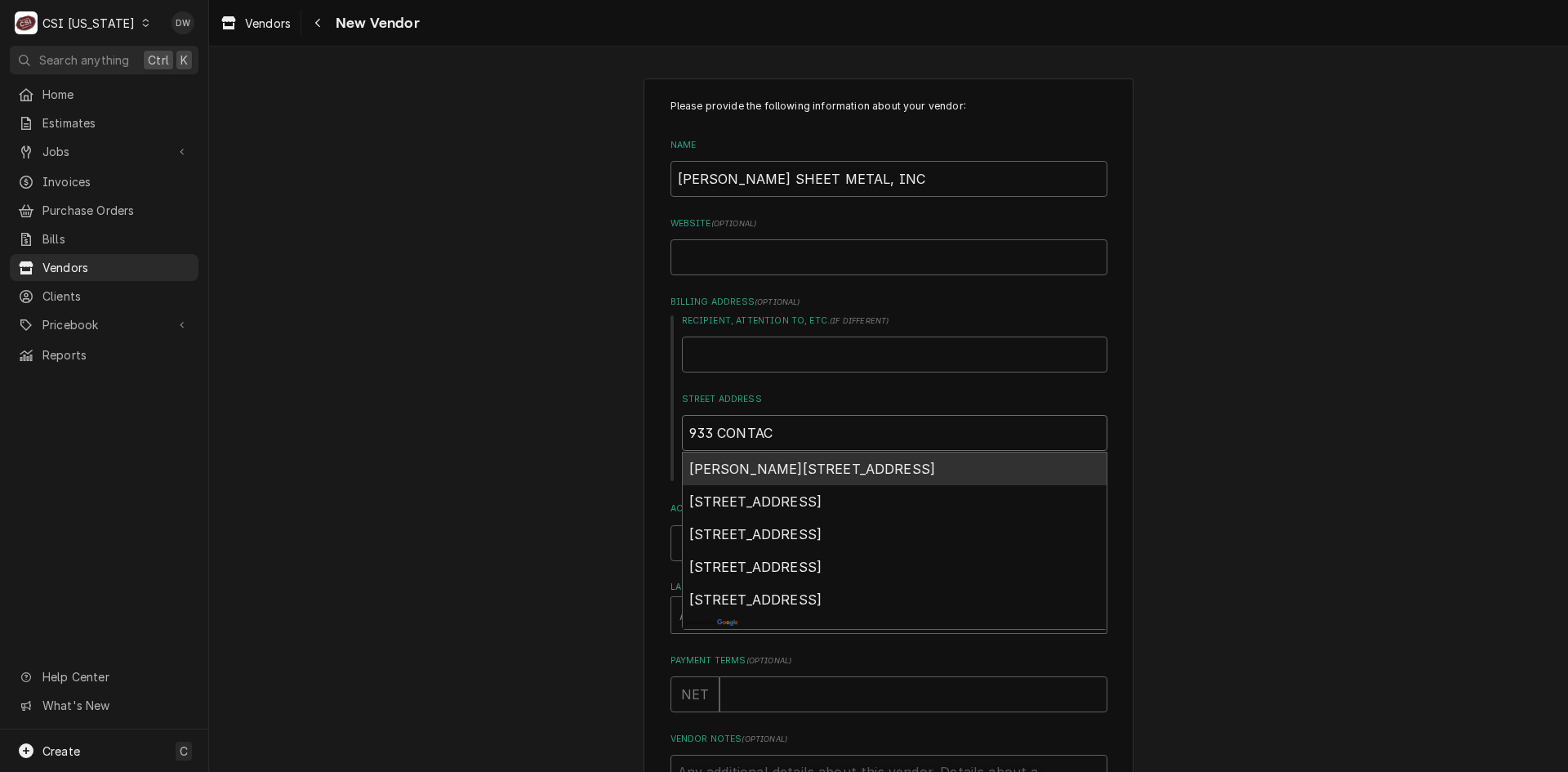
type textarea "x"
type input "933 CONTACT"
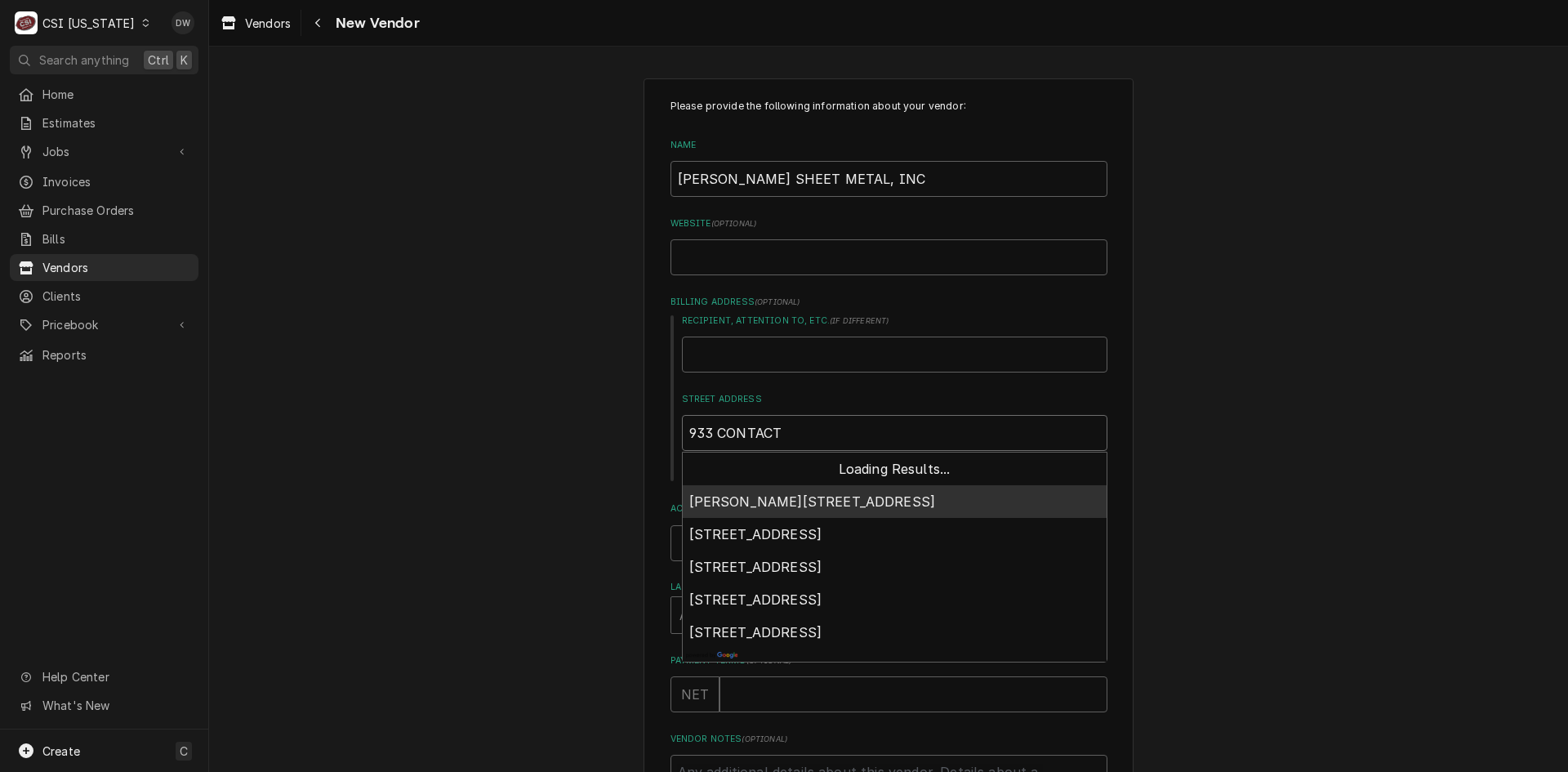
type textarea "x"
type input "933 CONTACT"
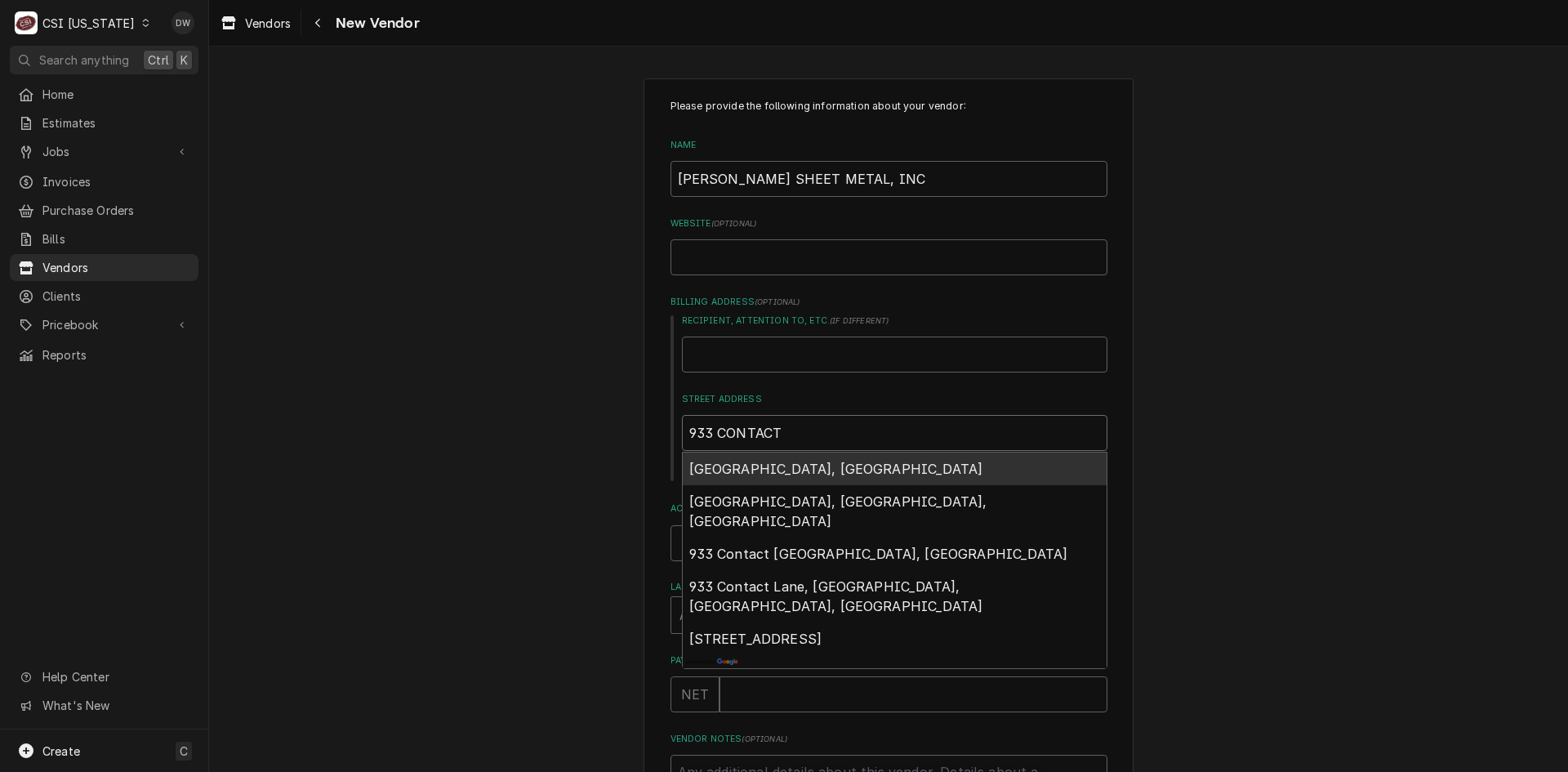
type textarea "x"
type input "933 CONTACT S"
type textarea "x"
type input "933 CONTACT ST"
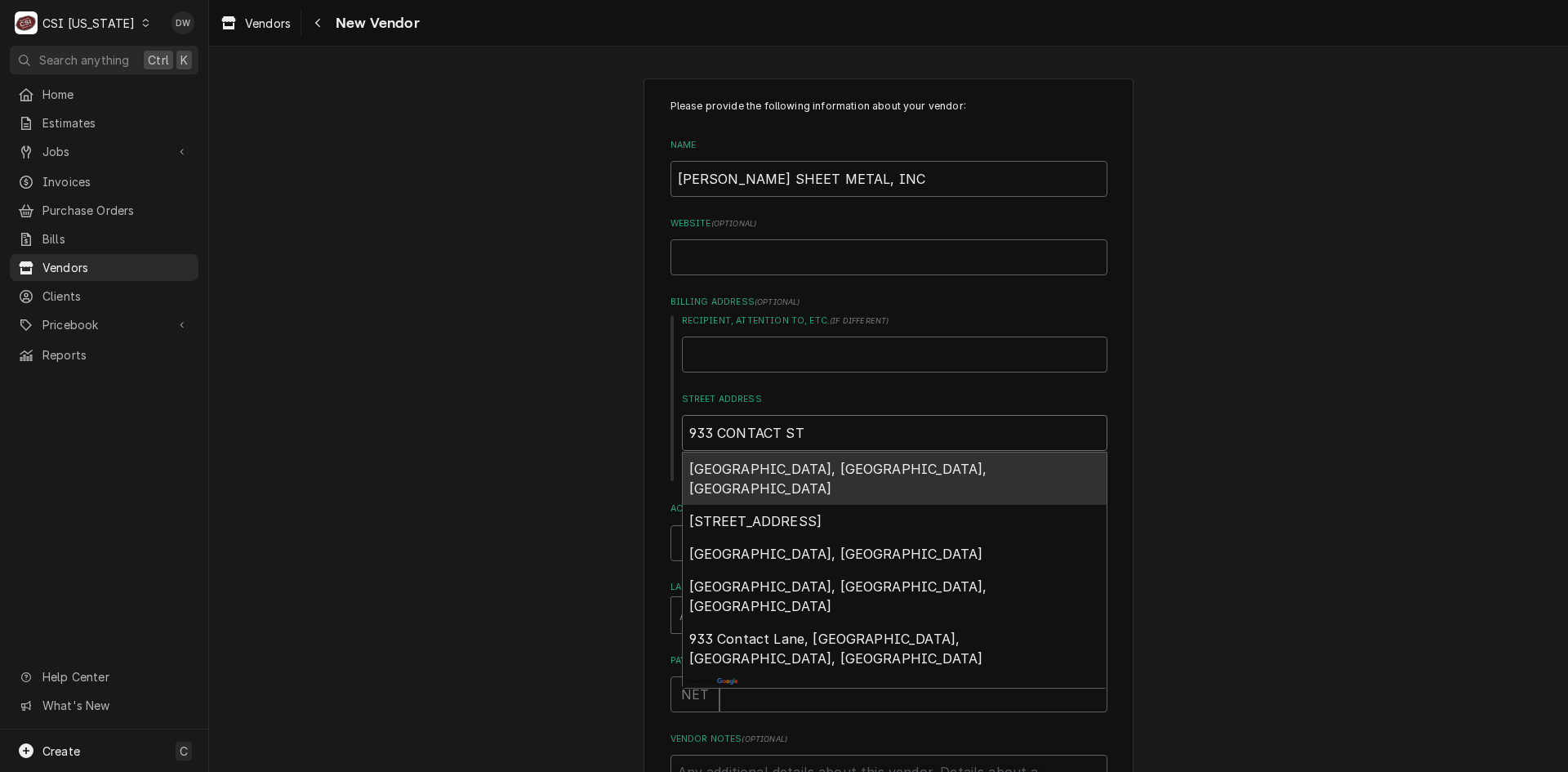
type textarea "x"
type input "933 CONTACT STR"
type textarea "x"
type input "933 CONTACT STRE"
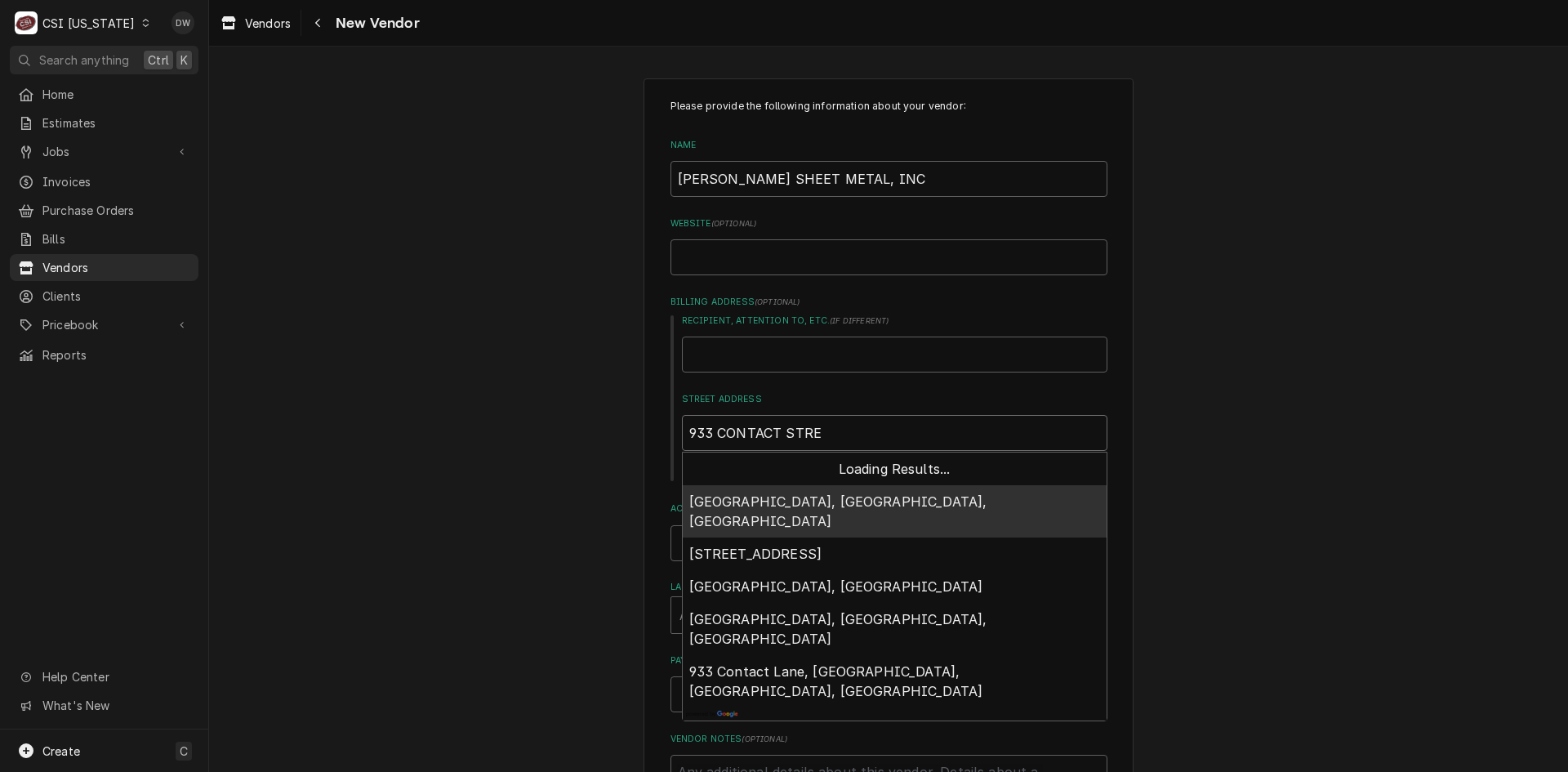
type textarea "x"
type input "933 CONTACT STREE"
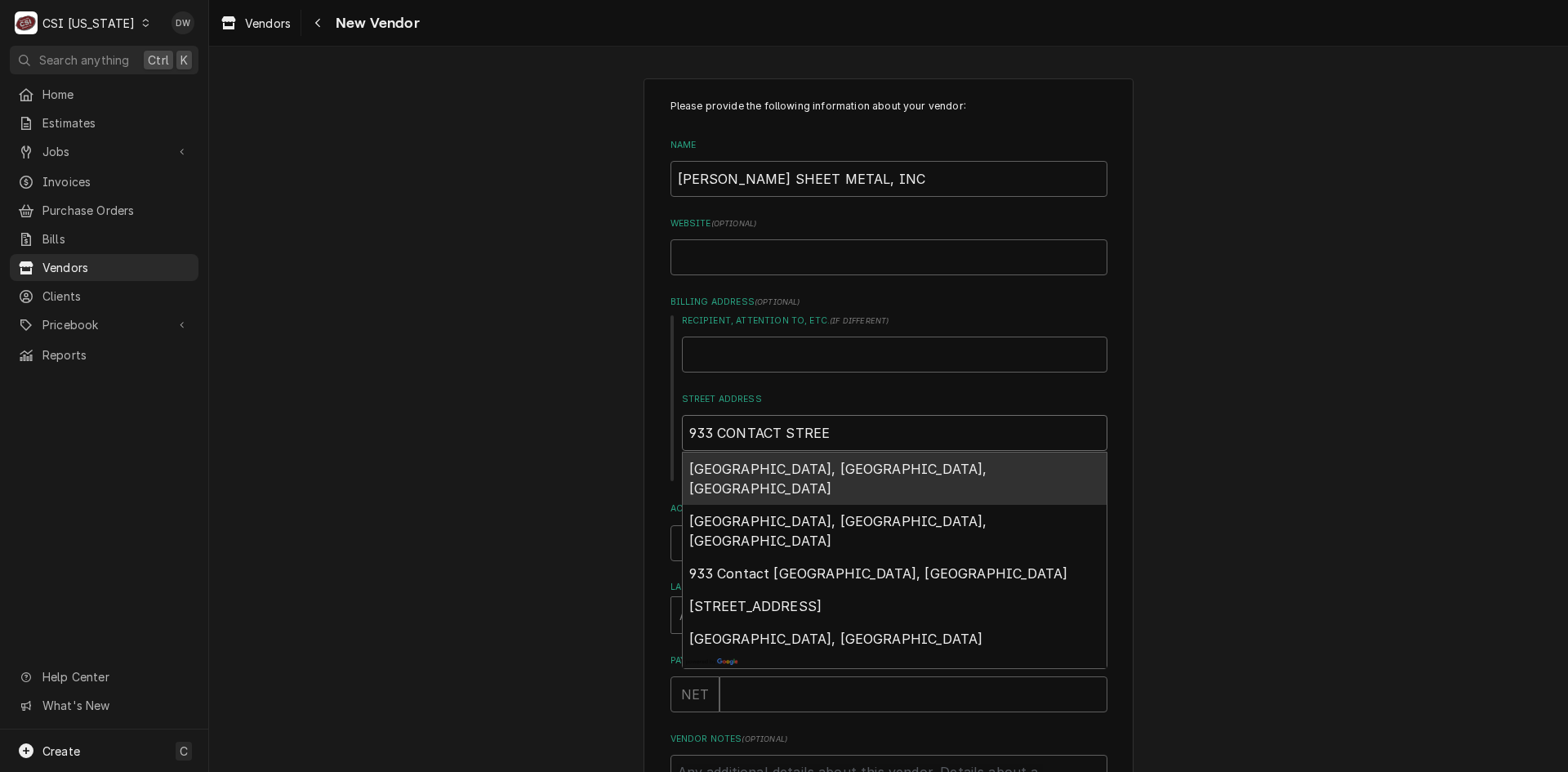
type textarea "x"
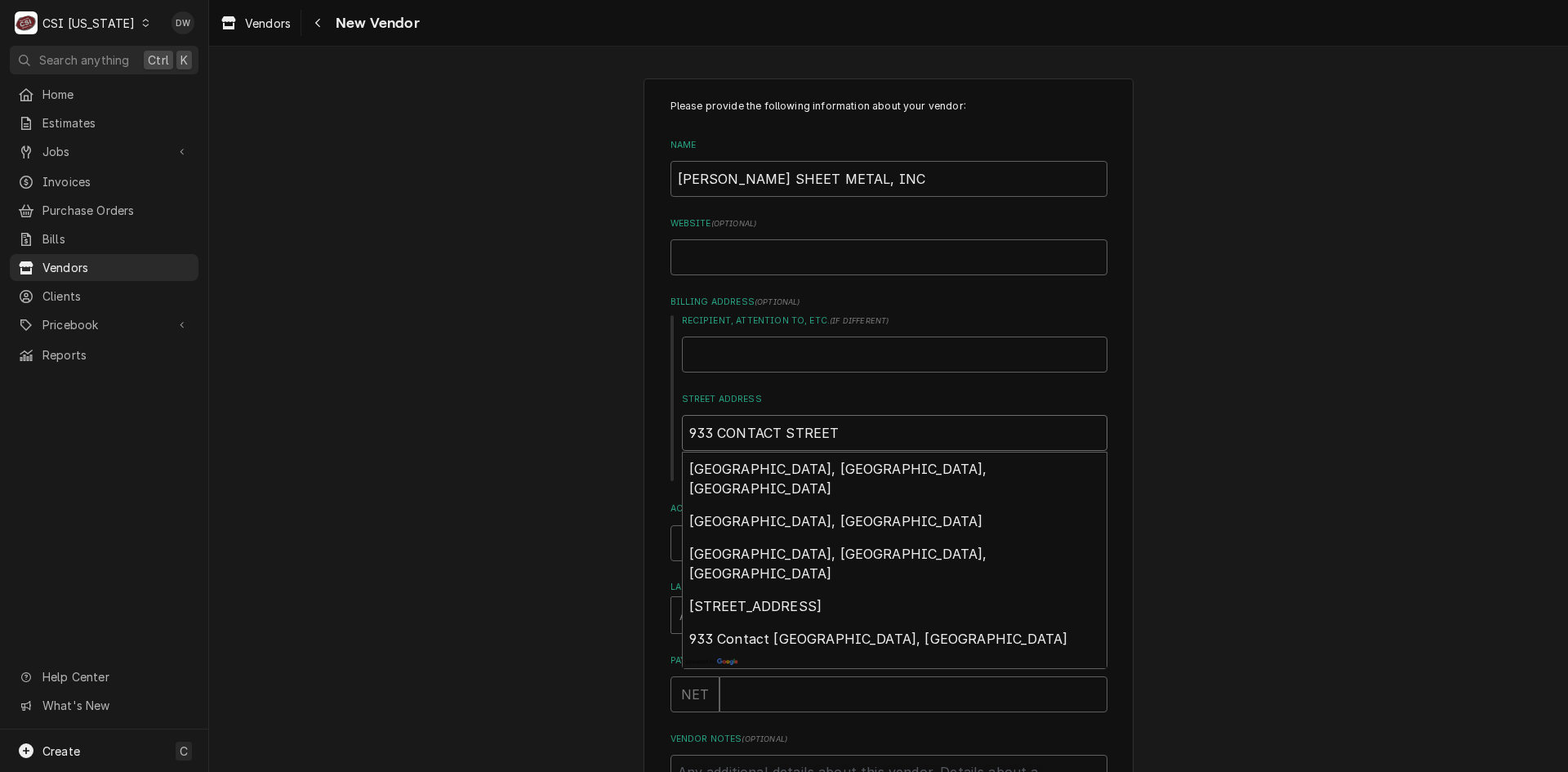
type input "933 CONTACT STREET"
click at [1332, 517] on div "Please provide the following information about your vendor: Name BRYANT'S SHEET…" at bounding box center [889, 533] width 1359 height 939
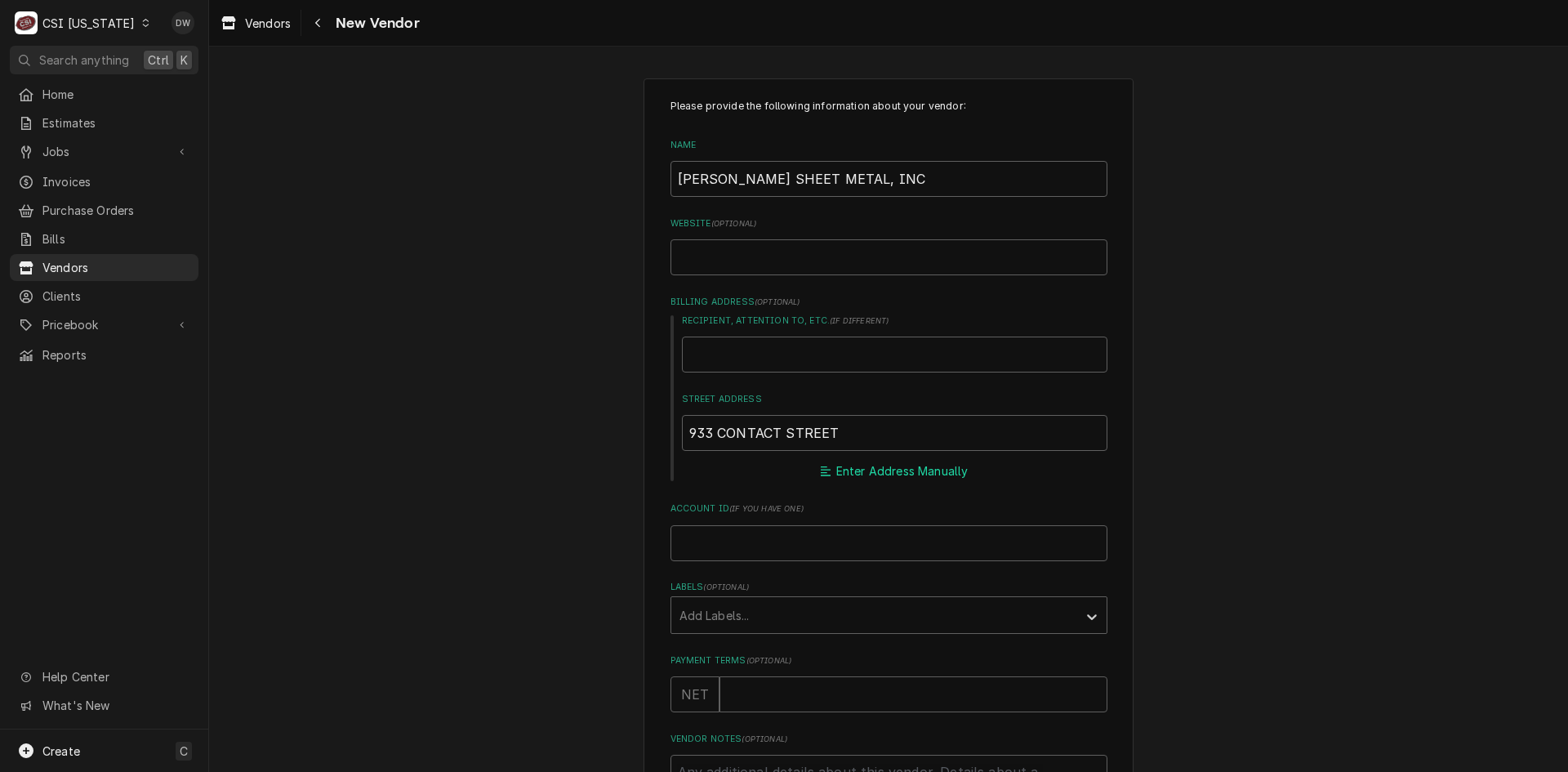
click at [874, 468] on button "Enter Address Manually" at bounding box center [894, 471] width 153 height 23
click at [704, 590] on input "City" at bounding box center [895, 589] width 426 height 36
type textarea "x"
type input "L"
type textarea "x"
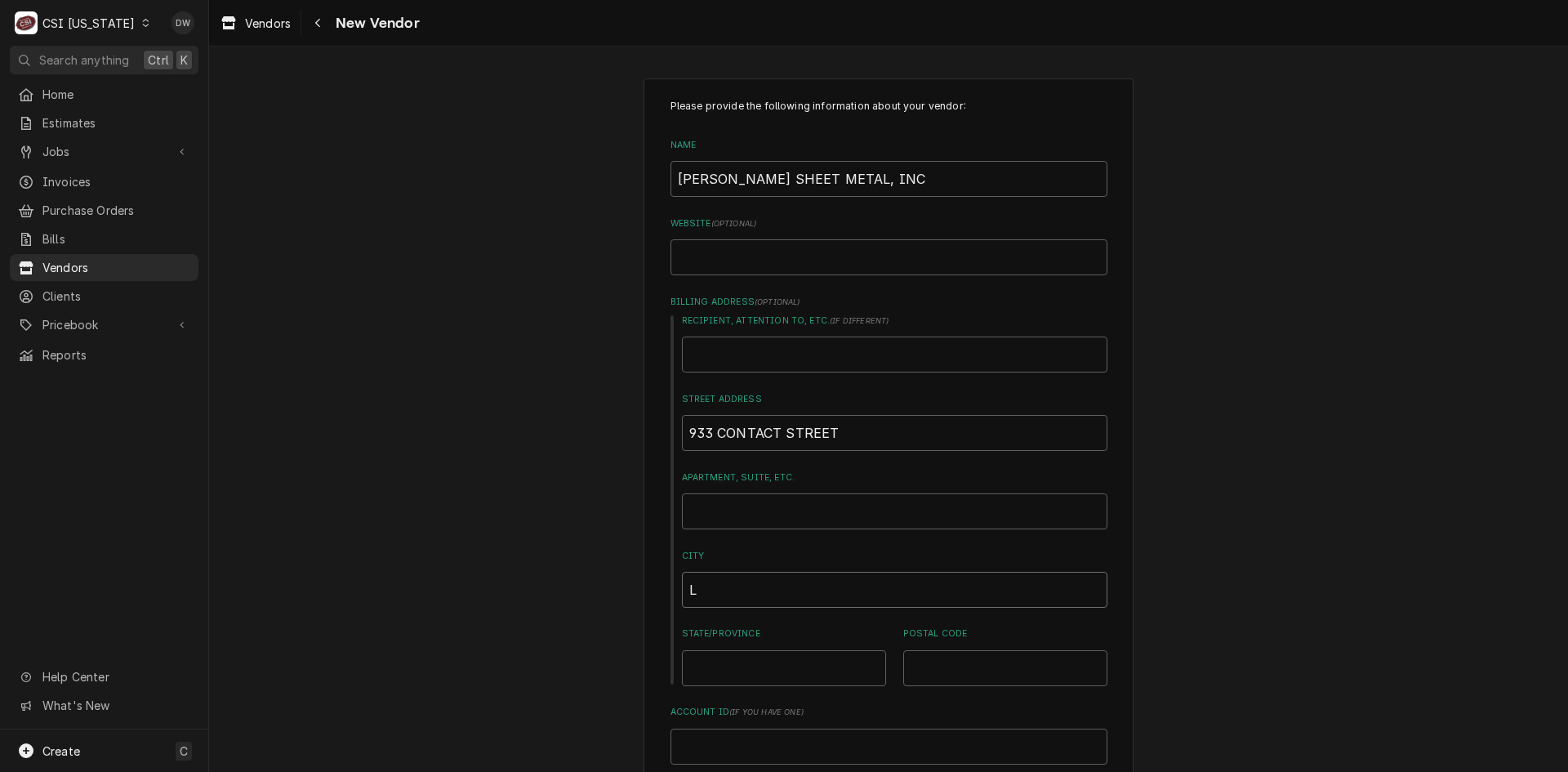
type input "LE"
type textarea "x"
type input "LEX"
type textarea "x"
type input "LEXI"
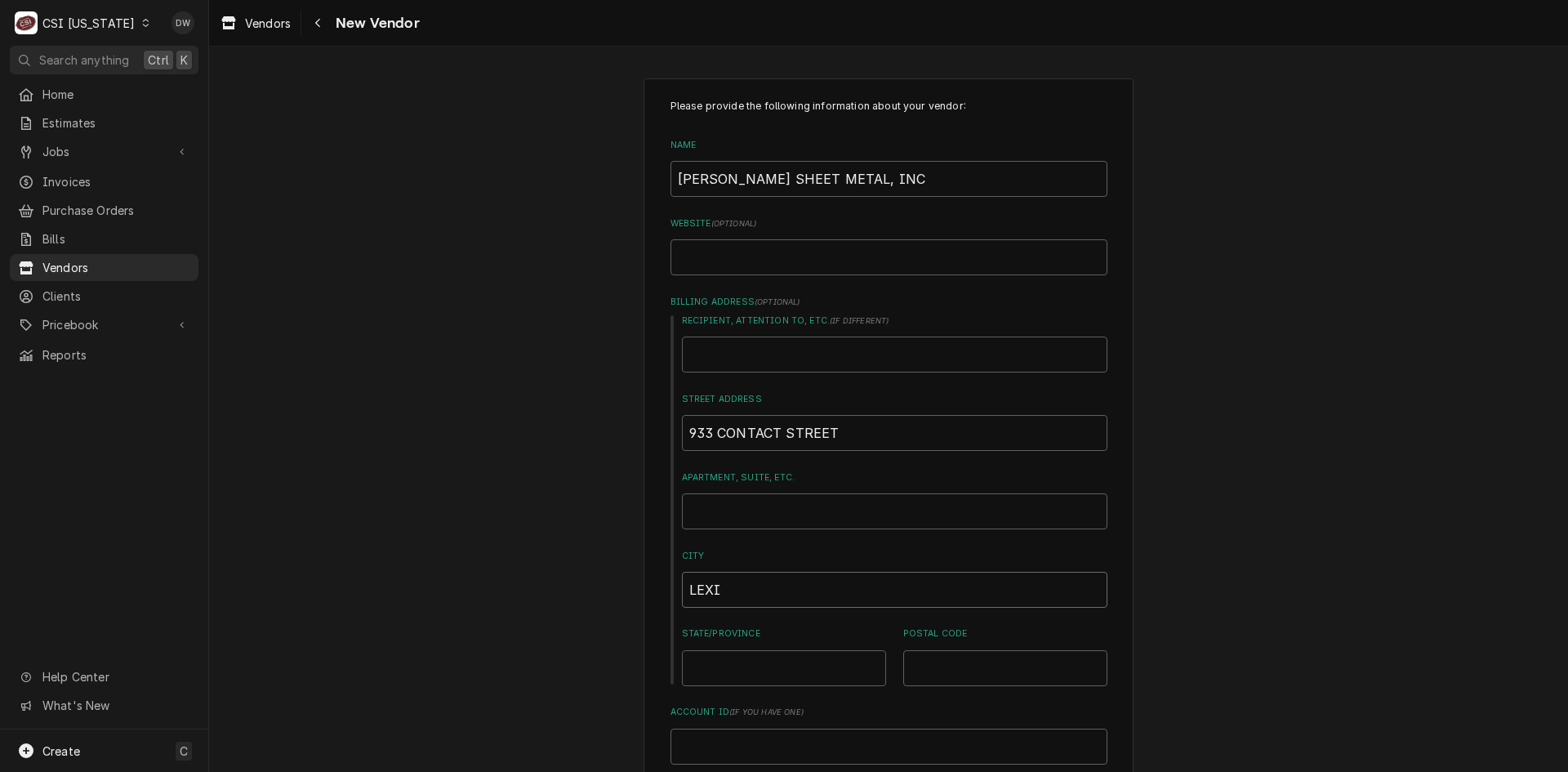
type textarea "x"
type input "LEXIN"
type textarea "x"
type input "LEXING"
type textarea "x"
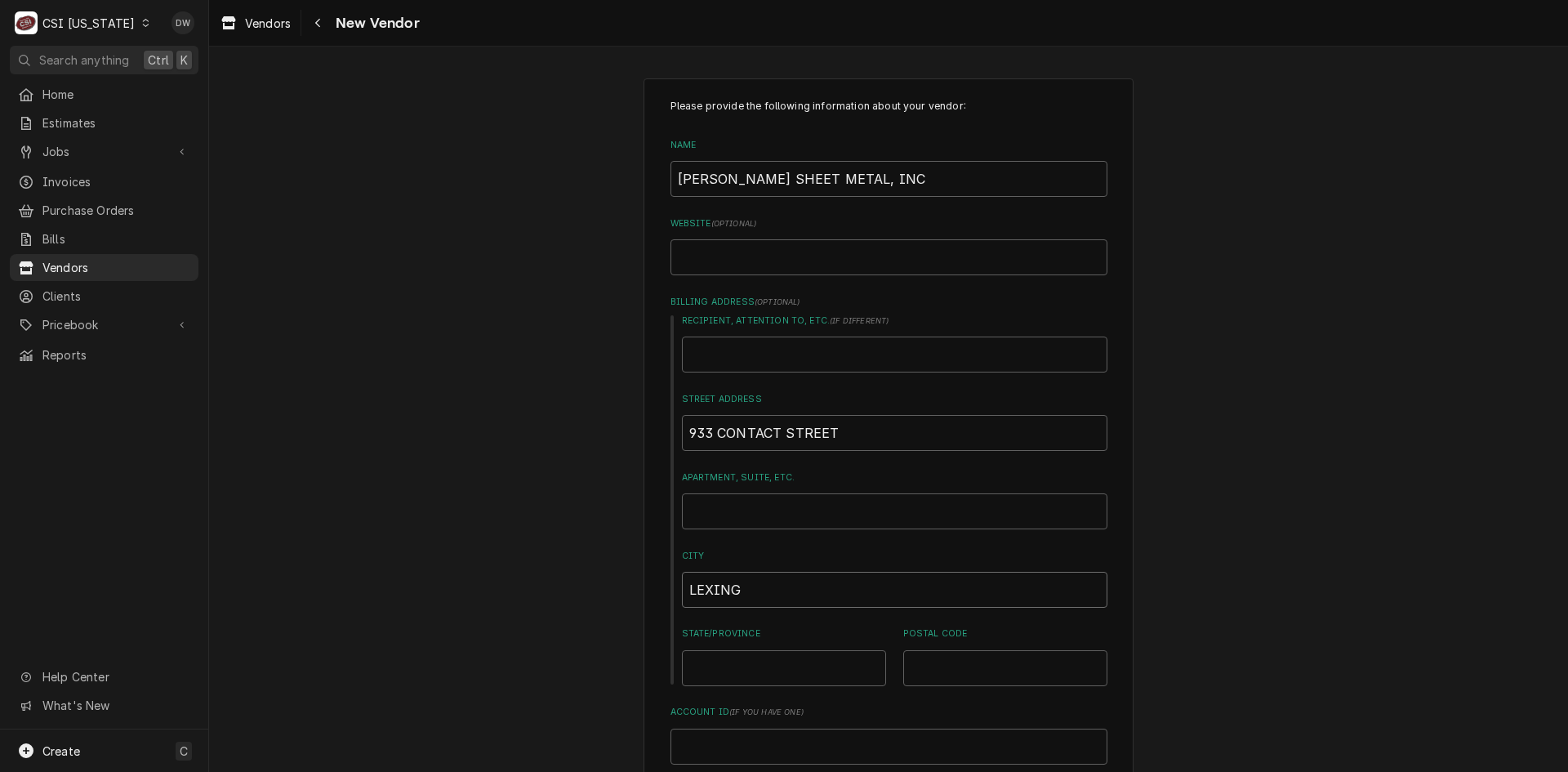
type input "LEXINGT"
type textarea "x"
type input "LEXINGTO"
type textarea "x"
type input "LEXINGTON"
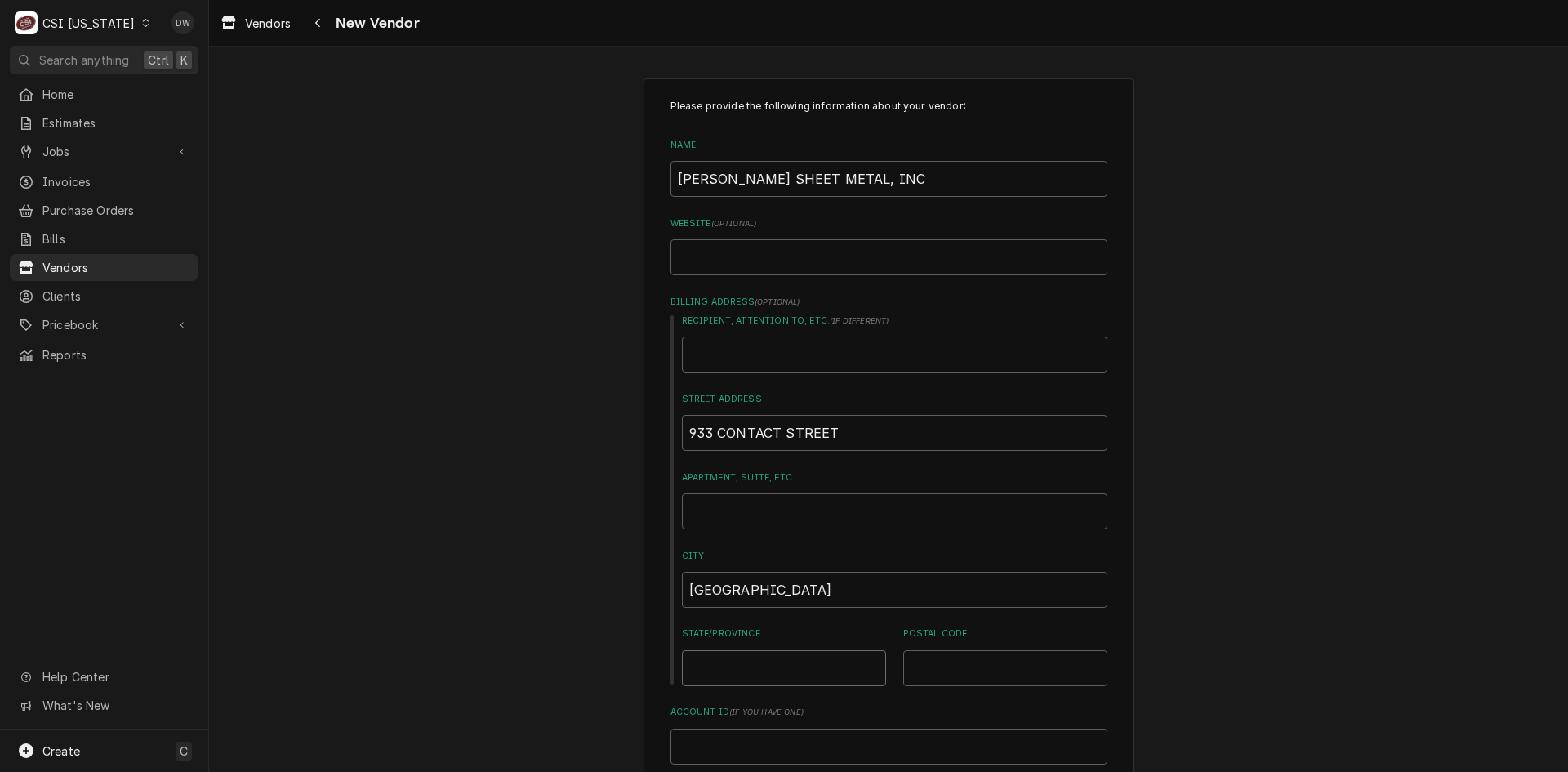
click at [748, 667] on input "State/Province" at bounding box center [784, 668] width 204 height 36
type textarea "x"
type input "K"
type textarea "x"
type input "KY"
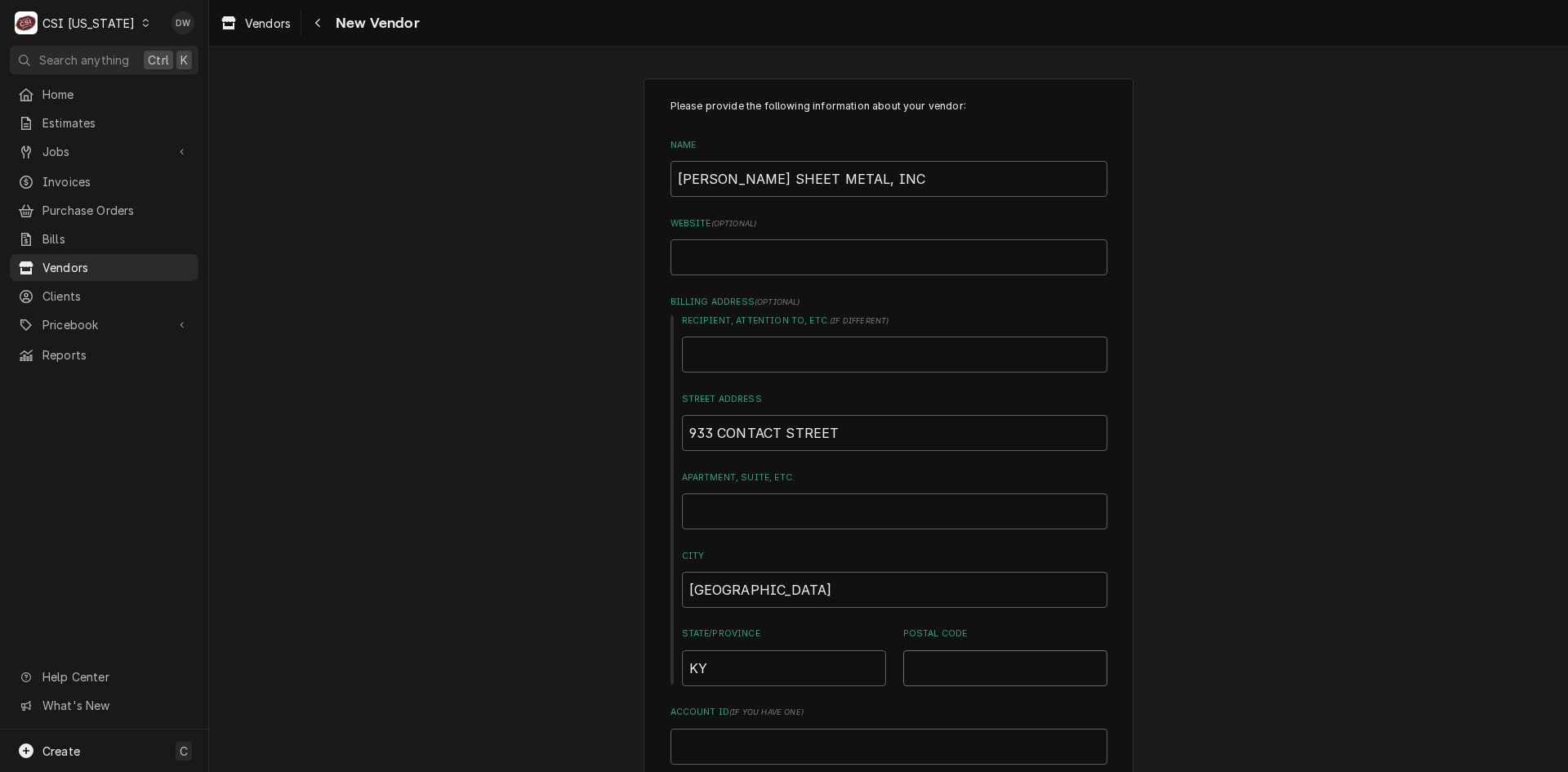
click at [929, 672] on input "Postal Code" at bounding box center [1005, 668] width 204 height 36
type textarea "x"
type input "4"
type textarea "x"
type input "40"
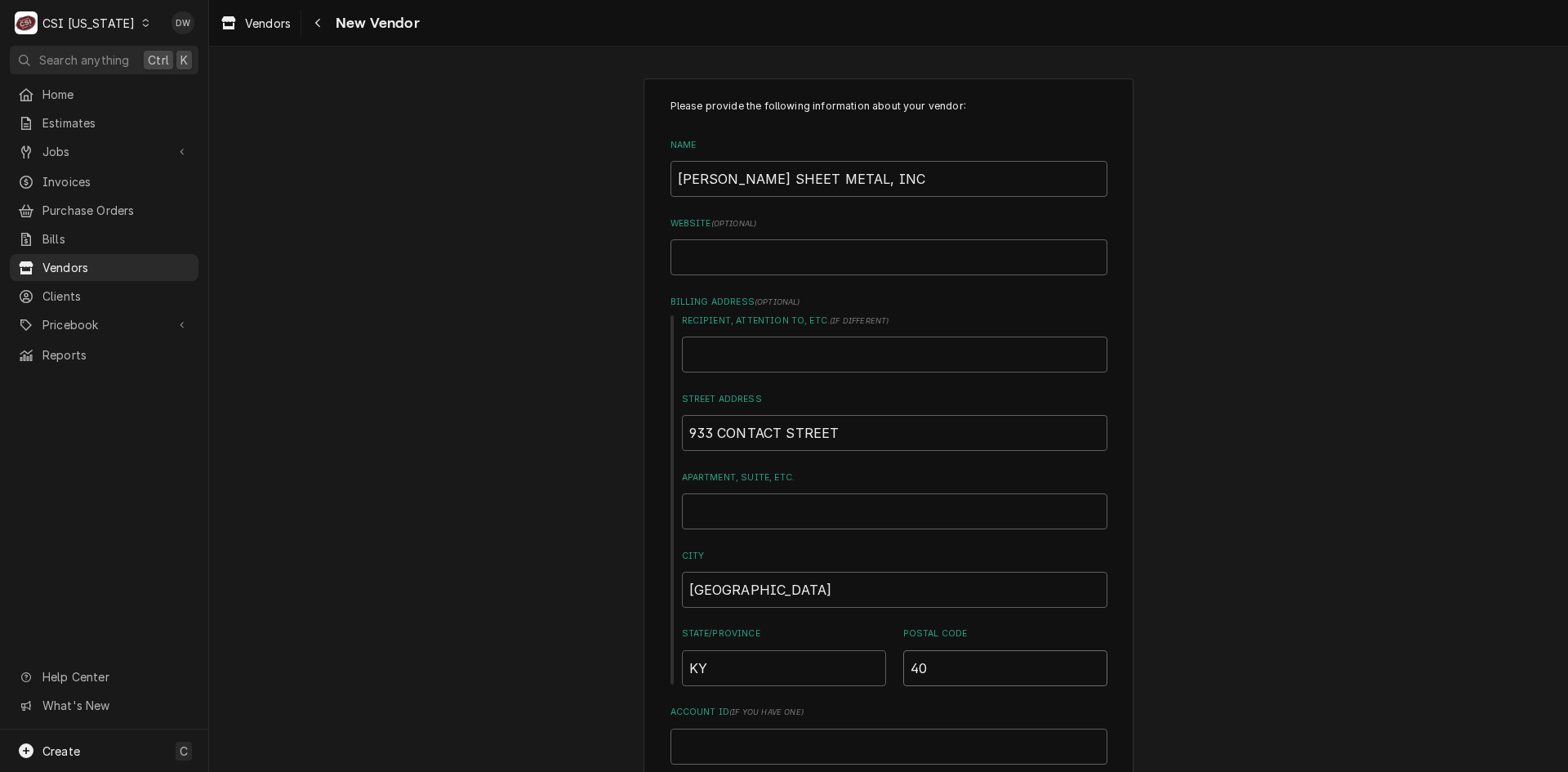
type textarea "x"
type input "405"
type textarea "x"
type input "4050"
type textarea "x"
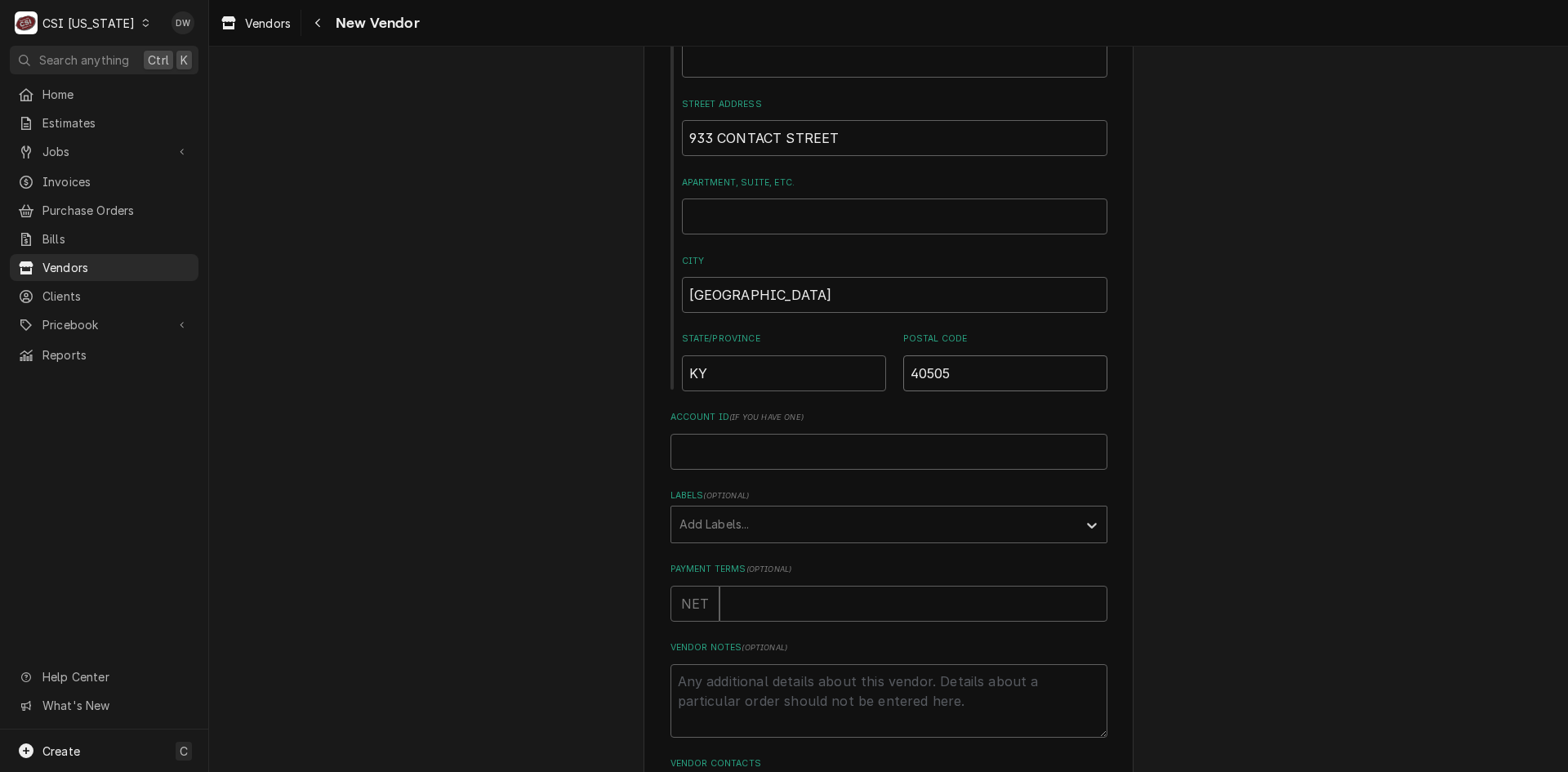
scroll to position [327, 0]
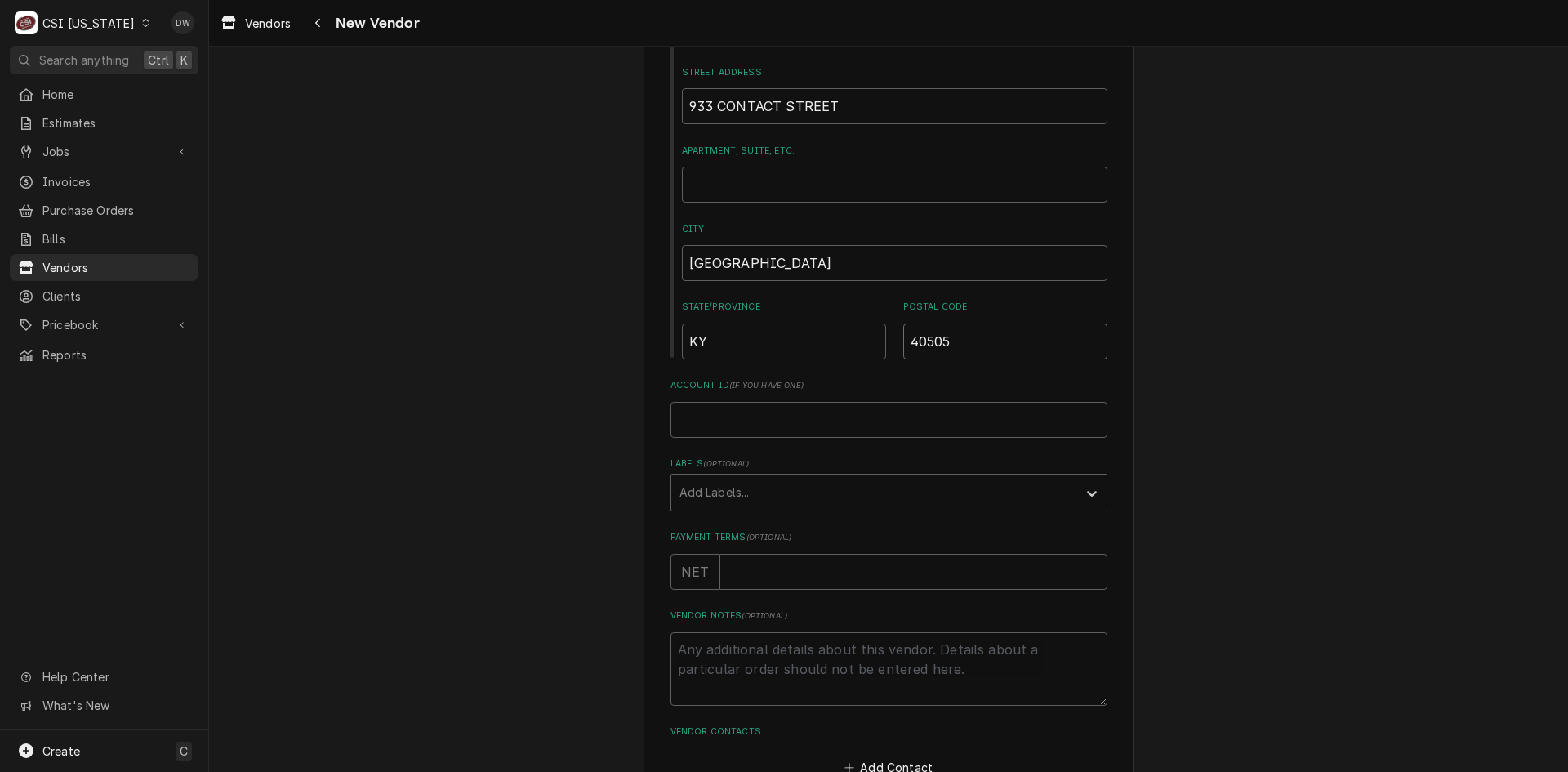
type input "40505"
click at [686, 653] on textarea "Vendor Notes ( optional )" at bounding box center [889, 669] width 437 height 74
type textarea "x"
type textarea "c"
type textarea "x"
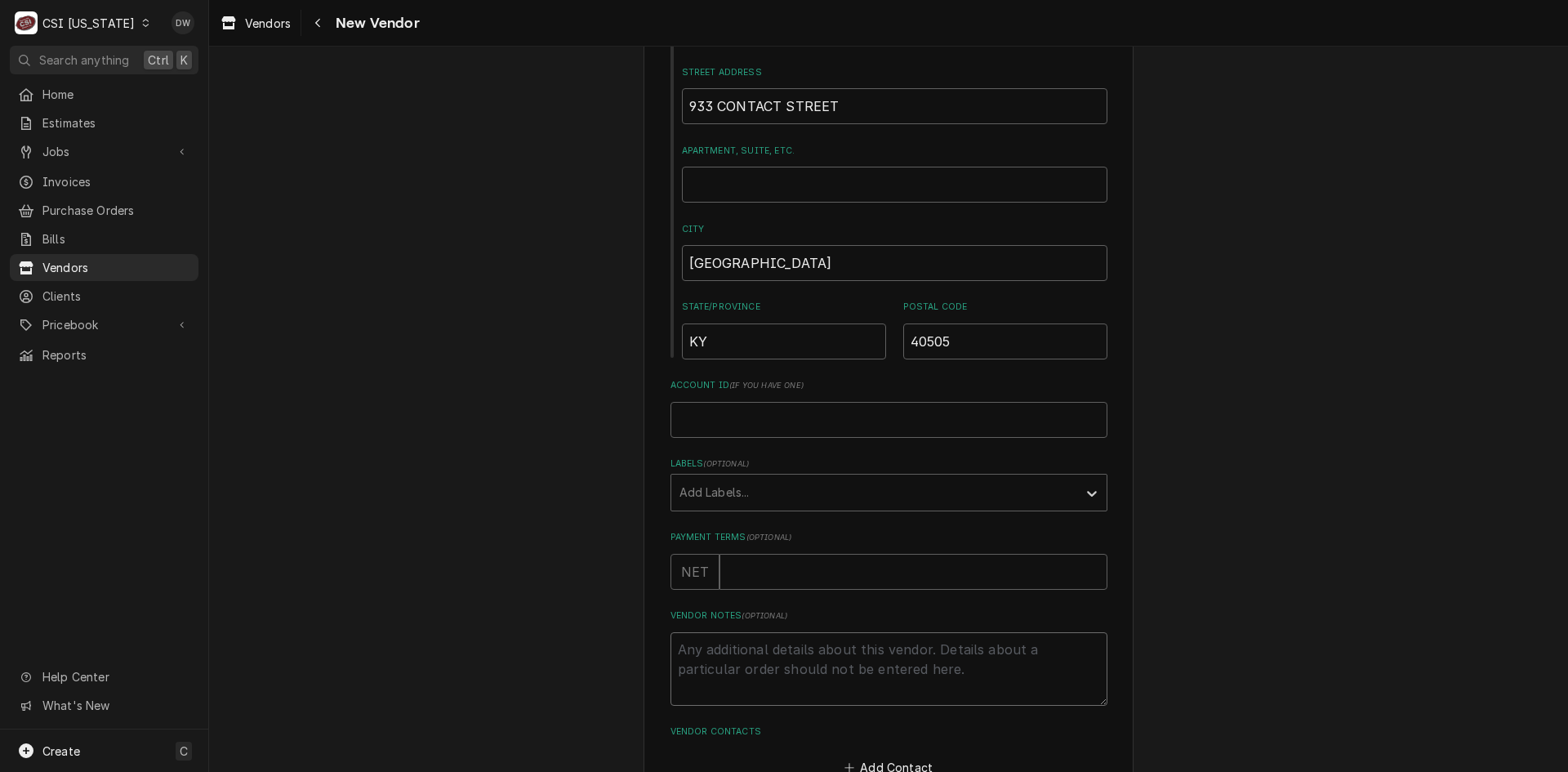
type textarea "x"
type textarea "C"
type textarea "x"
type textarea "CH"
type textarea "x"
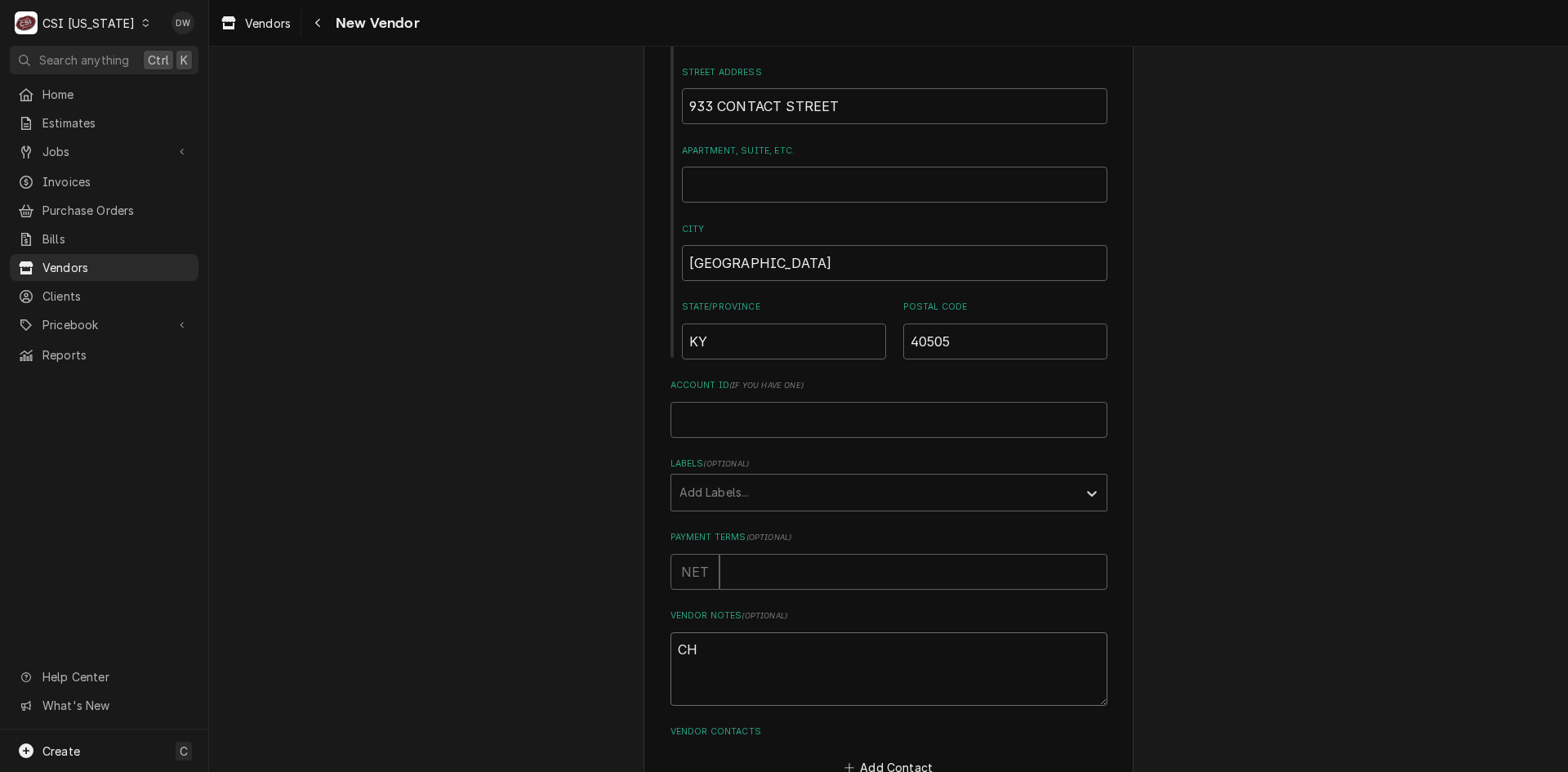
type textarea "CHE"
type textarea "x"
type textarea "CHEC"
type textarea "x"
type textarea "CHECK"
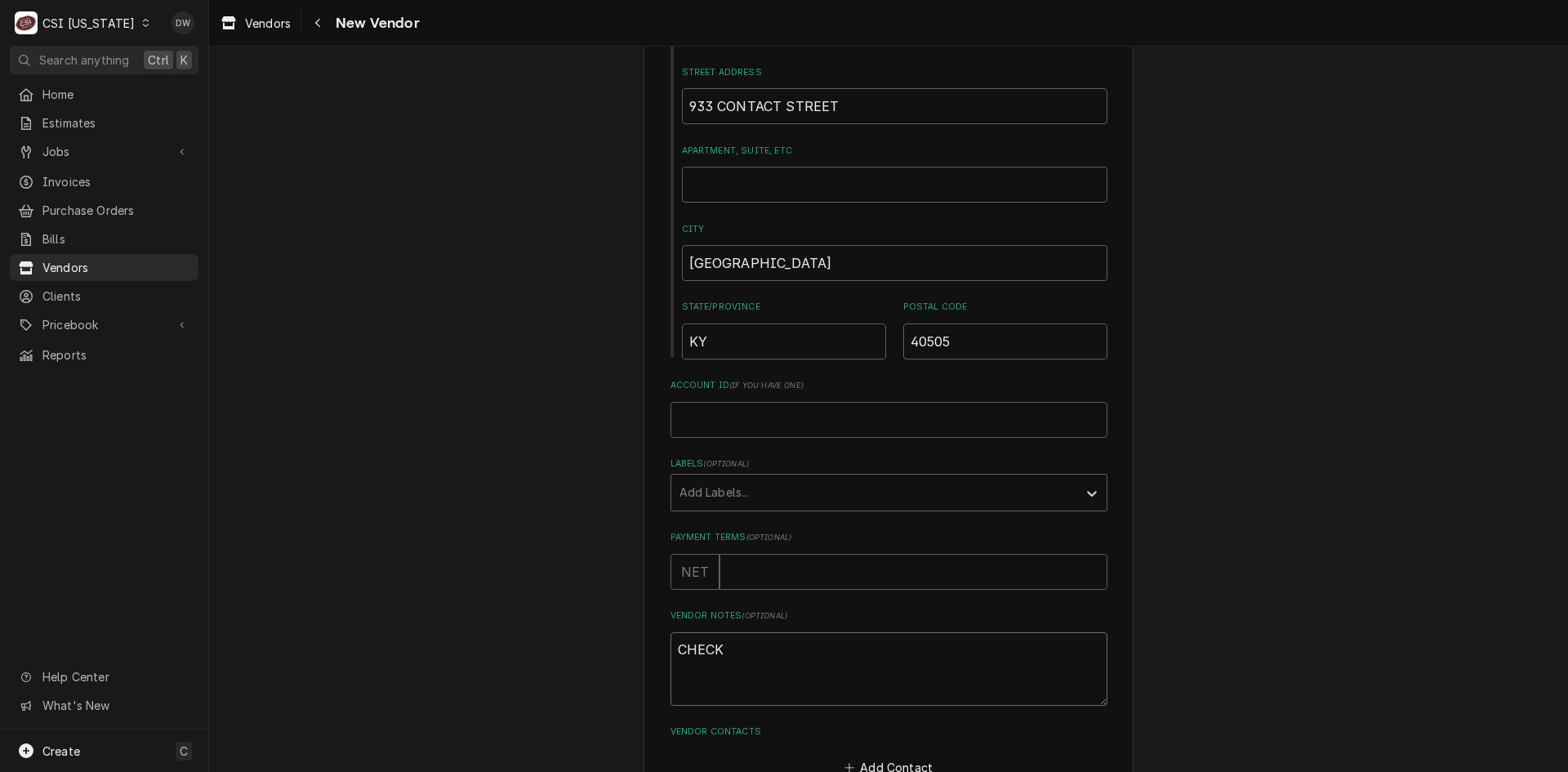
type textarea "x"
type textarea "CHECK"
type textarea "x"
type textarea "CHECK O"
type textarea "x"
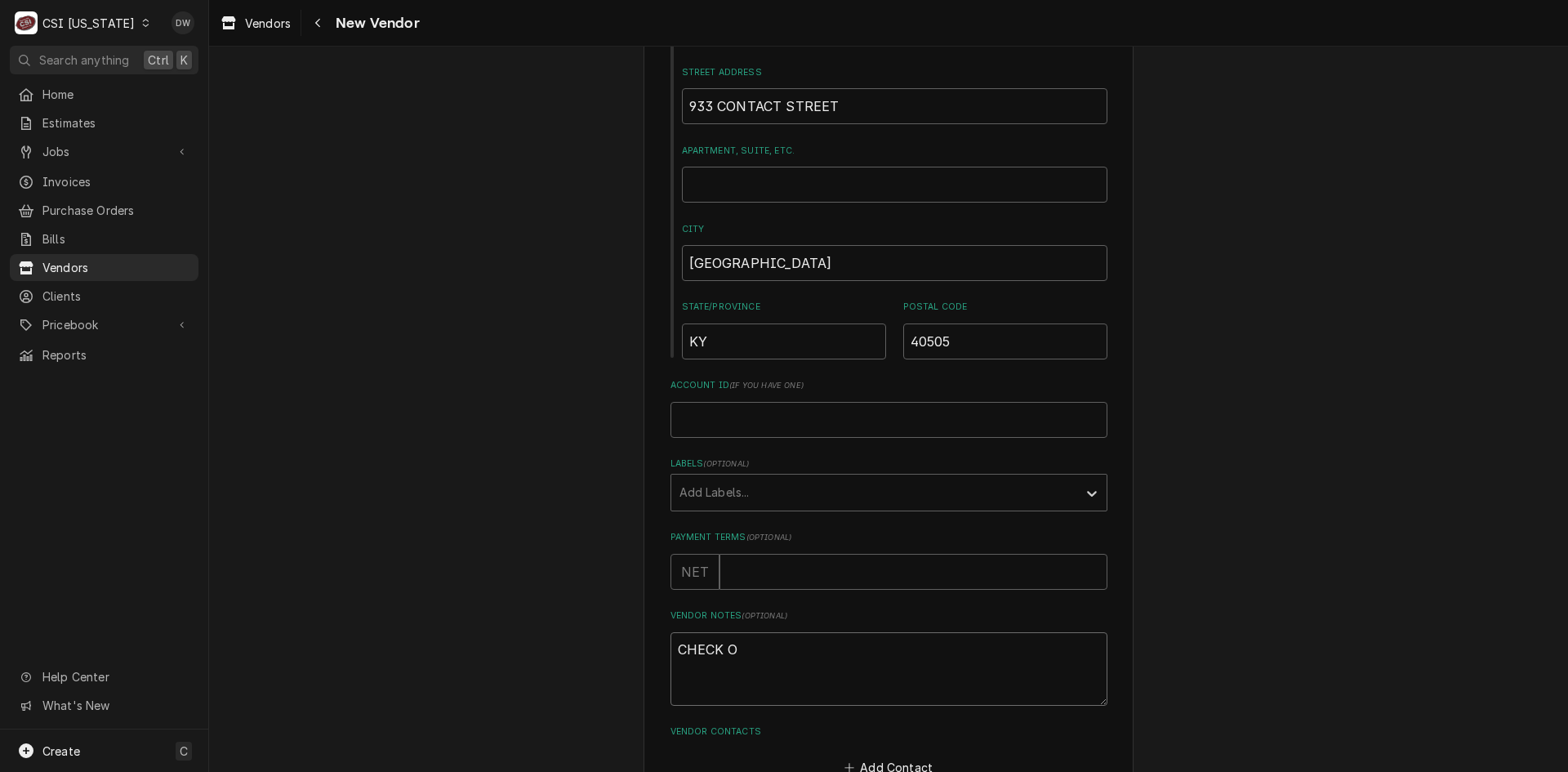
type textarea "CHECK ON"
type textarea "x"
type textarea "CHECK ONL"
type textarea "x"
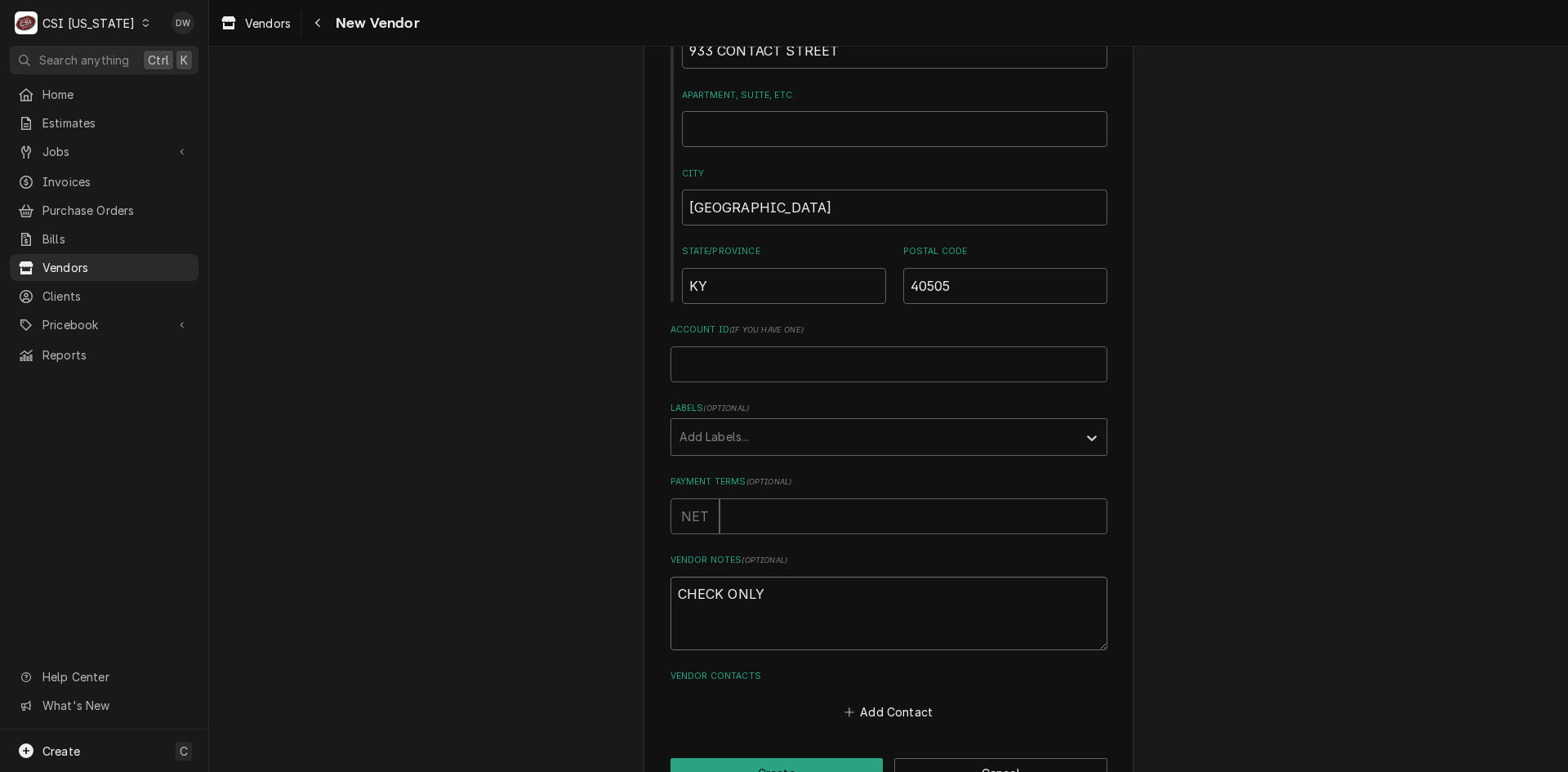
scroll to position [434, 0]
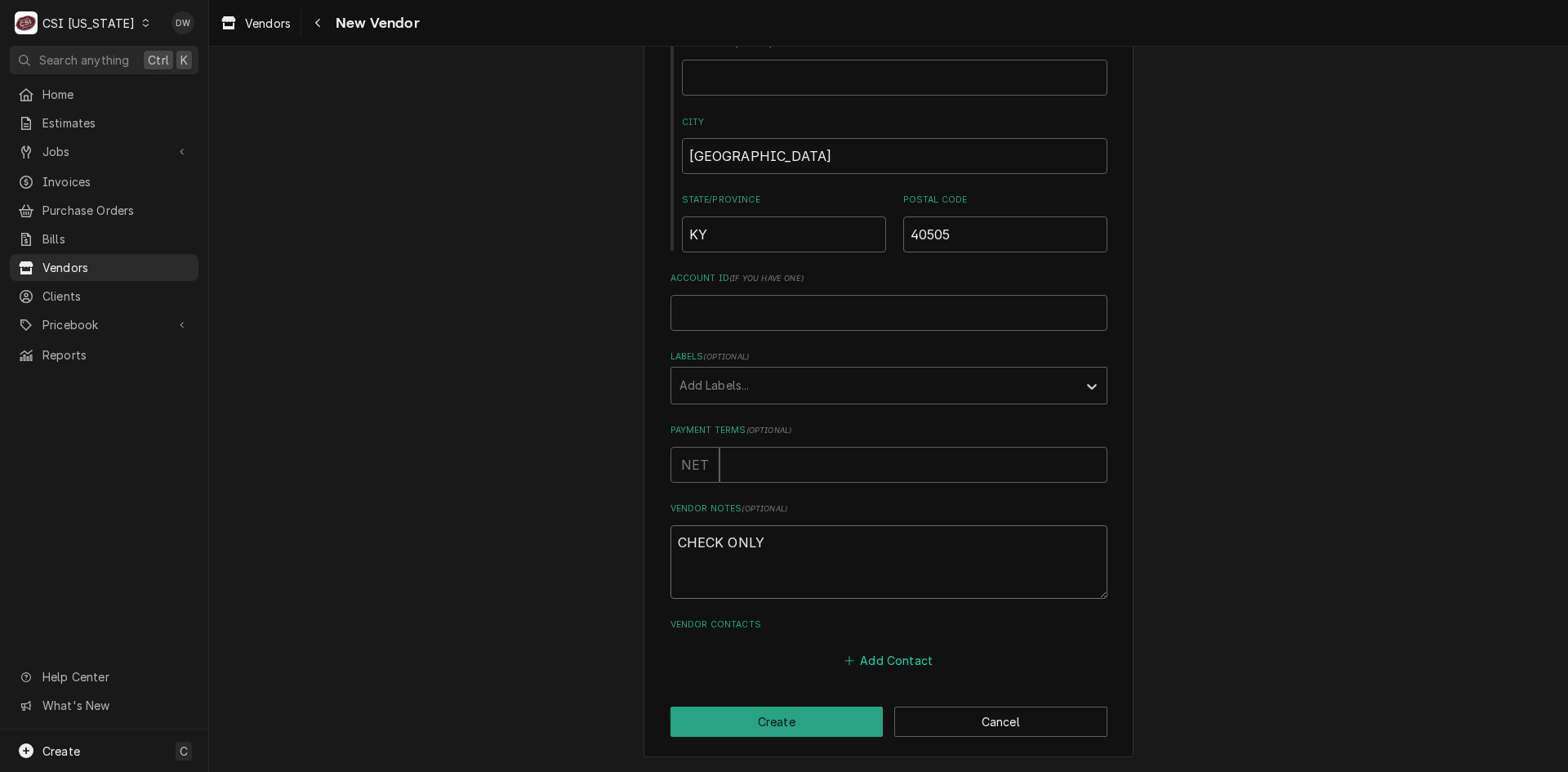
type textarea "CHECK ONLY"
click at [890, 659] on button "Add Contact" at bounding box center [888, 661] width 94 height 23
type textarea "x"
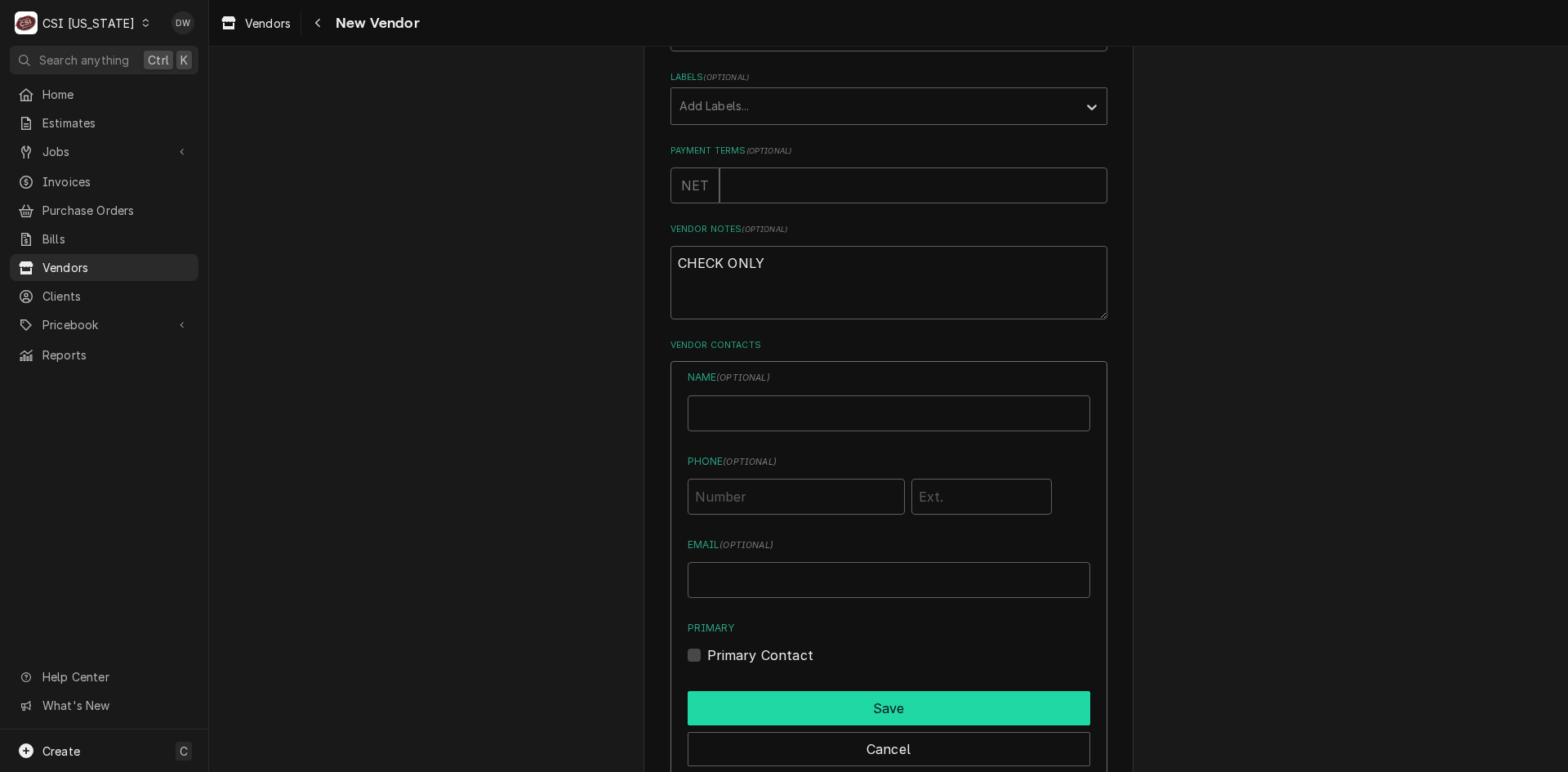
scroll to position [760, 0]
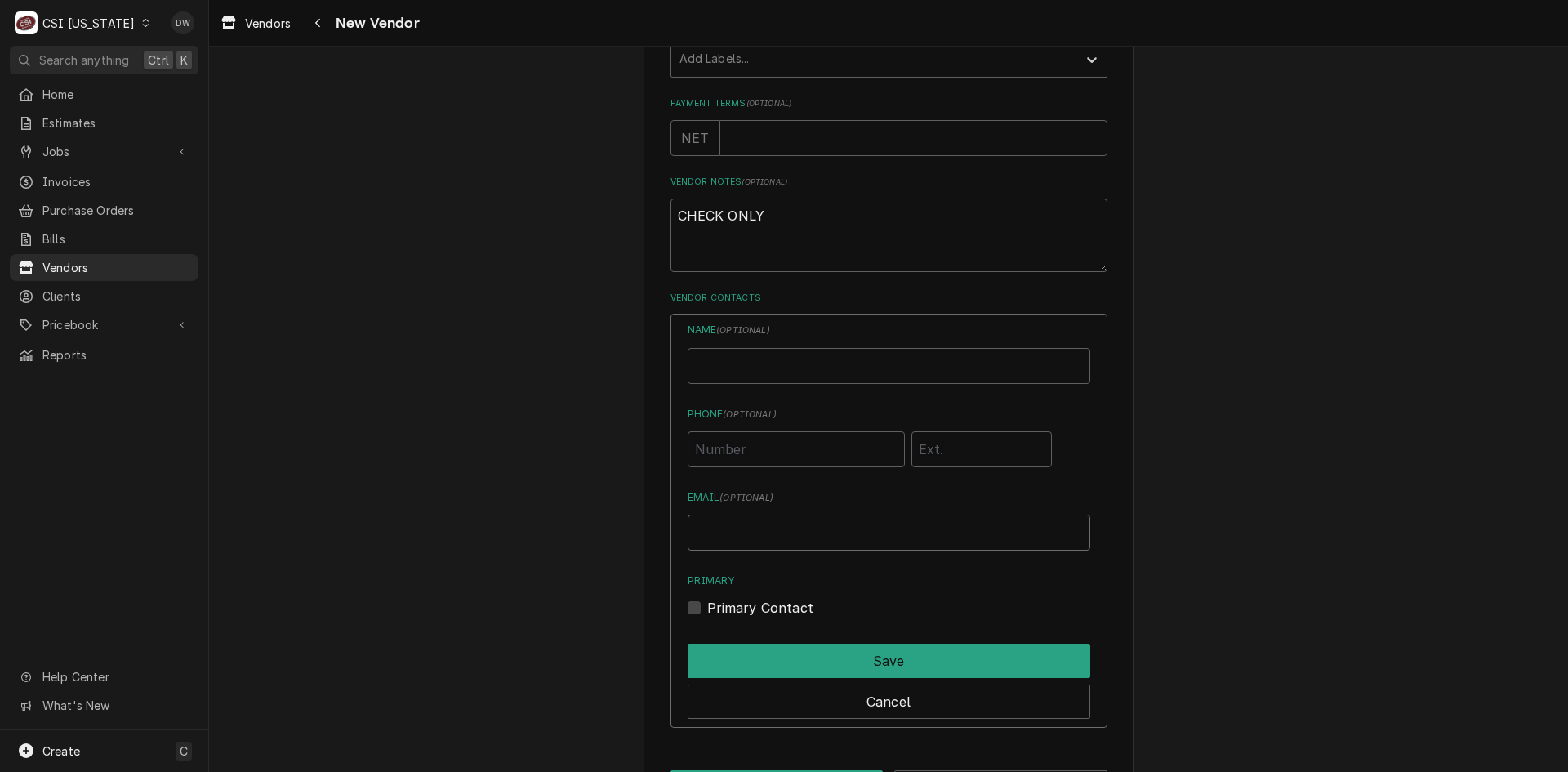
click at [728, 532] on input "Email ( optional )" at bounding box center [889, 532] width 403 height 36
paste input "bryantsheetmetal@windstream.net"
type input "bryantsheetmetal@windstream.net"
click at [718, 457] on input "Phone ( optional )" at bounding box center [796, 449] width 217 height 36
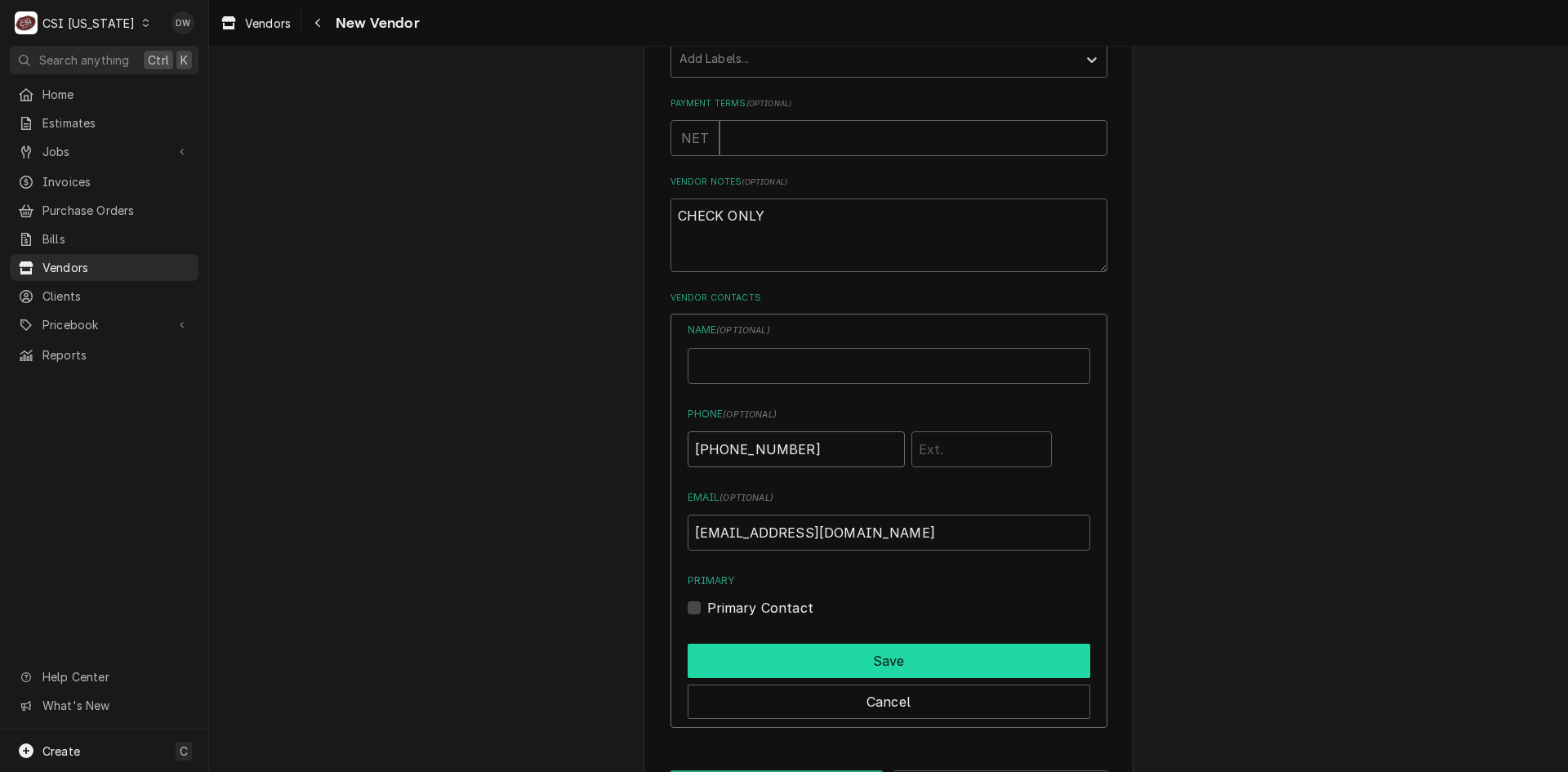
type input "(859) 255-8662"
click at [879, 664] on button "Save" at bounding box center [889, 660] width 403 height 35
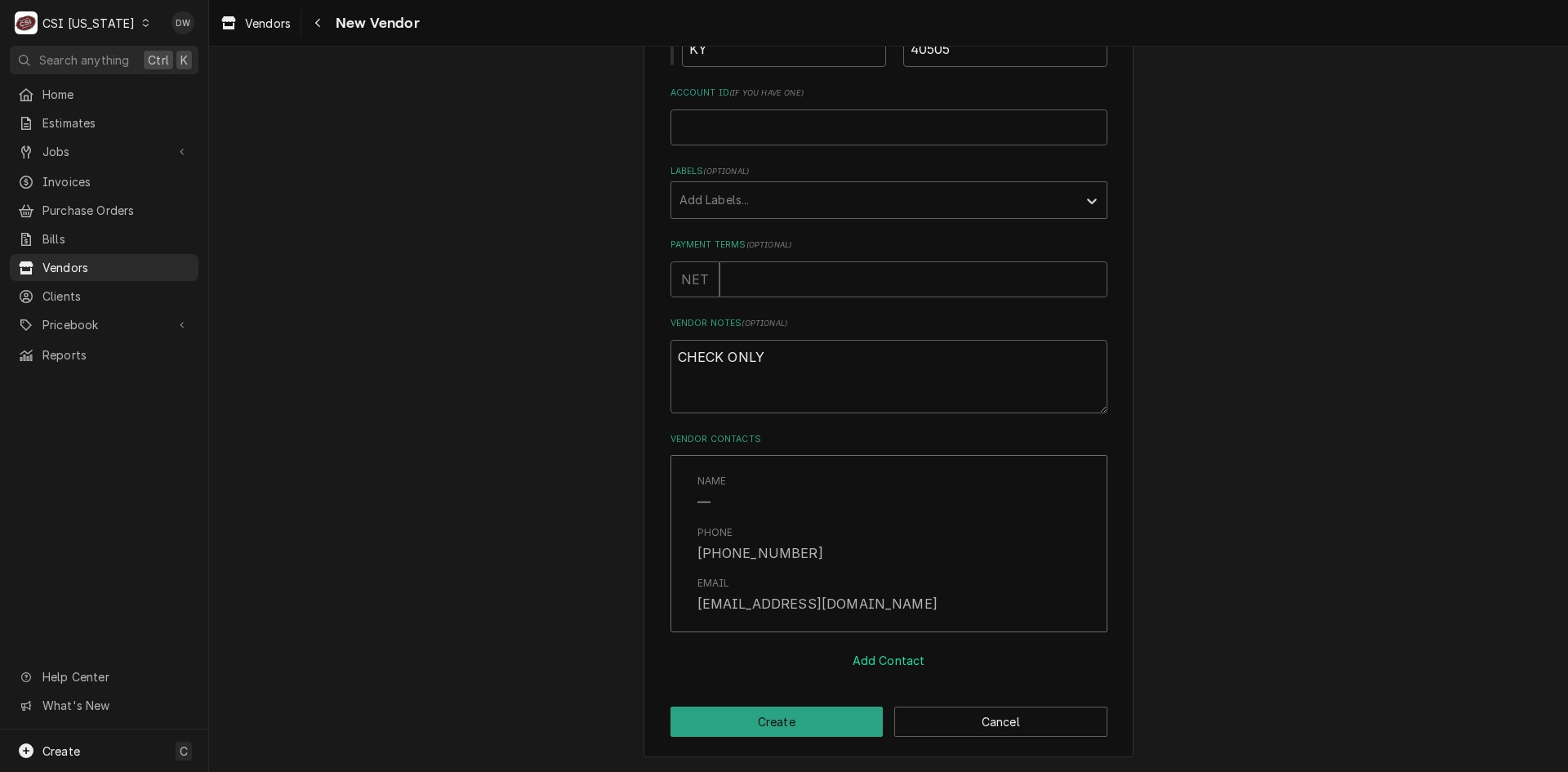
scroll to position [619, 0]
click at [800, 722] on button "Create" at bounding box center [777, 721] width 213 height 30
type textarea "x"
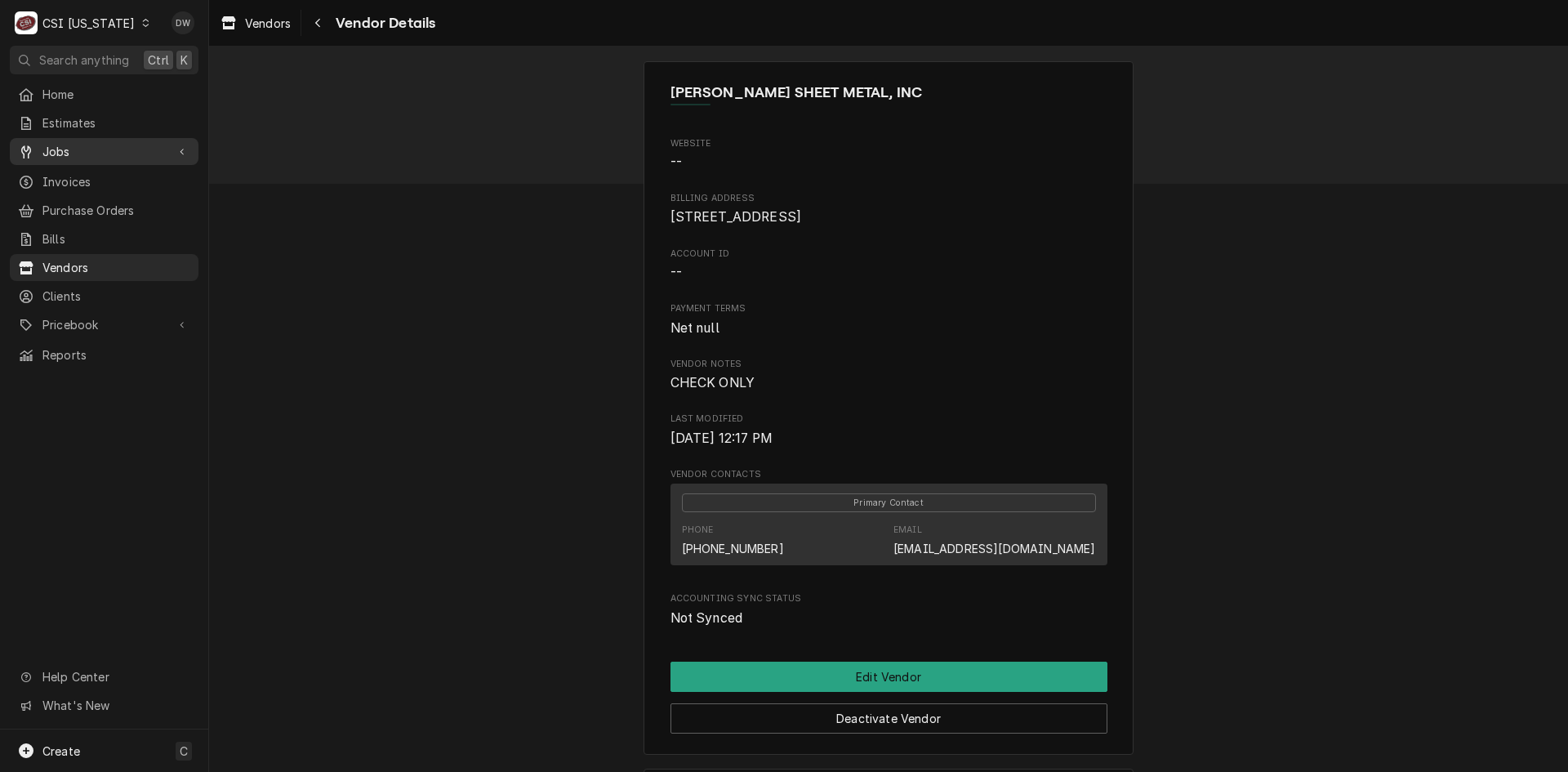
click at [68, 143] on span "Jobs" at bounding box center [104, 151] width 123 height 17
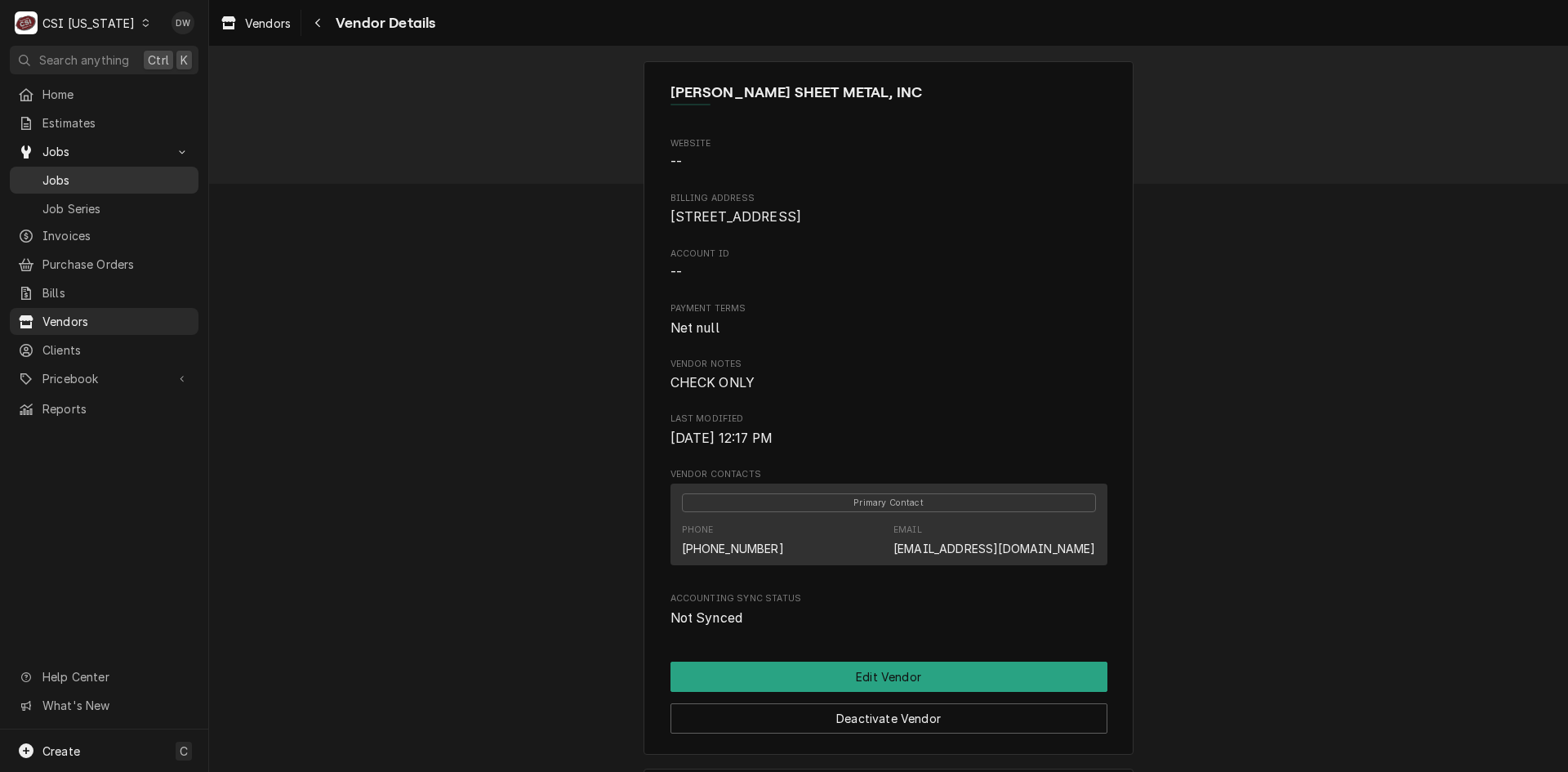
click at [65, 174] on span "Jobs" at bounding box center [116, 179] width 148 height 17
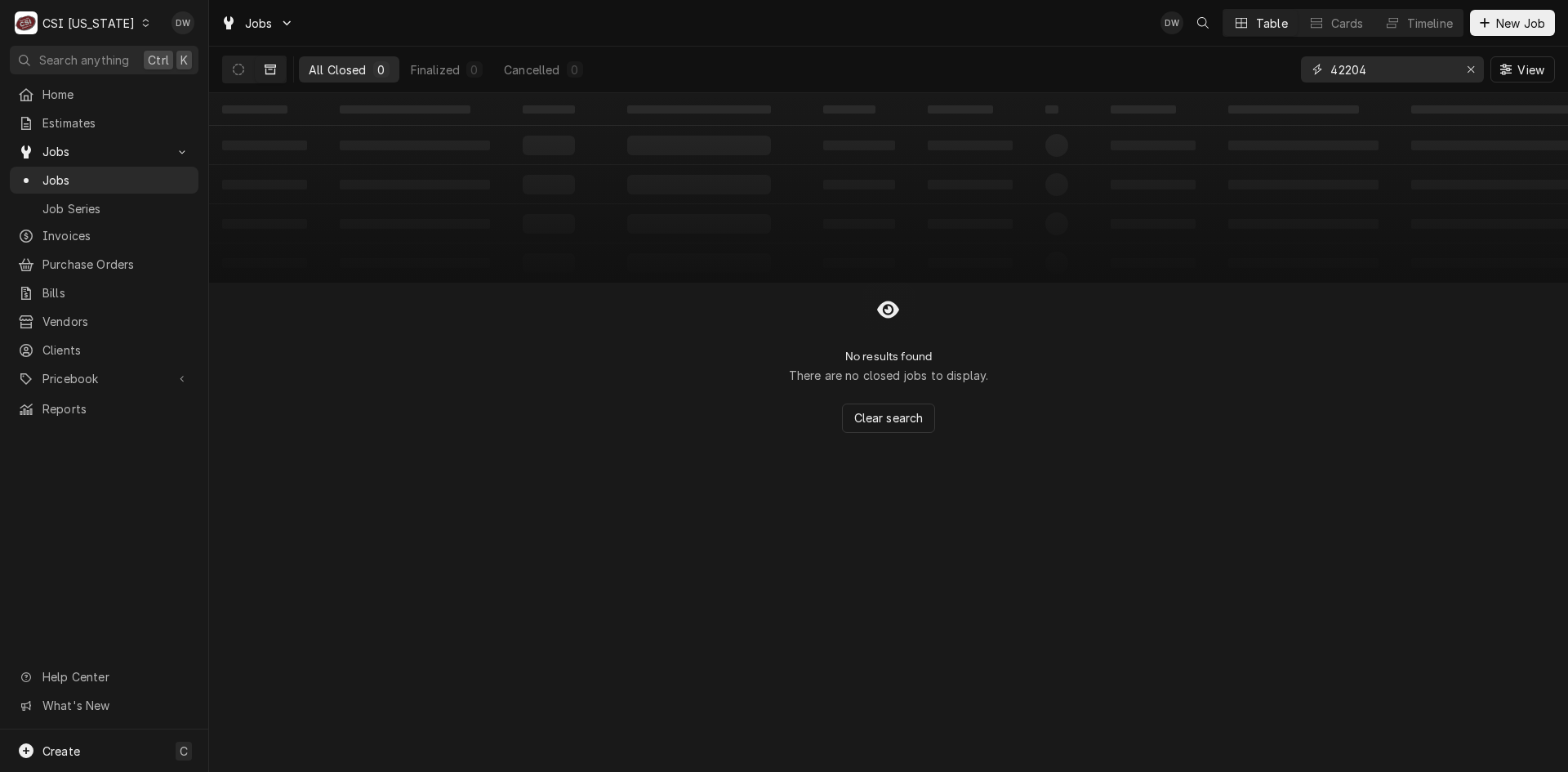
drag, startPoint x: 1373, startPoint y: 74, endPoint x: 1177, endPoint y: 104, distance: 198.3
click at [1177, 104] on div "Jobs DW Table Cards Timeline New Job All Closed 0 Finalized 0 Cancelled 0 42204…" at bounding box center [889, 386] width 1359 height 772
type input "10027"
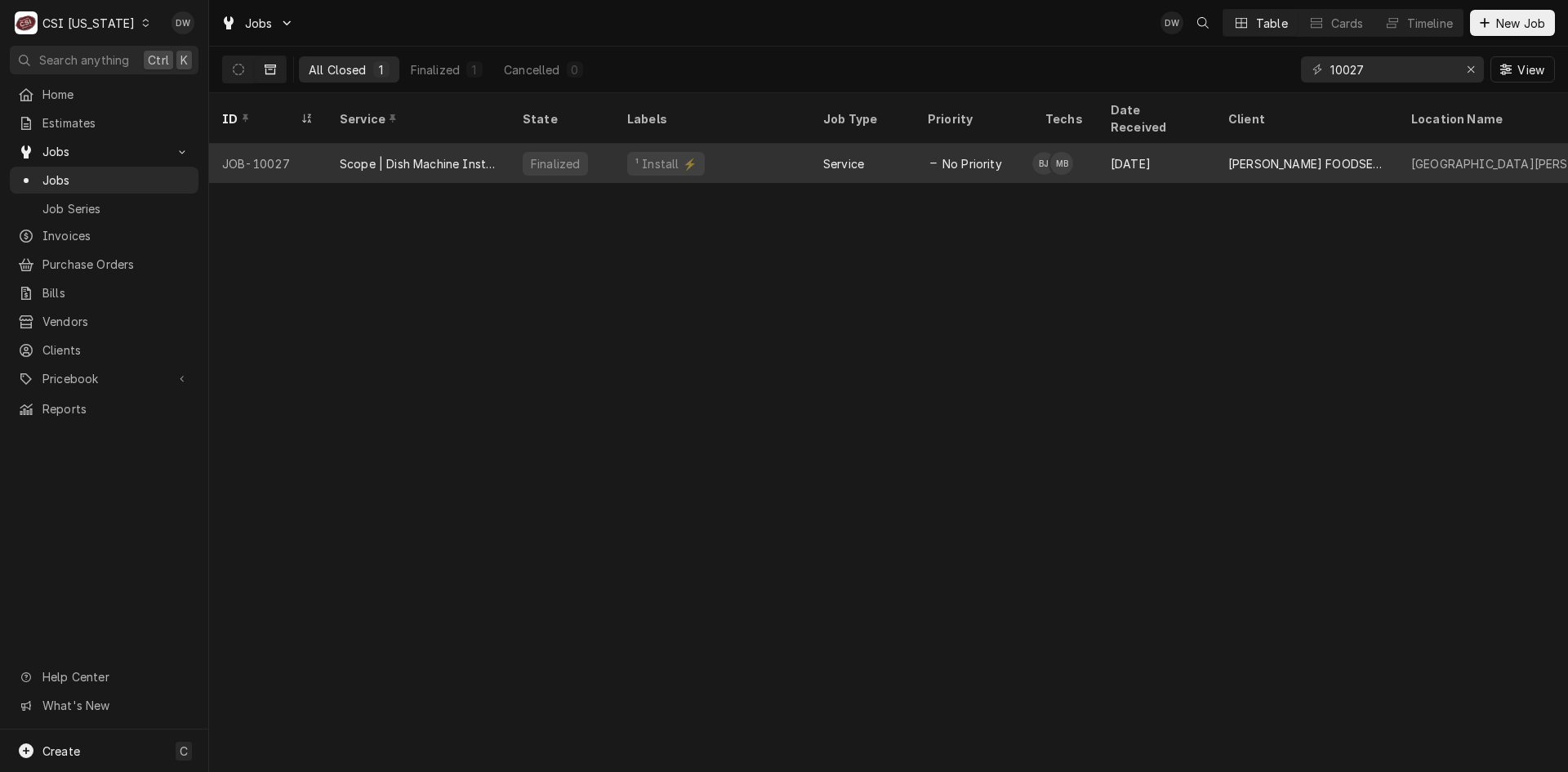
click at [434, 155] on div "Scope | Dish Machine Install" at bounding box center [418, 163] width 157 height 17
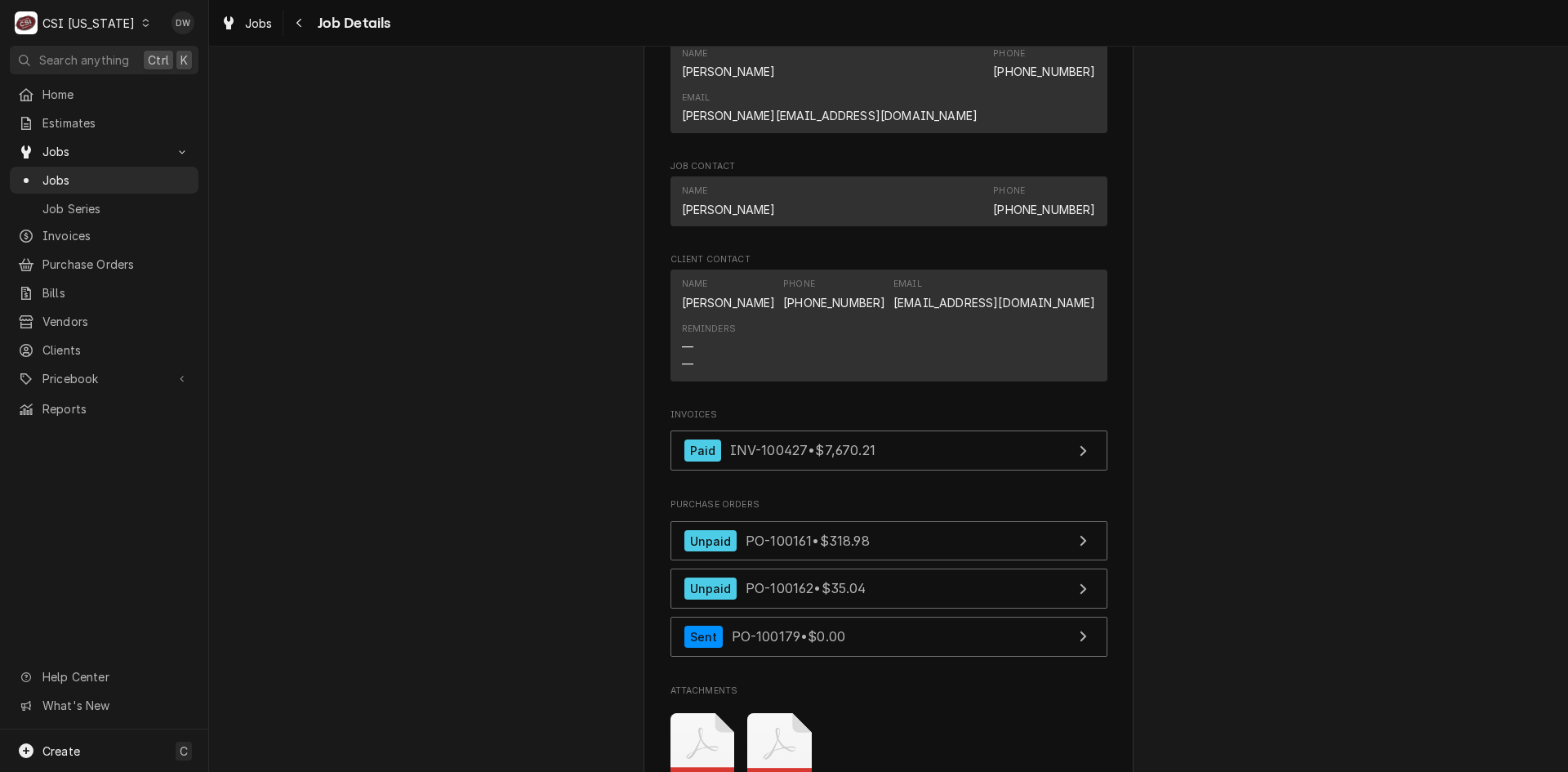
scroll to position [1225, 0]
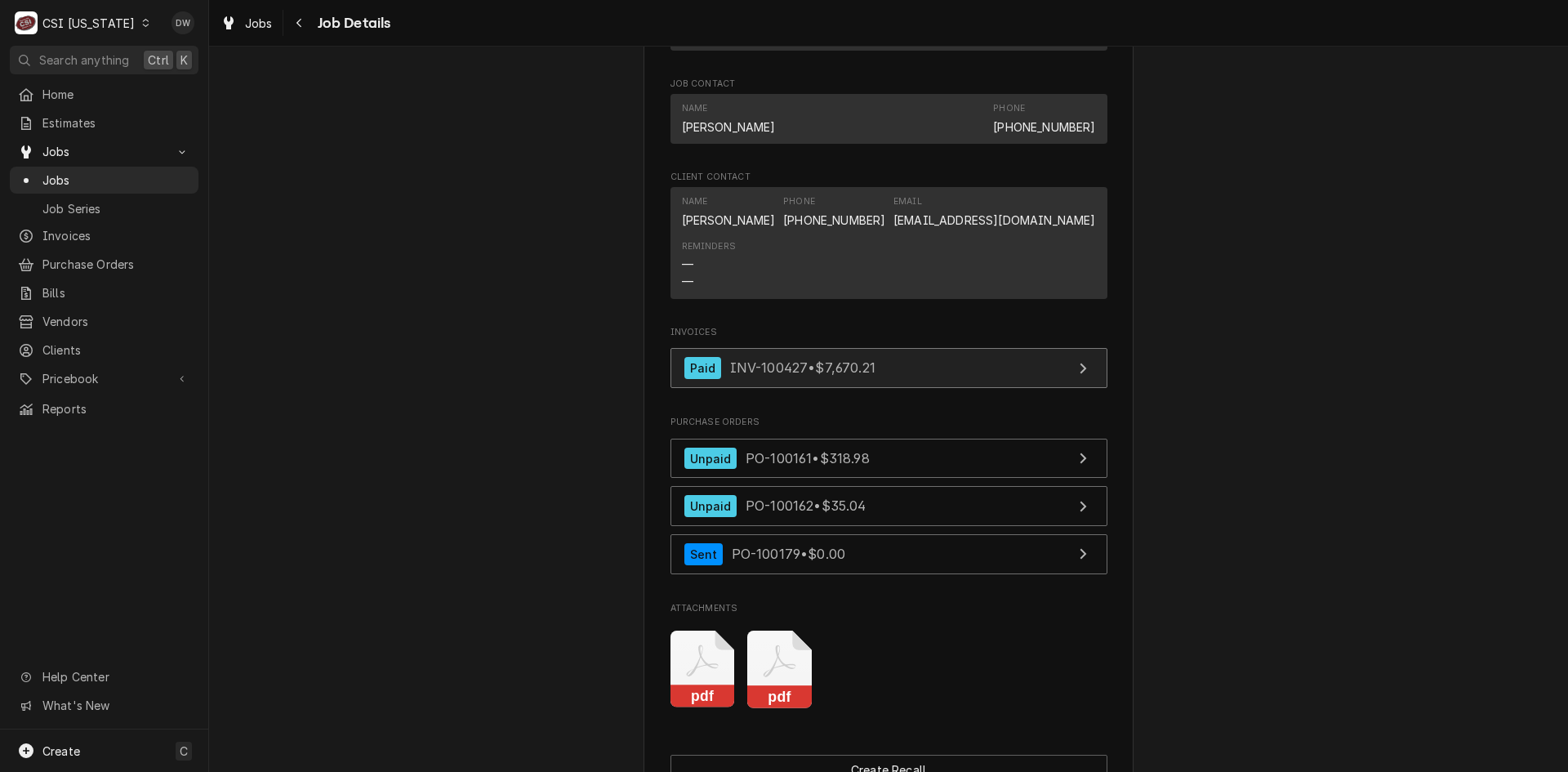
click at [758, 359] on span "INV-100427 • $7,670.21" at bounding box center [803, 367] width 145 height 16
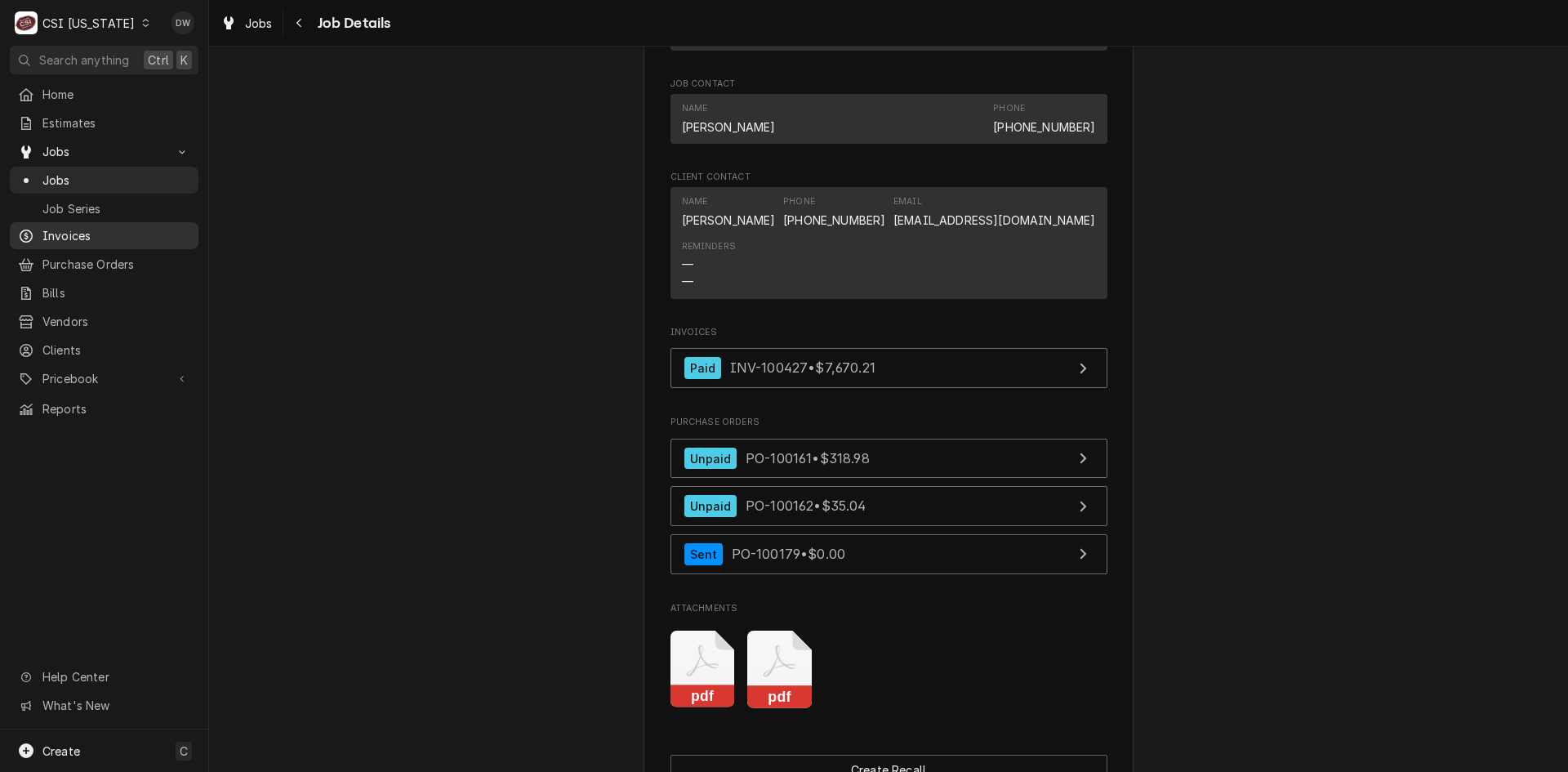
click at [64, 232] on span "Invoices" at bounding box center [116, 235] width 148 height 17
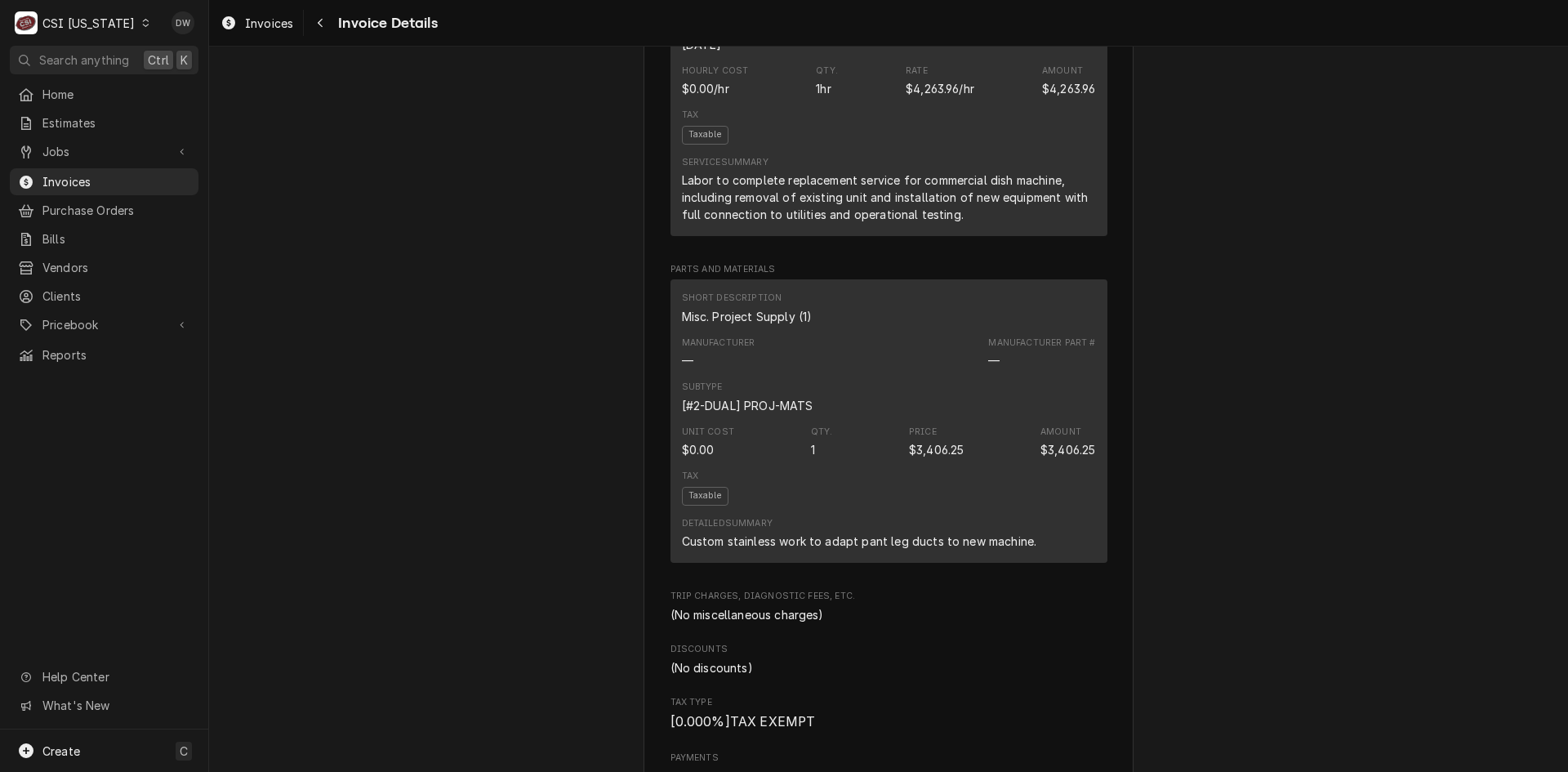
scroll to position [1062, 0]
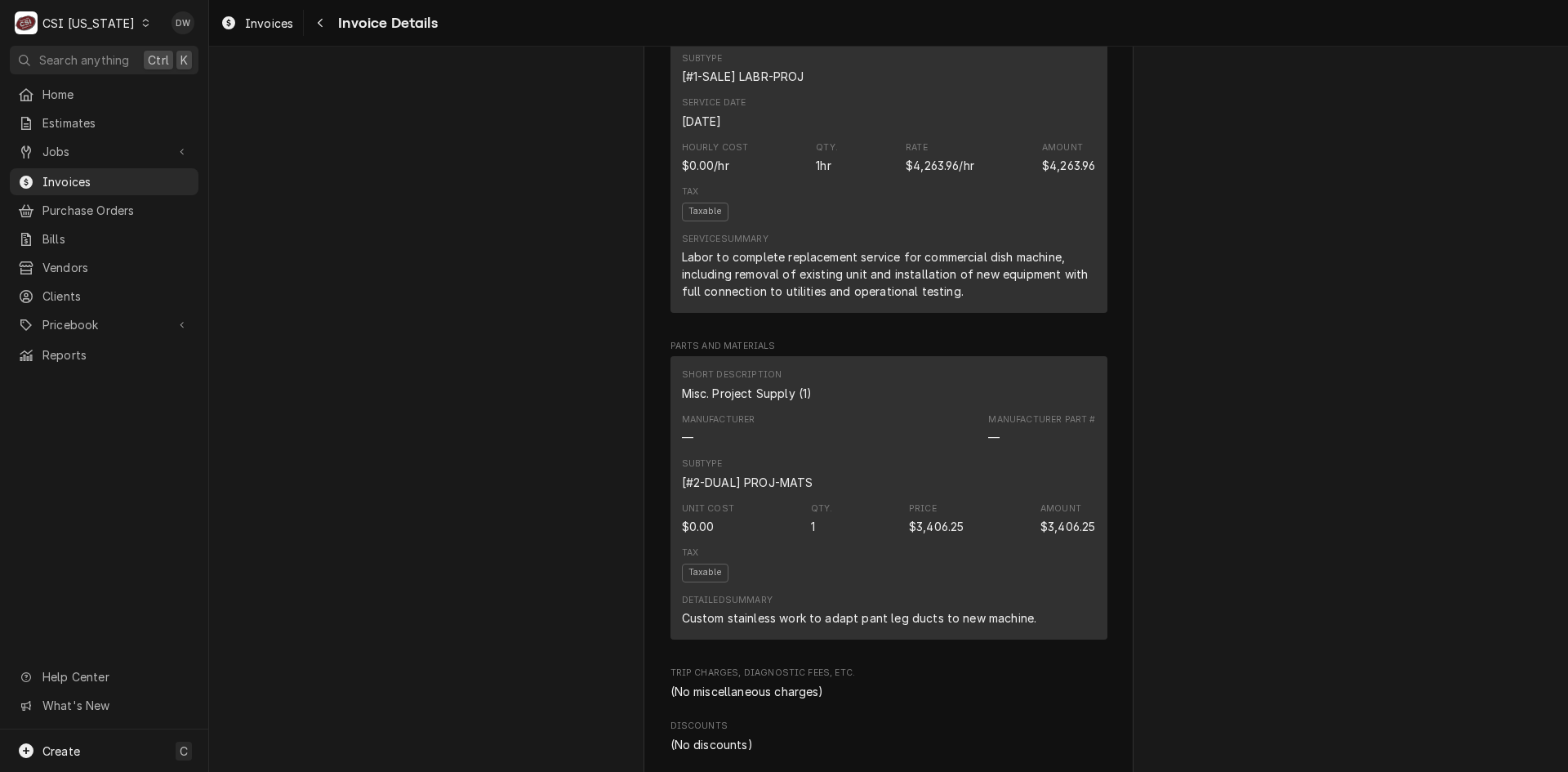
click at [126, 15] on div "C CSI [US_STATE]" at bounding box center [82, 22] width 146 height 33
click at [155, 83] on div "CSI St. [PERSON_NAME]" at bounding box center [255, 89] width 216 height 17
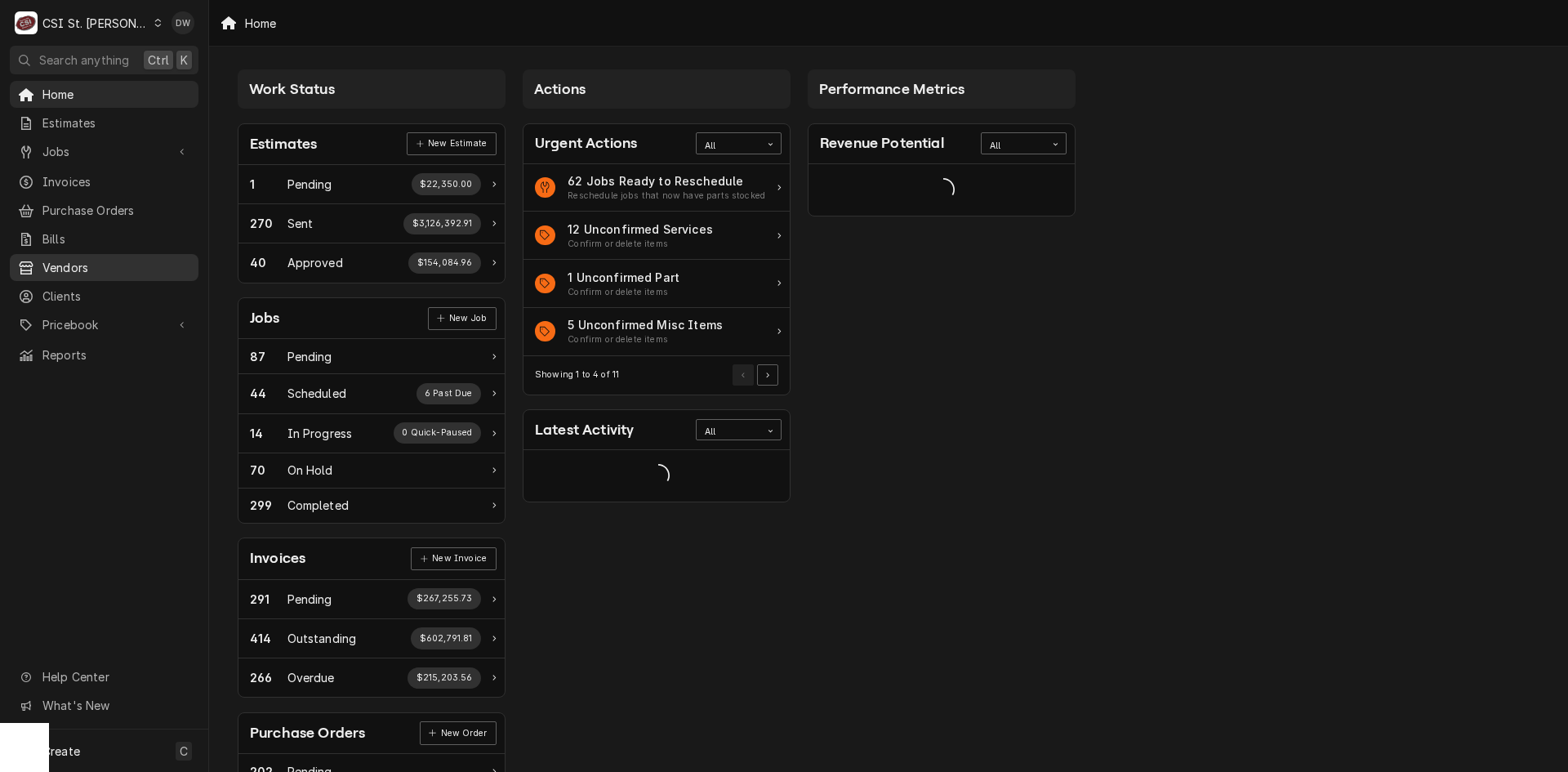
click at [60, 264] on span "Vendors" at bounding box center [116, 267] width 148 height 17
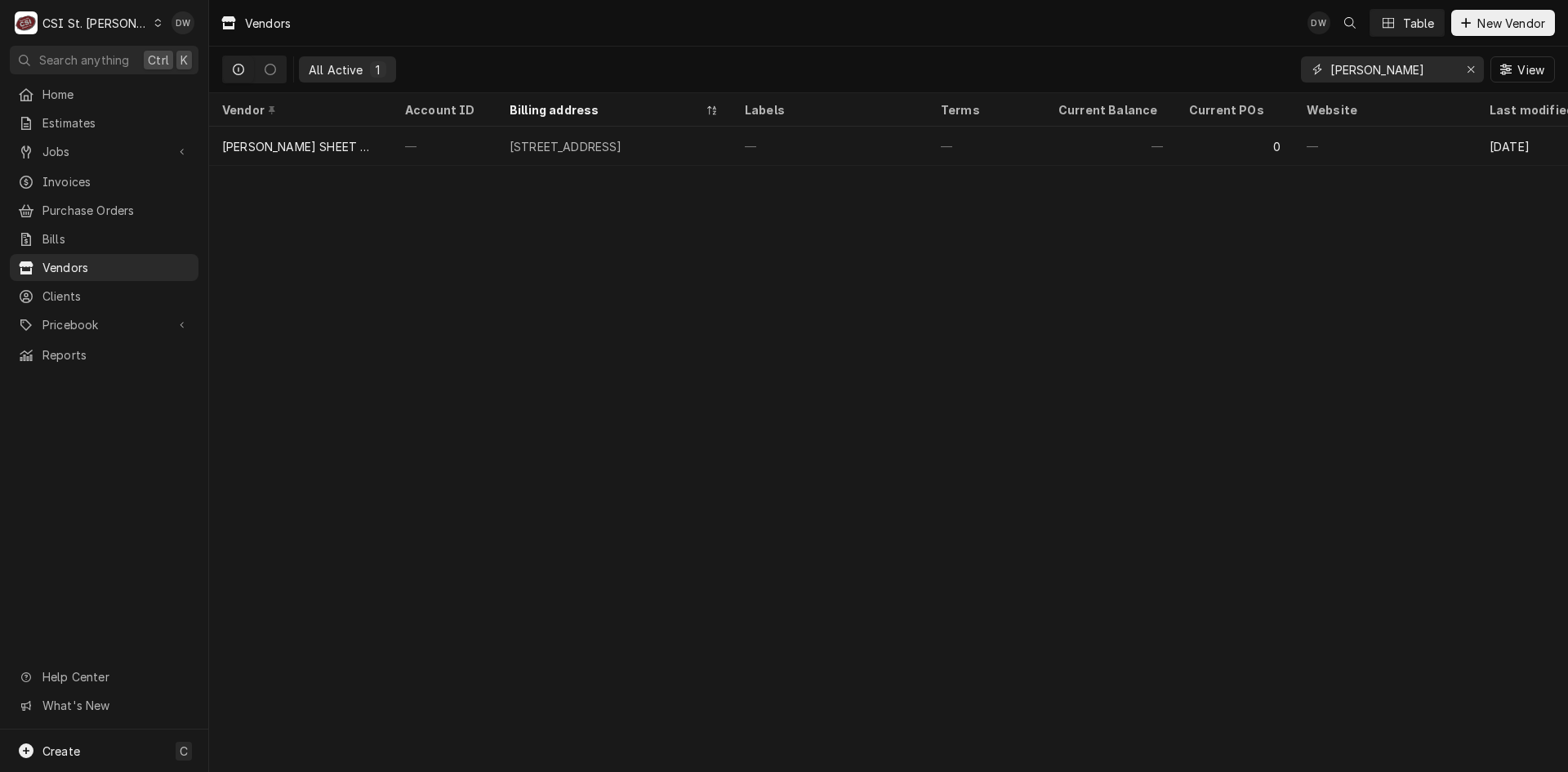
drag, startPoint x: 1381, startPoint y: 69, endPoint x: 1280, endPoint y: 69, distance: 101.0
click at [1281, 69] on div "All Active 1 [PERSON_NAME] View" at bounding box center [888, 69] width 1332 height 46
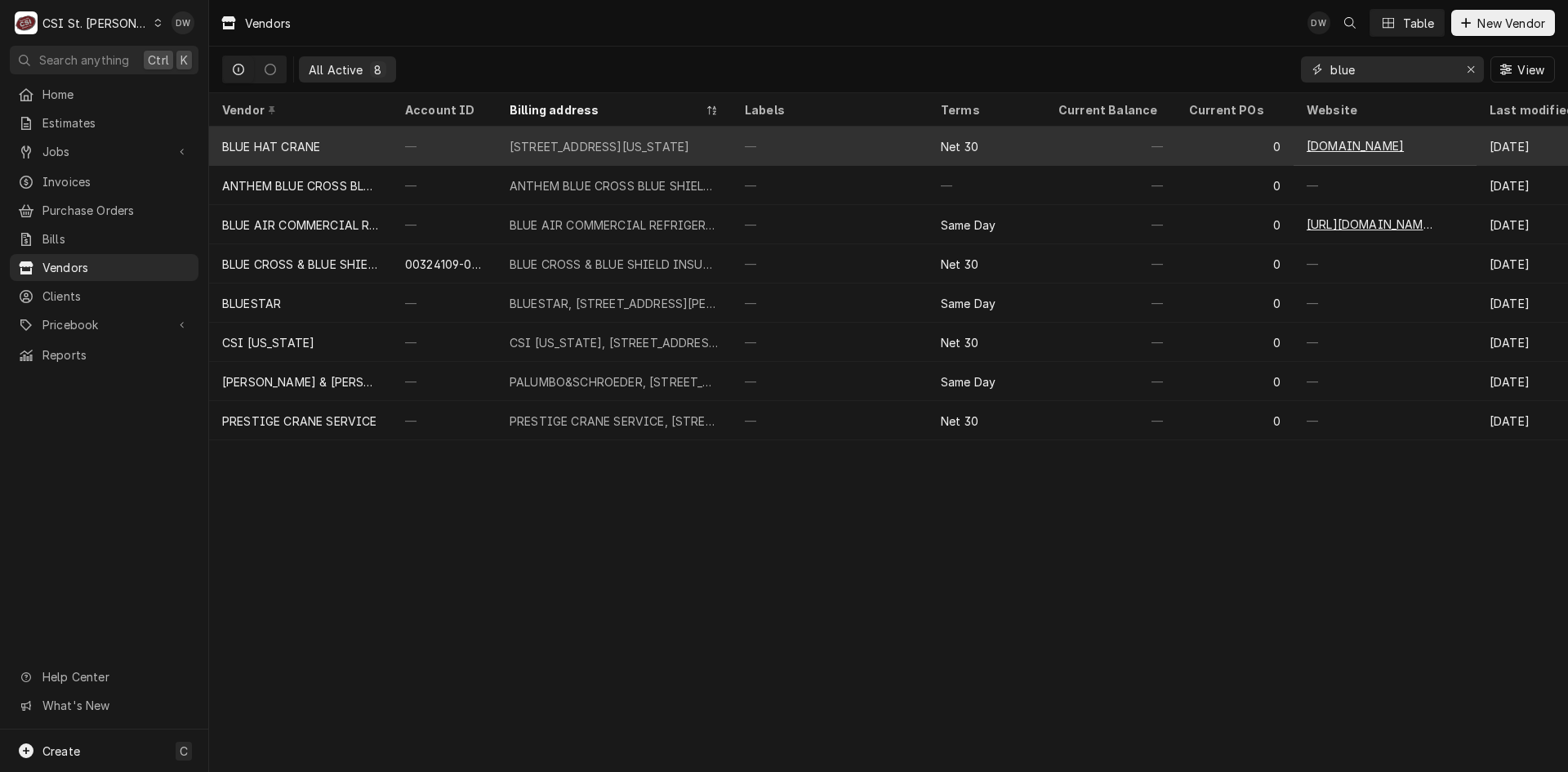
type input "blue"
click at [643, 138] on div "[STREET_ADDRESS][US_STATE]" at bounding box center [599, 146] width 180 height 17
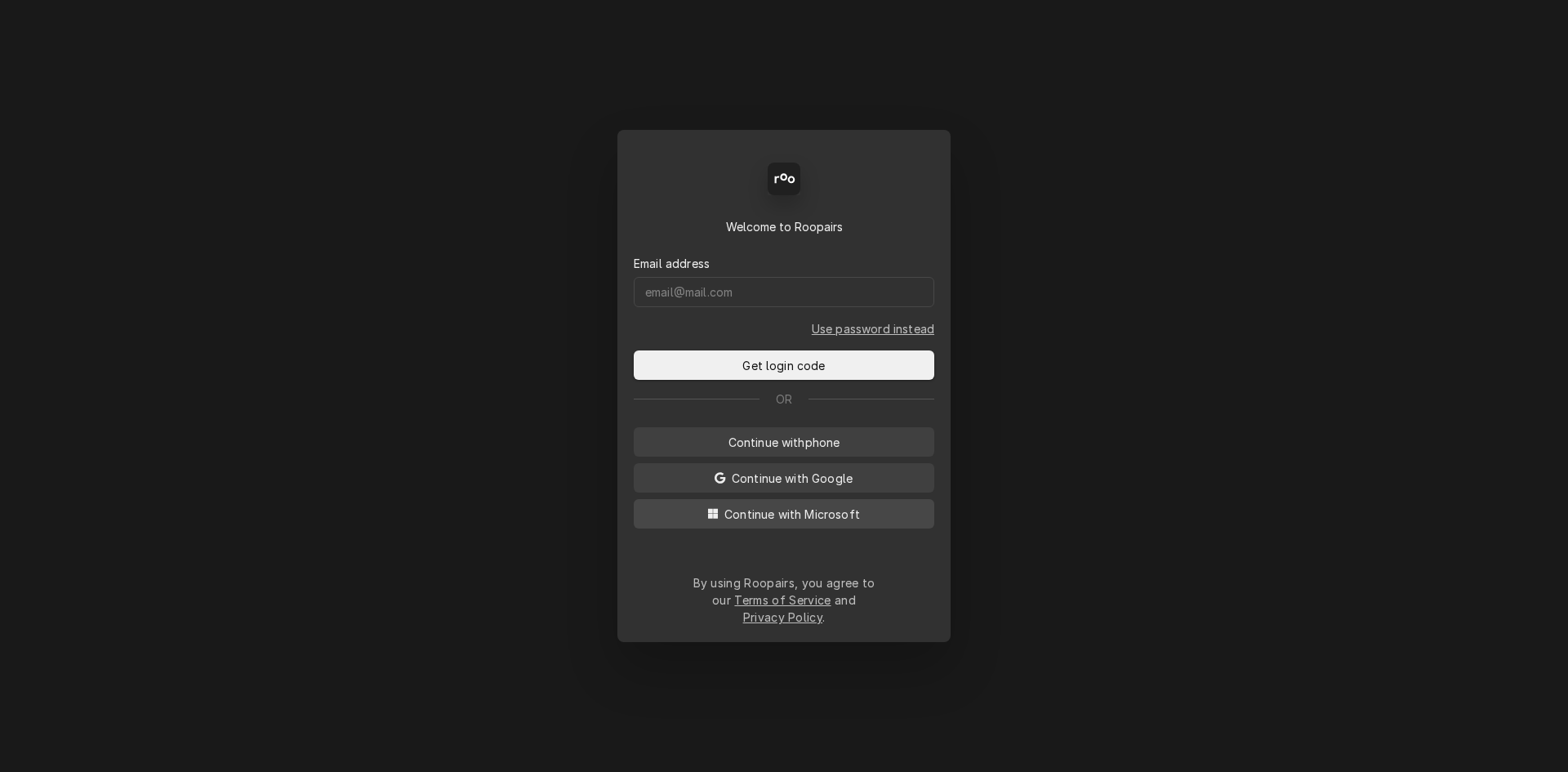
click at [787, 523] on span "Continue with Microsoft" at bounding box center [792, 514] width 142 height 17
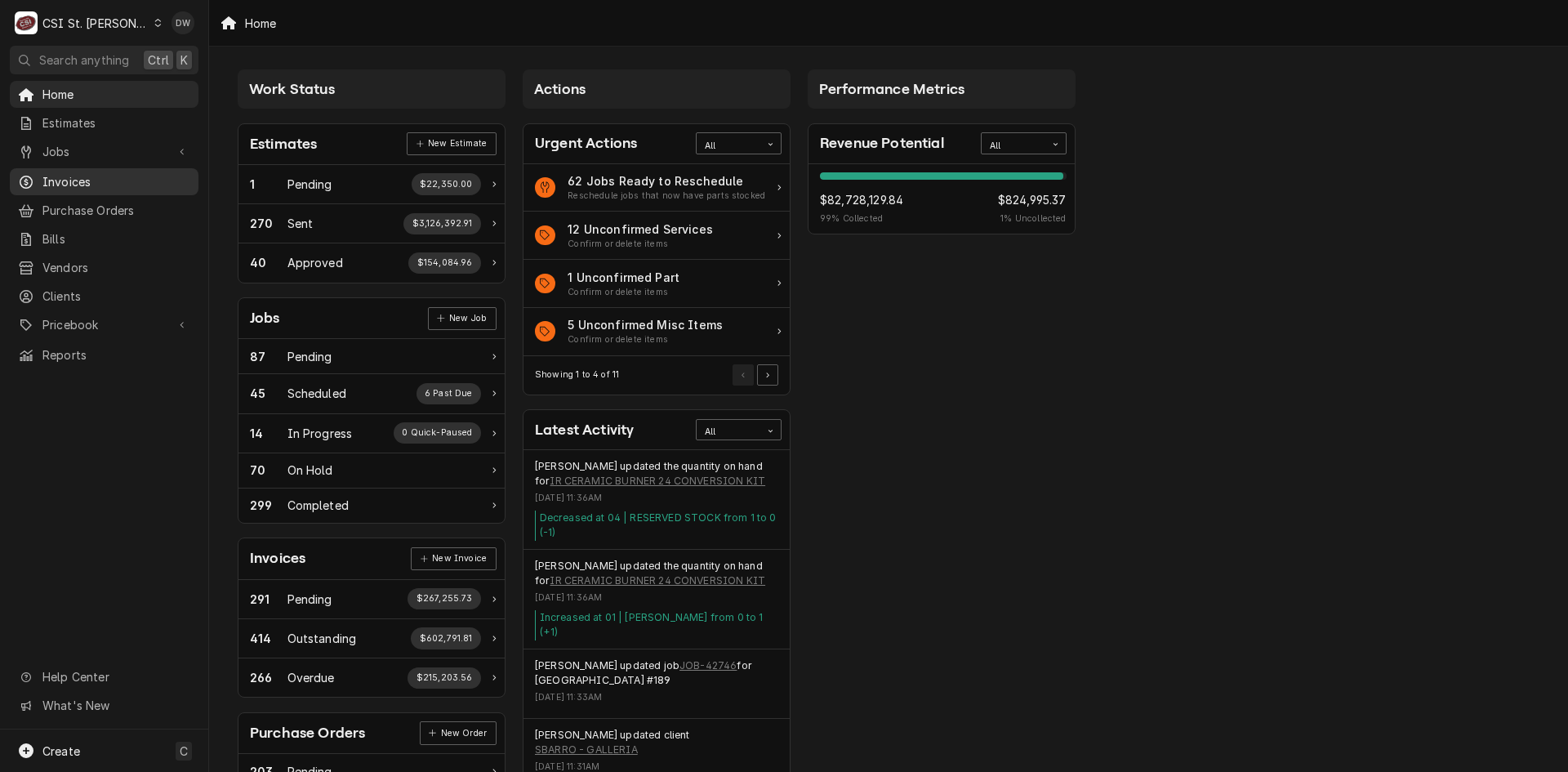
click at [82, 182] on span "Invoices" at bounding box center [116, 181] width 148 height 17
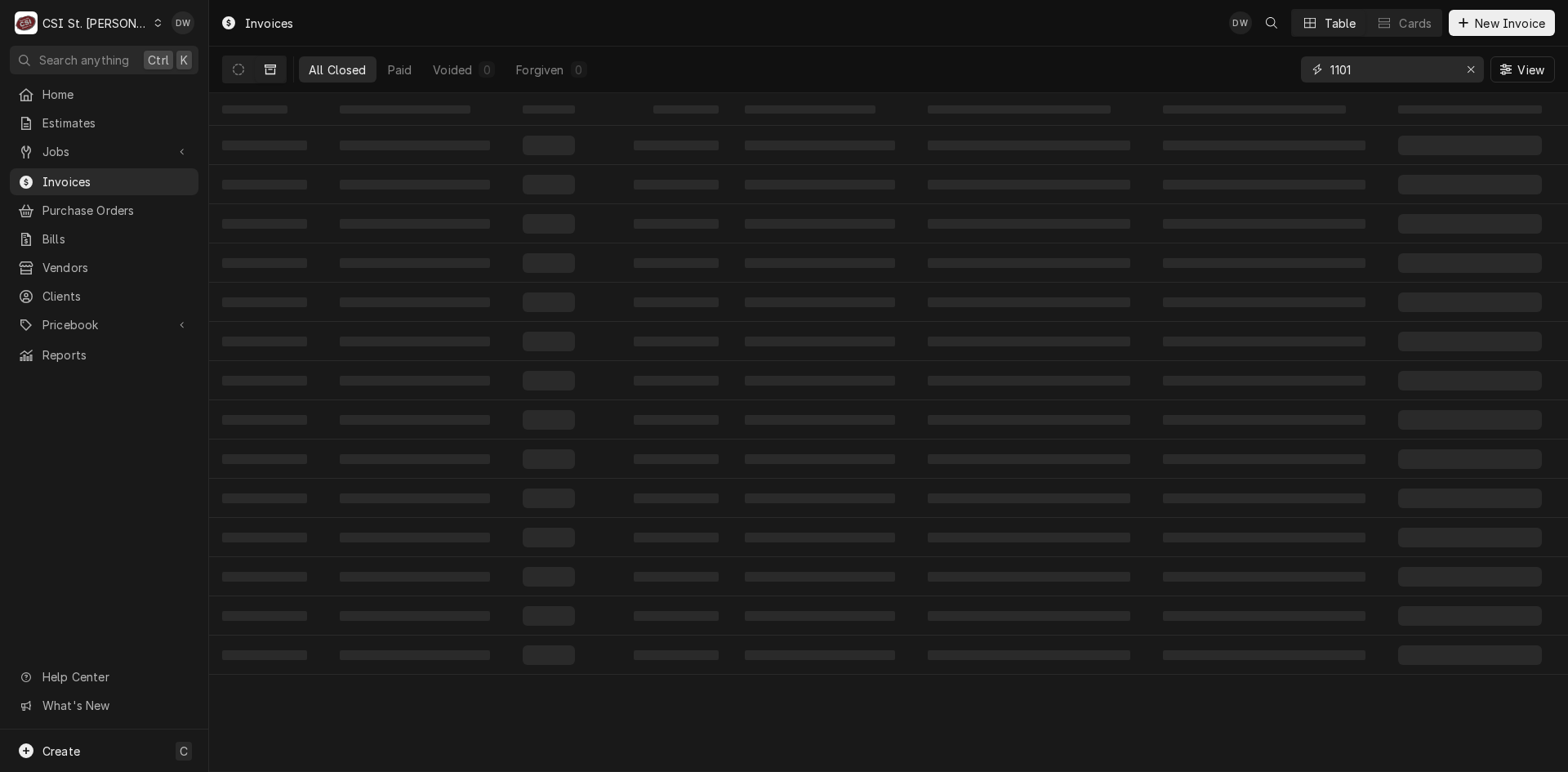
drag, startPoint x: 1359, startPoint y: 67, endPoint x: 1279, endPoint y: 76, distance: 80.5
click at [1283, 74] on div "All Closed Paid Voided 0 Forgiven 0 1101 View" at bounding box center [888, 69] width 1332 height 46
click at [238, 72] on icon "Dynamic Content Wrapper" at bounding box center [238, 69] width 12 height 12
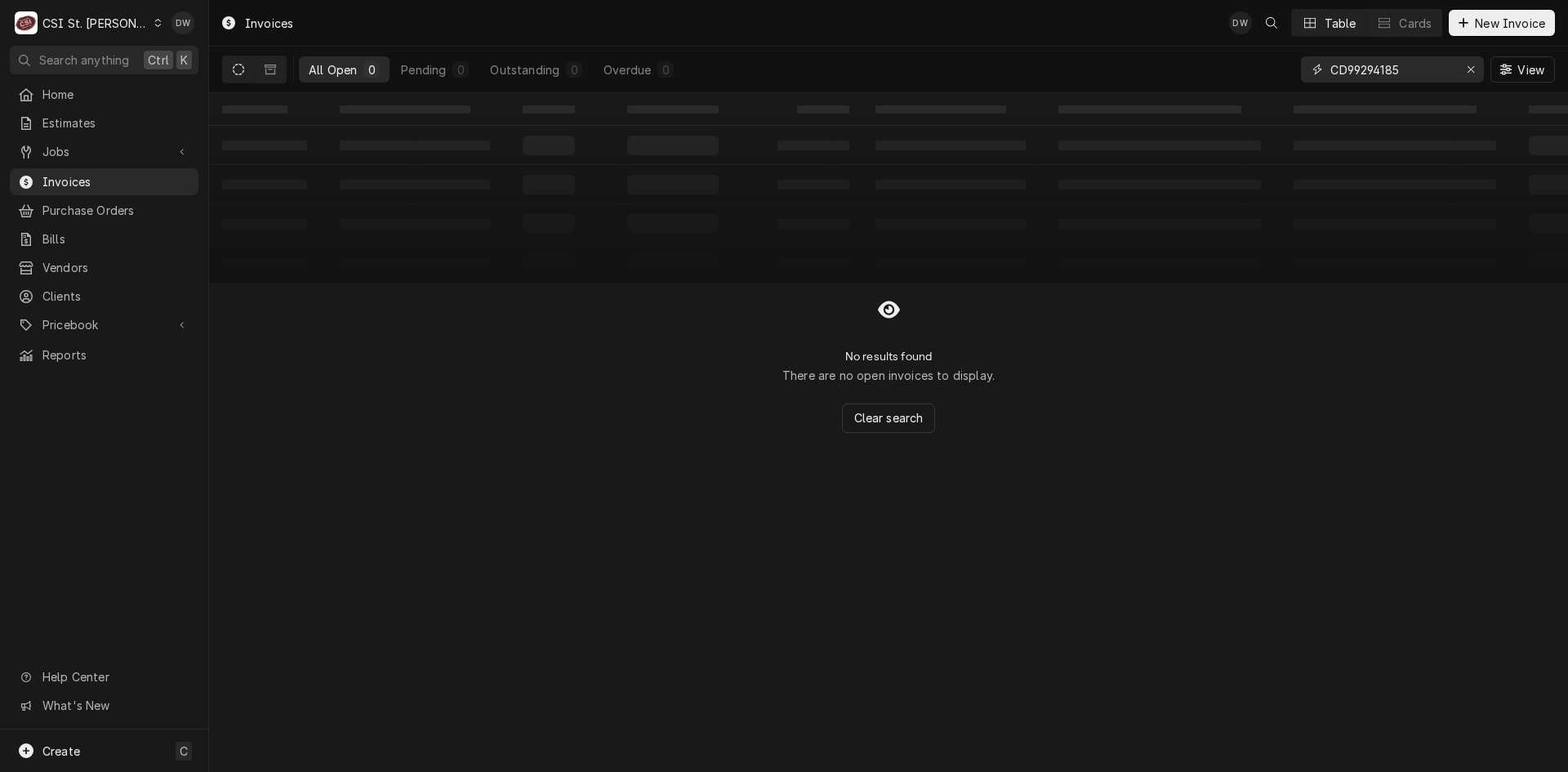
click at [1416, 76] on input "CD99294185" at bounding box center [1392, 69] width 122 height 26
drag, startPoint x: 1405, startPoint y: 74, endPoint x: 1259, endPoint y: 75, distance: 146.0
click at [1261, 77] on div "All Open 0 Pending 0 Outstanding 0 Overdue 0 CD99294186 View" at bounding box center [888, 69] width 1332 height 46
type input "barnhart"
click at [55, 237] on span "Bills" at bounding box center [116, 239] width 148 height 17
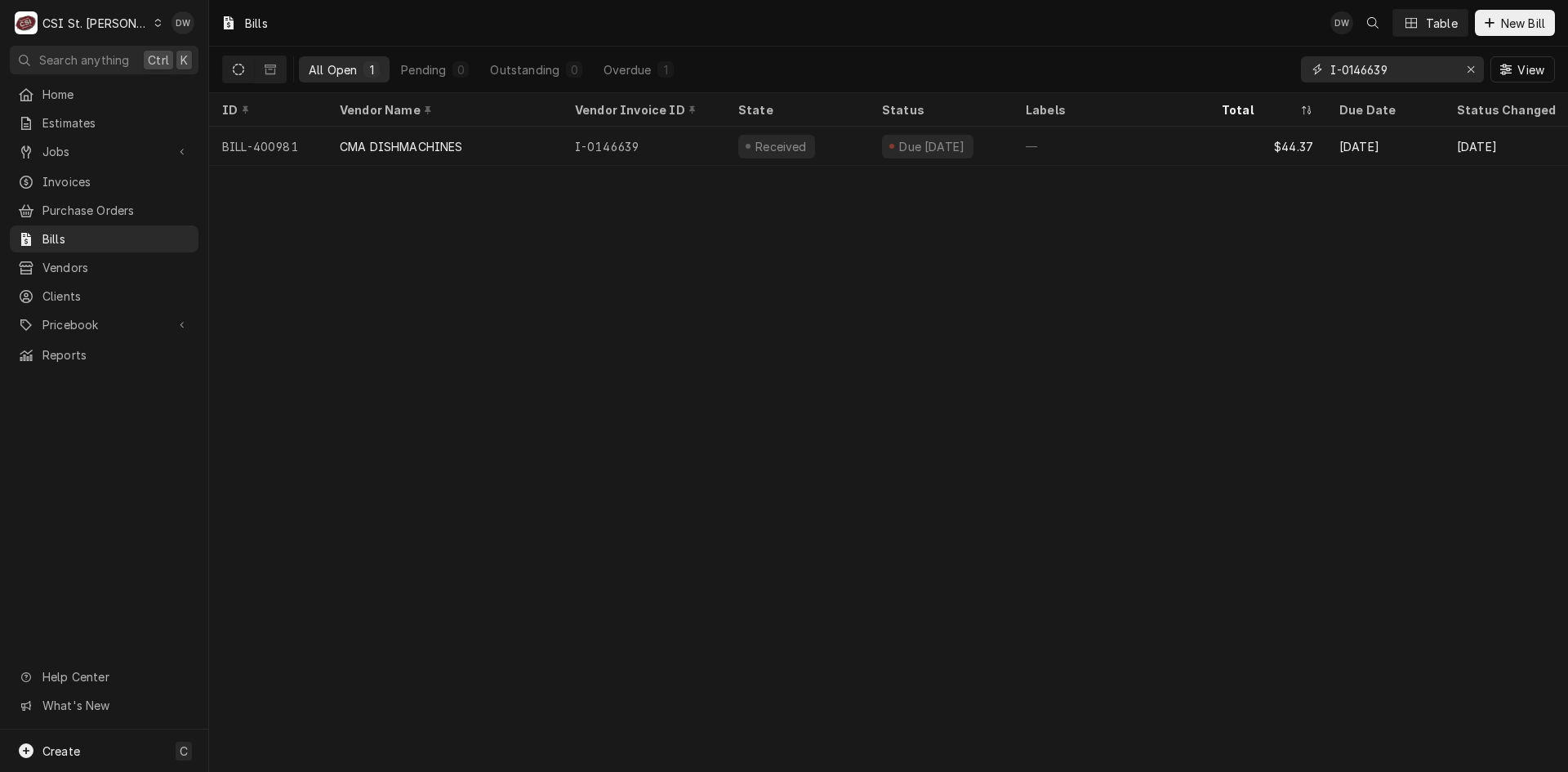
drag, startPoint x: 1415, startPoint y: 70, endPoint x: 1205, endPoint y: 87, distance: 210.7
click at [1210, 89] on div "All Open 1 Pending 0 Outstanding 0 Overdue 1 I-0146639 View" at bounding box center [888, 69] width 1332 height 46
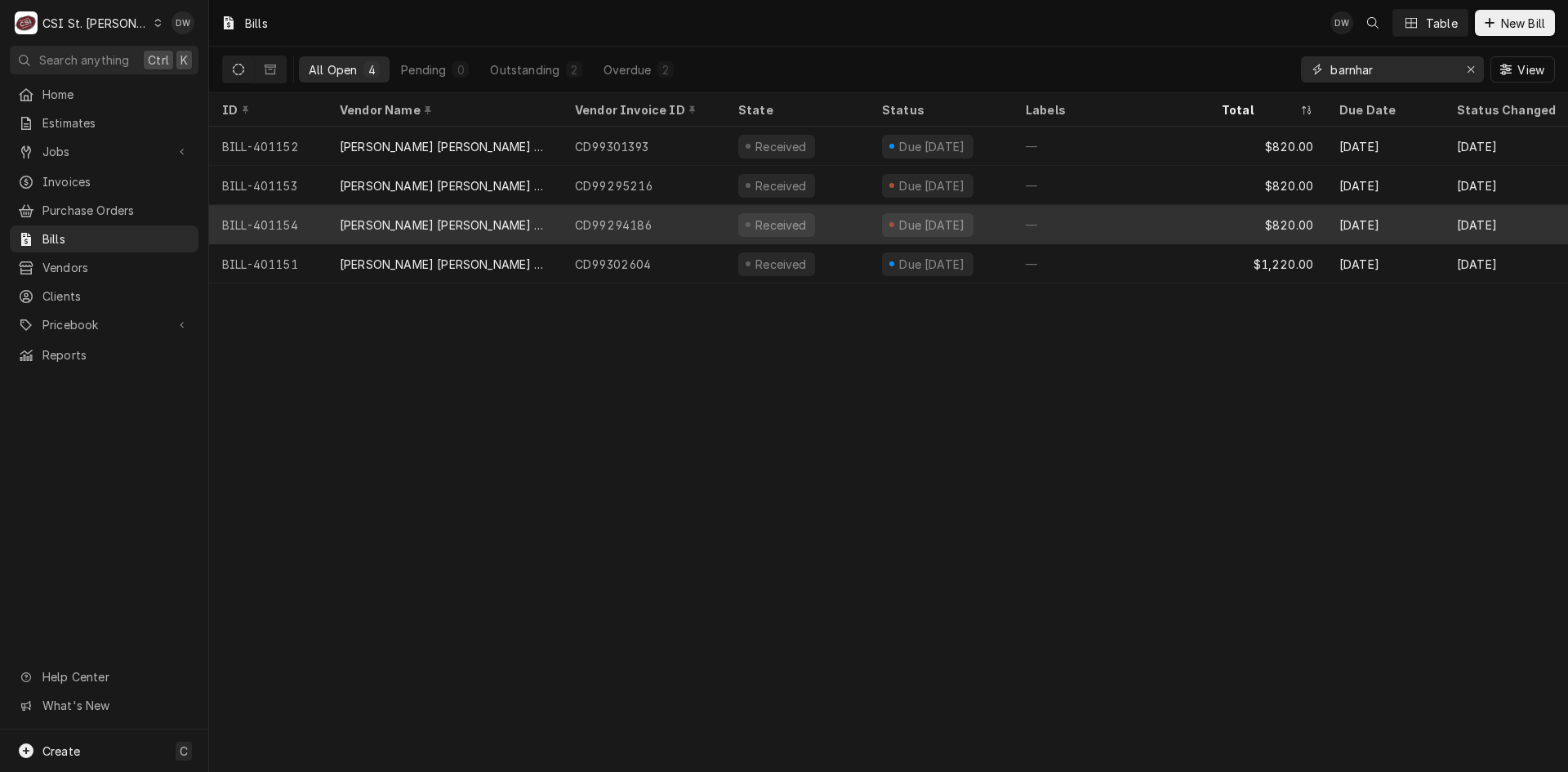
type input "barnhar"
click at [376, 225] on div "[PERSON_NAME] [PERSON_NAME] AND RIGGING LLC" at bounding box center [444, 225] width 209 height 17
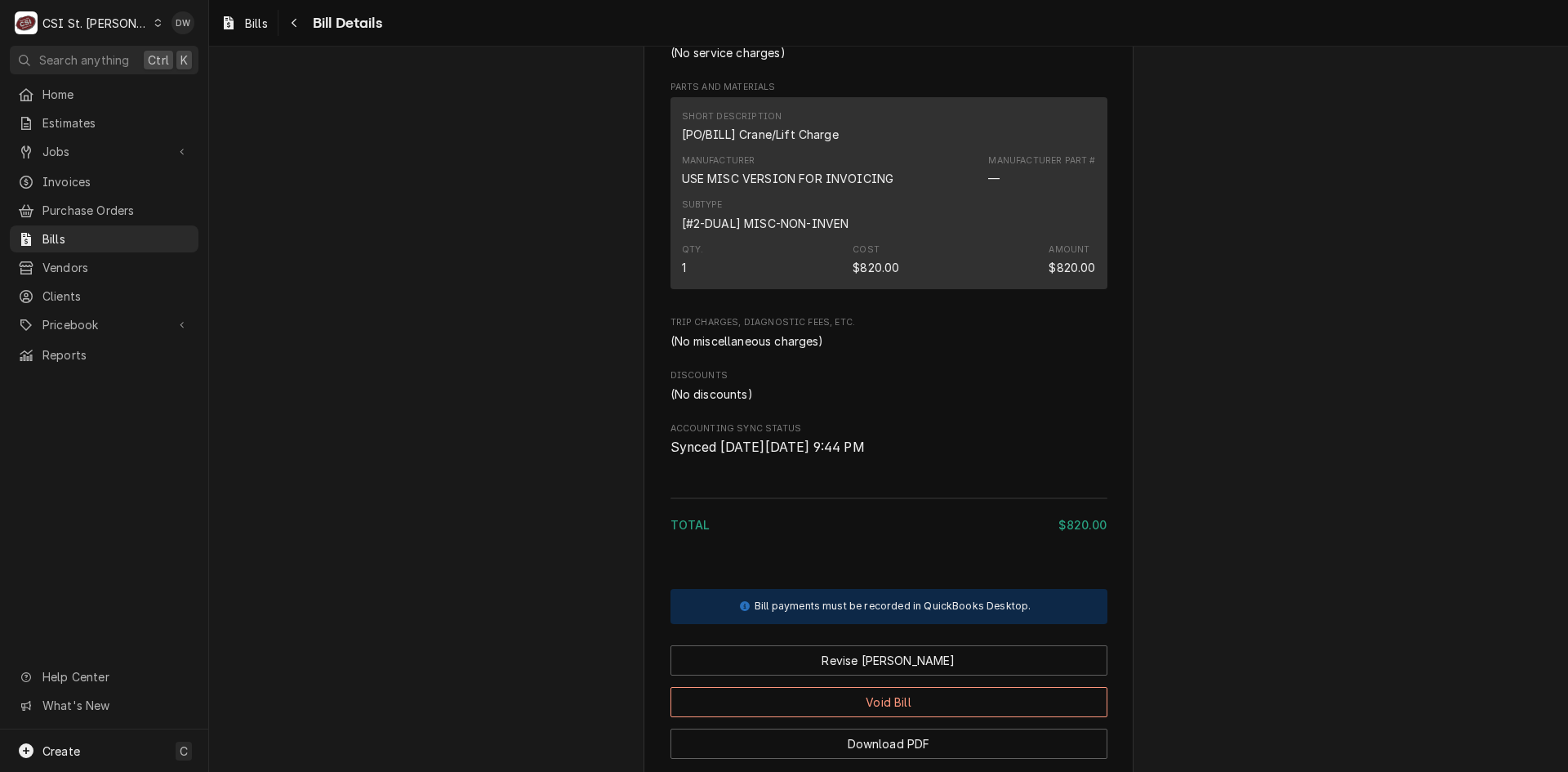
scroll to position [982, 0]
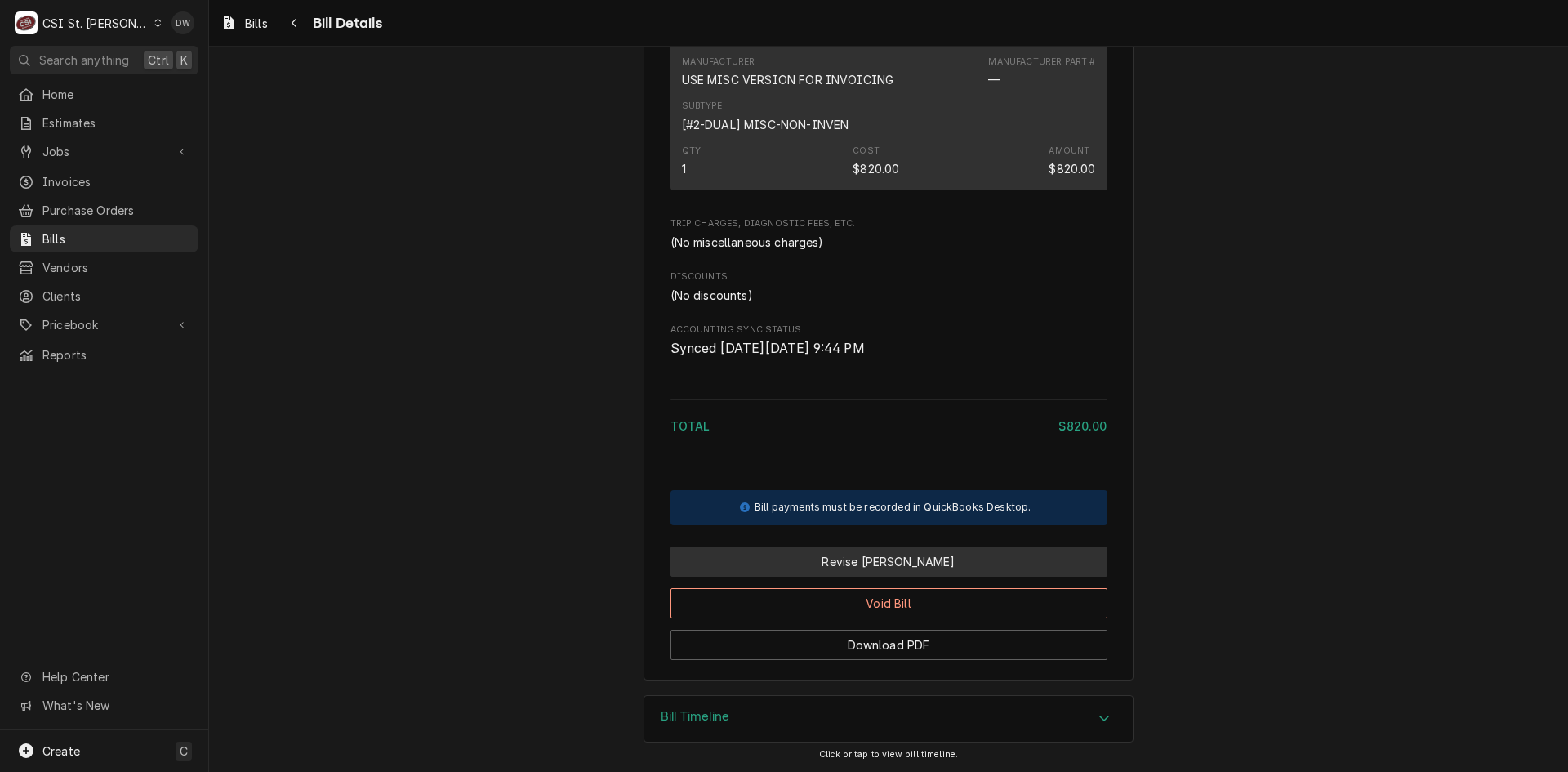
click at [859, 562] on button "Revise [PERSON_NAME]" at bounding box center [889, 562] width 437 height 30
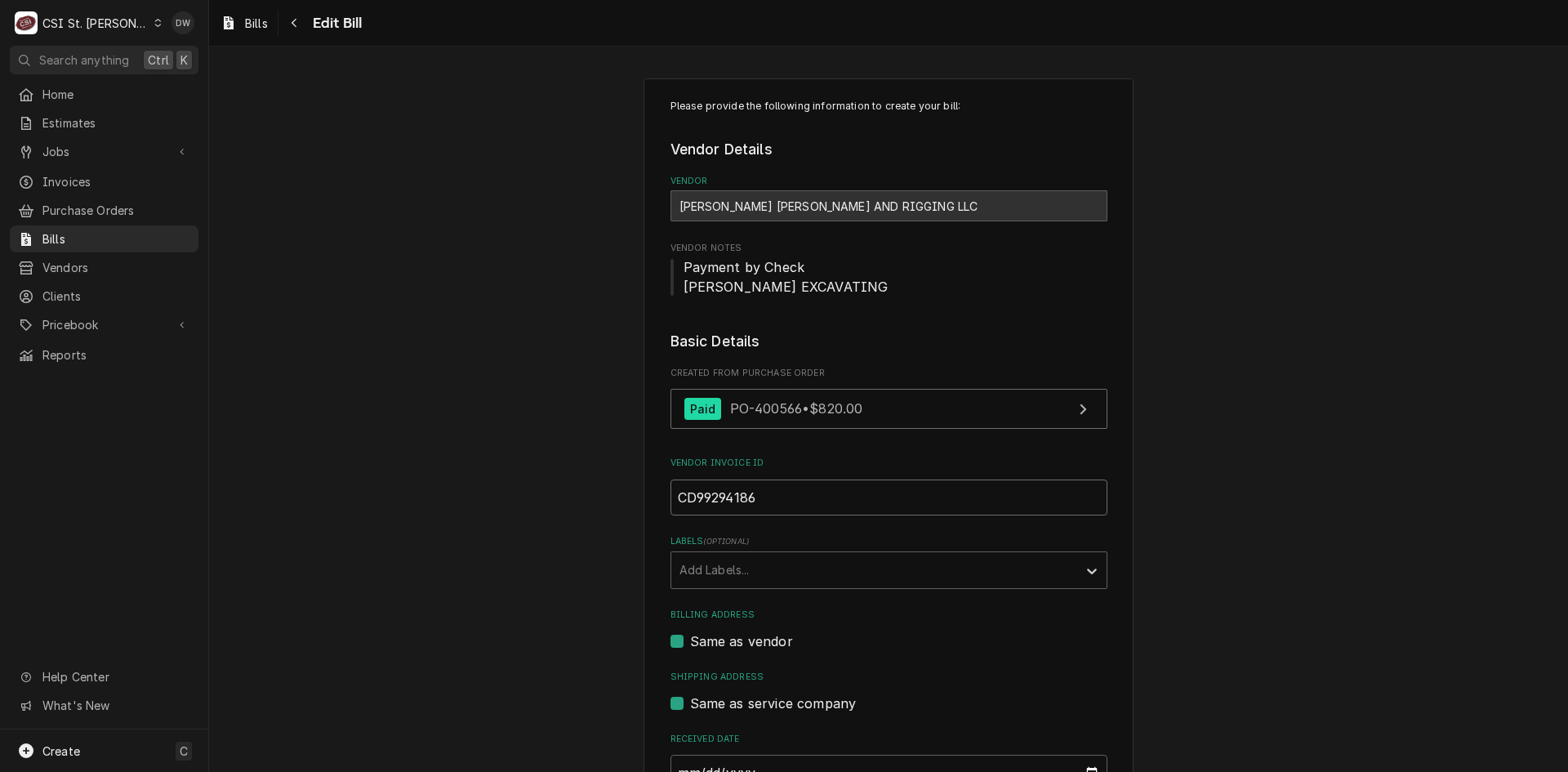
click at [784, 489] on input "CD99294186" at bounding box center [889, 497] width 437 height 36
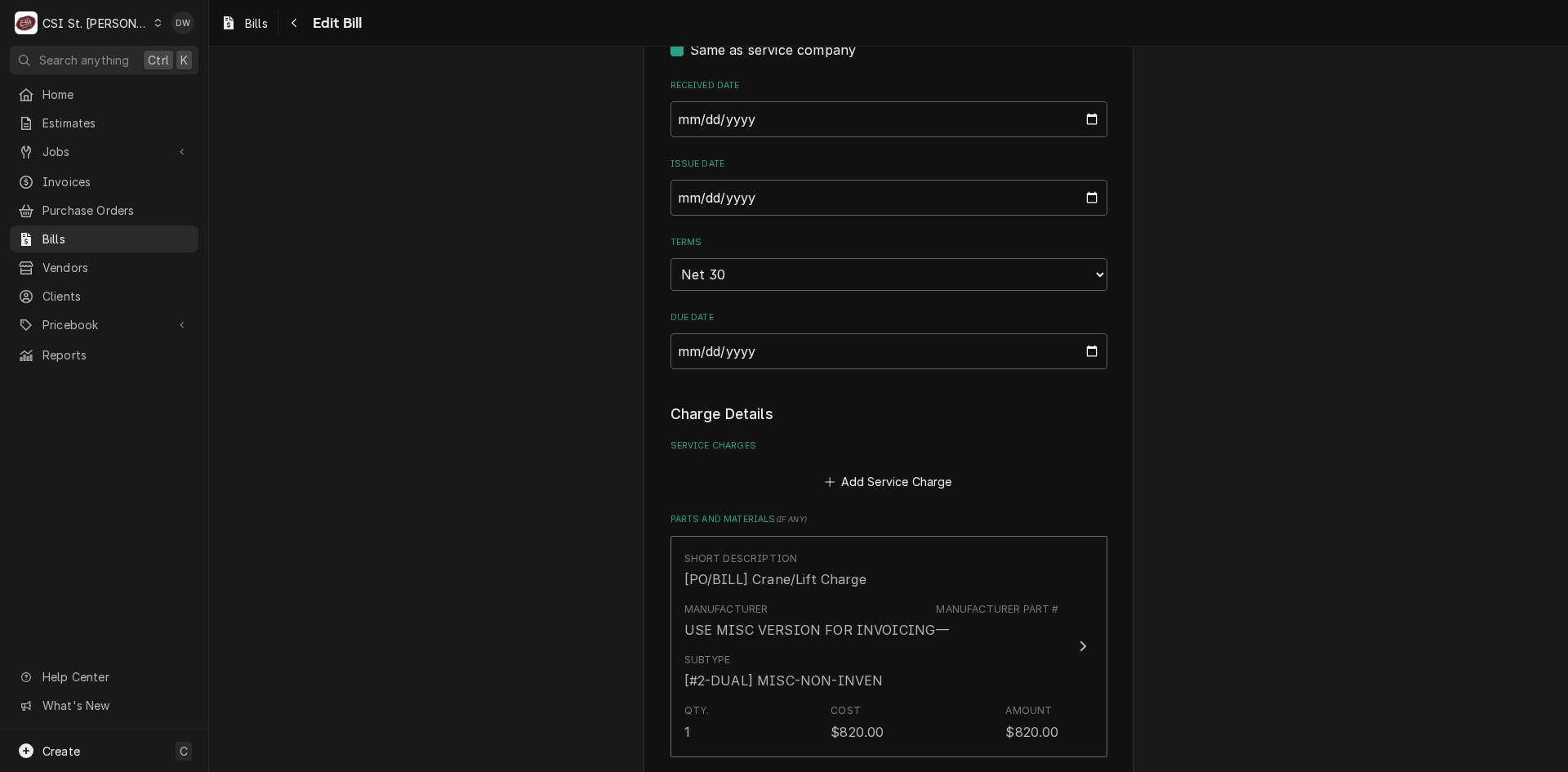
scroll to position [1144, 0]
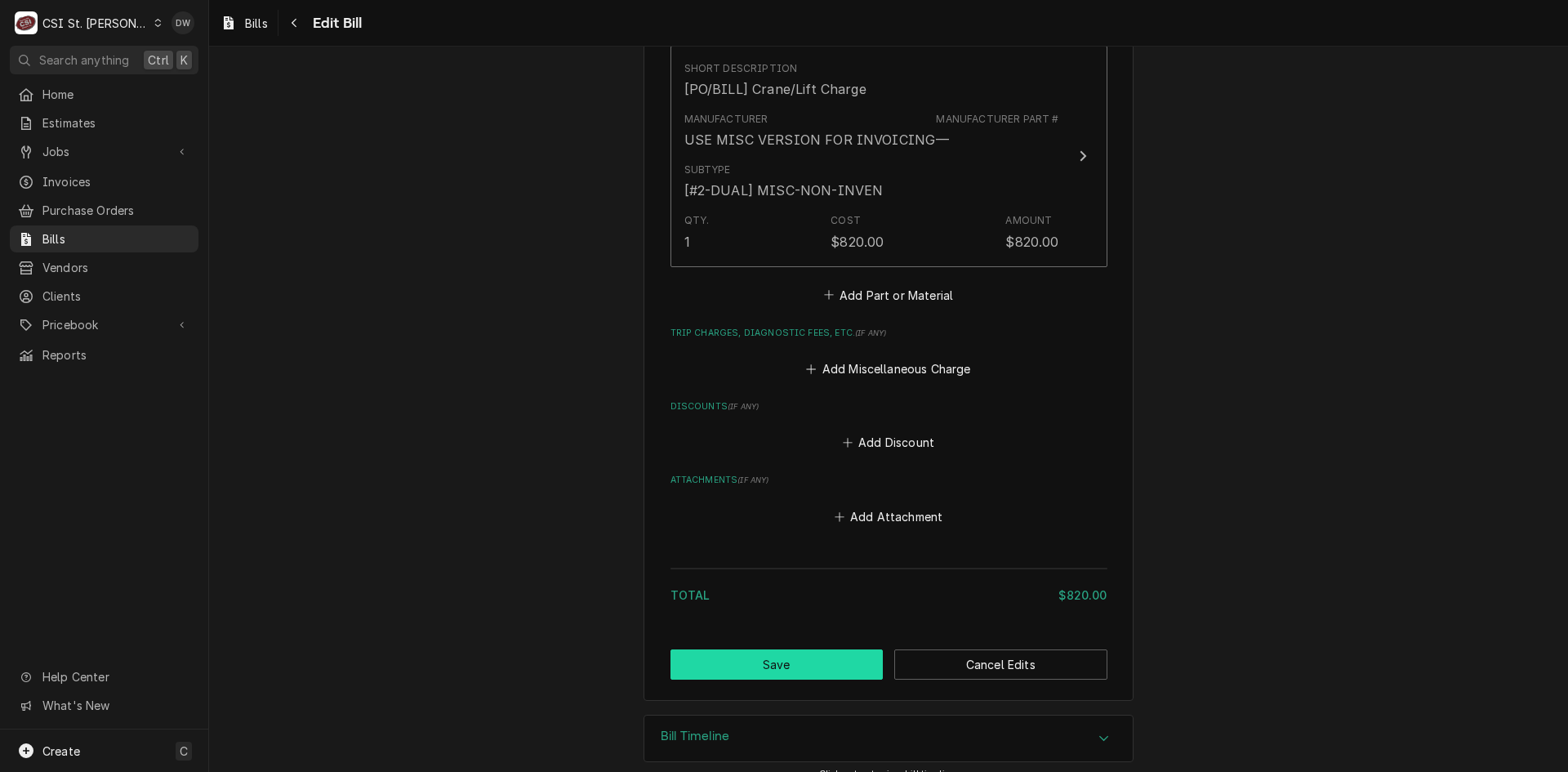
type input "CD99294185"
click at [783, 674] on button "Save" at bounding box center [777, 665] width 213 height 30
